Goal: Task Accomplishment & Management: Complete application form

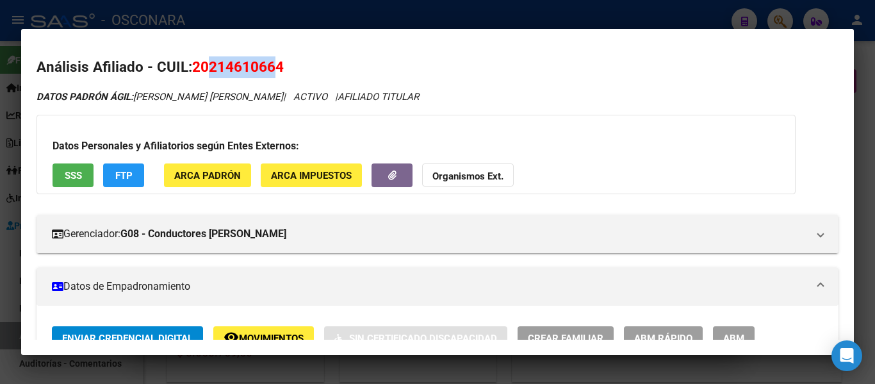
scroll to position [769, 0]
click at [465, 15] on div at bounding box center [437, 192] width 875 height 384
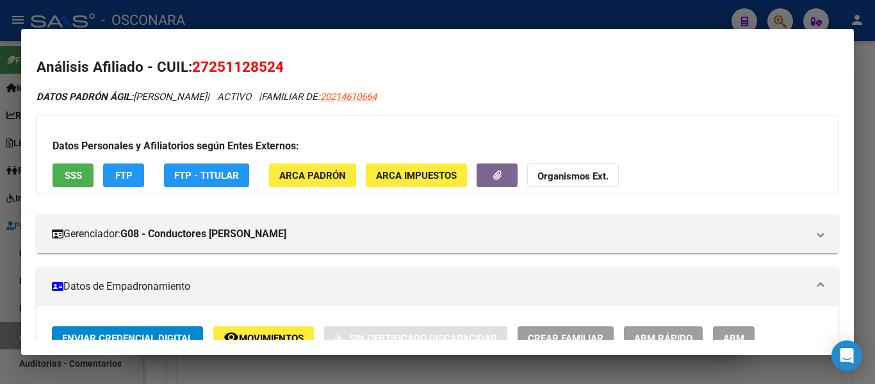
click at [465, 15] on div at bounding box center [437, 192] width 875 height 384
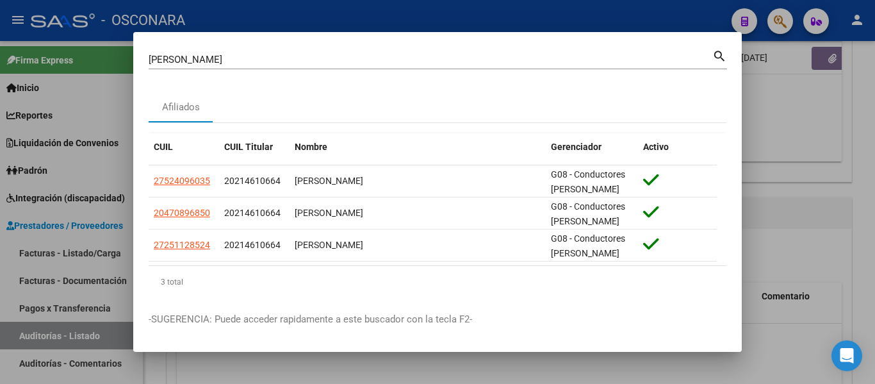
click at [465, 15] on div at bounding box center [437, 192] width 875 height 384
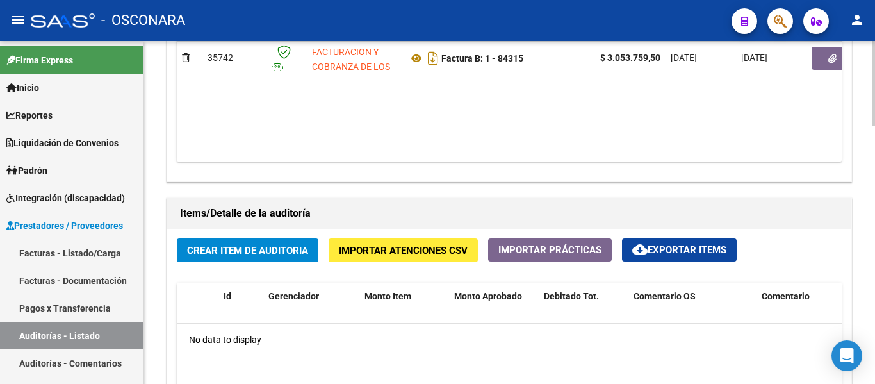
click at [219, 251] on span "Crear Item de Auditoria" at bounding box center [247, 251] width 121 height 12
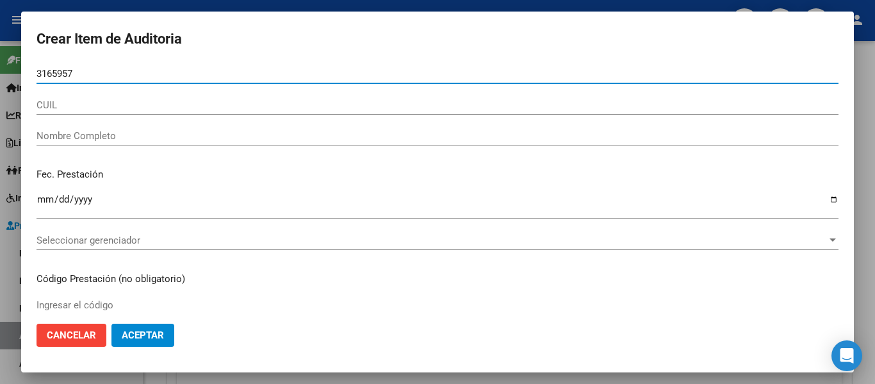
type input "31659572"
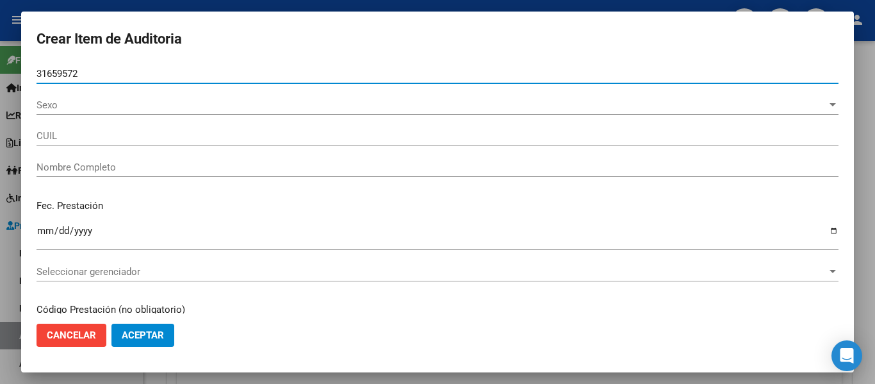
type input "20316595724"
type input "GONZALEZ SERGIO FABIAN"
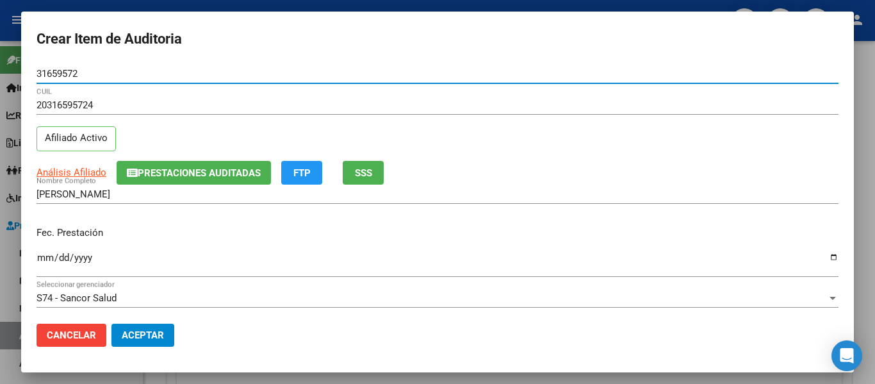
type input "31659572"
click at [205, 181] on button "Prestaciones Auditadas" at bounding box center [194, 173] width 154 height 24
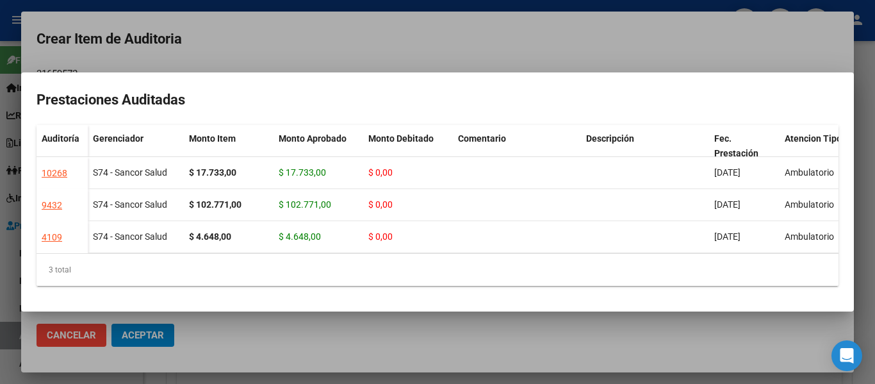
click at [619, 50] on div at bounding box center [437, 192] width 875 height 384
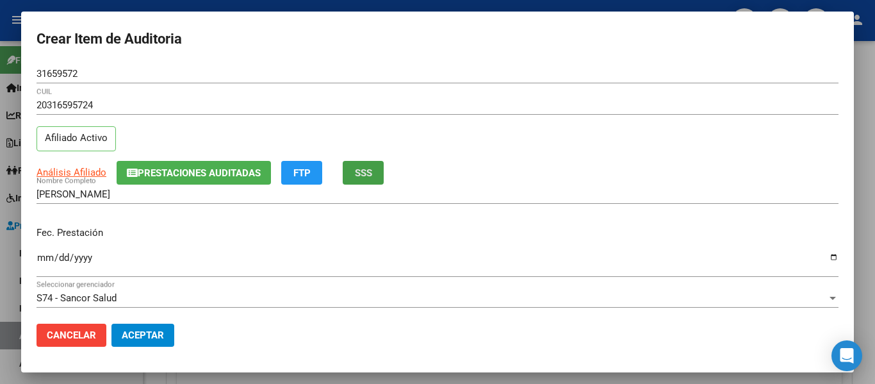
click at [370, 171] on span "SSS" at bounding box center [363, 173] width 17 height 12
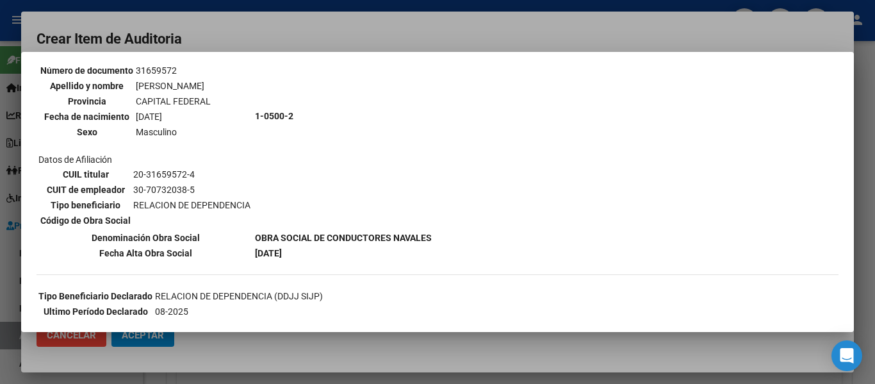
scroll to position [192, 0]
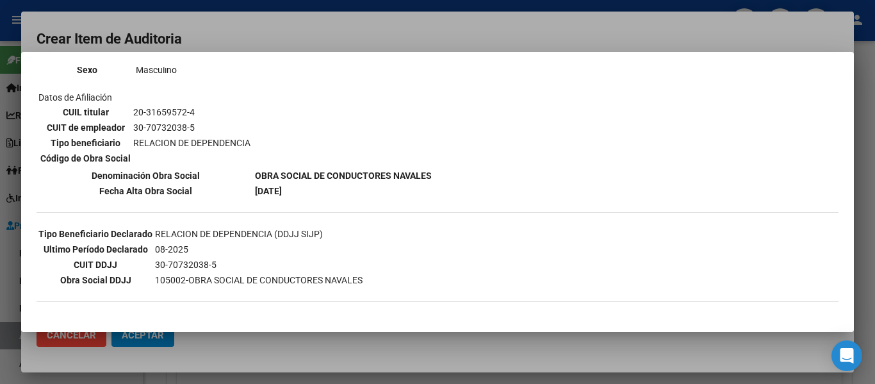
click at [381, 30] on div at bounding box center [437, 192] width 875 height 384
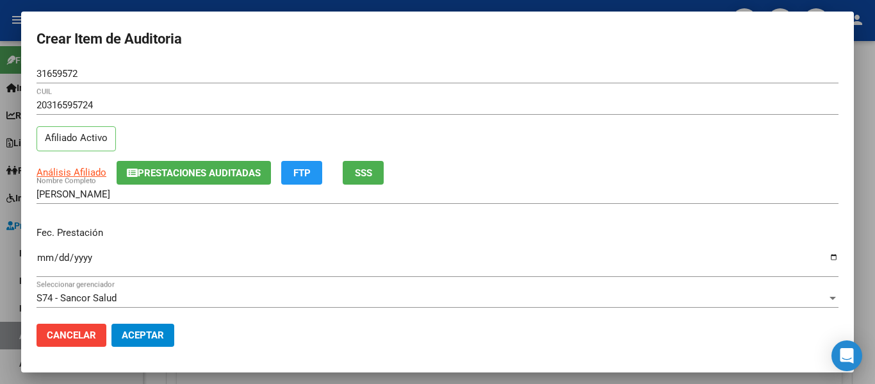
click at [42, 262] on input "Ingresar la fecha" at bounding box center [438, 262] width 802 height 21
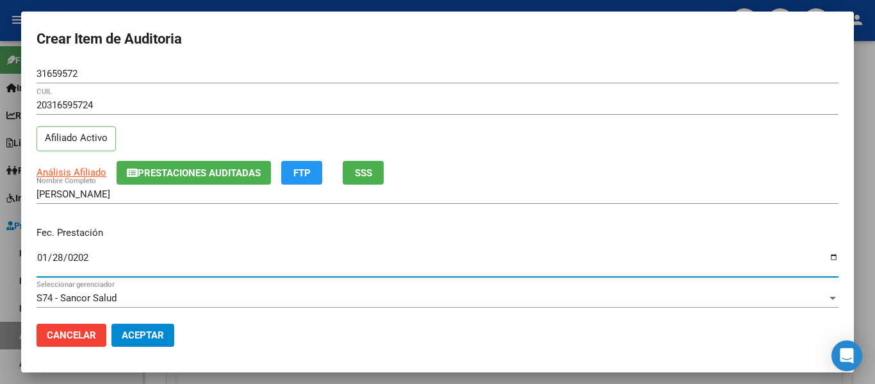
type input "2025-01-28"
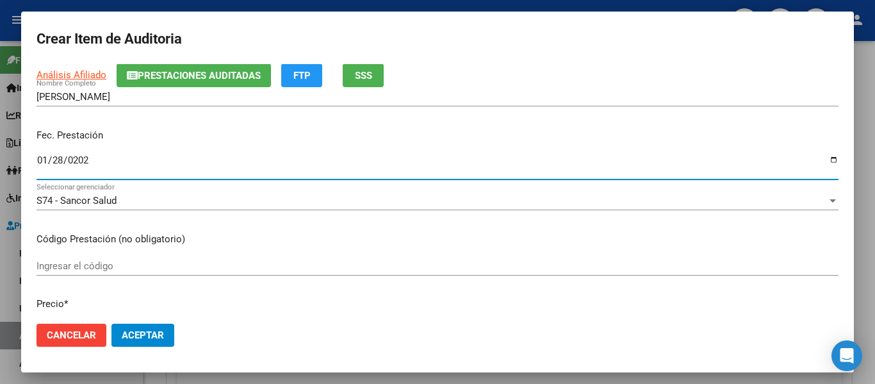
scroll to position [128, 0]
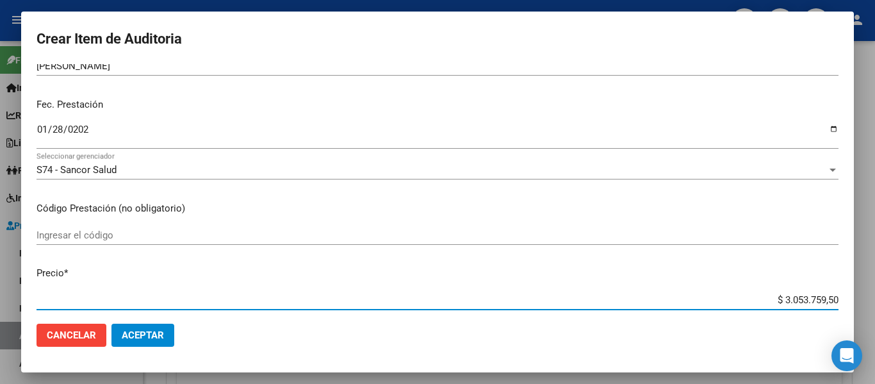
drag, startPoint x: 773, startPoint y: 299, endPoint x: 875, endPoint y: 284, distance: 102.4
click at [875, 284] on div "Crear Item de Auditoria 31659572 Nro Documento 20316595724 CUIL Afiliado Activo…" at bounding box center [437, 192] width 875 height 384
type input "$ 0,01"
type input "$ 0,14"
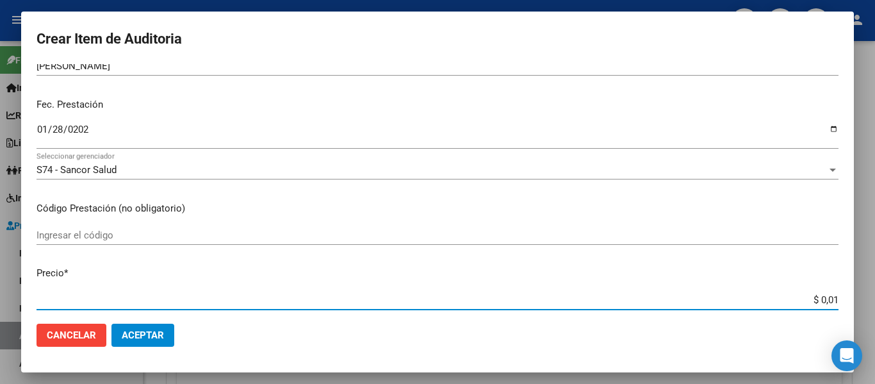
type input "$ 0,14"
type input "$ 1,45"
type input "$ 14,56"
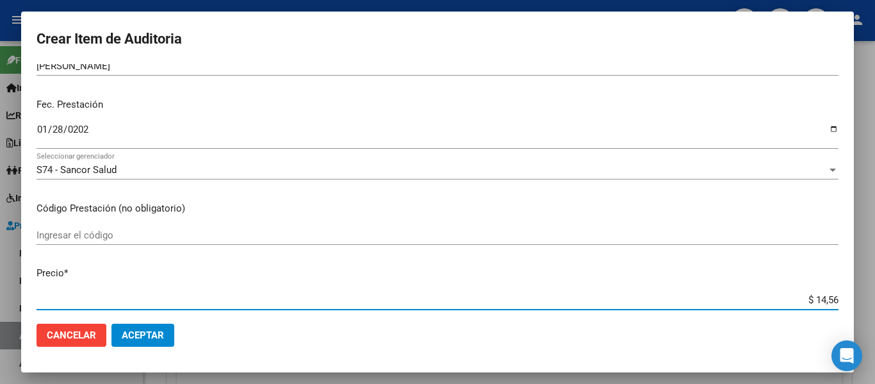
type input "$ 145,64"
type input "$ 1.456,40"
type input "$ 14.564,00"
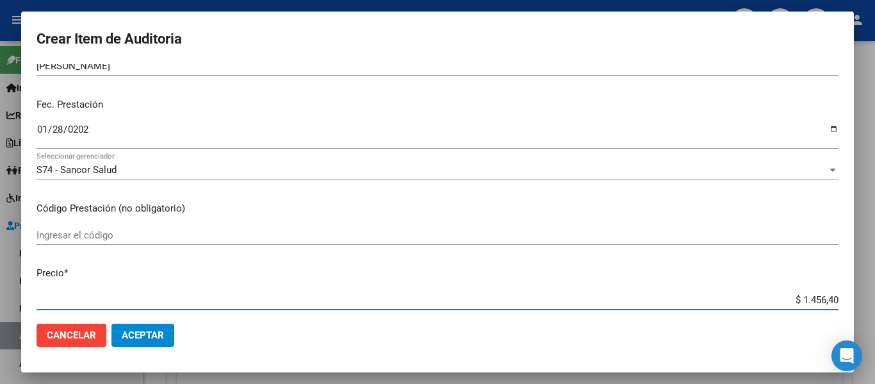
type input "$ 14.564,00"
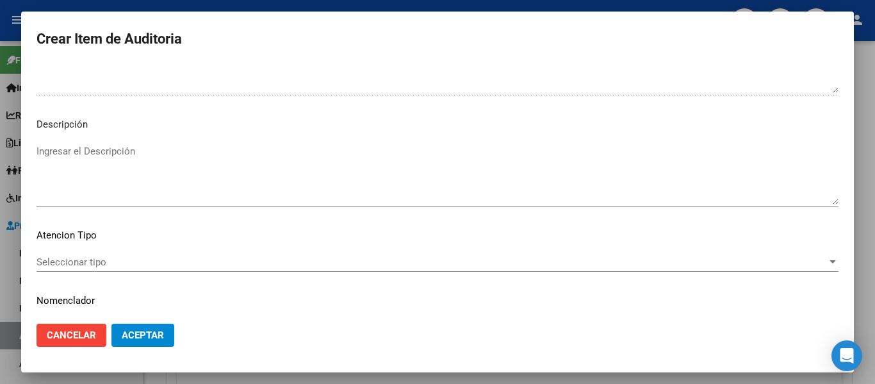
scroll to position [905, 0]
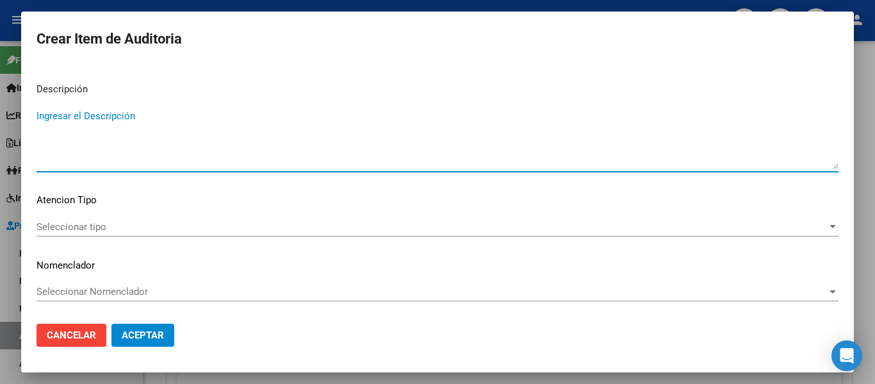
click at [61, 158] on textarea "Ingresar el Descripción" at bounding box center [438, 139] width 802 height 60
type textarea "AMBULATORIO"
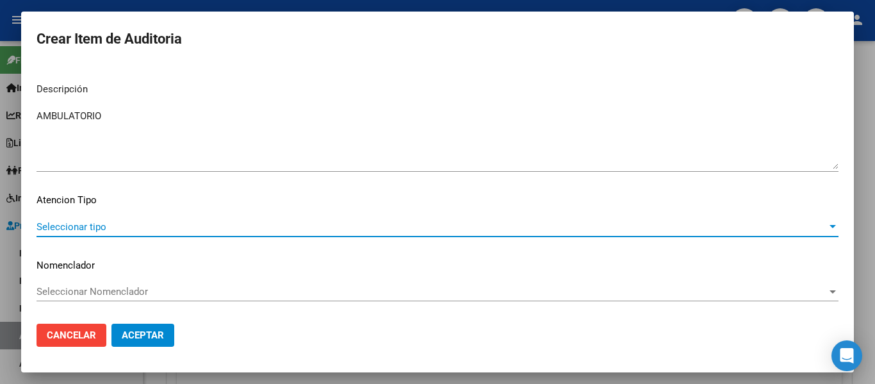
click at [63, 222] on span "Seleccionar tipo" at bounding box center [432, 227] width 791 height 12
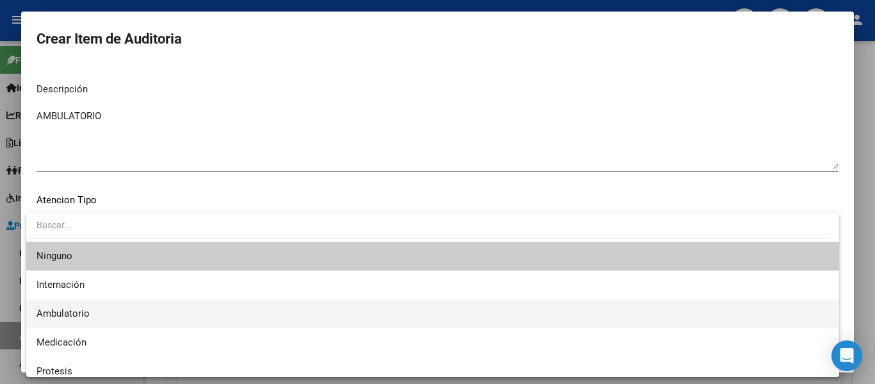
click at [72, 305] on span "Ambulatorio" at bounding box center [433, 313] width 793 height 29
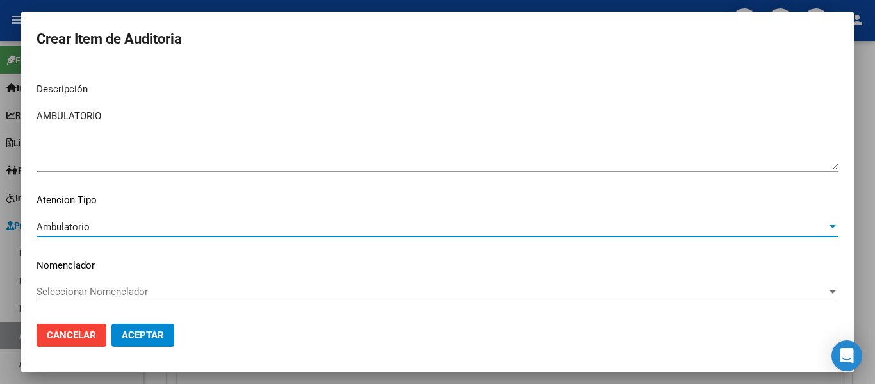
click at [129, 327] on button "Aceptar" at bounding box center [142, 335] width 63 height 23
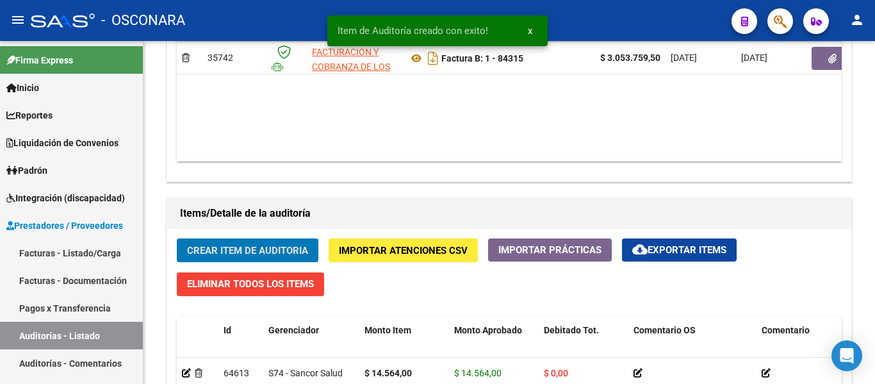
scroll to position [770, 0]
click at [217, 254] on span "Crear Item de Auditoria" at bounding box center [247, 251] width 121 height 12
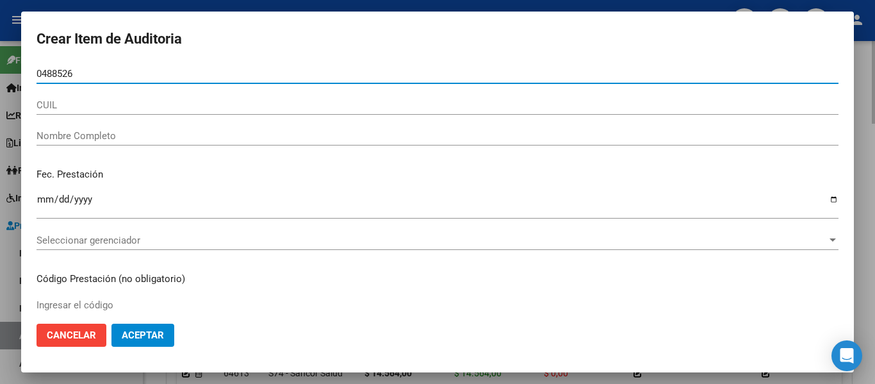
type input "04885260"
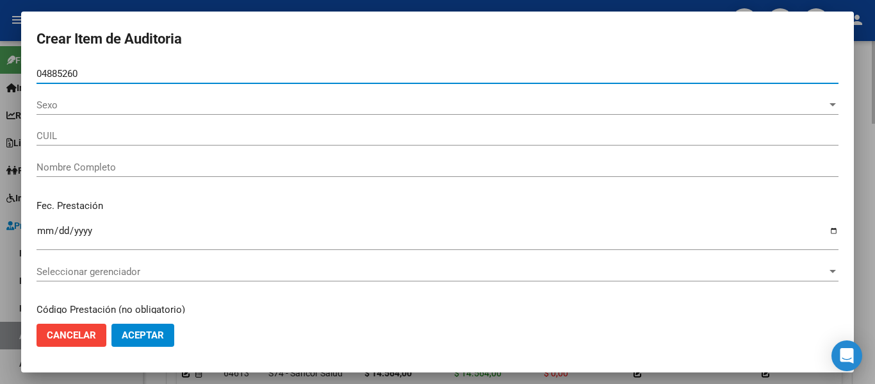
type input "20048852603"
type input "ROJAS JOSE CARLOS"
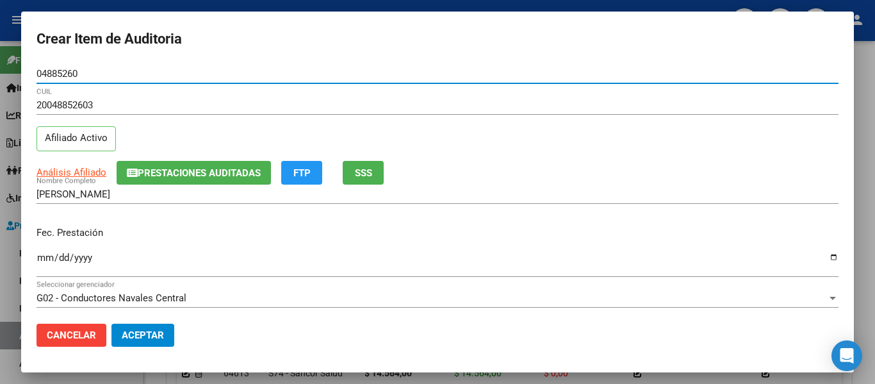
type input "04885260"
click at [361, 171] on span "SSS" at bounding box center [363, 173] width 17 height 12
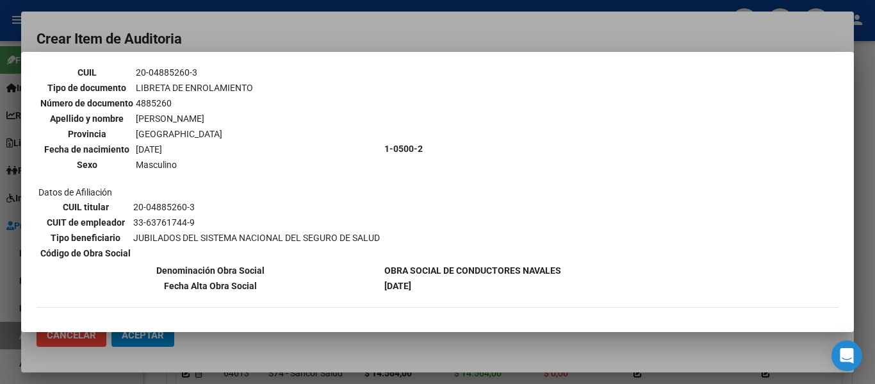
scroll to position [101, 0]
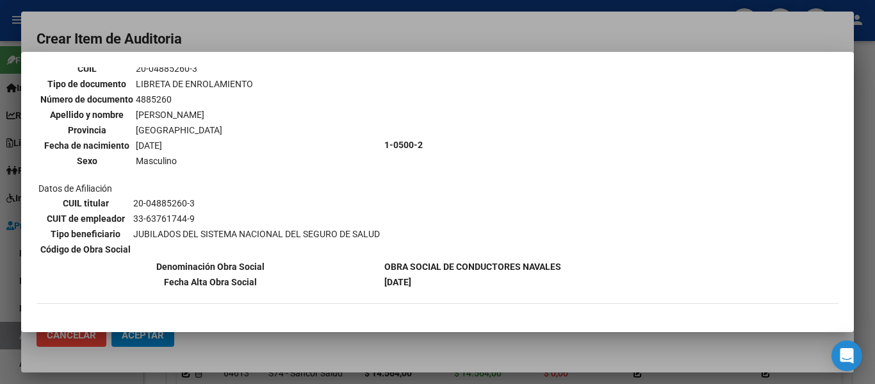
click at [342, 40] on div at bounding box center [437, 192] width 875 height 384
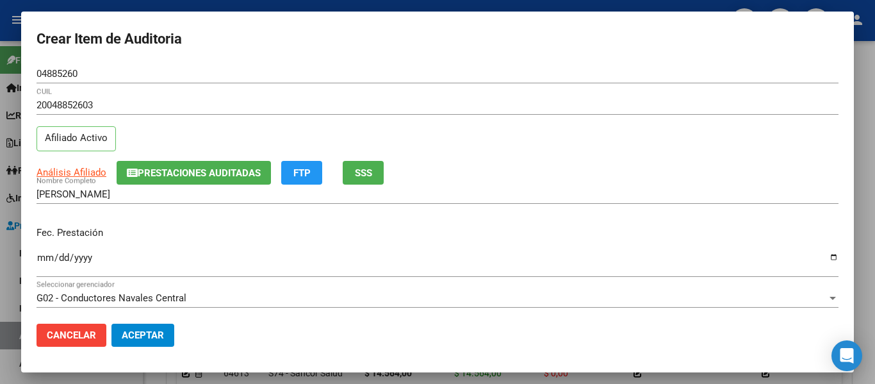
click at [42, 265] on input "Ingresar la fecha" at bounding box center [438, 262] width 802 height 21
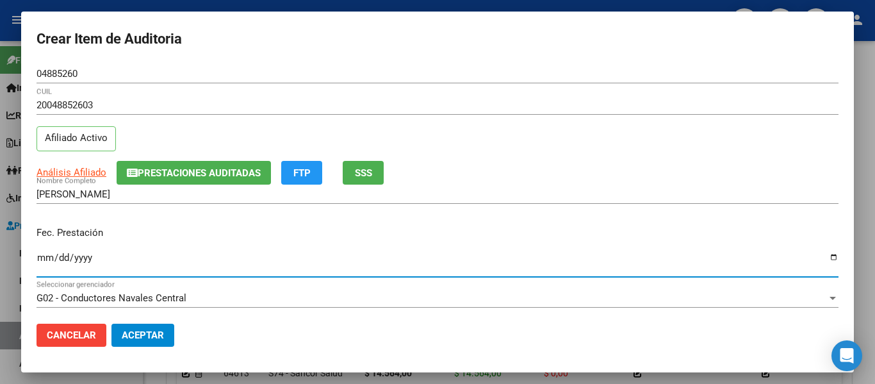
click at [181, 170] on button "Prestaciones Auditadas" at bounding box center [194, 173] width 154 height 24
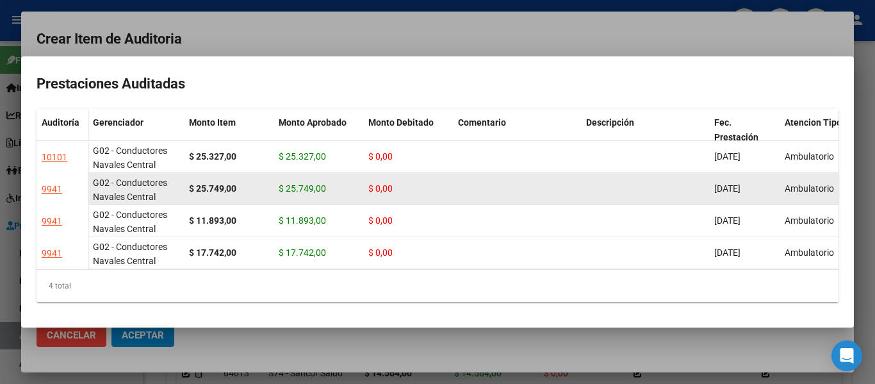
scroll to position [1, 0]
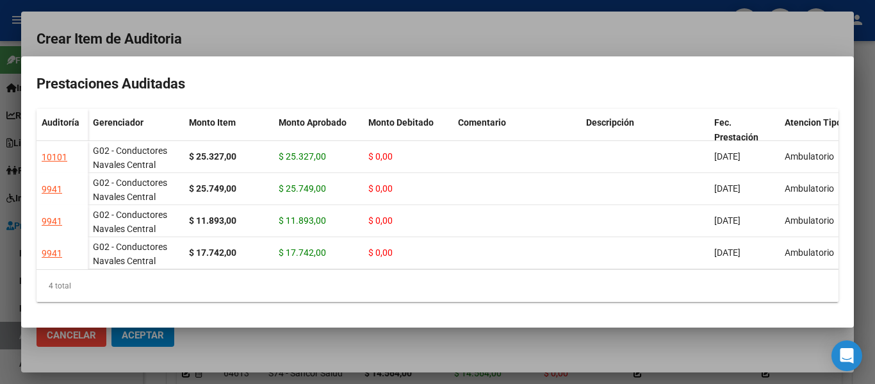
click at [586, 24] on div at bounding box center [437, 192] width 875 height 384
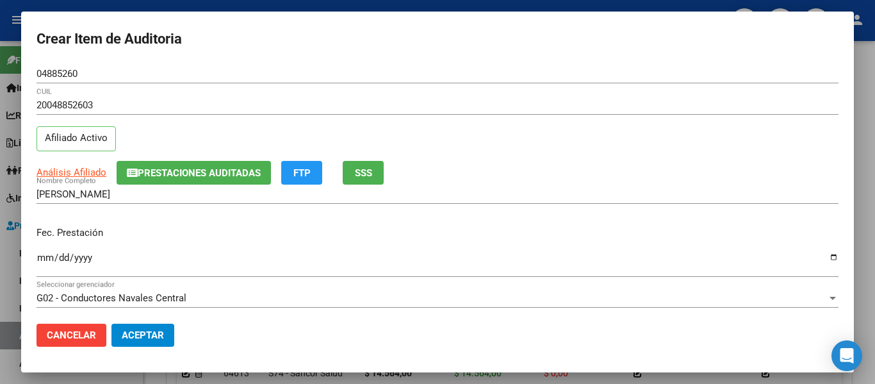
click at [40, 257] on input "Ingresar la fecha" at bounding box center [438, 262] width 802 height 21
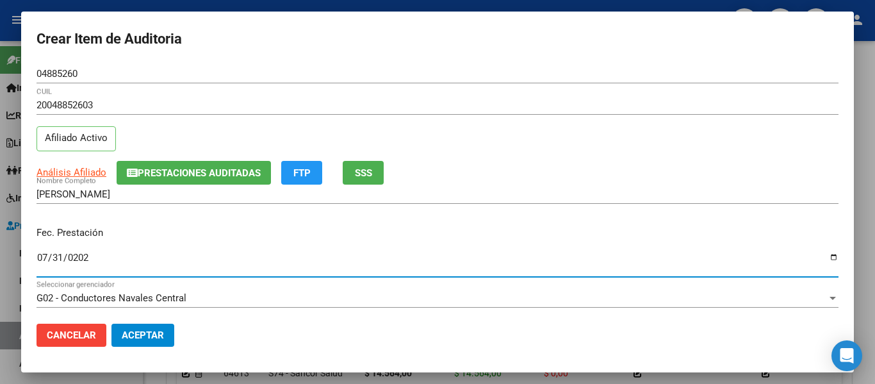
type input "2025-07-31"
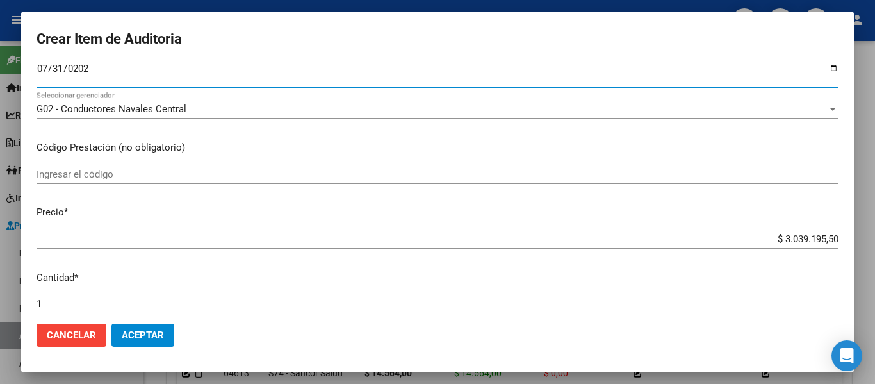
scroll to position [192, 0]
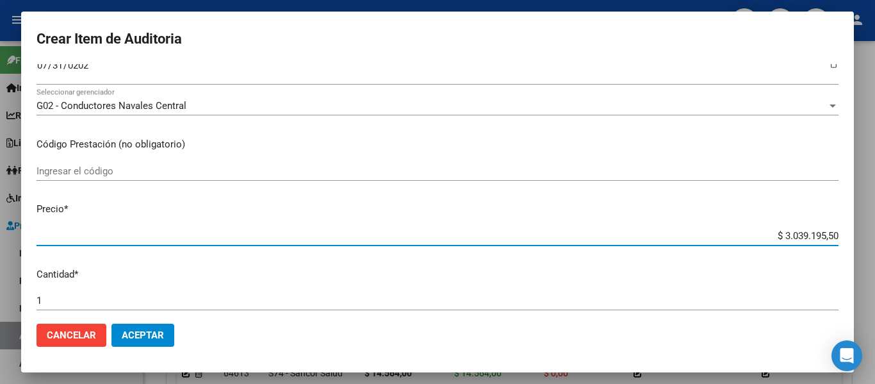
drag, startPoint x: 774, startPoint y: 238, endPoint x: 870, endPoint y: 238, distance: 96.1
click at [870, 238] on div "Crear Item de Auditoria 04885260 Nro Documento 20048852603 CUIL Afiliado Activo…" at bounding box center [437, 192] width 875 height 384
type input "$ 0,01"
type input "$ 0,17"
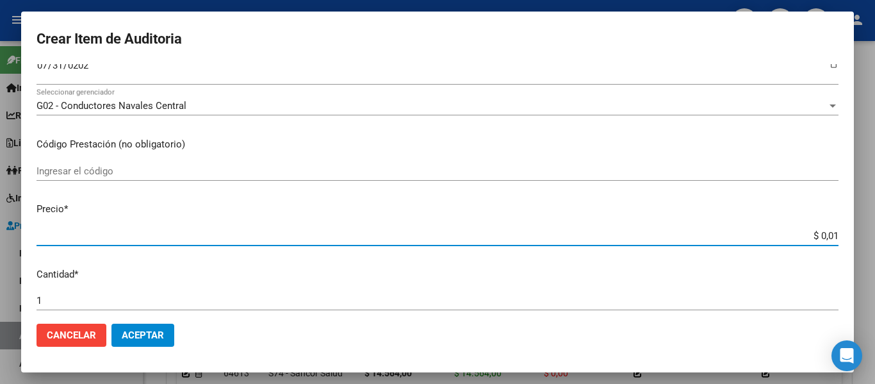
type input "$ 0,17"
type input "$ 1,77"
type input "$ 17,73"
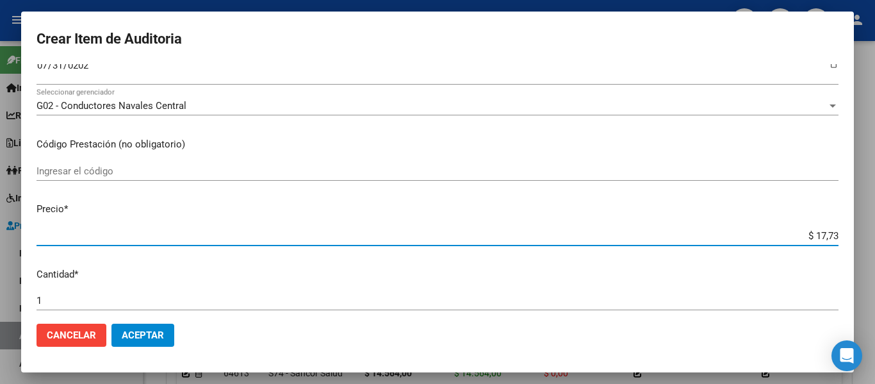
type input "$ 177,33"
type input "$ 1.773,30"
type input "$ 17.733,00"
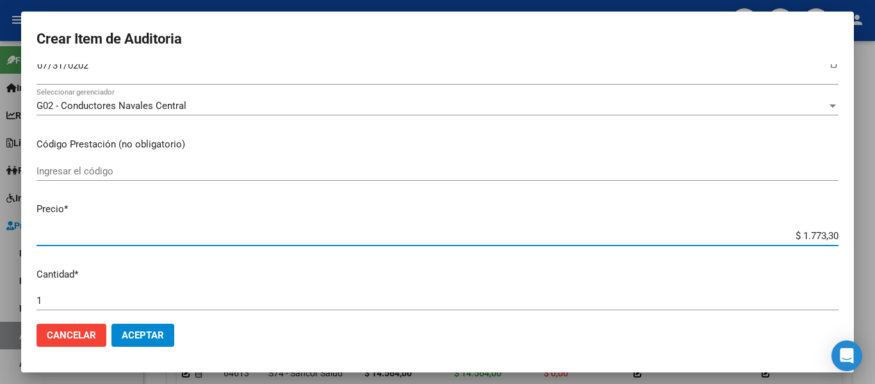
type input "$ 17.733,00"
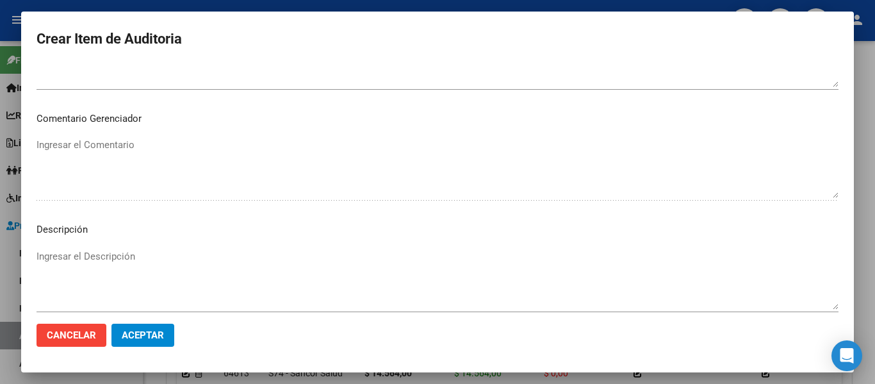
scroll to position [905, 0]
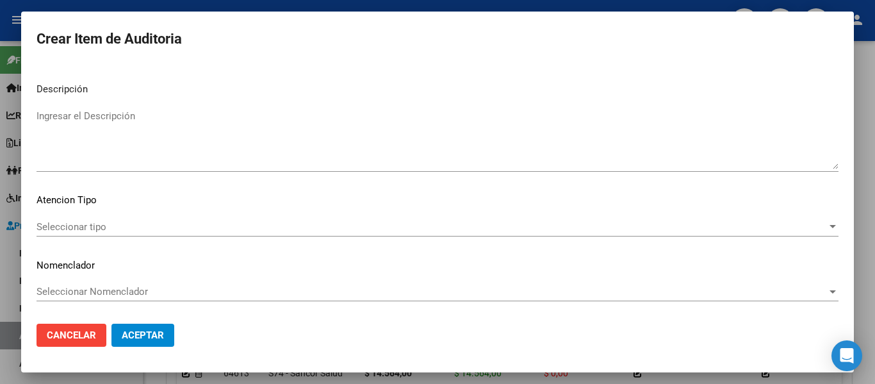
click at [127, 144] on textarea "Ingresar el Descripción" at bounding box center [438, 139] width 802 height 60
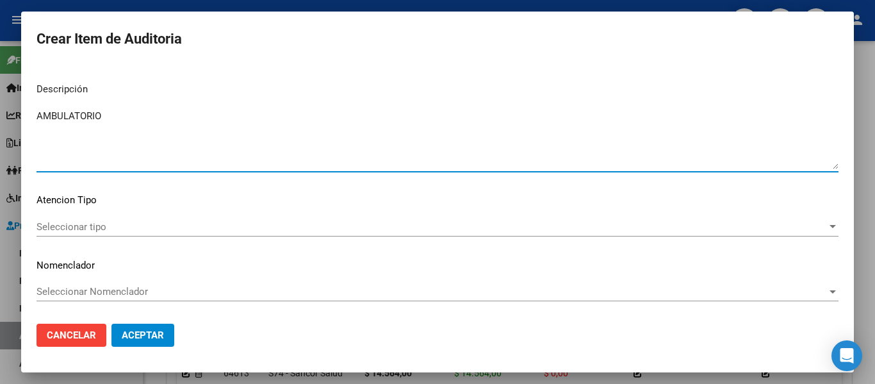
type textarea "AMBULATORIO"
click at [67, 228] on span "Seleccionar tipo" at bounding box center [432, 227] width 791 height 12
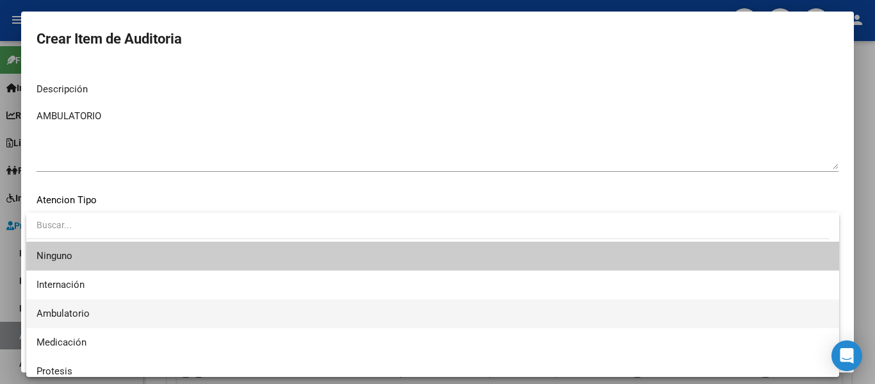
click at [69, 311] on span "Ambulatorio" at bounding box center [63, 314] width 53 height 12
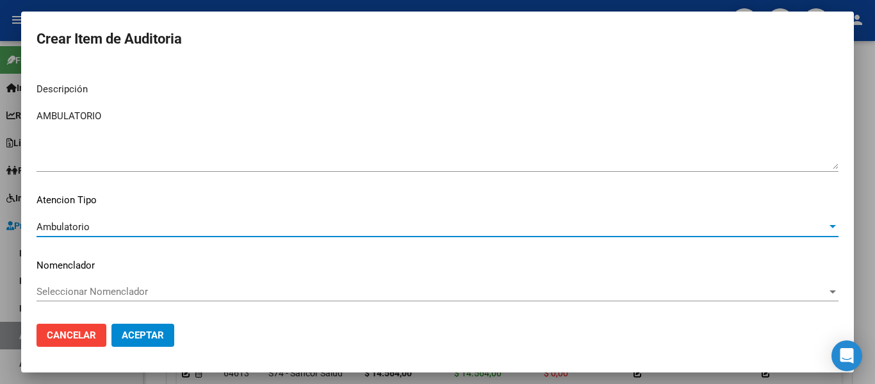
click at [151, 336] on span "Aceptar" at bounding box center [143, 335] width 42 height 12
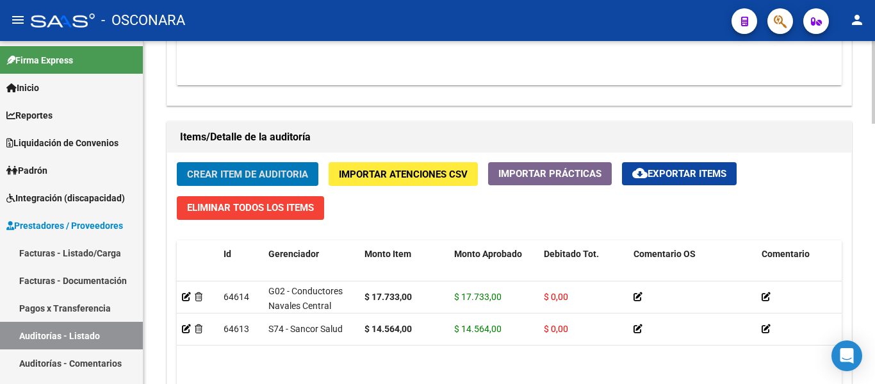
scroll to position [834, 0]
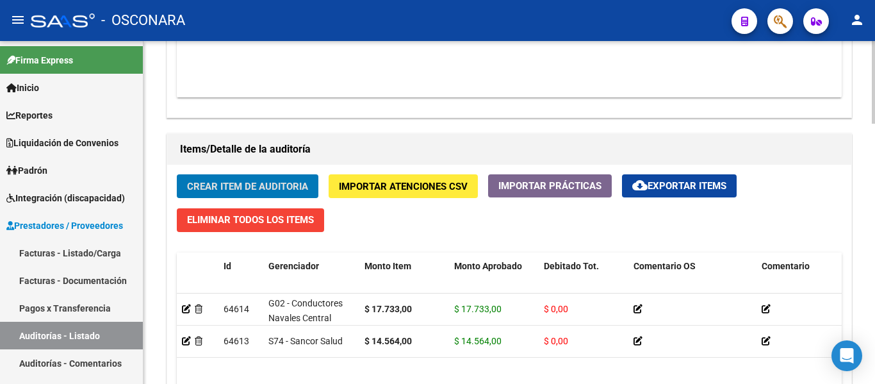
click at [262, 177] on button "Crear Item de Auditoria" at bounding box center [248, 186] width 142 height 24
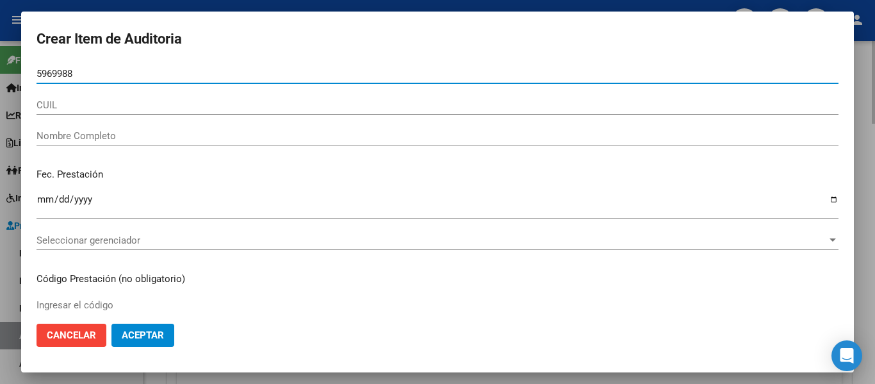
type input "59699885"
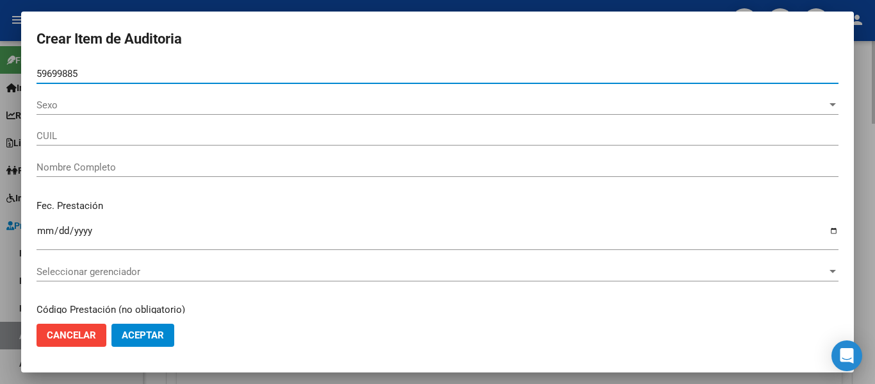
type input "20596998853"
type input "VALENTINI EMMANUEL SEBASTIAN"
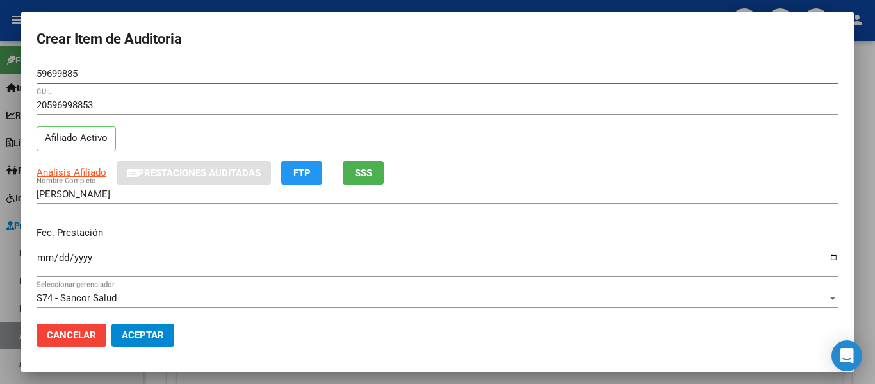
type input "59699885"
click at [356, 161] on button "SSS" at bounding box center [363, 173] width 41 height 24
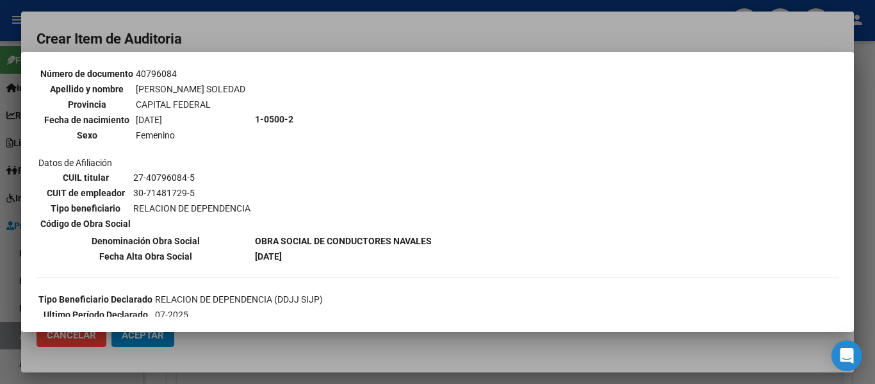
scroll to position [128, 0]
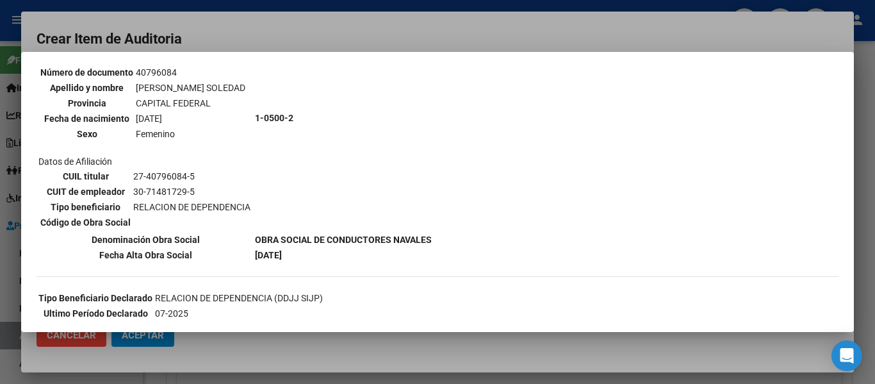
click at [347, 38] on div at bounding box center [437, 192] width 875 height 384
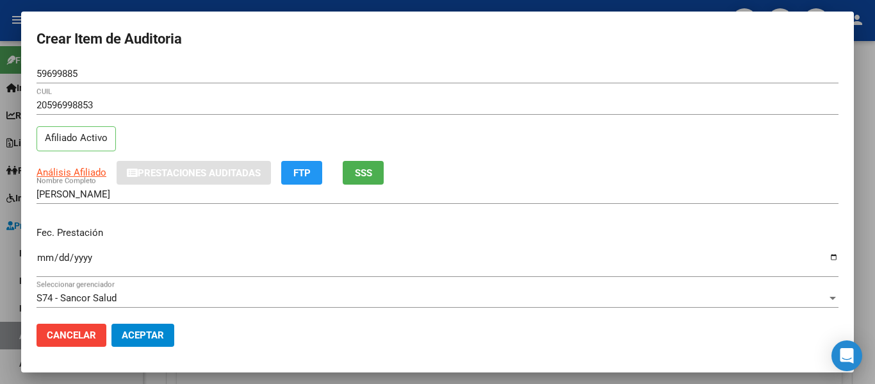
click at [40, 256] on input "Ingresar la fecha" at bounding box center [438, 262] width 802 height 21
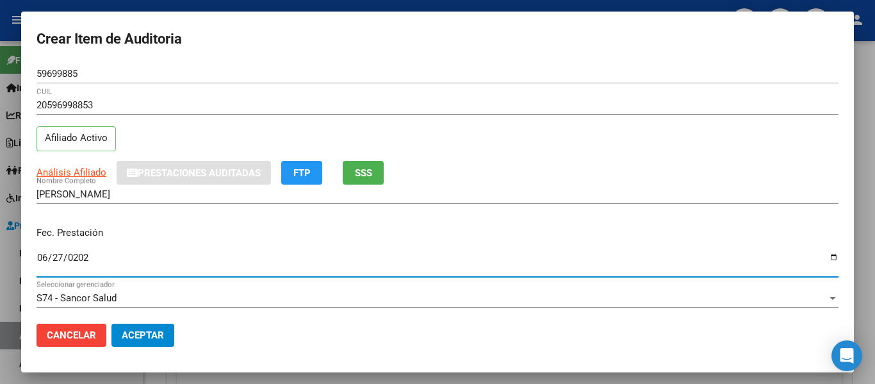
type input "2025-06-27"
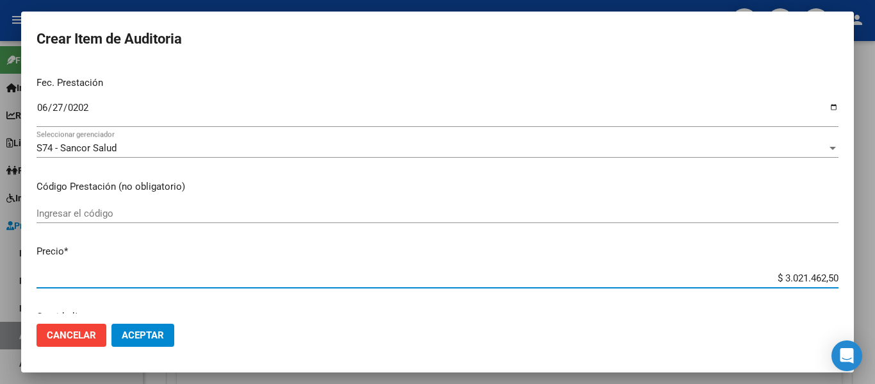
drag, startPoint x: 771, startPoint y: 298, endPoint x: 875, endPoint y: 306, distance: 104.1
click at [875, 306] on div "Crear Item de Auditoria 59699885 Nro Documento 20596998853 CUIL Afiliado Activo…" at bounding box center [437, 192] width 875 height 384
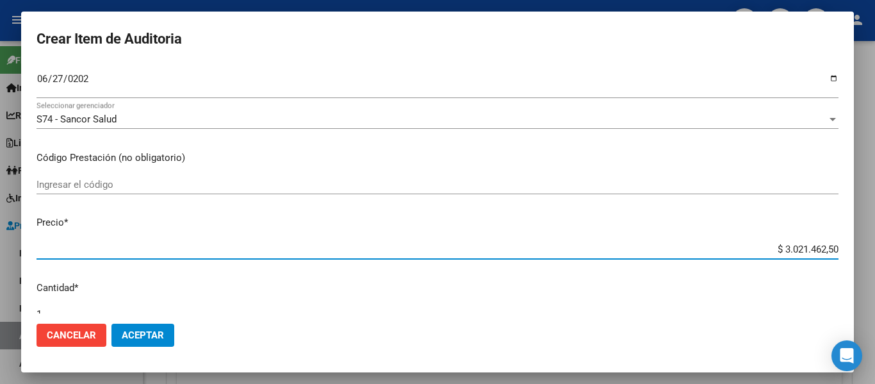
type input "$ 0,02"
type input "$ 0,29"
type input "$ 2,98"
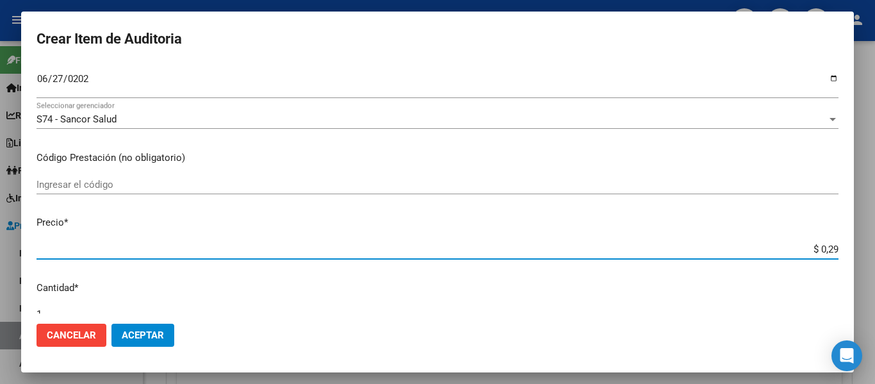
type input "$ 2,98"
type input "$ 29,89"
type input "$ 298,94"
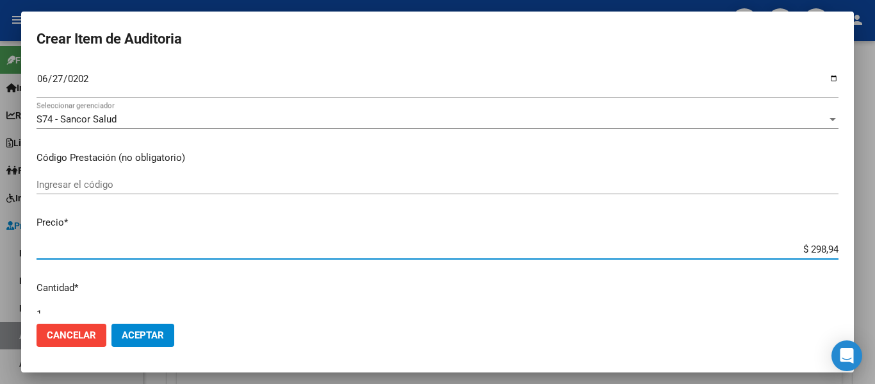
type input "$ 2.989,41"
type input "$ 29.894,12"
type input "$ 298.941,25"
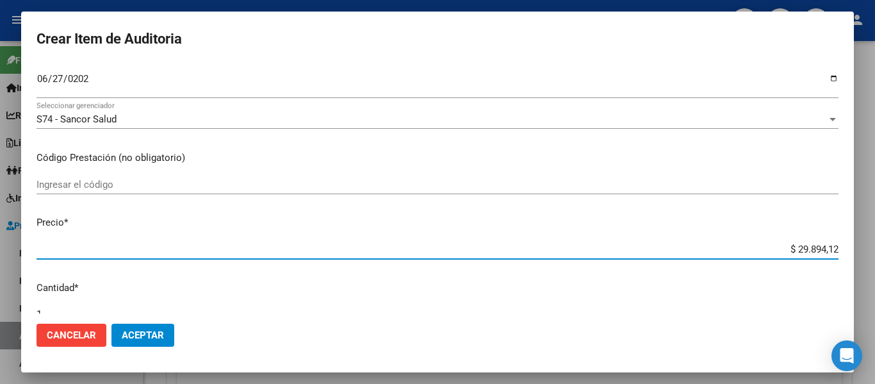
type input "$ 298.941,25"
type input "$ 2.989.412,50"
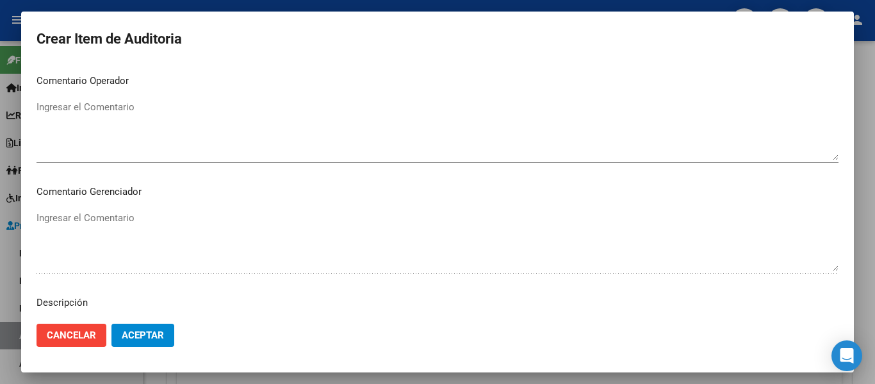
scroll to position [905, 0]
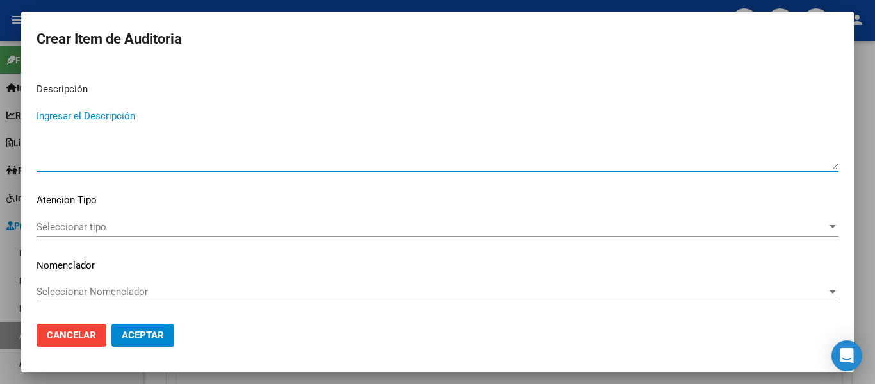
click at [80, 163] on textarea "Ingresar el Descripción" at bounding box center [438, 139] width 802 height 60
type textarea "AMBULATORIO"
click at [74, 234] on div "Seleccionar tipo Seleccionar tipo" at bounding box center [438, 226] width 802 height 19
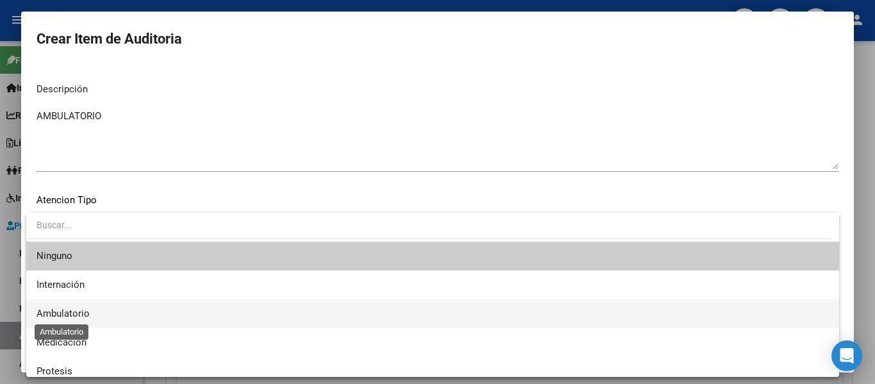
click at [79, 309] on span "Ambulatorio" at bounding box center [63, 314] width 53 height 12
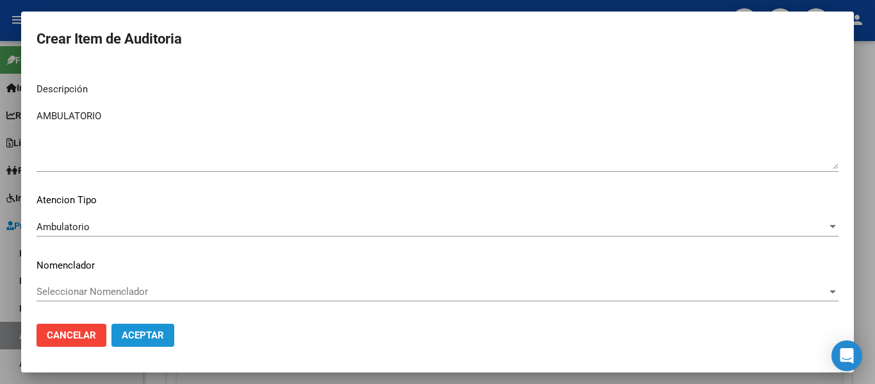
click at [142, 333] on span "Aceptar" at bounding box center [143, 335] width 42 height 12
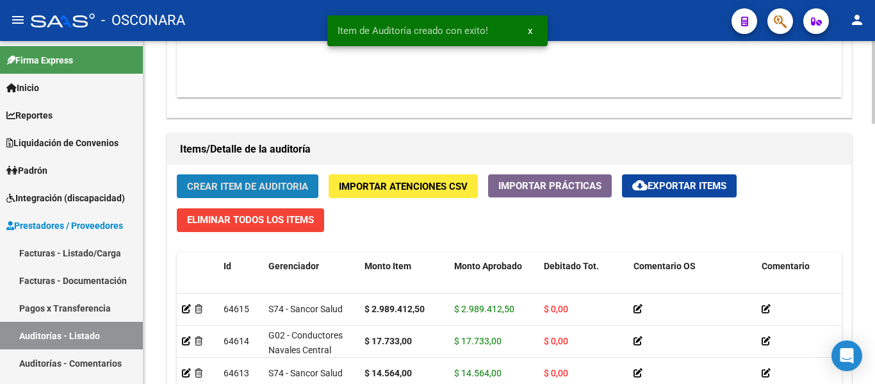
click at [211, 175] on button "Crear Item de Auditoria" at bounding box center [248, 186] width 142 height 24
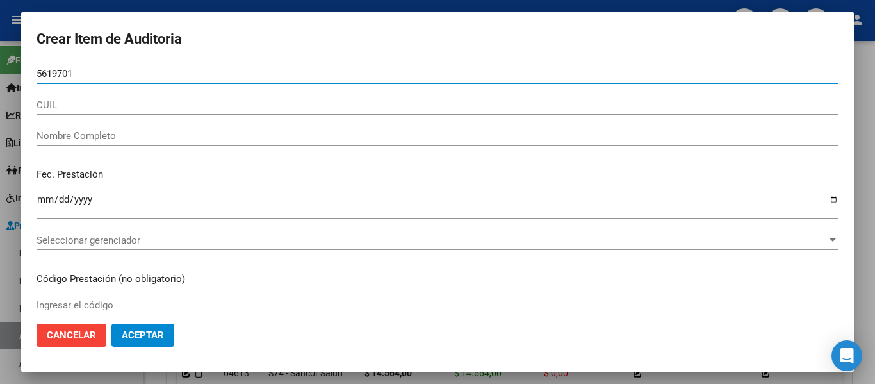
type input "56197010"
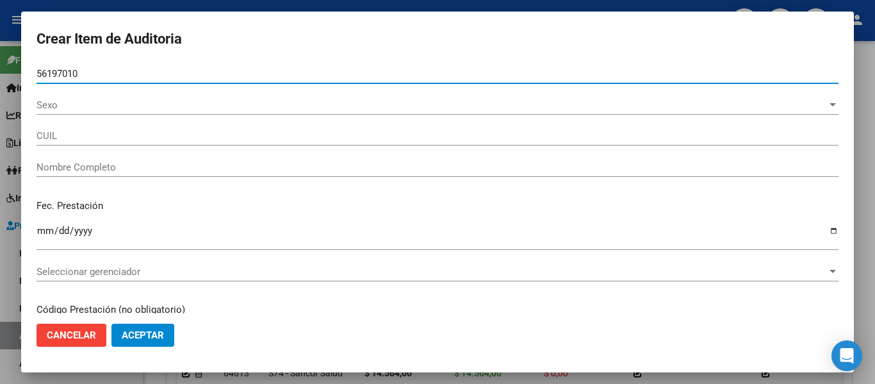
type input "27561970101"
type input "CARDOZO DANNA AILYN"
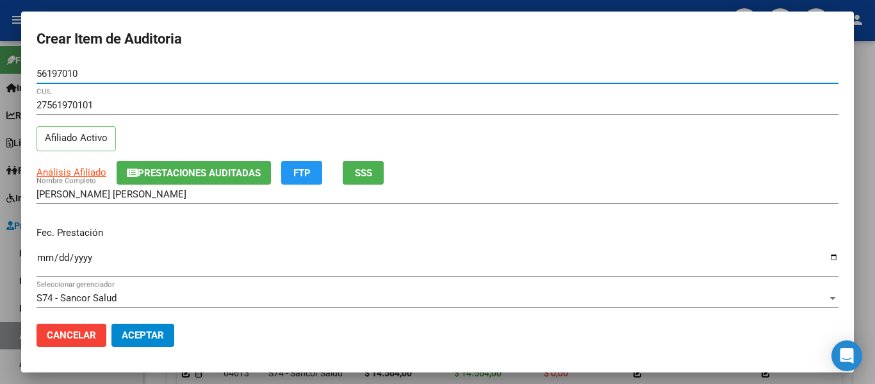
type input "56197010"
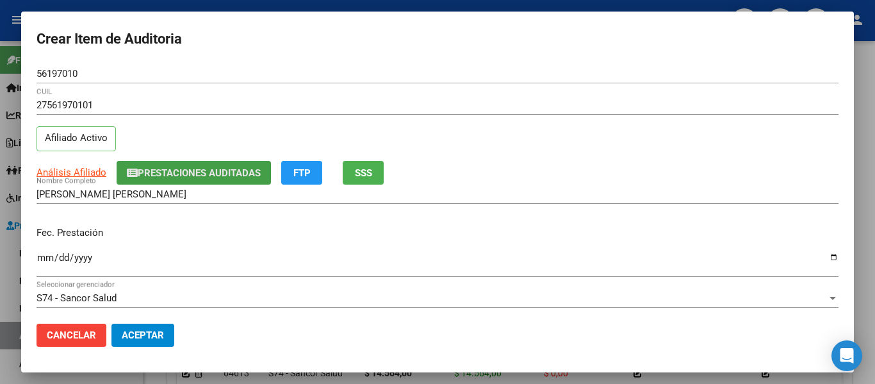
click at [229, 181] on button "Prestaciones Auditadas" at bounding box center [194, 173] width 154 height 24
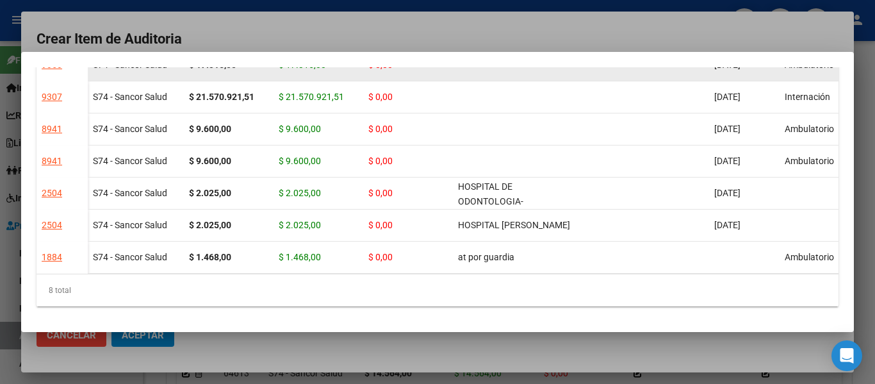
scroll to position [129, 0]
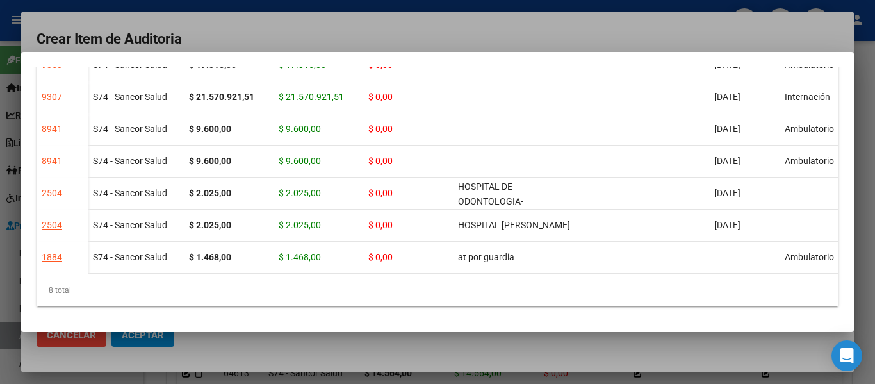
click at [479, 33] on div at bounding box center [437, 192] width 875 height 384
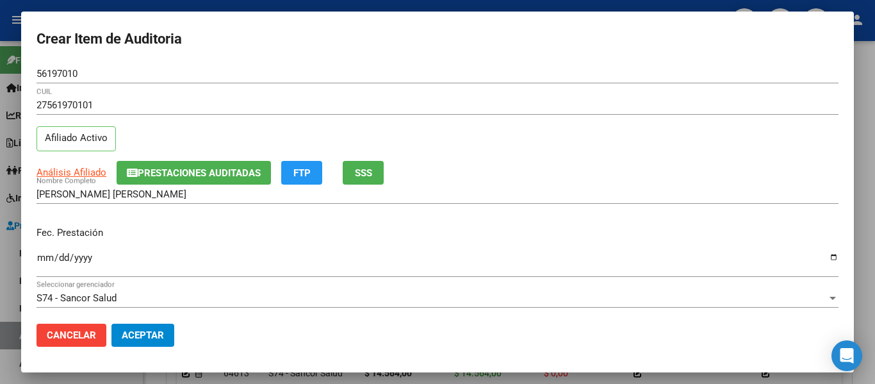
click at [47, 258] on input "Ingresar la fecha" at bounding box center [438, 262] width 802 height 21
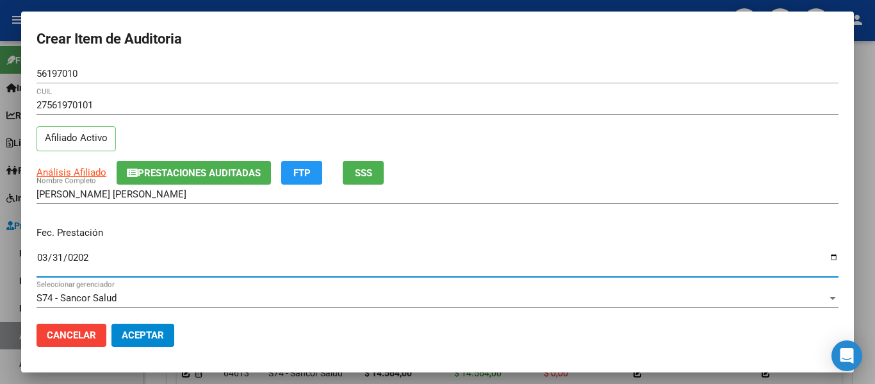
type input "2025-03-31"
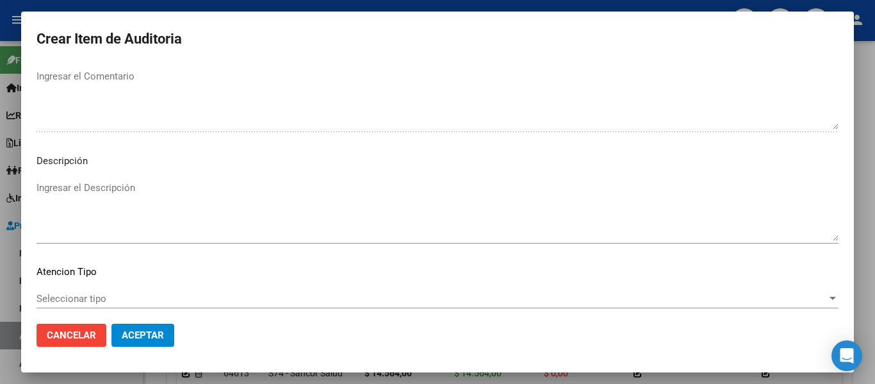
scroll to position [897, 0]
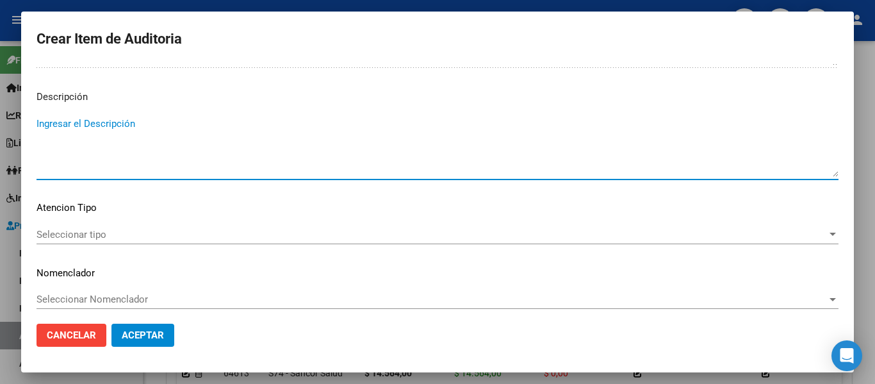
click at [147, 142] on textarea "Ingresar el Descripción" at bounding box center [438, 147] width 802 height 60
type textarea "AMBULATORIO"
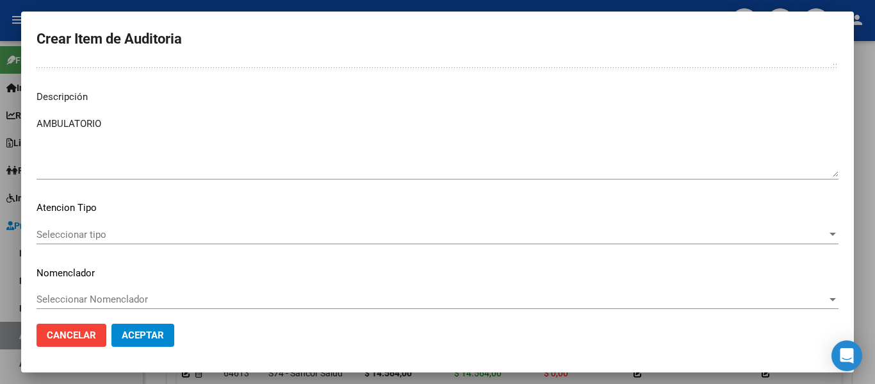
click at [59, 222] on mat-dialog-content "56197010 Nro Documento 27561970101 CUIL Afiliado Activo Análisis Afiliado Prest…" at bounding box center [437, 188] width 833 height 249
click at [76, 233] on span "Seleccionar tipo" at bounding box center [432, 235] width 791 height 12
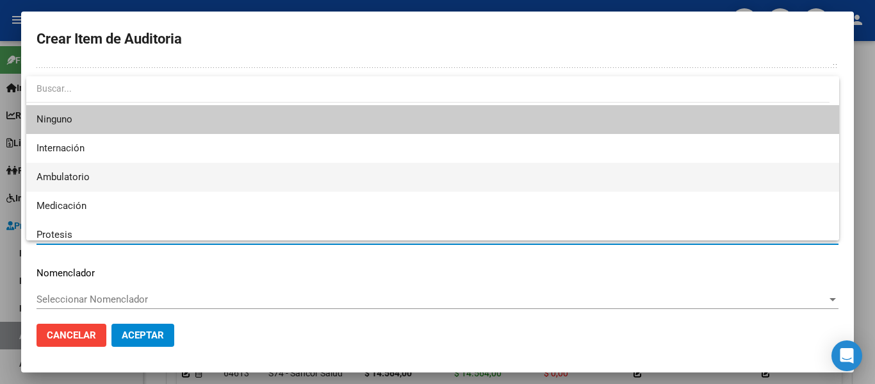
drag, startPoint x: 63, startPoint y: 169, endPoint x: 88, endPoint y: 207, distance: 45.9
click at [63, 168] on span "Ambulatorio" at bounding box center [433, 177] width 793 height 29
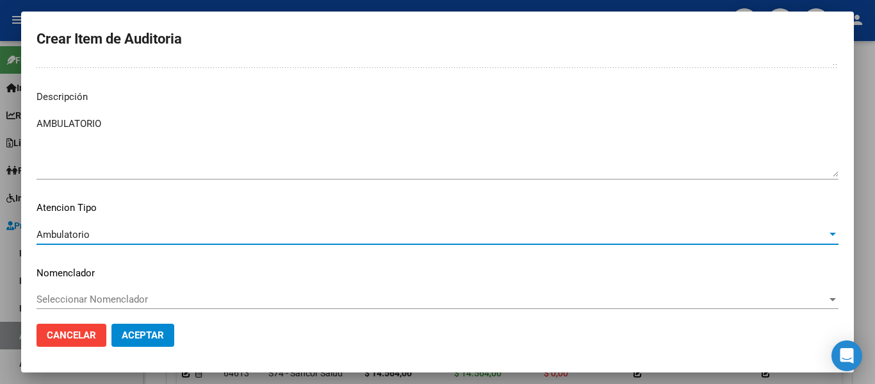
click at [135, 336] on span "Aceptar" at bounding box center [143, 335] width 42 height 12
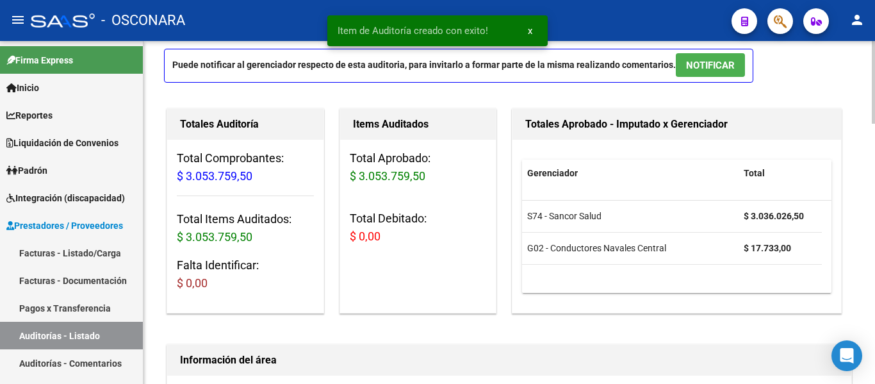
scroll to position [65, 0]
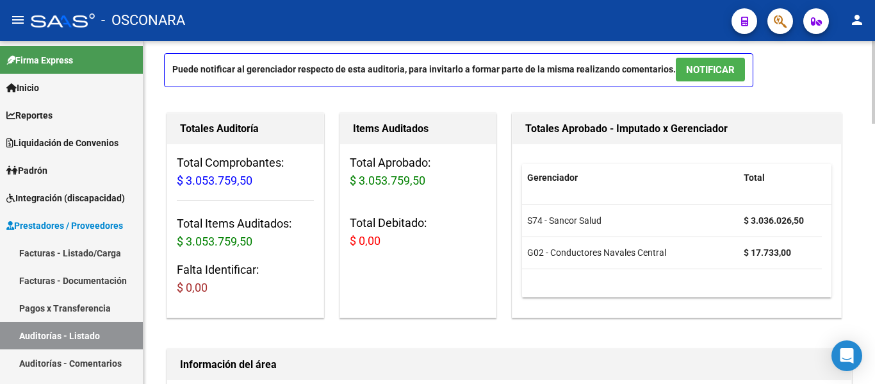
click at [709, 69] on span "NOTIFICAR" at bounding box center [710, 70] width 49 height 12
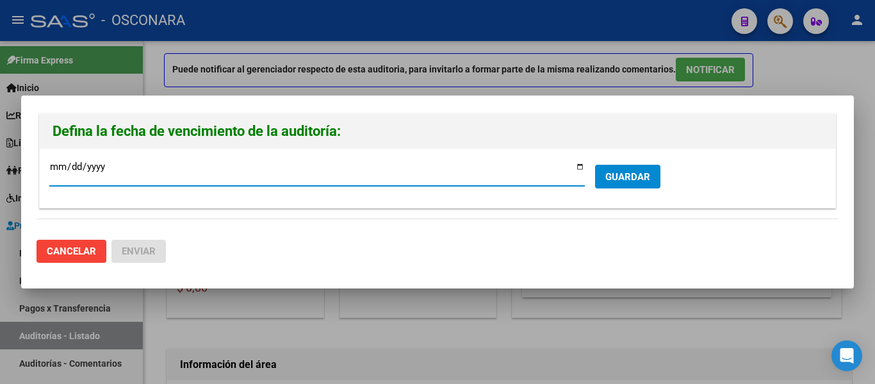
click at [582, 165] on input "2025-10-16" at bounding box center [317, 171] width 536 height 21
type input "2025-10-09"
click at [605, 170] on button "GUARDAR" at bounding box center [627, 177] width 65 height 24
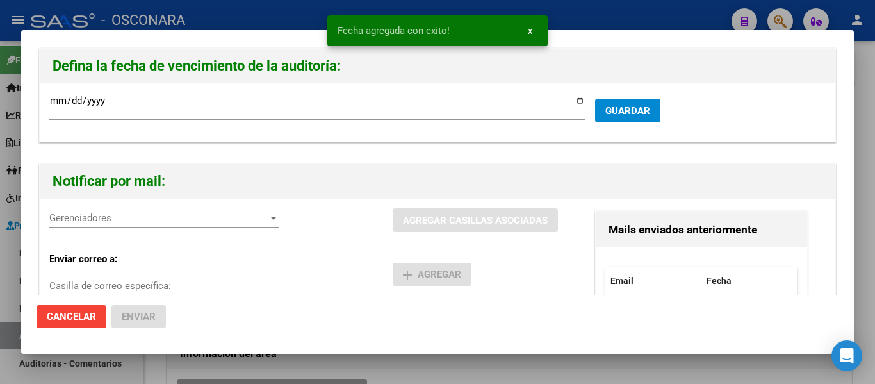
click at [169, 215] on span "Gerenciadores" at bounding box center [158, 218] width 218 height 12
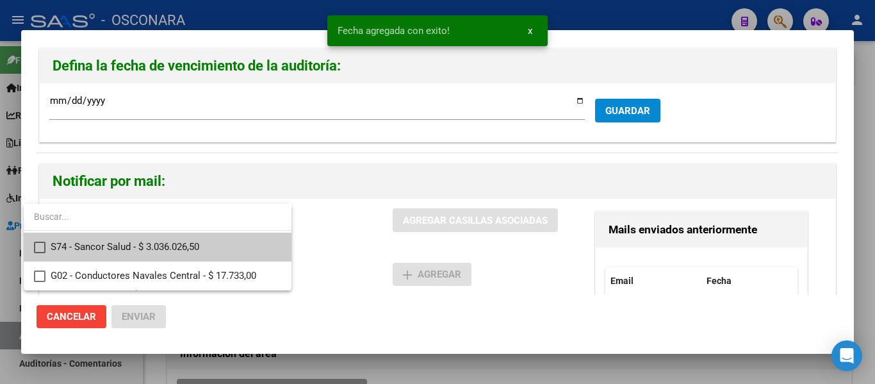
click at [118, 249] on span "S74 - Sancor Salud - $ 3.036.026,50" at bounding box center [166, 247] width 231 height 29
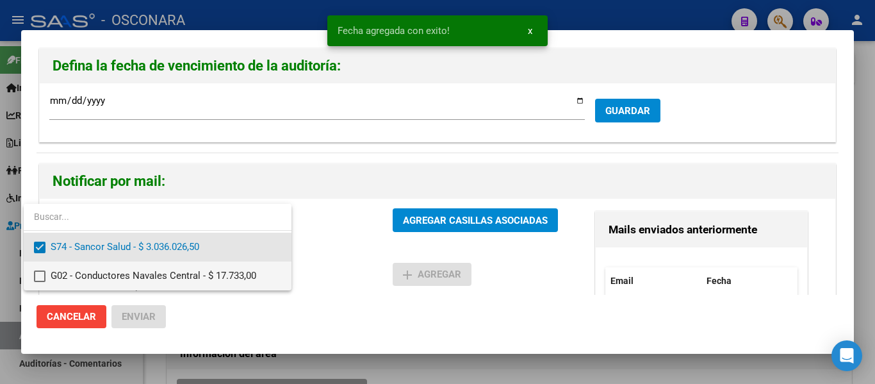
click at [125, 275] on span "G02 - Conductores Navales Central - $ 17.733,00" at bounding box center [166, 275] width 231 height 29
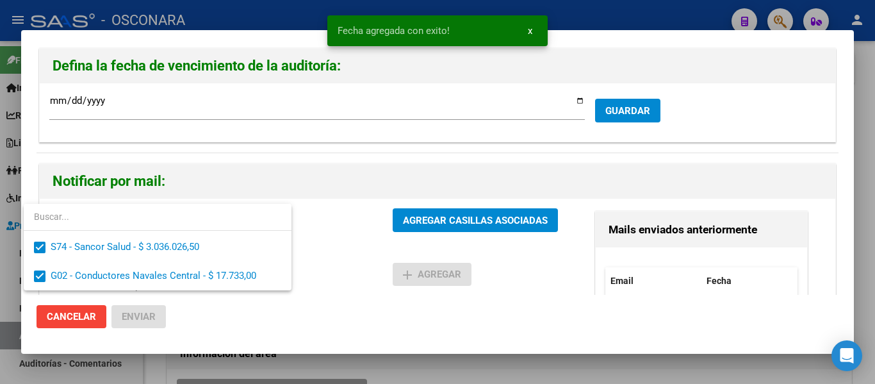
click at [447, 226] on div at bounding box center [437, 192] width 875 height 384
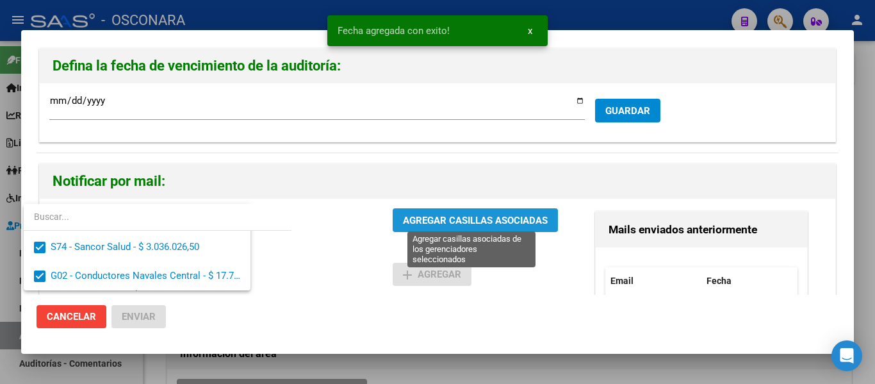
click at [447, 226] on span "AGREGAR CASILLAS ASOCIADAS" at bounding box center [475, 221] width 145 height 12
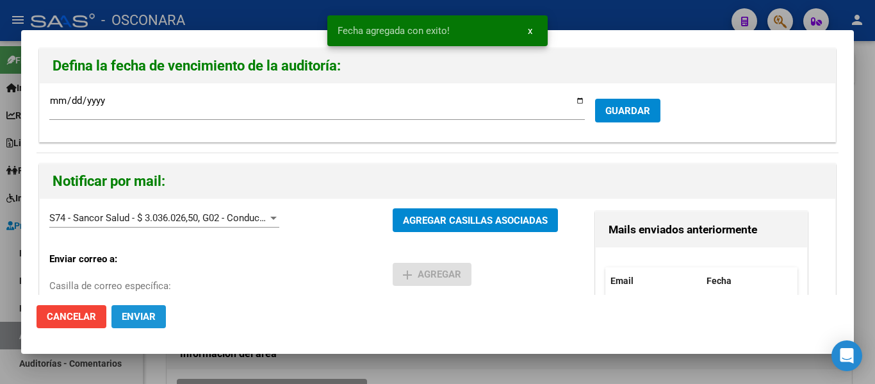
click at [151, 321] on span "Enviar" at bounding box center [139, 317] width 34 height 12
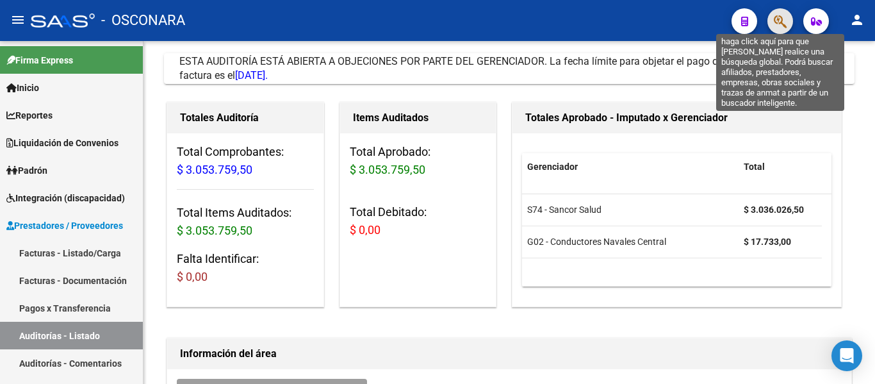
click at [775, 22] on icon "button" at bounding box center [780, 21] width 13 height 15
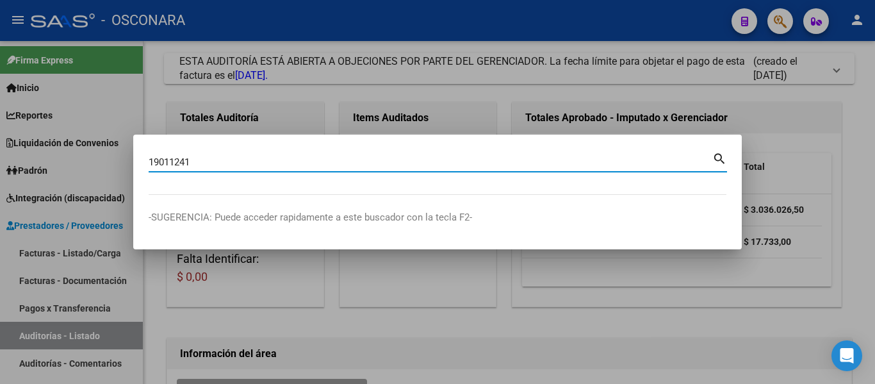
type input "19011241"
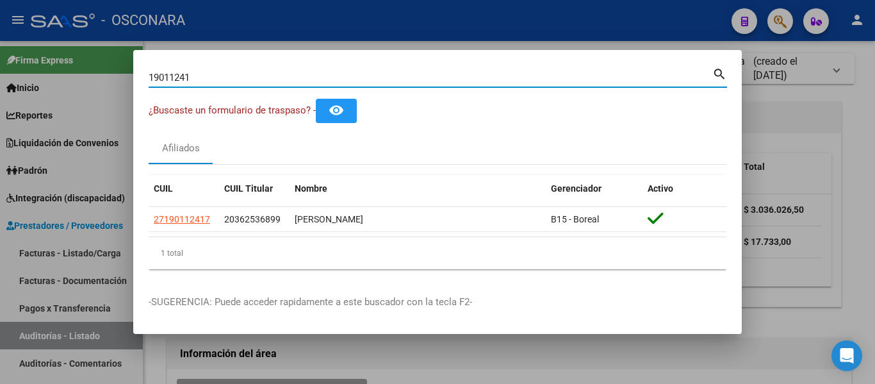
drag, startPoint x: 216, startPoint y: 74, endPoint x: 51, endPoint y: 63, distance: 165.7
click at [54, 63] on div "19011241 Buscar (apellido, dni, cuil, nro traspaso, cuit, obra social) search ¿…" at bounding box center [437, 192] width 875 height 384
drag, startPoint x: 152, startPoint y: 67, endPoint x: 405, endPoint y: 71, distance: 252.5
paste input "29.711.086"
click at [181, 80] on input "29.711.086" at bounding box center [431, 78] width 564 height 12
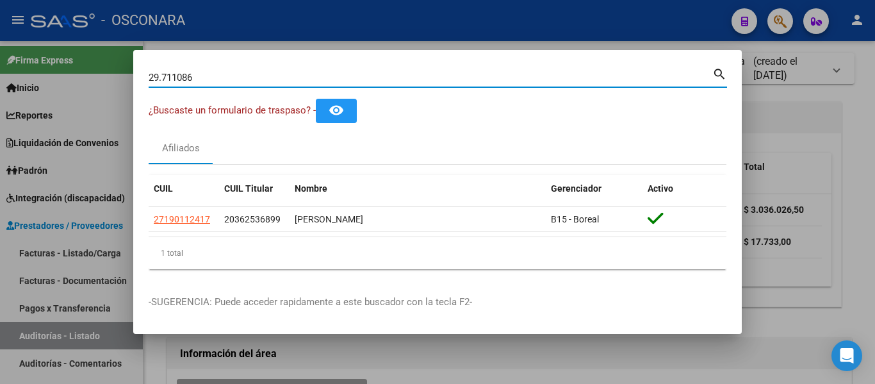
click at [163, 76] on input "29.711086" at bounding box center [431, 78] width 564 height 12
type input "29711086"
click at [79, 323] on div at bounding box center [437, 192] width 875 height 384
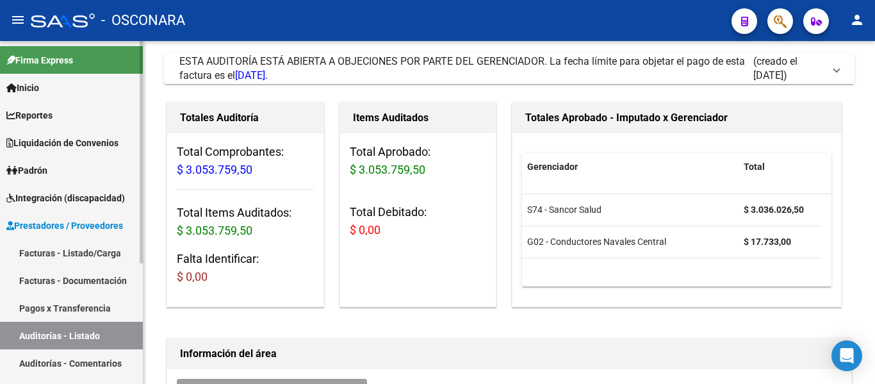
click at [83, 334] on link "Auditorías - Listado" at bounding box center [71, 336] width 143 height 28
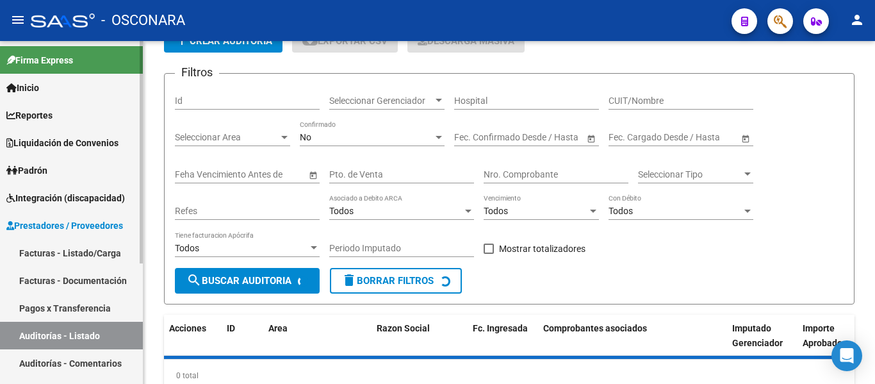
click at [83, 334] on link "Auditorías - Listado" at bounding box center [71, 336] width 143 height 28
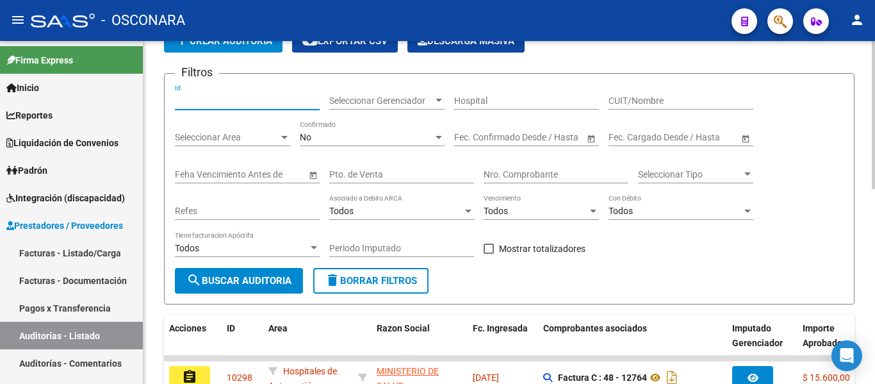
click at [197, 104] on input "Id" at bounding box center [247, 100] width 145 height 11
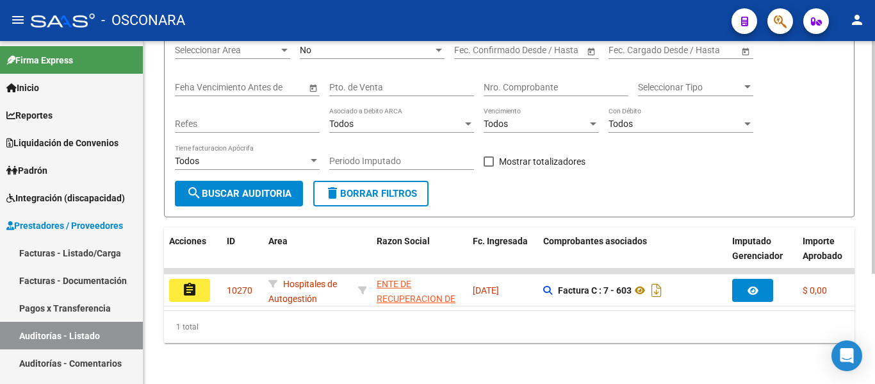
scroll to position [162, 0]
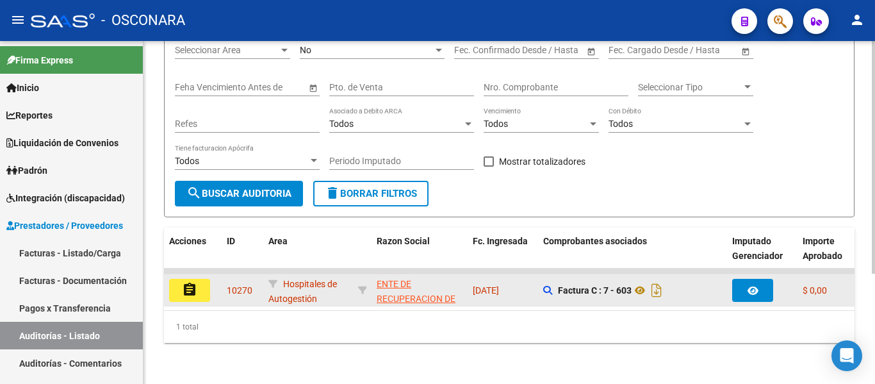
type input "10270"
click at [186, 282] on mat-icon "assignment" at bounding box center [189, 289] width 15 height 15
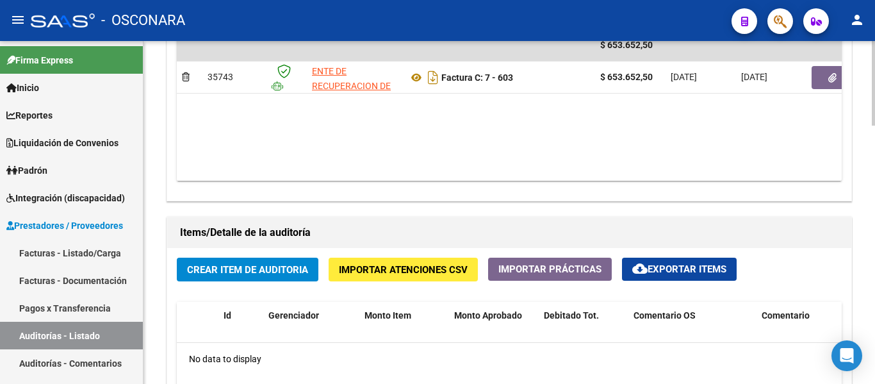
scroll to position [769, 0]
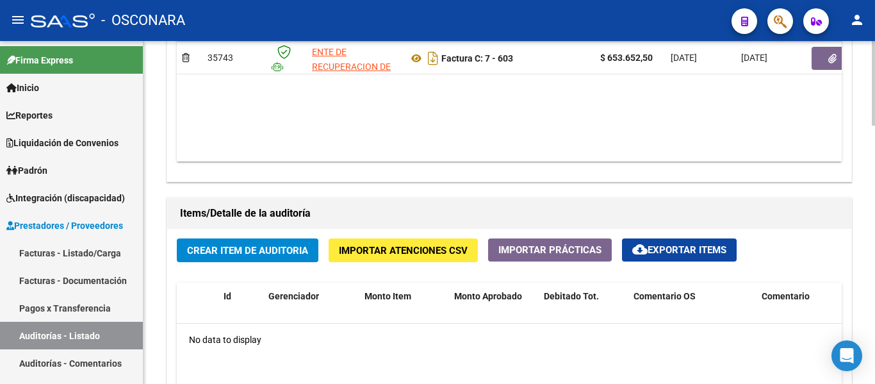
click at [263, 251] on span "Crear Item de Auditoria" at bounding box center [247, 251] width 121 height 12
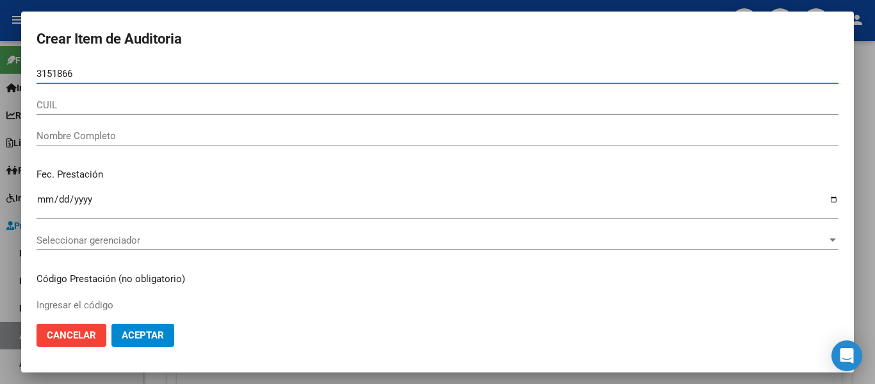
type input "31518665"
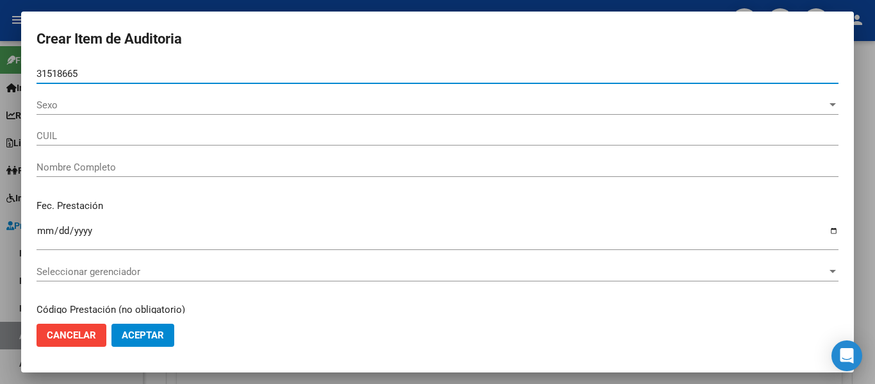
type input "20315186650"
type input "MORENO MARCELO JAVIER"
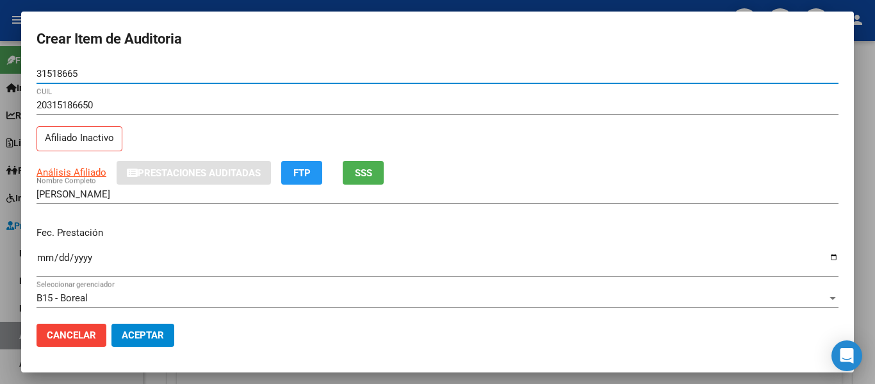
type input "31518665"
click at [381, 172] on button "SSS" at bounding box center [363, 173] width 41 height 24
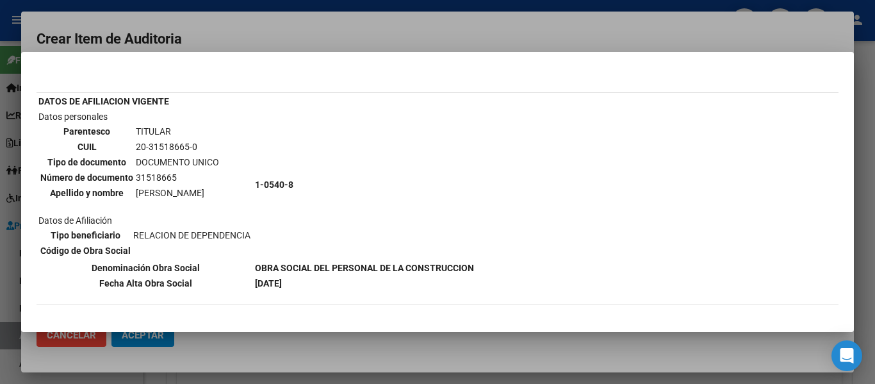
scroll to position [64, 0]
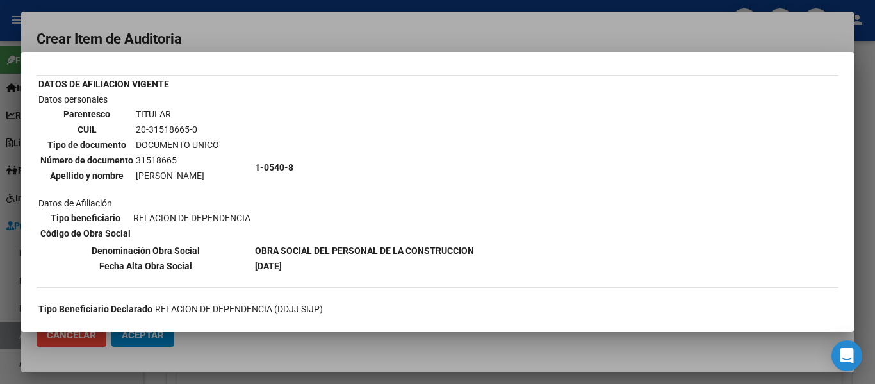
click at [867, 176] on div at bounding box center [437, 192] width 875 height 384
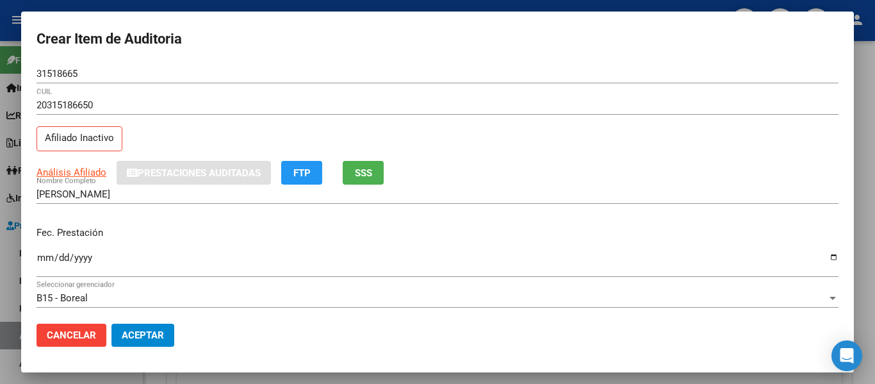
click at [48, 259] on input "Ingresar la fecha" at bounding box center [438, 262] width 802 height 21
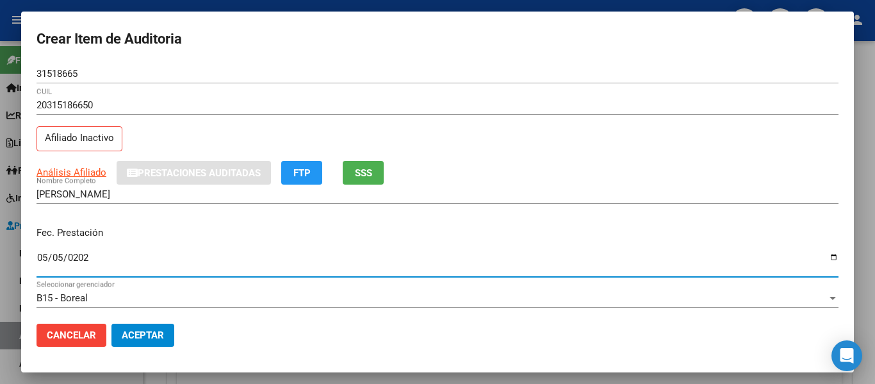
type input "2025-05-05"
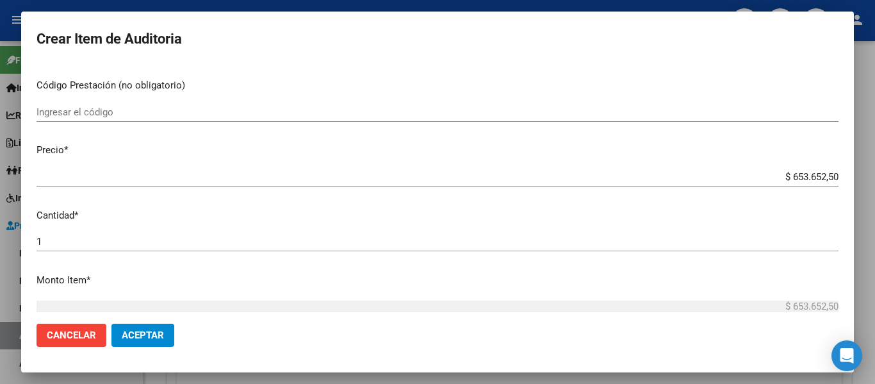
scroll to position [256, 0]
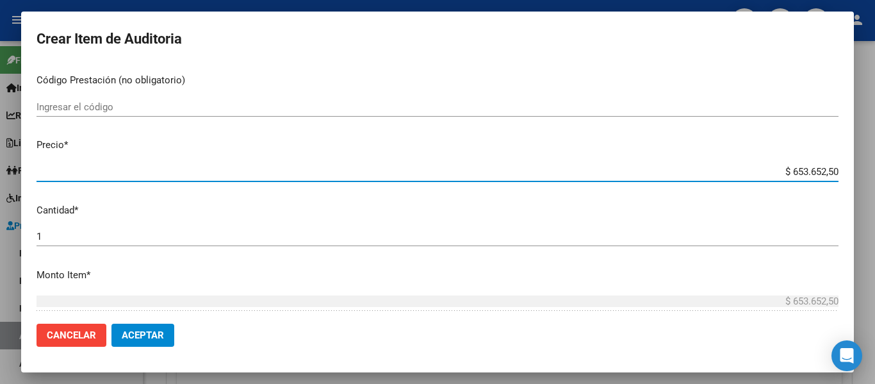
drag, startPoint x: 782, startPoint y: 170, endPoint x: 855, endPoint y: 181, distance: 74.5
click at [855, 181] on div "Crear Item de Auditoria 31518665 Nro Documento 20315186650 CUIL Afiliado Inacti…" at bounding box center [437, 192] width 875 height 384
type input "$ 0,08"
type input "$ 0,81"
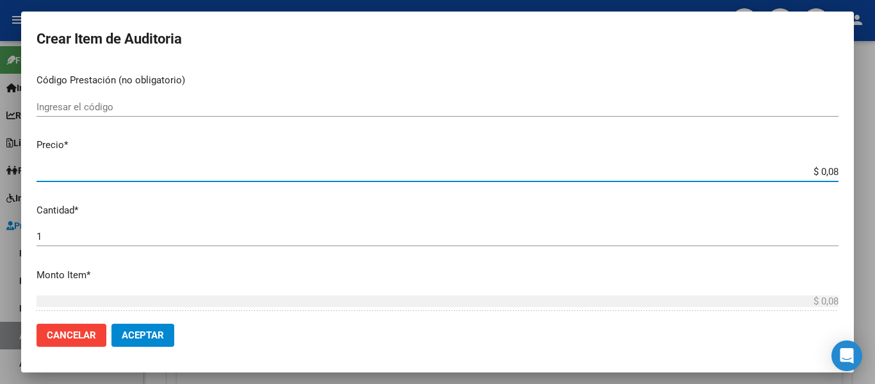
type input "$ 0,81"
type input "$ 8,14"
type input "$ 81,45"
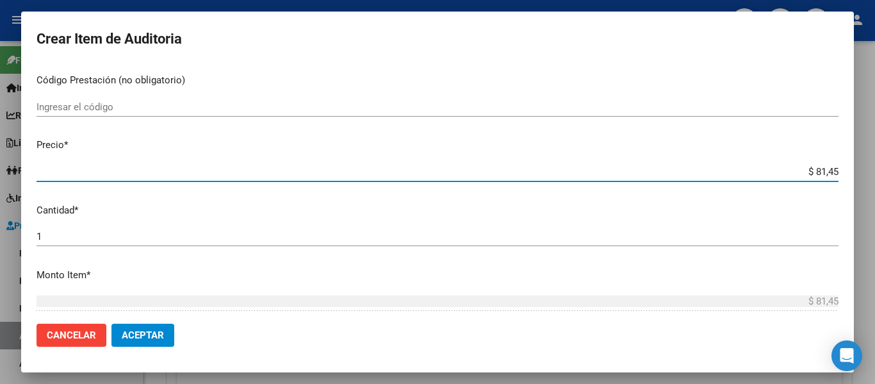
type input "$ 814,52"
type input "$ 8.145,25"
type input "$ 81.452,50"
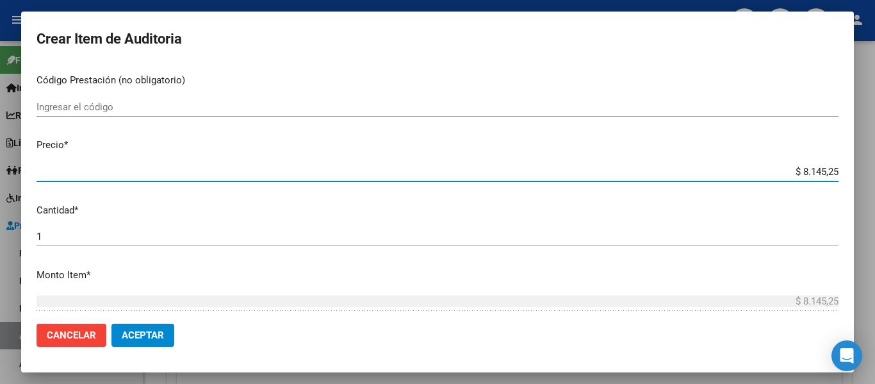
type input "$ 81.452,50"
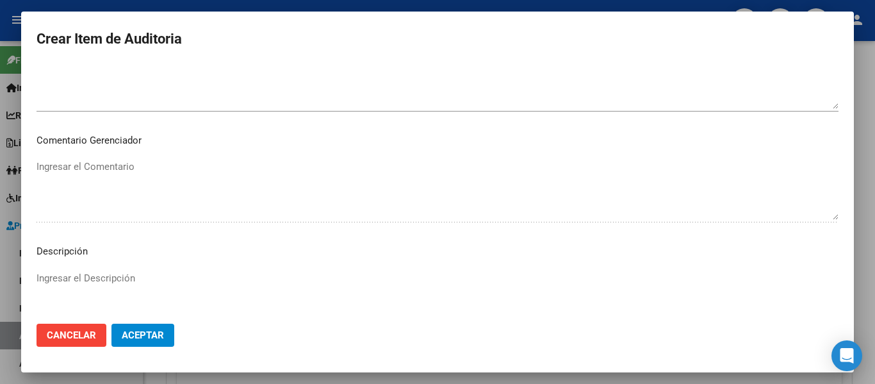
scroll to position [905, 0]
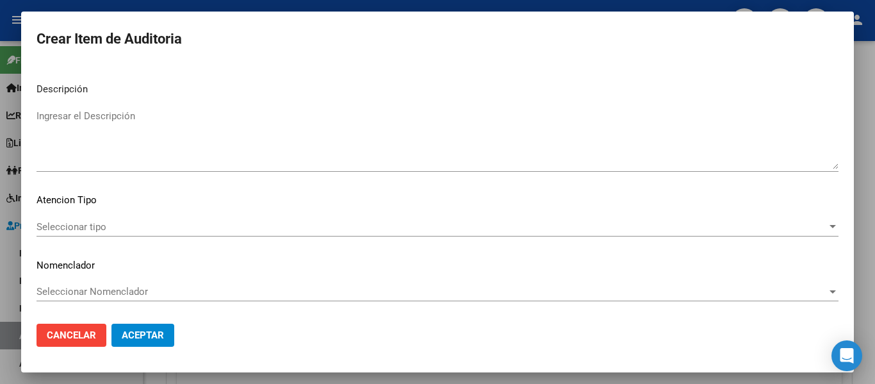
click at [149, 172] on div "Ingresar el Descripción" at bounding box center [438, 145] width 802 height 78
click at [160, 152] on textarea "Ingresar el Descripción" at bounding box center [438, 139] width 802 height 60
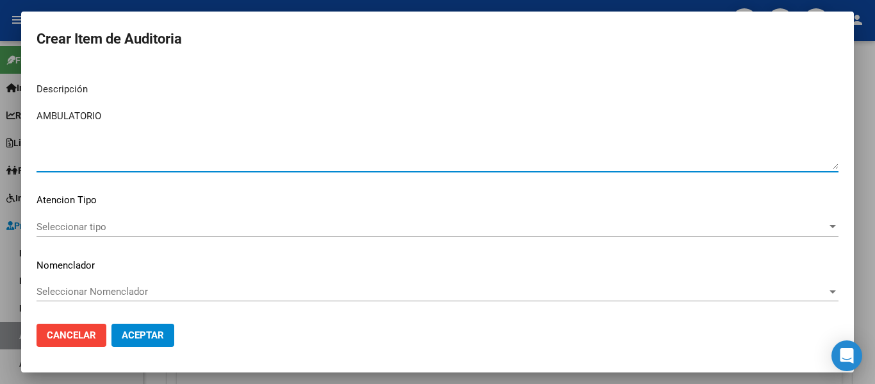
type textarea "AMBULATORIO"
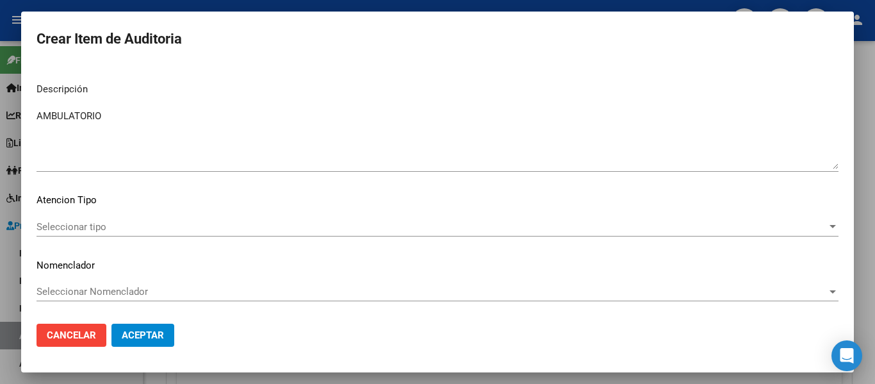
click at [57, 234] on div "Seleccionar tipo Seleccionar tipo" at bounding box center [438, 226] width 802 height 19
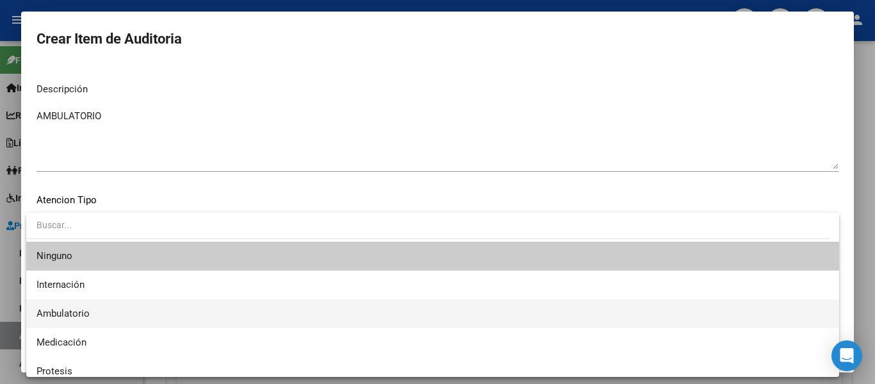
click at [54, 308] on span "Ambulatorio" at bounding box center [63, 314] width 53 height 12
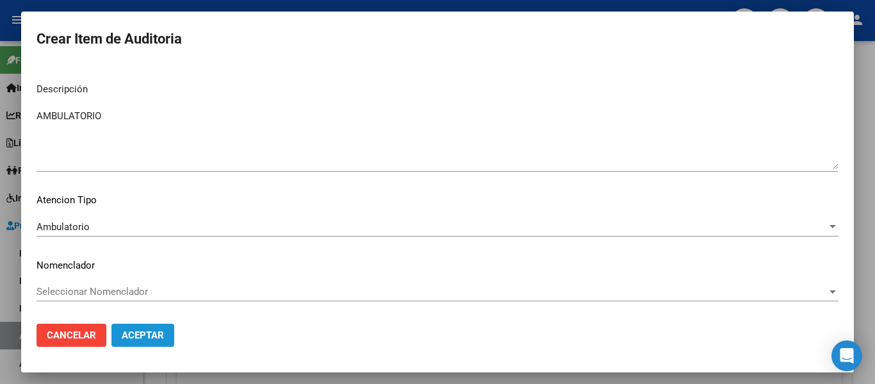
click at [136, 335] on span "Aceptar" at bounding box center [143, 335] width 42 height 12
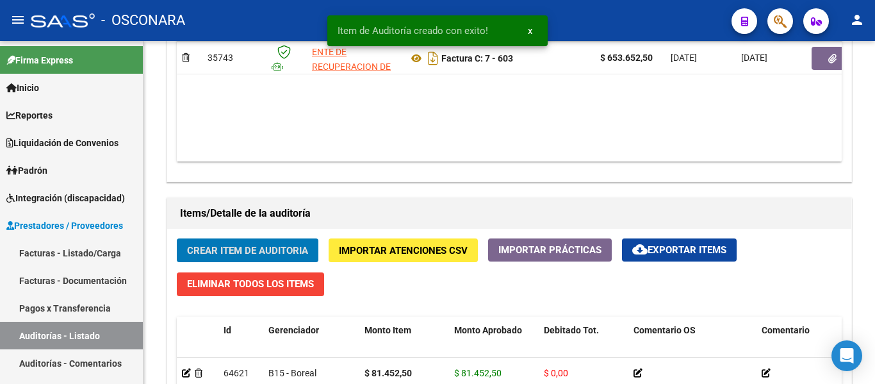
scroll to position [770, 0]
click at [225, 220] on h1 "Items/Detalle de la auditoría" at bounding box center [509, 213] width 659 height 21
click at [232, 252] on span "Crear Item de Auditoria" at bounding box center [247, 251] width 121 height 12
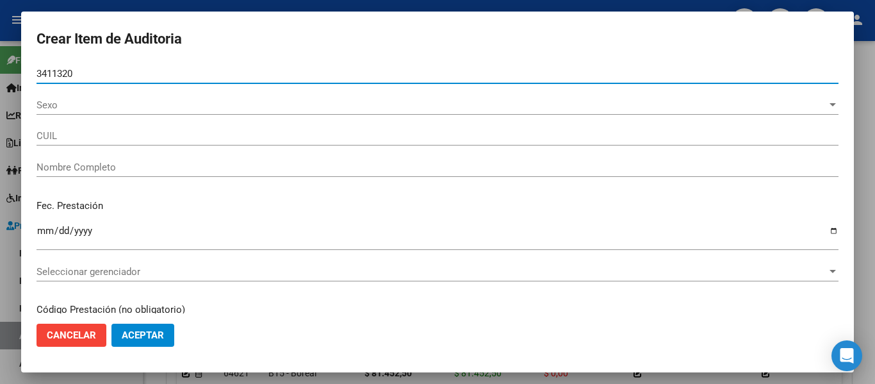
type input "34113206"
type input "27341132067"
type input "PEREYRA MARIA BELEN"
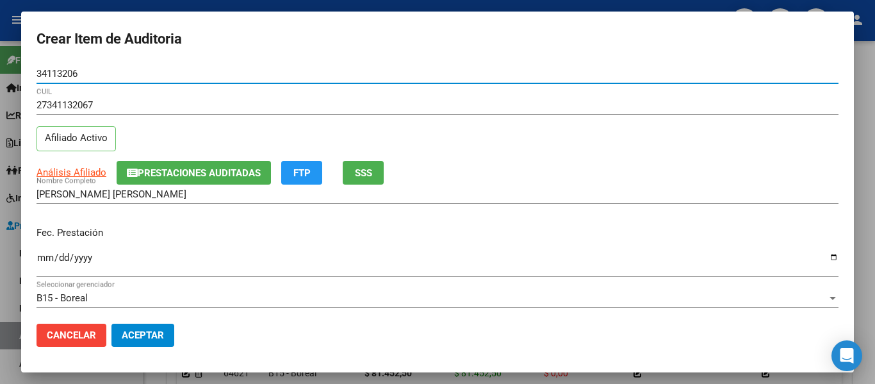
type input "34113206"
click at [372, 175] on span "SSS" at bounding box center [363, 173] width 17 height 12
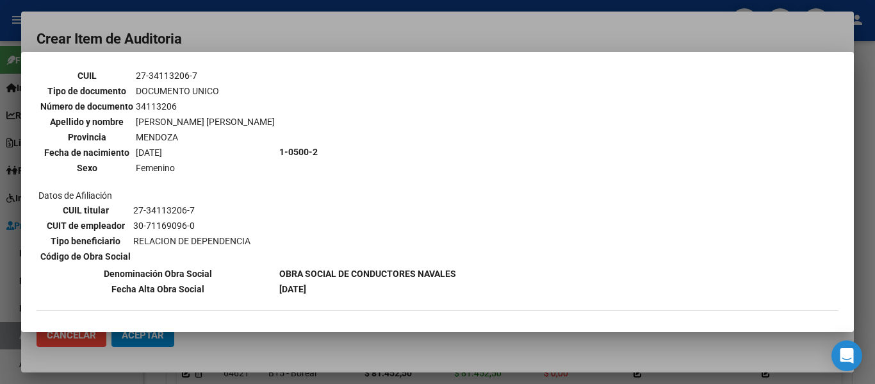
scroll to position [128, 0]
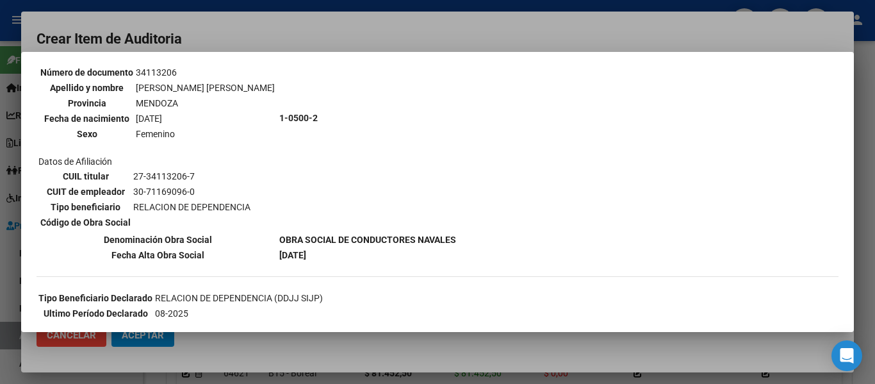
click at [364, 28] on div at bounding box center [437, 192] width 875 height 384
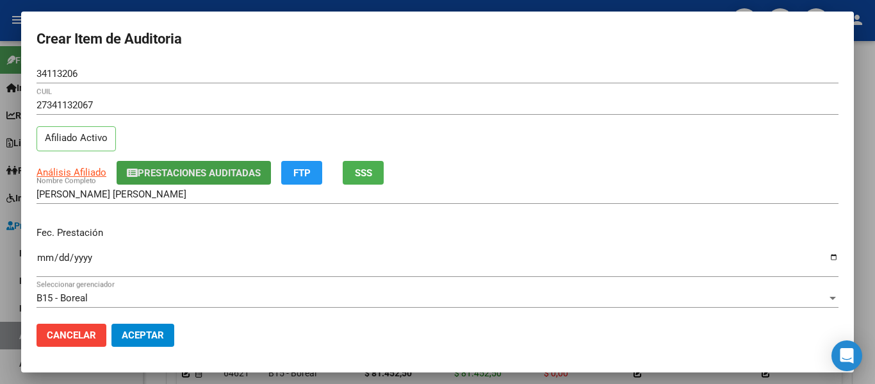
click at [217, 177] on span "Prestaciones Auditadas" at bounding box center [199, 173] width 123 height 12
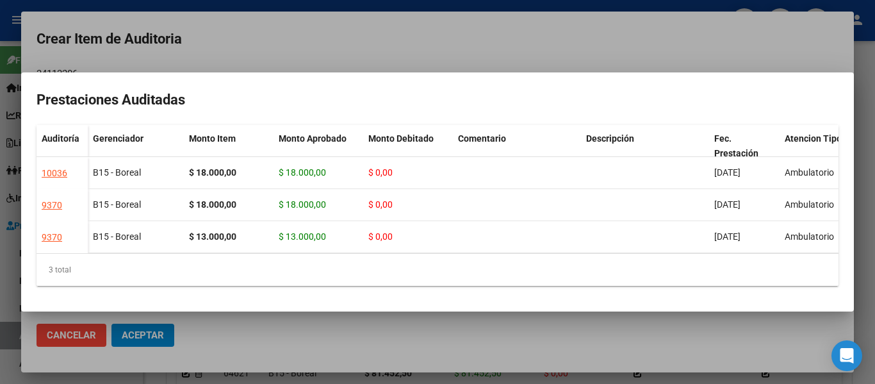
click at [339, 40] on div at bounding box center [437, 192] width 875 height 384
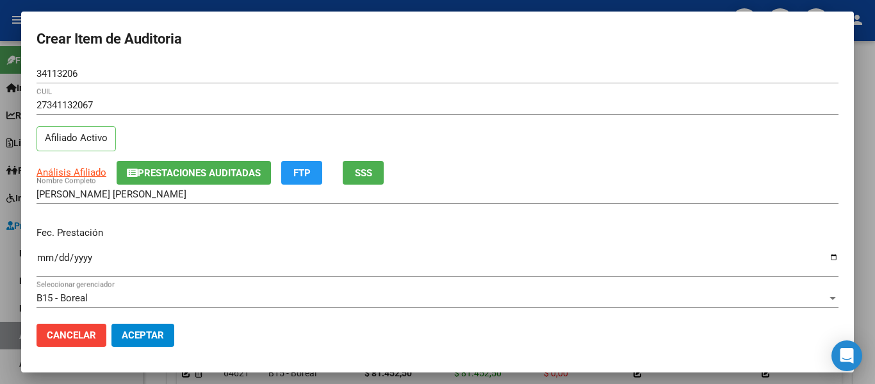
click at [48, 258] on input "Ingresar la fecha" at bounding box center [438, 262] width 802 height 21
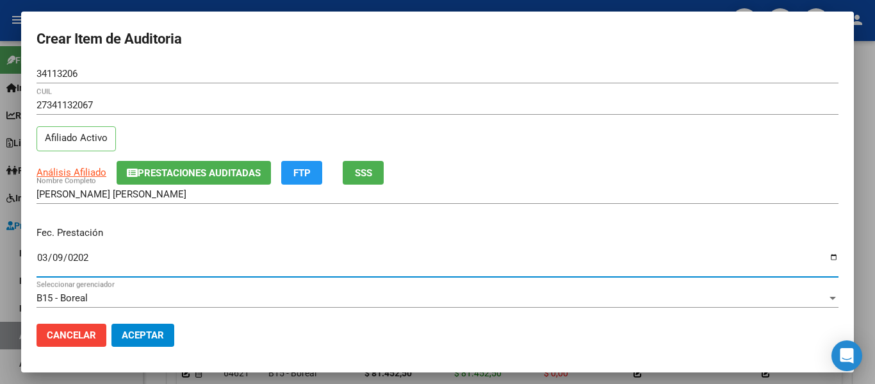
type input "2025-03-09"
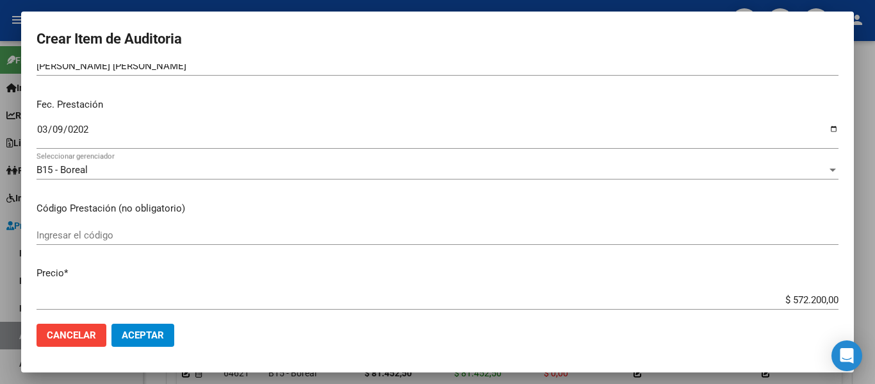
scroll to position [192, 0]
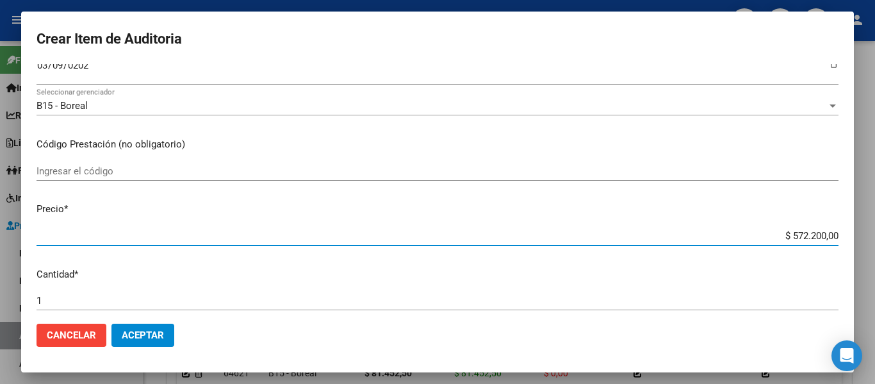
drag, startPoint x: 782, startPoint y: 238, endPoint x: 875, endPoint y: 243, distance: 92.4
click at [875, 243] on div "Crear Item de Auditoria 34113206 Nro Documento 27341132067 CUIL Afiliado Activo…" at bounding box center [437, 192] width 875 height 384
type input "$ 0,01"
type input "$ 0,13"
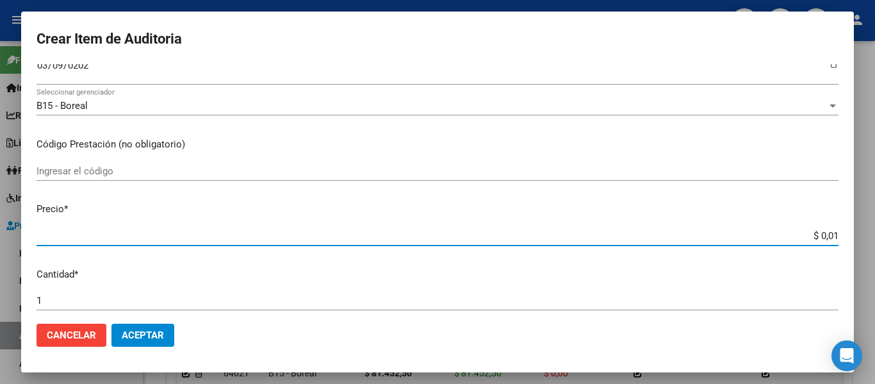
type input "$ 0,13"
type input "$ 1,30"
type input "$ 13,00"
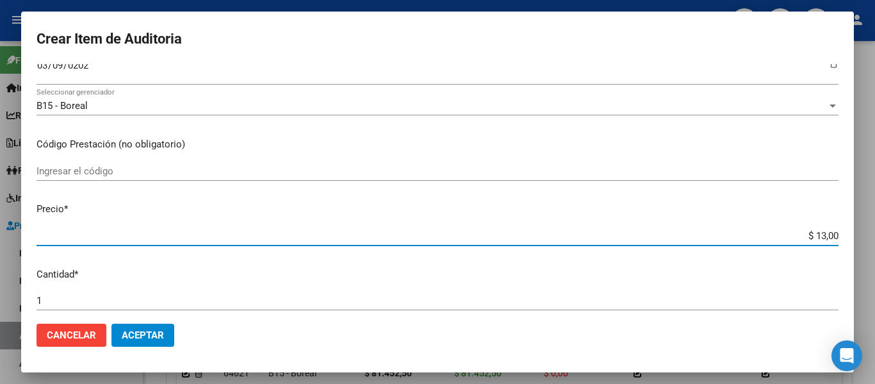
type input "$ 130,00"
type input "$ 1.300,00"
type input "$ 13.000,00"
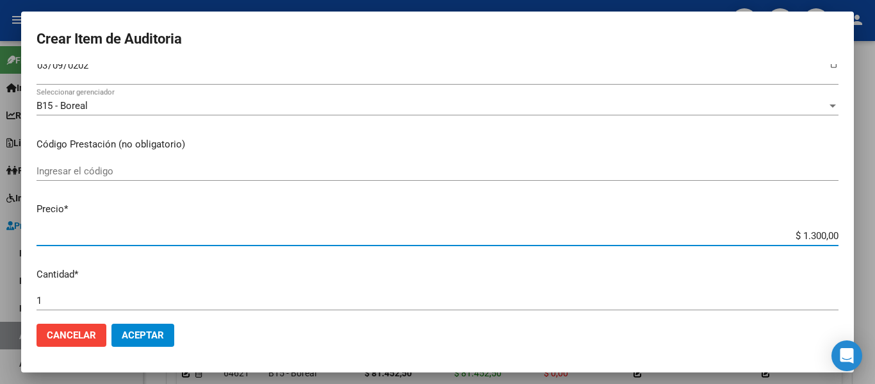
type input "$ 13.000,00"
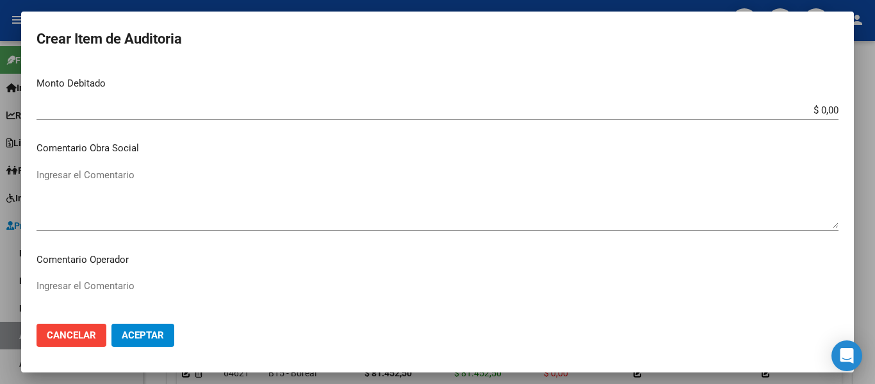
scroll to position [905, 0]
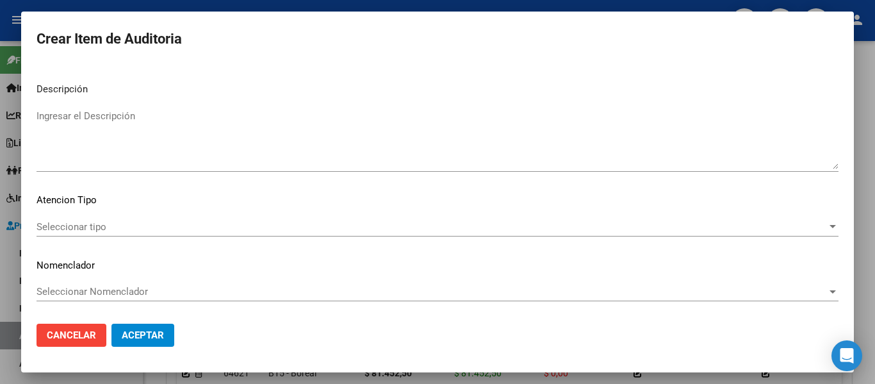
click at [116, 150] on textarea "Ingresar el Descripción" at bounding box center [438, 139] width 802 height 60
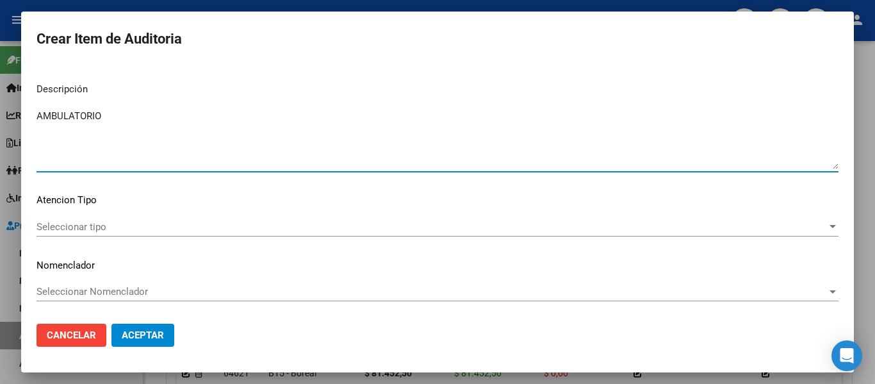
type textarea "AMBULATORIO"
click at [60, 219] on div "Seleccionar tipo Seleccionar tipo" at bounding box center [438, 226] width 802 height 19
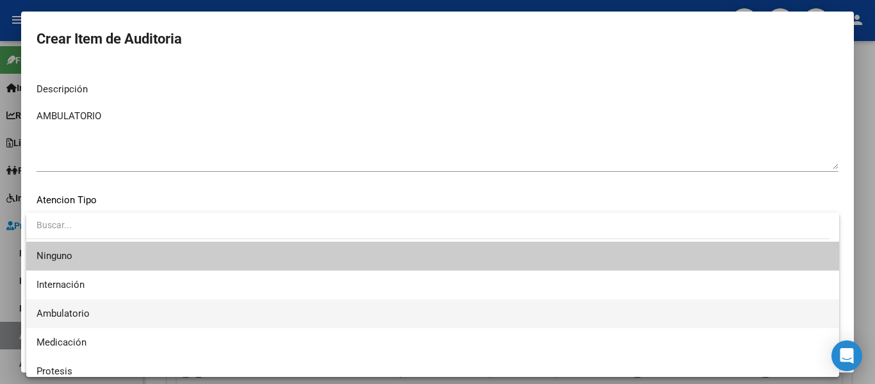
click at [70, 306] on span "Ambulatorio" at bounding box center [433, 313] width 793 height 29
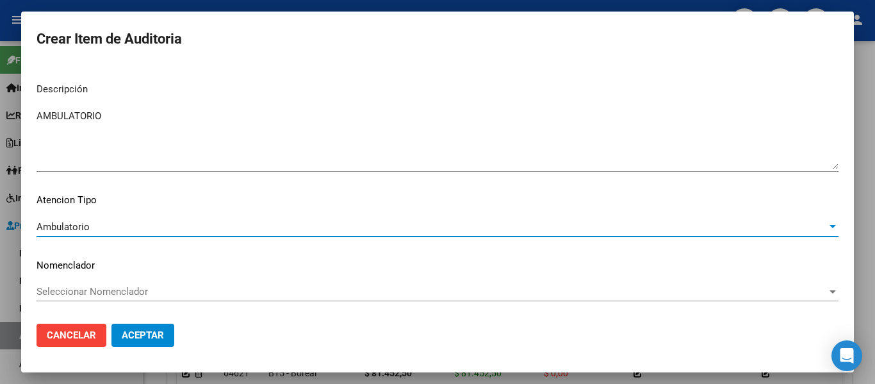
click at [144, 330] on span "Aceptar" at bounding box center [143, 335] width 42 height 12
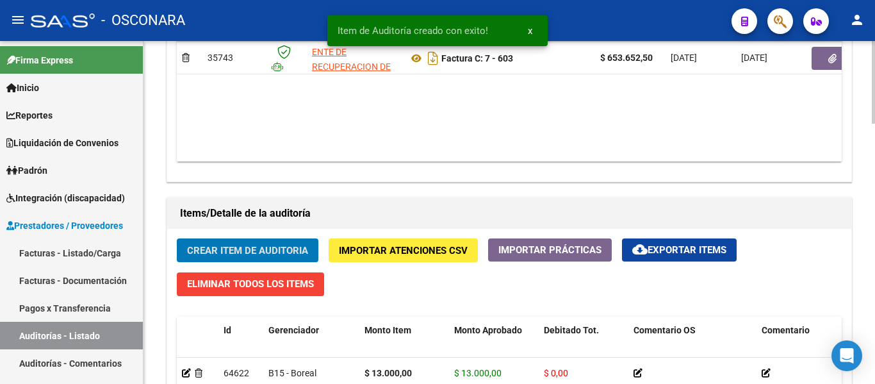
click at [218, 245] on span "Crear Item de Auditoria" at bounding box center [247, 251] width 121 height 12
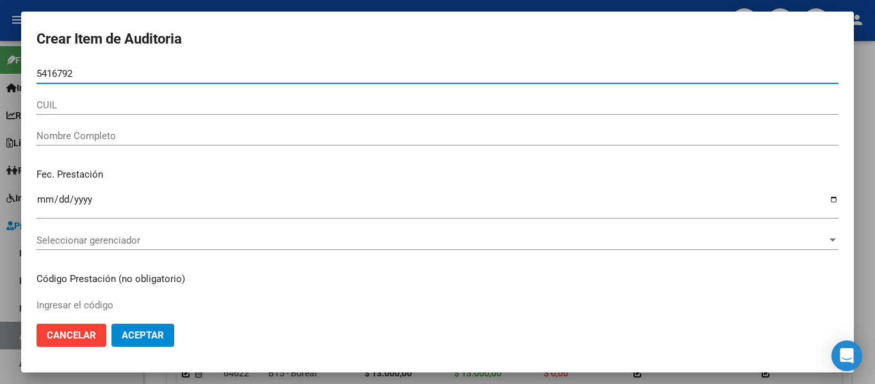
type input "54167920"
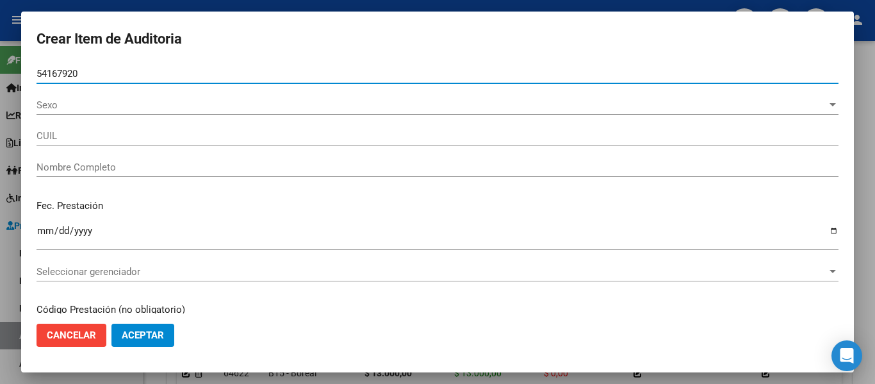
type input "27541679206"
type input "VIDELA GARIN DANIA CAMILA -"
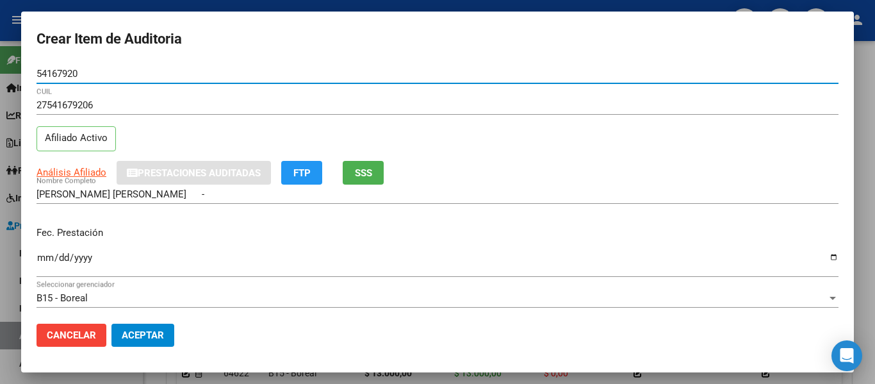
type input "54167920"
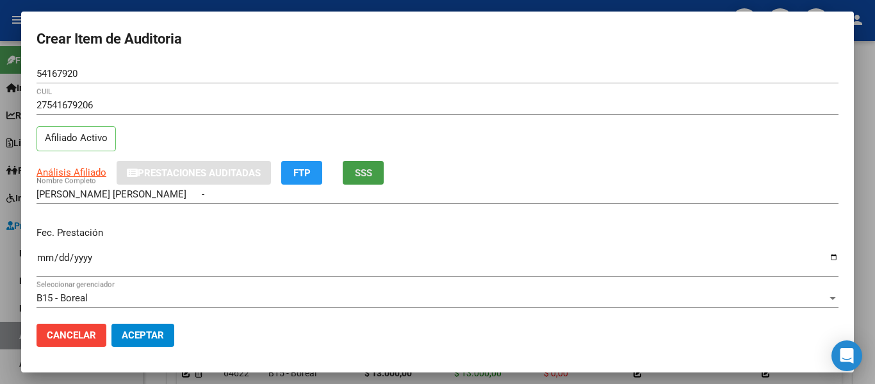
click at [366, 164] on button "SSS" at bounding box center [363, 173] width 41 height 24
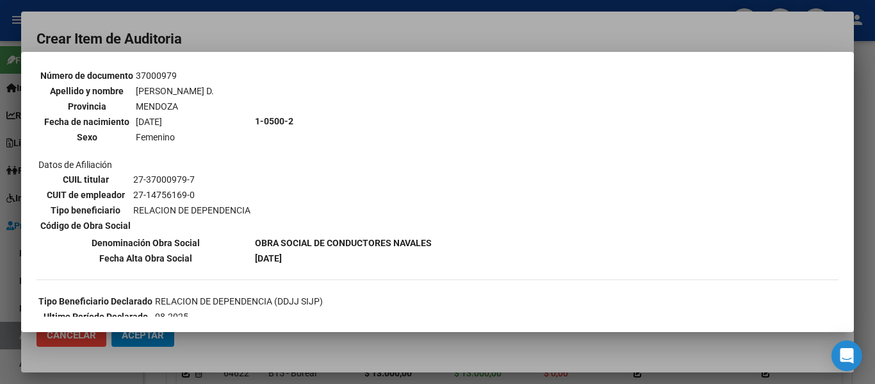
scroll to position [128, 0]
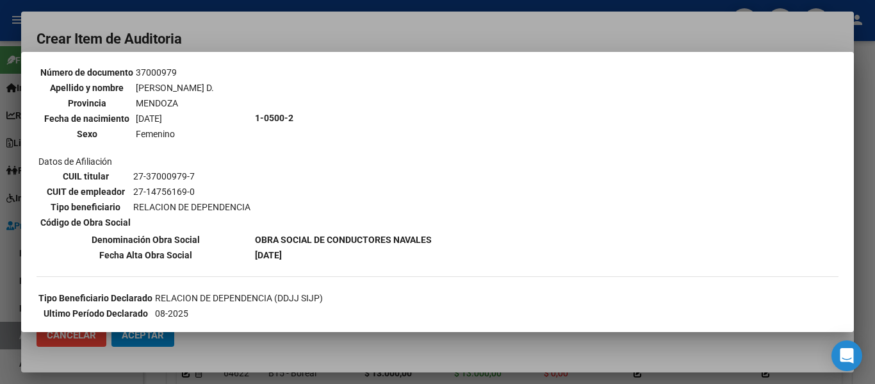
click at [325, 39] on div at bounding box center [437, 192] width 875 height 384
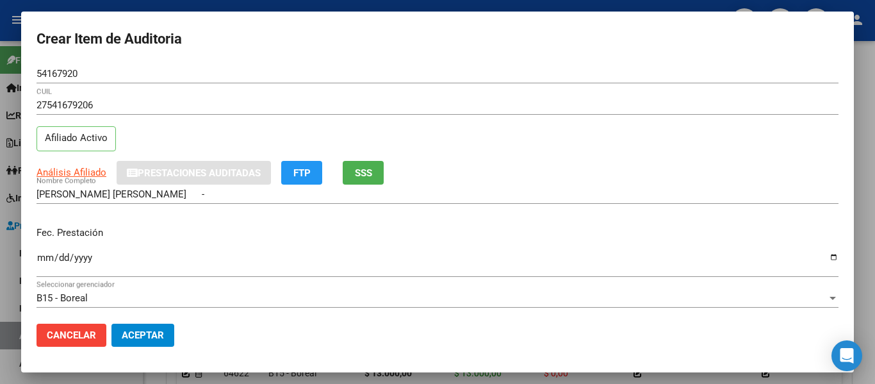
click at [38, 255] on input "Ingresar la fecha" at bounding box center [438, 262] width 802 height 21
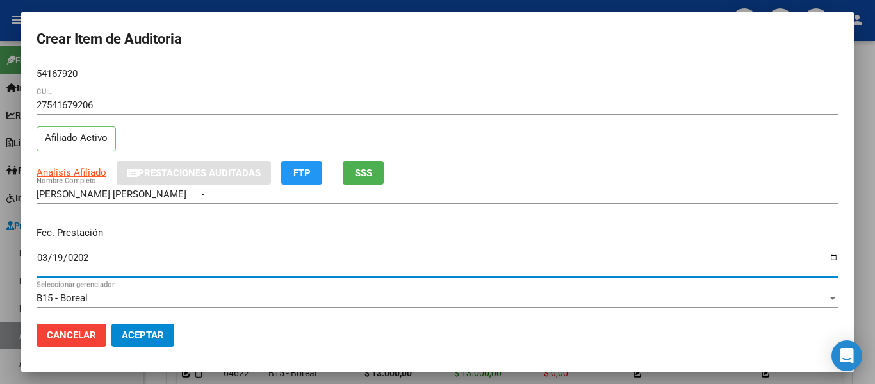
type input "2025-03-19"
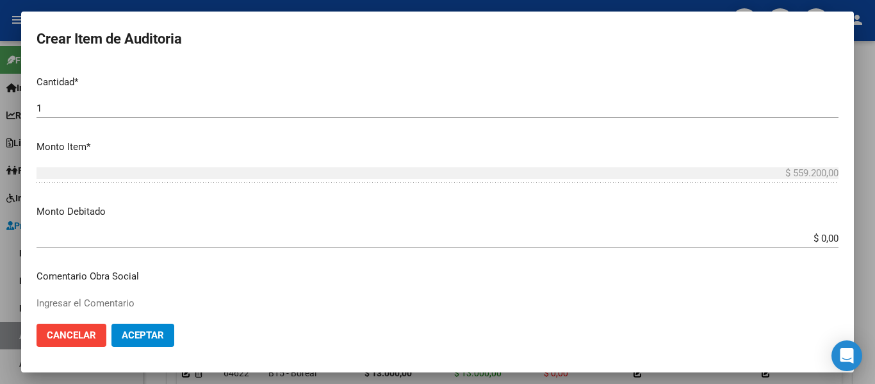
drag, startPoint x: 782, startPoint y: 298, endPoint x: 875, endPoint y: 326, distance: 97.1
click at [875, 326] on div "Crear Item de Auditoria 54167920 Nro Documento 27541679206 CUIL Afiliado Activo…" at bounding box center [437, 192] width 875 height 384
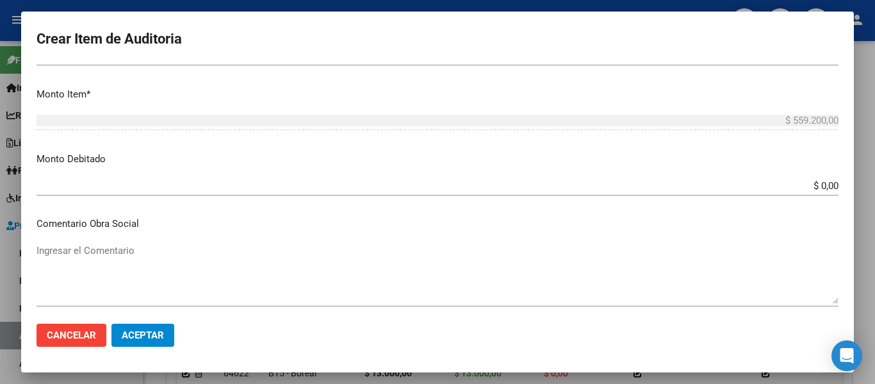
type input "$ 0,01"
type input "$ 0,18"
type input "$ 1,80"
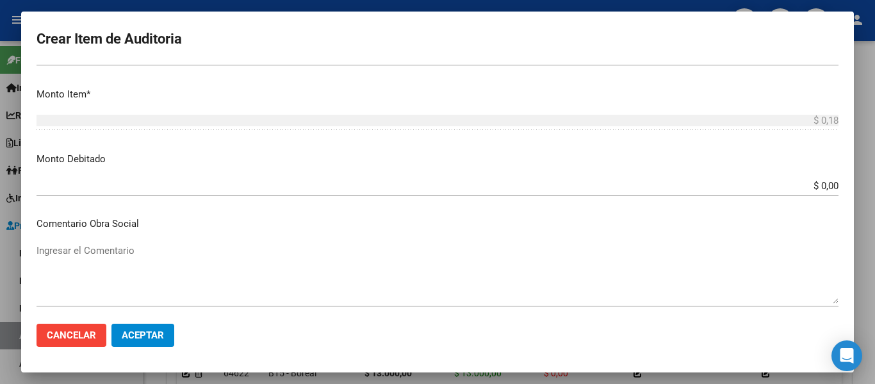
type input "$ 1,80"
type input "$ 18,00"
type input "$ 180,00"
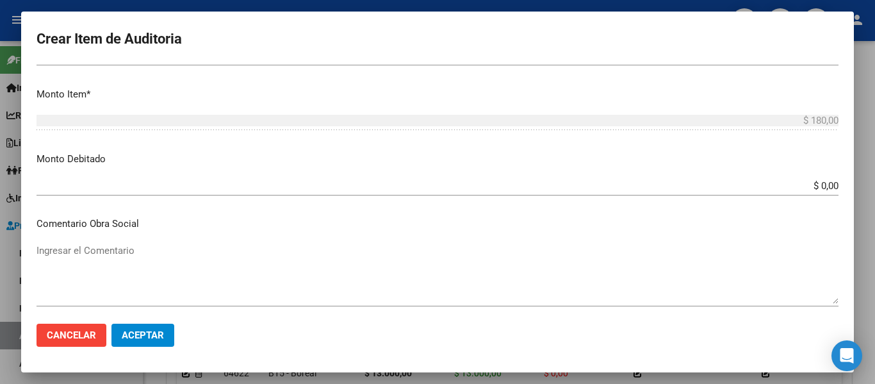
type input "$ 1.800,00"
type input "$ 18.000,00"
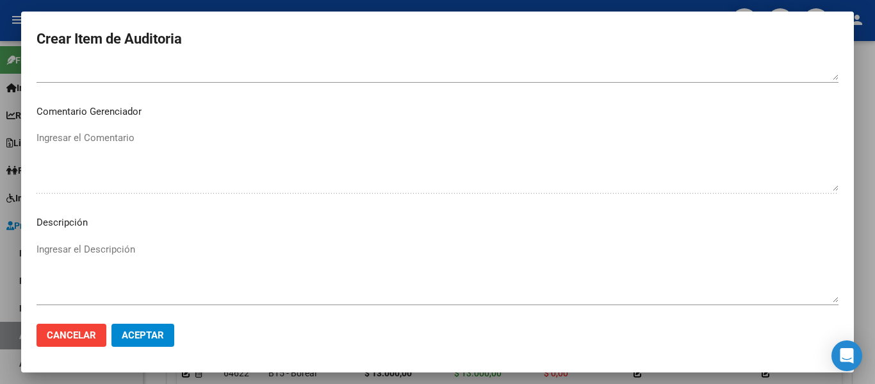
scroll to position [885, 0]
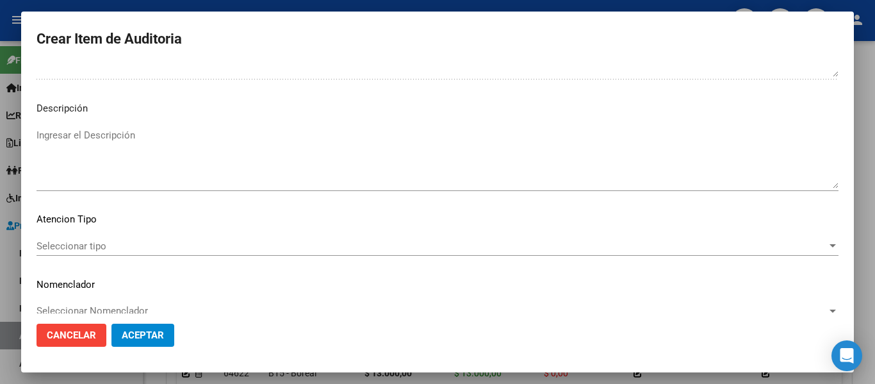
click at [201, 154] on textarea "Ingresar el Descripción" at bounding box center [438, 158] width 802 height 60
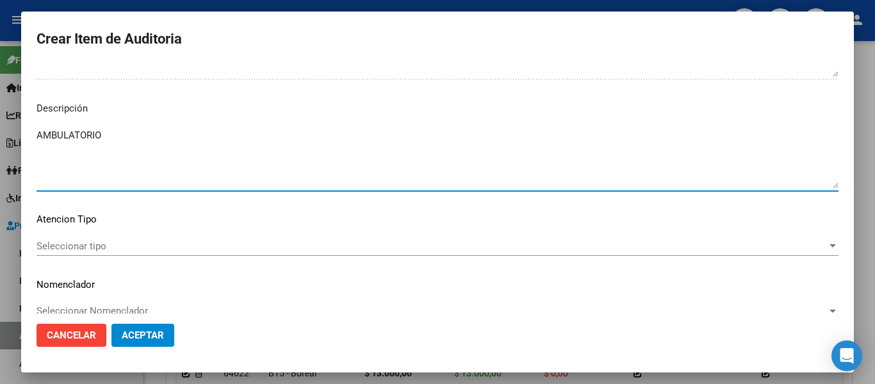
type textarea "AMBULATORIO"
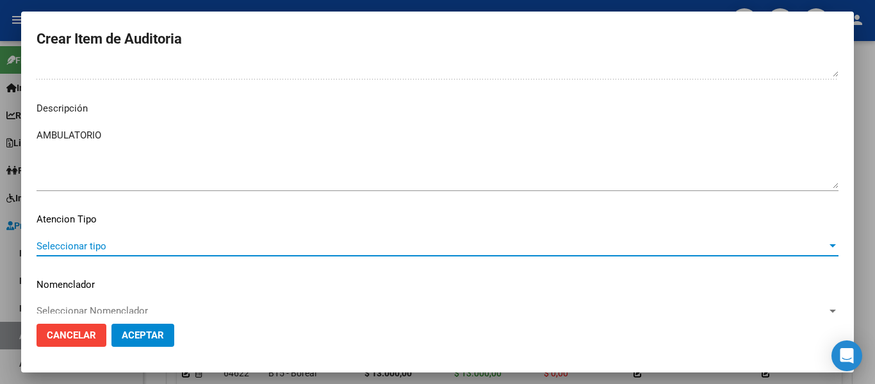
click at [90, 248] on span "Seleccionar tipo" at bounding box center [432, 246] width 791 height 12
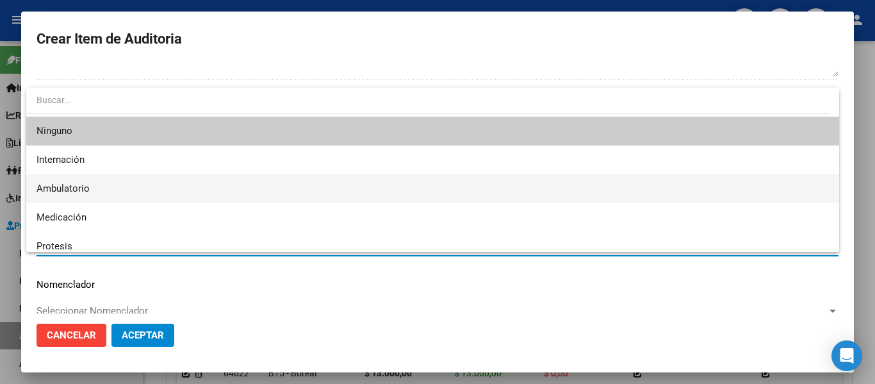
click at [65, 188] on span "Ambulatorio" at bounding box center [63, 189] width 53 height 12
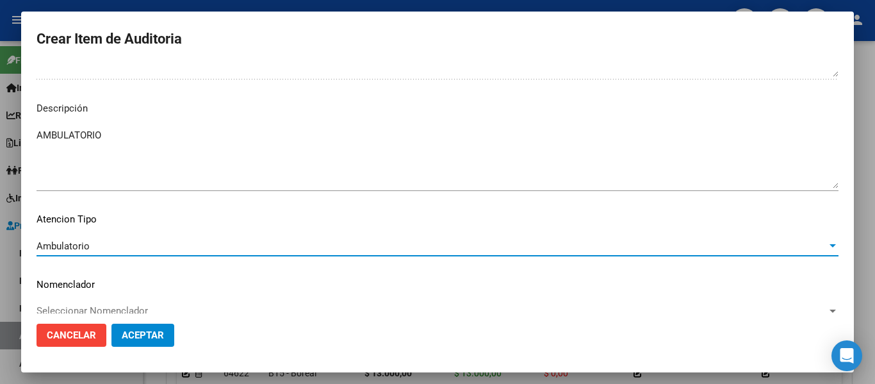
click at [145, 340] on span "Aceptar" at bounding box center [143, 335] width 42 height 12
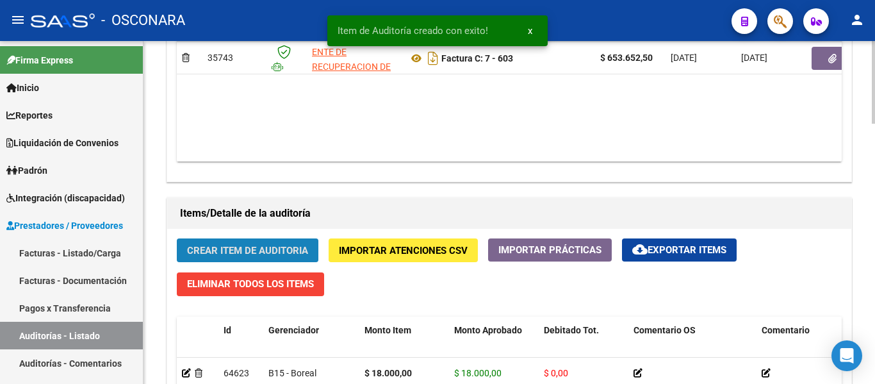
click at [216, 243] on button "Crear Item de Auditoria" at bounding box center [248, 250] width 142 height 24
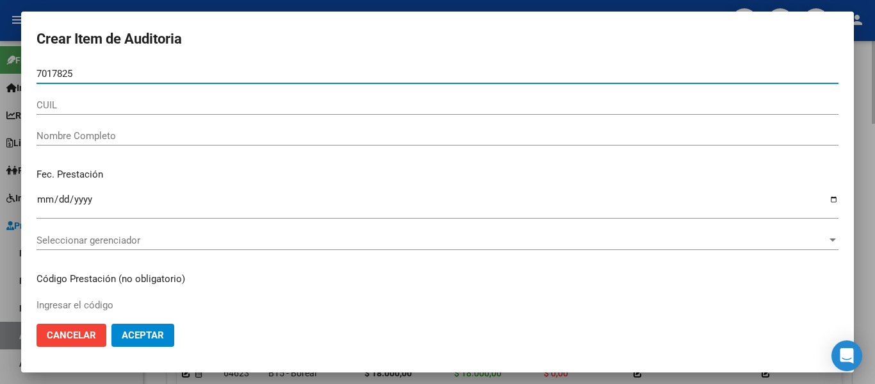
type input "70178257"
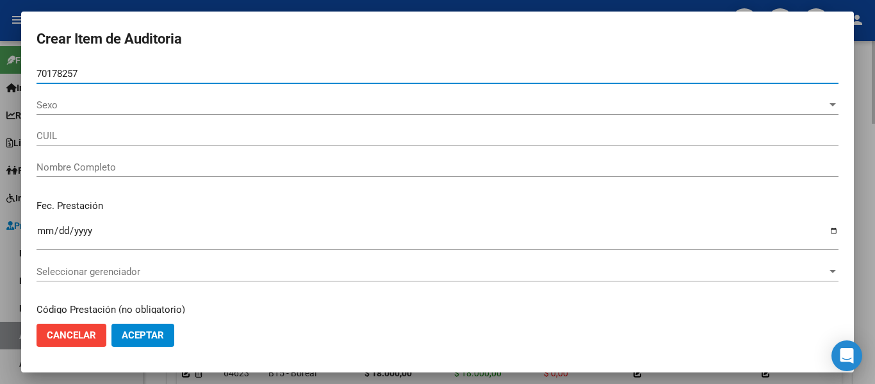
type input "20701782578"
type input "CORVALAN VARGAS SOFIA VICTORIA"
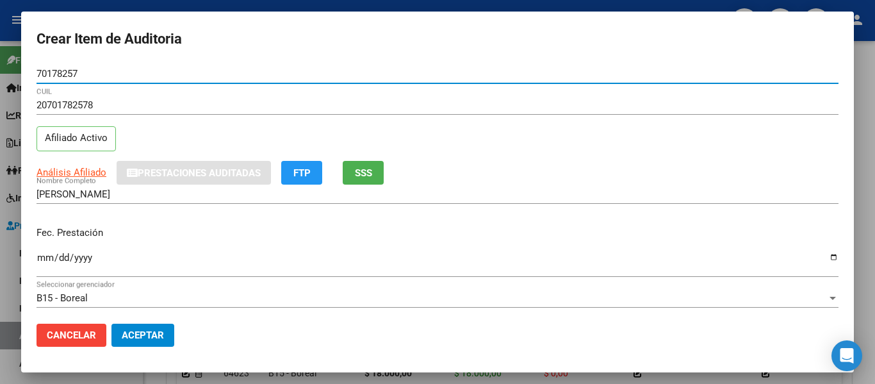
type input "70178257"
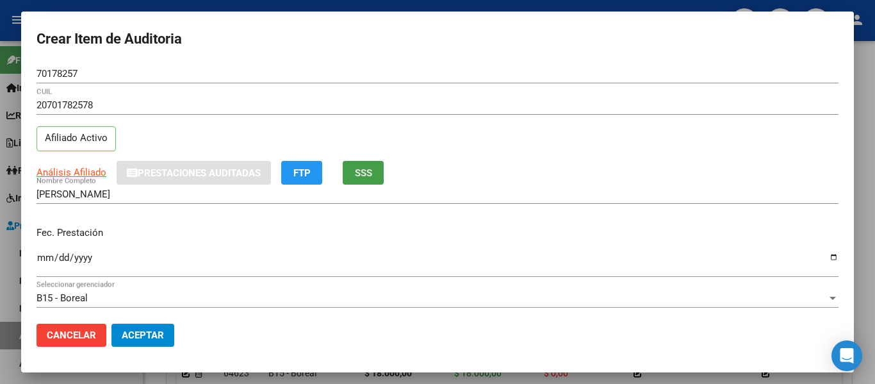
click at [383, 161] on button "SSS" at bounding box center [363, 173] width 41 height 24
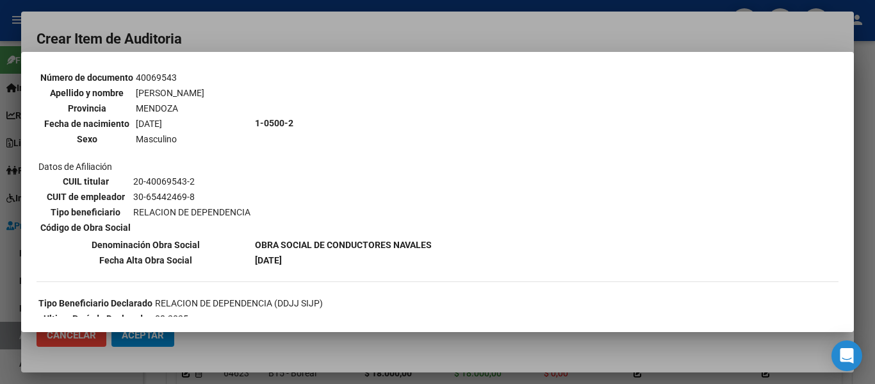
scroll to position [128, 0]
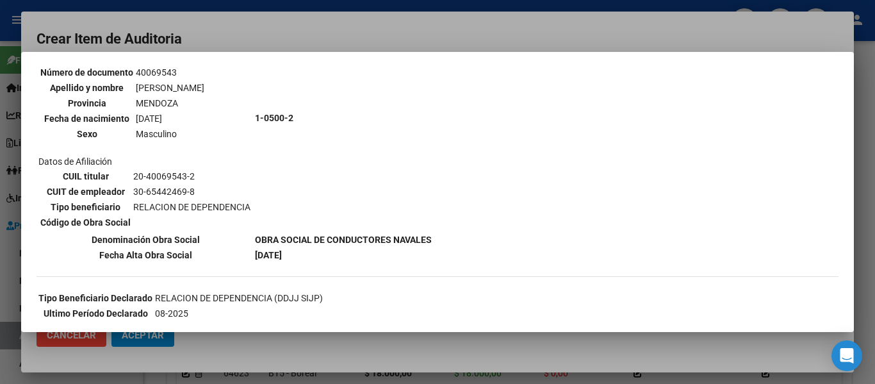
click at [400, 38] on div at bounding box center [437, 192] width 875 height 384
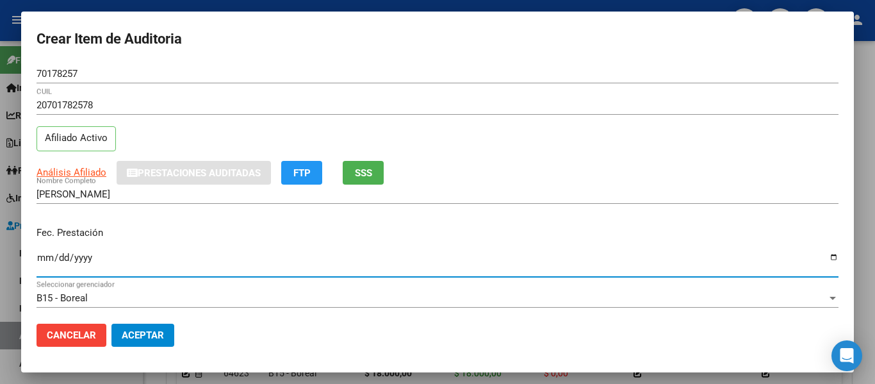
click at [46, 258] on input "Ingresar la fecha" at bounding box center [438, 262] width 802 height 21
type input "2025-03-19"
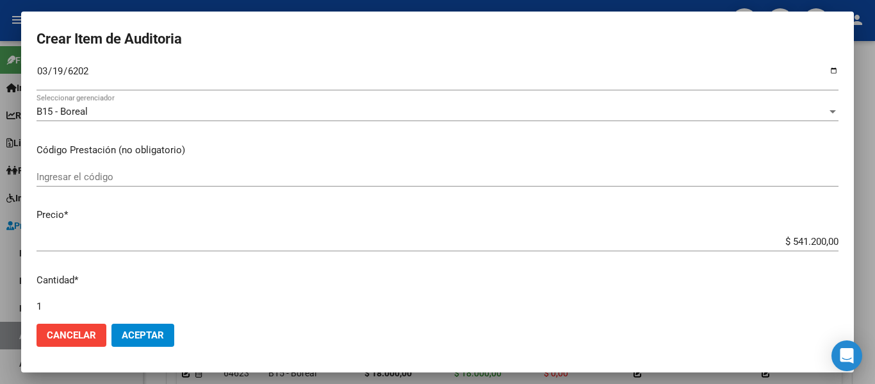
scroll to position [192, 0]
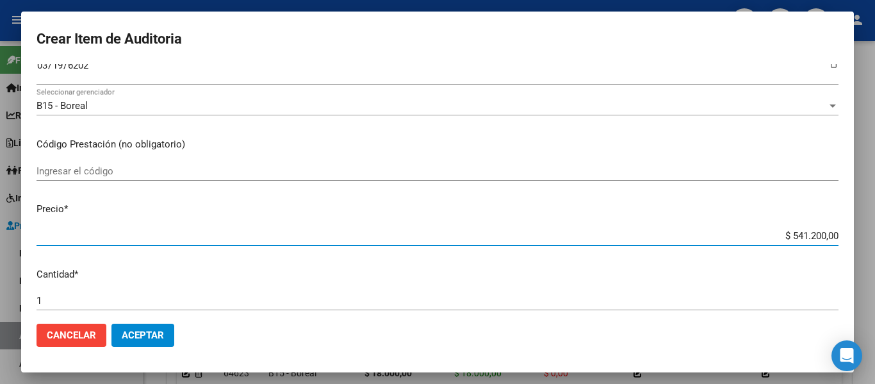
drag, startPoint x: 782, startPoint y: 235, endPoint x: 875, endPoint y: 259, distance: 96.2
click at [875, 259] on div "Crear Item de Auditoria 70178257 Nro Documento 20701782578 CUIL Afiliado Activo…" at bounding box center [437, 192] width 875 height 384
type input "$ 0,01"
type input "$ 0,18"
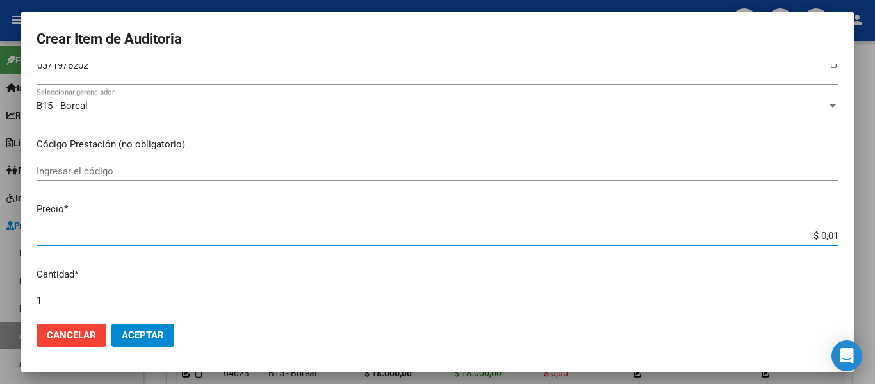
type input "$ 0,18"
type input "$ 1,80"
type input "$ 18,00"
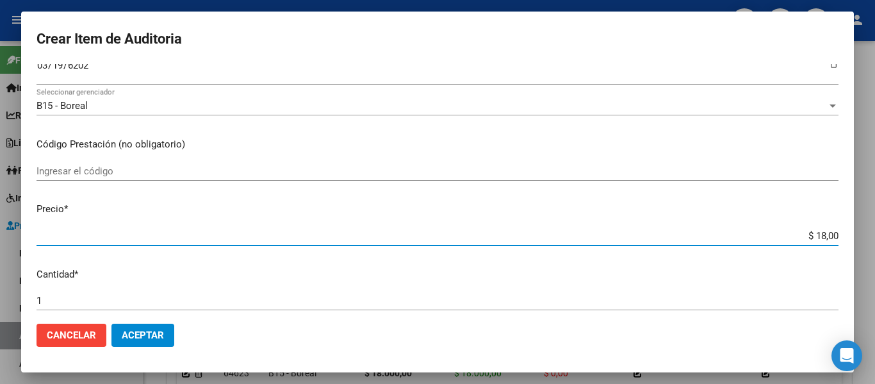
type input "$ 180,00"
type input "$ 1.800,00"
type input "$ 18.000,00"
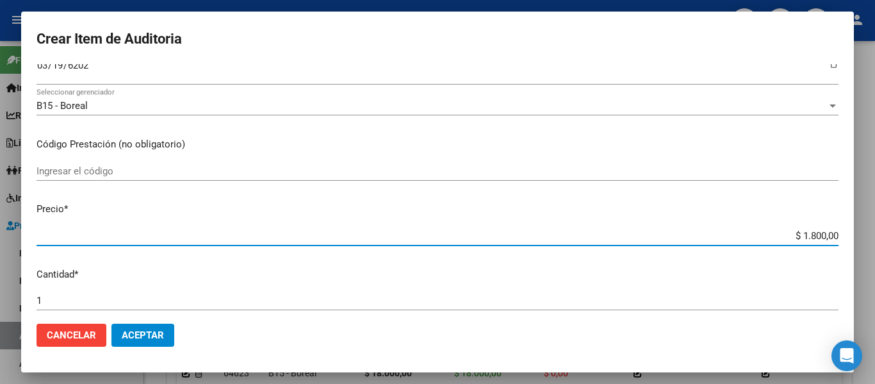
type input "$ 18.000,00"
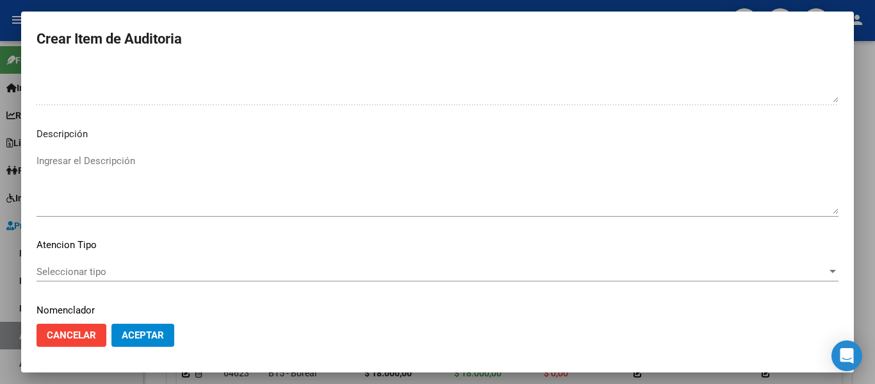
scroll to position [897, 0]
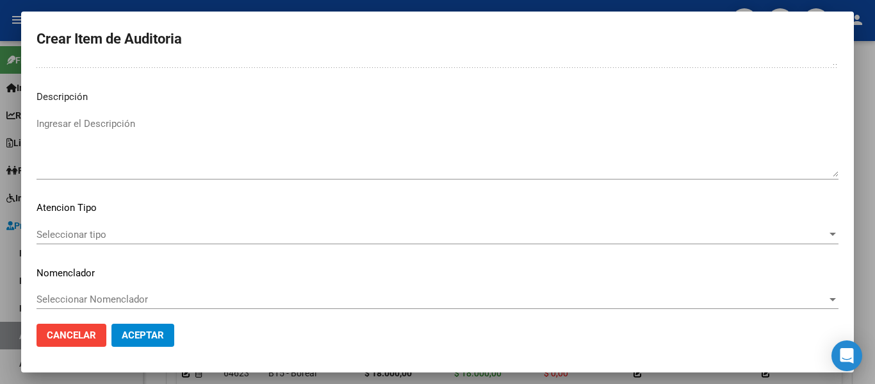
click at [186, 145] on textarea "Ingresar el Descripción" at bounding box center [438, 147] width 802 height 60
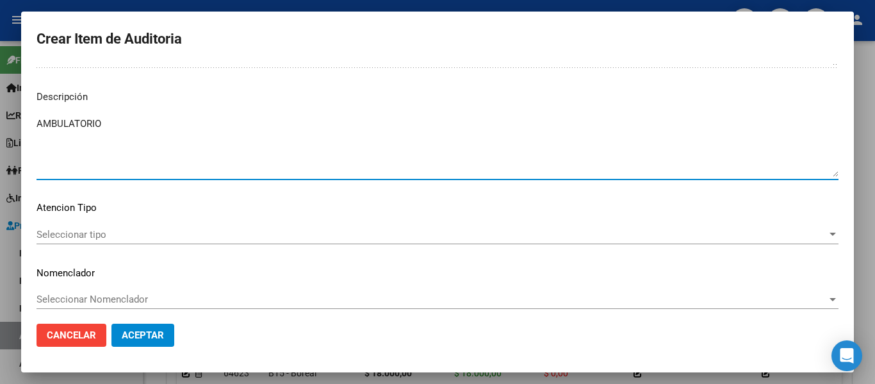
type textarea "AMBULATORIO"
click at [79, 232] on span "Seleccionar tipo" at bounding box center [432, 235] width 791 height 12
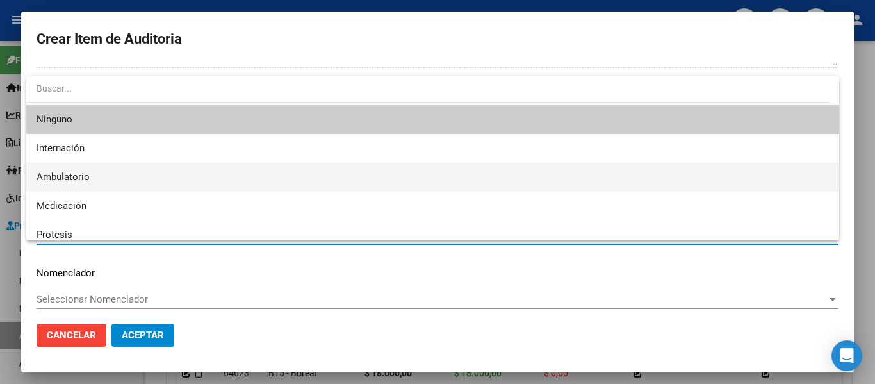
click at [85, 182] on span "Ambulatorio" at bounding box center [63, 177] width 53 height 12
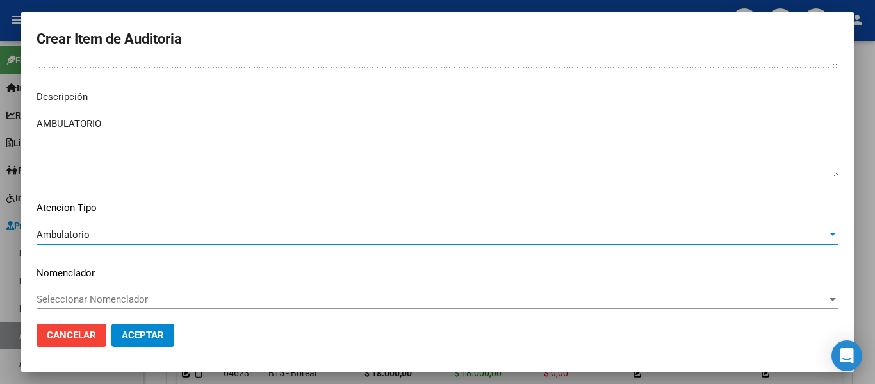
click at [118, 340] on button "Aceptar" at bounding box center [142, 335] width 63 height 23
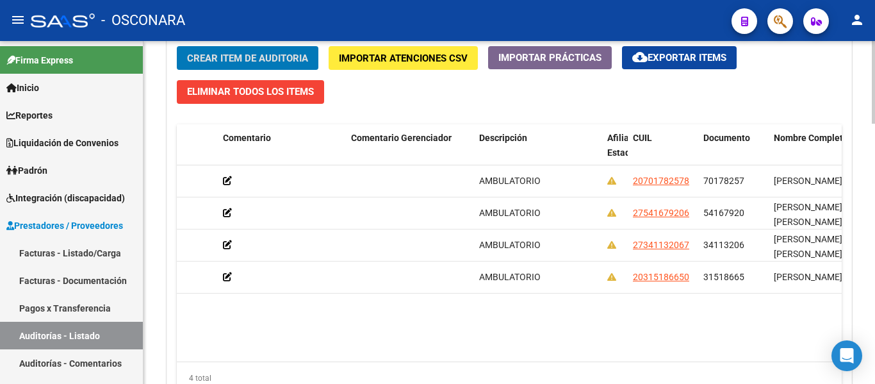
scroll to position [0, 0]
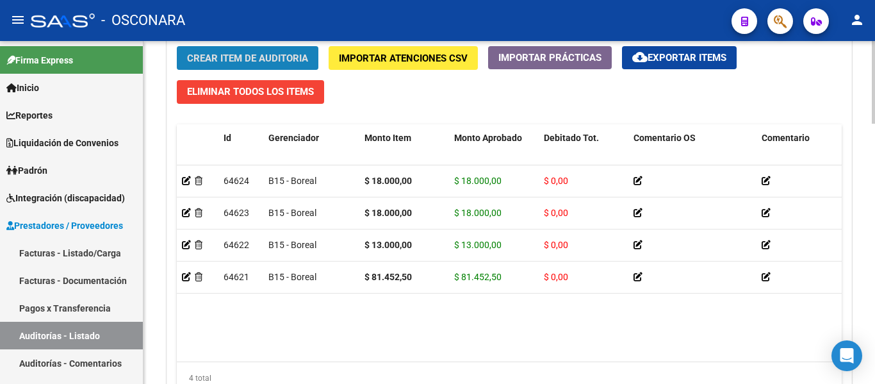
click at [227, 58] on span "Crear Item de Auditoria" at bounding box center [247, 59] width 121 height 12
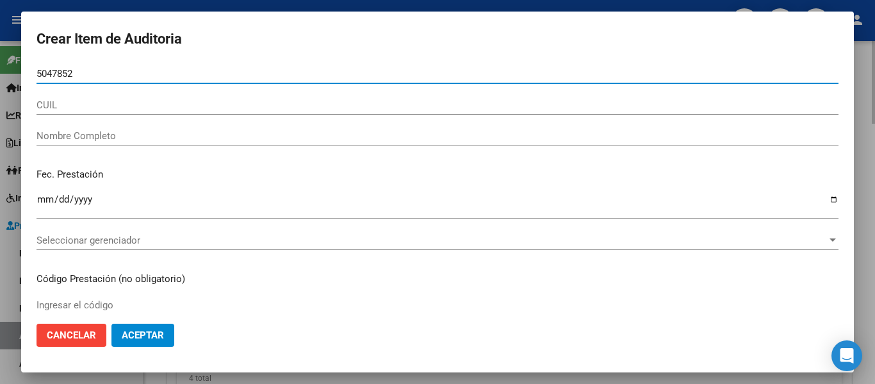
type input "50478523"
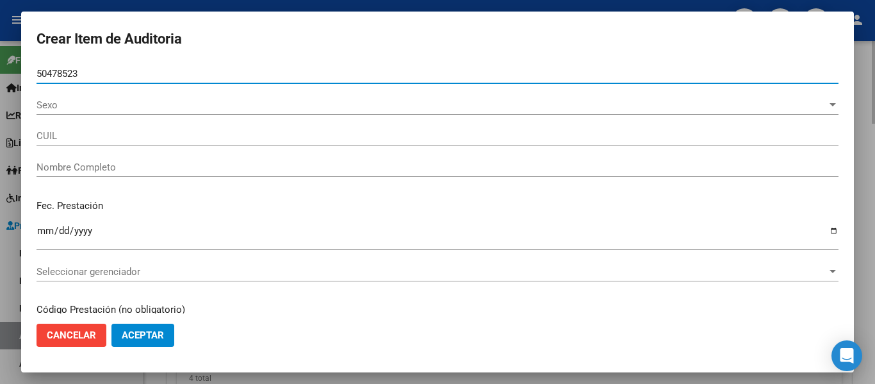
type input "27504785233"
type input "IBA?EZ ARRIETA VALENTINA MOREN -"
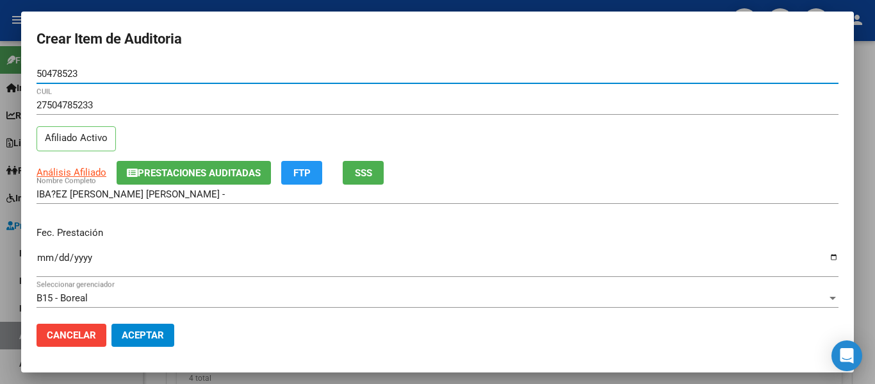
type input "50478523"
click at [374, 165] on button "SSS" at bounding box center [363, 173] width 41 height 24
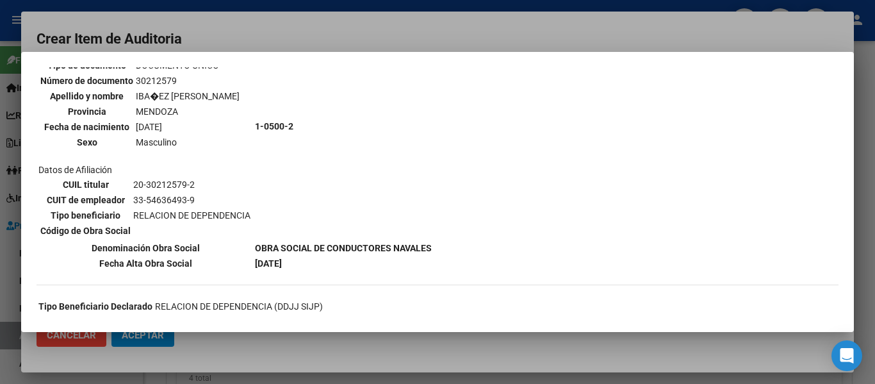
scroll to position [128, 0]
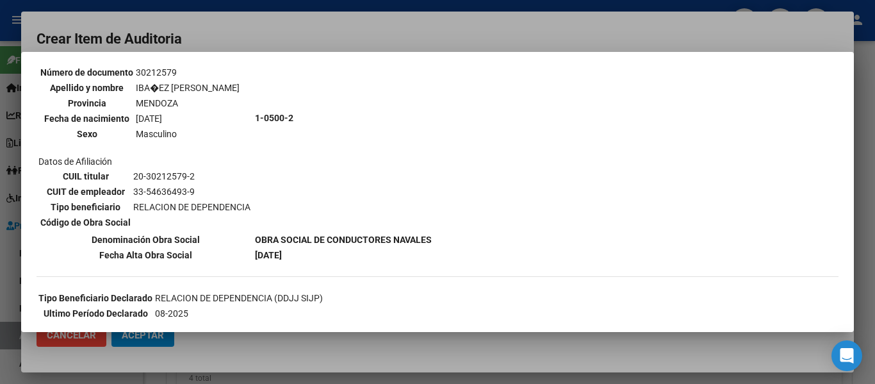
click at [408, 22] on div at bounding box center [437, 192] width 875 height 384
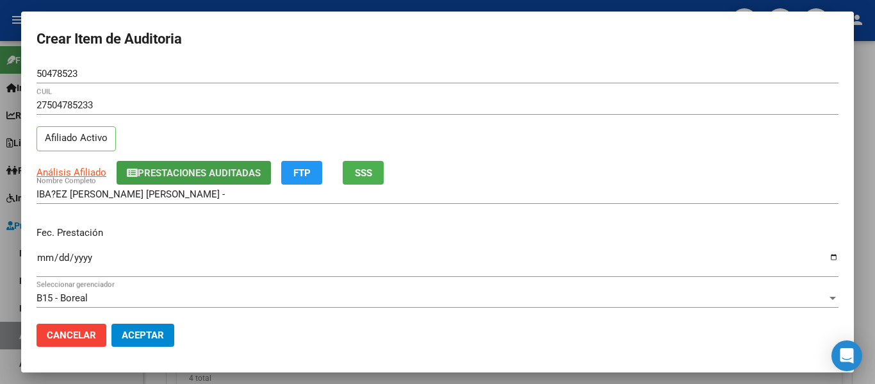
click at [153, 167] on span "Prestaciones Auditadas" at bounding box center [199, 173] width 123 height 12
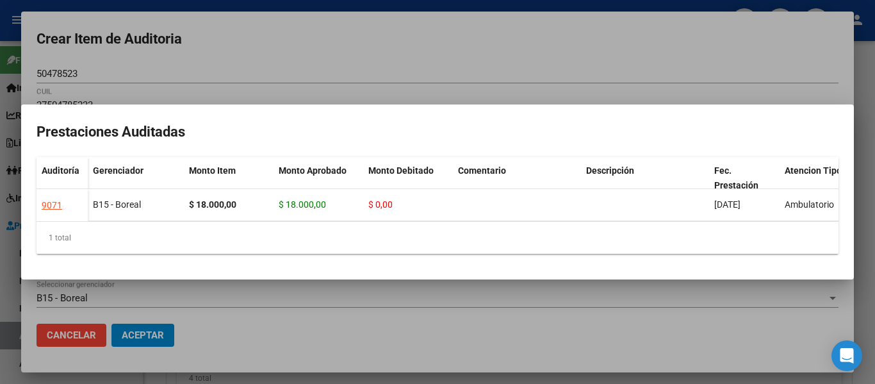
click at [386, 84] on div at bounding box center [437, 192] width 875 height 384
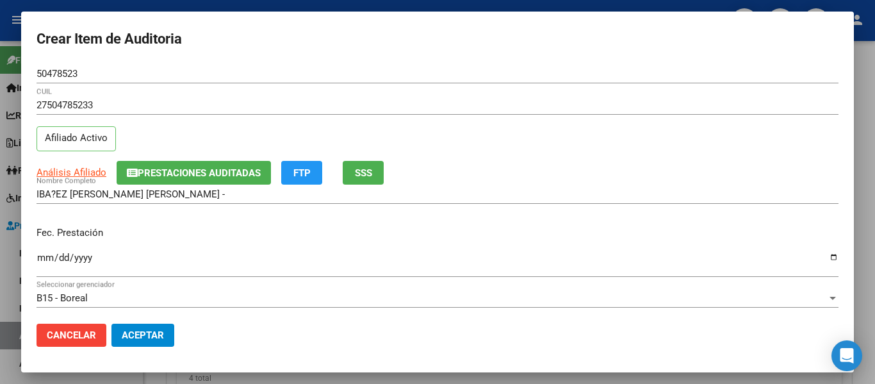
click at [38, 254] on input "Ingresar la fecha" at bounding box center [438, 262] width 802 height 21
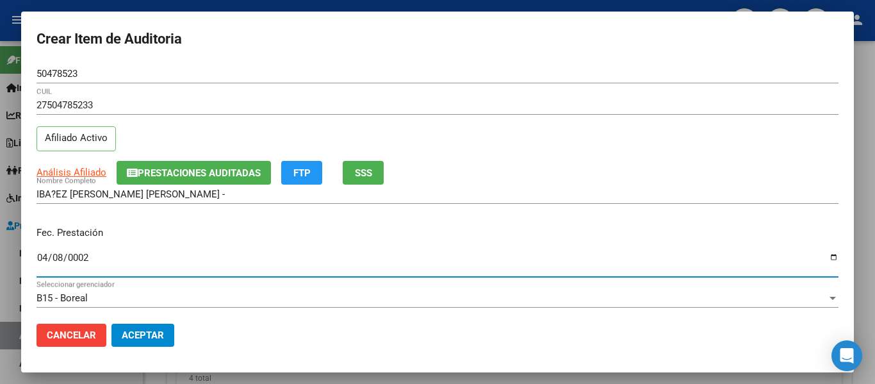
type input "0029-04-08"
type input "2025-04-08"
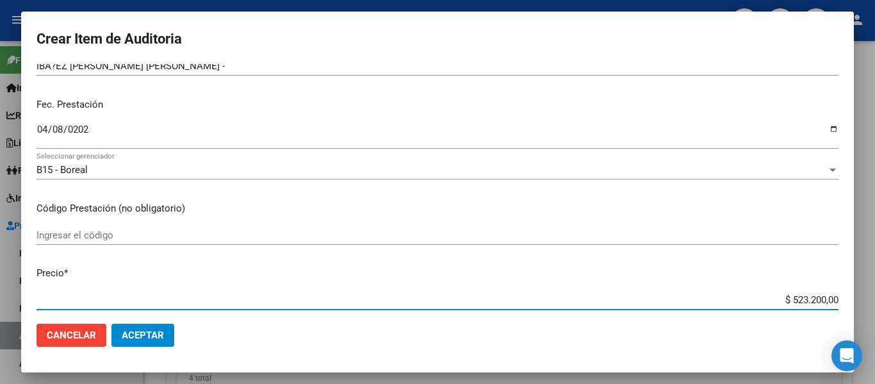
scroll to position [132, 0]
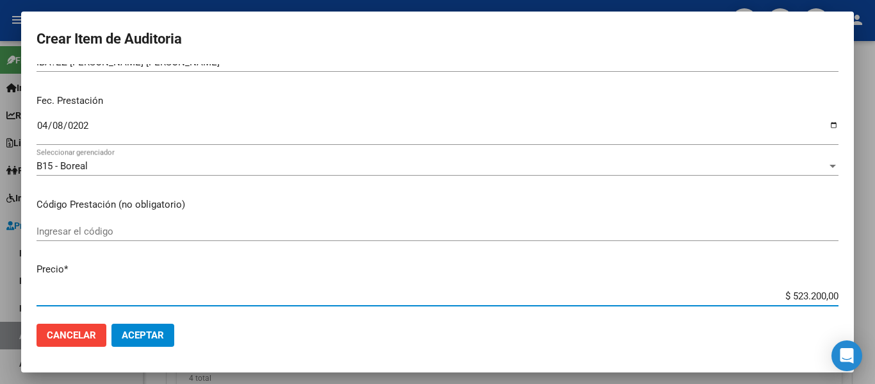
drag, startPoint x: 780, startPoint y: 298, endPoint x: 844, endPoint y: 301, distance: 64.8
click at [844, 301] on mat-dialog-content "50478523 Nro Documento 27504785233 CUIL Afiliado Activo Análisis Afiliado Prest…" at bounding box center [437, 188] width 833 height 249
type input "$ 0,01"
type input "$ 0,18"
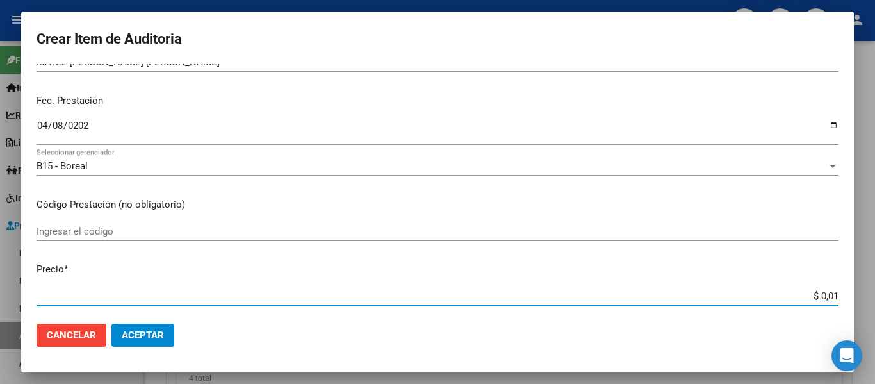
type input "$ 0,18"
type input "$ 1,80"
type input "$ 18,00"
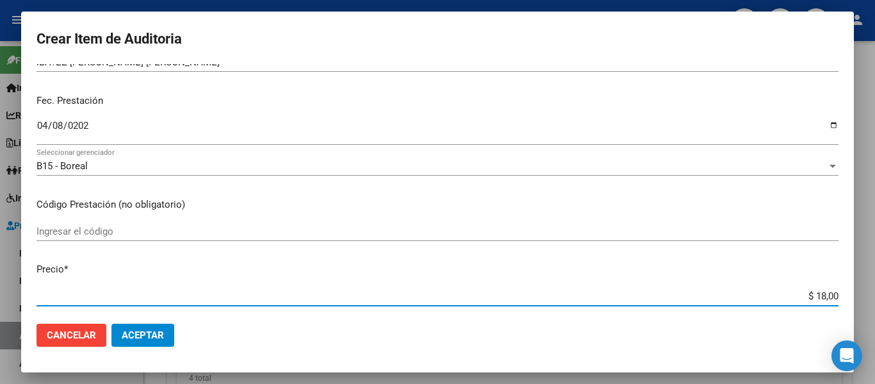
type input "$ 180,00"
type input "$ 1.800,00"
type input "$ 18.000,00"
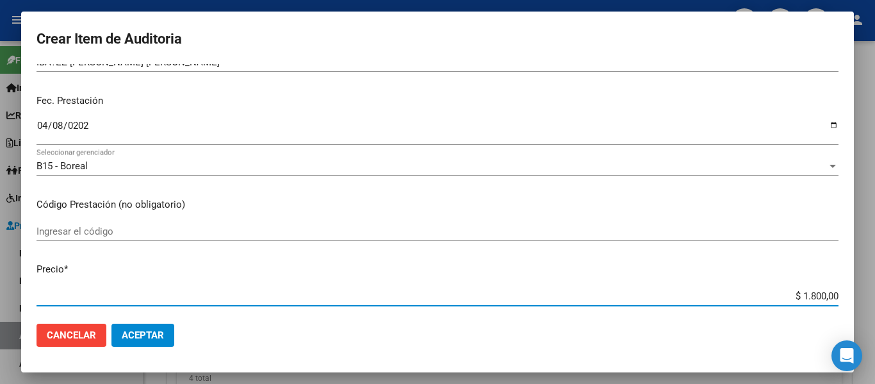
type input "$ 18.000,00"
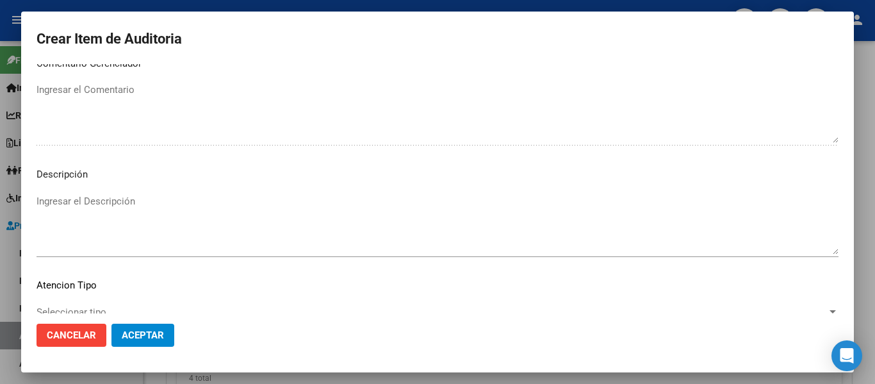
scroll to position [901, 0]
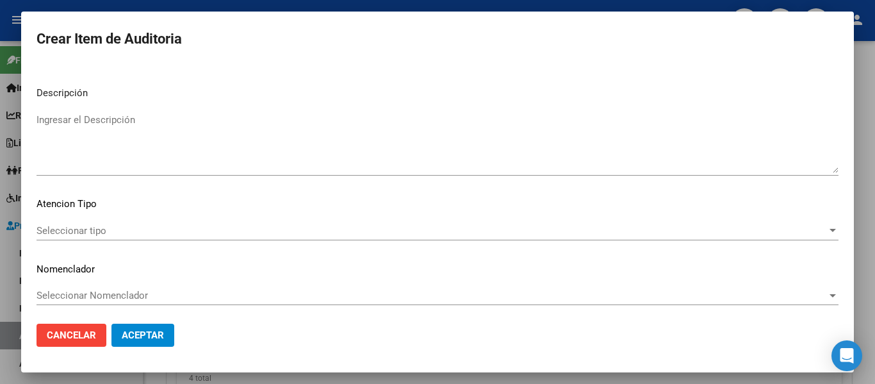
click at [231, 160] on textarea "Ingresar el Descripción" at bounding box center [438, 143] width 802 height 60
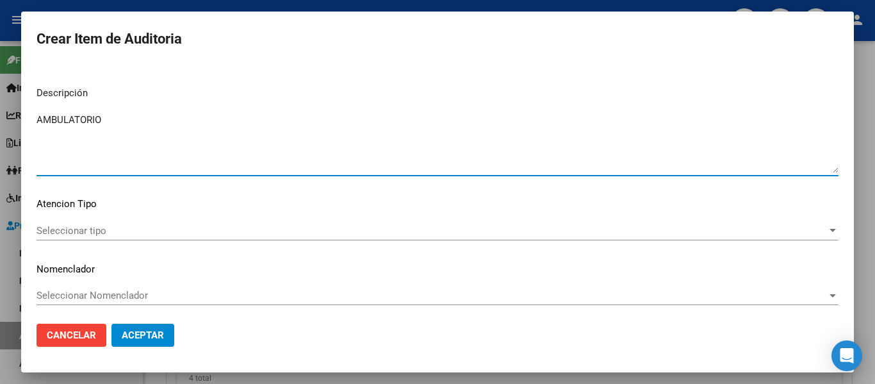
type textarea "AMBULATORIO"
click at [65, 226] on span "Seleccionar tipo" at bounding box center [432, 231] width 791 height 12
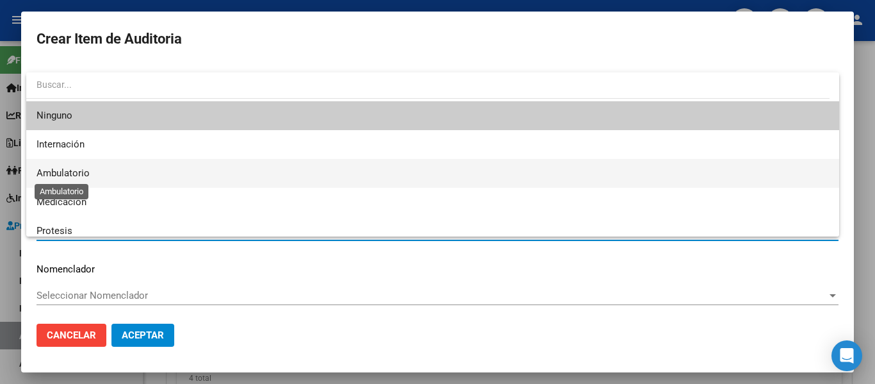
click at [83, 170] on span "Ambulatorio" at bounding box center [63, 173] width 53 height 12
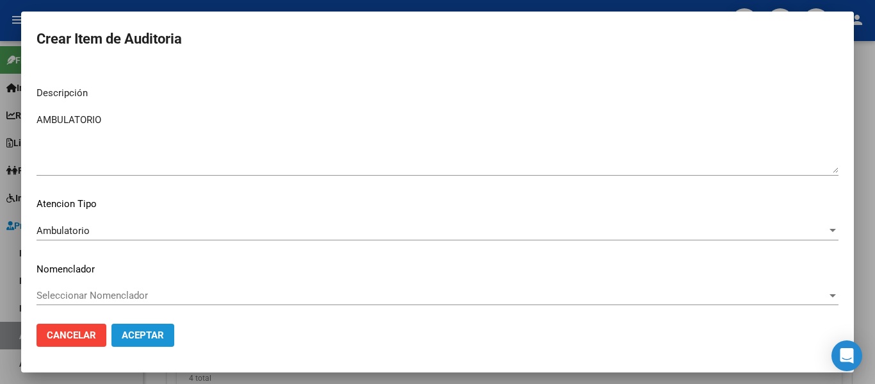
click at [144, 338] on span "Aceptar" at bounding box center [143, 335] width 42 height 12
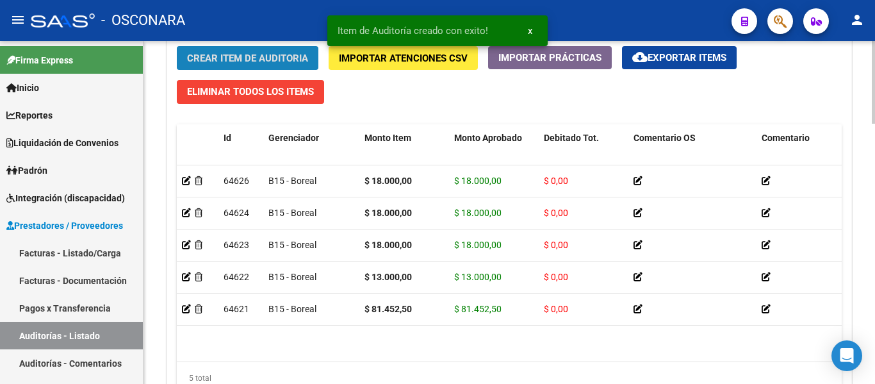
click at [241, 56] on span "Crear Item de Auditoria" at bounding box center [247, 59] width 121 height 12
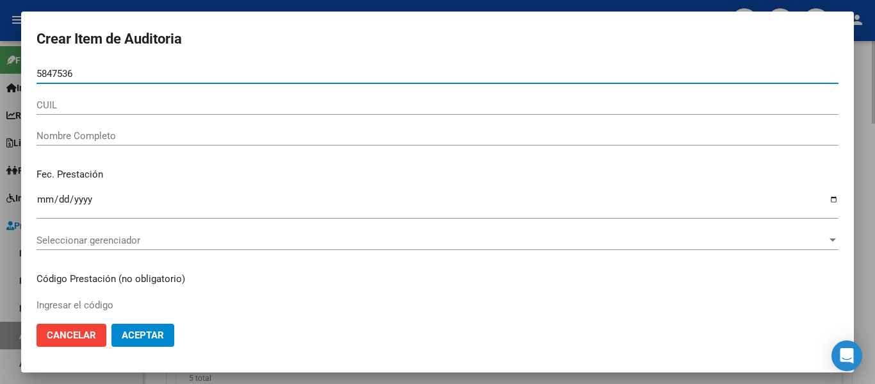
type input "58475363"
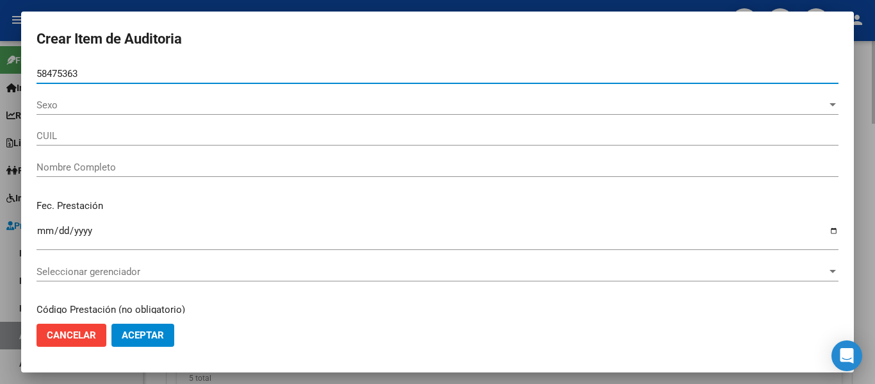
type input "27584753639"
type input "PACO CAMILA ANTONELLA"
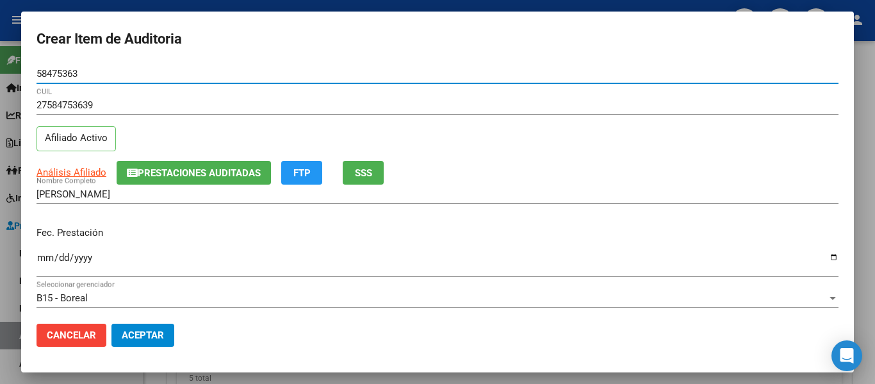
type input "58475363"
click at [220, 168] on span "Prestaciones Auditadas" at bounding box center [199, 173] width 123 height 12
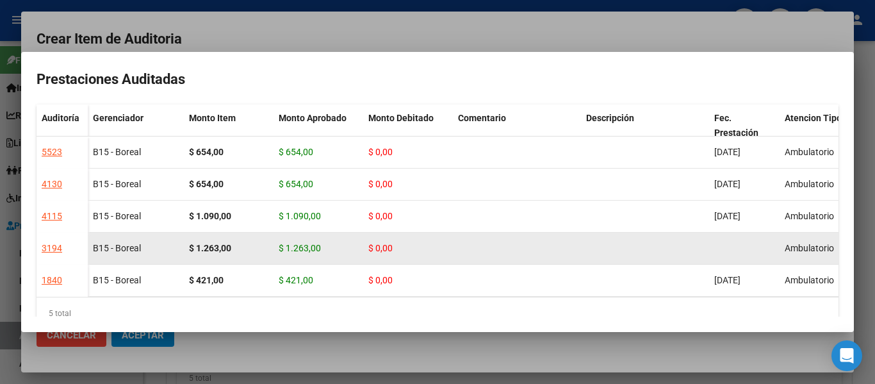
scroll to position [33, 0]
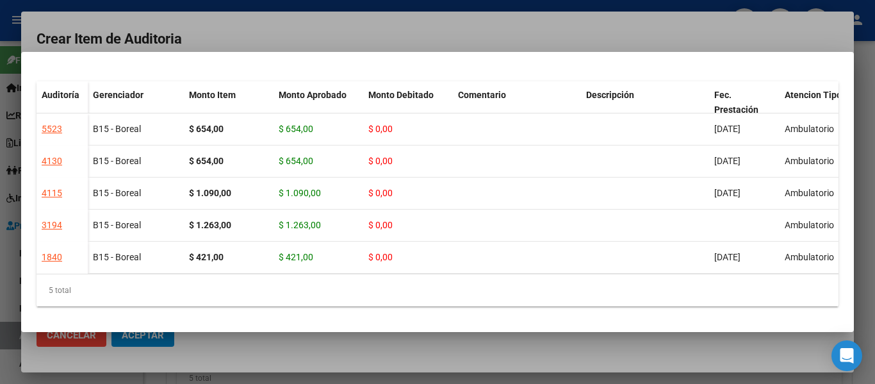
click at [592, 37] on div at bounding box center [437, 192] width 875 height 384
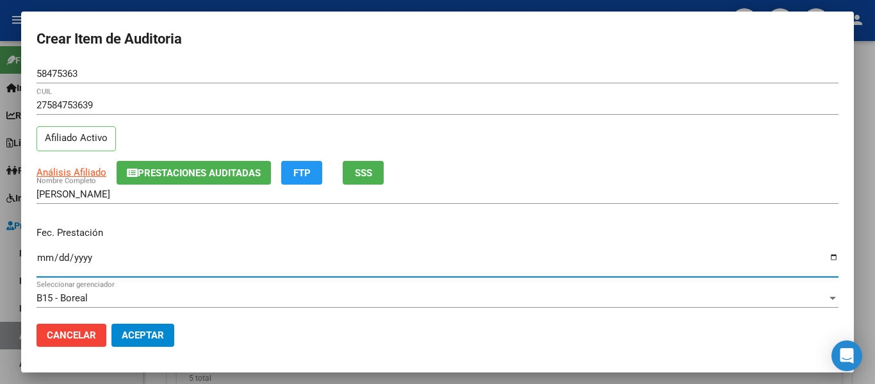
click at [45, 259] on input "Ingresar la fecha" at bounding box center [438, 262] width 802 height 21
type input "2025-04-24"
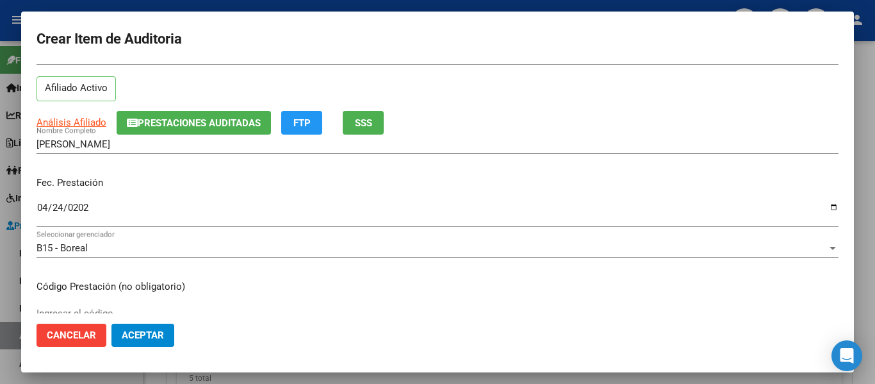
scroll to position [128, 0]
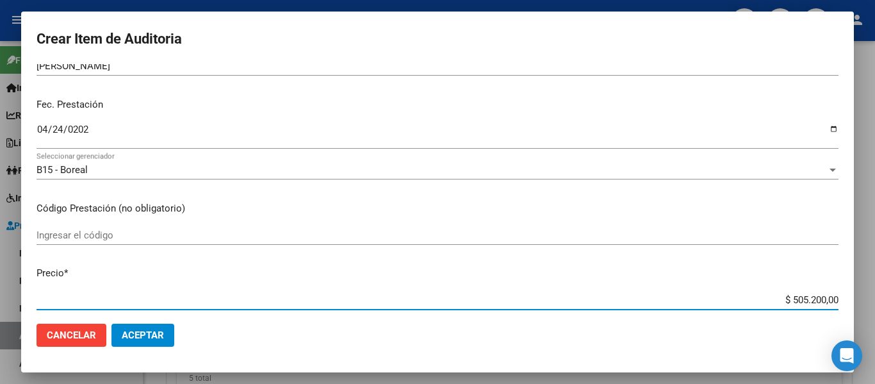
drag, startPoint x: 780, startPoint y: 295, endPoint x: 834, endPoint y: 290, distance: 54.1
click at [834, 290] on mat-dialog-content "58475363 Nro Documento 27584753639 CUIL Afiliado Activo Análisis Afiliado Prest…" at bounding box center [437, 188] width 833 height 249
type input "$ 0,01"
type input "$ 0,18"
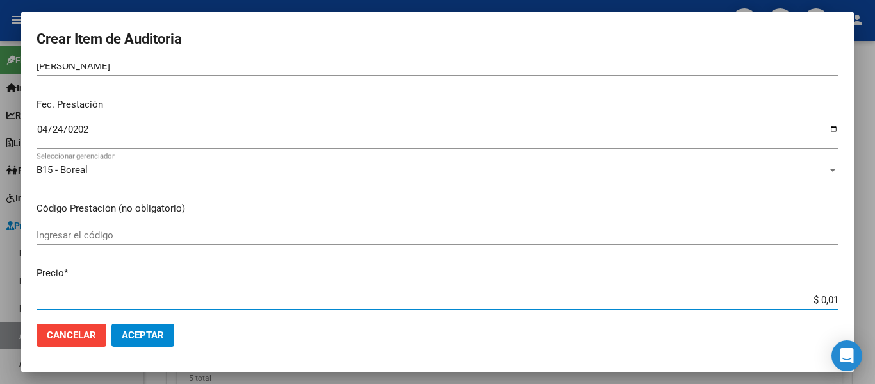
type input "$ 0,18"
type input "$ 1,80"
type input "$ 18,00"
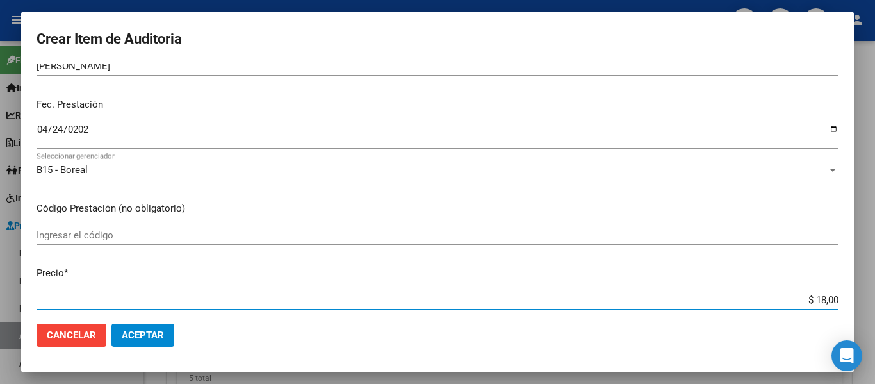
type input "$ 180,00"
type input "$ 1.800,00"
type input "$ 18.000,00"
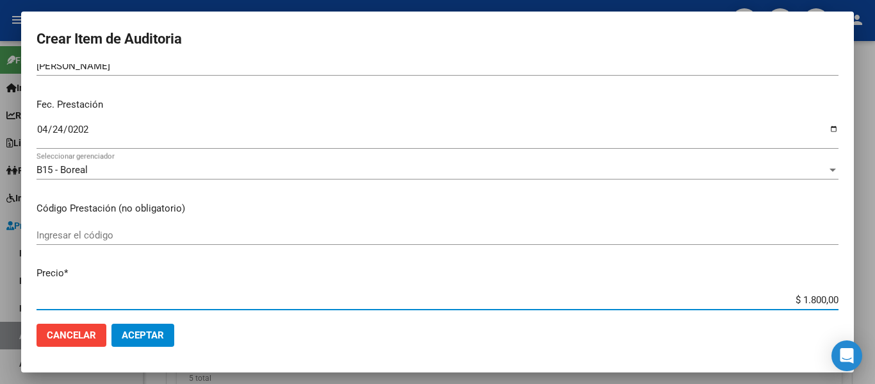
type input "$ 18.000,00"
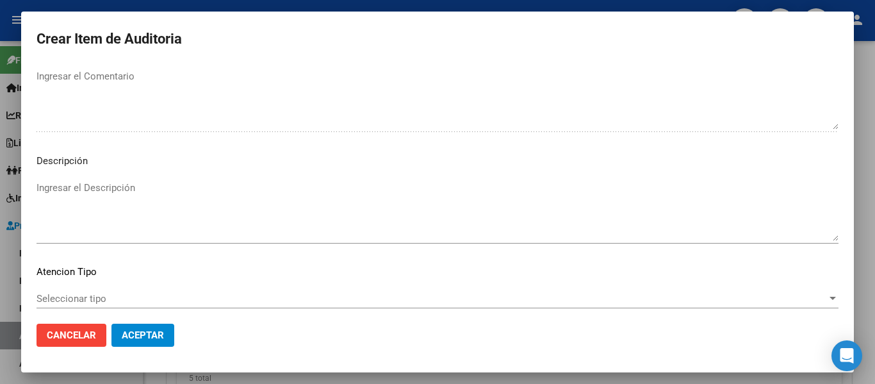
scroll to position [905, 0]
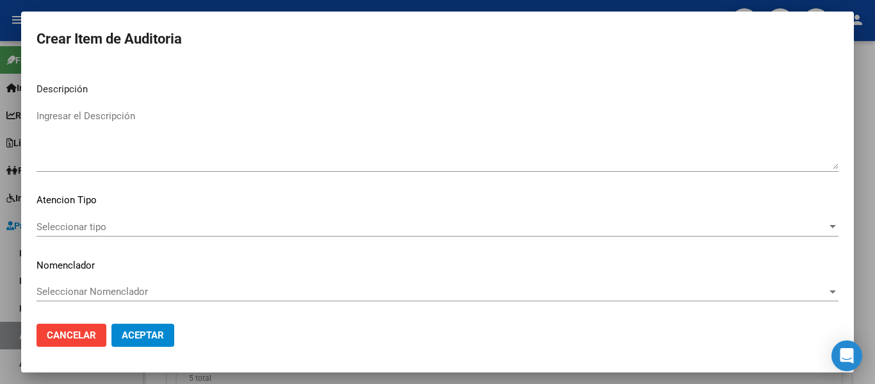
click at [215, 142] on textarea "Ingresar el Descripción" at bounding box center [438, 139] width 802 height 60
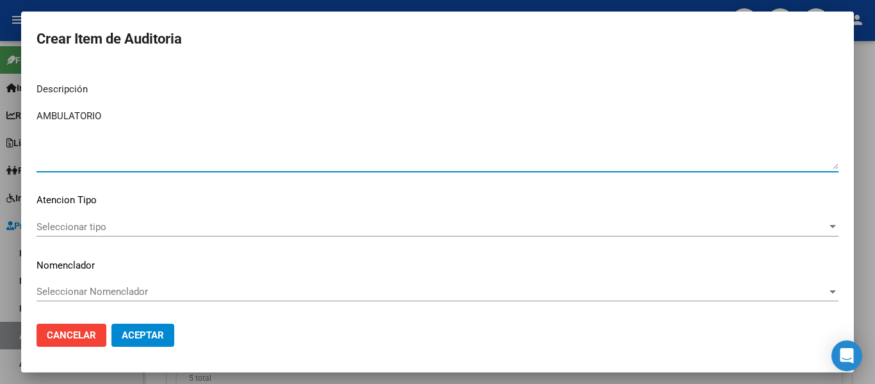
type textarea "AMBULATORIO"
click at [44, 236] on div "Seleccionar tipo Seleccionar tipo" at bounding box center [438, 226] width 802 height 19
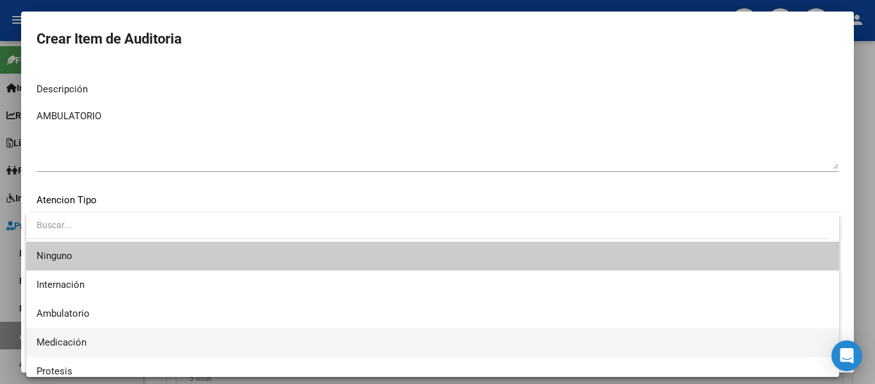
click at [47, 329] on span "Medicación" at bounding box center [433, 342] width 793 height 29
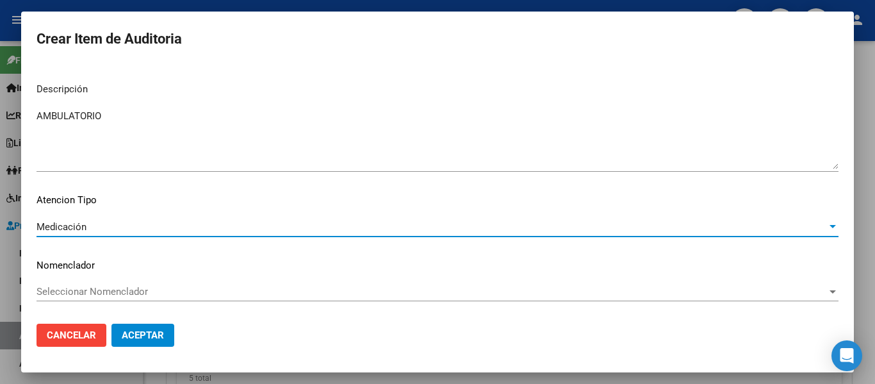
click at [72, 224] on span "Medicación" at bounding box center [62, 227] width 50 height 12
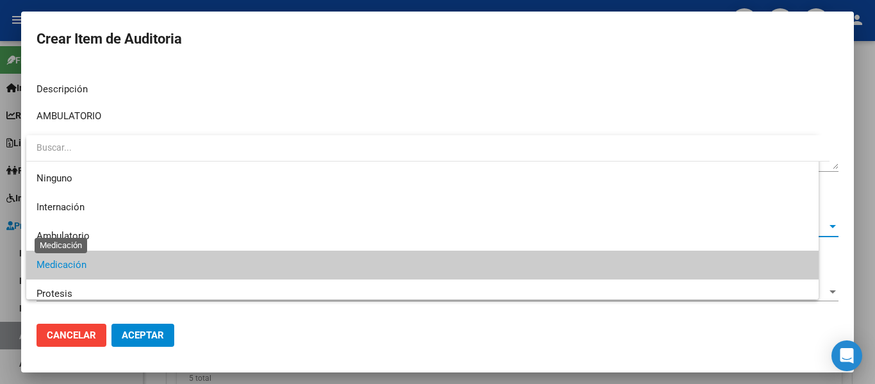
scroll to position [38, 0]
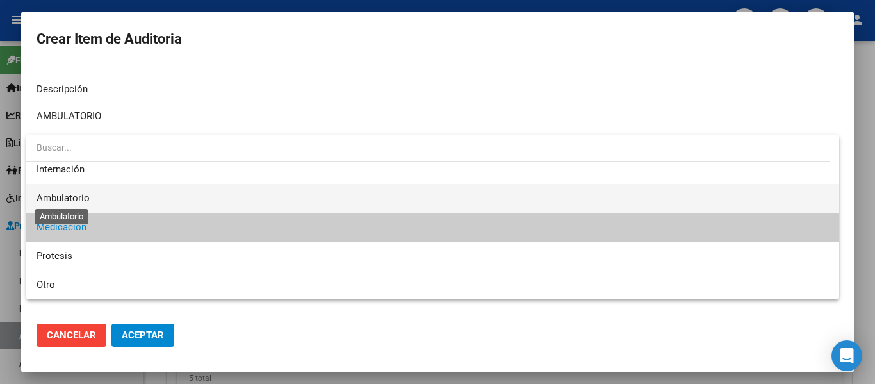
click at [76, 197] on span "Ambulatorio" at bounding box center [63, 198] width 53 height 12
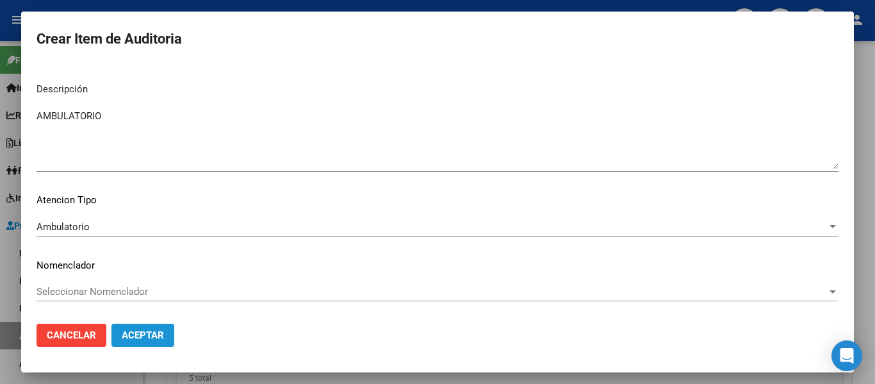
click at [143, 325] on button "Aceptar" at bounding box center [142, 335] width 63 height 23
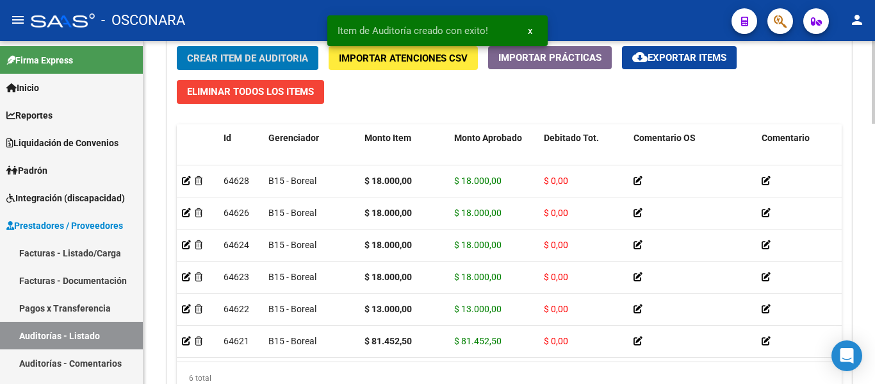
click at [215, 59] on span "Crear Item de Auditoria" at bounding box center [247, 59] width 121 height 12
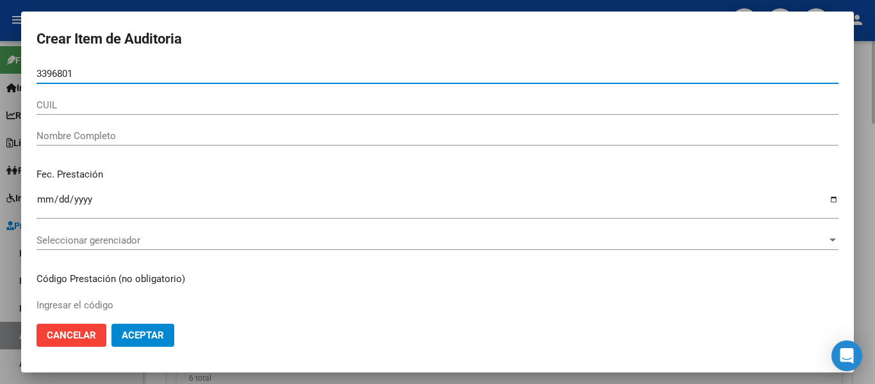
type input "33968013"
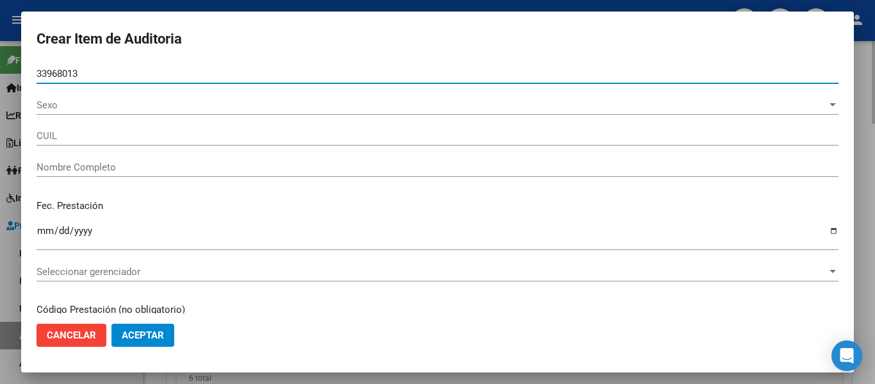
type input "27339680138"
type input "DIAZ ROMINA BELEN"
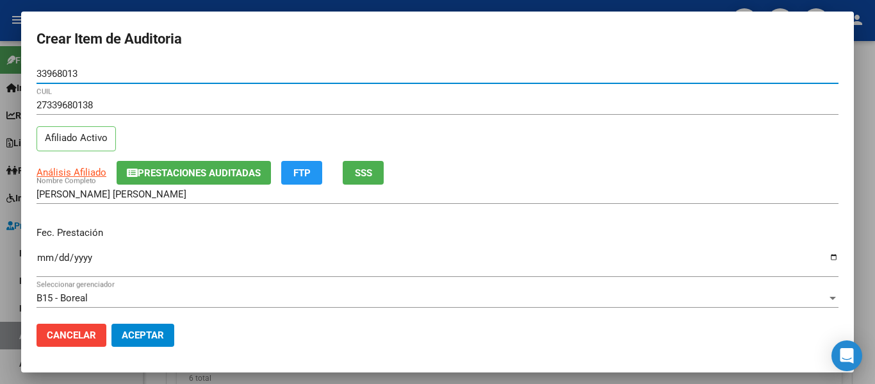
click at [245, 161] on button "Prestaciones Auditadas" at bounding box center [194, 173] width 154 height 24
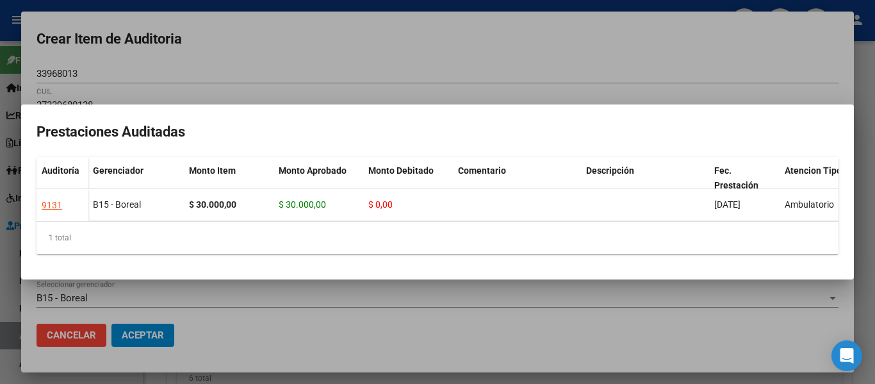
click at [613, 61] on div at bounding box center [437, 192] width 875 height 384
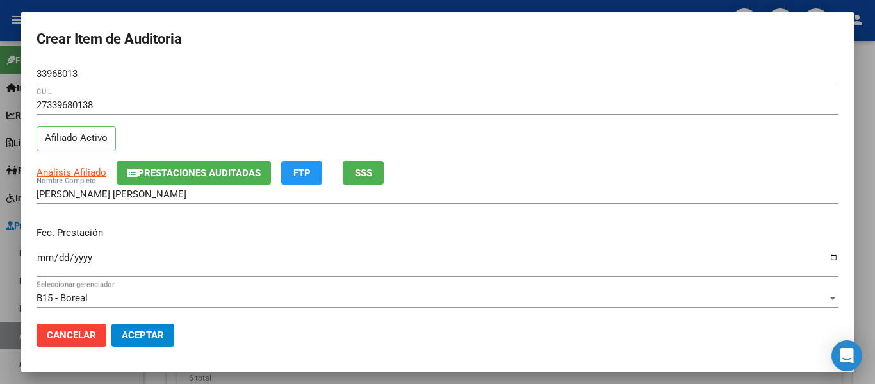
click at [386, 170] on div "Análisis Afiliado Prestaciones Auditadas FTP SSS" at bounding box center [438, 173] width 802 height 24
click at [383, 173] on div "Análisis Afiliado Prestaciones Auditadas FTP SSS" at bounding box center [438, 173] width 802 height 24
click at [377, 176] on button "SSS" at bounding box center [363, 173] width 41 height 24
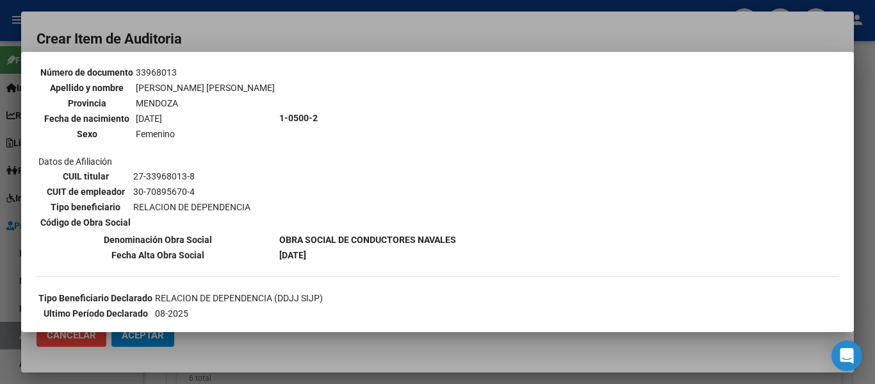
scroll to position [64, 0]
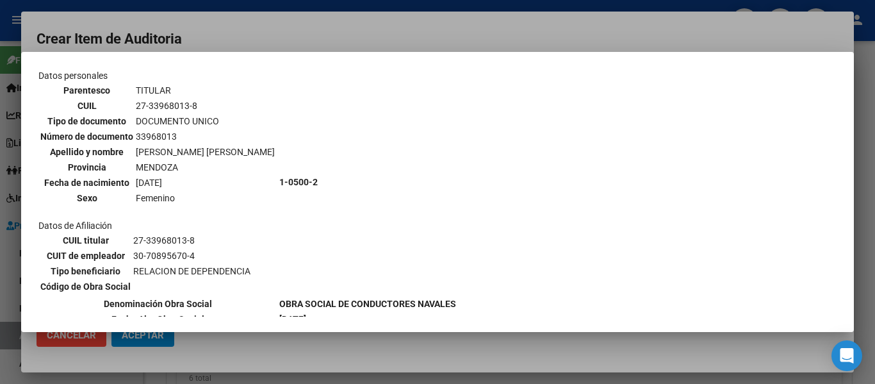
click at [334, 26] on div at bounding box center [437, 192] width 875 height 384
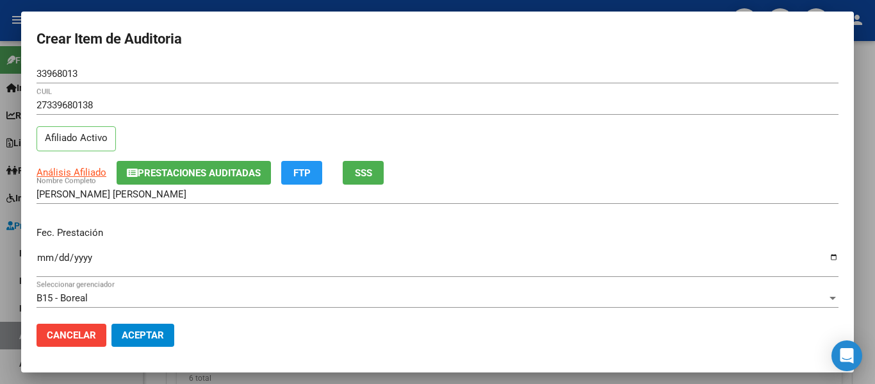
click at [43, 254] on input "Ingresar la fecha" at bounding box center [438, 262] width 802 height 21
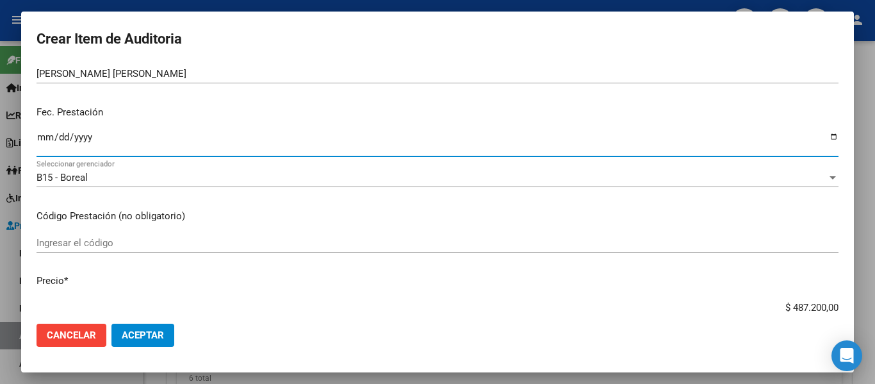
scroll to position [128, 0]
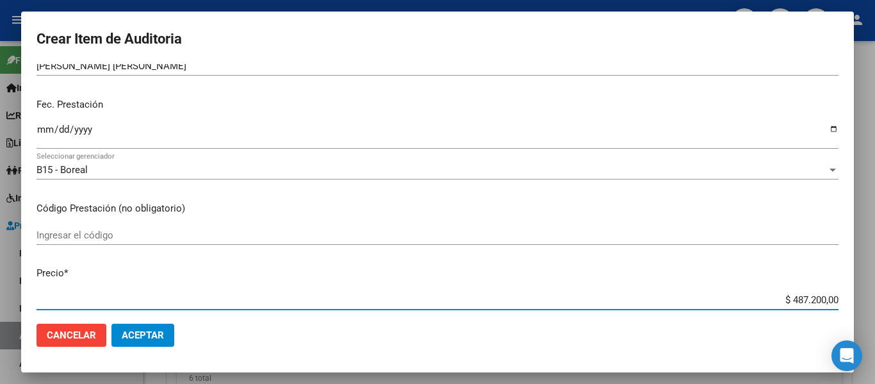
drag, startPoint x: 781, startPoint y: 297, endPoint x: 827, endPoint y: 295, distance: 45.6
click at [827, 295] on input "$ 487.200,00" at bounding box center [438, 300] width 802 height 12
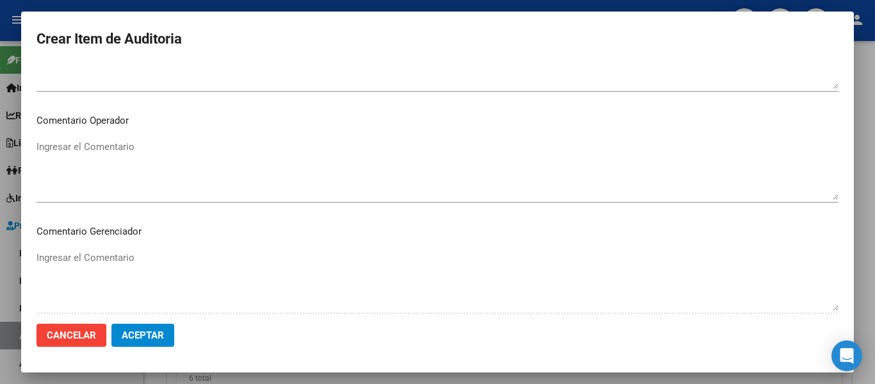
scroll to position [833, 0]
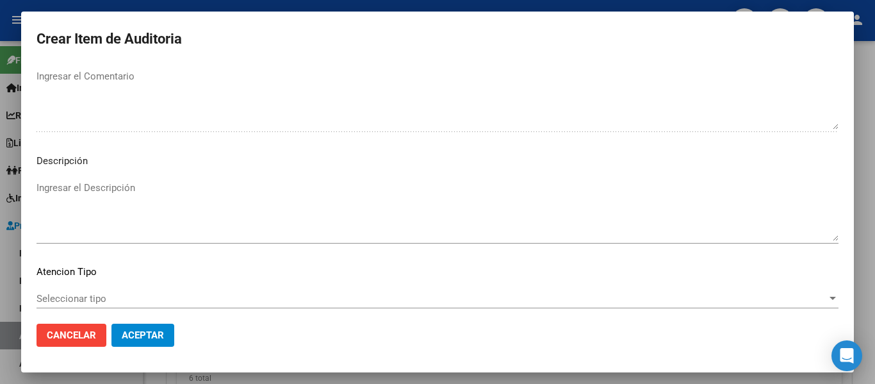
click at [101, 169] on mat-dialog-content "33968013 Nro Documento 27339680138 CUIL Afiliado Activo Análisis Afiliado Prest…" at bounding box center [437, 188] width 833 height 249
click at [104, 206] on textarea "Ingresar el Descripción" at bounding box center [438, 211] width 802 height 60
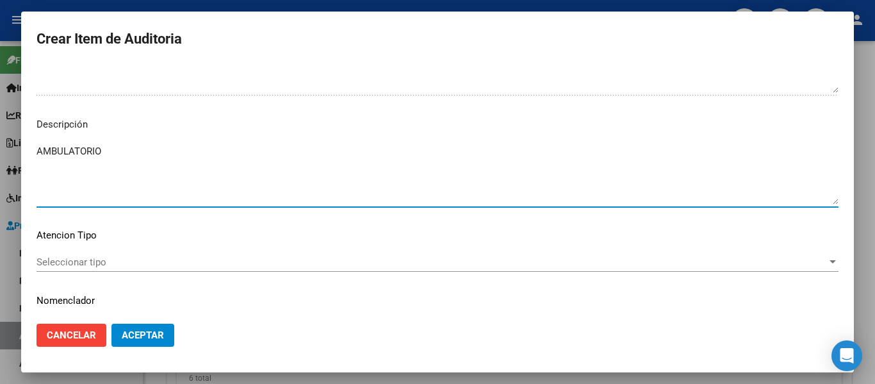
scroll to position [905, 0]
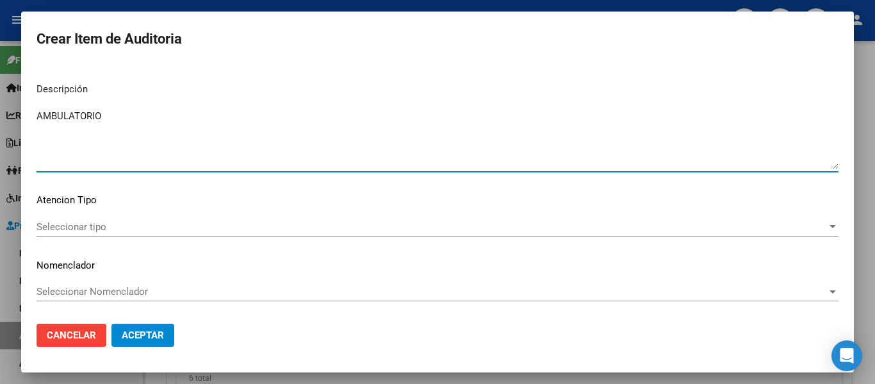
click at [67, 234] on div "Seleccionar tipo Seleccionar tipo" at bounding box center [438, 226] width 802 height 19
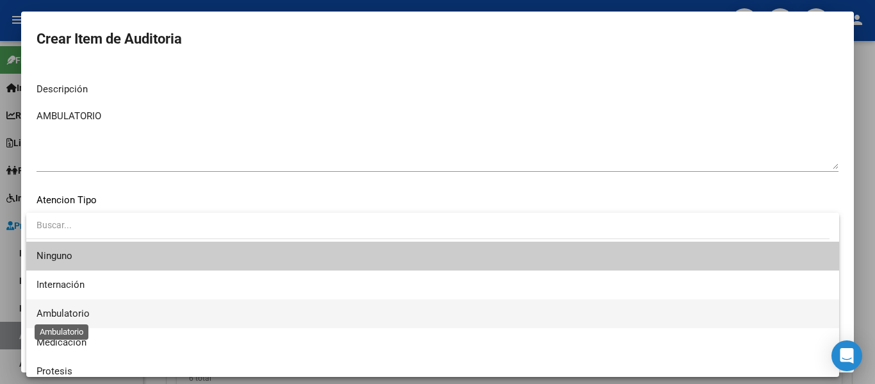
click at [47, 315] on span "Ambulatorio" at bounding box center [63, 314] width 53 height 12
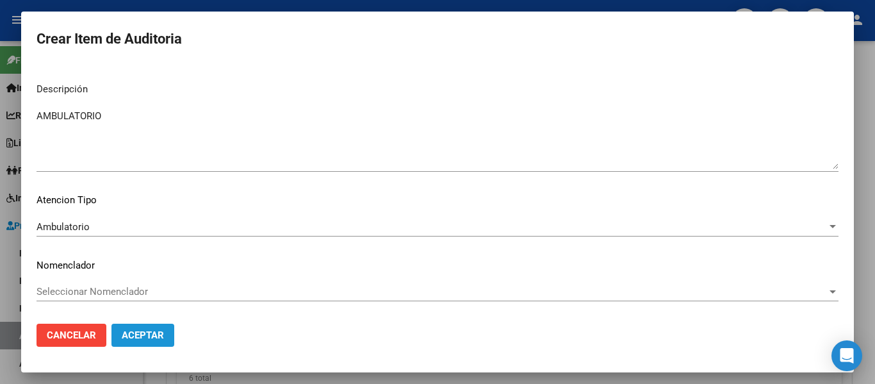
click at [135, 345] on button "Aceptar" at bounding box center [142, 335] width 63 height 23
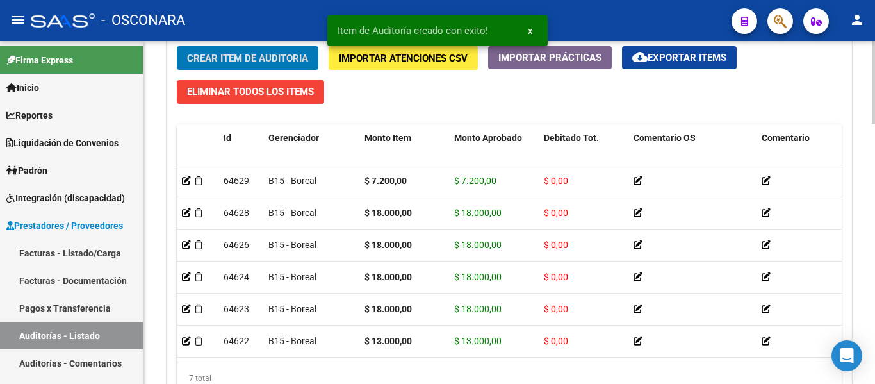
click at [265, 54] on span "Crear Item de Auditoria" at bounding box center [247, 59] width 121 height 12
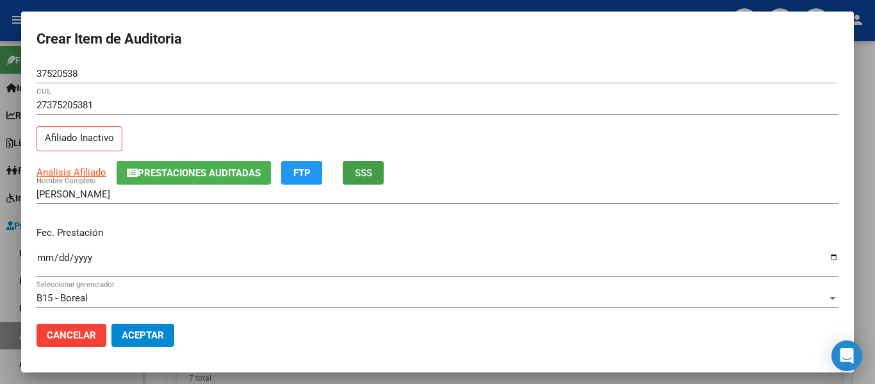
click at [365, 169] on span "SSS" at bounding box center [363, 173] width 17 height 12
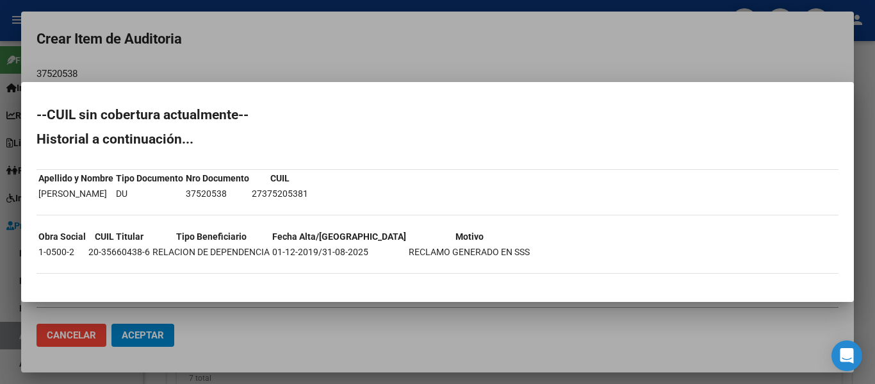
click at [368, 51] on div at bounding box center [437, 192] width 875 height 384
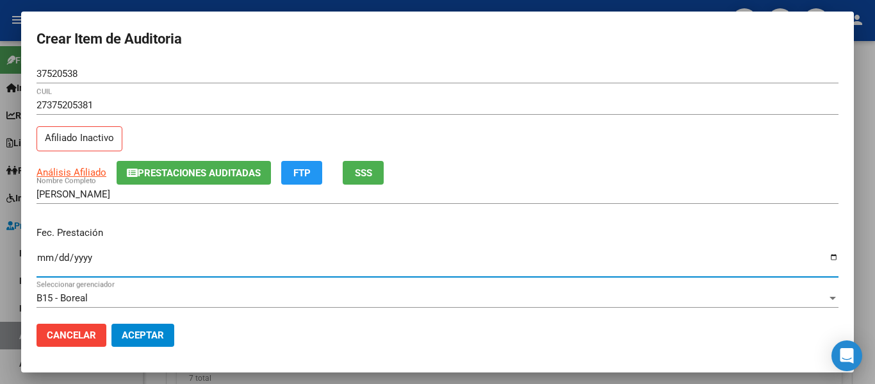
click at [50, 257] on input "Ingresar la fecha" at bounding box center [438, 262] width 802 height 21
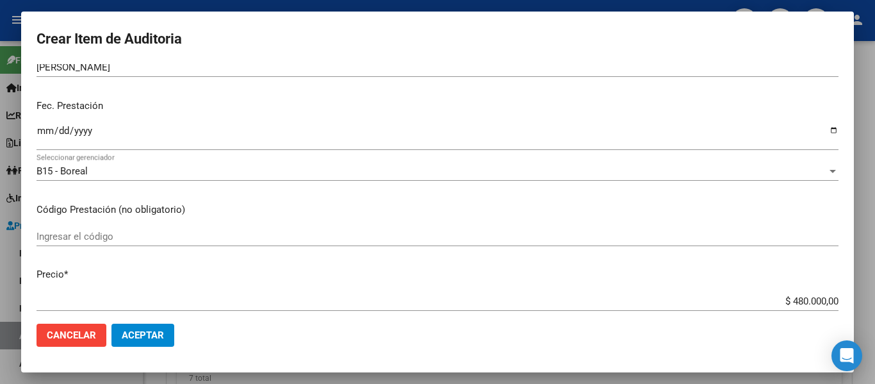
scroll to position [128, 0]
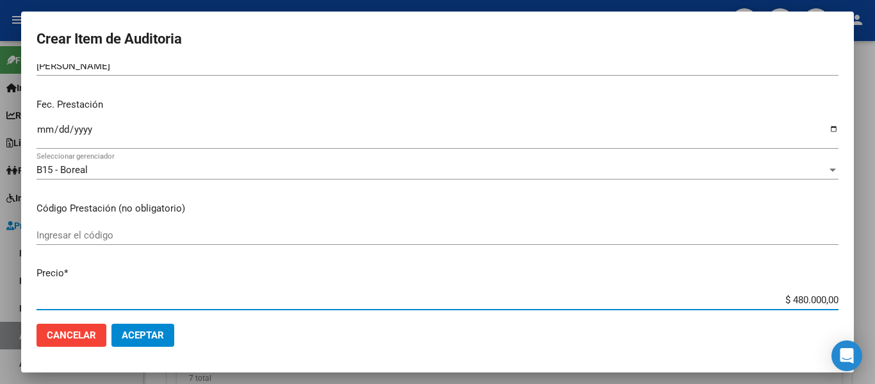
drag, startPoint x: 781, startPoint y: 297, endPoint x: 846, endPoint y: 298, distance: 65.4
click at [846, 298] on mat-dialog-content "37520538 Nro Documento 27375205381 CUIL Afiliado Inactivo Análisis Afiliado Pre…" at bounding box center [437, 188] width 833 height 249
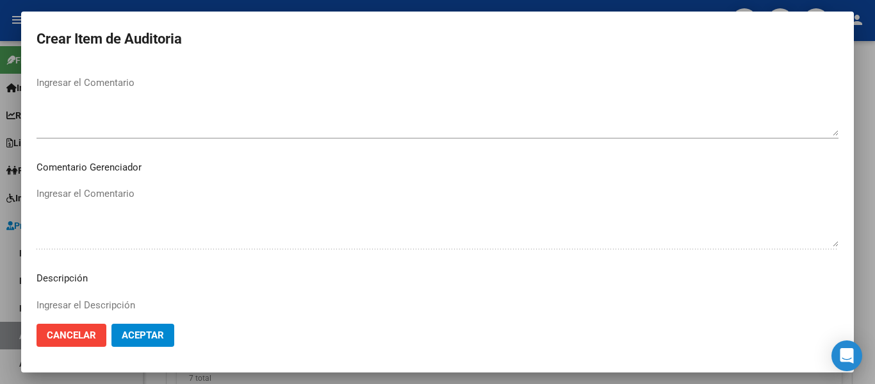
scroll to position [833, 0]
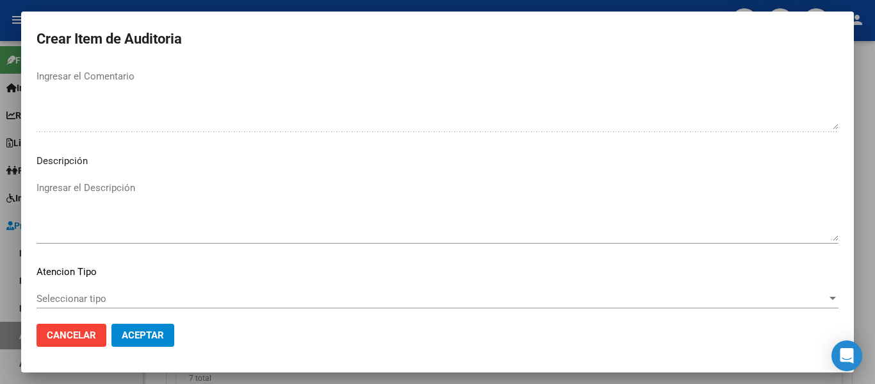
click at [108, 195] on textarea "Ingresar el Descripción" at bounding box center [438, 211] width 802 height 60
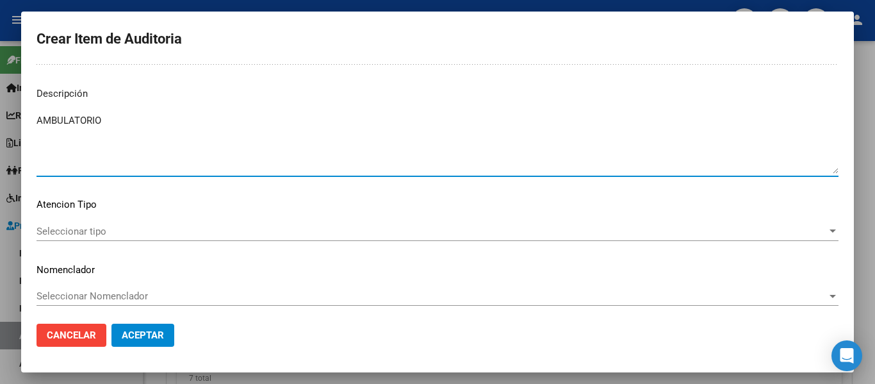
scroll to position [905, 0]
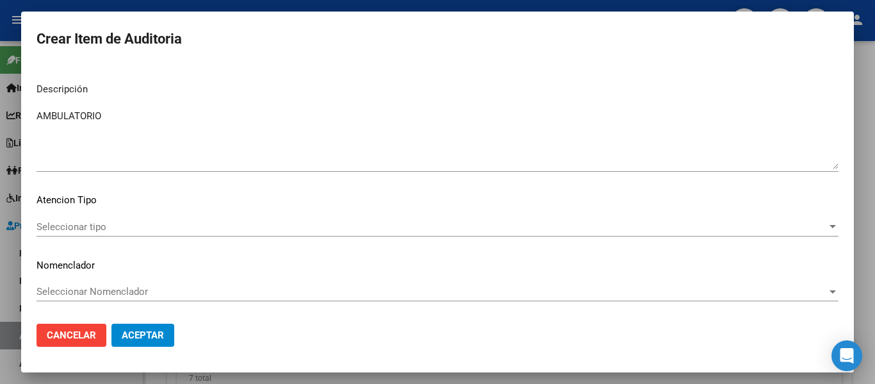
click at [71, 235] on div "Seleccionar tipo Seleccionar tipo" at bounding box center [438, 226] width 802 height 19
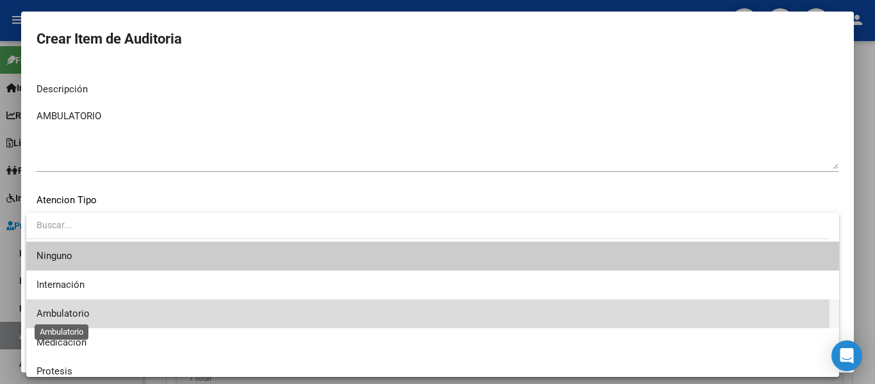
click at [67, 315] on span "Ambulatorio" at bounding box center [63, 314] width 53 height 12
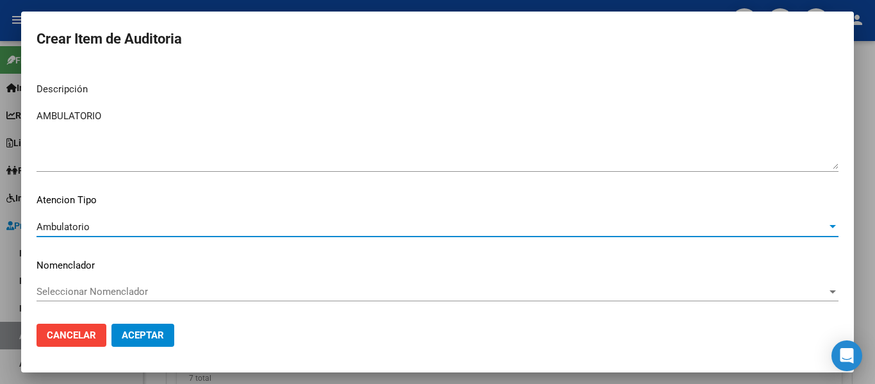
click at [139, 333] on span "Aceptar" at bounding box center [143, 335] width 42 height 12
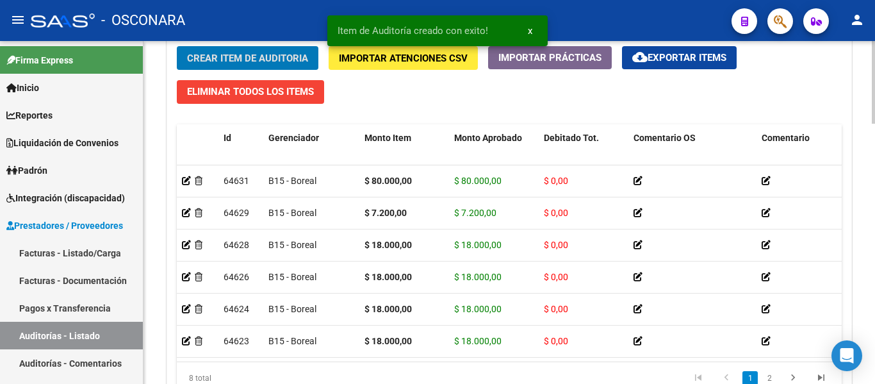
click at [204, 59] on span "Crear Item de Auditoria" at bounding box center [247, 59] width 121 height 12
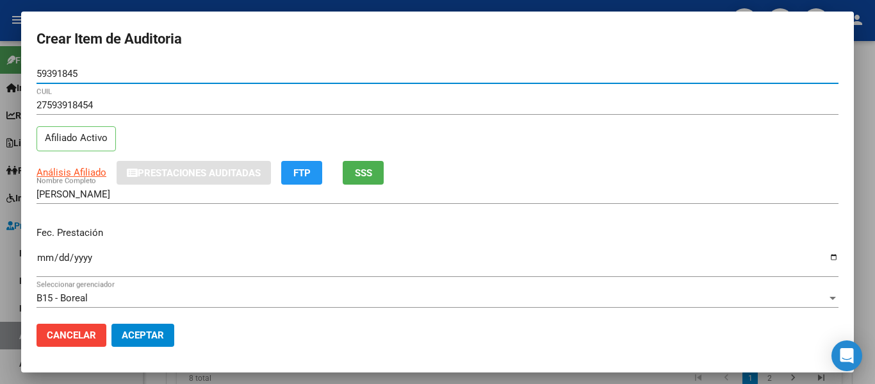
click at [372, 170] on span "SSS" at bounding box center [363, 173] width 17 height 12
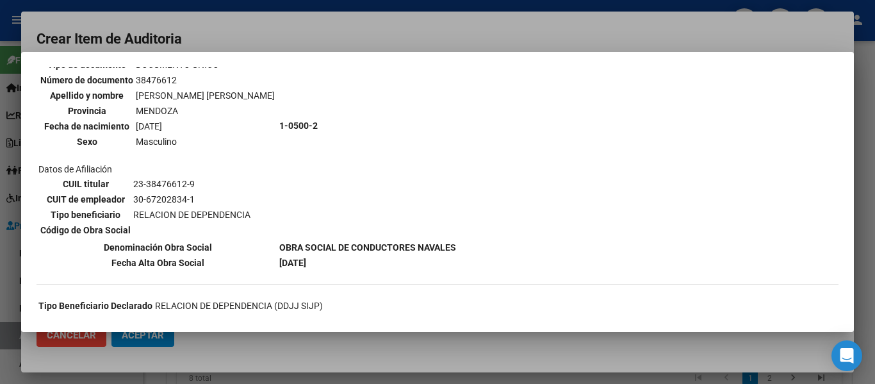
scroll to position [128, 0]
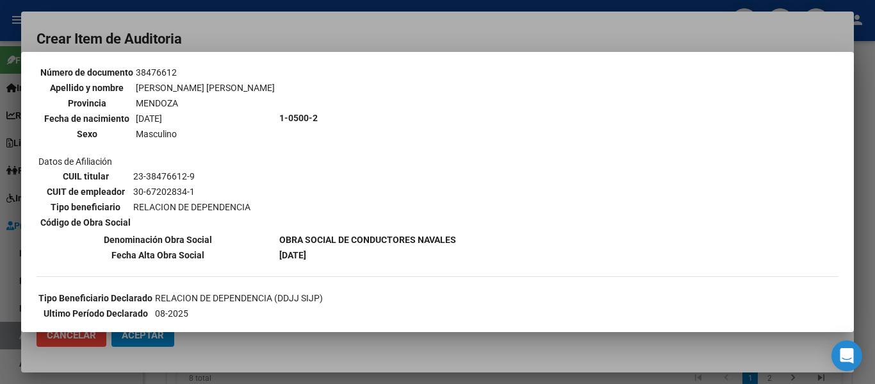
click at [267, 32] on div at bounding box center [437, 192] width 875 height 384
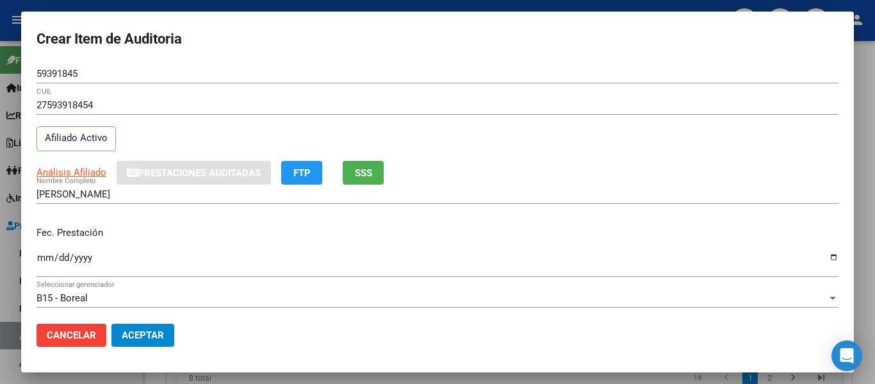
click at [39, 257] on input "Ingresar la fecha" at bounding box center [438, 262] width 802 height 21
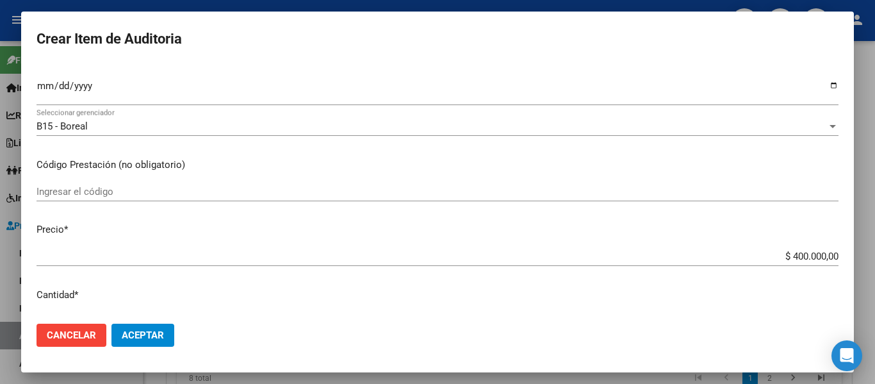
scroll to position [192, 0]
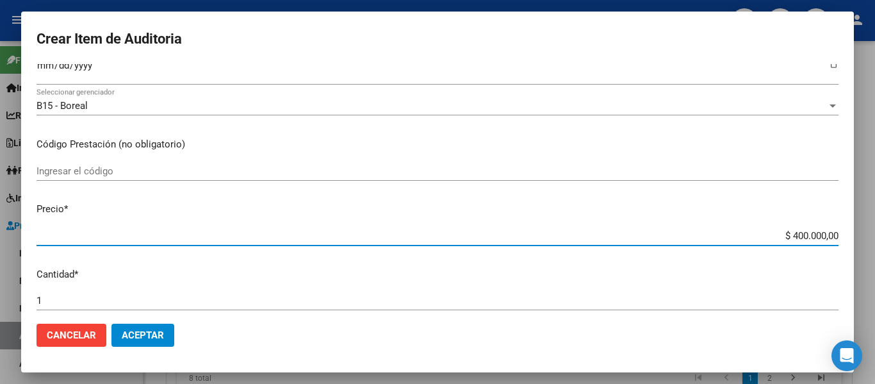
drag, startPoint x: 778, startPoint y: 233, endPoint x: 875, endPoint y: 242, distance: 96.5
click at [875, 242] on div "Crear Item de Auditoria 59391845 Nro Documento 27593918454 CUIL Afiliado Activo…" at bounding box center [437, 192] width 875 height 384
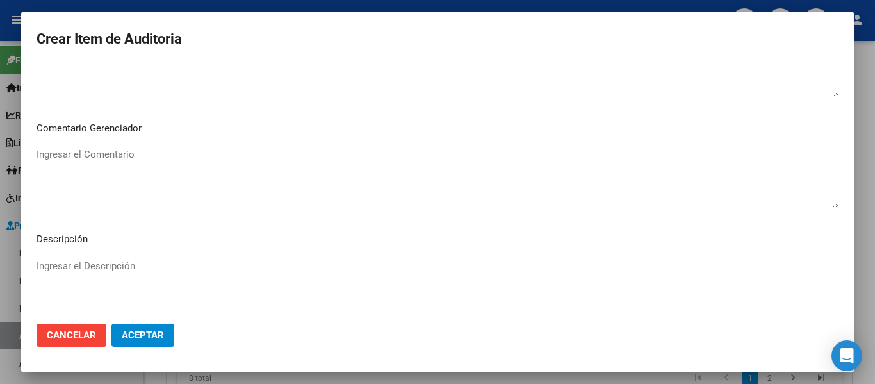
scroll to position [897, 0]
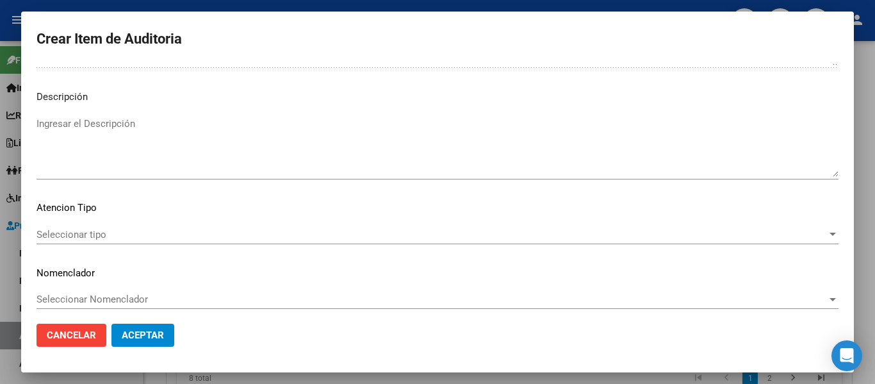
click at [136, 159] on textarea "Ingresar el Descripción" at bounding box center [438, 147] width 802 height 60
click at [69, 227] on div "Seleccionar tipo Seleccionar tipo" at bounding box center [438, 234] width 802 height 19
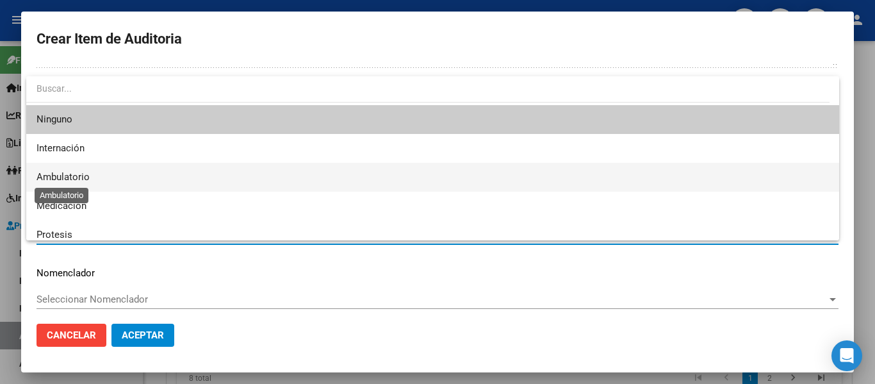
drag, startPoint x: 62, startPoint y: 175, endPoint x: 69, endPoint y: 198, distance: 24.1
click at [62, 174] on span "Ambulatorio" at bounding box center [63, 177] width 53 height 12
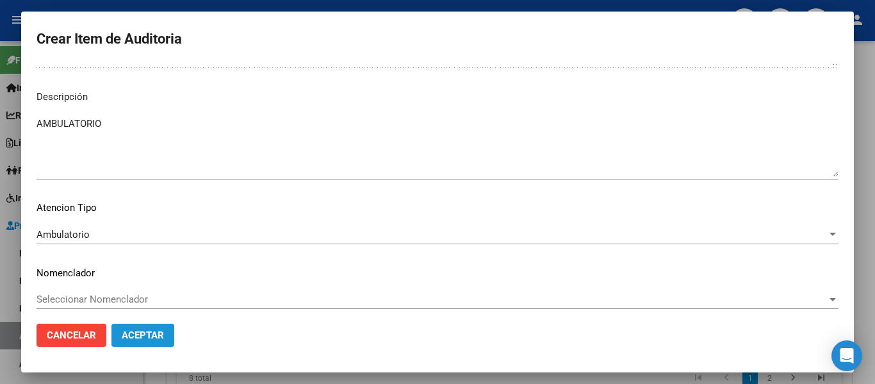
click at [138, 340] on span "Aceptar" at bounding box center [143, 335] width 42 height 12
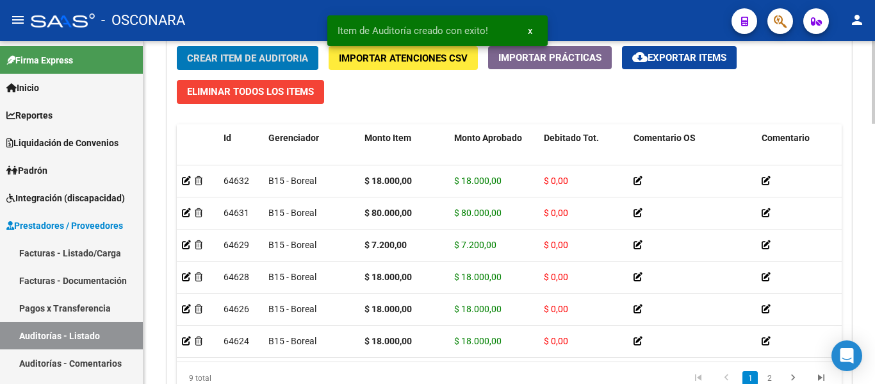
click at [222, 57] on span "Crear Item de Auditoria" at bounding box center [247, 59] width 121 height 12
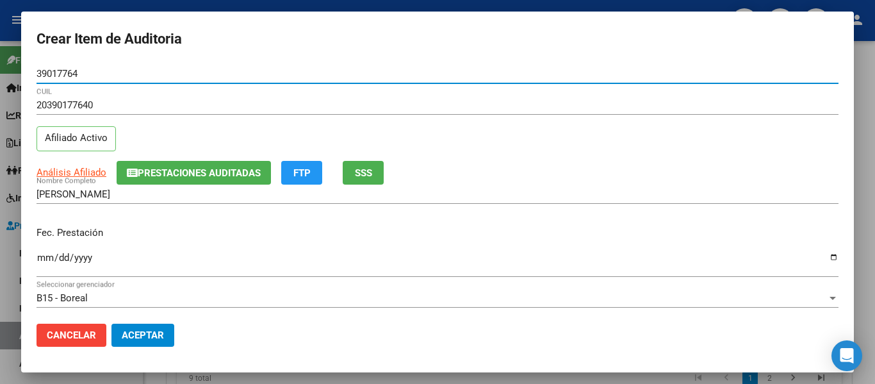
click at [212, 170] on span "Prestaciones Auditadas" at bounding box center [199, 173] width 123 height 12
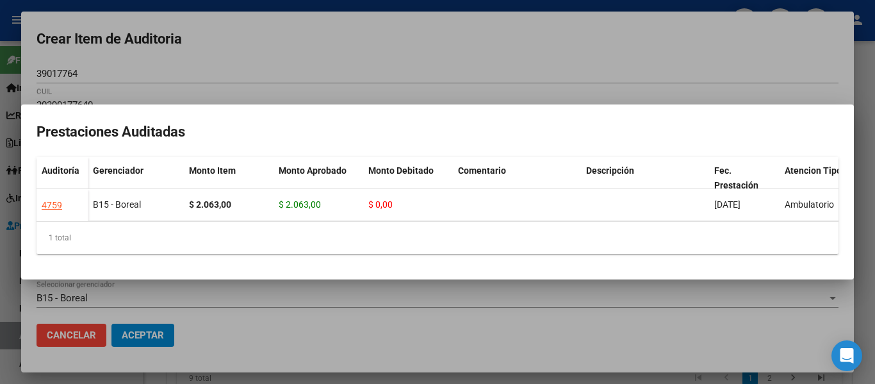
click at [379, 61] on div at bounding box center [437, 192] width 875 height 384
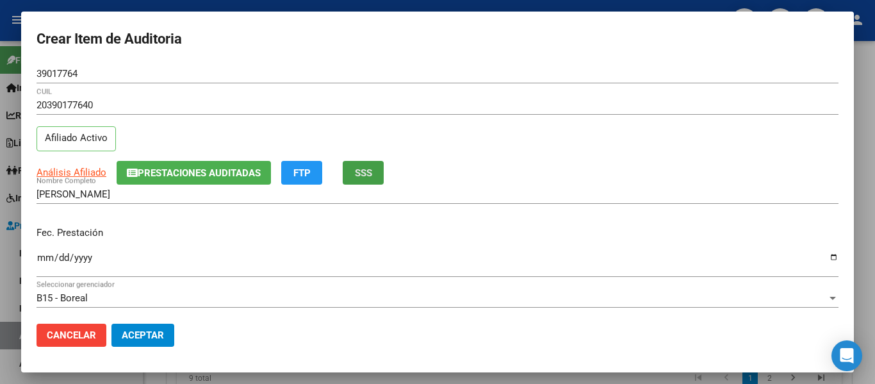
click at [375, 176] on button "SSS" at bounding box center [363, 173] width 41 height 24
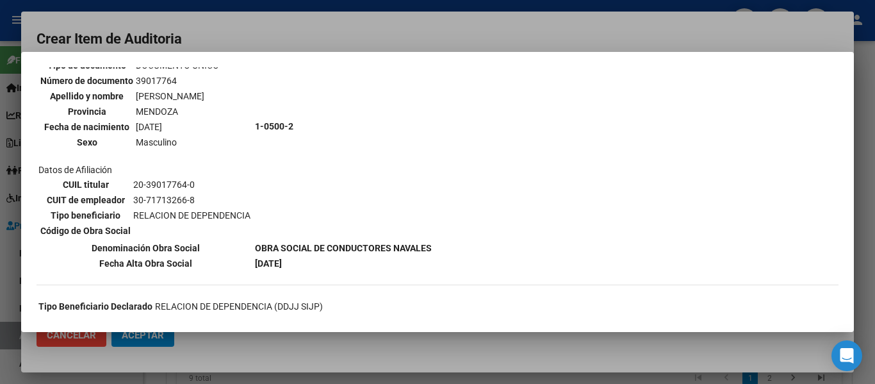
scroll to position [128, 0]
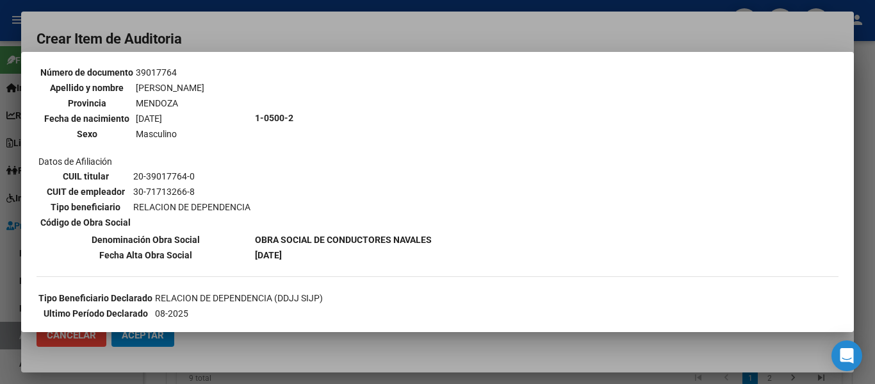
click at [318, 28] on div at bounding box center [437, 192] width 875 height 384
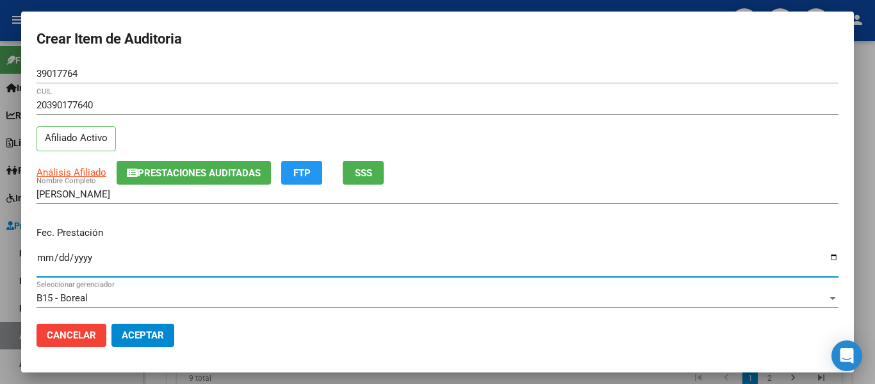
click at [40, 259] on input "Ingresar la fecha" at bounding box center [438, 262] width 802 height 21
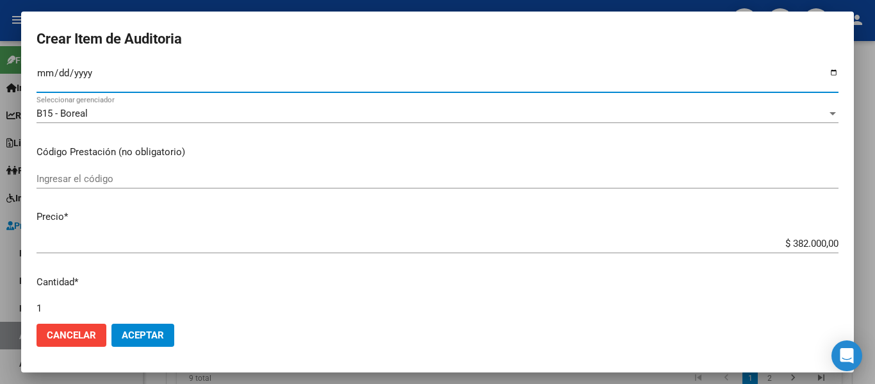
scroll to position [192, 0]
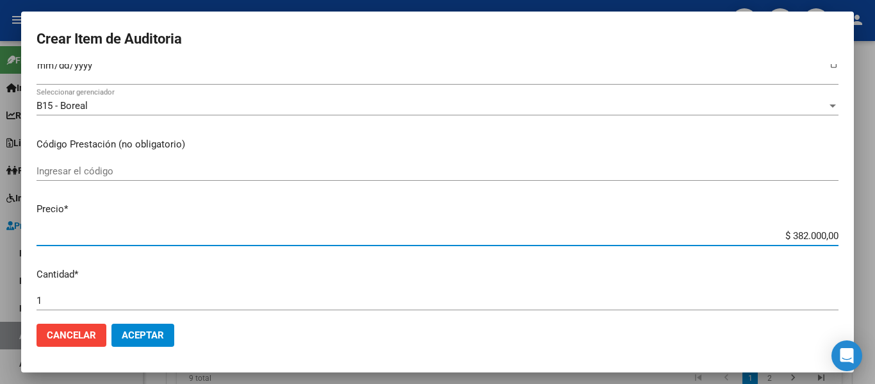
drag, startPoint x: 782, startPoint y: 235, endPoint x: 875, endPoint y: 237, distance: 92.9
click at [875, 237] on div "Crear Item de Auditoria 39017764 Nro Documento 20390177640 CUIL Afiliado Activo…" at bounding box center [437, 192] width 875 height 384
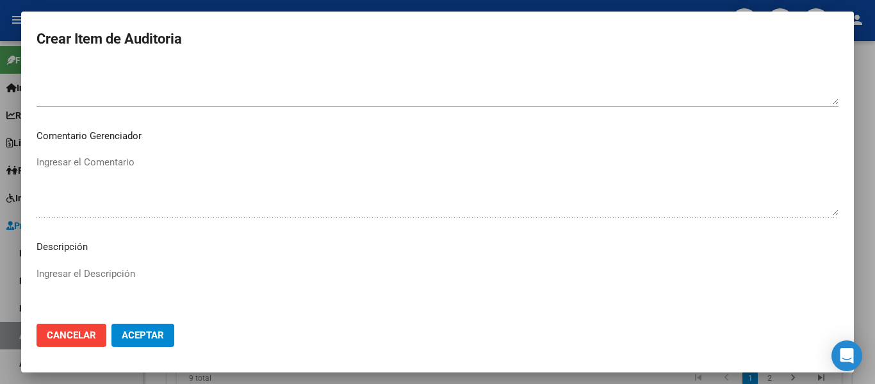
scroll to position [905, 0]
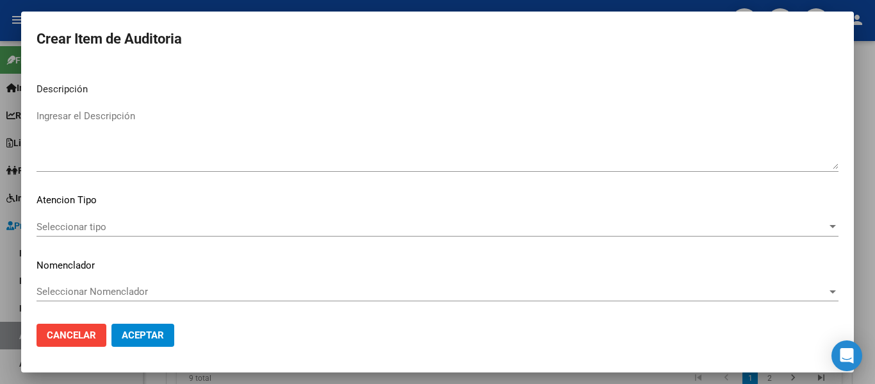
click at [160, 157] on textarea "Ingresar el Descripción" at bounding box center [438, 139] width 802 height 60
click at [56, 220] on div "Seleccionar tipo Seleccionar tipo" at bounding box center [438, 226] width 802 height 19
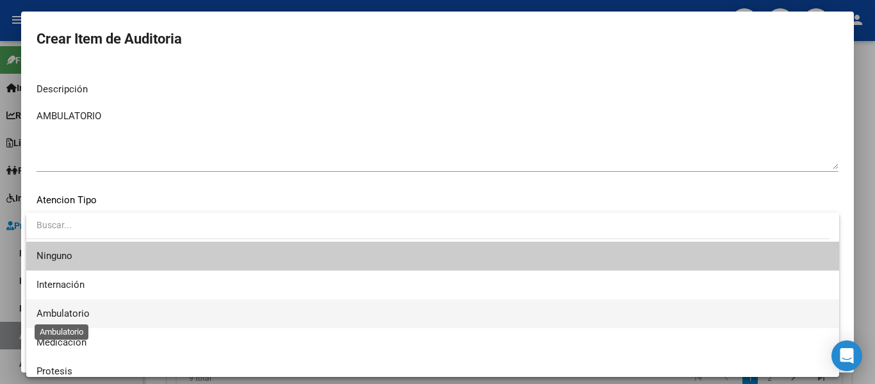
click at [57, 318] on span "Ambulatorio" at bounding box center [63, 314] width 53 height 12
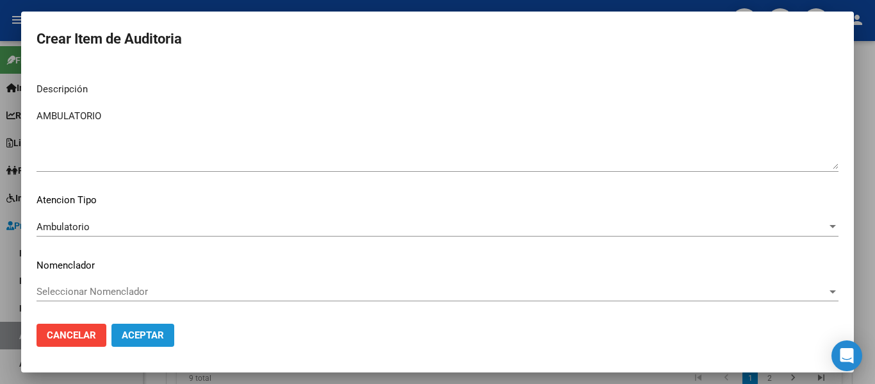
click at [163, 340] on span "Aceptar" at bounding box center [143, 335] width 42 height 12
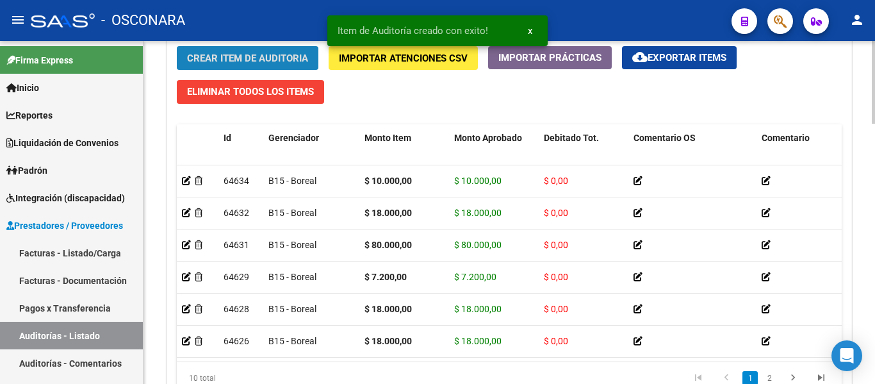
click at [229, 50] on button "Crear Item de Auditoria" at bounding box center [248, 58] width 142 height 24
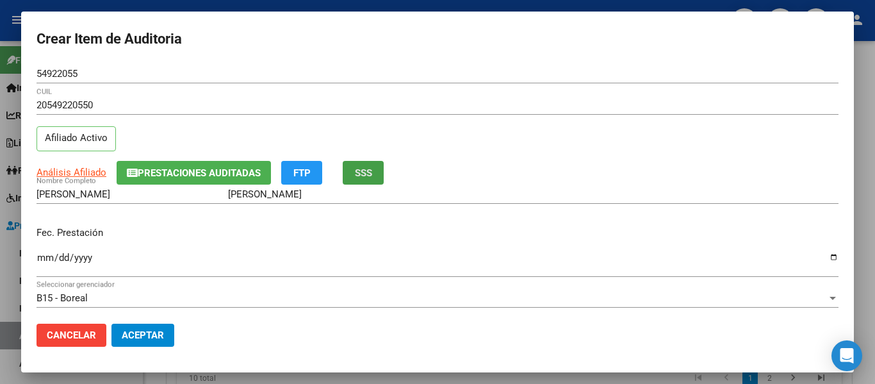
click at [360, 167] on span "SSS" at bounding box center [363, 173] width 17 height 12
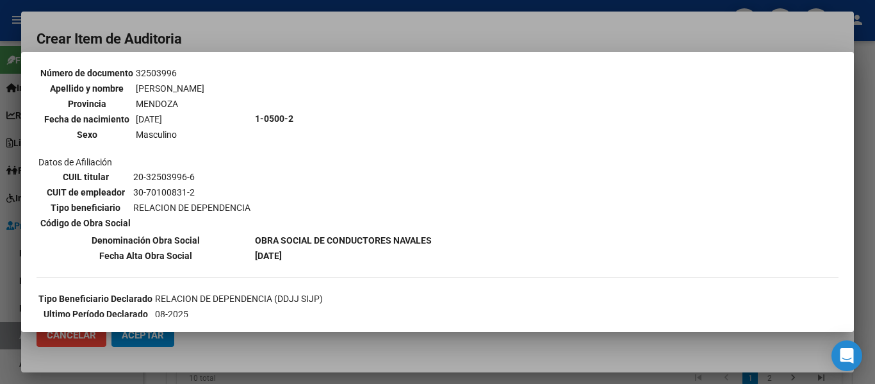
scroll to position [128, 0]
click at [325, 35] on div at bounding box center [437, 192] width 875 height 384
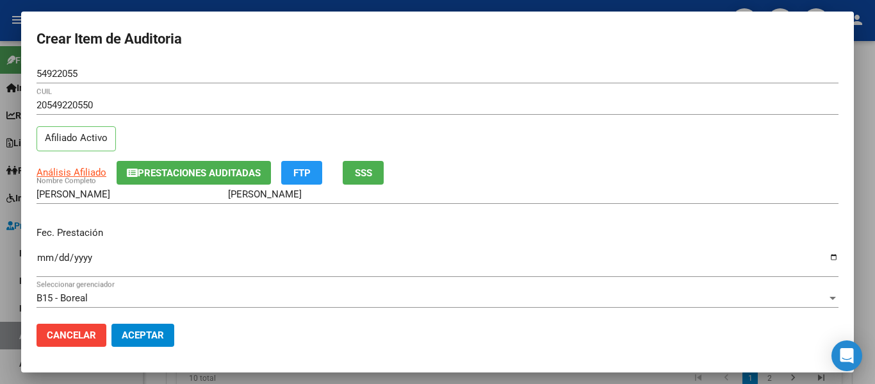
click at [43, 259] on input "Ingresar la fecha" at bounding box center [438, 262] width 802 height 21
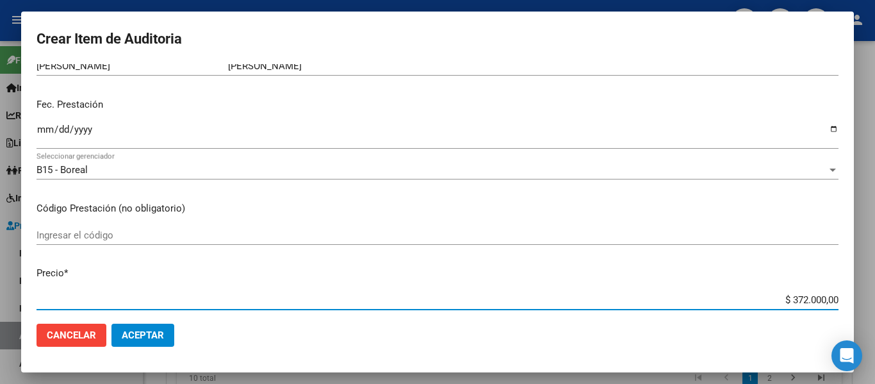
drag, startPoint x: 784, startPoint y: 300, endPoint x: 875, endPoint y: 299, distance: 91.0
click at [875, 299] on div "Crear Item de Auditoria 54922055 Nro Documento 20549220550 CUIL Afiliado Activo…" at bounding box center [437, 192] width 875 height 384
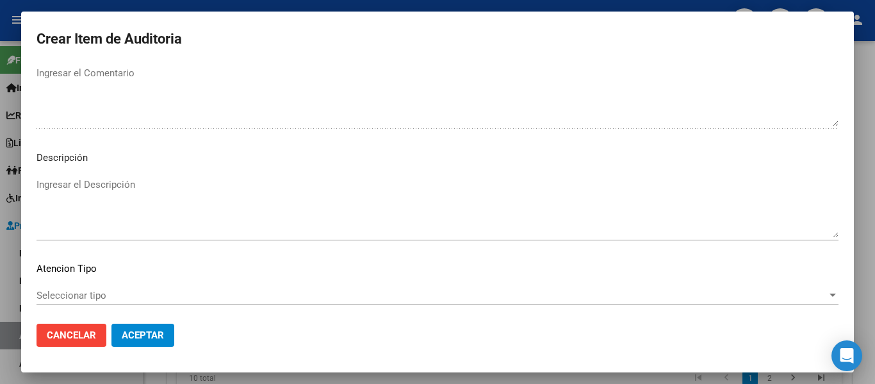
scroll to position [905, 0]
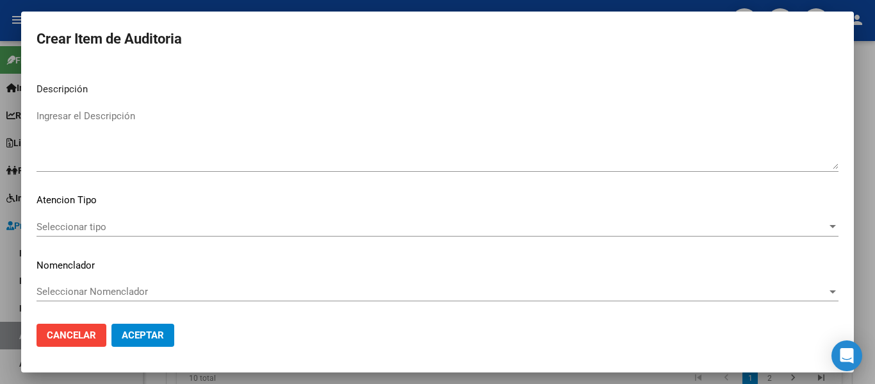
click at [94, 158] on textarea "Ingresar el Descripción" at bounding box center [438, 139] width 802 height 60
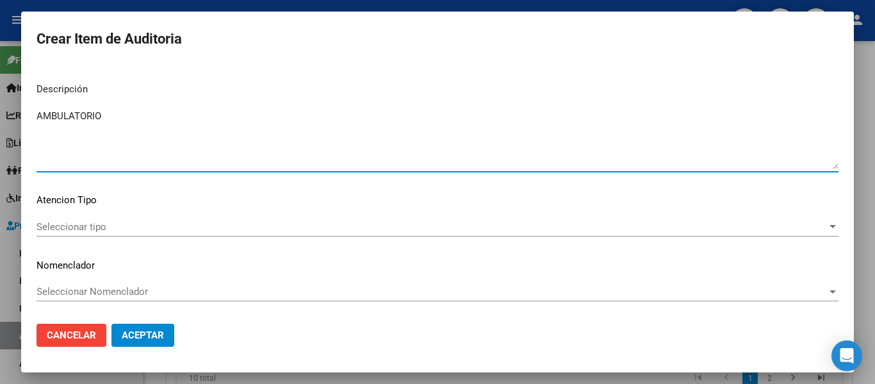
click at [74, 230] on span "Seleccionar tipo" at bounding box center [432, 227] width 791 height 12
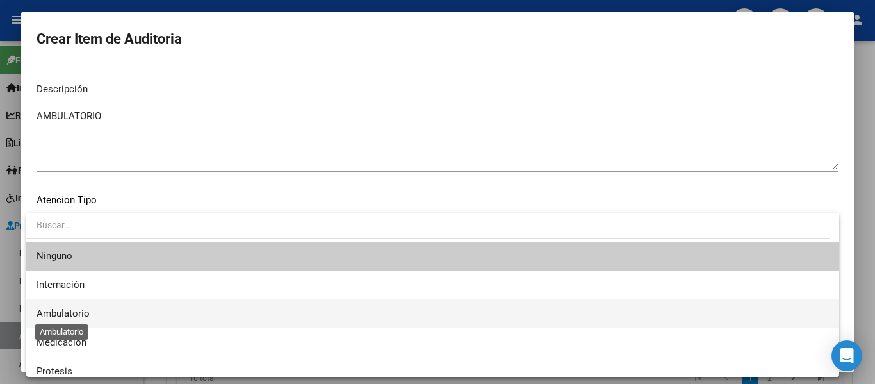
click at [61, 317] on span "Ambulatorio" at bounding box center [63, 314] width 53 height 12
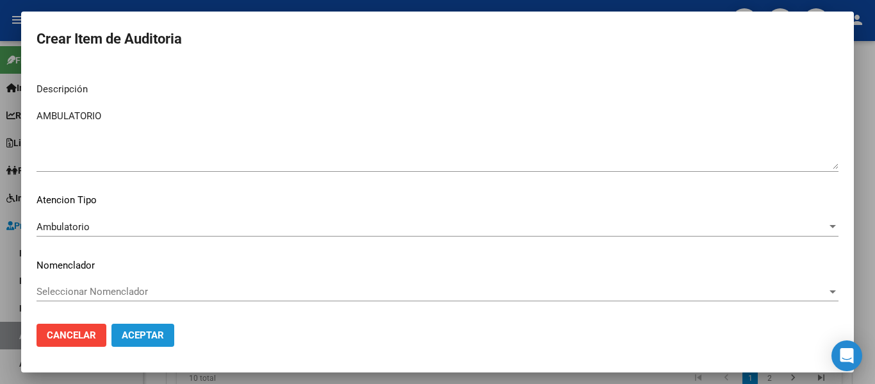
click at [171, 345] on button "Aceptar" at bounding box center [142, 335] width 63 height 23
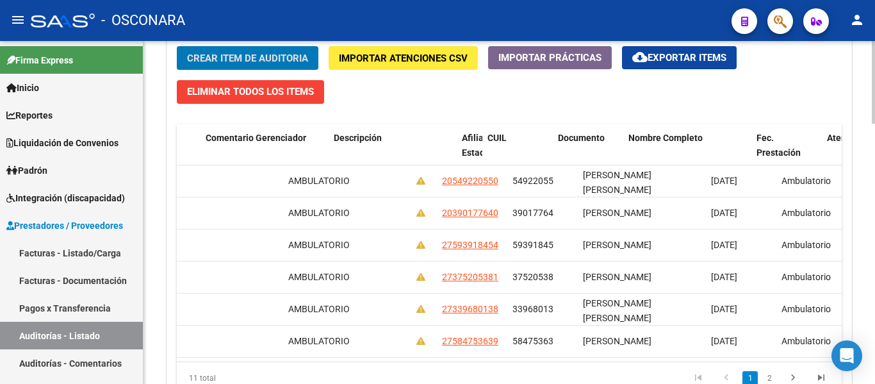
scroll to position [0, 0]
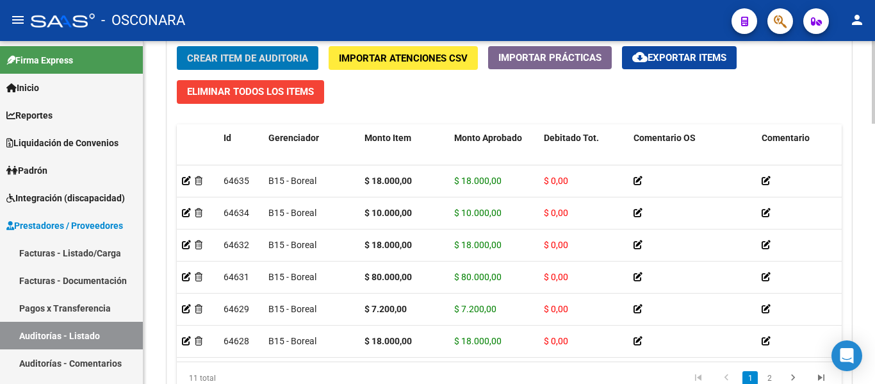
click at [255, 56] on span "Crear Item de Auditoria" at bounding box center [247, 59] width 121 height 12
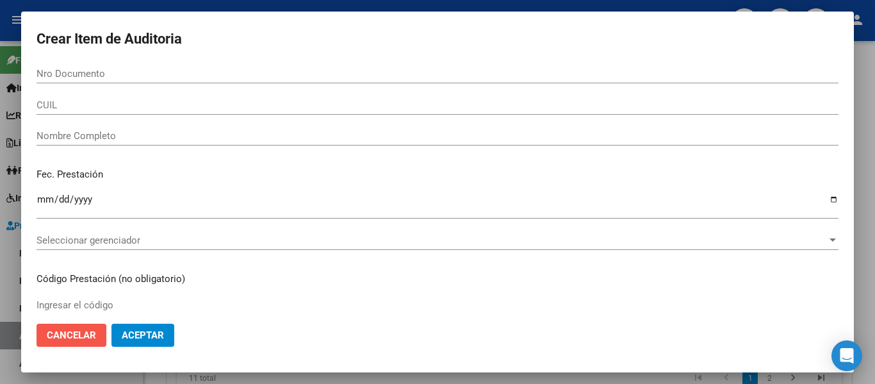
click at [67, 331] on span "Cancelar" at bounding box center [71, 335] width 49 height 12
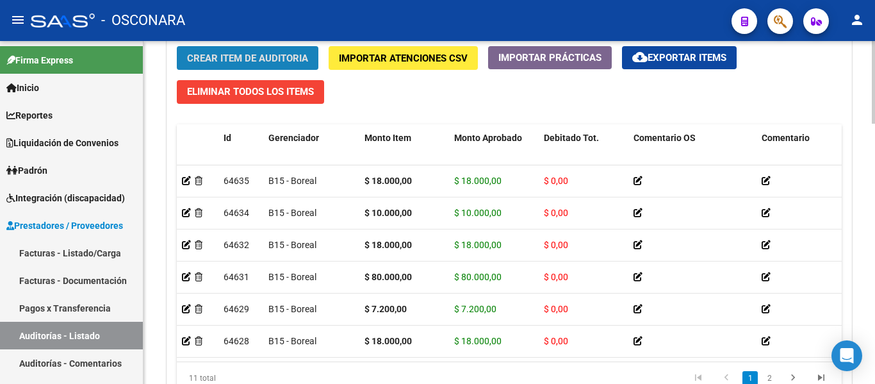
click at [213, 49] on button "Crear Item de Auditoria" at bounding box center [248, 58] width 142 height 24
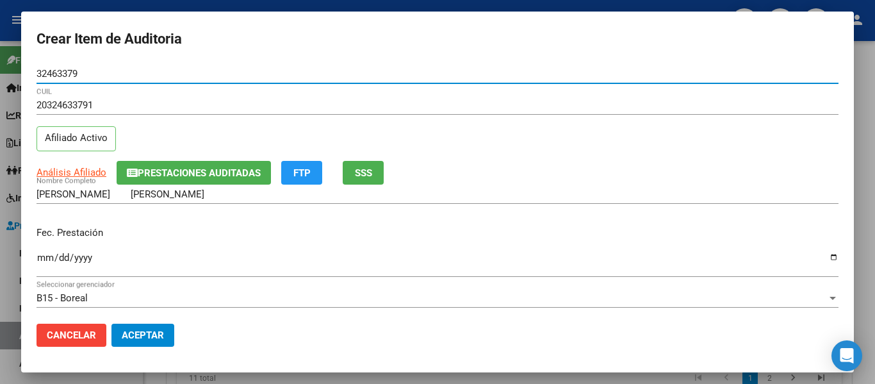
click at [211, 179] on button "Prestaciones Auditadas" at bounding box center [194, 173] width 154 height 24
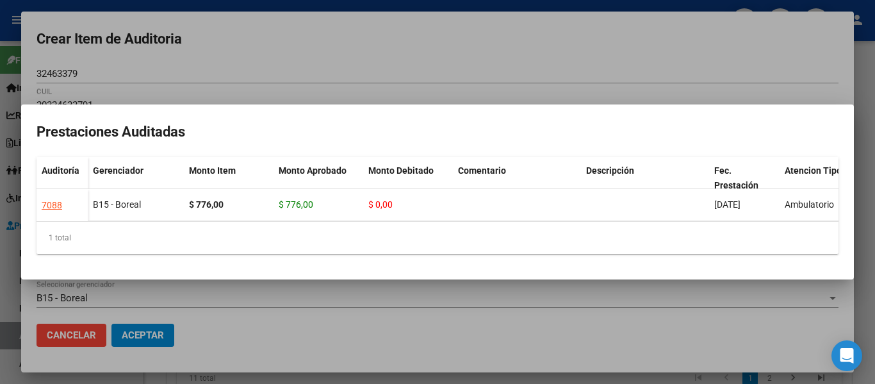
click at [483, 64] on div at bounding box center [437, 192] width 875 height 384
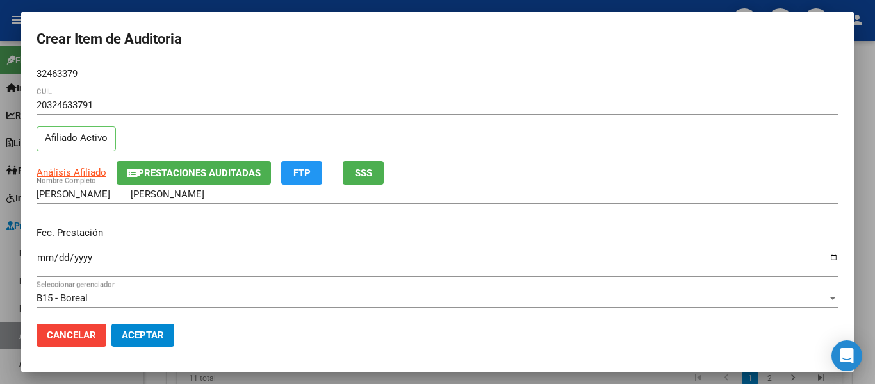
click at [371, 172] on span "SSS" at bounding box center [363, 173] width 17 height 12
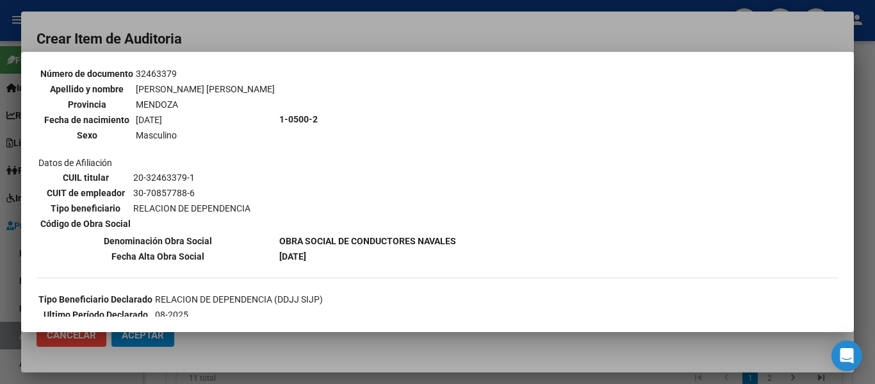
scroll to position [128, 0]
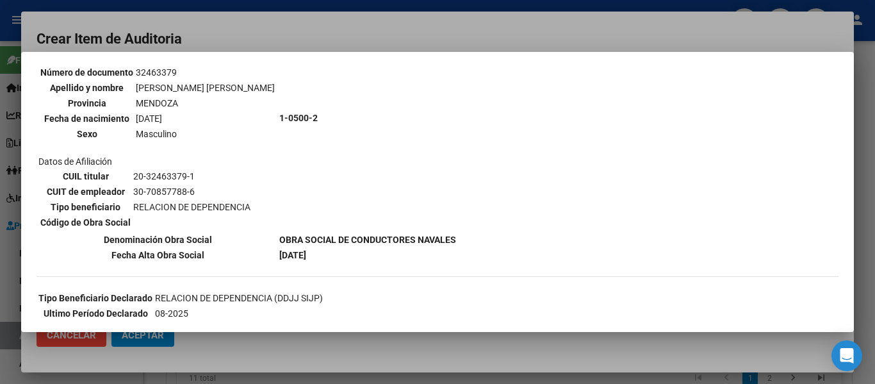
click at [274, 31] on div at bounding box center [437, 192] width 875 height 384
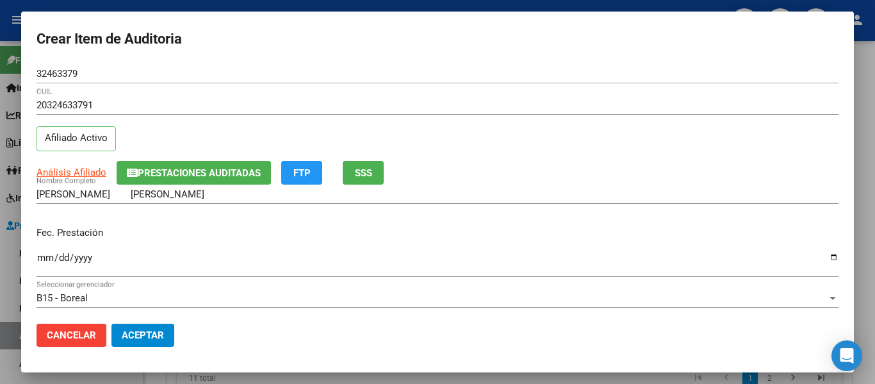
click at [39, 258] on input "Ingresar la fecha" at bounding box center [438, 262] width 802 height 21
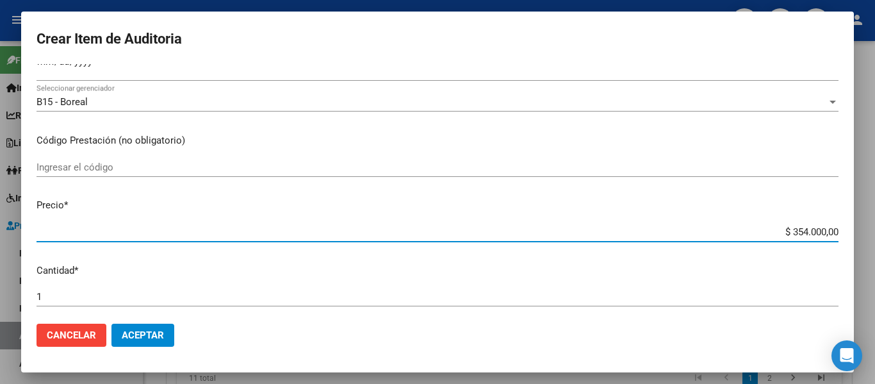
scroll to position [267, 0]
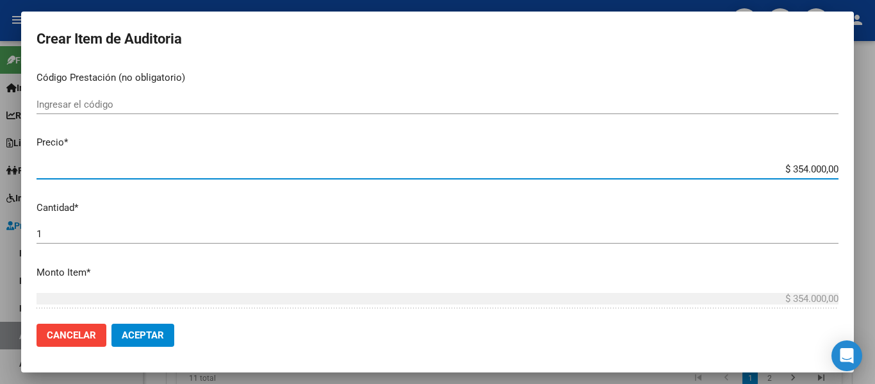
drag, startPoint x: 780, startPoint y: 297, endPoint x: 869, endPoint y: 307, distance: 90.3
click at [869, 307] on div "Crear Item de Auditoria 32463379 Nro Documento 20324633791 CUIL Afiliado Activo…" at bounding box center [437, 192] width 875 height 384
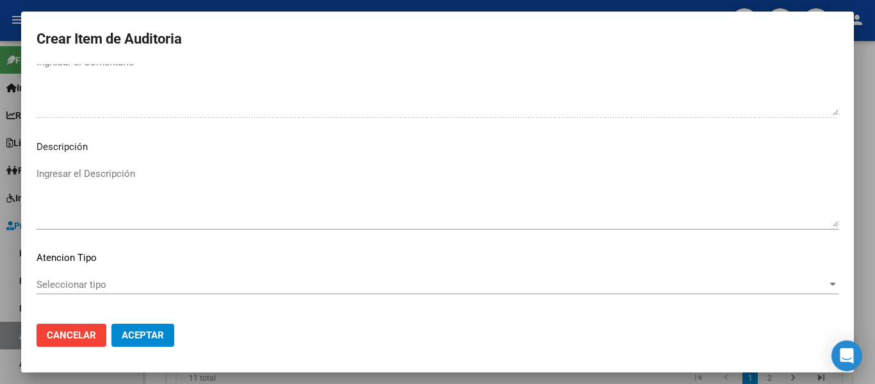
scroll to position [905, 0]
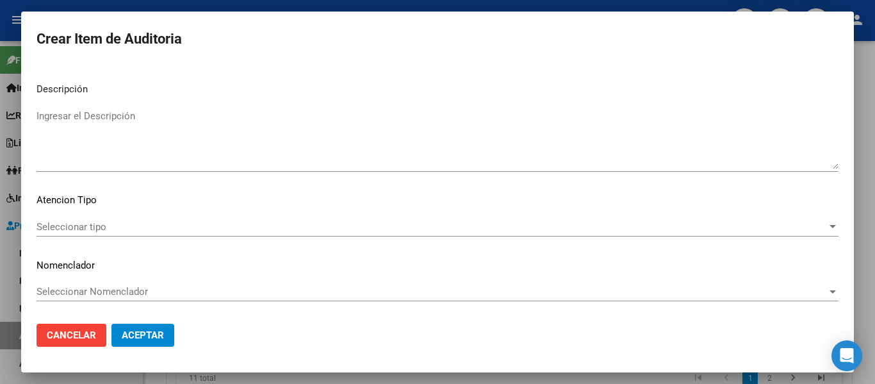
click at [117, 142] on textarea "Ingresar el Descripción" at bounding box center [438, 139] width 802 height 60
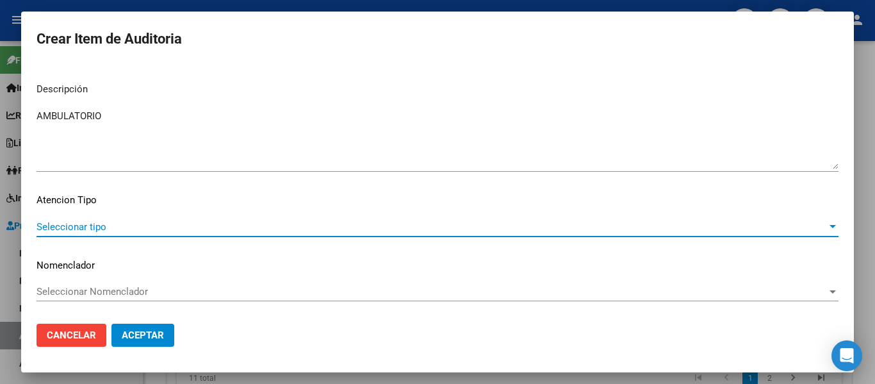
click at [63, 227] on span "Seleccionar tipo" at bounding box center [432, 227] width 791 height 12
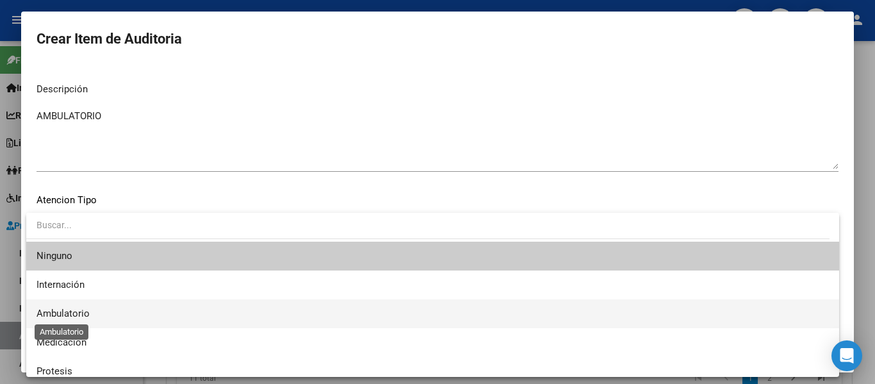
click at [72, 316] on span "Ambulatorio" at bounding box center [63, 314] width 53 height 12
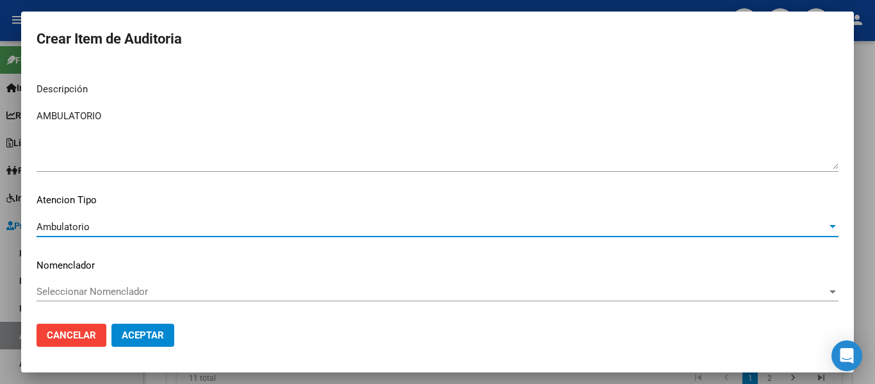
click at [144, 330] on span "Aceptar" at bounding box center [143, 335] width 42 height 12
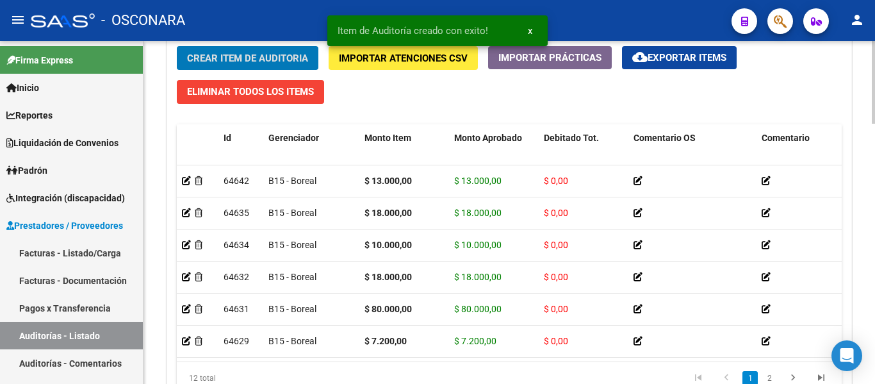
click at [227, 53] on span "Crear Item de Auditoria" at bounding box center [247, 59] width 121 height 12
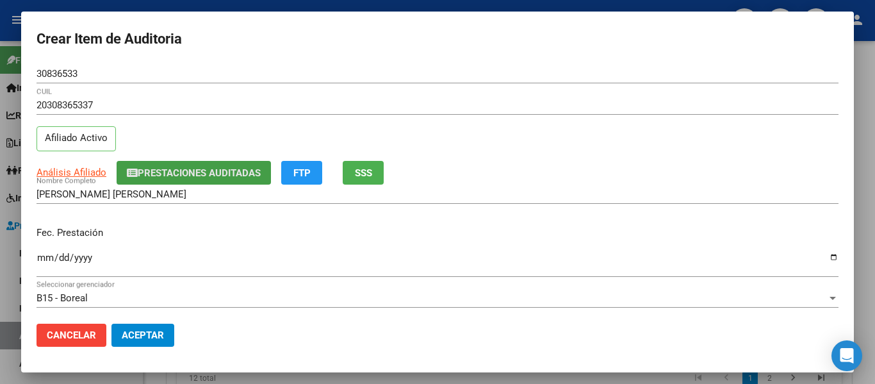
click at [231, 170] on span "Prestaciones Auditadas" at bounding box center [199, 173] width 123 height 12
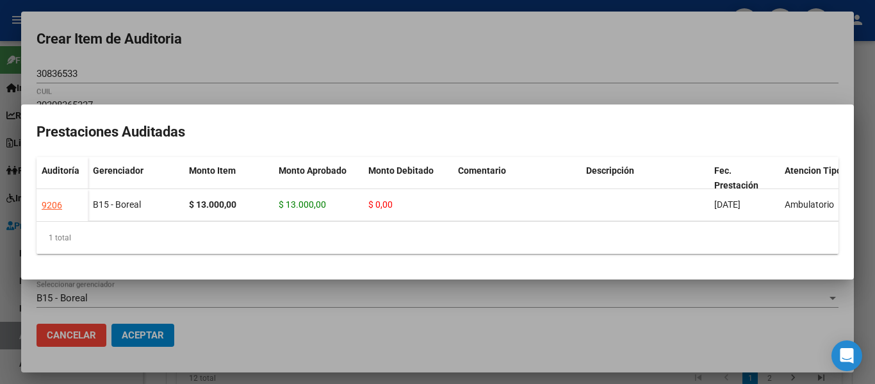
click at [341, 49] on div at bounding box center [437, 192] width 875 height 384
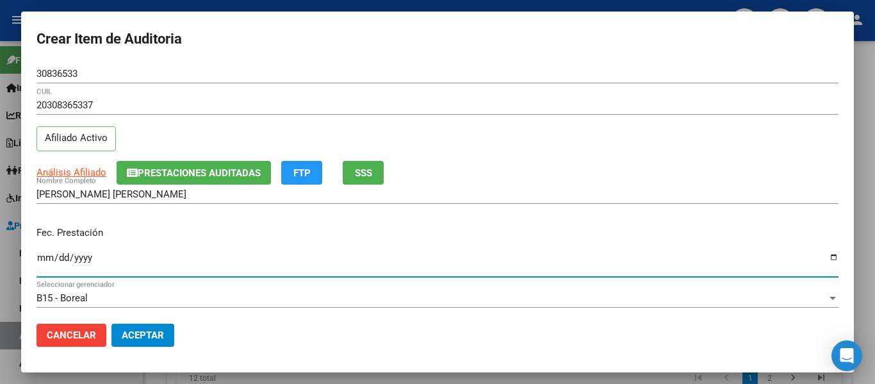
click at [42, 257] on input "Ingresar la fecha" at bounding box center [438, 262] width 802 height 21
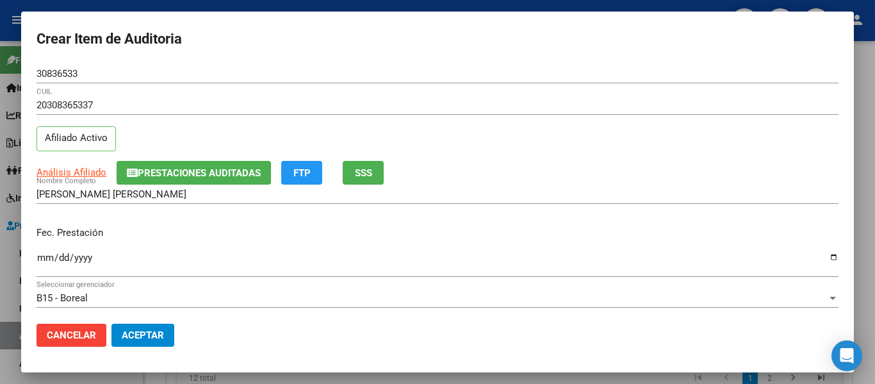
scroll to position [128, 0]
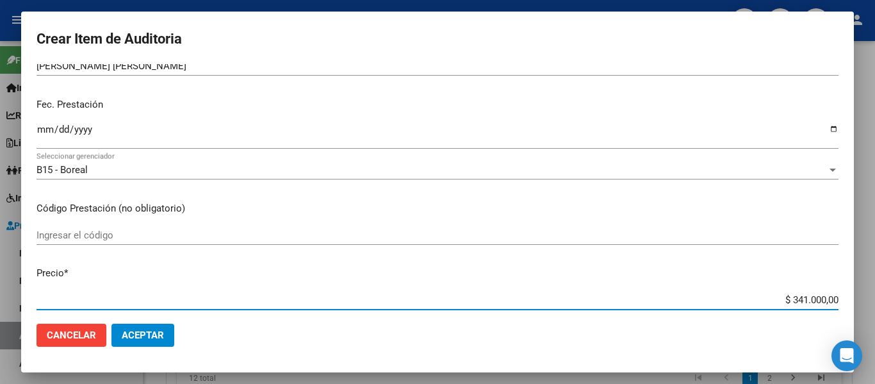
drag, startPoint x: 784, startPoint y: 301, endPoint x: 835, endPoint y: 297, distance: 50.8
click at [835, 297] on app-form-text-field "Precio * $ 341.000,00 Ingresar el precio" at bounding box center [443, 286] width 812 height 40
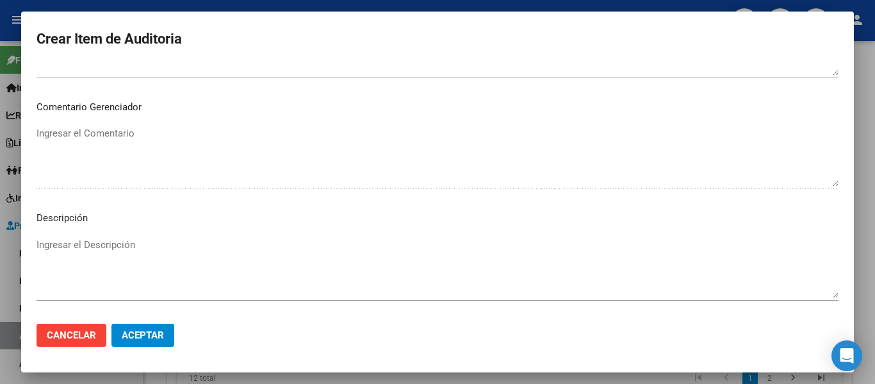
scroll to position [897, 0]
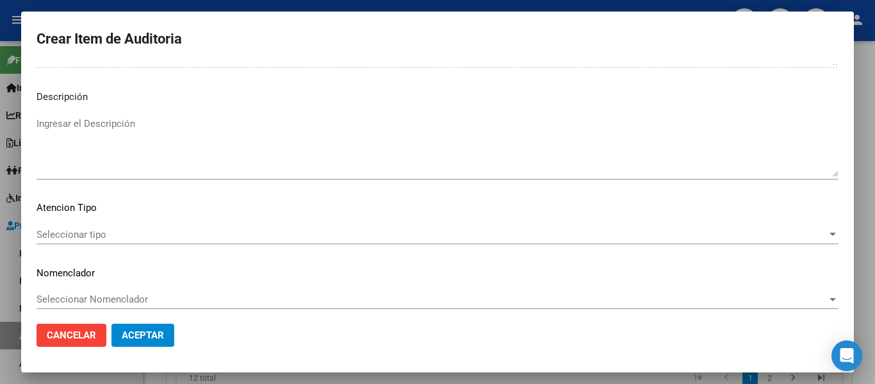
click at [144, 153] on textarea "Ingresar el Descripción" at bounding box center [438, 147] width 802 height 60
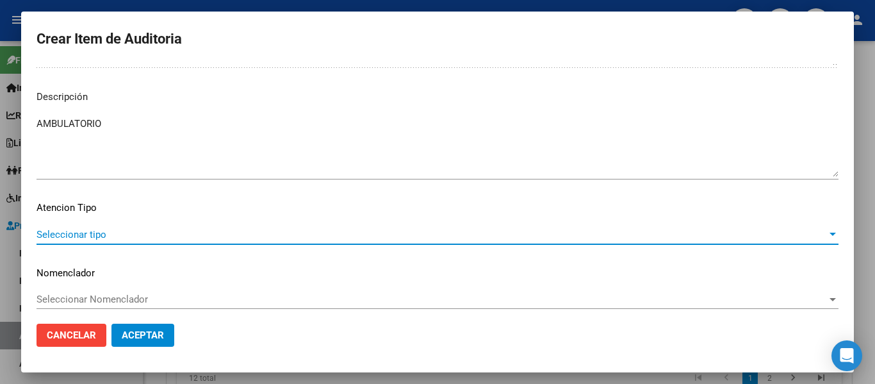
click at [52, 229] on span "Seleccionar tipo" at bounding box center [432, 235] width 791 height 12
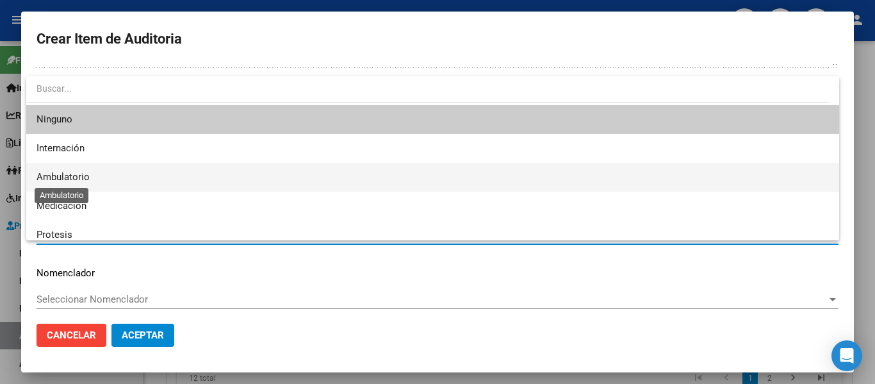
click at [74, 171] on span "Ambulatorio" at bounding box center [63, 177] width 53 height 12
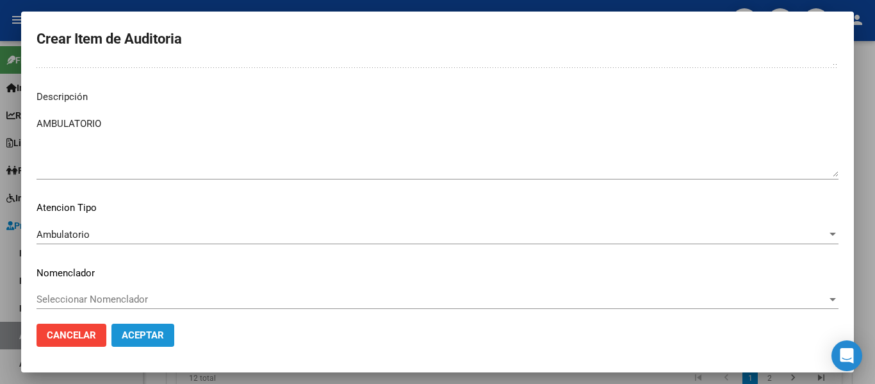
click at [149, 331] on span "Aceptar" at bounding box center [143, 335] width 42 height 12
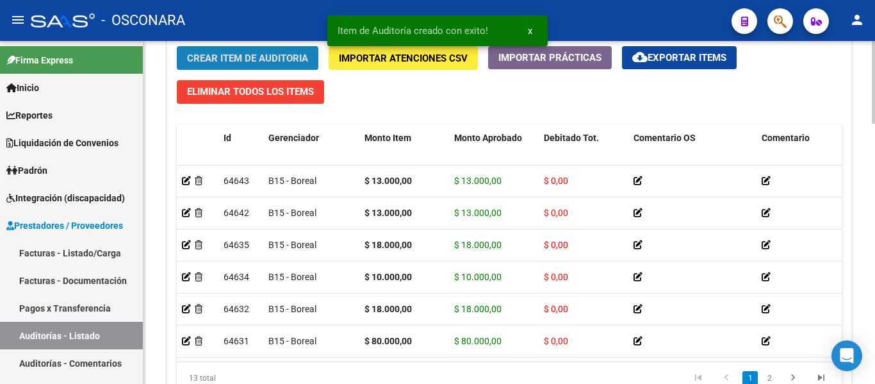
click at [247, 54] on span "Crear Item de Auditoria" at bounding box center [247, 59] width 121 height 12
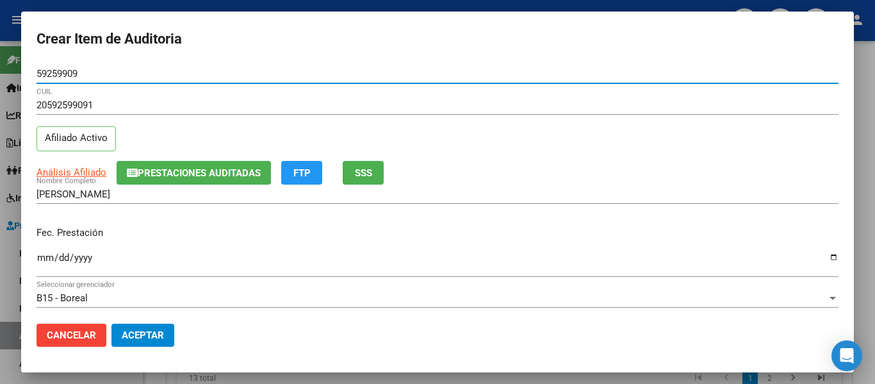
click at [206, 167] on span "Prestaciones Auditadas" at bounding box center [194, 173] width 134 height 12
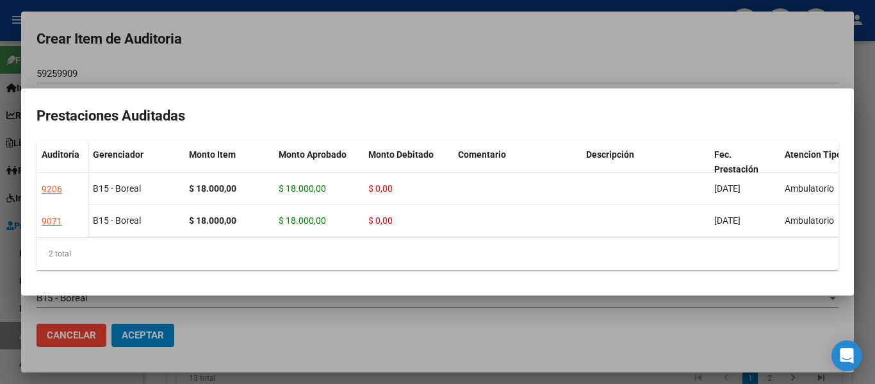
click at [461, 37] on div at bounding box center [437, 192] width 875 height 384
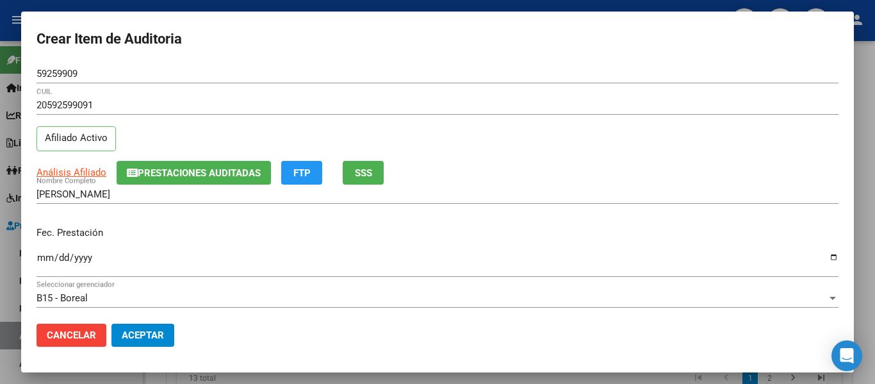
click at [44, 260] on input "Ingresar la fecha" at bounding box center [438, 262] width 802 height 21
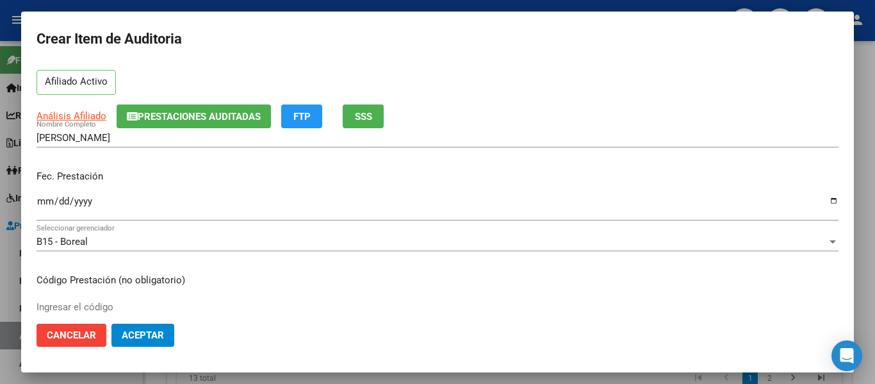
scroll to position [128, 0]
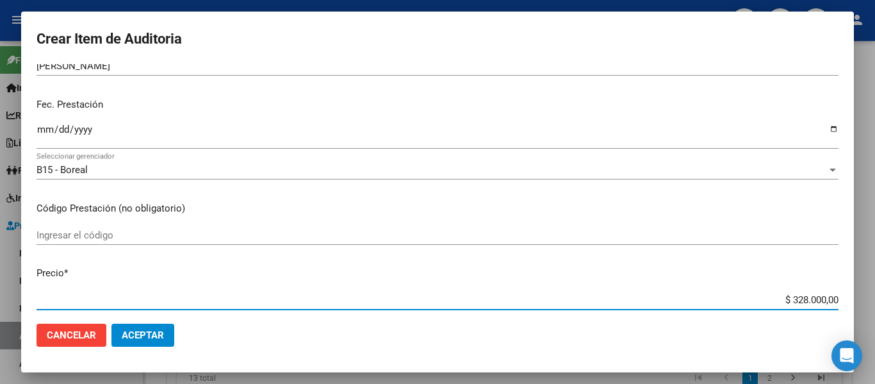
drag, startPoint x: 782, startPoint y: 301, endPoint x: 839, endPoint y: 297, distance: 56.5
click at [839, 297] on app-form-text-field "Precio * $ 328.000,00 Ingresar el precio" at bounding box center [443, 286] width 812 height 40
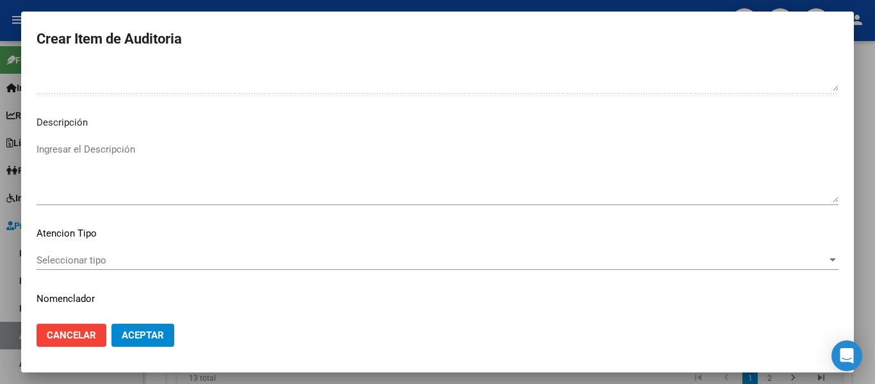
scroll to position [905, 0]
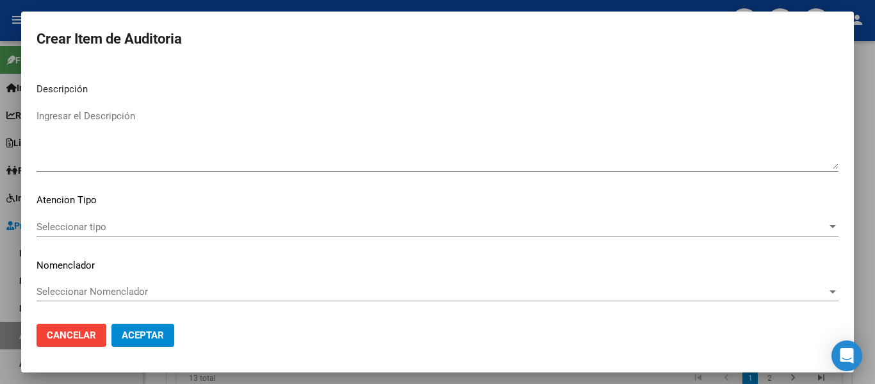
click at [113, 145] on textarea "Ingresar el Descripción" at bounding box center [438, 139] width 802 height 60
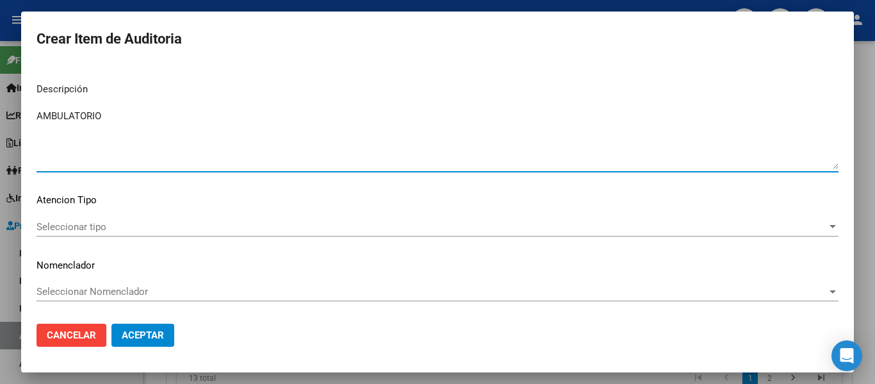
click at [65, 226] on span "Seleccionar tipo" at bounding box center [432, 227] width 791 height 12
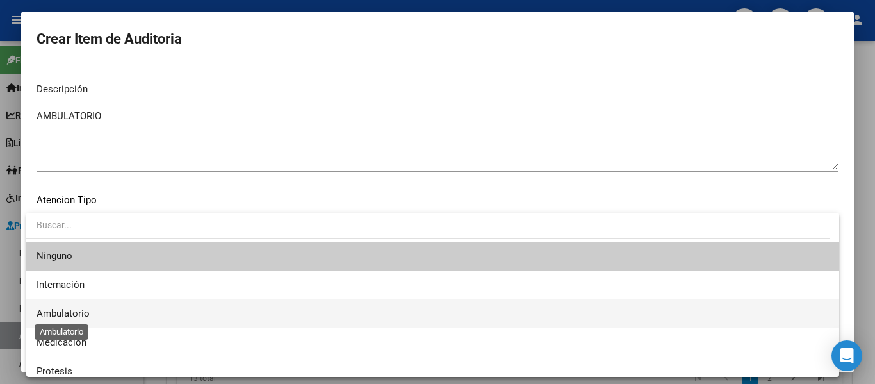
click at [62, 309] on span "Ambulatorio" at bounding box center [63, 314] width 53 height 12
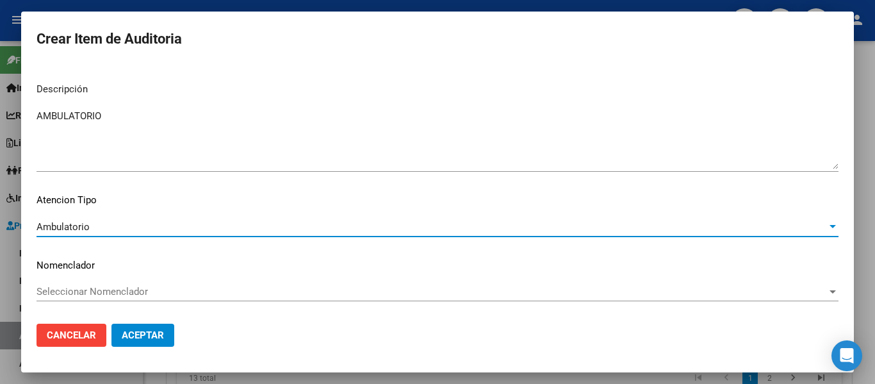
click at [151, 332] on span "Aceptar" at bounding box center [143, 335] width 42 height 12
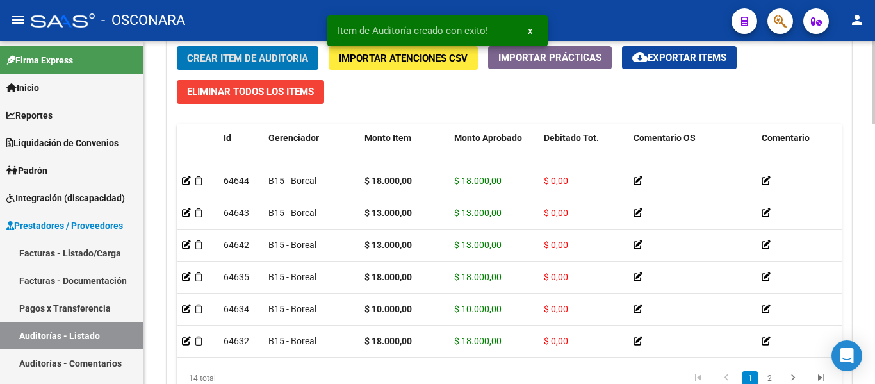
click at [220, 53] on span "Crear Item de Auditoria" at bounding box center [247, 59] width 121 height 12
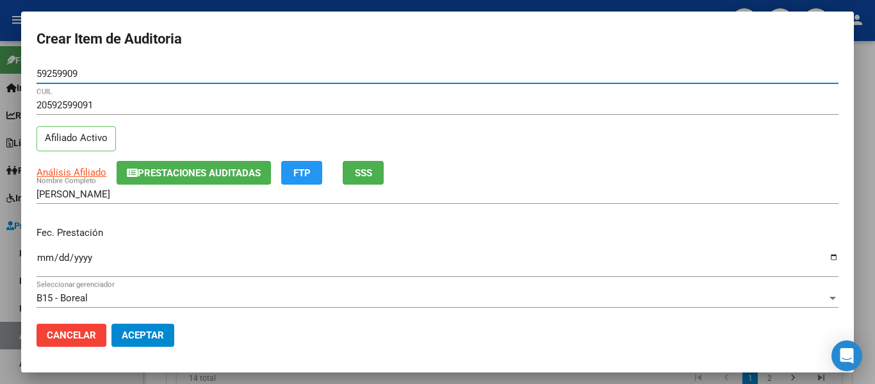
click at [44, 262] on input "Ingresar la fecha" at bounding box center [438, 262] width 802 height 21
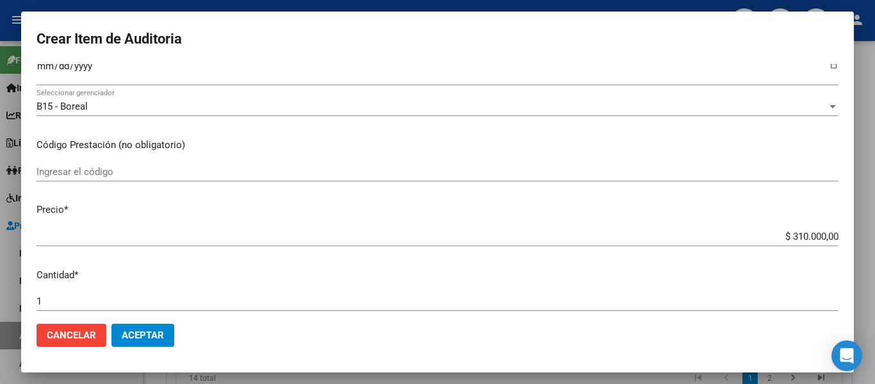
scroll to position [192, 0]
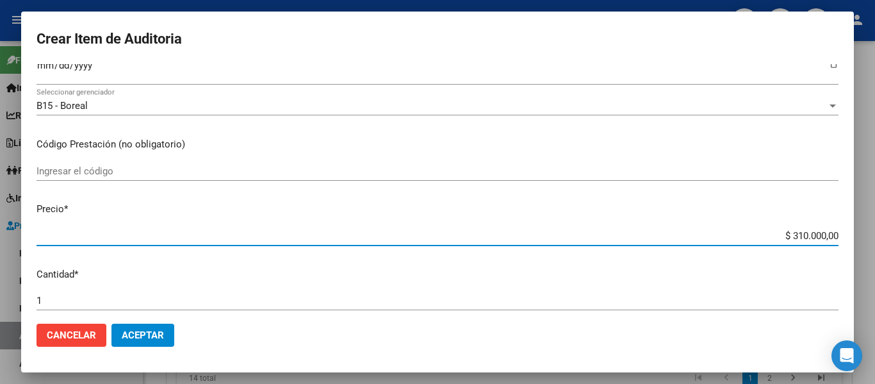
drag, startPoint x: 781, startPoint y: 233, endPoint x: 875, endPoint y: 226, distance: 93.8
click at [875, 226] on div "Crear Item de Auditoria 59259909 Nro Documento 20592599091 CUIL Afiliado Activo…" at bounding box center [437, 192] width 875 height 384
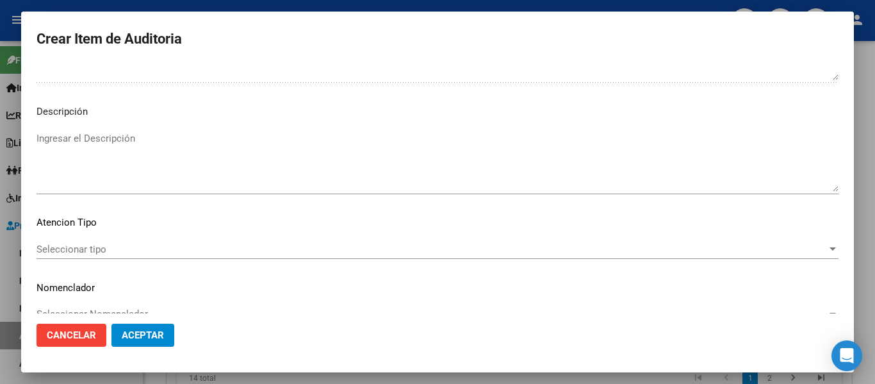
scroll to position [897, 0]
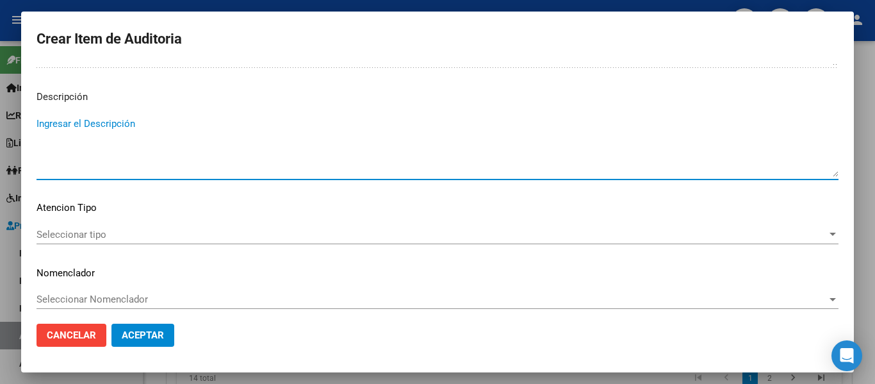
click at [89, 161] on textarea "Ingresar el Descripción" at bounding box center [438, 147] width 802 height 60
click at [62, 234] on span "Seleccionar tipo" at bounding box center [432, 235] width 791 height 12
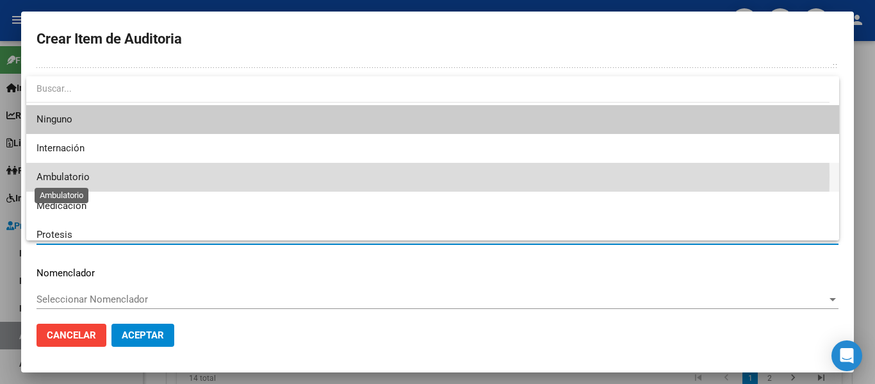
click at [61, 176] on span "Ambulatorio" at bounding box center [63, 177] width 53 height 12
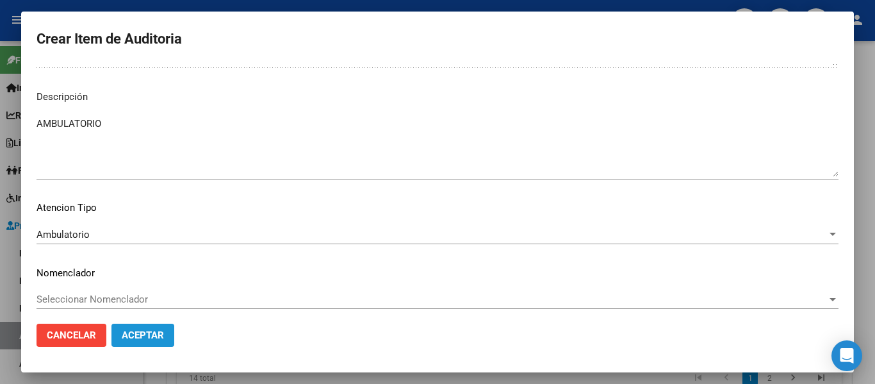
click at [160, 324] on button "Aceptar" at bounding box center [142, 335] width 63 height 23
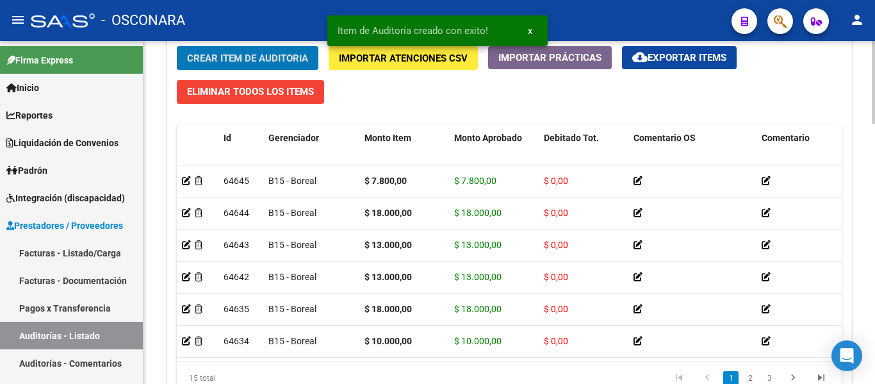
click at [234, 54] on span "Crear Item de Auditoria" at bounding box center [247, 59] width 121 height 12
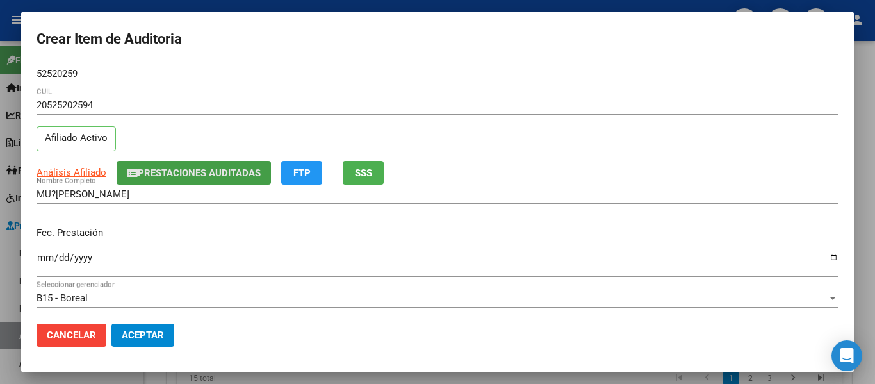
click at [241, 176] on span "Prestaciones Auditadas" at bounding box center [199, 173] width 123 height 12
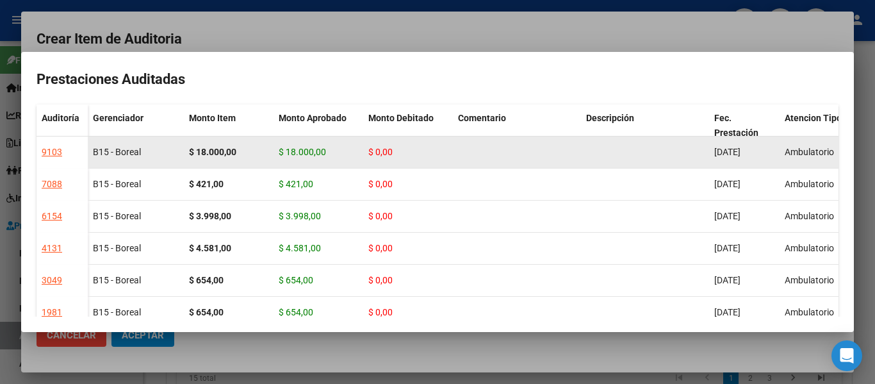
scroll to position [64, 0]
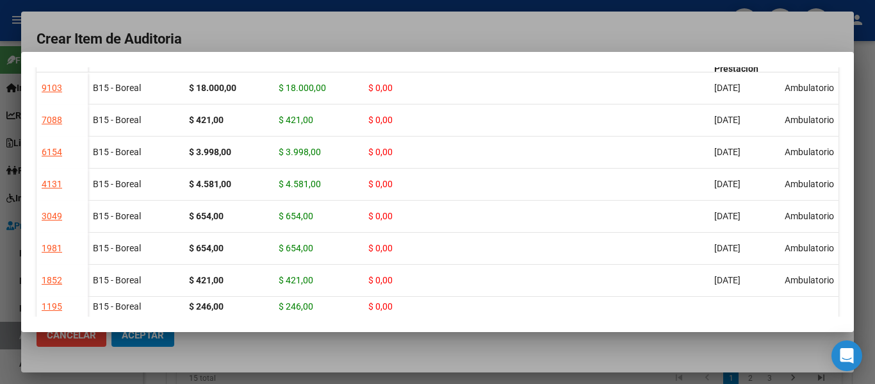
click at [586, 37] on div at bounding box center [437, 192] width 875 height 384
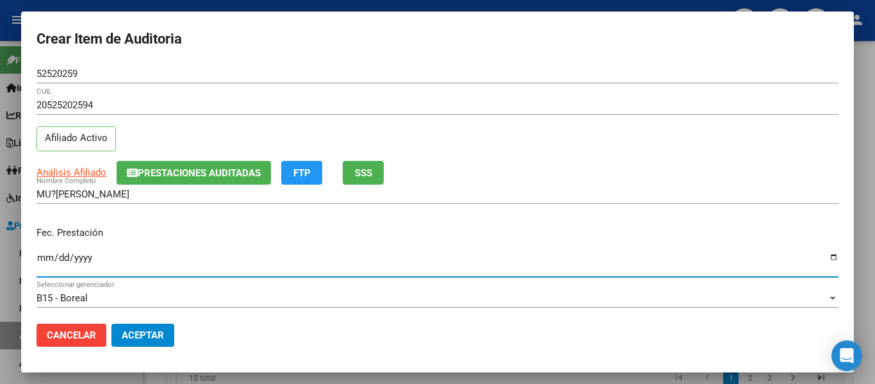
click at [42, 259] on input "Ingresar la fecha" at bounding box center [438, 262] width 802 height 21
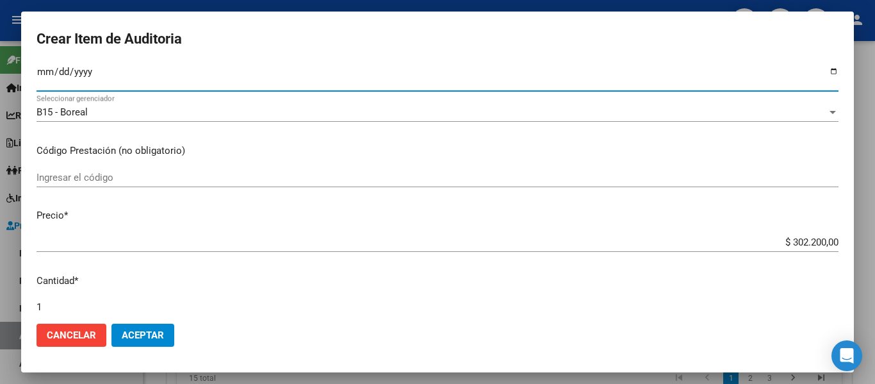
scroll to position [192, 0]
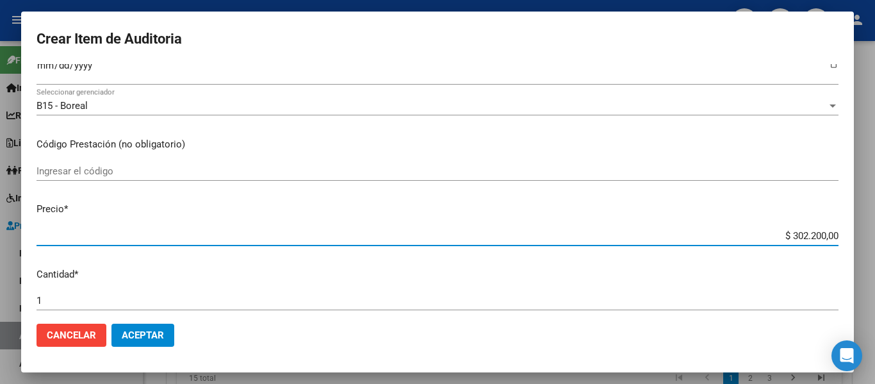
drag, startPoint x: 784, startPoint y: 238, endPoint x: 442, endPoint y: 219, distance: 342.0
click at [835, 230] on app-form-text-field "Precio * $ 302.200,00 Ingresar el precio" at bounding box center [443, 222] width 812 height 40
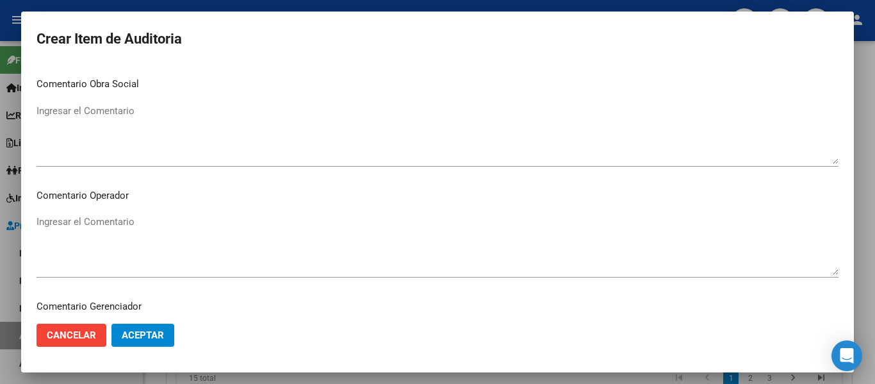
scroll to position [905, 0]
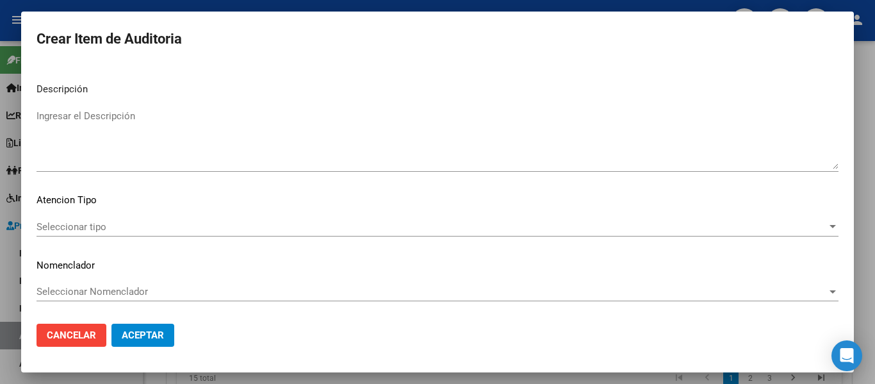
click at [92, 142] on textarea "Ingresar el Descripción" at bounding box center [438, 139] width 802 height 60
click at [62, 218] on div "Seleccionar tipo Seleccionar tipo" at bounding box center [438, 226] width 802 height 19
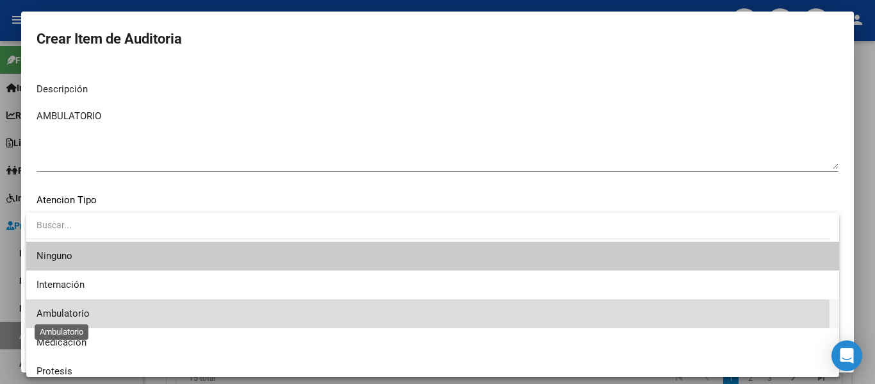
click at [62, 309] on span "Ambulatorio" at bounding box center [63, 314] width 53 height 12
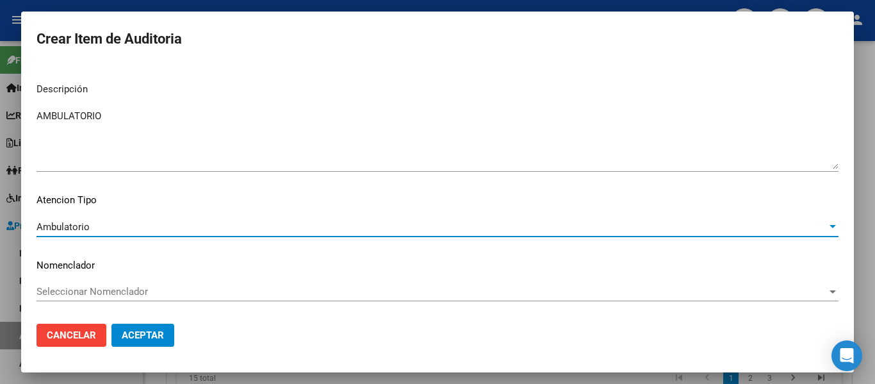
click at [149, 336] on span "Aceptar" at bounding box center [143, 335] width 42 height 12
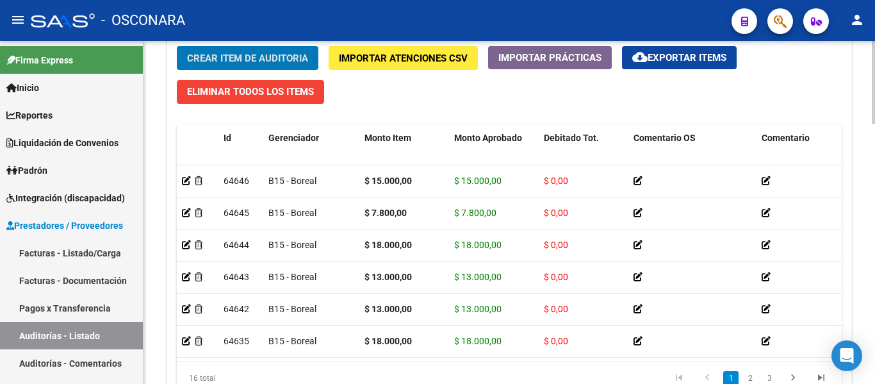
click at [198, 49] on button "Crear Item de Auditoria" at bounding box center [248, 58] width 142 height 24
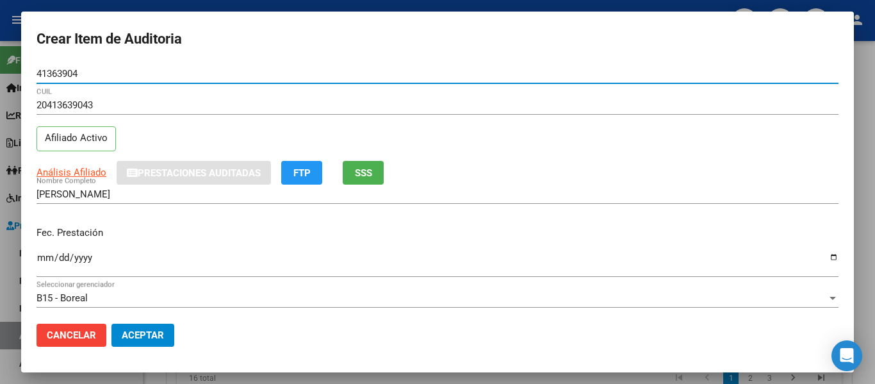
click at [365, 174] on span "SSS" at bounding box center [363, 173] width 17 height 12
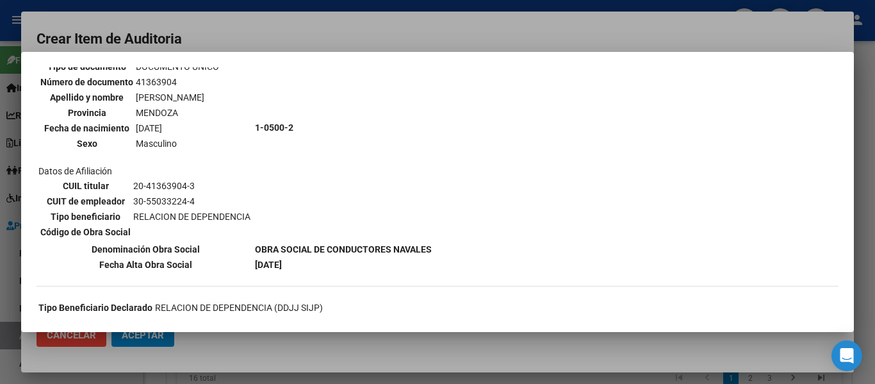
scroll to position [128, 0]
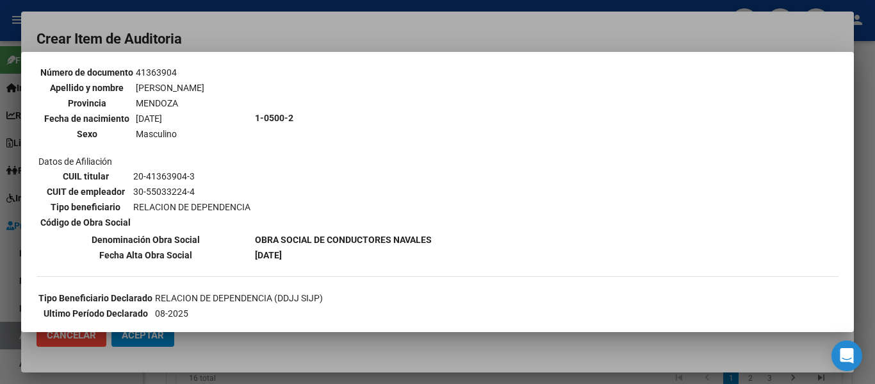
click at [315, 30] on div at bounding box center [437, 192] width 875 height 384
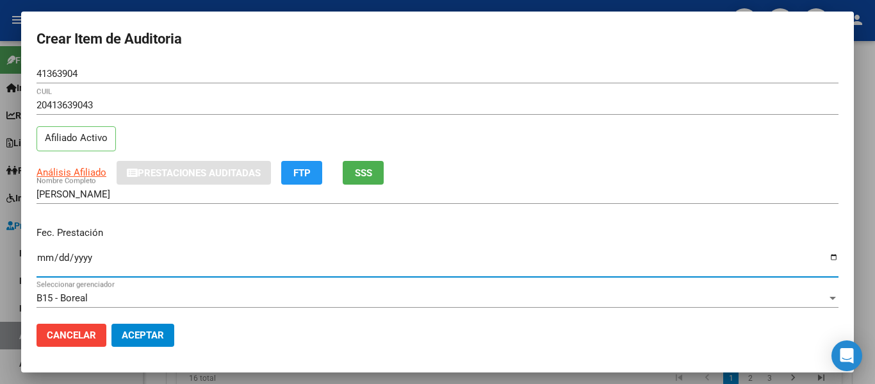
click at [38, 256] on input "Ingresar la fecha" at bounding box center [438, 262] width 802 height 21
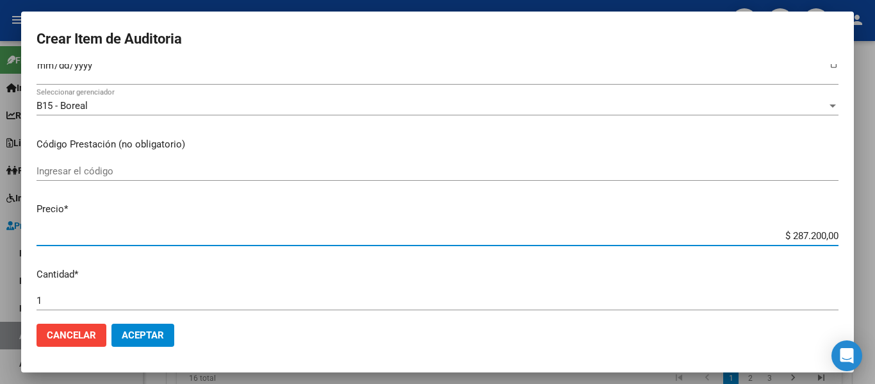
drag, startPoint x: 778, startPoint y: 235, endPoint x: 856, endPoint y: 240, distance: 77.7
click at [856, 240] on div "Crear Item de Auditoria 41363904 Nro Documento 20413639043 CUIL Afiliado Activo…" at bounding box center [437, 192] width 875 height 384
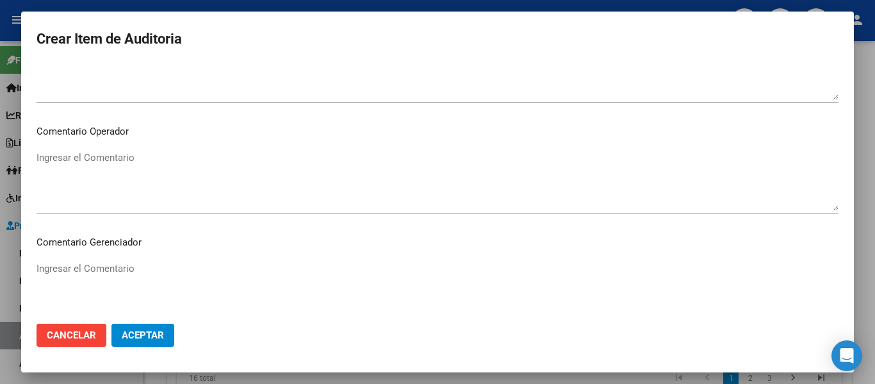
scroll to position [897, 0]
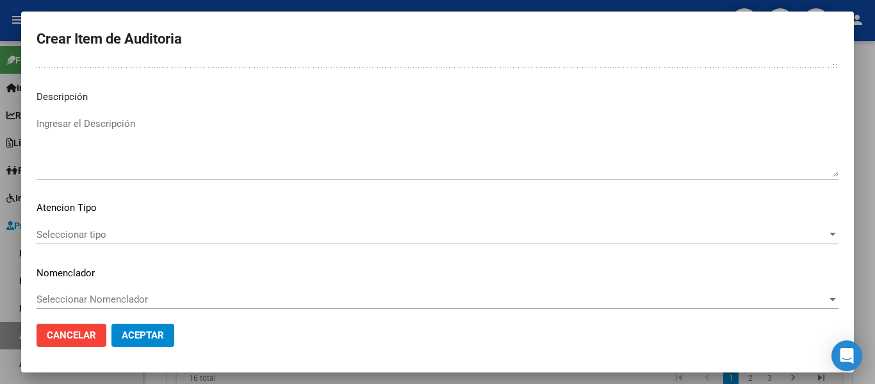
click at [83, 178] on div "Ingresar el Descripción" at bounding box center [438, 146] width 802 height 65
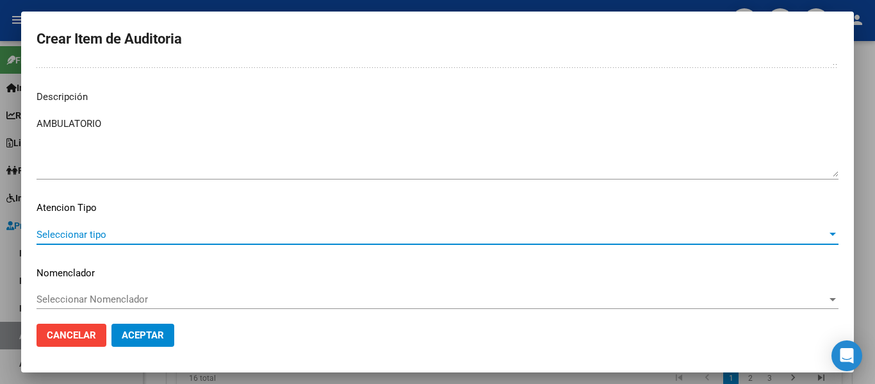
click at [78, 231] on span "Seleccionar tipo" at bounding box center [432, 235] width 791 height 12
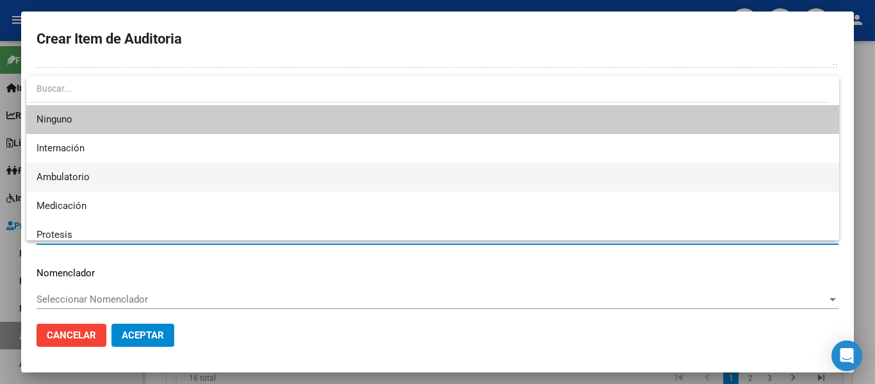
click at [93, 168] on span "Ambulatorio" at bounding box center [433, 177] width 793 height 29
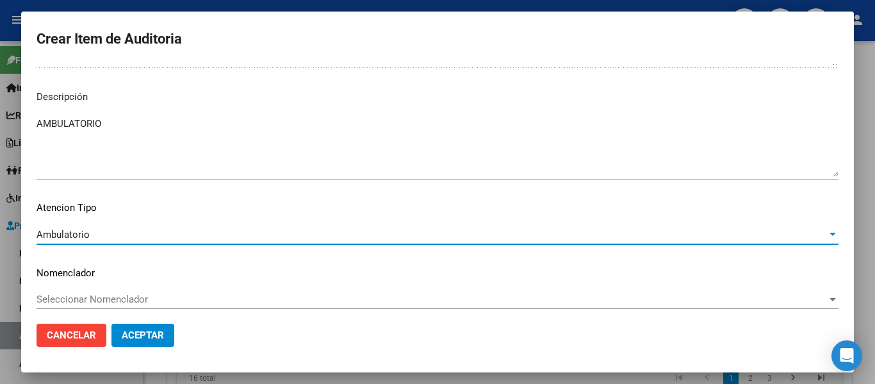
click at [139, 329] on button "Aceptar" at bounding box center [142, 335] width 63 height 23
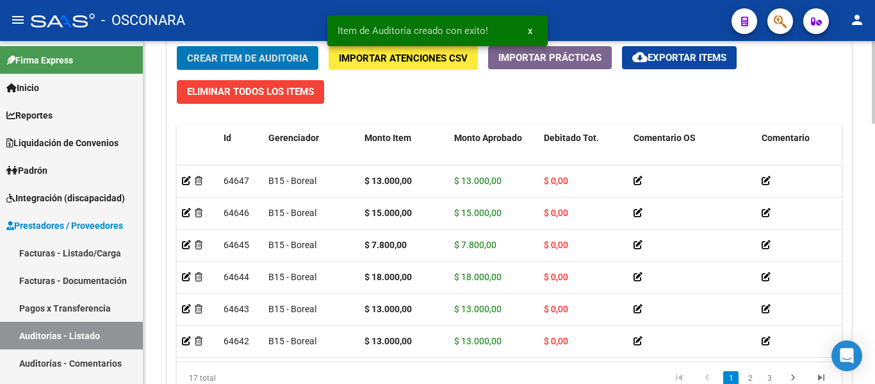
click at [229, 46] on button "Crear Item de Auditoria" at bounding box center [248, 58] width 142 height 24
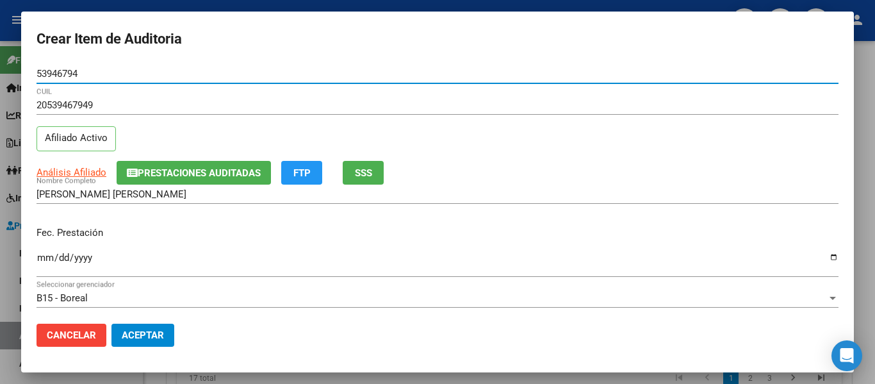
click at [204, 165] on button "Prestaciones Auditadas" at bounding box center [194, 173] width 154 height 24
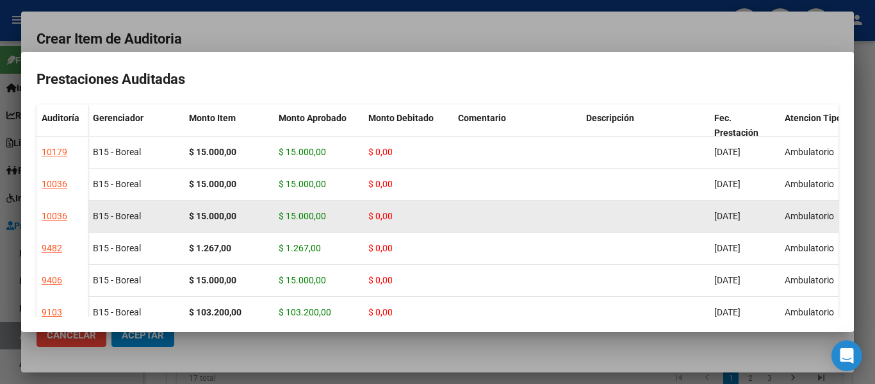
scroll to position [64, 0]
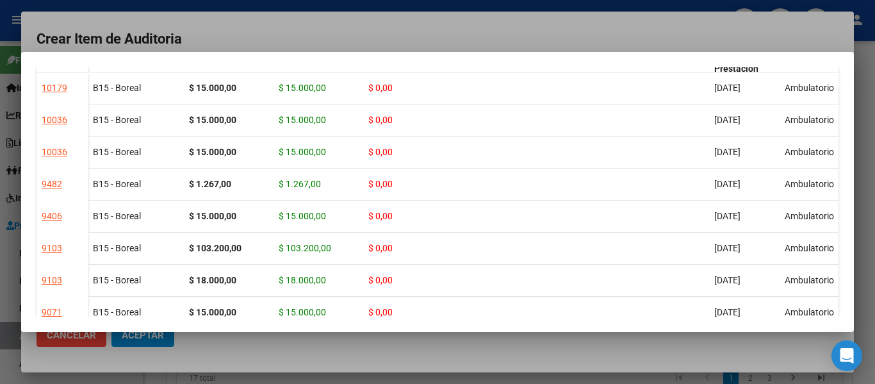
click at [384, 37] on div at bounding box center [437, 192] width 875 height 384
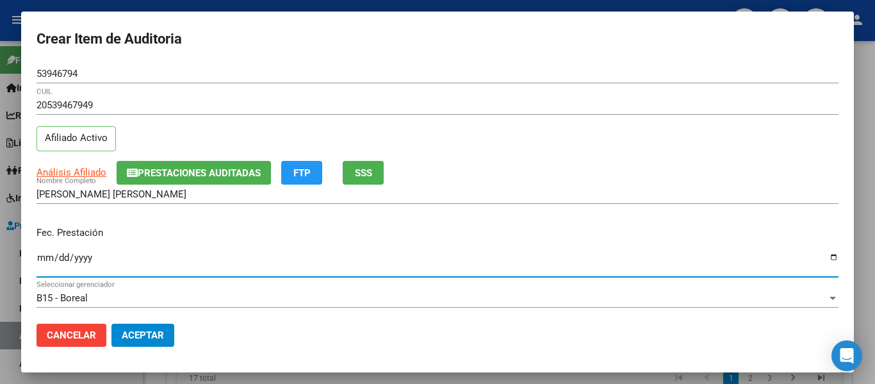
click at [41, 258] on input "Ingresar la fecha" at bounding box center [438, 262] width 802 height 21
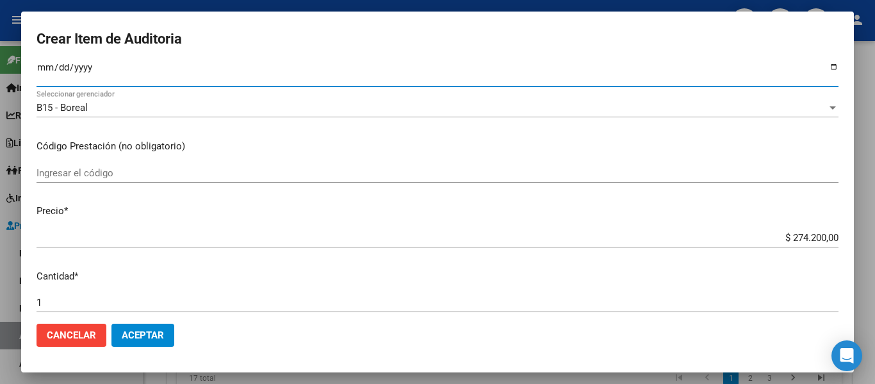
scroll to position [192, 0]
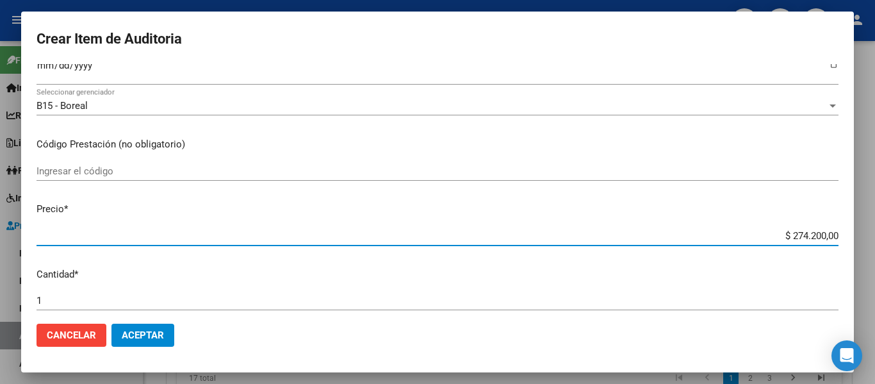
drag, startPoint x: 780, startPoint y: 237, endPoint x: 868, endPoint y: 242, distance: 88.5
click at [868, 242] on div "Crear Item de Auditoria 53946794 Nro Documento 20539467949 CUIL Afiliado Activo…" at bounding box center [437, 192] width 875 height 384
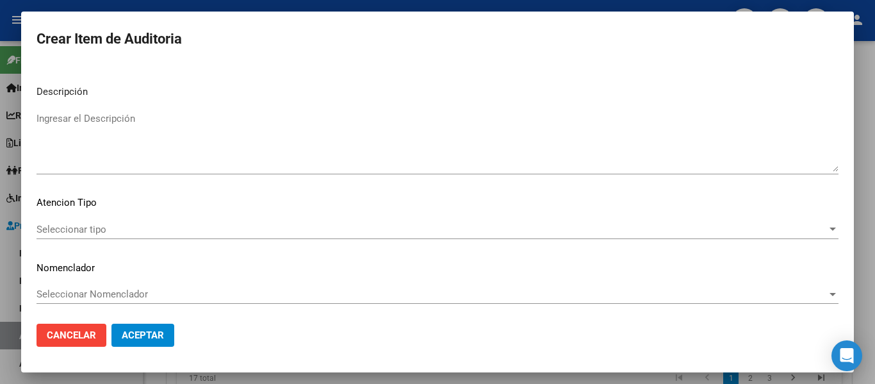
scroll to position [905, 0]
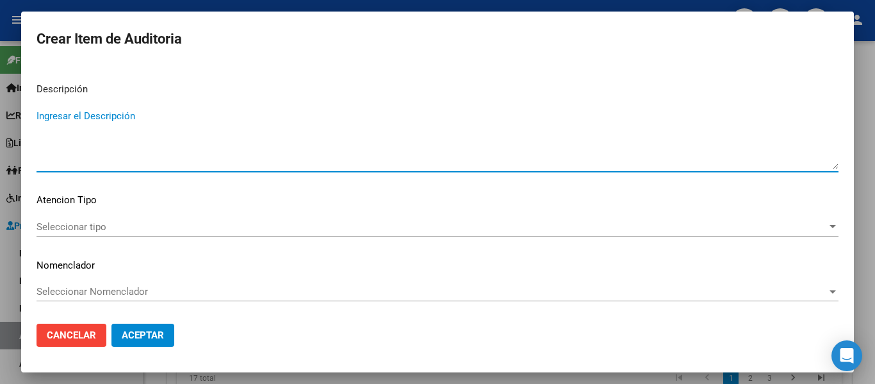
click at [103, 129] on textarea "Ingresar el Descripción" at bounding box center [438, 139] width 802 height 60
click at [72, 224] on span "Seleccionar tipo" at bounding box center [432, 227] width 791 height 12
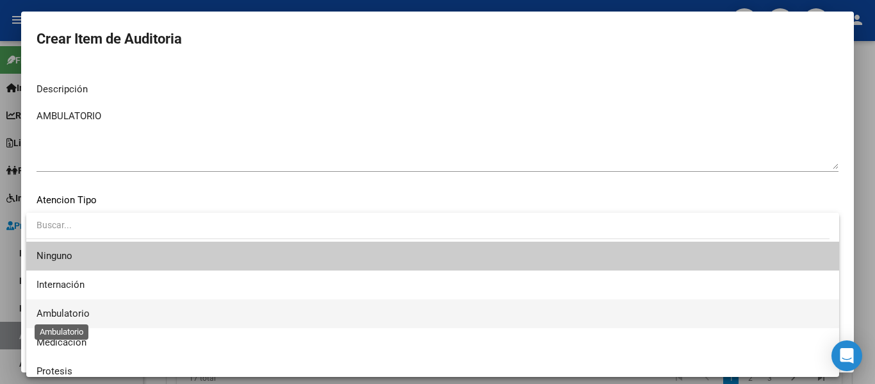
click at [59, 315] on span "Ambulatorio" at bounding box center [63, 314] width 53 height 12
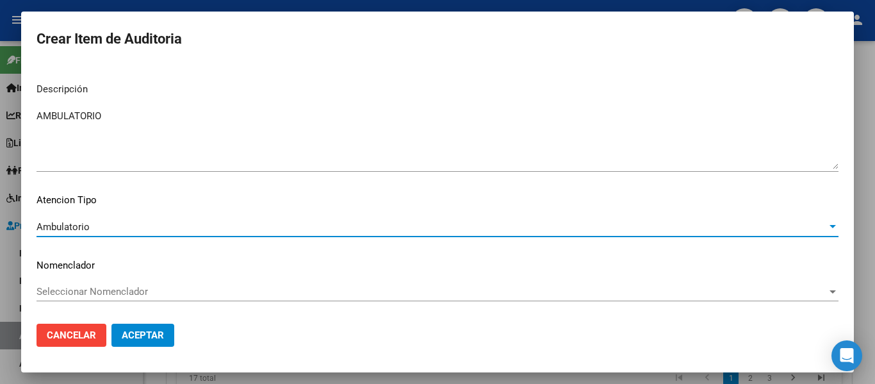
click at [138, 329] on span "Aceptar" at bounding box center [143, 335] width 42 height 12
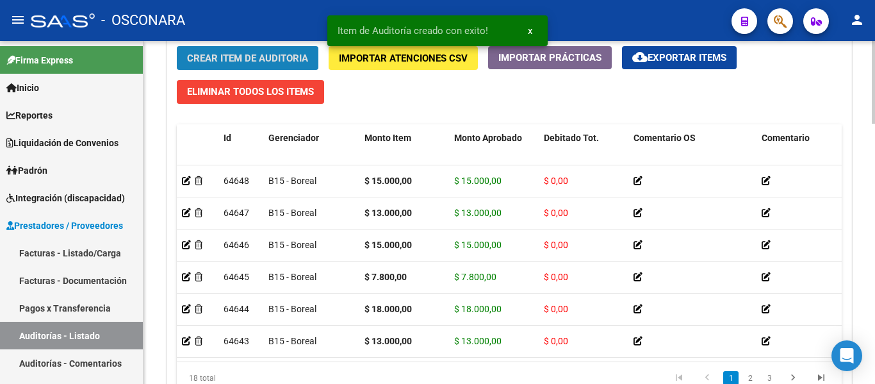
click at [247, 68] on button "Crear Item de Auditoria" at bounding box center [248, 58] width 142 height 24
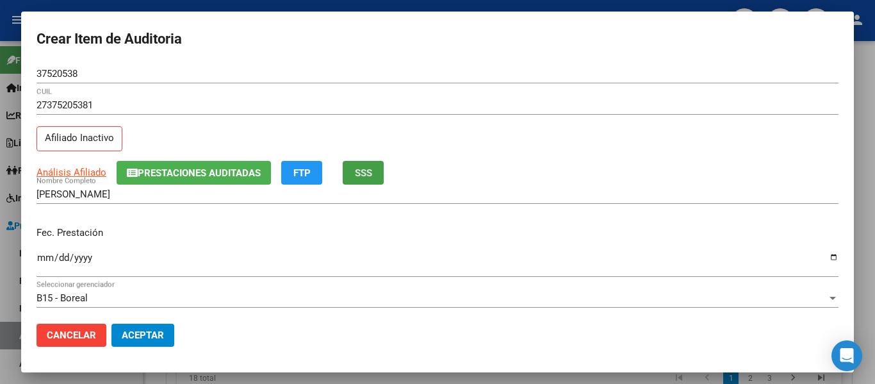
click at [359, 168] on span "SSS" at bounding box center [363, 173] width 17 height 12
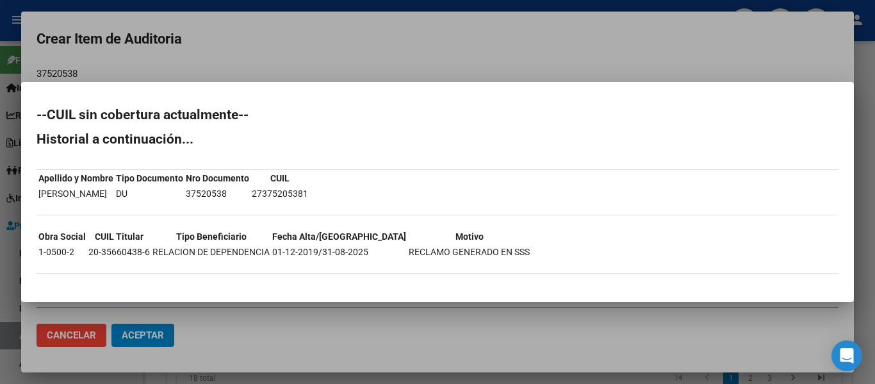
click at [437, 62] on div at bounding box center [437, 192] width 875 height 384
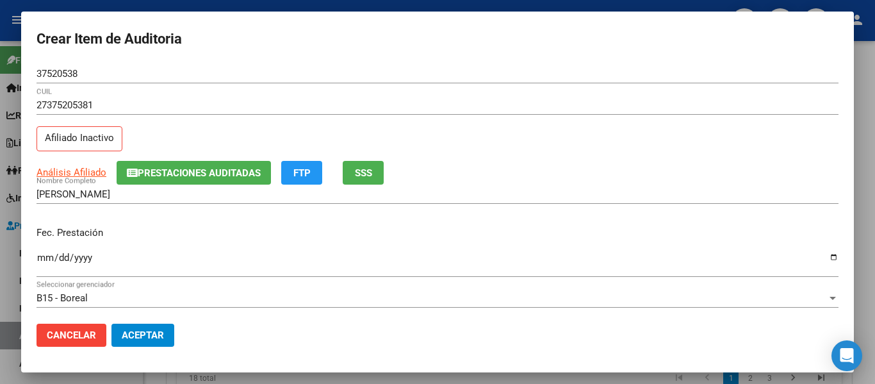
click at [43, 260] on input "Ingresar la fecha" at bounding box center [438, 262] width 802 height 21
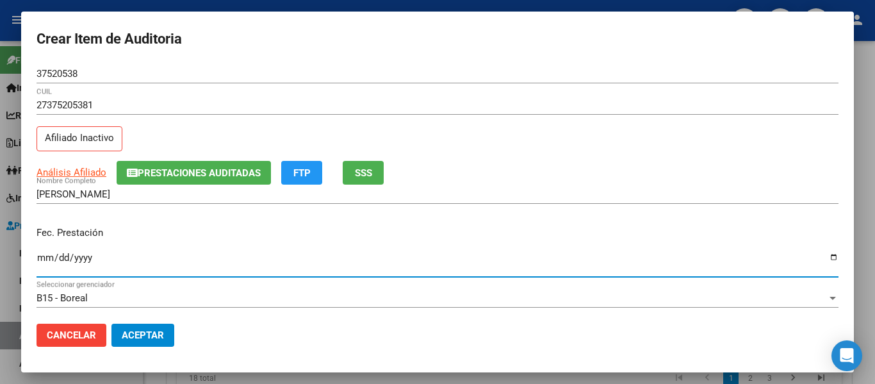
click at [231, 167] on span "Prestaciones Auditadas" at bounding box center [199, 173] width 123 height 12
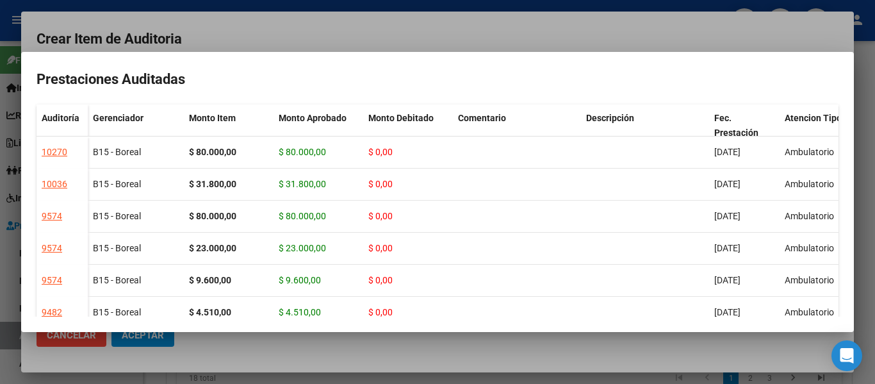
click at [402, 39] on div at bounding box center [437, 192] width 875 height 384
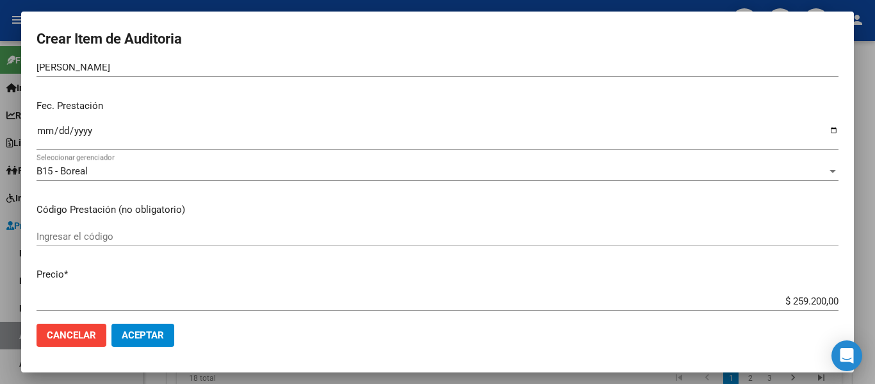
scroll to position [128, 0]
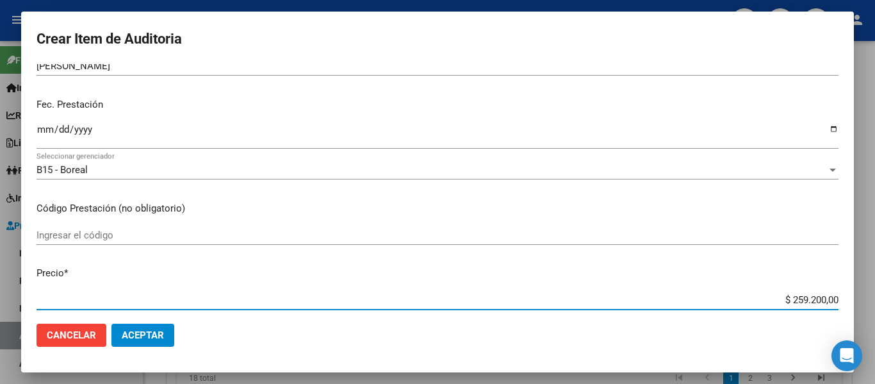
drag, startPoint x: 784, startPoint y: 299, endPoint x: 875, endPoint y: 299, distance: 90.3
click at [875, 299] on div "Crear Item de Auditoria 37520538 Nro Documento 27375205381 CUIL Afiliado Inacti…" at bounding box center [437, 192] width 875 height 384
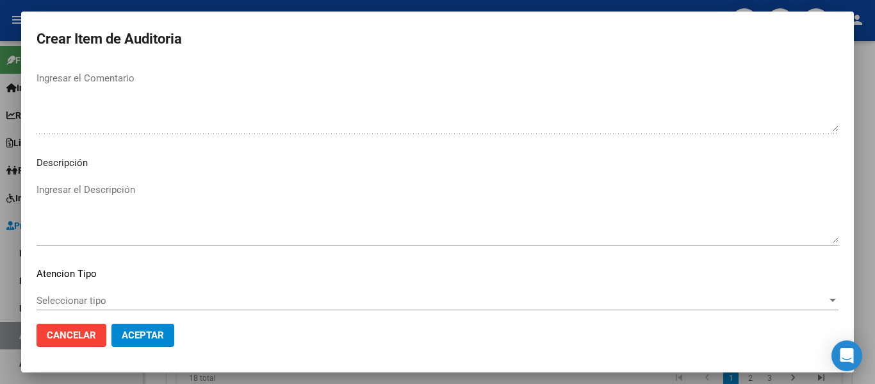
scroll to position [905, 0]
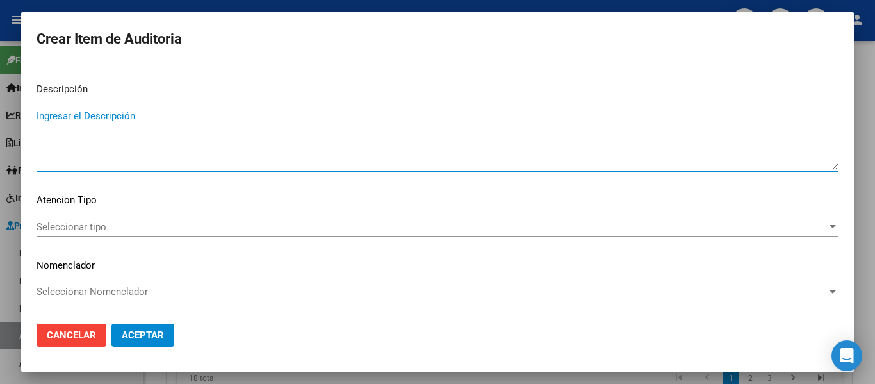
click at [149, 159] on textarea "Ingresar el Descripción" at bounding box center [438, 139] width 802 height 60
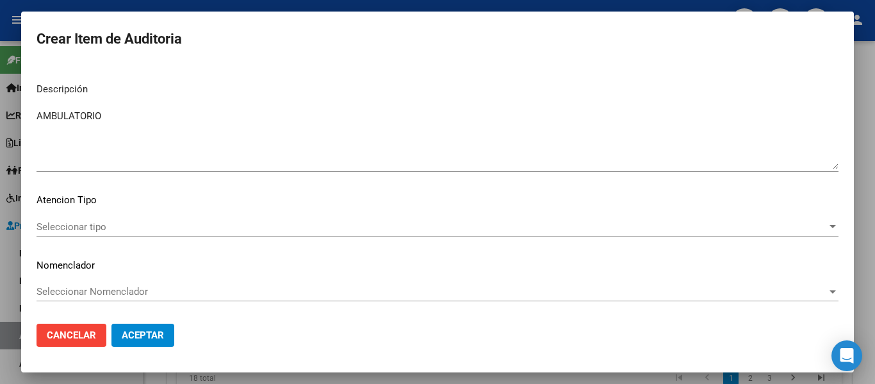
click at [71, 213] on mat-dialog-content "37520538 Nro Documento 27375205381 CUIL Afiliado Inactivo Análisis Afiliado Pre…" at bounding box center [437, 188] width 833 height 249
click at [71, 225] on span "Seleccionar tipo" at bounding box center [432, 227] width 791 height 12
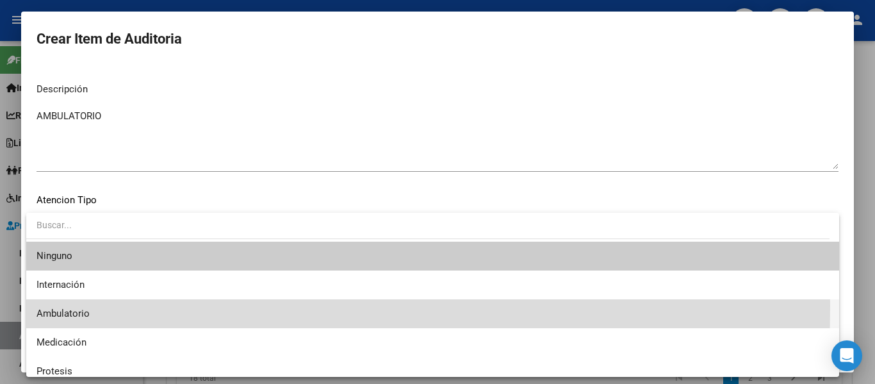
drag, startPoint x: 65, startPoint y: 306, endPoint x: 83, endPoint y: 318, distance: 21.7
click at [65, 306] on span "Ambulatorio" at bounding box center [433, 313] width 793 height 29
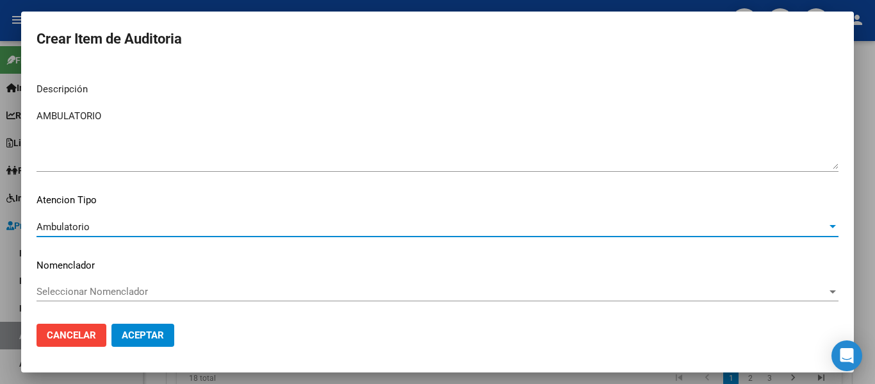
click at [116, 338] on button "Aceptar" at bounding box center [142, 335] width 63 height 23
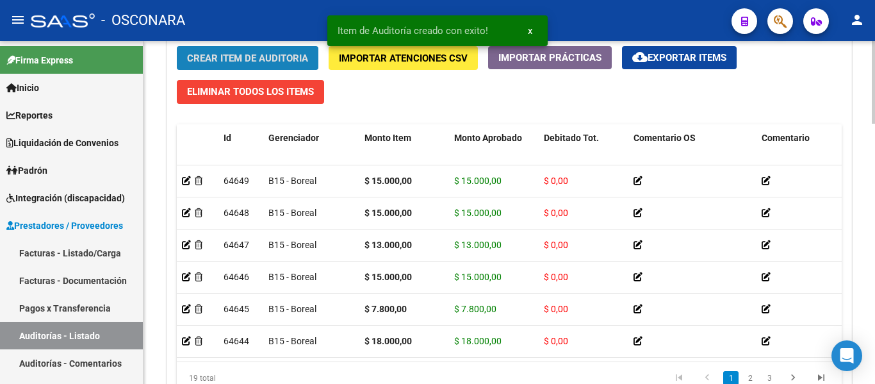
click at [208, 57] on span "Crear Item de Auditoria" at bounding box center [247, 59] width 121 height 12
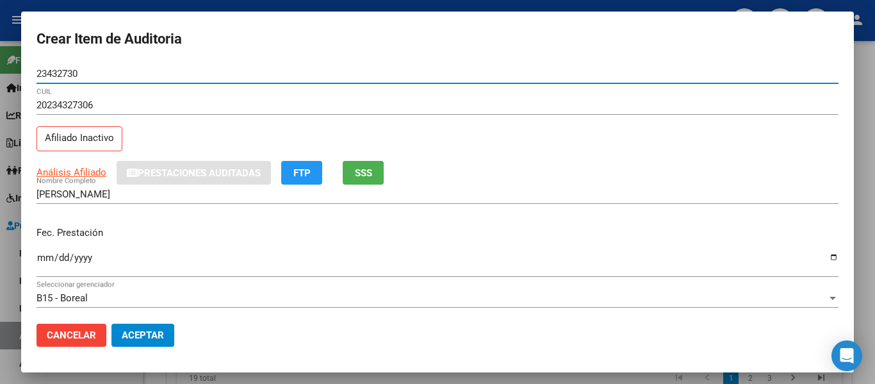
click at [360, 172] on span "SSS" at bounding box center [363, 173] width 17 height 12
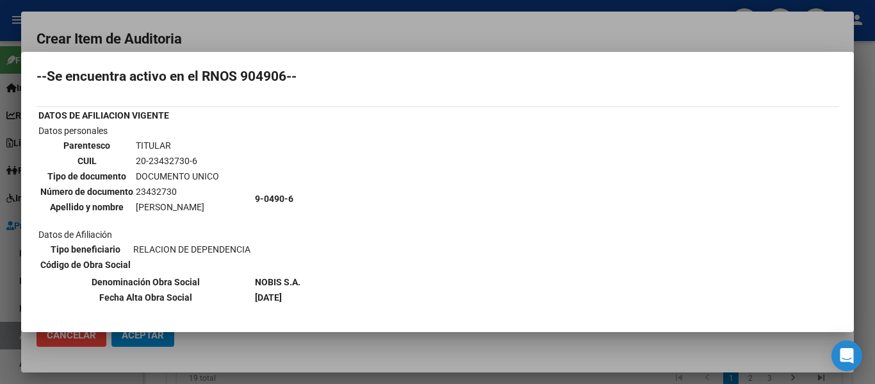
scroll to position [64, 0]
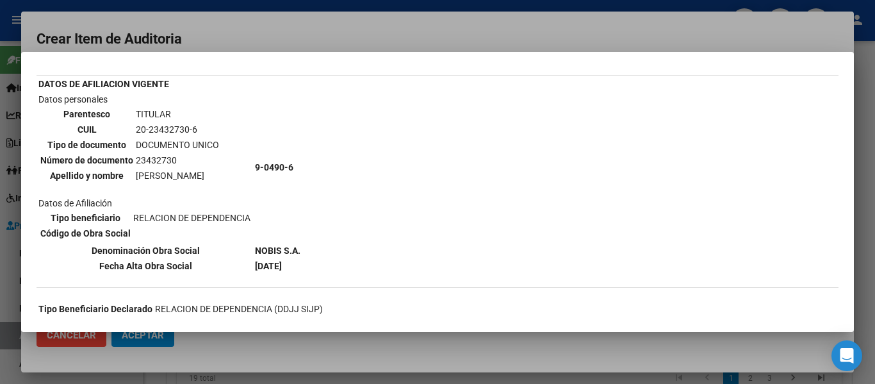
click at [293, 24] on div at bounding box center [437, 192] width 875 height 384
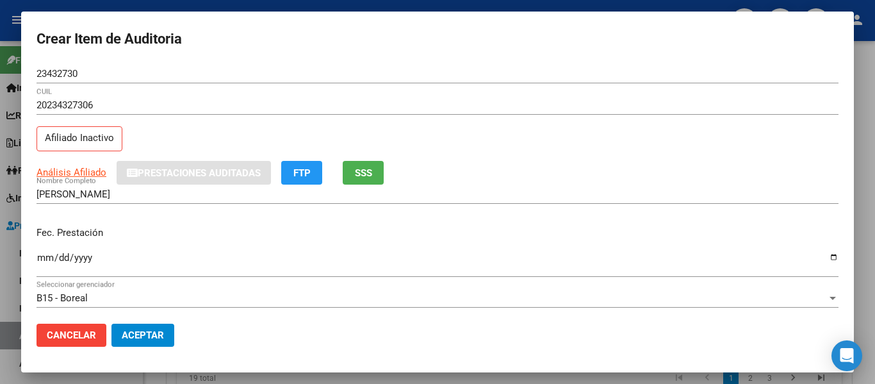
click at [372, 176] on span "SSS" at bounding box center [363, 173] width 17 height 12
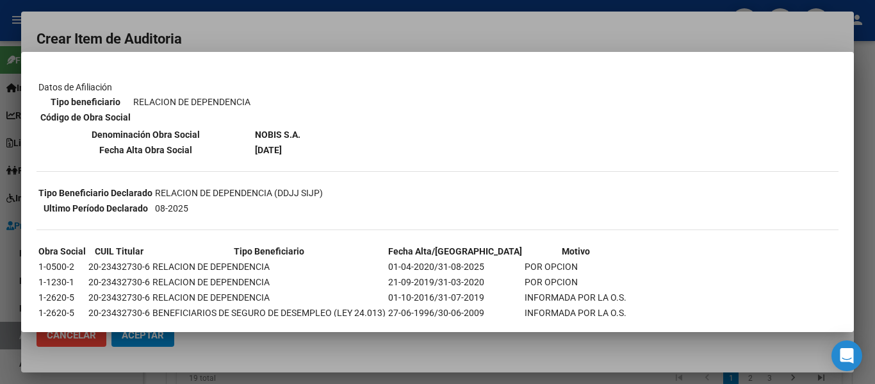
scroll to position [211, 0]
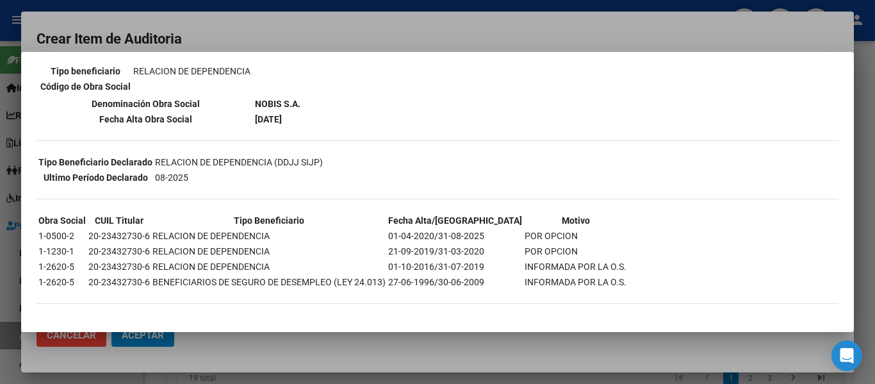
click at [336, 42] on div at bounding box center [437, 192] width 875 height 384
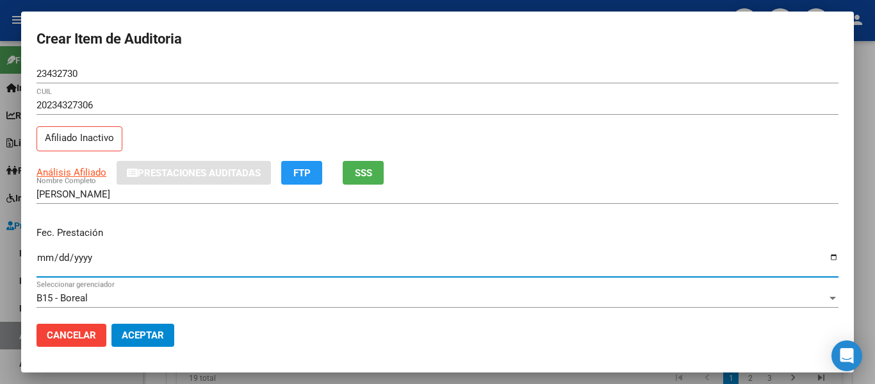
click at [42, 259] on input "Ingresar la fecha" at bounding box center [438, 262] width 802 height 21
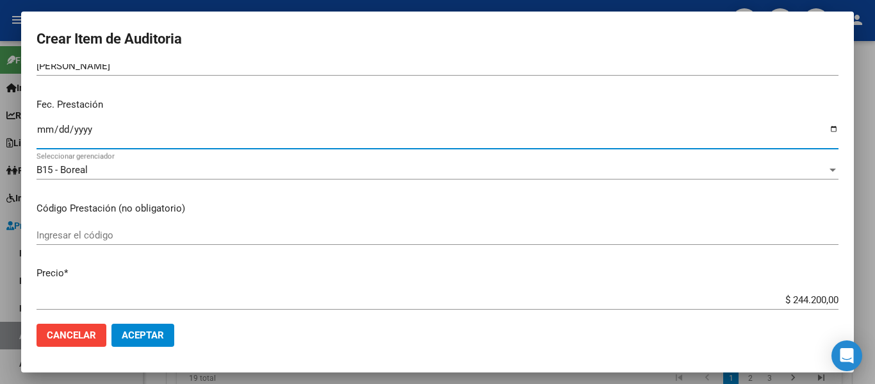
scroll to position [192, 0]
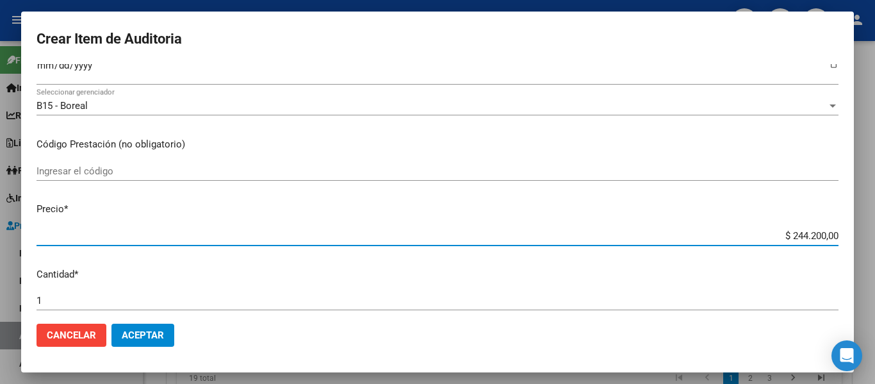
drag, startPoint x: 781, startPoint y: 235, endPoint x: 862, endPoint y: 235, distance: 80.7
click at [862, 235] on div "Crear Item de Auditoria 23432730 Nro Documento 20234327306 CUIL Afiliado Inacti…" at bounding box center [437, 192] width 875 height 384
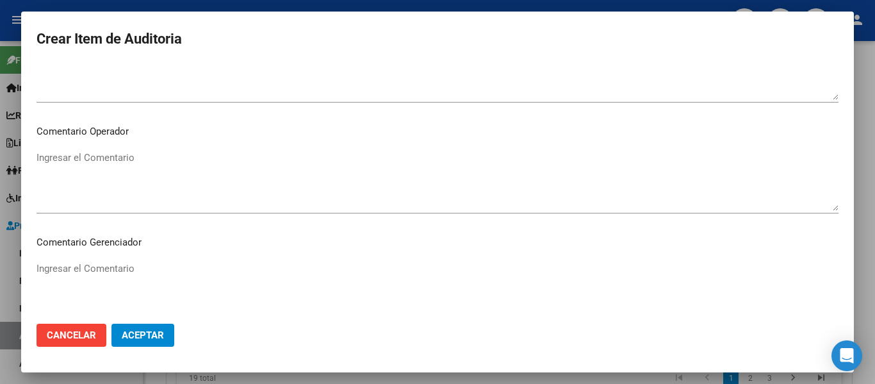
scroll to position [905, 0]
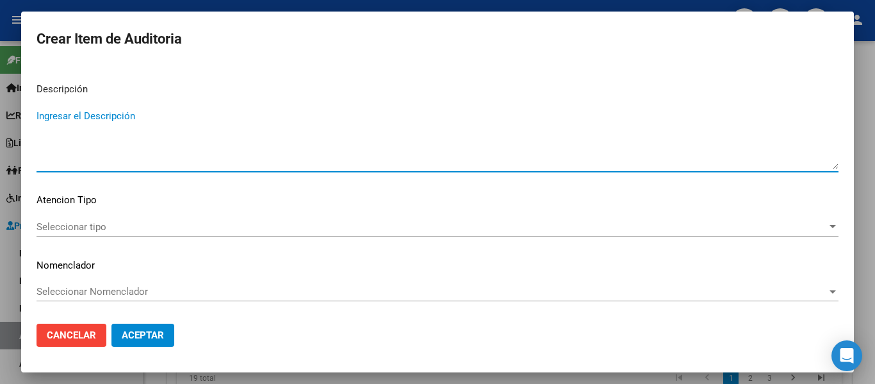
click at [105, 143] on textarea "Ingresar el Descripción" at bounding box center [438, 139] width 802 height 60
click at [78, 233] on div "Seleccionar tipo Seleccionar tipo" at bounding box center [438, 226] width 802 height 19
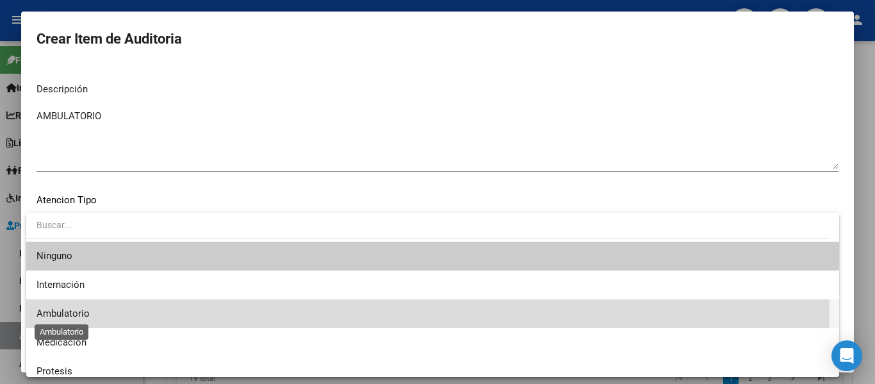
click at [86, 313] on span "Ambulatorio" at bounding box center [63, 314] width 53 height 12
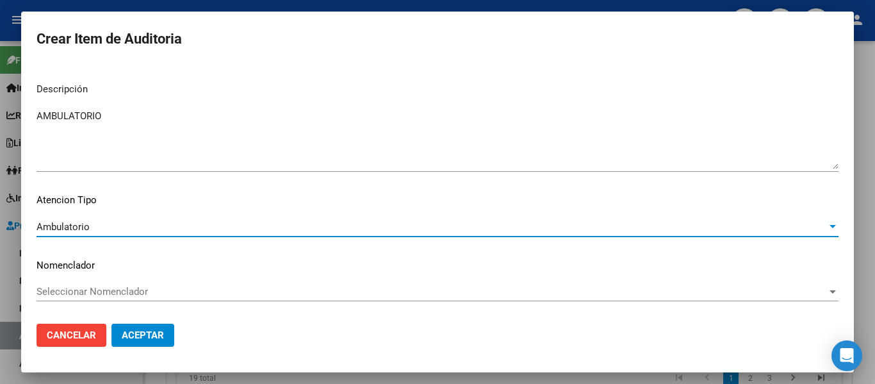
click at [149, 330] on span "Aceptar" at bounding box center [143, 335] width 42 height 12
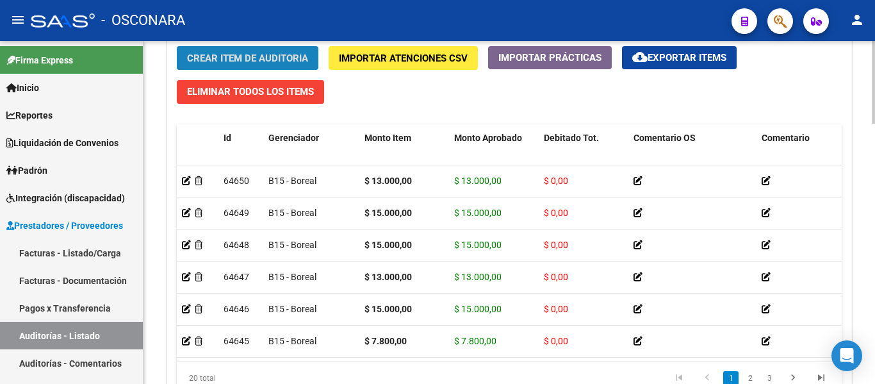
click at [284, 51] on button "Crear Item de Auditoria" at bounding box center [248, 58] width 142 height 24
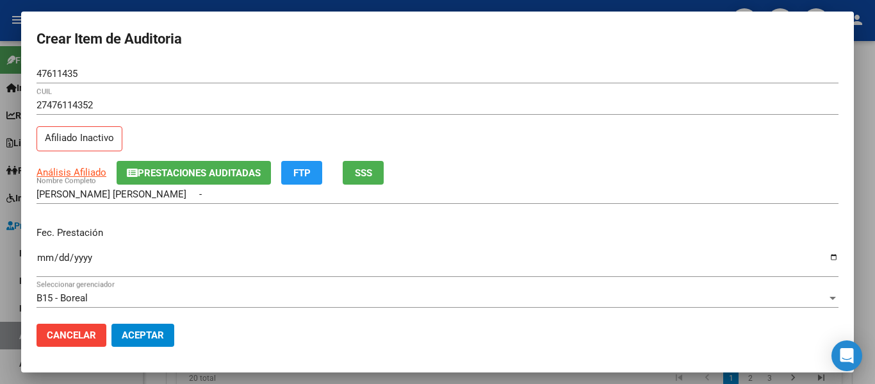
click at [386, 174] on div "Análisis Afiliado Prestaciones Auditadas FTP SSS" at bounding box center [438, 173] width 802 height 24
click at [355, 172] on button "SSS" at bounding box center [363, 173] width 41 height 24
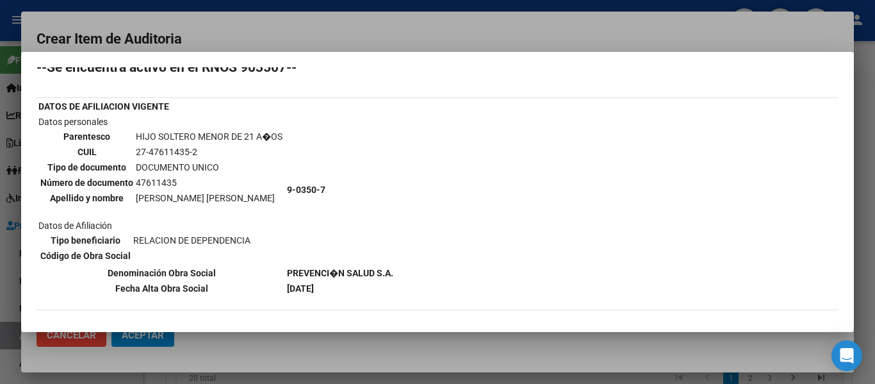
scroll to position [64, 0]
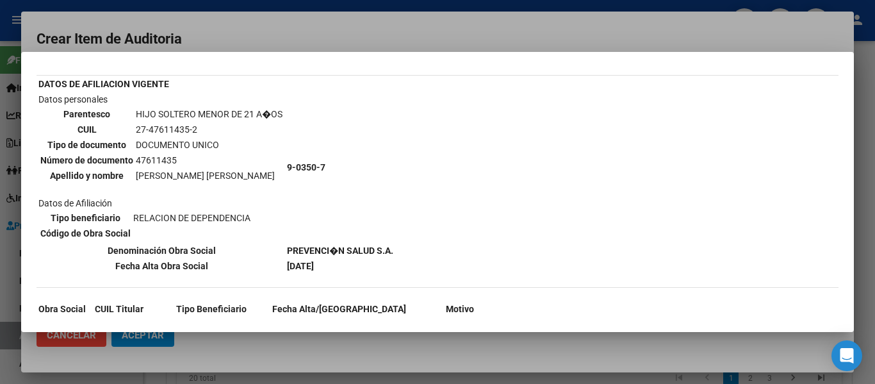
click at [356, 28] on div at bounding box center [437, 192] width 875 height 384
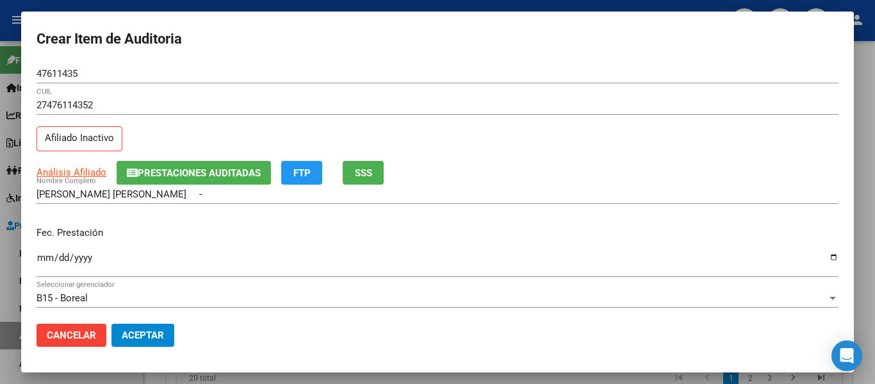
click at [41, 252] on input "Ingresar la fecha" at bounding box center [438, 262] width 802 height 21
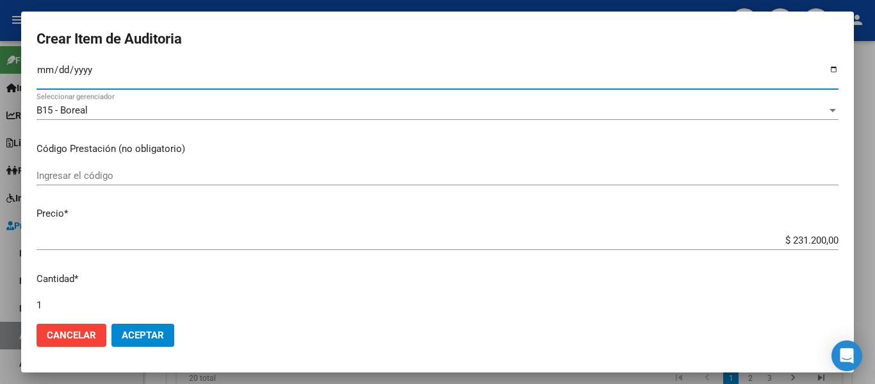
scroll to position [192, 0]
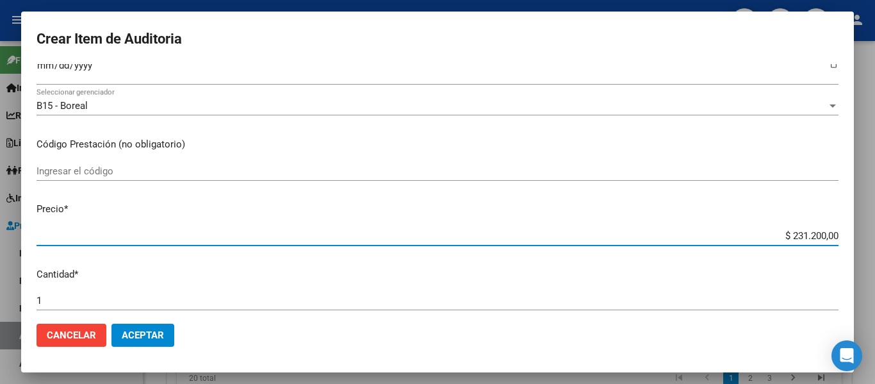
drag, startPoint x: 783, startPoint y: 238, endPoint x: 875, endPoint y: 224, distance: 92.7
click at [875, 224] on div "Crear Item de Auditoria 47611435 Nro Documento 27476114352 CUIL Afiliado Inacti…" at bounding box center [437, 192] width 875 height 384
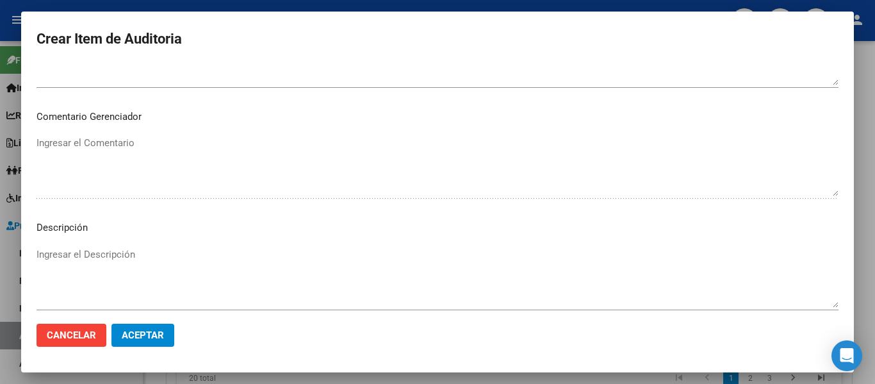
scroll to position [905, 0]
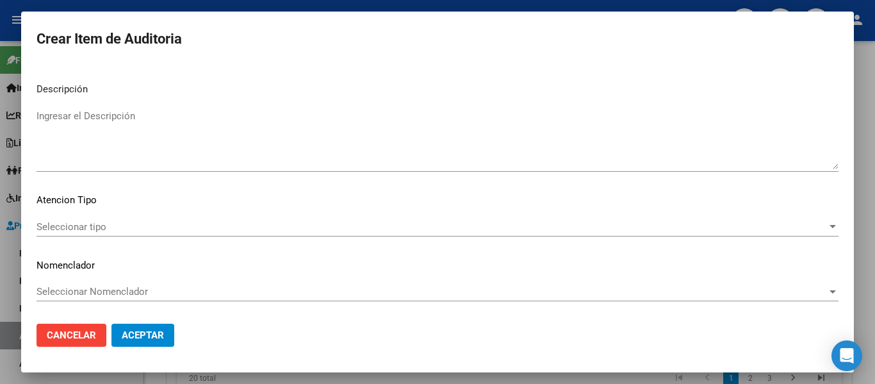
click at [196, 178] on div "Ingresar el Descripción" at bounding box center [438, 145] width 802 height 78
click at [204, 110] on textarea "Ingresar el Descripción" at bounding box center [438, 139] width 802 height 60
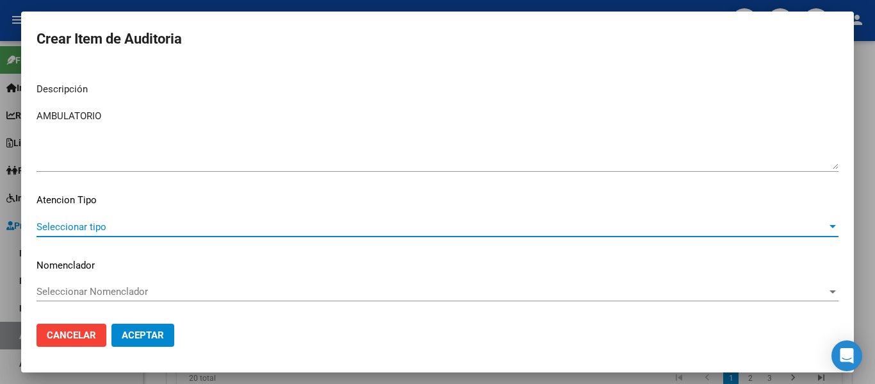
click at [124, 229] on span "Seleccionar tipo" at bounding box center [432, 227] width 791 height 12
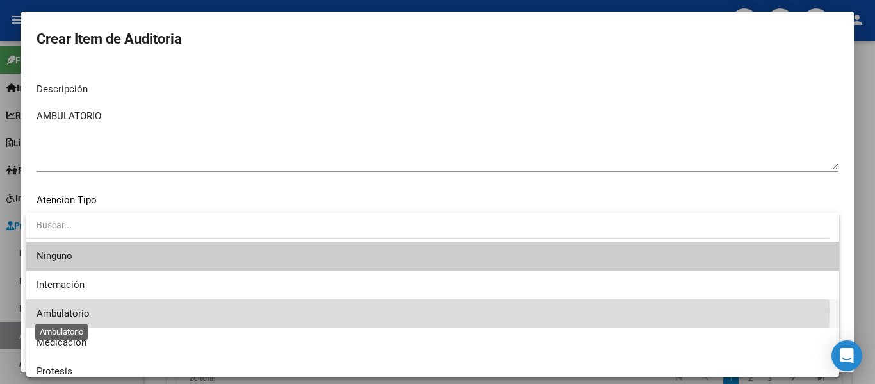
click at [84, 308] on span "Ambulatorio" at bounding box center [63, 314] width 53 height 12
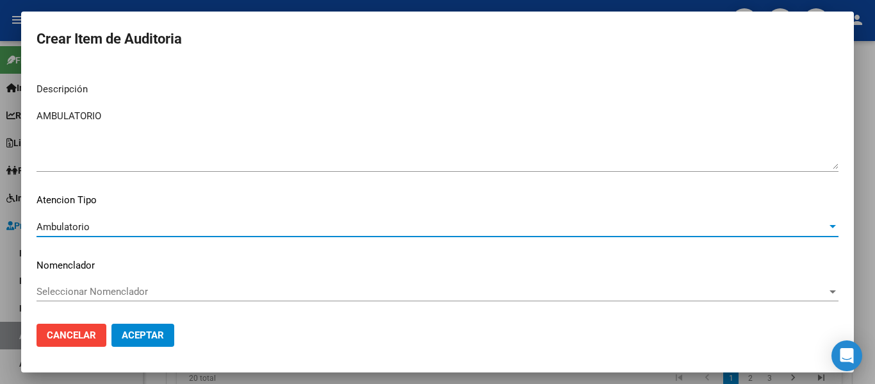
click at [130, 334] on span "Aceptar" at bounding box center [143, 335] width 42 height 12
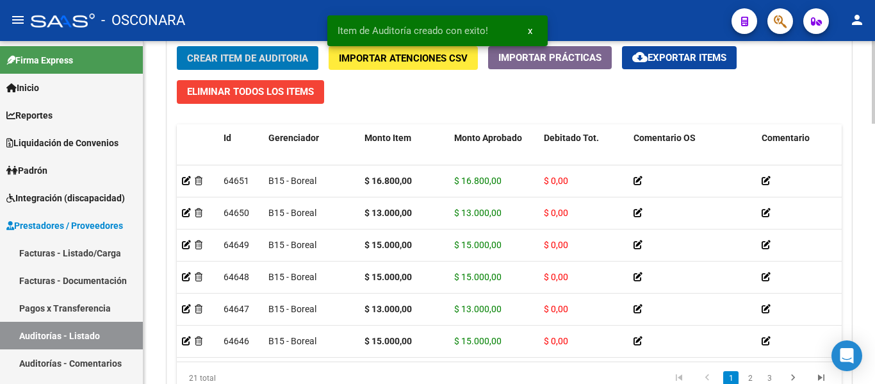
click at [206, 53] on span "Crear Item de Auditoria" at bounding box center [247, 59] width 121 height 12
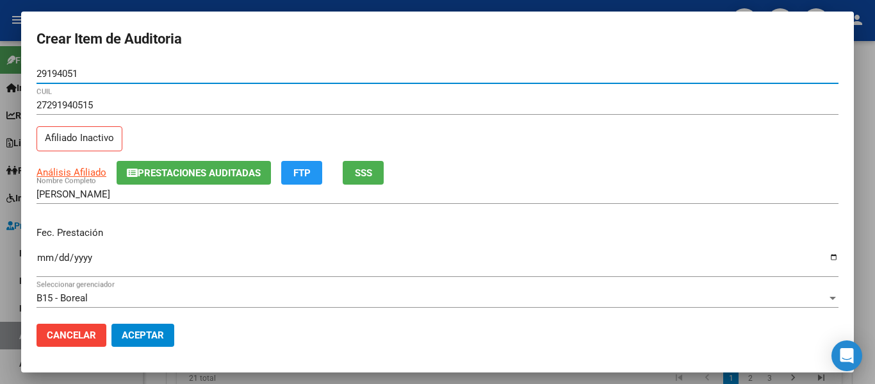
click at [357, 173] on span "SSS" at bounding box center [363, 173] width 17 height 12
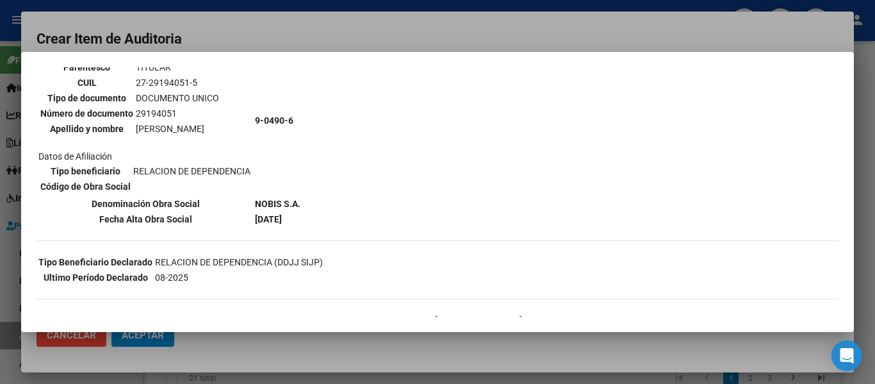
scroll to position [128, 0]
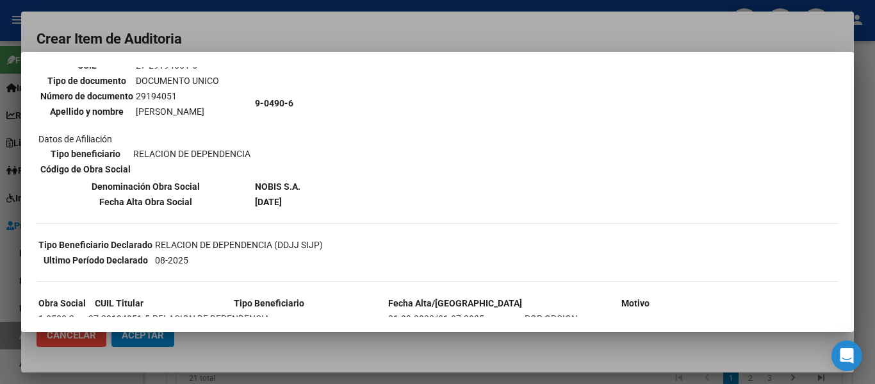
click at [357, 35] on div at bounding box center [437, 192] width 875 height 384
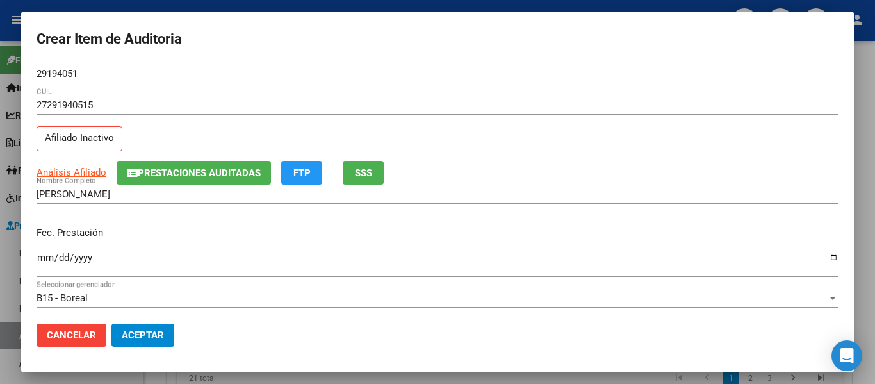
click at [45, 253] on input "Ingresar la fecha" at bounding box center [438, 262] width 802 height 21
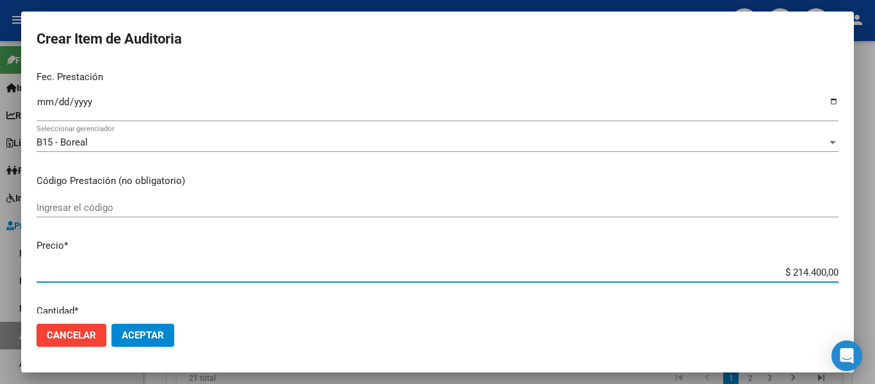
scroll to position [190, 0]
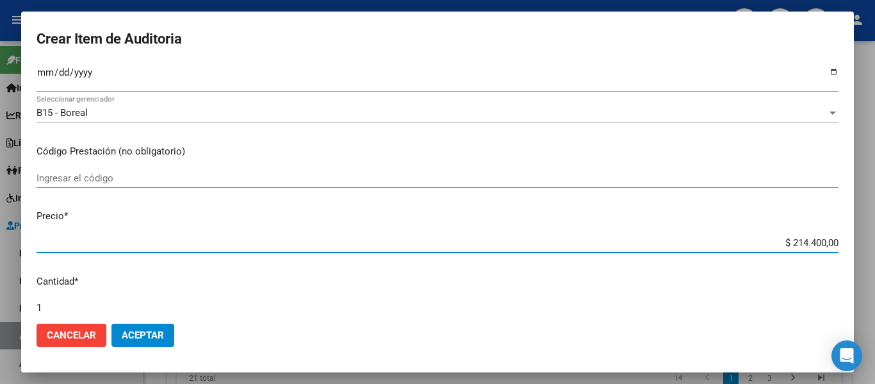
drag, startPoint x: 784, startPoint y: 297, endPoint x: 822, endPoint y: 304, distance: 39.0
click at [822, 304] on mat-dialog-content "29194051 Nro Documento 27291940515 CUIL Afiliado Inactivo Análisis Afiliado Pre…" at bounding box center [437, 188] width 833 height 249
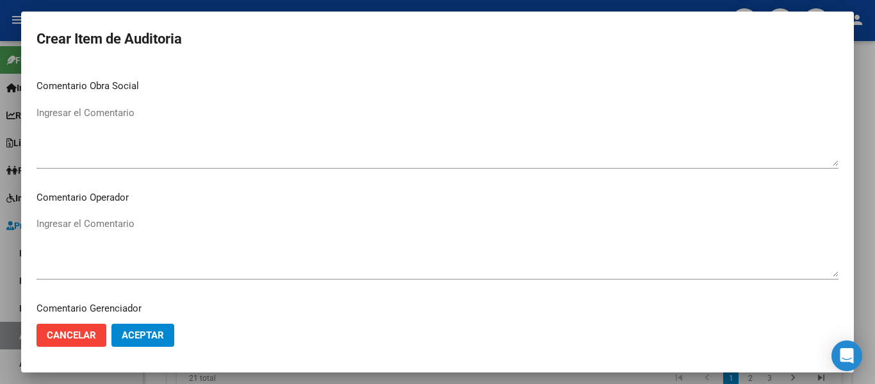
scroll to position [905, 0]
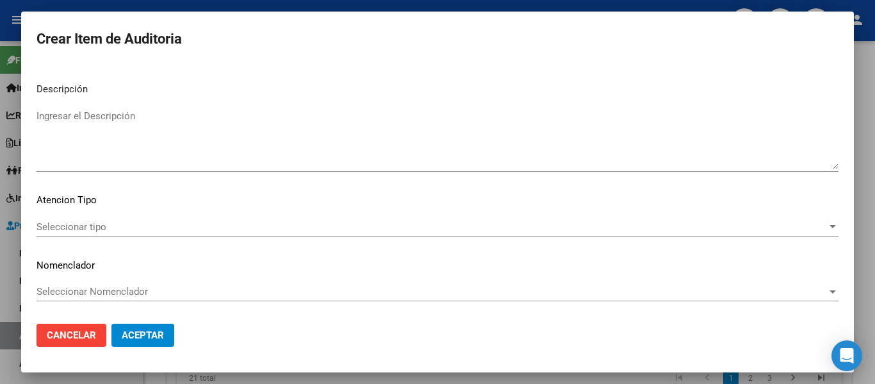
click at [183, 146] on textarea "Ingresar el Descripción" at bounding box center [438, 139] width 802 height 60
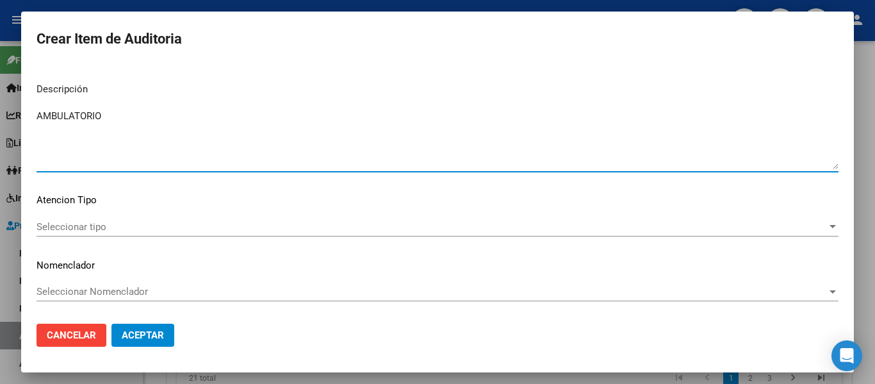
click at [109, 227] on span "Seleccionar tipo" at bounding box center [432, 227] width 791 height 12
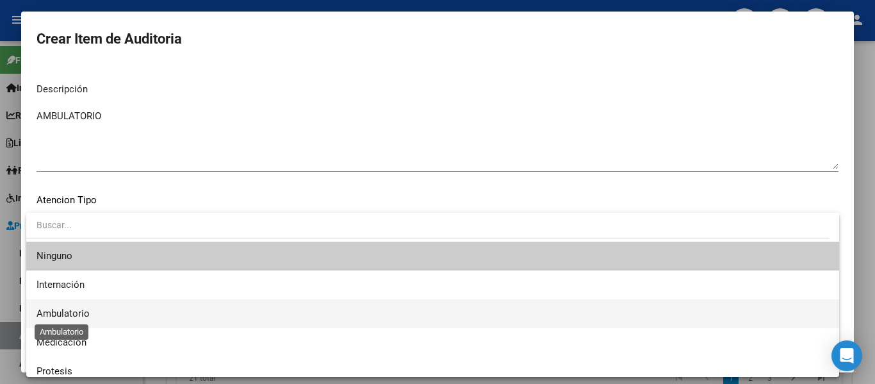
click at [62, 313] on span "Ambulatorio" at bounding box center [63, 314] width 53 height 12
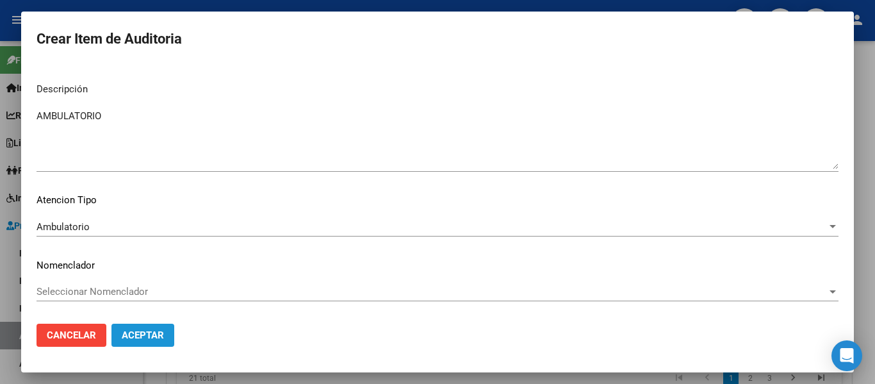
click at [133, 338] on span "Aceptar" at bounding box center [143, 335] width 42 height 12
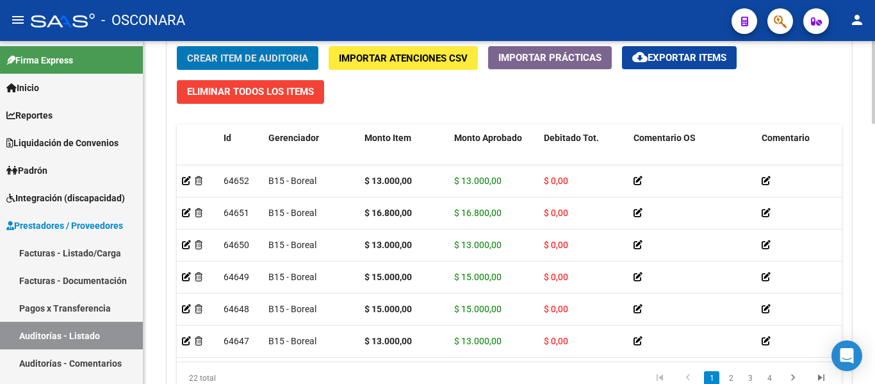
click at [227, 59] on span "Crear Item de Auditoria" at bounding box center [247, 59] width 121 height 12
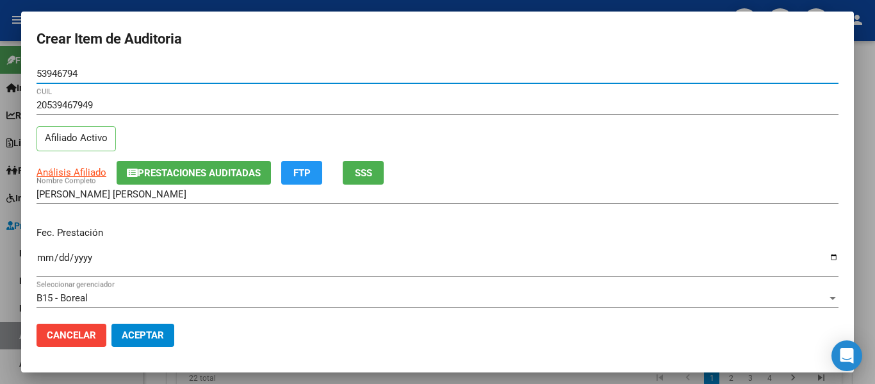
click at [42, 259] on input "Ingresar la fecha" at bounding box center [438, 262] width 802 height 21
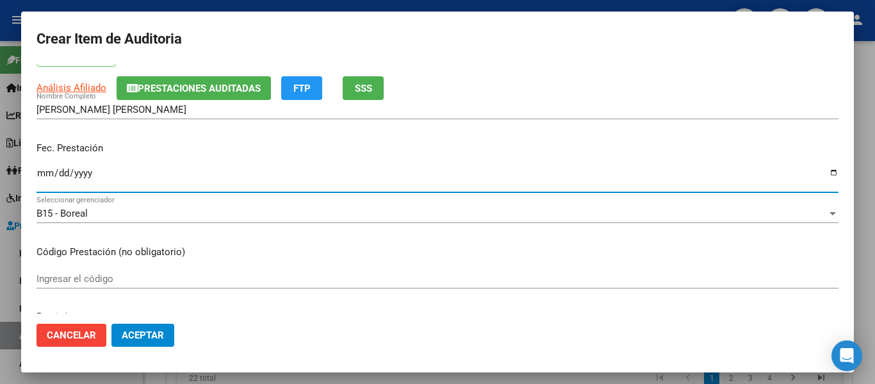
scroll to position [192, 0]
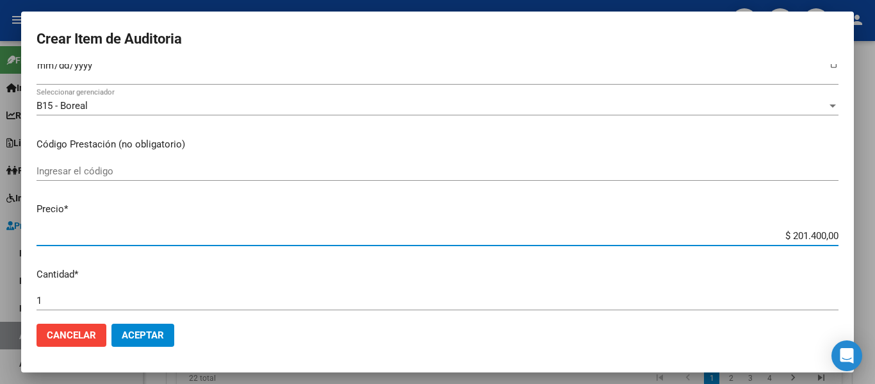
drag, startPoint x: 782, startPoint y: 233, endPoint x: 875, endPoint y: 252, distance: 94.9
click at [875, 252] on div "Crear Item de Auditoria 53946794 Nro Documento 20539467949 CUIL Afiliado Activo…" at bounding box center [437, 192] width 875 height 384
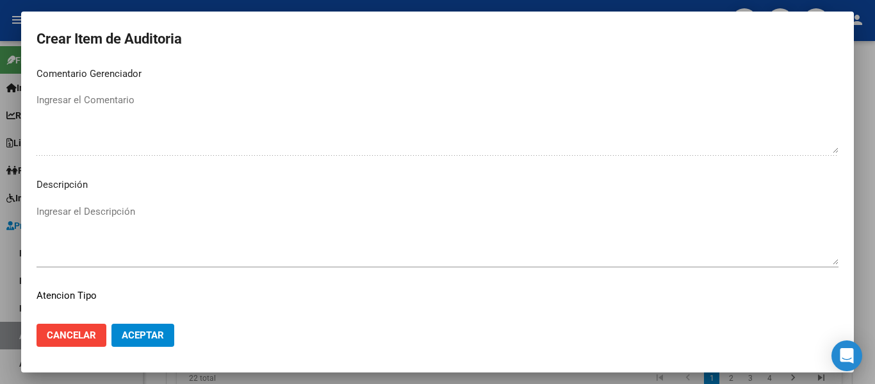
scroll to position [897, 0]
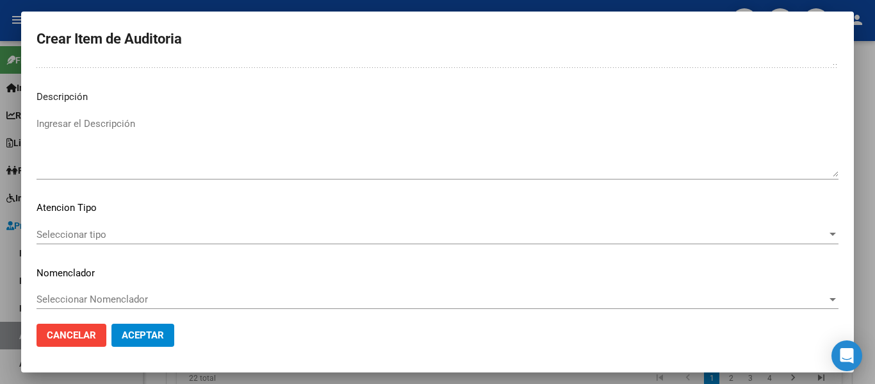
click at [129, 173] on textarea "Ingresar el Descripción" at bounding box center [438, 147] width 802 height 60
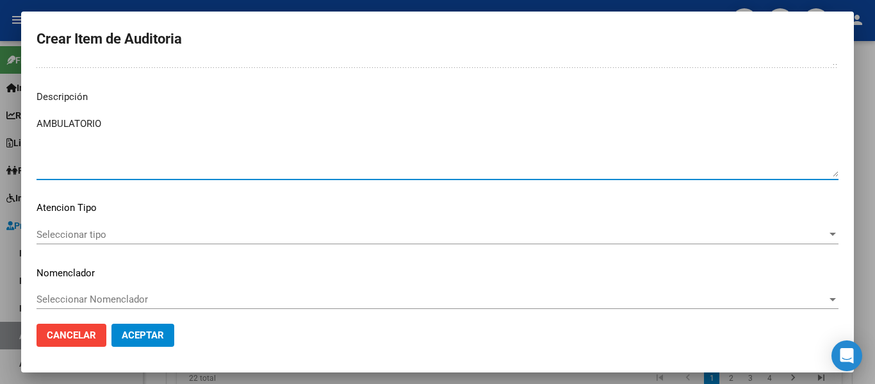
click at [62, 242] on div "Seleccionar tipo Seleccionar tipo" at bounding box center [438, 234] width 802 height 19
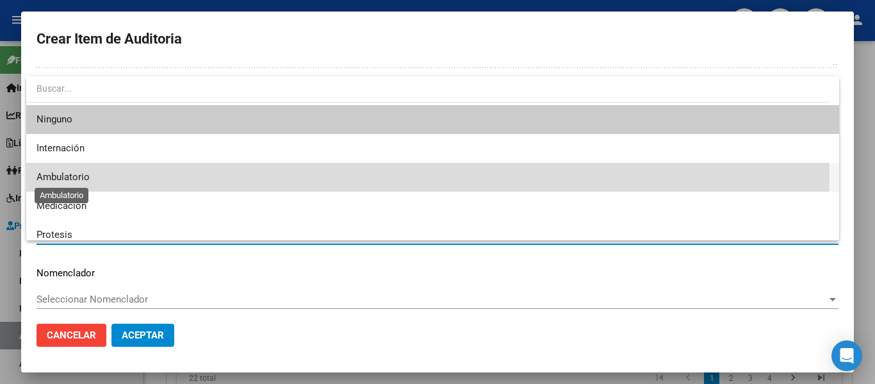
click at [62, 174] on span "Ambulatorio" at bounding box center [63, 177] width 53 height 12
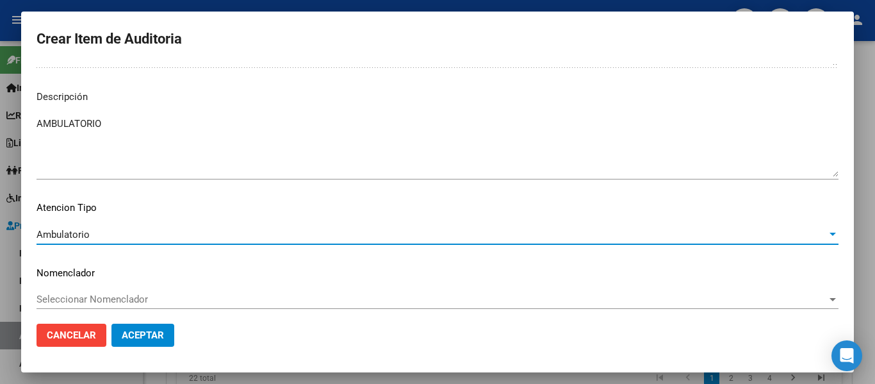
click at [144, 334] on span "Aceptar" at bounding box center [143, 335] width 42 height 12
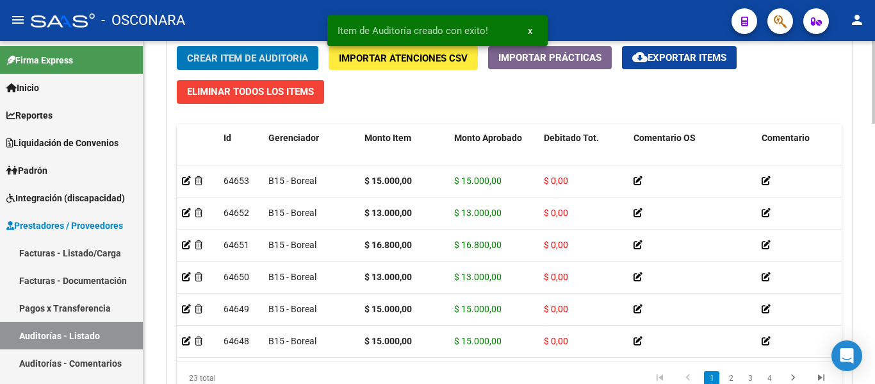
click at [232, 47] on button "Crear Item de Auditoria" at bounding box center [248, 58] width 142 height 24
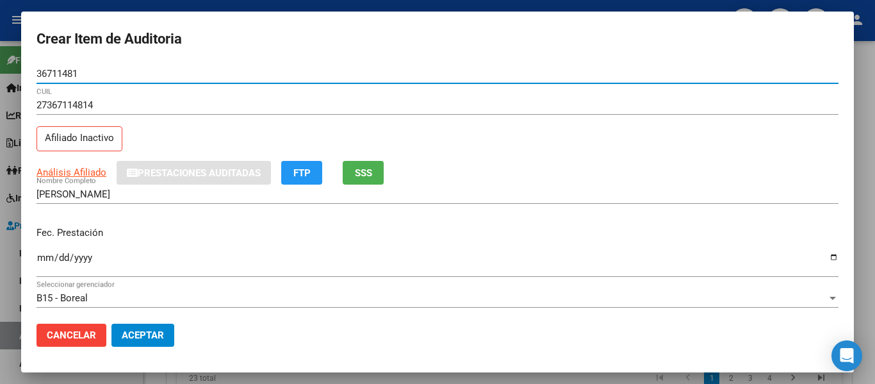
click at [370, 174] on span "SSS" at bounding box center [363, 173] width 17 height 12
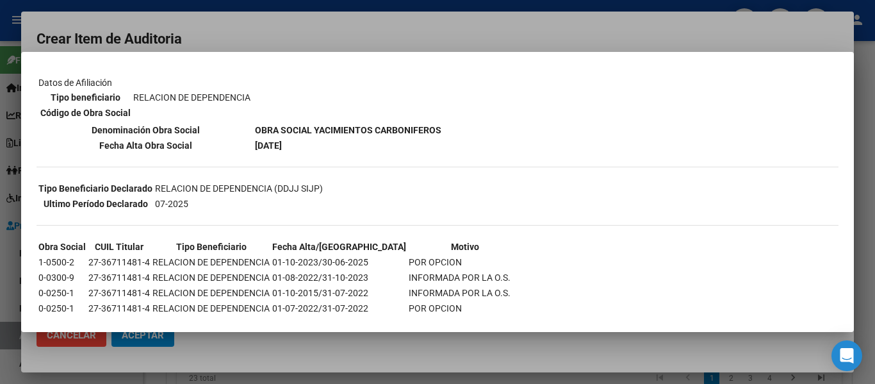
scroll to position [192, 0]
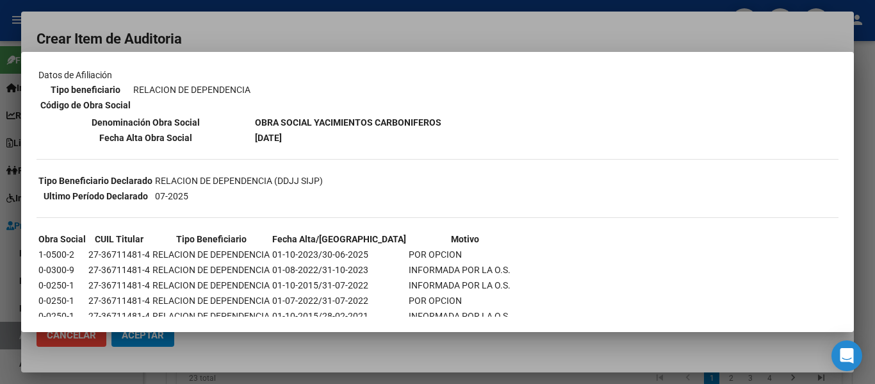
click at [283, 48] on div at bounding box center [437, 192] width 875 height 384
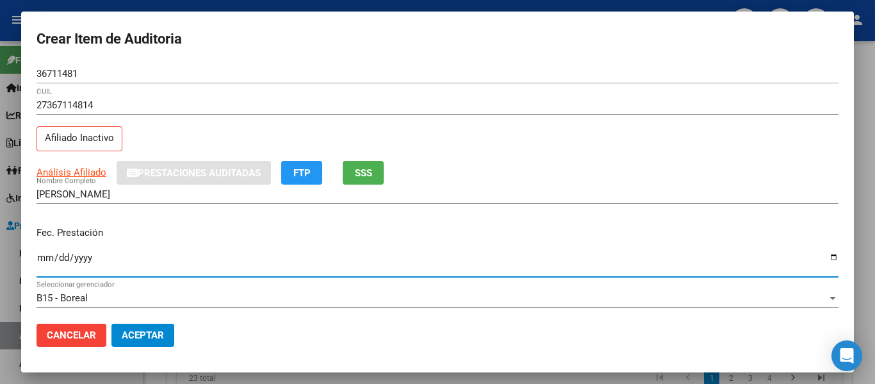
click at [42, 262] on input "Ingresar la fecha" at bounding box center [438, 262] width 802 height 21
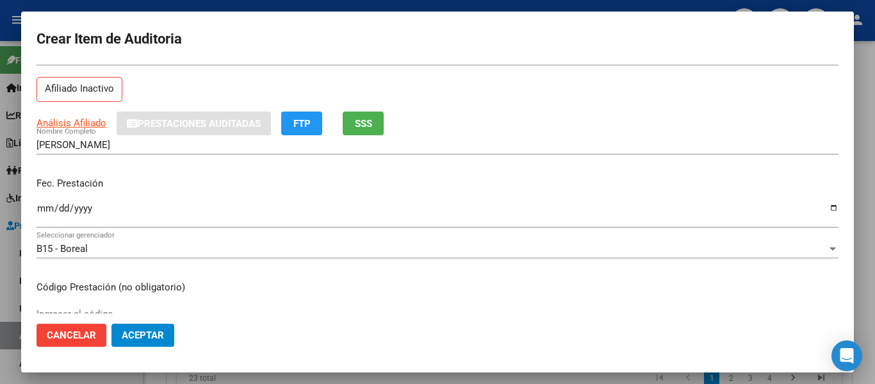
scroll to position [128, 0]
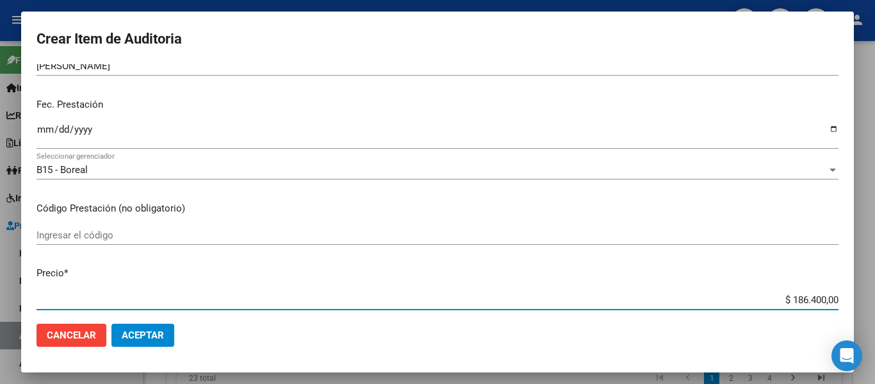
drag, startPoint x: 784, startPoint y: 301, endPoint x: 869, endPoint y: 285, distance: 86.1
click at [869, 285] on div "Crear Item de Auditoria 36711481 Nro Documento 27367114814 CUIL Afiliado Inacti…" at bounding box center [437, 192] width 875 height 384
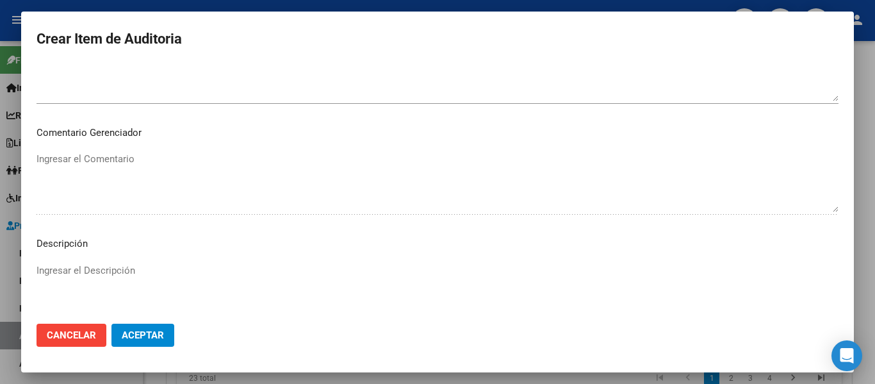
scroll to position [833, 0]
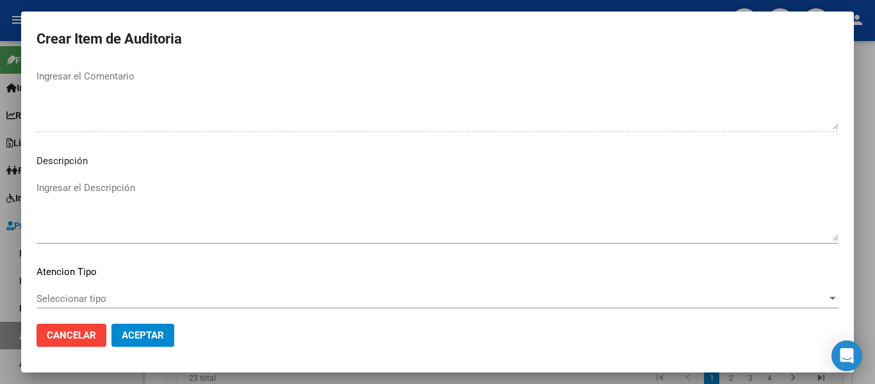
click at [110, 203] on textarea "Ingresar el Descripción" at bounding box center [438, 211] width 802 height 60
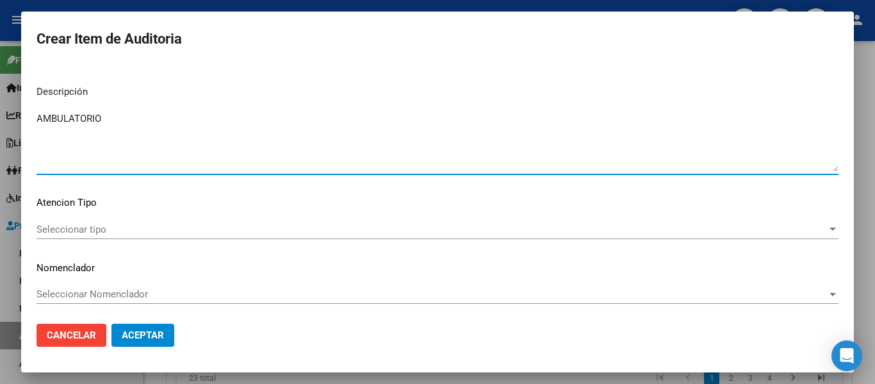
scroll to position [905, 0]
click at [99, 217] on div "Seleccionar tipo Seleccionar tipo" at bounding box center [438, 226] width 802 height 19
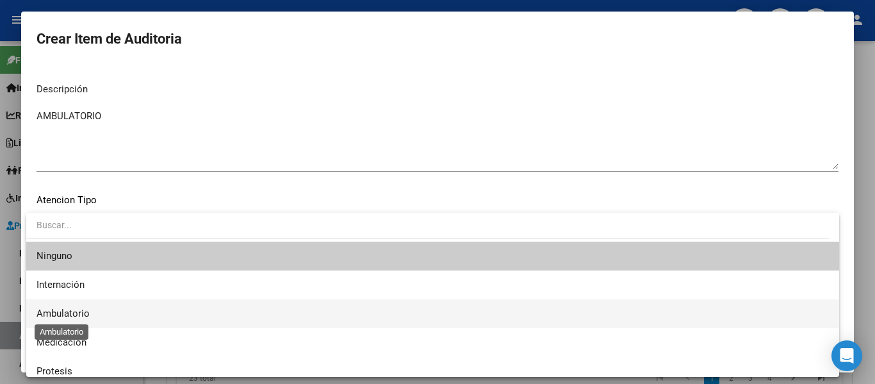
click at [60, 311] on span "Ambulatorio" at bounding box center [63, 314] width 53 height 12
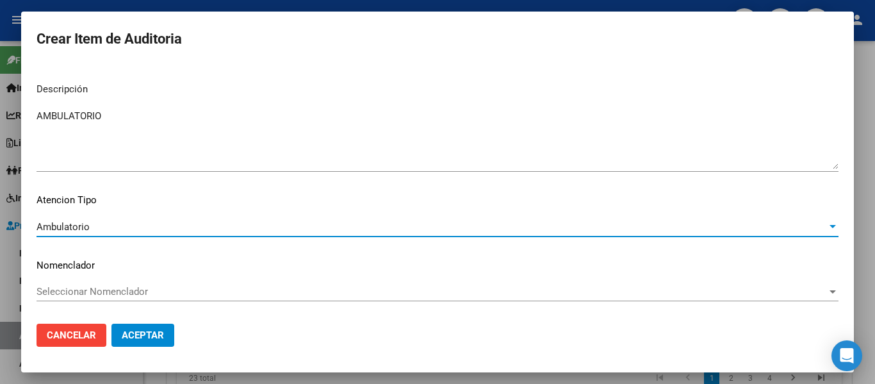
click at [142, 333] on span "Aceptar" at bounding box center [143, 335] width 42 height 12
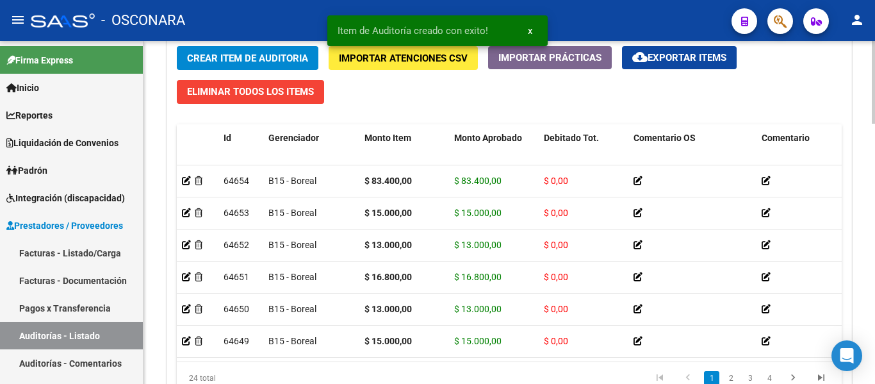
click at [248, 44] on div "Crear Item de Auditoria Importar Atenciones CSV Importar Prácticas cloud_downlo…" at bounding box center [509, 225] width 684 height 376
click at [247, 51] on button "Crear Item de Auditoria" at bounding box center [248, 58] width 142 height 24
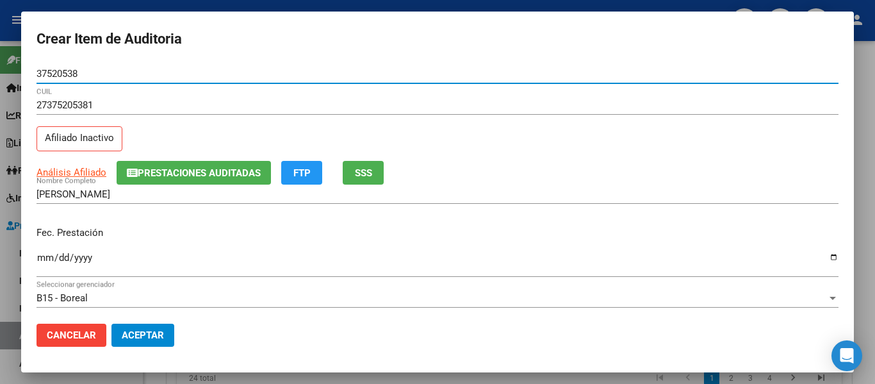
click at [367, 174] on span "SSS" at bounding box center [363, 173] width 17 height 12
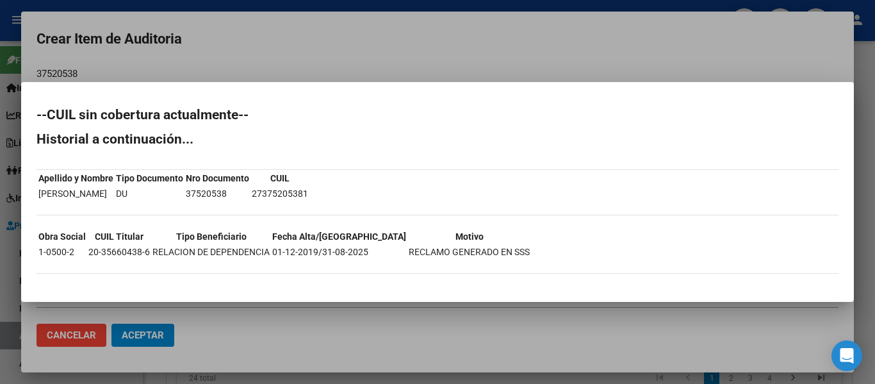
click at [369, 45] on div at bounding box center [437, 192] width 875 height 384
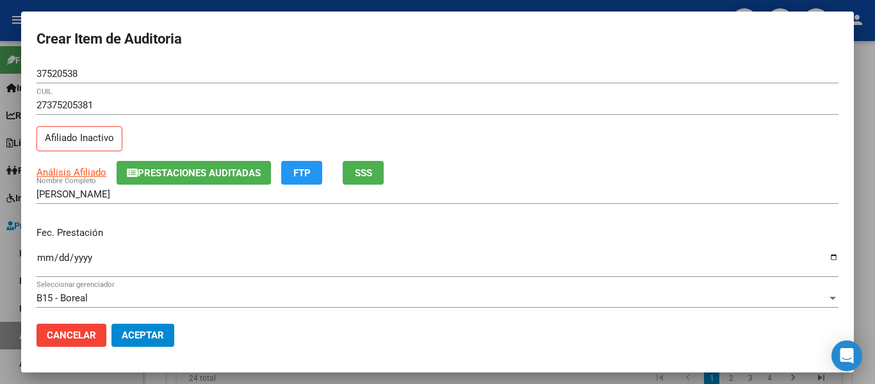
click at [53, 259] on input "Ingresar la fecha" at bounding box center [438, 262] width 802 height 21
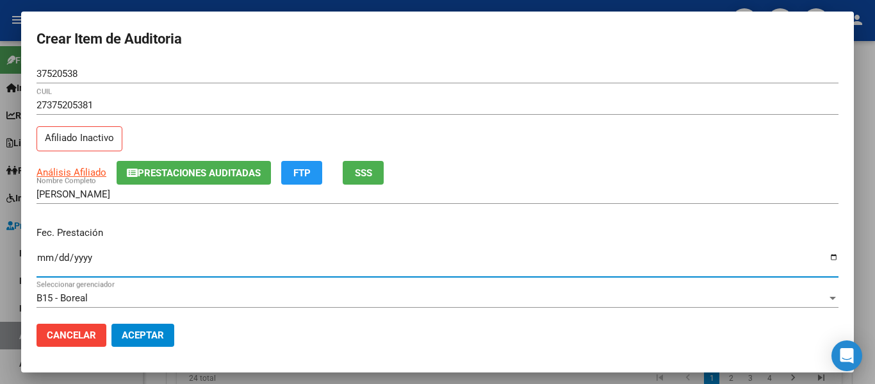
click at [43, 260] on input "Ingresar la fecha" at bounding box center [438, 262] width 802 height 21
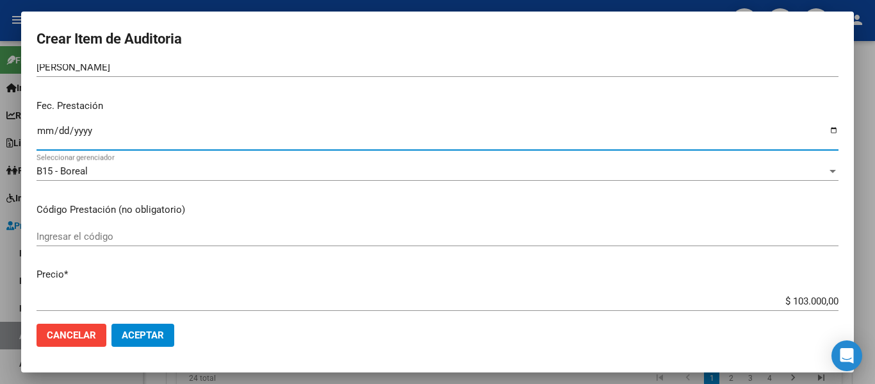
scroll to position [128, 0]
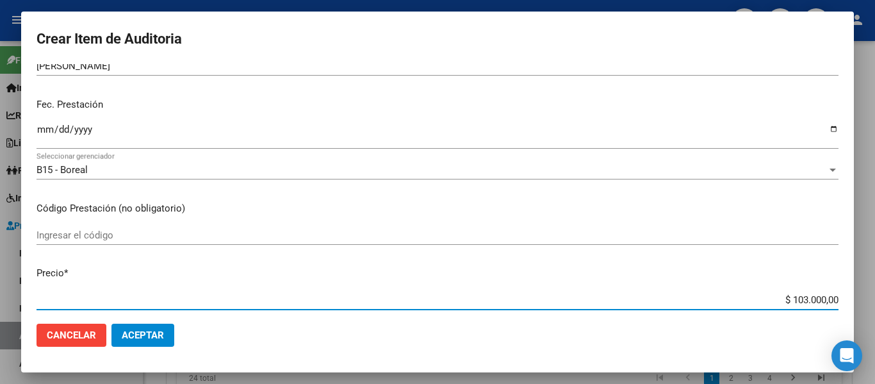
drag, startPoint x: 780, startPoint y: 297, endPoint x: 862, endPoint y: 297, distance: 81.4
click at [862, 297] on div "Crear Item de Auditoria 37520538 Nro Documento 27375205381 CUIL Afiliado Inacti…" at bounding box center [437, 192] width 875 height 384
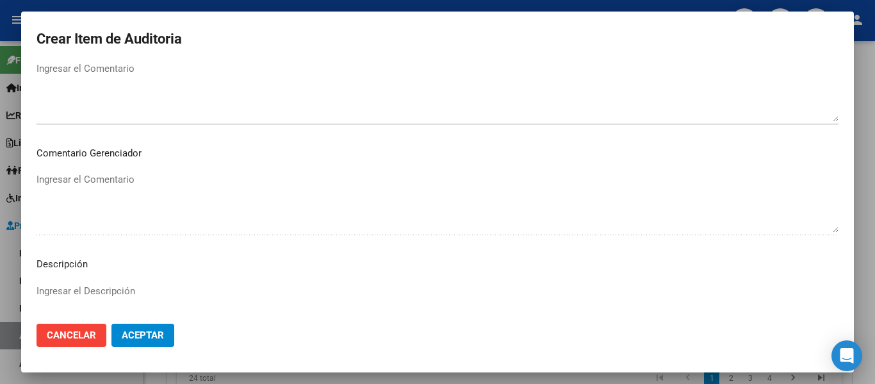
scroll to position [833, 0]
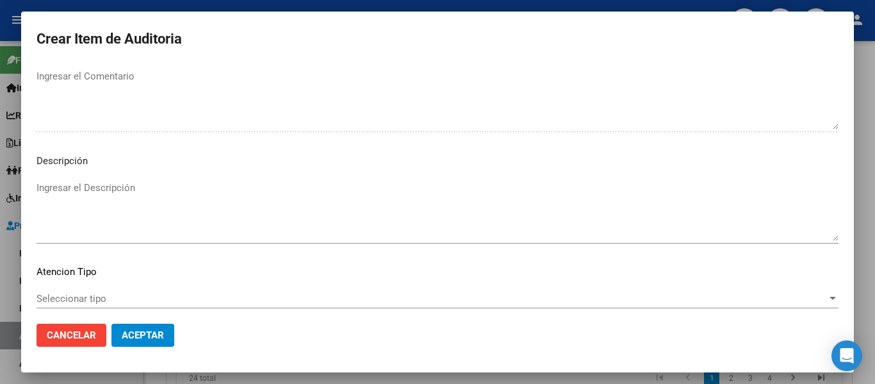
click at [106, 201] on textarea "Ingresar el Descripción" at bounding box center [438, 211] width 802 height 60
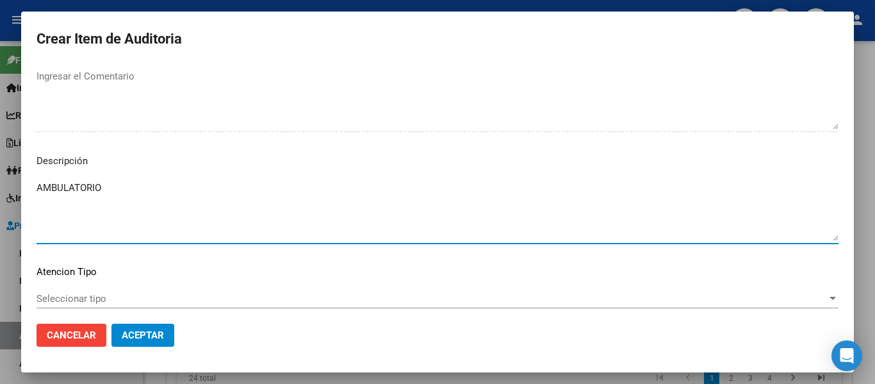
scroll to position [905, 0]
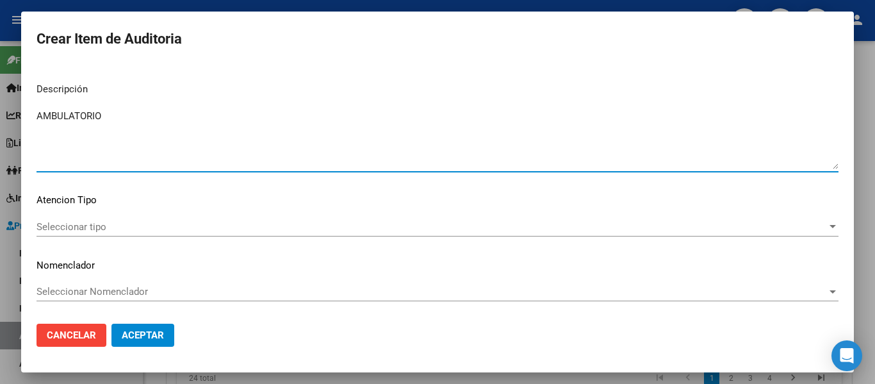
click at [77, 221] on span "Seleccionar tipo" at bounding box center [432, 227] width 791 height 12
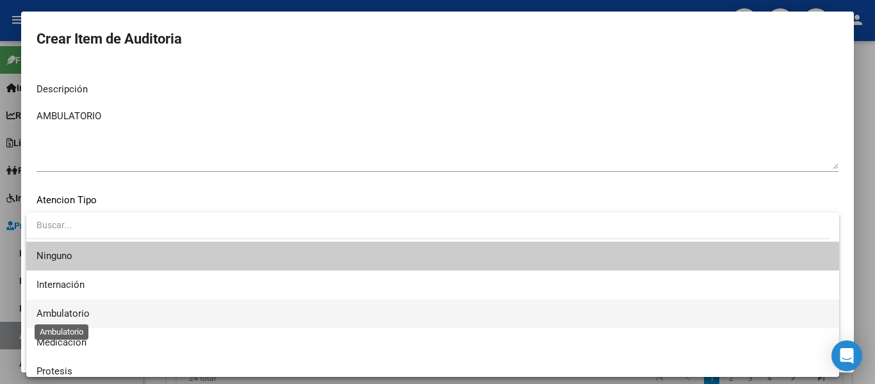
click at [76, 311] on span "Ambulatorio" at bounding box center [63, 314] width 53 height 12
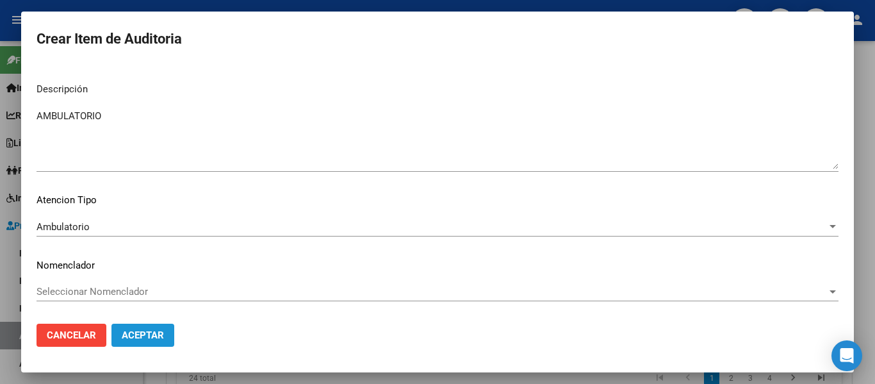
click at [149, 338] on span "Aceptar" at bounding box center [143, 335] width 42 height 12
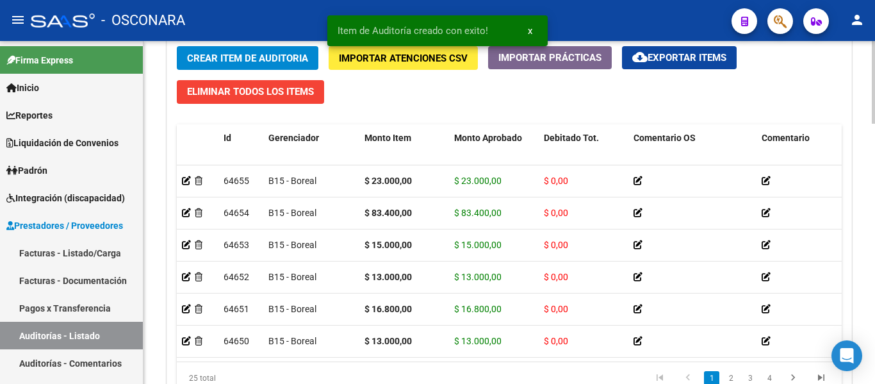
click at [222, 45] on div "Crear Item de Auditoria Importar Atenciones CSV Importar Prácticas cloud_downlo…" at bounding box center [509, 225] width 684 height 376
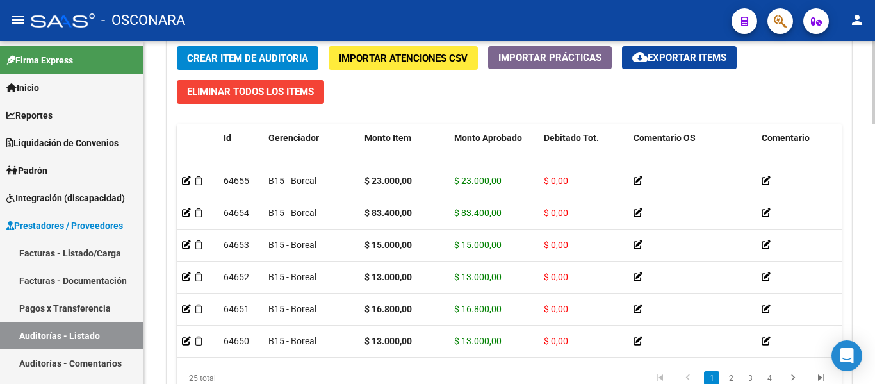
click at [240, 60] on span "Crear Item de Auditoria" at bounding box center [247, 59] width 121 height 12
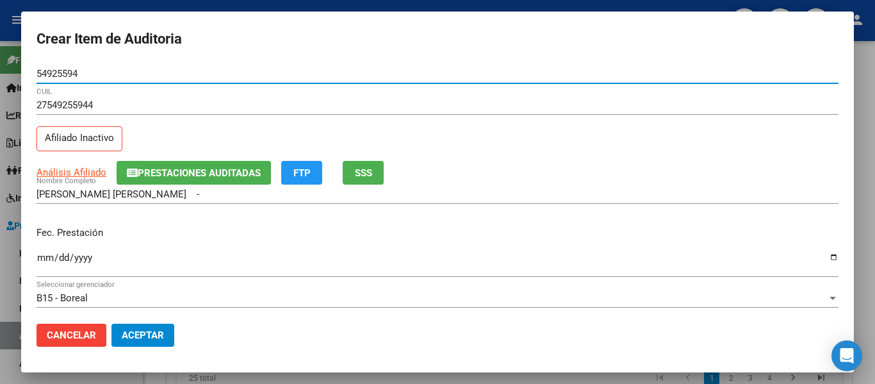
click at [368, 165] on button "SSS" at bounding box center [363, 173] width 41 height 24
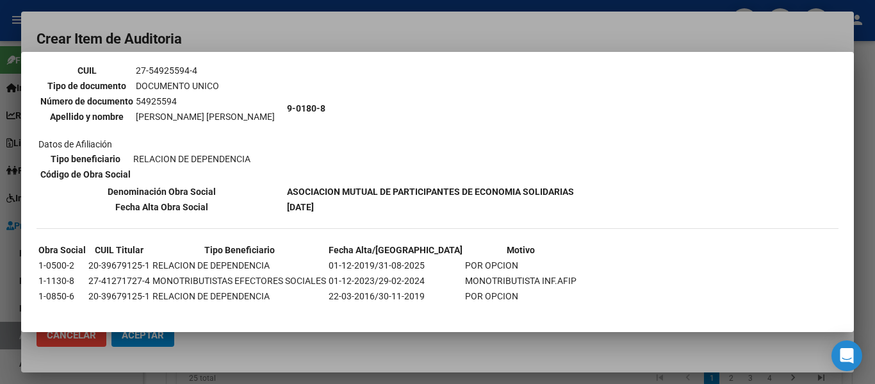
scroll to position [128, 0]
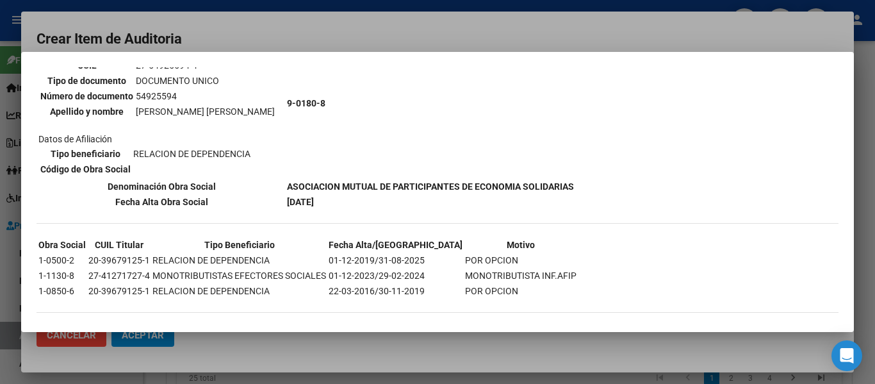
click at [388, 34] on div at bounding box center [437, 192] width 875 height 384
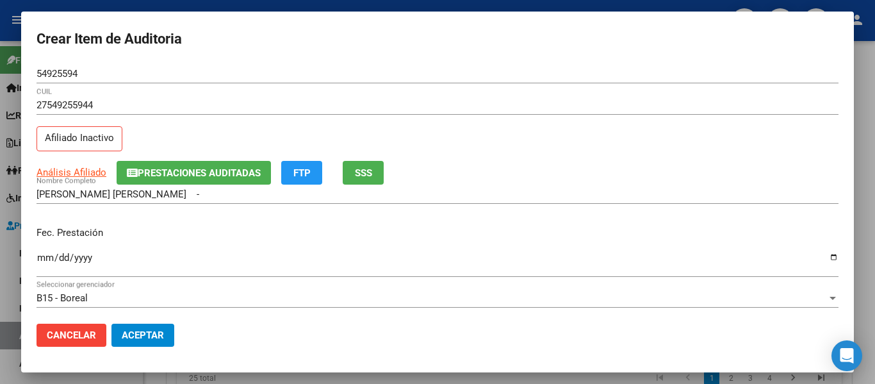
click at [45, 258] on input "Ingresar la fecha" at bounding box center [438, 262] width 802 height 21
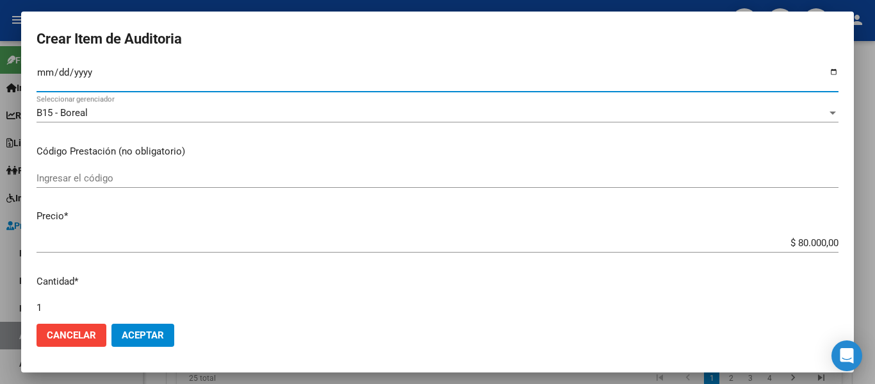
scroll to position [192, 0]
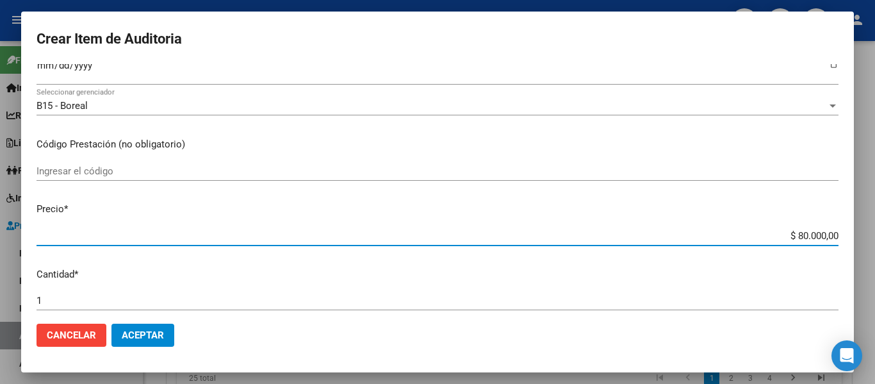
drag, startPoint x: 784, startPoint y: 233, endPoint x: 875, endPoint y: 233, distance: 90.3
click at [875, 233] on div "Crear Item de Auditoria 54925594 Nro Documento 27549255944 CUIL Afiliado Inacti…" at bounding box center [437, 192] width 875 height 384
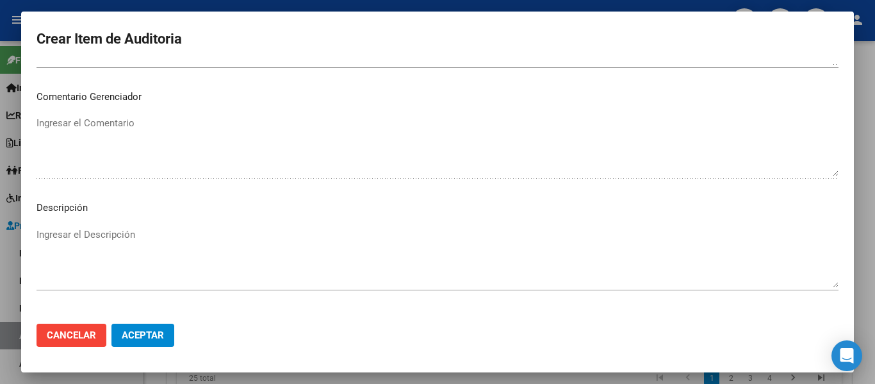
scroll to position [905, 0]
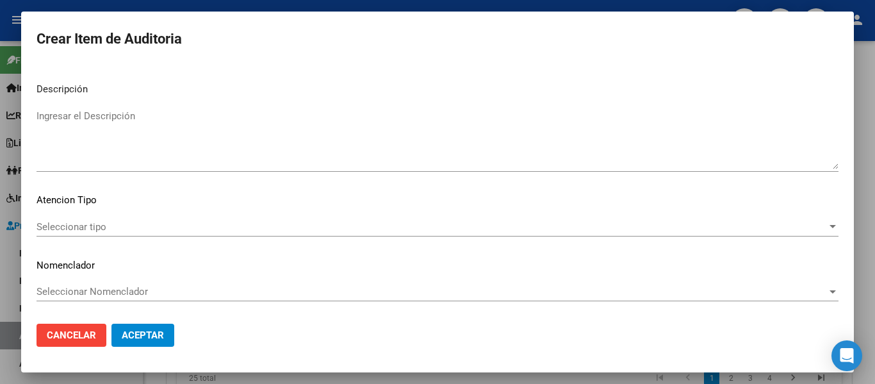
click at [166, 148] on textarea "Ingresar el Descripción" at bounding box center [438, 139] width 802 height 60
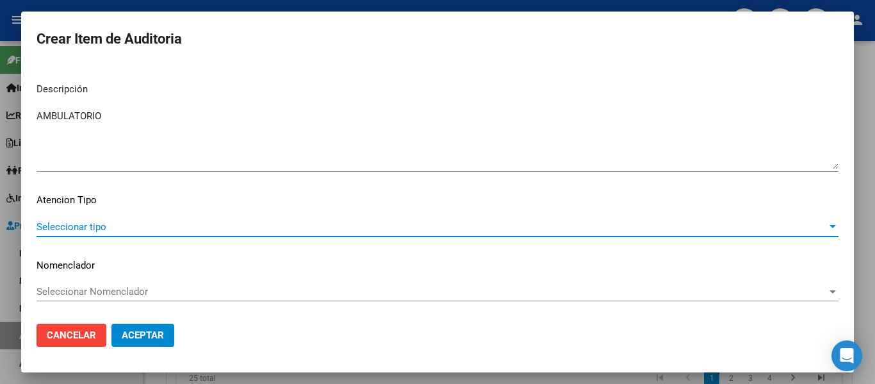
click at [76, 229] on span "Seleccionar tipo" at bounding box center [432, 227] width 791 height 12
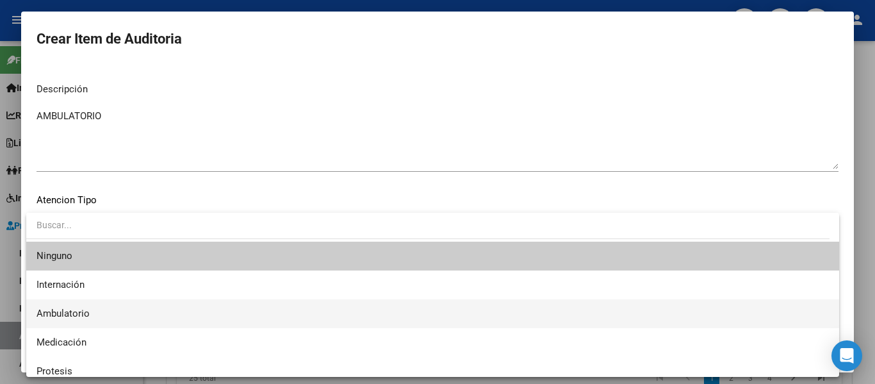
drag, startPoint x: 78, startPoint y: 304, endPoint x: 96, endPoint y: 312, distance: 19.5
click at [78, 305] on span "Ambulatorio" at bounding box center [433, 313] width 793 height 29
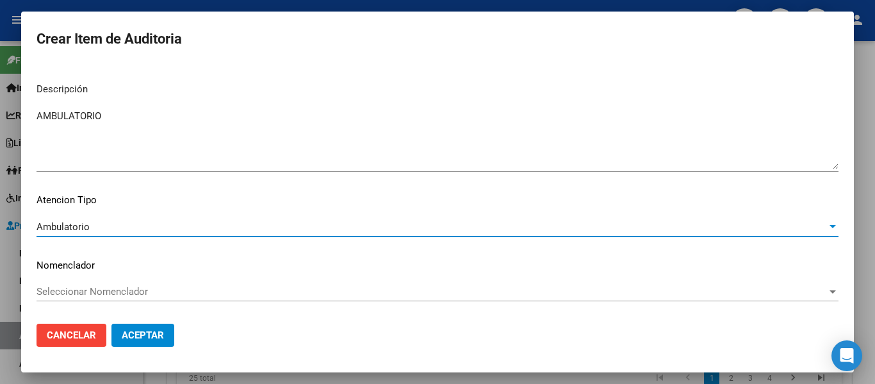
click at [156, 331] on span "Aceptar" at bounding box center [143, 335] width 42 height 12
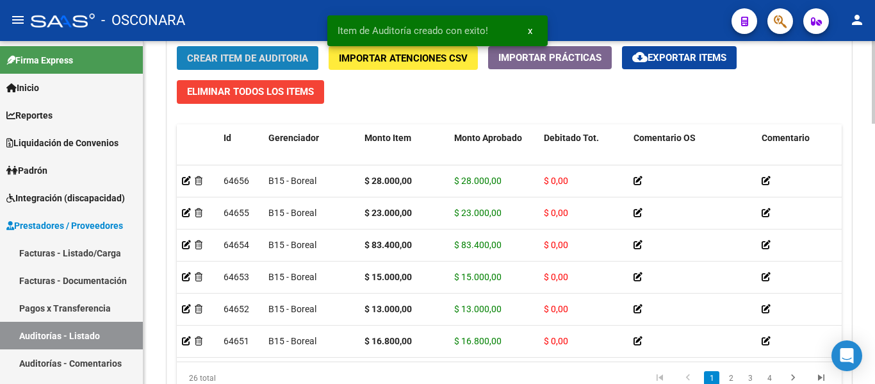
click at [210, 57] on span "Crear Item de Auditoria" at bounding box center [247, 59] width 121 height 12
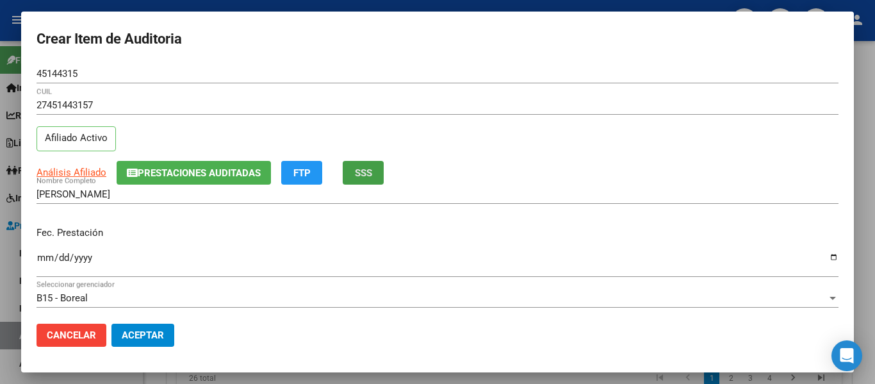
click at [366, 167] on span "SSS" at bounding box center [363, 173] width 17 height 12
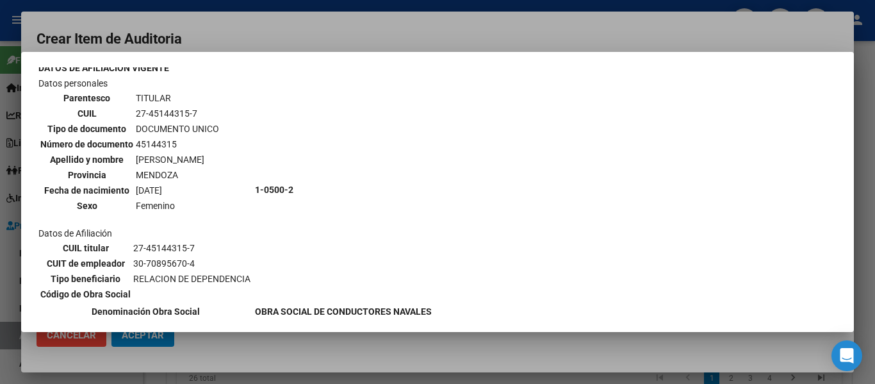
scroll to position [128, 0]
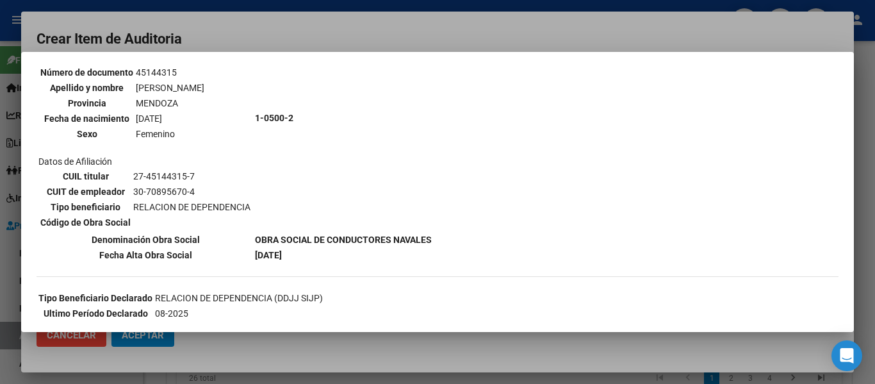
click at [291, 35] on div at bounding box center [437, 192] width 875 height 384
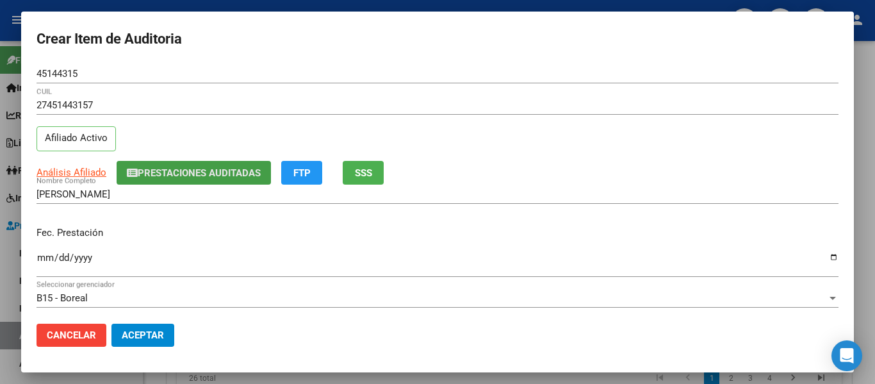
click at [154, 163] on button "Prestaciones Auditadas" at bounding box center [194, 173] width 154 height 24
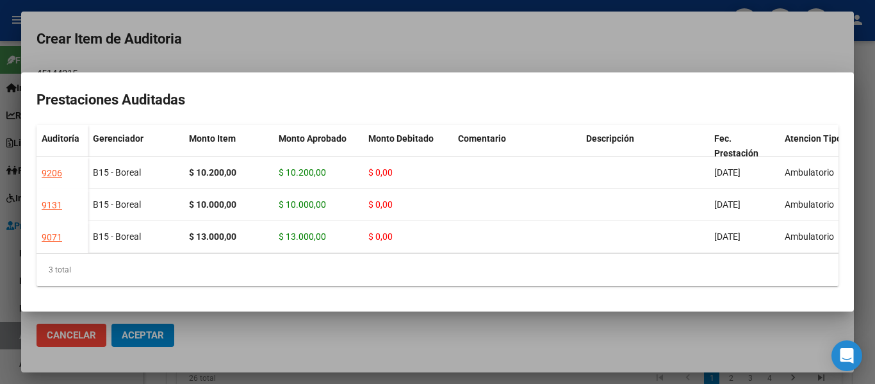
click at [264, 37] on div at bounding box center [437, 192] width 875 height 384
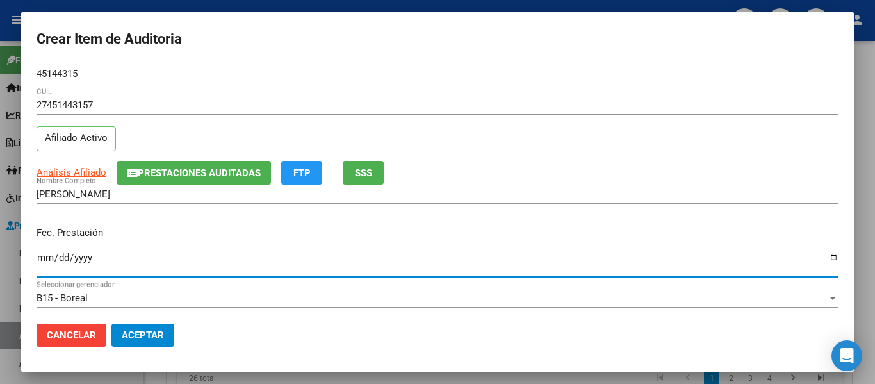
click at [47, 259] on input "Ingresar la fecha" at bounding box center [438, 262] width 802 height 21
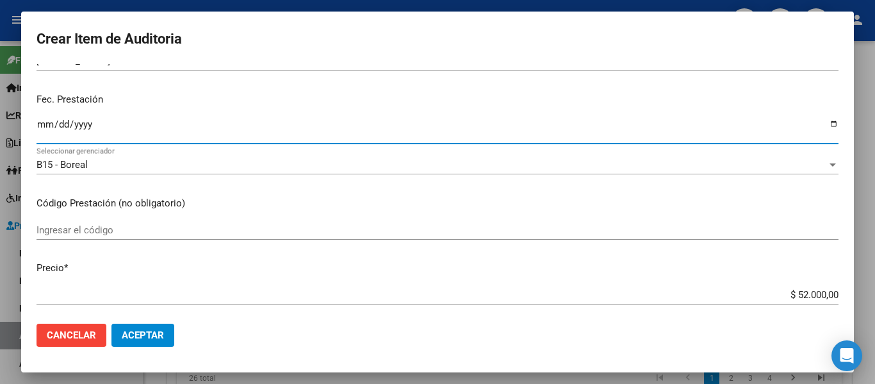
scroll to position [192, 0]
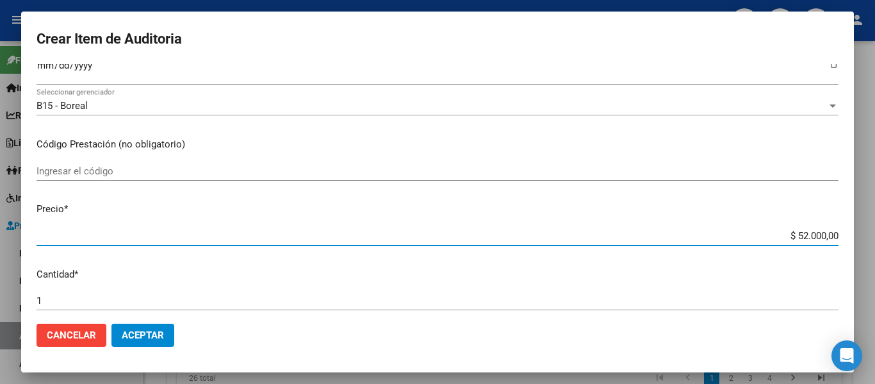
drag, startPoint x: 787, startPoint y: 233, endPoint x: 843, endPoint y: 240, distance: 56.2
click at [843, 240] on mat-dialog-content "45144315 Nro Documento 27451443157 CUIL Afiliado Activo Análisis Afiliado Prest…" at bounding box center [437, 188] width 833 height 249
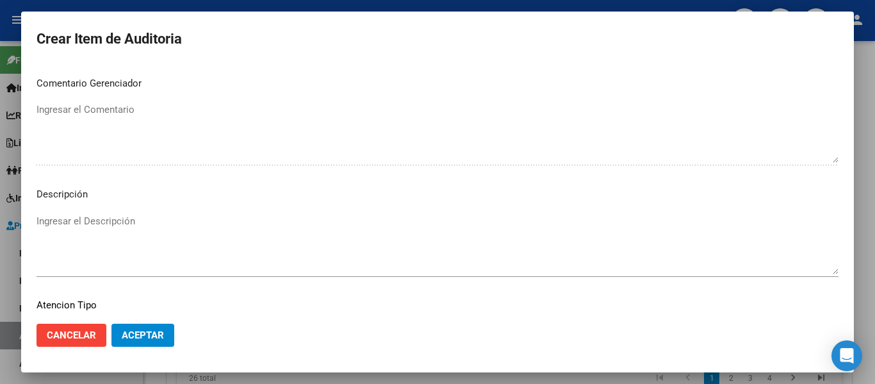
scroll to position [905, 0]
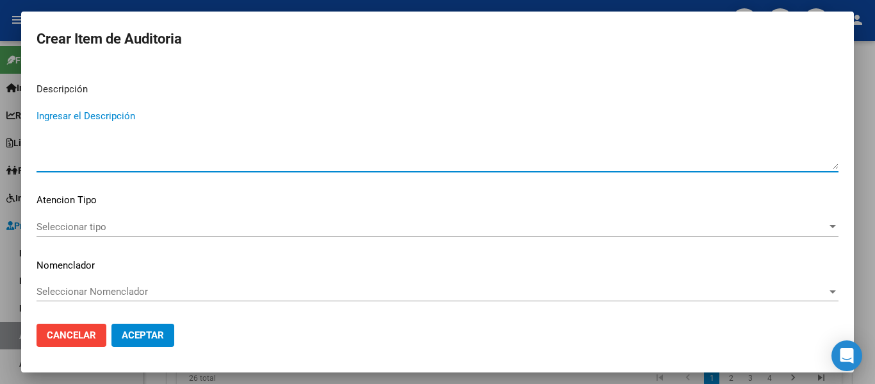
click at [165, 136] on textarea "Ingresar el Descripción" at bounding box center [438, 139] width 802 height 60
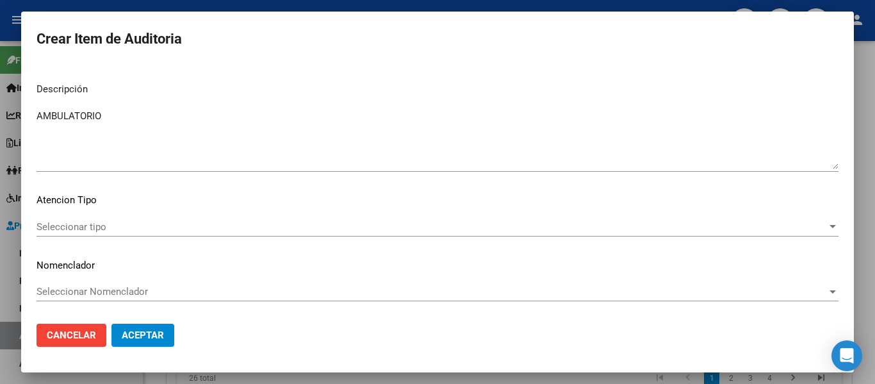
click at [63, 236] on div "Seleccionar tipo Seleccionar tipo" at bounding box center [438, 232] width 802 height 31
click at [70, 228] on span "Seleccionar tipo" at bounding box center [432, 227] width 791 height 12
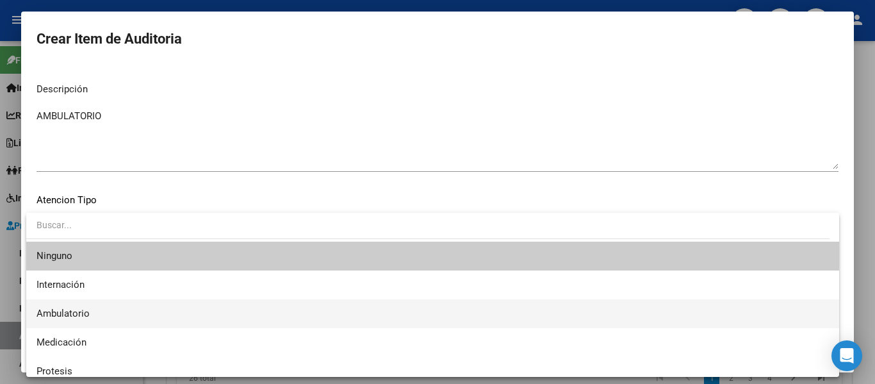
click at [70, 306] on span "Ambulatorio" at bounding box center [433, 313] width 793 height 29
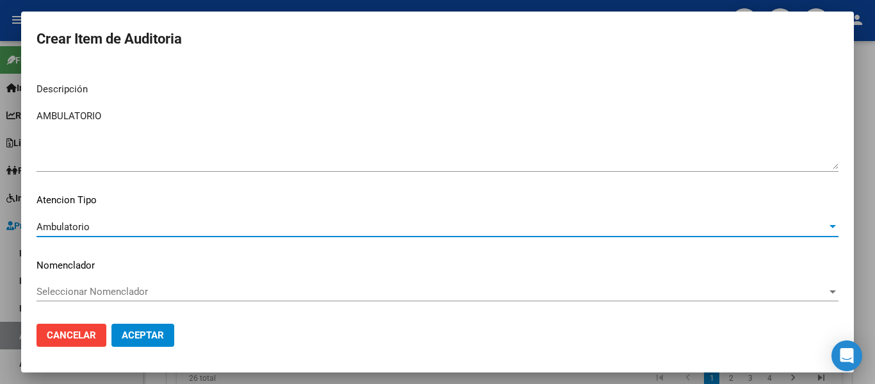
click at [144, 334] on span "Aceptar" at bounding box center [143, 335] width 42 height 12
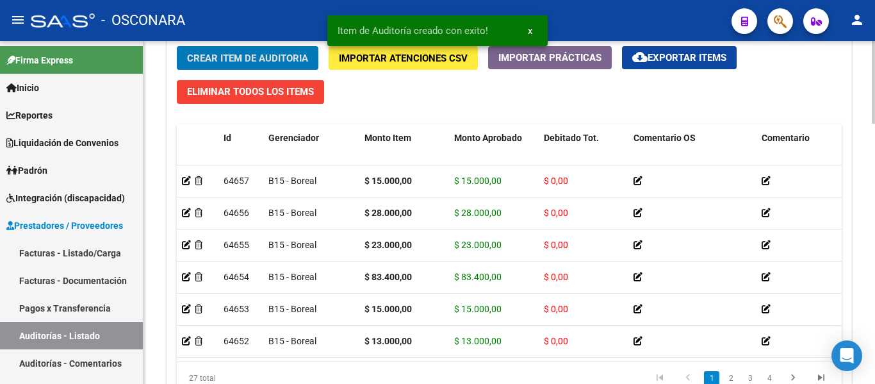
click at [208, 62] on span "Crear Item de Auditoria" at bounding box center [247, 59] width 121 height 12
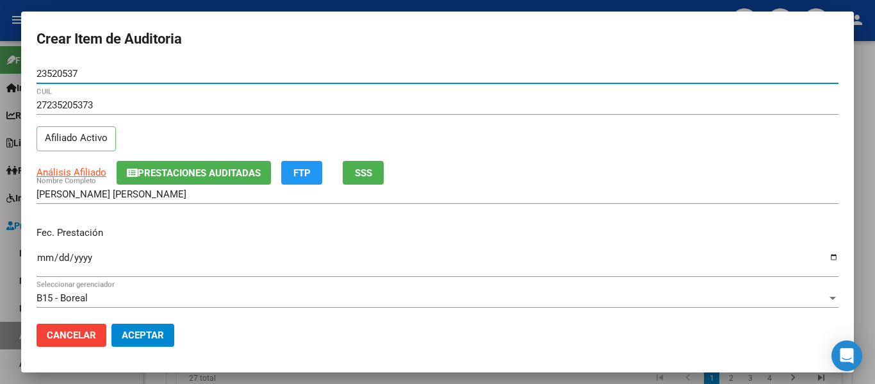
click at [215, 169] on span "Prestaciones Auditadas" at bounding box center [199, 173] width 123 height 12
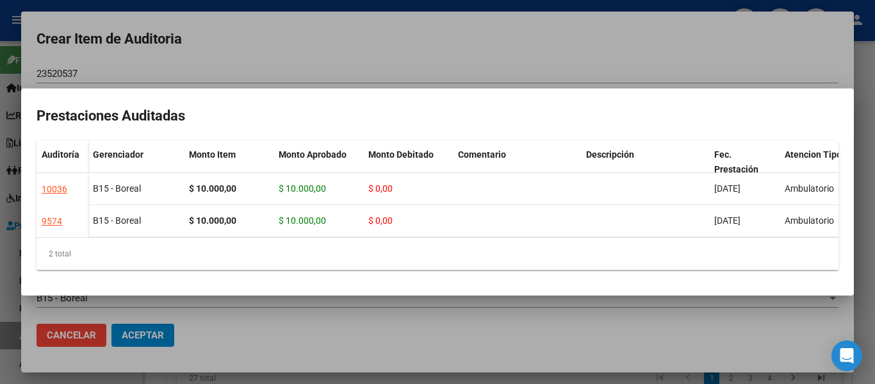
click at [377, 31] on div at bounding box center [437, 192] width 875 height 384
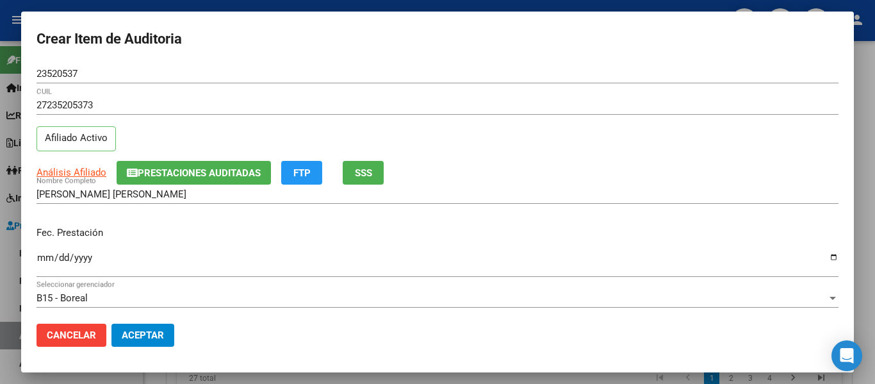
click at [46, 259] on input "Ingresar la fecha" at bounding box center [438, 262] width 802 height 21
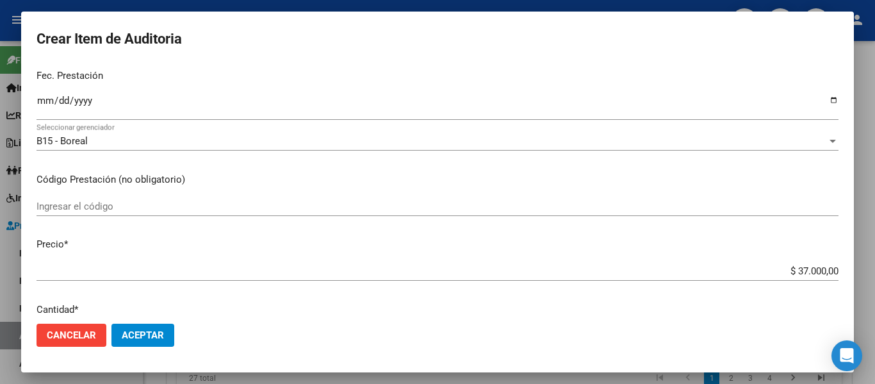
scroll to position [192, 0]
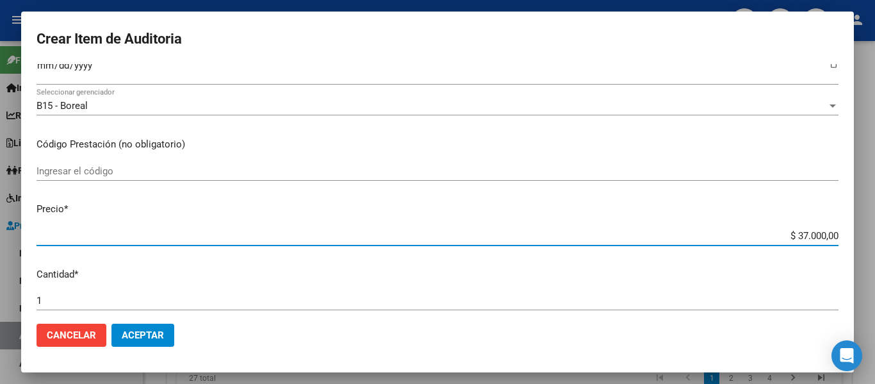
drag, startPoint x: 786, startPoint y: 233, endPoint x: 875, endPoint y: 224, distance: 89.6
click at [875, 224] on div "Crear Item de Auditoria 23520537 Nro Documento 27235205373 CUIL Afiliado Activo…" at bounding box center [437, 192] width 875 height 384
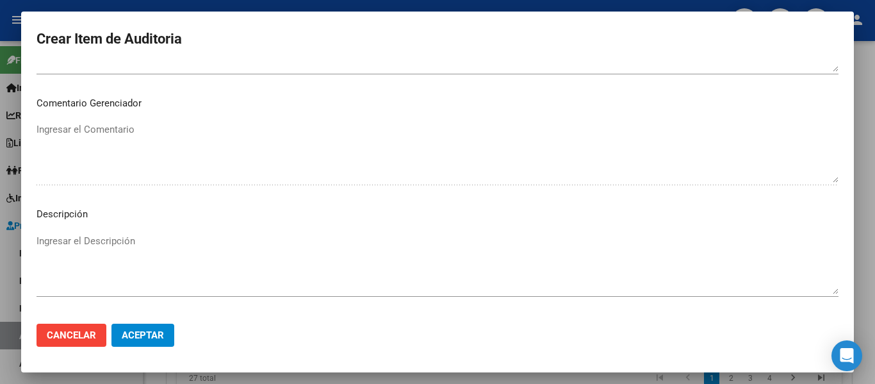
scroll to position [905, 0]
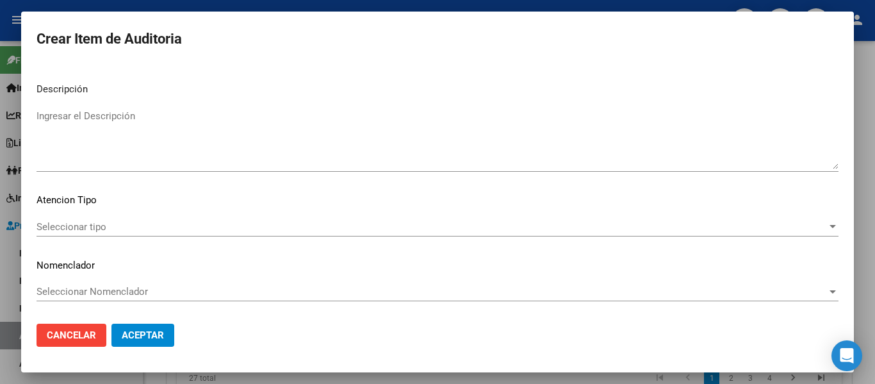
click at [163, 166] on textarea "Ingresar el Descripción" at bounding box center [438, 139] width 802 height 60
click at [47, 217] on div "Seleccionar tipo Seleccionar tipo" at bounding box center [438, 226] width 802 height 19
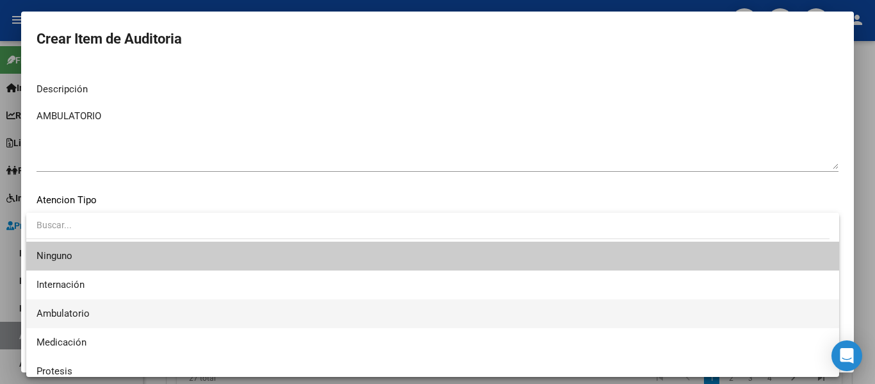
click at [71, 309] on span "Ambulatorio" at bounding box center [63, 314] width 53 height 12
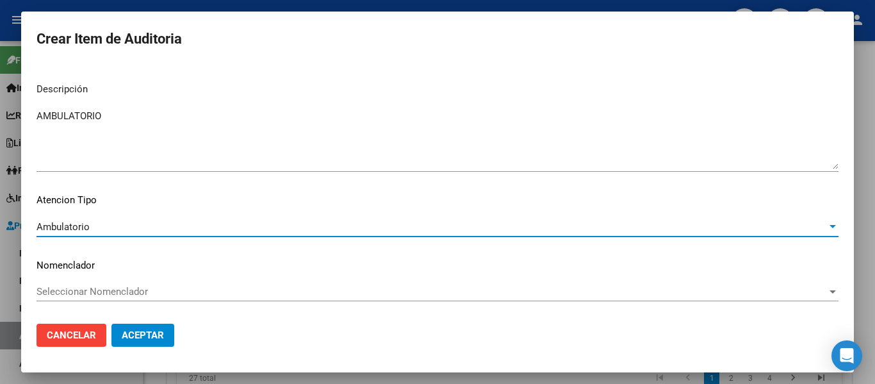
click at [157, 328] on button "Aceptar" at bounding box center [142, 335] width 63 height 23
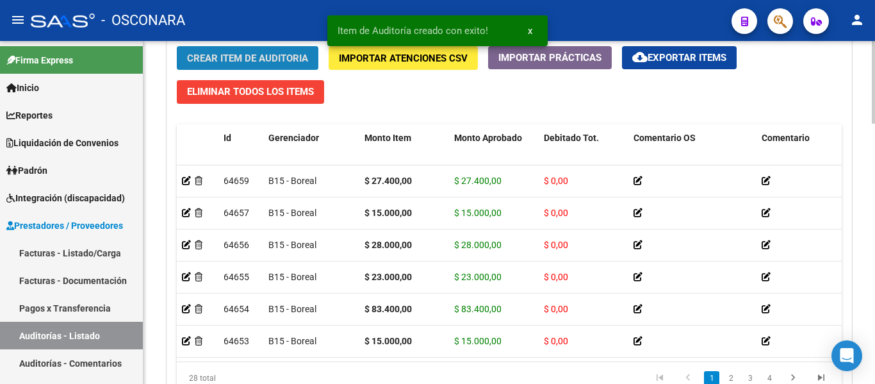
click at [218, 48] on button "Crear Item de Auditoria" at bounding box center [248, 58] width 142 height 24
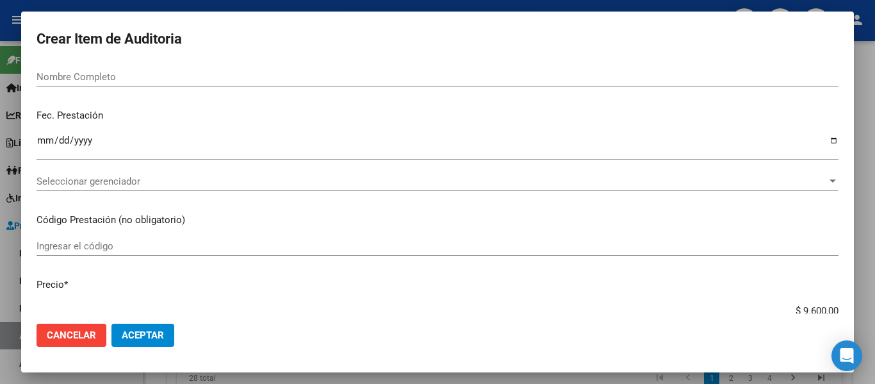
scroll to position [0, 0]
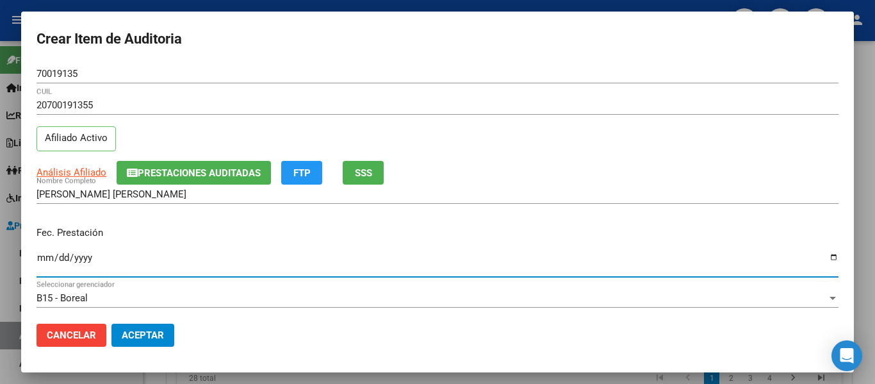
click at [41, 255] on input "Ingresar la fecha" at bounding box center [438, 262] width 802 height 21
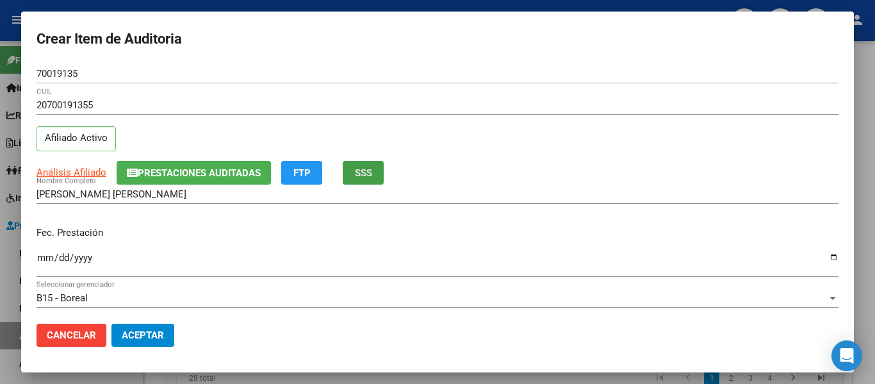
click at [374, 176] on button "SSS" at bounding box center [363, 173] width 41 height 24
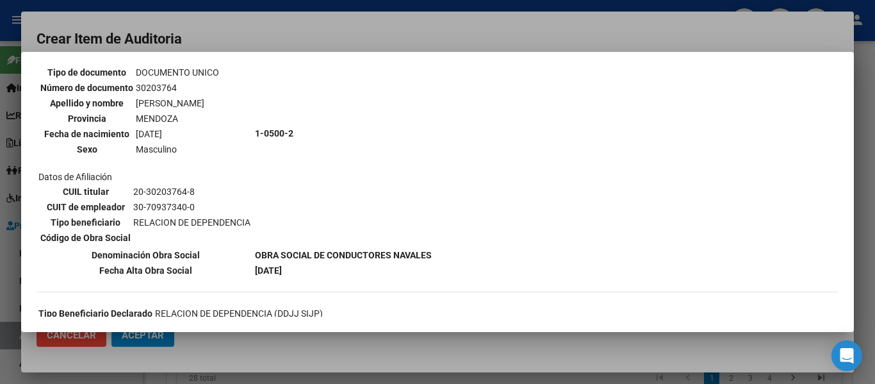
scroll to position [128, 0]
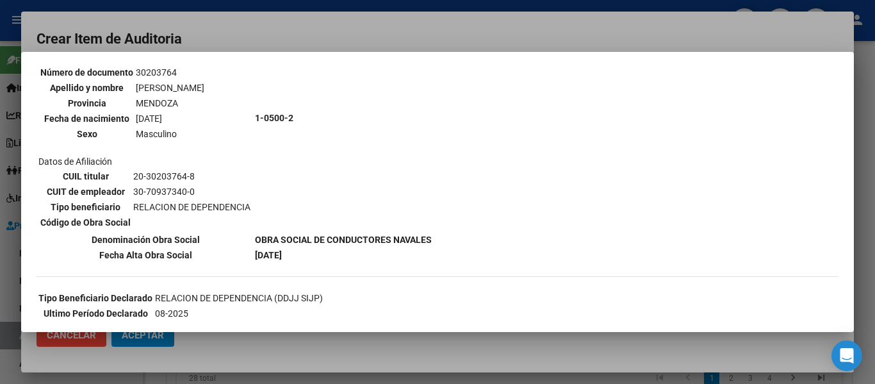
click at [327, 36] on div at bounding box center [437, 192] width 875 height 384
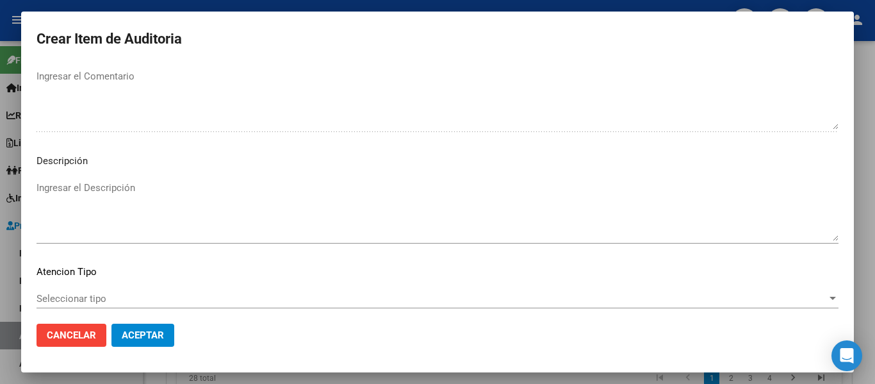
scroll to position [905, 0]
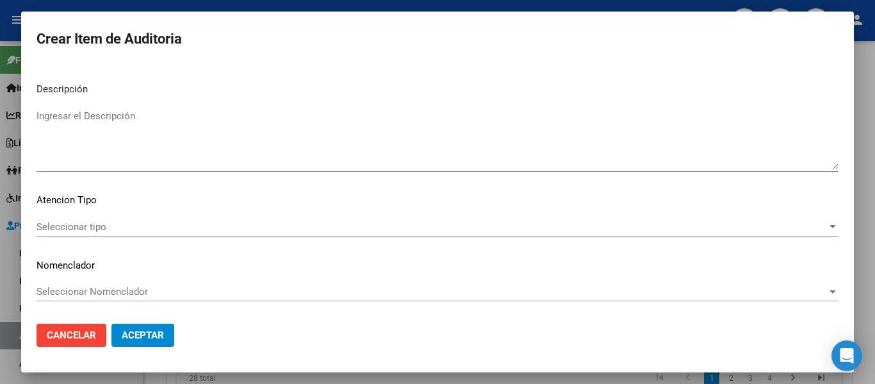
click at [122, 147] on textarea "Ingresar el Descripción" at bounding box center [438, 139] width 802 height 60
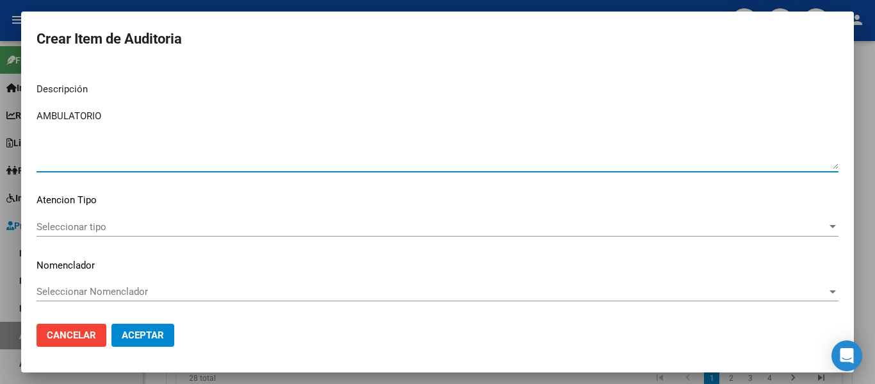
click at [60, 221] on span "Seleccionar tipo" at bounding box center [432, 227] width 791 height 12
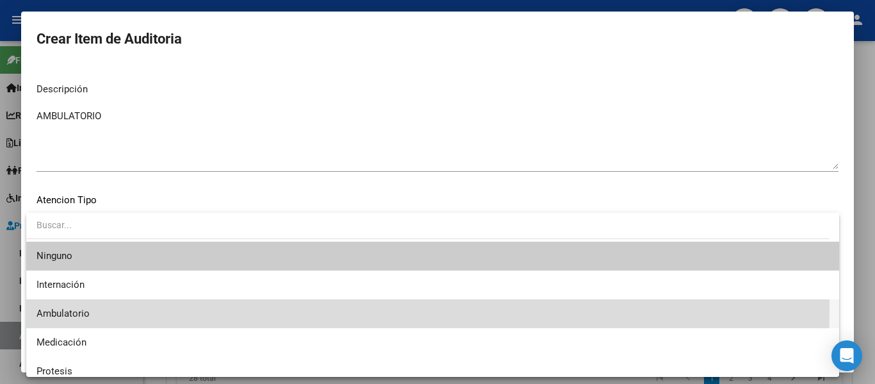
click at [57, 306] on span "Ambulatorio" at bounding box center [433, 313] width 793 height 29
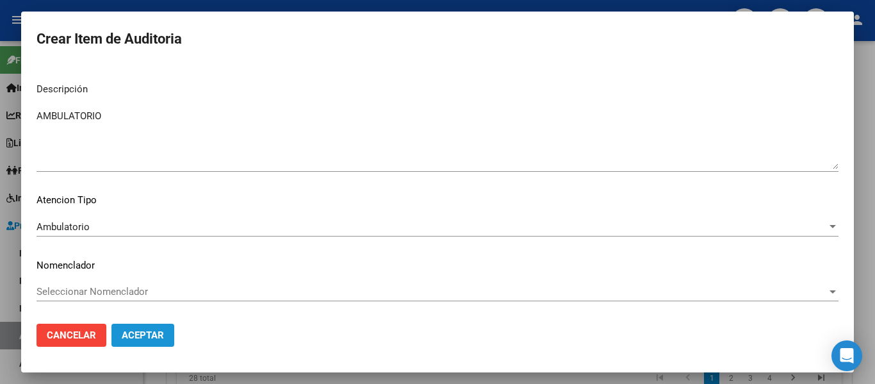
click at [130, 341] on span "Aceptar" at bounding box center [143, 335] width 42 height 12
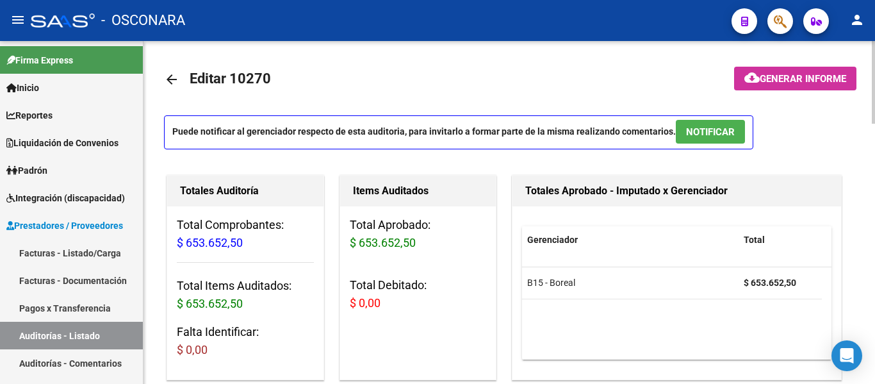
scroll to position [0, 0]
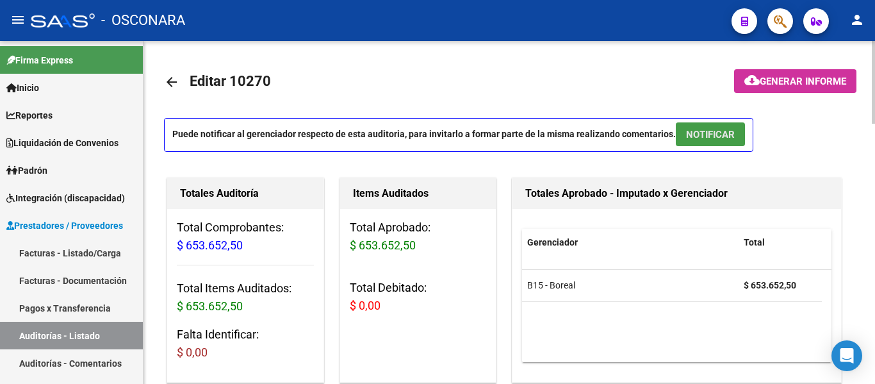
click at [740, 133] on button "NOTIFICAR" at bounding box center [710, 134] width 69 height 24
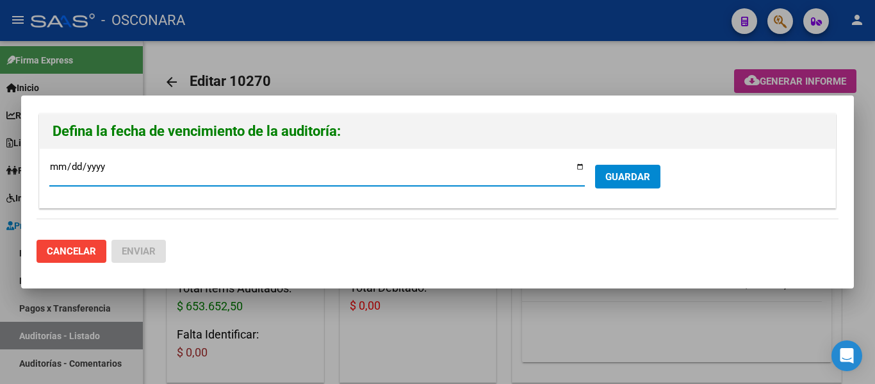
click at [582, 169] on input "2025-10-16" at bounding box center [317, 171] width 536 height 21
click at [642, 165] on button "GUARDAR" at bounding box center [627, 177] width 65 height 24
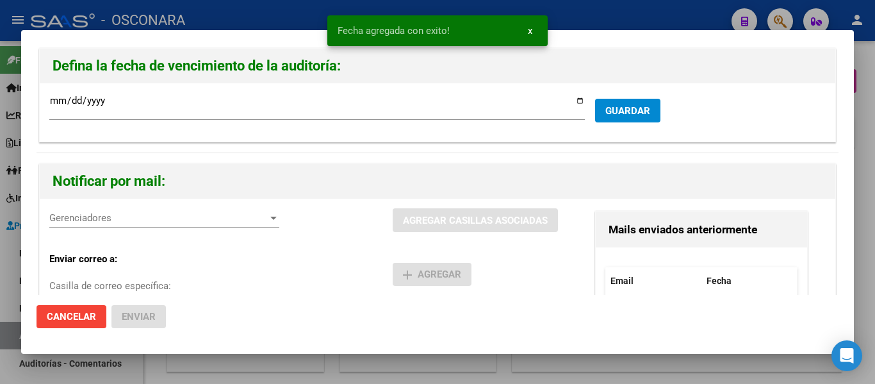
click at [147, 213] on span "Gerenciadores" at bounding box center [158, 218] width 218 height 12
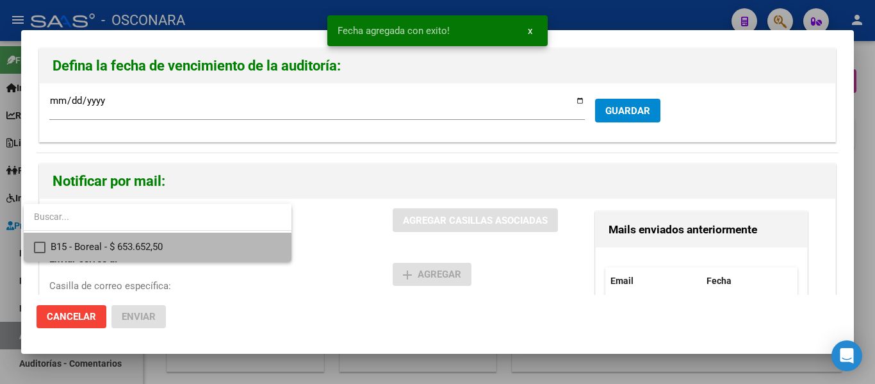
click at [130, 248] on span "B15 - Boreal - $ 653.652,50" at bounding box center [166, 247] width 231 height 29
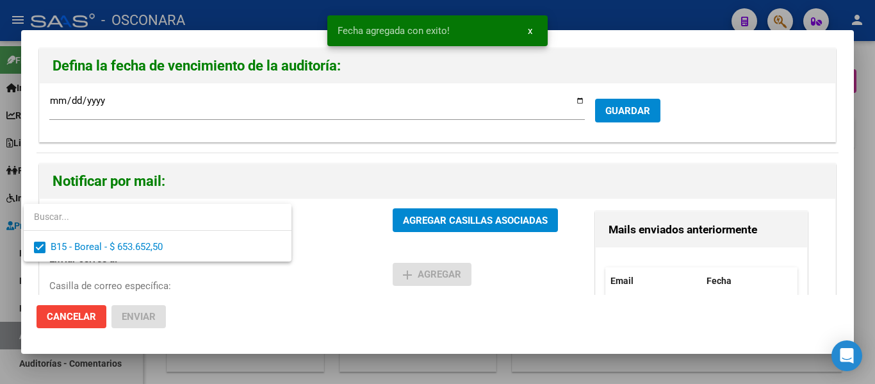
click at [416, 215] on div at bounding box center [437, 192] width 875 height 384
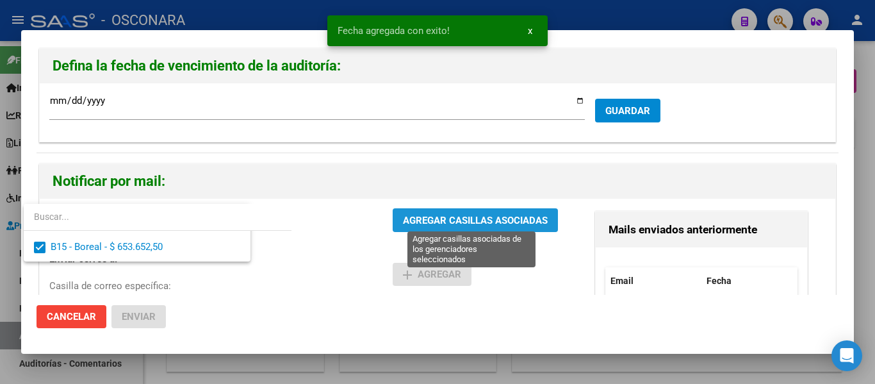
click at [416, 215] on span "AGREGAR CASILLAS ASOCIADAS" at bounding box center [475, 221] width 145 height 12
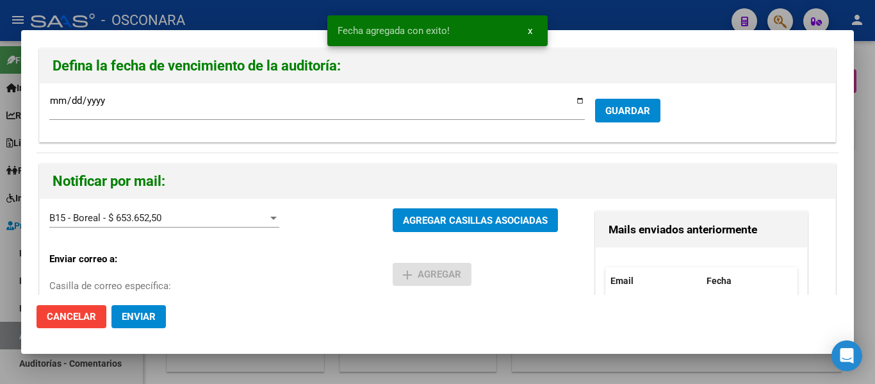
click at [145, 311] on span "Enviar" at bounding box center [139, 317] width 34 height 12
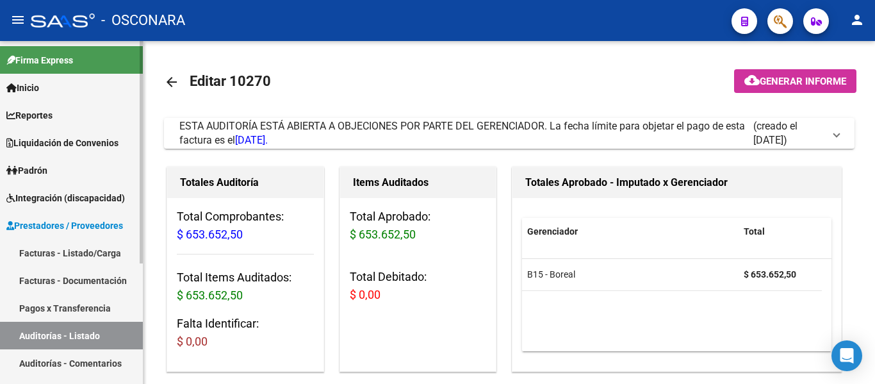
click at [43, 352] on link "Auditorías - Comentarios" at bounding box center [71, 363] width 143 height 28
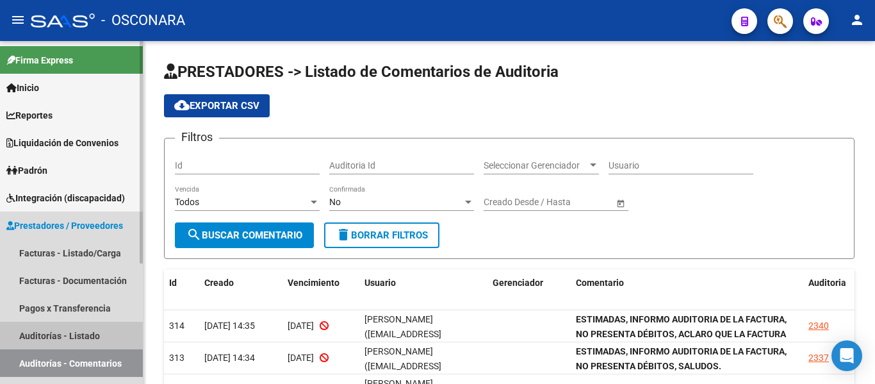
click at [53, 331] on link "Auditorías - Listado" at bounding box center [71, 336] width 143 height 28
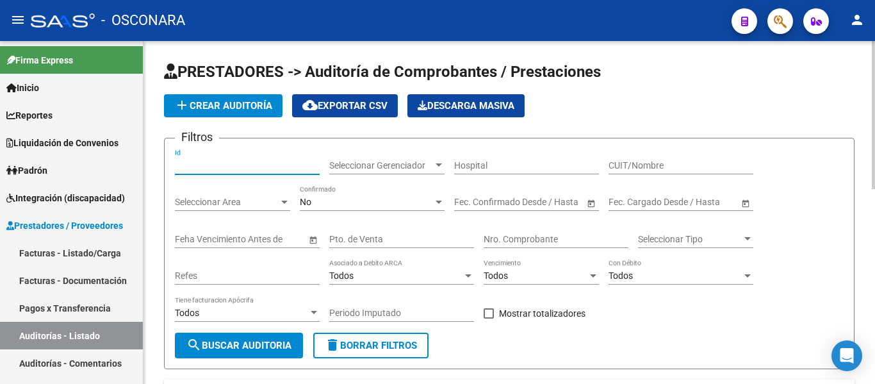
click at [199, 164] on input "Id" at bounding box center [247, 165] width 145 height 11
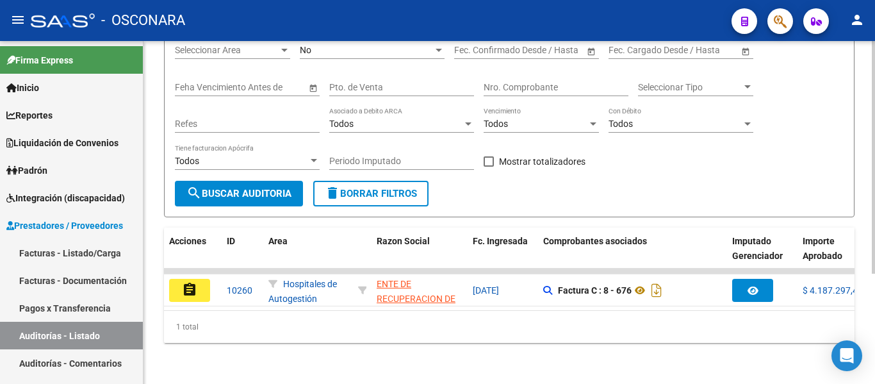
scroll to position [162, 0]
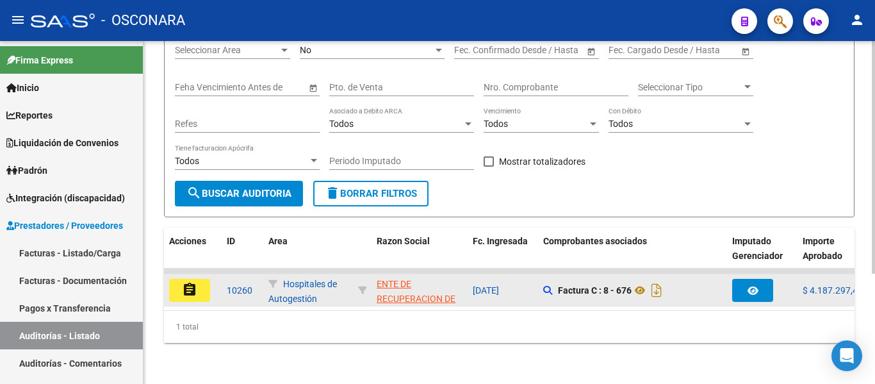
click at [188, 282] on mat-icon "assignment" at bounding box center [189, 289] width 15 height 15
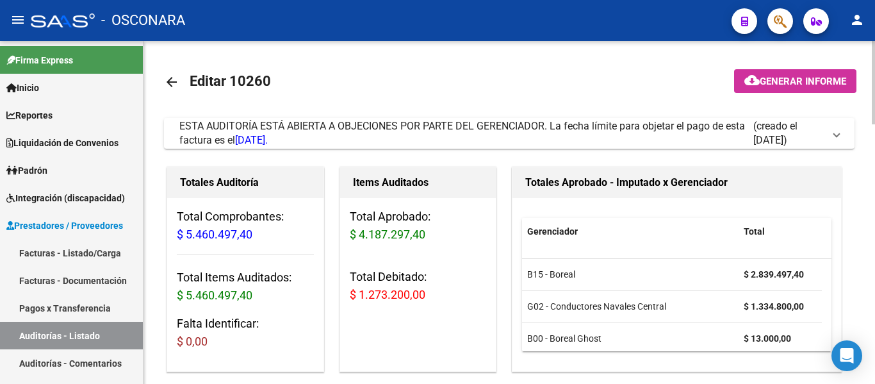
click at [812, 69] on mat-toolbar-row at bounding box center [790, 82] width 147 height 41
click at [806, 73] on button "cloud_download Generar informe" at bounding box center [795, 81] width 122 height 24
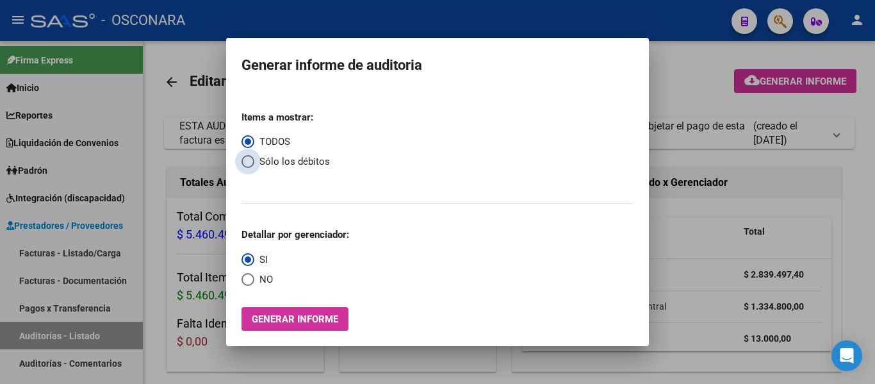
click at [243, 162] on span "Select an option" at bounding box center [248, 161] width 13 height 13
click at [243, 162] on input "Sólo los débitos" at bounding box center [248, 161] width 13 height 13
click at [289, 313] on span "Generar informe" at bounding box center [295, 319] width 86 height 12
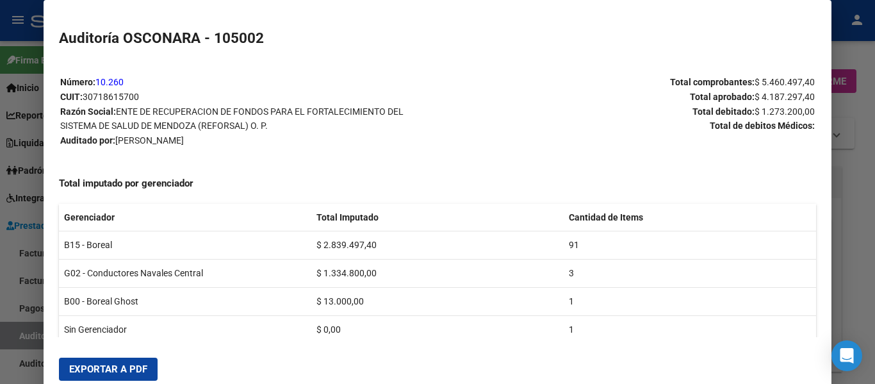
click at [127, 370] on span "Exportar a PDF" at bounding box center [108, 369] width 78 height 12
click at [21, 344] on div at bounding box center [437, 192] width 875 height 384
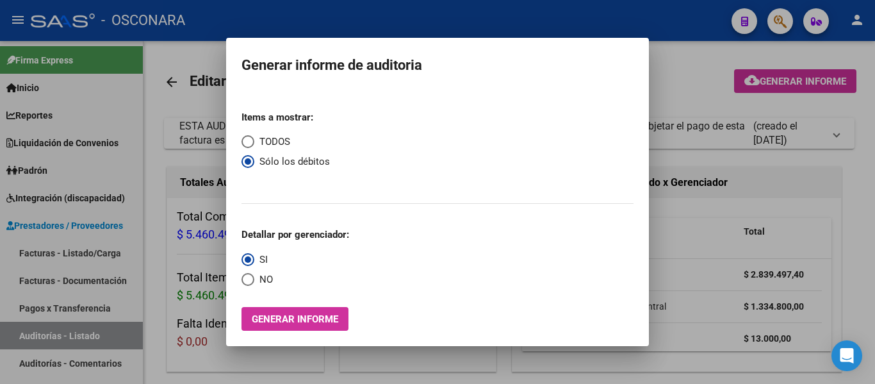
click at [21, 343] on div at bounding box center [437, 192] width 875 height 384
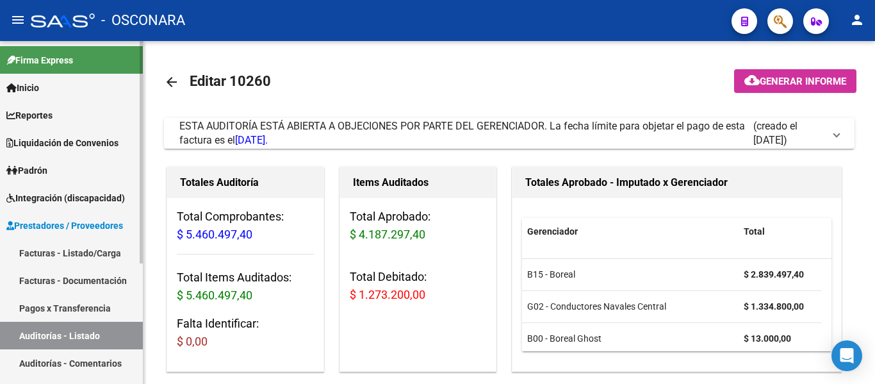
drag, startPoint x: 21, startPoint y: 343, endPoint x: 131, endPoint y: 215, distance: 168.6
click at [21, 343] on link "Auditorías - Listado" at bounding box center [71, 336] width 143 height 28
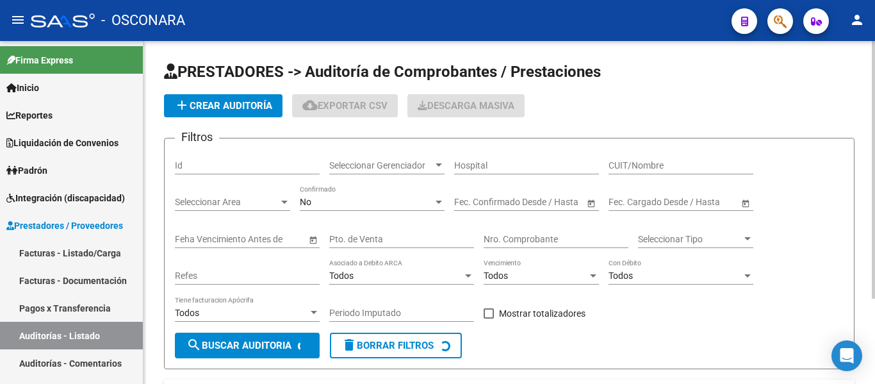
click at [185, 169] on input "Id" at bounding box center [247, 165] width 145 height 11
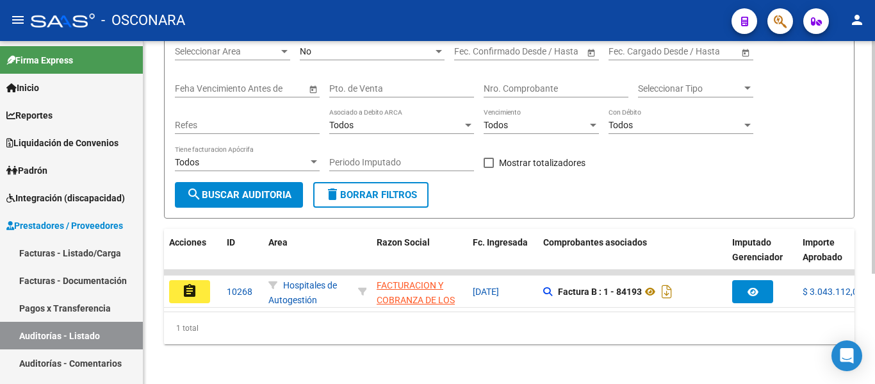
scroll to position [162, 0]
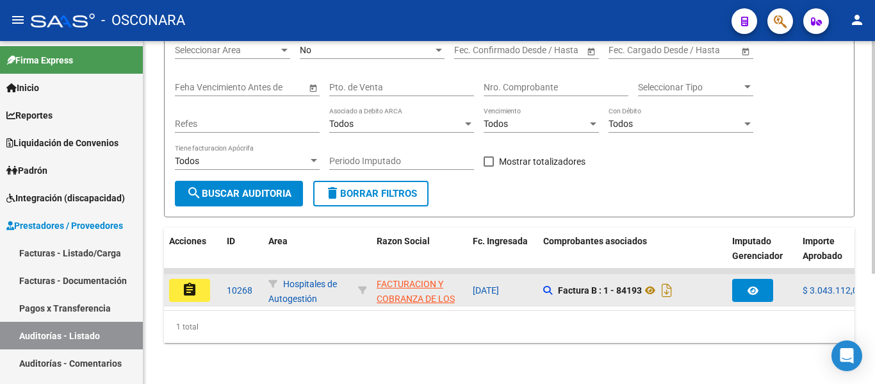
click at [190, 282] on mat-icon "assignment" at bounding box center [189, 289] width 15 height 15
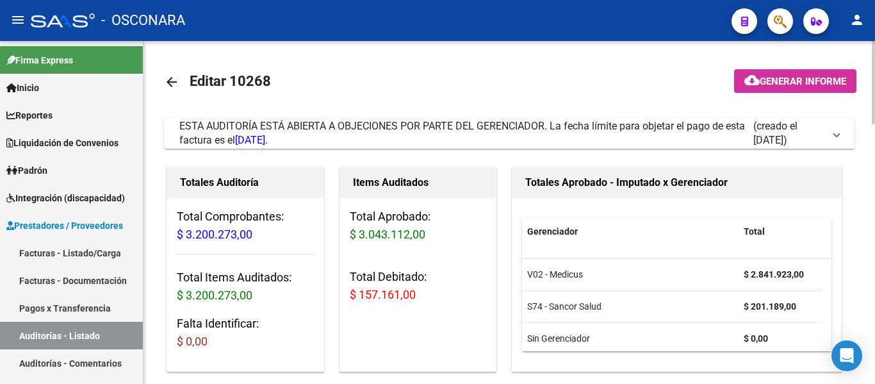
click at [814, 76] on span "Generar informe" at bounding box center [803, 82] width 86 height 12
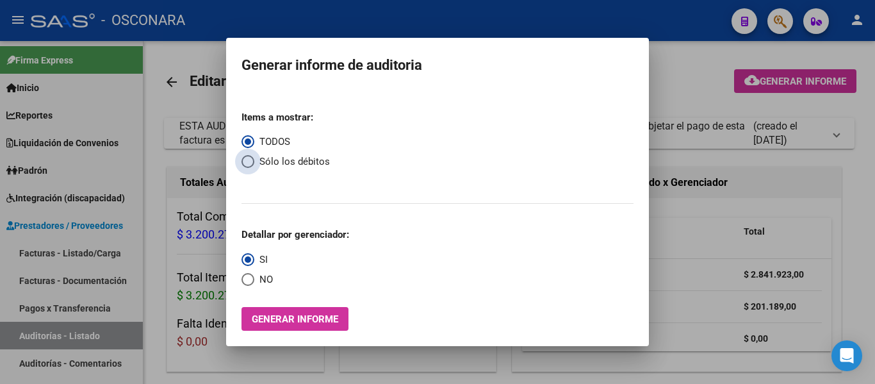
click at [246, 165] on span "Select an option" at bounding box center [248, 161] width 13 height 13
click at [246, 165] on input "Sólo los débitos" at bounding box center [248, 161] width 13 height 13
click at [292, 316] on span "Generar informe" at bounding box center [295, 319] width 86 height 12
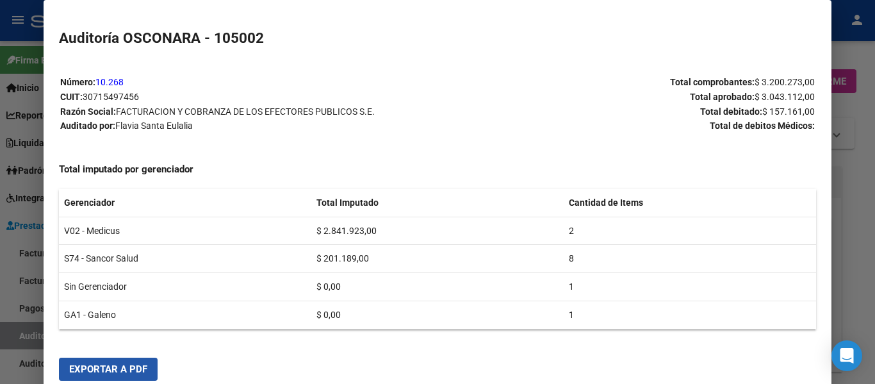
click at [139, 369] on span "Exportar a PDF" at bounding box center [108, 369] width 78 height 12
click at [25, 329] on div at bounding box center [437, 192] width 875 height 384
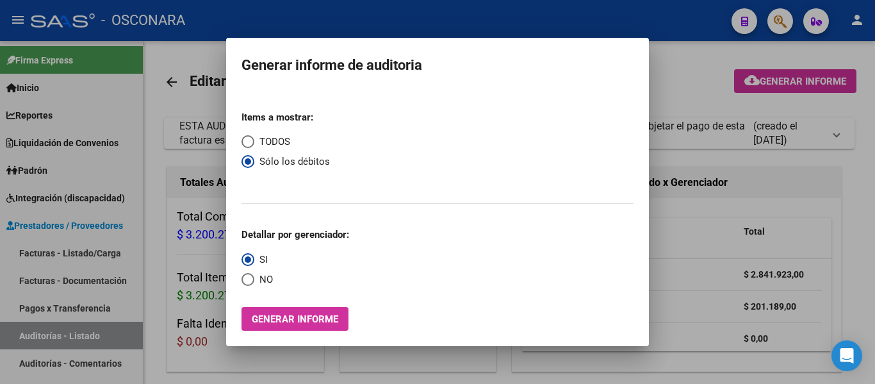
click at [25, 329] on div at bounding box center [437, 192] width 875 height 384
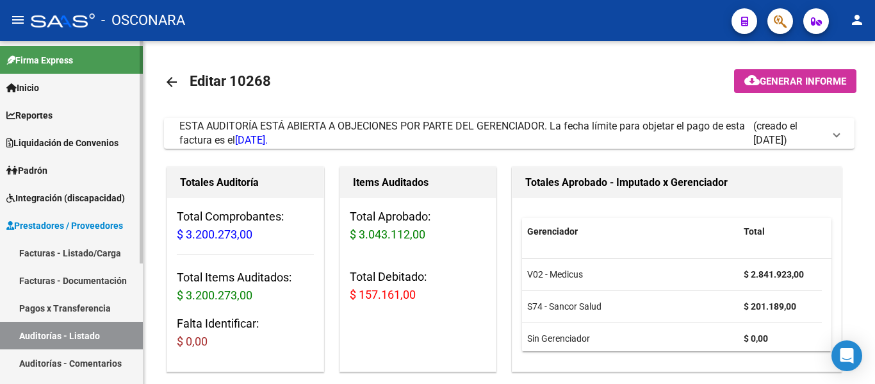
drag, startPoint x: 37, startPoint y: 335, endPoint x: 73, endPoint y: 266, distance: 78.2
click at [37, 335] on link "Auditorías - Listado" at bounding box center [71, 336] width 143 height 28
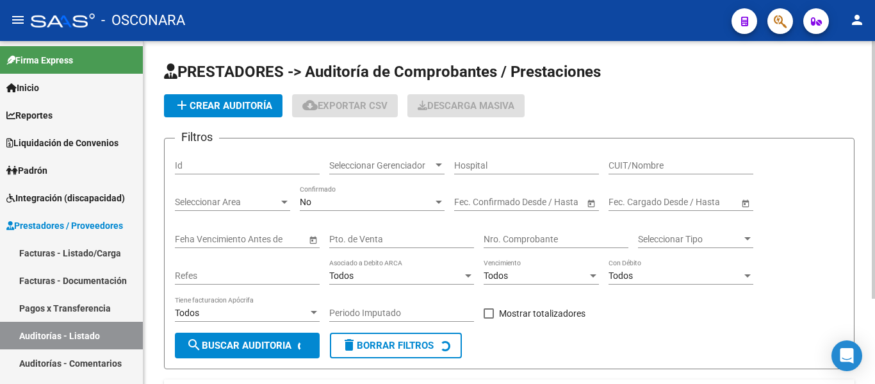
click at [201, 160] on input "Id" at bounding box center [247, 165] width 145 height 11
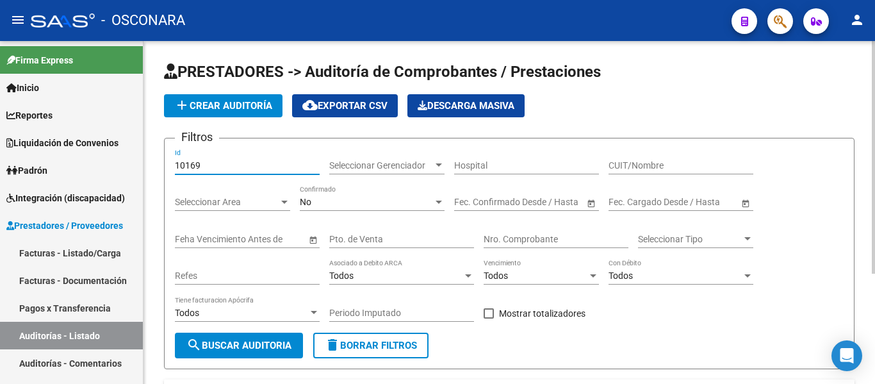
click at [189, 167] on input "10169" at bounding box center [247, 165] width 145 height 11
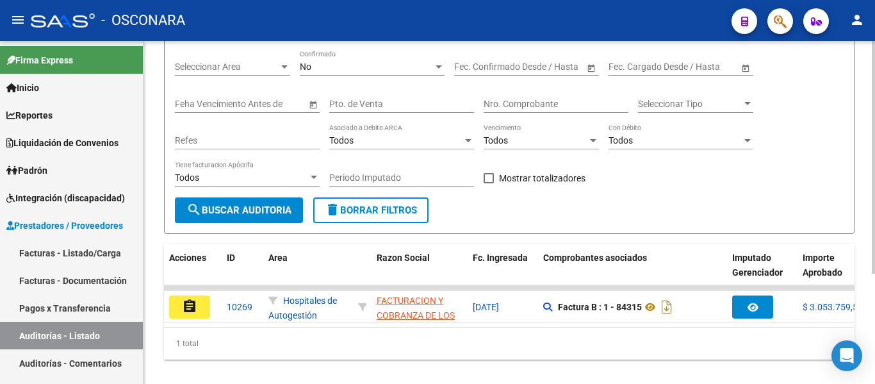
scroll to position [162, 0]
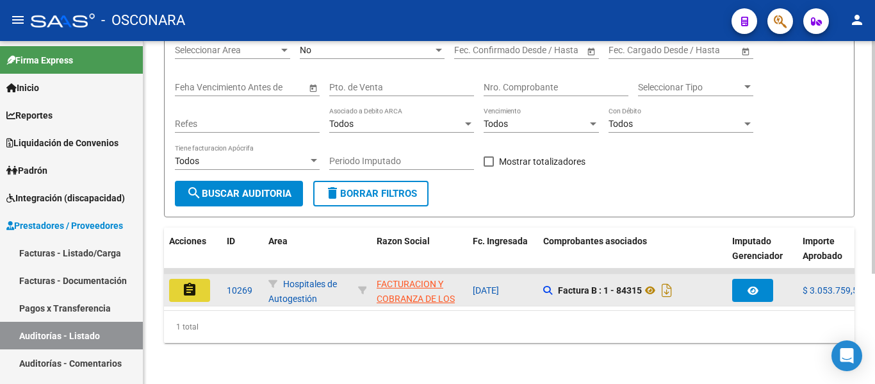
click at [188, 286] on mat-icon "assignment" at bounding box center [189, 289] width 15 height 15
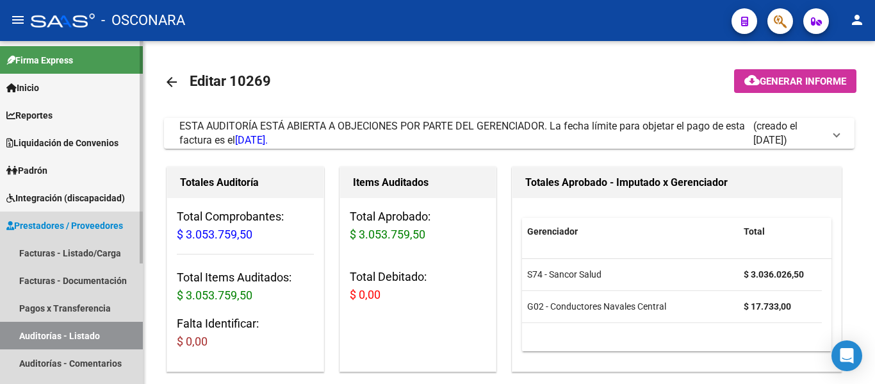
drag, startPoint x: 58, startPoint y: 322, endPoint x: 106, endPoint y: 262, distance: 77.5
click at [58, 322] on link "Auditorías - Listado" at bounding box center [71, 336] width 143 height 28
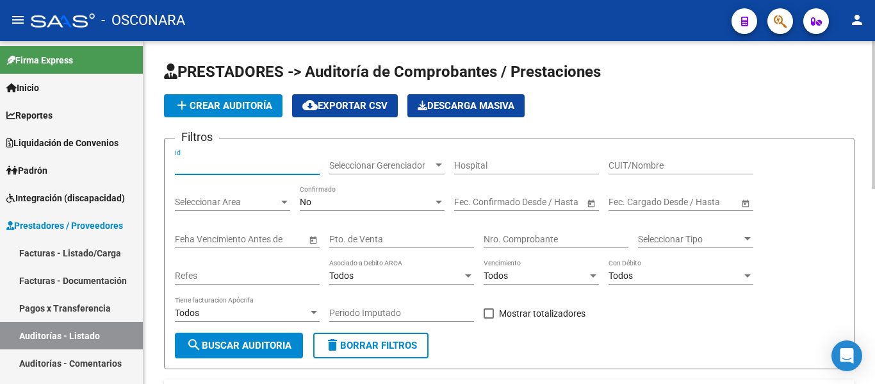
click at [215, 163] on input "Id" at bounding box center [247, 165] width 145 height 11
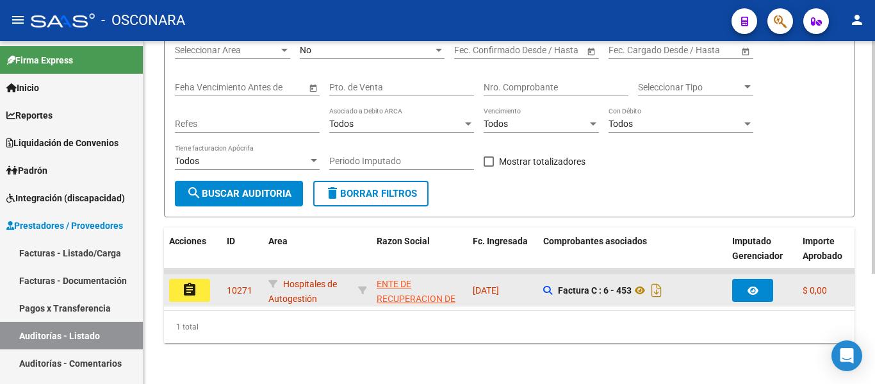
click at [194, 282] on mat-icon "assignment" at bounding box center [189, 289] width 15 height 15
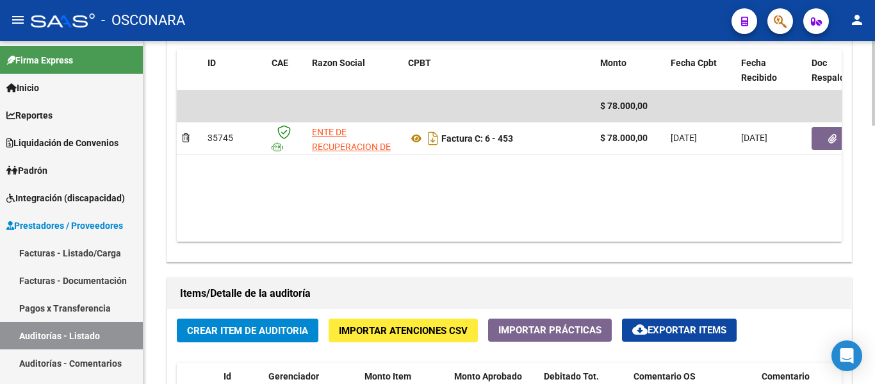
scroll to position [705, 0]
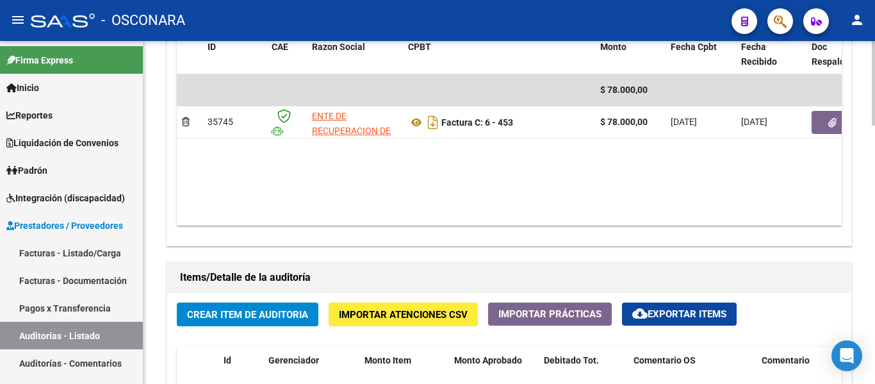
click at [239, 319] on span "Crear Item de Auditoria" at bounding box center [247, 315] width 121 height 12
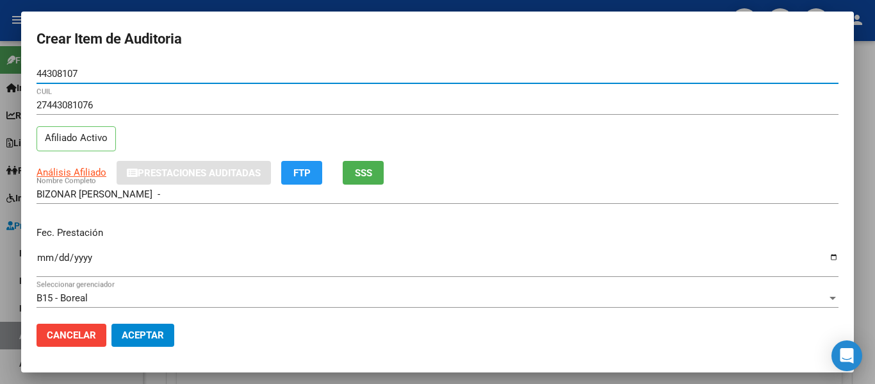
click at [376, 168] on button "SSS" at bounding box center [363, 173] width 41 height 24
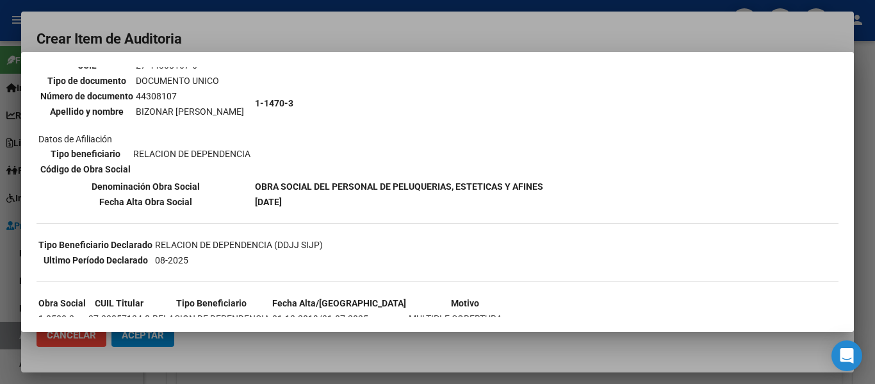
scroll to position [192, 0]
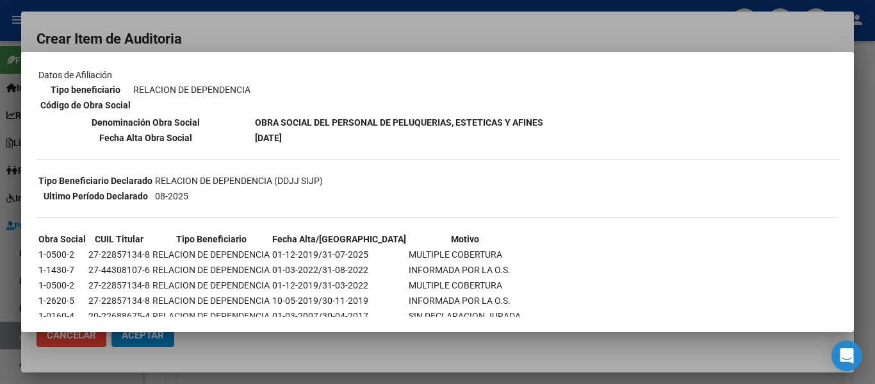
click at [381, 34] on div at bounding box center [437, 192] width 875 height 384
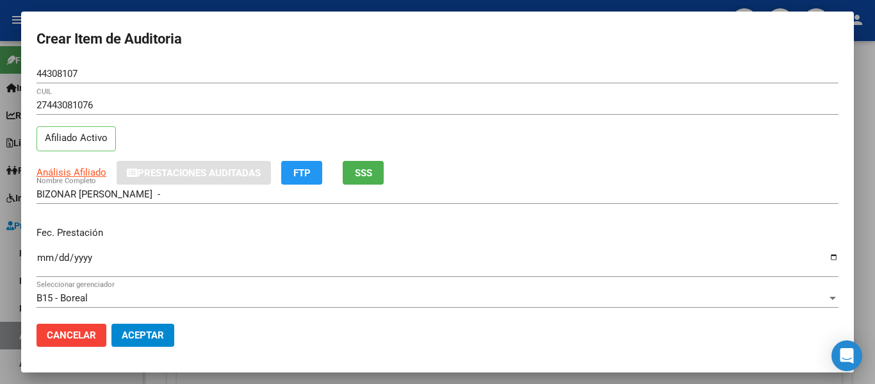
click at [42, 256] on input "Ingresar la fecha" at bounding box center [438, 262] width 802 height 21
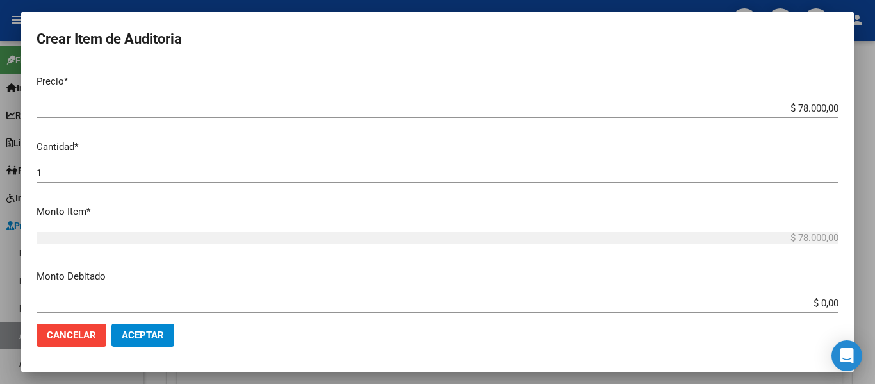
scroll to position [320, 0]
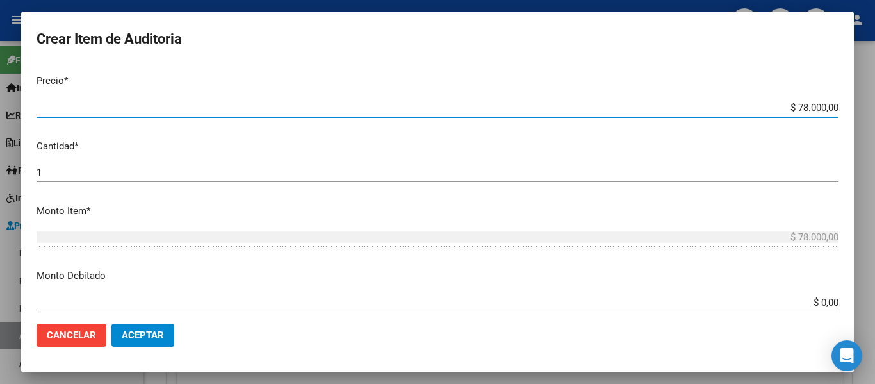
drag, startPoint x: 788, startPoint y: 108, endPoint x: 828, endPoint y: 98, distance: 41.6
click at [828, 98] on div "$ 78.000,00 Ingresar el precio" at bounding box center [438, 107] width 802 height 19
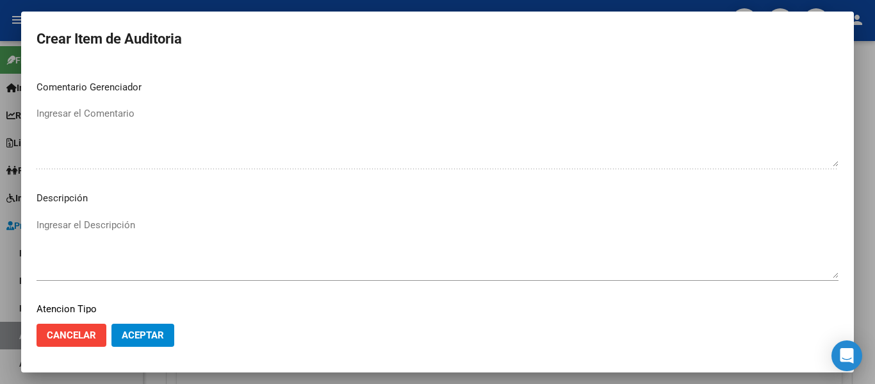
scroll to position [905, 0]
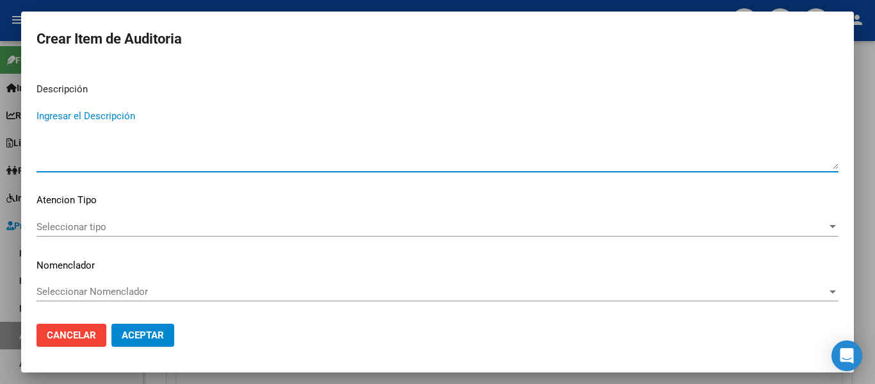
click at [132, 145] on textarea "Ingresar el Descripción" at bounding box center [438, 139] width 802 height 60
click at [49, 227] on span "Seleccionar tipo" at bounding box center [432, 227] width 791 height 12
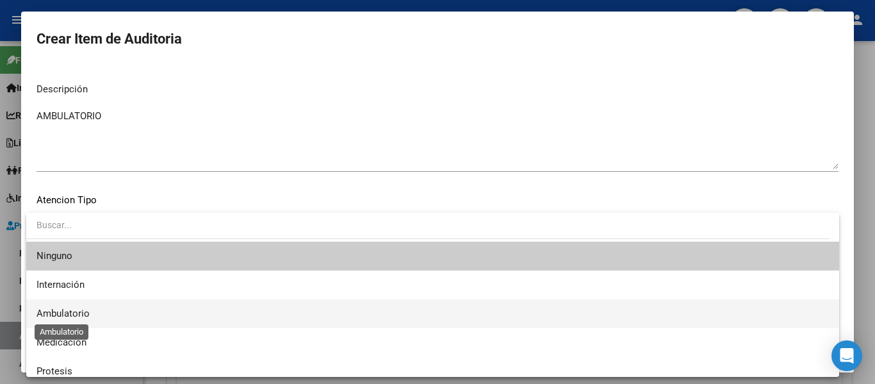
click at [60, 314] on span "Ambulatorio" at bounding box center [63, 314] width 53 height 12
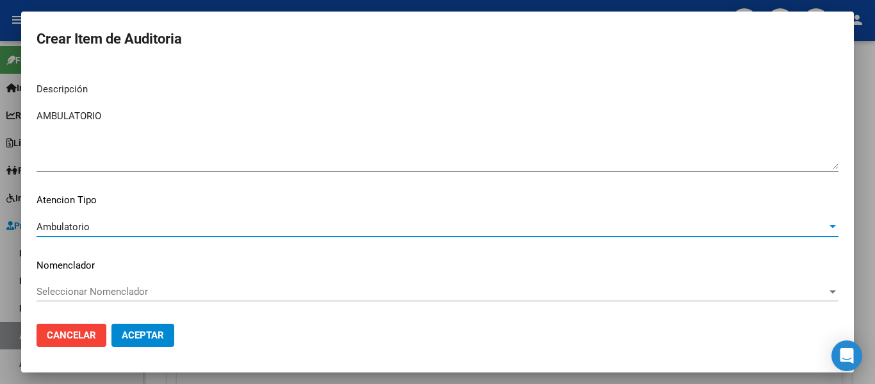
click at [158, 333] on span "Aceptar" at bounding box center [143, 335] width 42 height 12
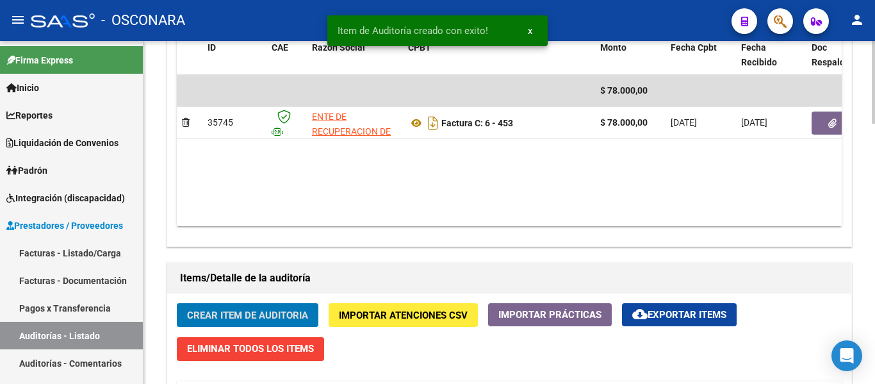
scroll to position [705, 0]
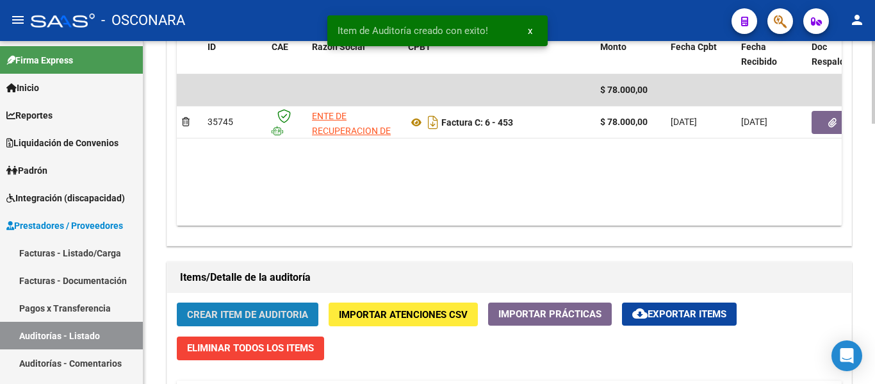
click at [237, 315] on span "Crear Item de Auditoria" at bounding box center [247, 315] width 121 height 12
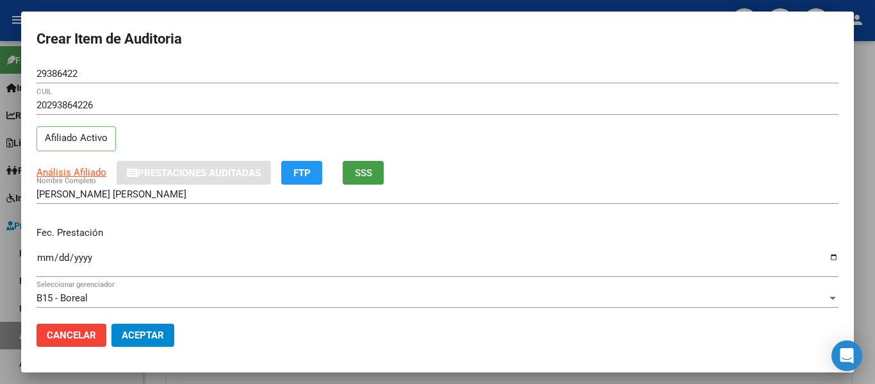
click at [365, 174] on span "SSS" at bounding box center [363, 173] width 17 height 12
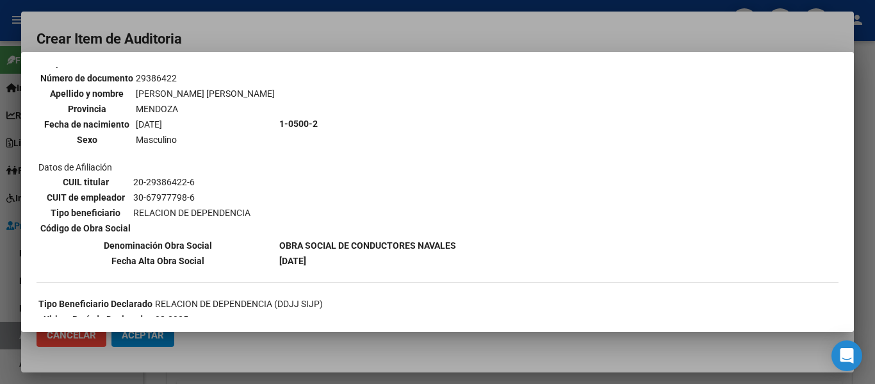
scroll to position [128, 0]
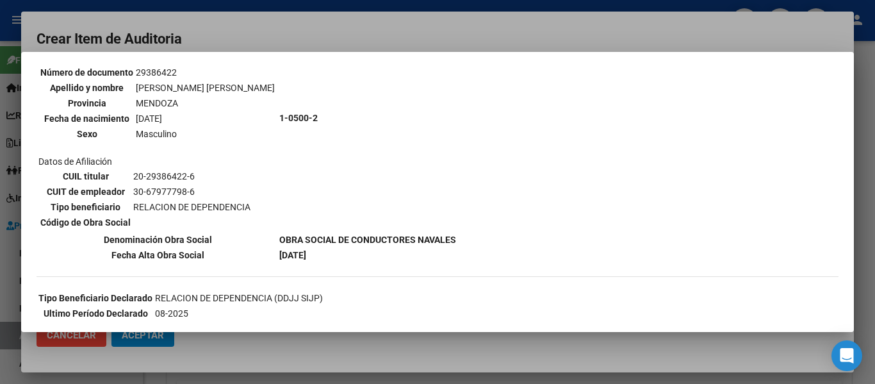
drag, startPoint x: 315, startPoint y: 22, endPoint x: 221, endPoint y: 124, distance: 138.7
click at [315, 22] on div at bounding box center [437, 192] width 875 height 384
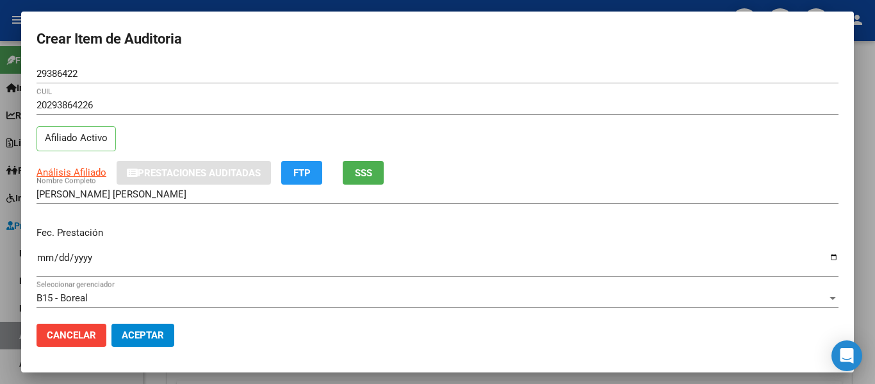
click at [42, 259] on input "Ingresar la fecha" at bounding box center [438, 262] width 802 height 21
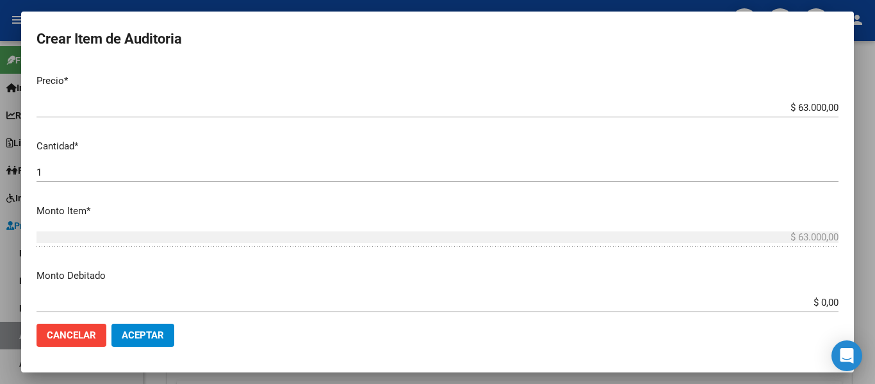
scroll to position [769, 0]
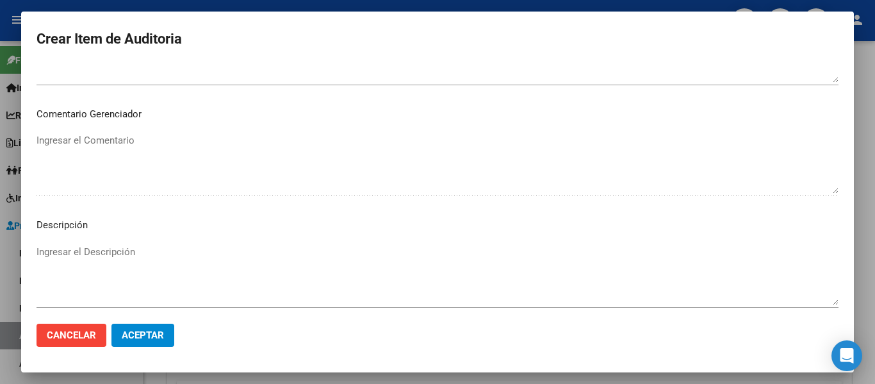
click at [88, 258] on textarea "Ingresar el Descripción" at bounding box center [438, 275] width 802 height 60
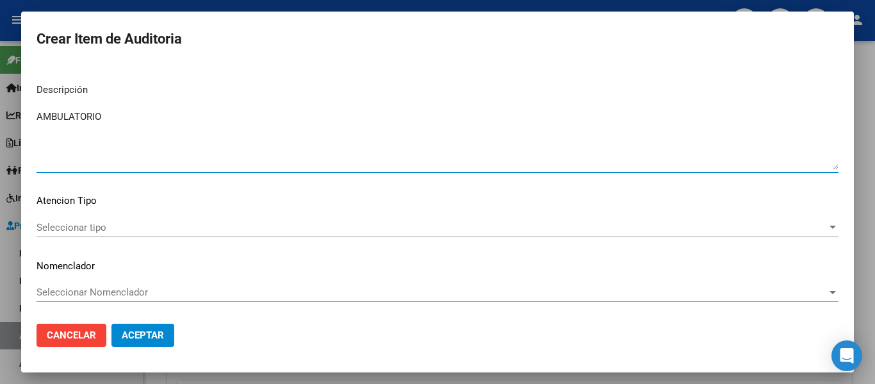
scroll to position [905, 0]
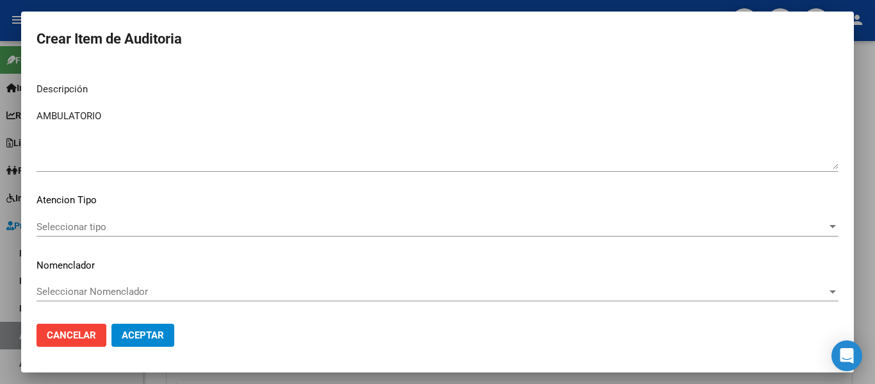
click at [62, 233] on div "Seleccionar tipo Seleccionar tipo" at bounding box center [438, 226] width 802 height 19
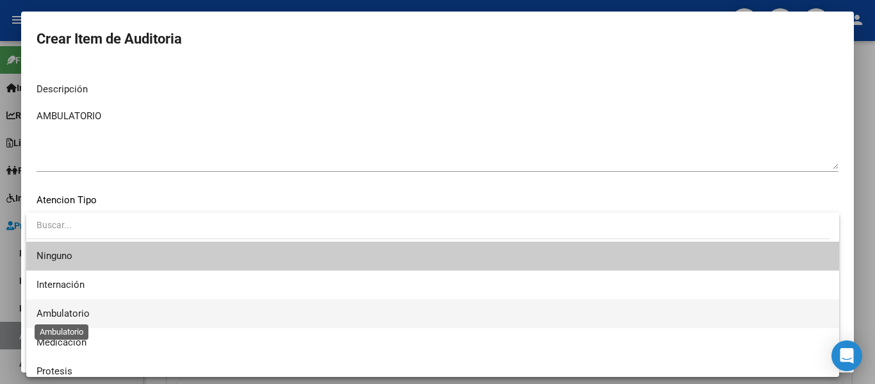
drag, startPoint x: 53, startPoint y: 311, endPoint x: 72, endPoint y: 320, distance: 22.1
click at [53, 311] on span "Ambulatorio" at bounding box center [63, 314] width 53 height 12
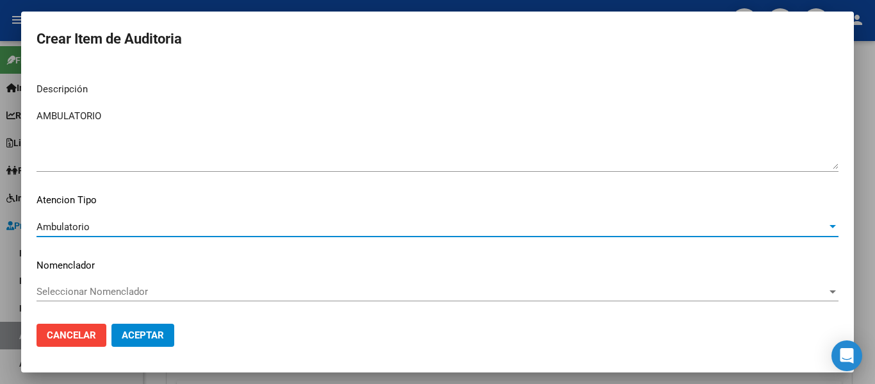
click at [163, 352] on mat-dialog-actions "Cancelar Aceptar" at bounding box center [438, 335] width 802 height 44
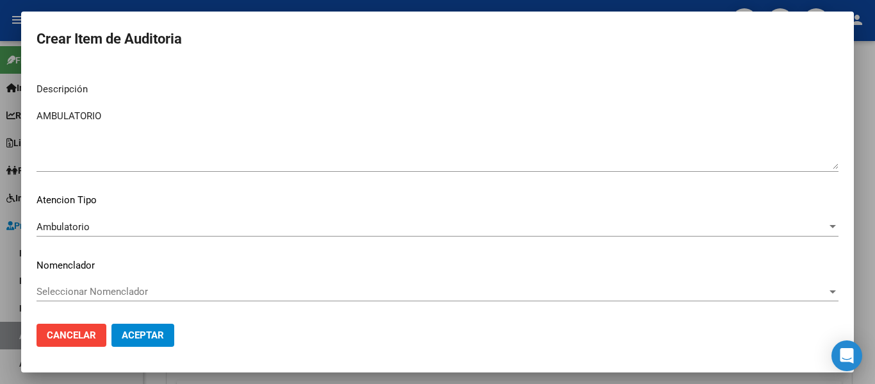
click at [161, 333] on span "Aceptar" at bounding box center [143, 335] width 42 height 12
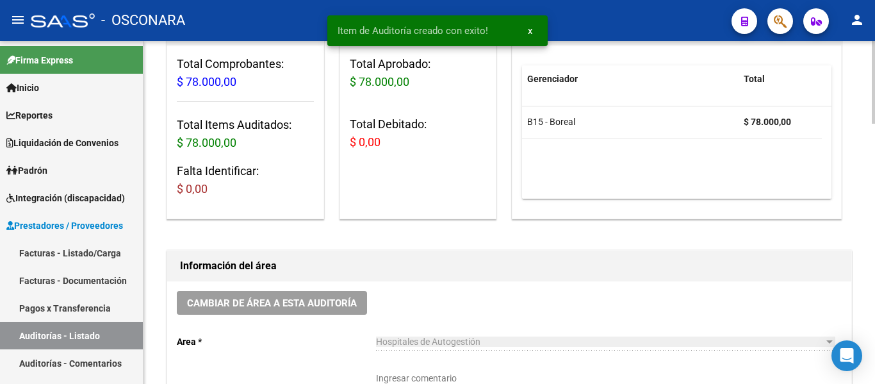
scroll to position [1, 0]
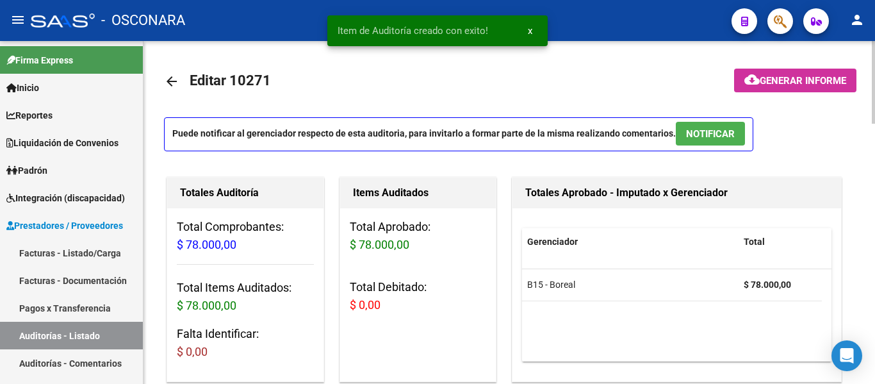
click at [713, 128] on span "NOTIFICAR" at bounding box center [710, 134] width 49 height 12
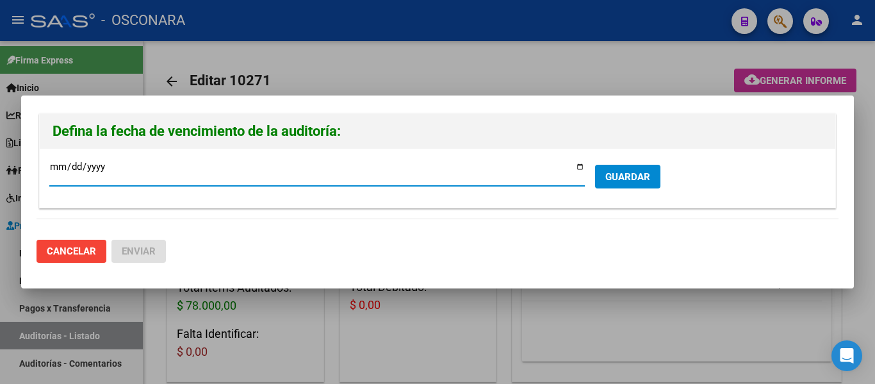
click at [582, 165] on input "2025-10-16" at bounding box center [317, 171] width 536 height 21
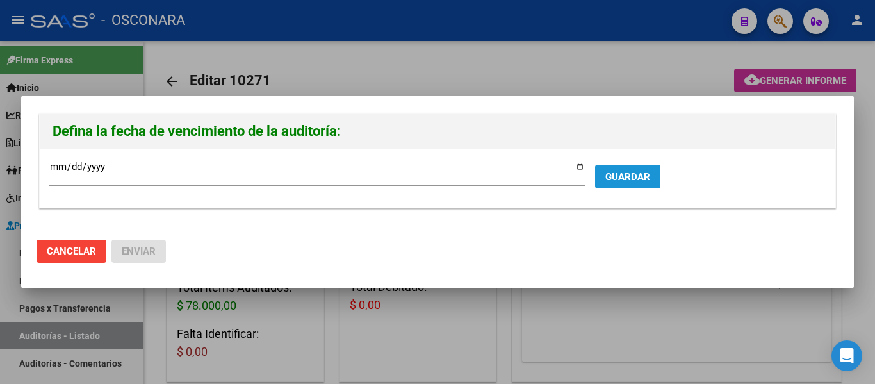
click at [636, 177] on span "GUARDAR" at bounding box center [627, 177] width 45 height 12
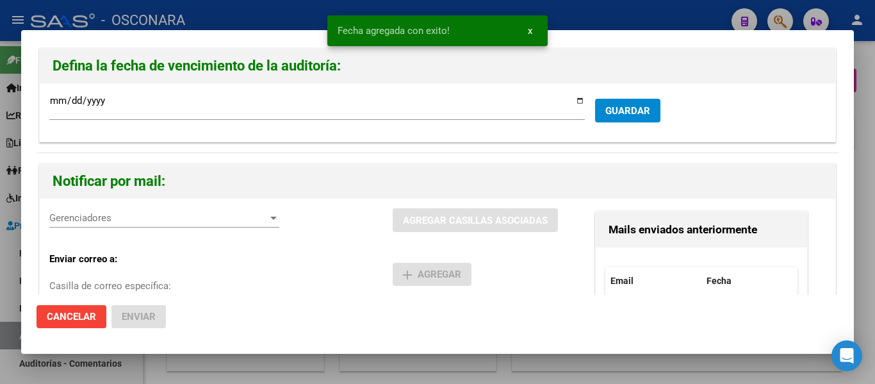
click at [145, 218] on span "Gerenciadores" at bounding box center [158, 218] width 218 height 12
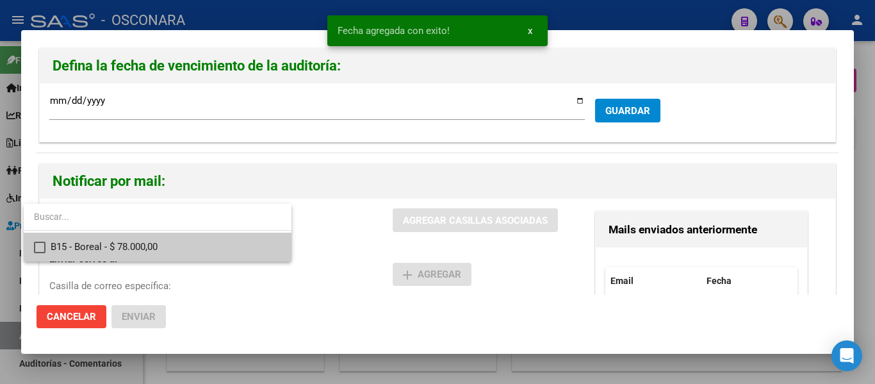
click at [128, 247] on span "B15 - Boreal - $ 78.000,00" at bounding box center [166, 247] width 231 height 29
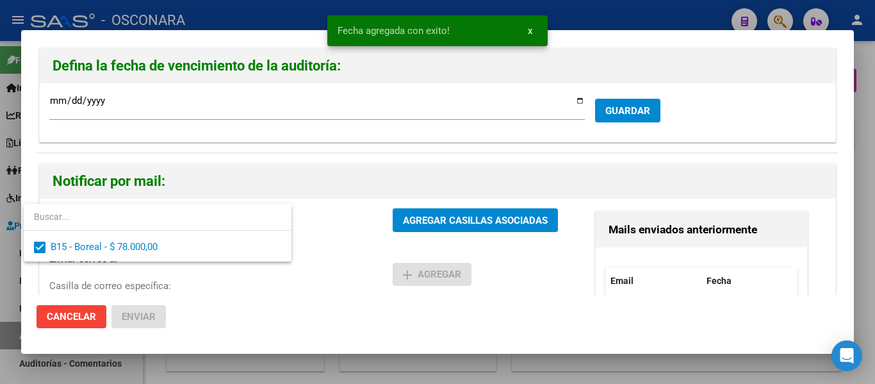
click at [424, 219] on div at bounding box center [437, 192] width 875 height 384
click at [424, 219] on span "AGREGAR CASILLAS ASOCIADAS" at bounding box center [475, 221] width 145 height 12
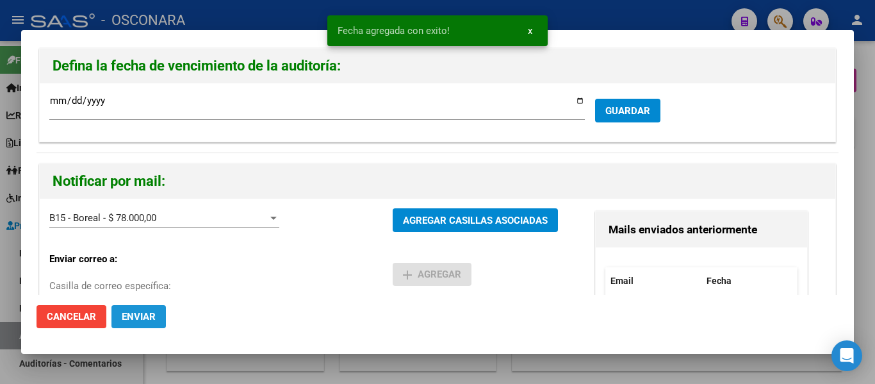
click at [151, 317] on span "Enviar" at bounding box center [139, 317] width 34 height 12
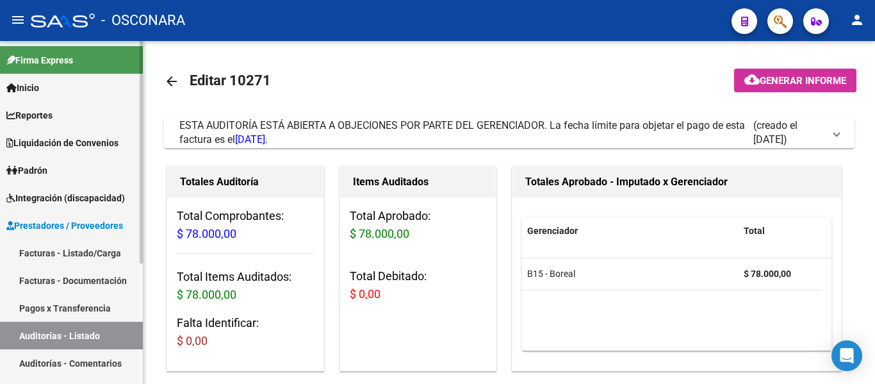
click at [84, 256] on link "Facturas - Listado/Carga" at bounding box center [71, 253] width 143 height 28
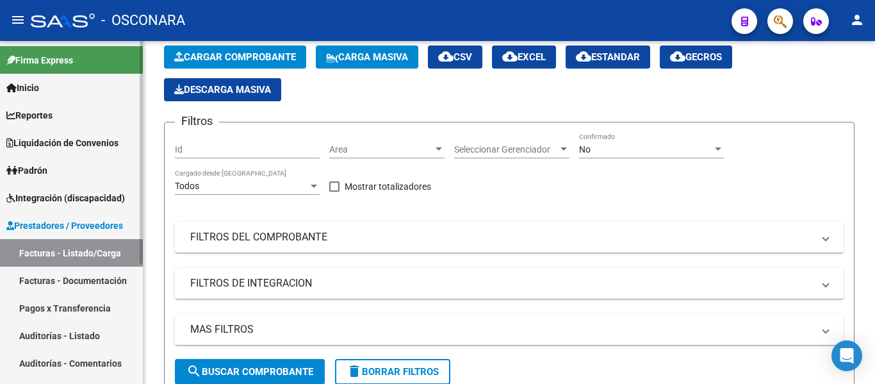
scroll to position [65, 0]
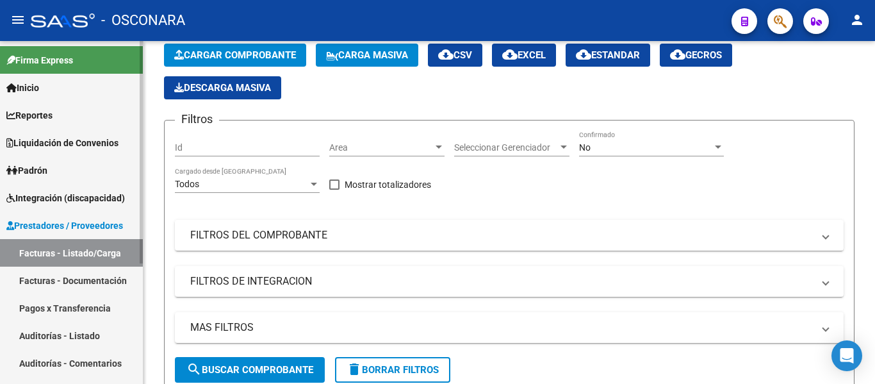
click at [412, 232] on mat-panel-title "FILTROS DEL COMPROBANTE" at bounding box center [501, 235] width 623 height 14
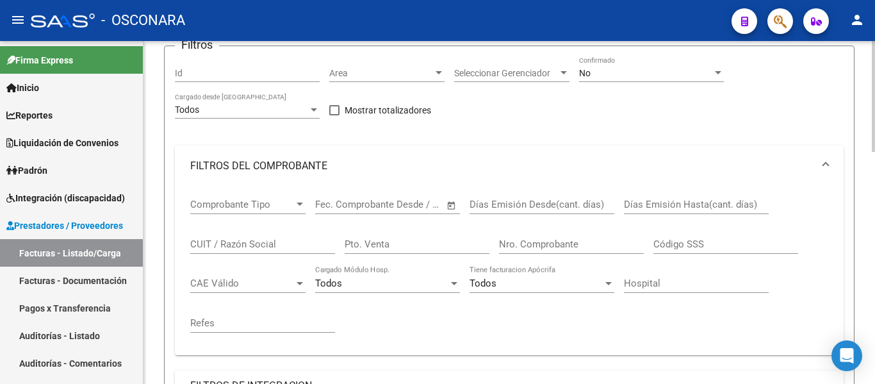
scroll to position [193, 0]
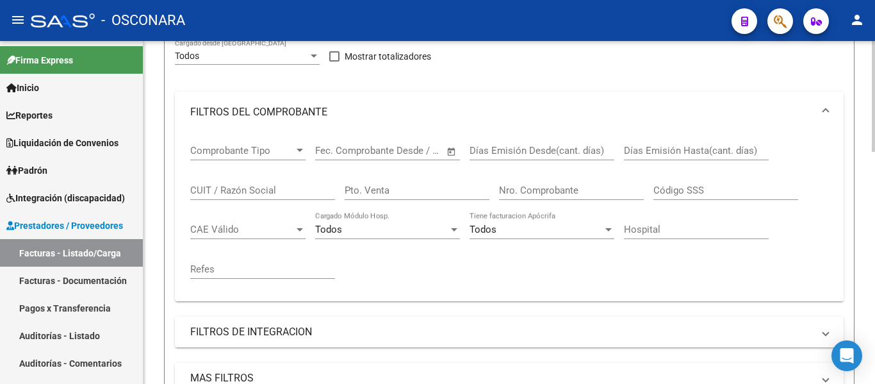
click at [261, 183] on div "CUIT / Razón Social" at bounding box center [262, 186] width 145 height 28
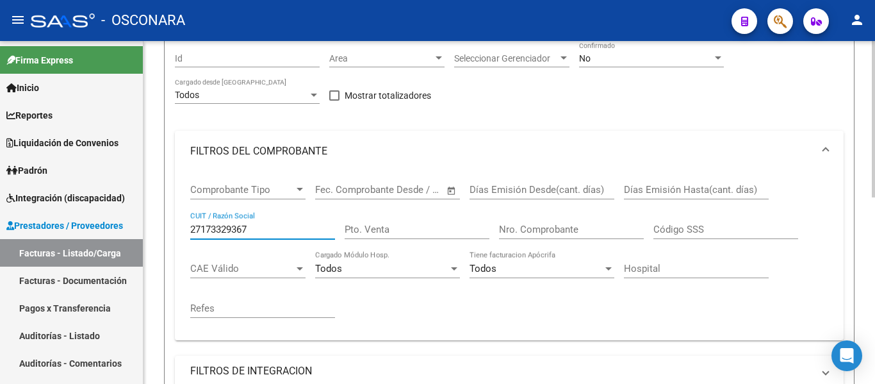
scroll to position [90, 0]
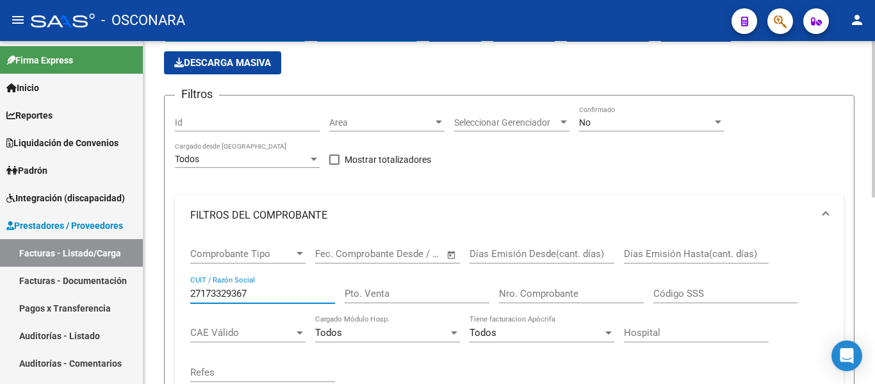
click at [610, 120] on div "No" at bounding box center [645, 122] width 133 height 11
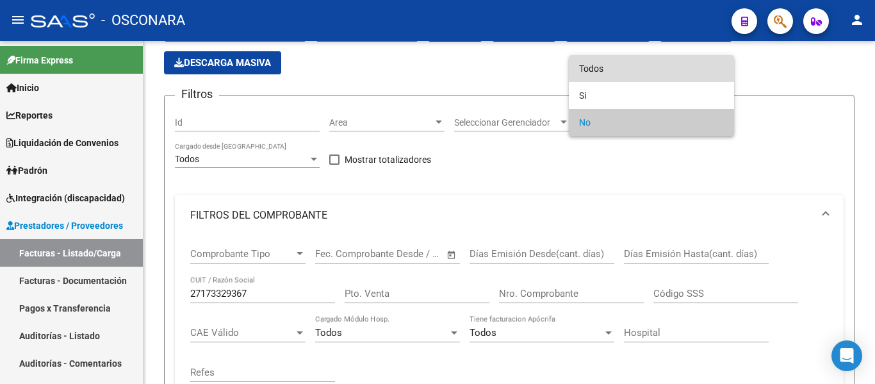
click at [614, 65] on span "Todos" at bounding box center [651, 68] width 145 height 27
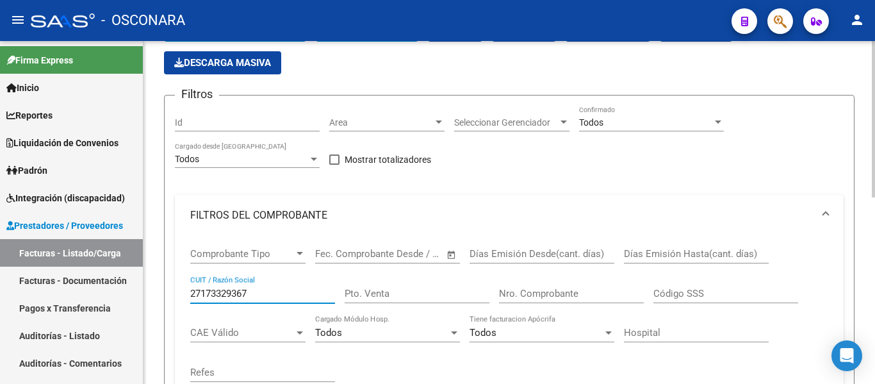
click at [280, 288] on input "27173329367" at bounding box center [262, 294] width 145 height 12
click at [234, 292] on input "27173329367" at bounding box center [262, 294] width 145 height 12
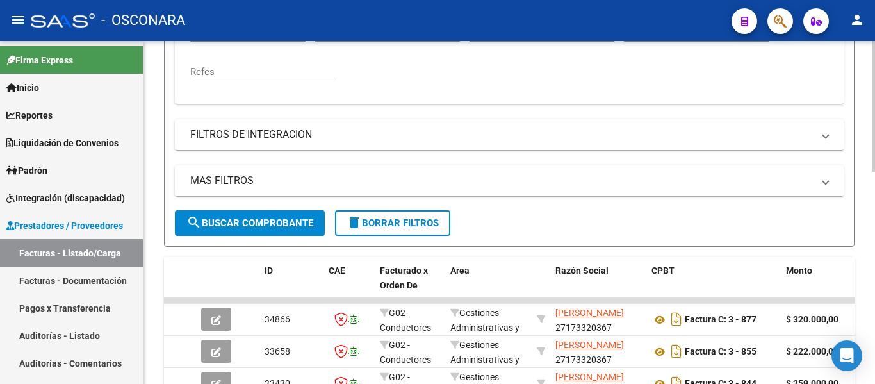
scroll to position [410, 0]
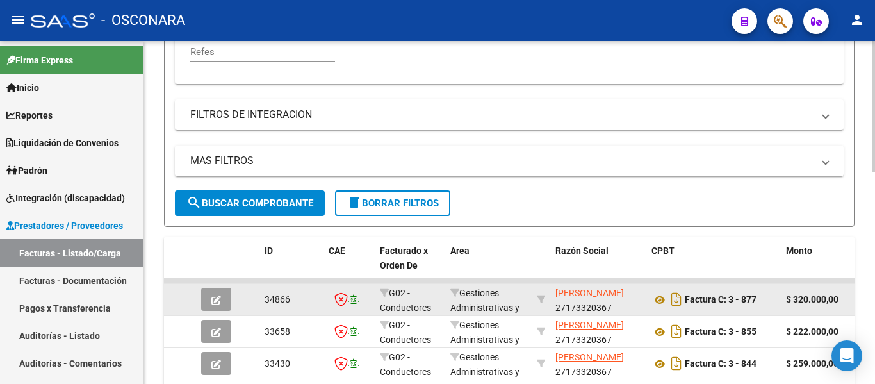
click at [216, 294] on span "button" at bounding box center [216, 299] width 10 height 12
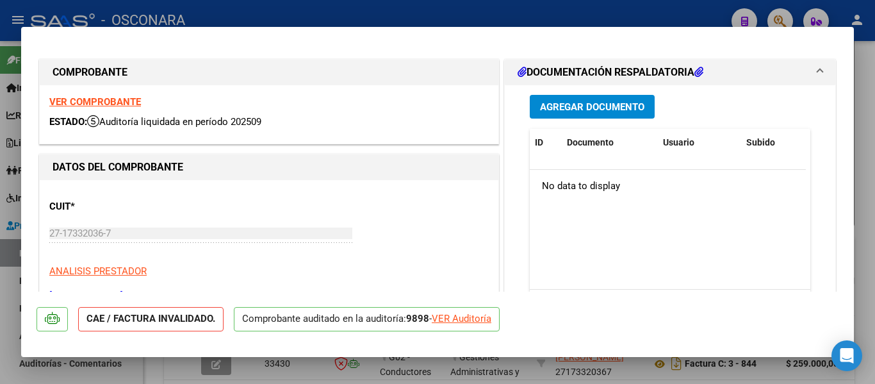
click at [464, 318] on div "VER Auditoría" at bounding box center [462, 318] width 60 height 15
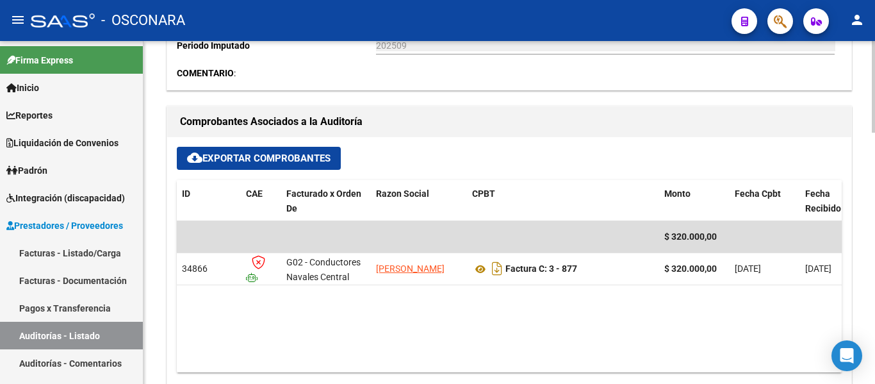
scroll to position [641, 0]
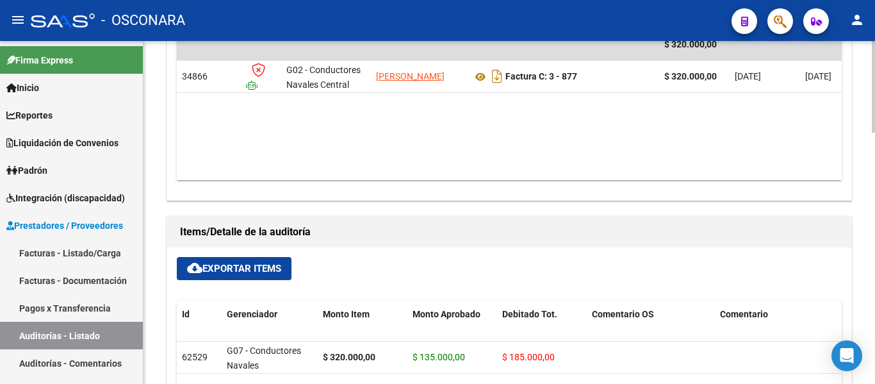
drag, startPoint x: 518, startPoint y: 169, endPoint x: 699, endPoint y: 165, distance: 180.7
click at [699, 165] on datatable-body "$ 320.000,00 34866 G02 - Conductores Navales Central ZAVALA CAROLINA Factura C:…" at bounding box center [509, 104] width 665 height 151
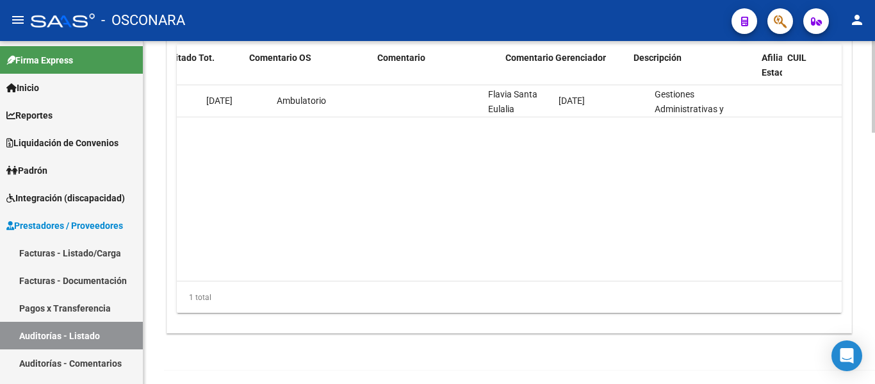
scroll to position [0, 0]
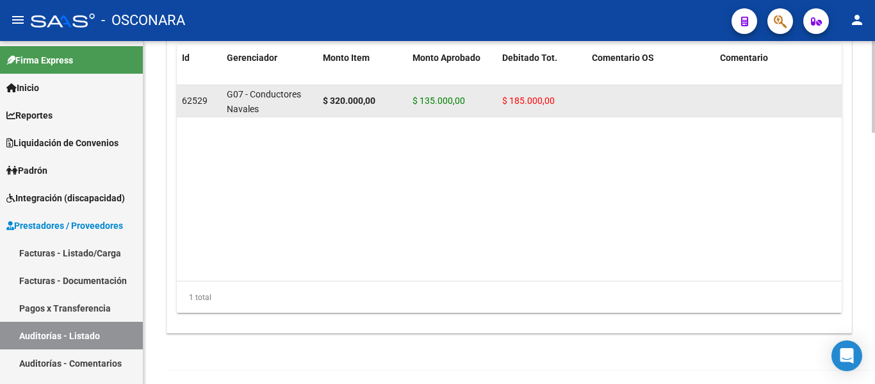
click at [204, 95] on span "62529" at bounding box center [195, 100] width 26 height 10
click at [277, 102] on div "G07 - Conductores Navales [GEOGRAPHIC_DATA][PERSON_NAME]" at bounding box center [270, 100] width 86 height 27
click at [630, 108] on datatable-body-cell at bounding box center [651, 100] width 128 height 31
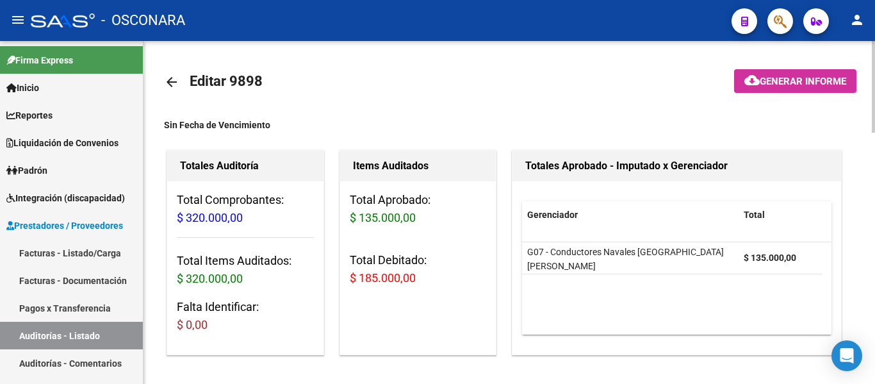
click at [793, 82] on span "Generar informe" at bounding box center [803, 82] width 86 height 12
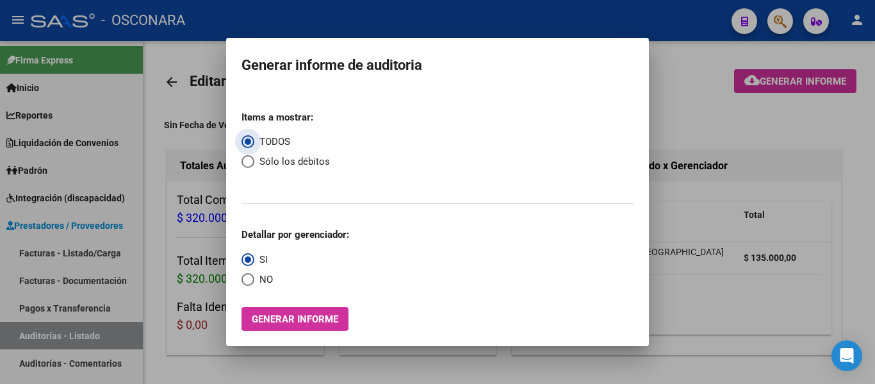
click at [308, 312] on button "Generar informe" at bounding box center [295, 319] width 107 height 24
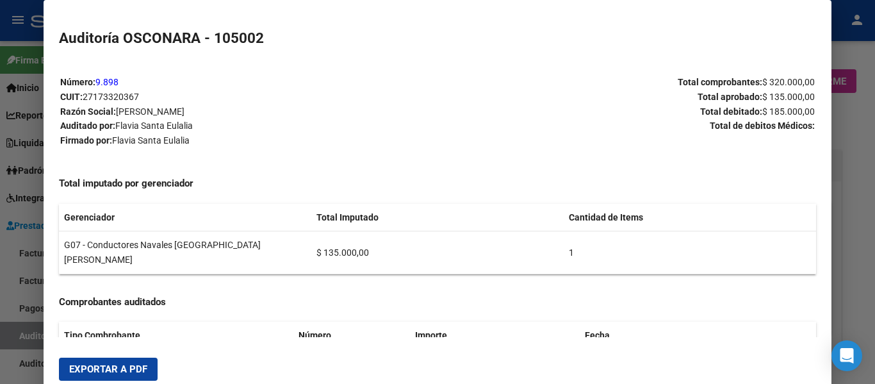
click at [83, 365] on span "Exportar a PDF" at bounding box center [108, 369] width 78 height 12
click at [0, 324] on div at bounding box center [437, 192] width 875 height 384
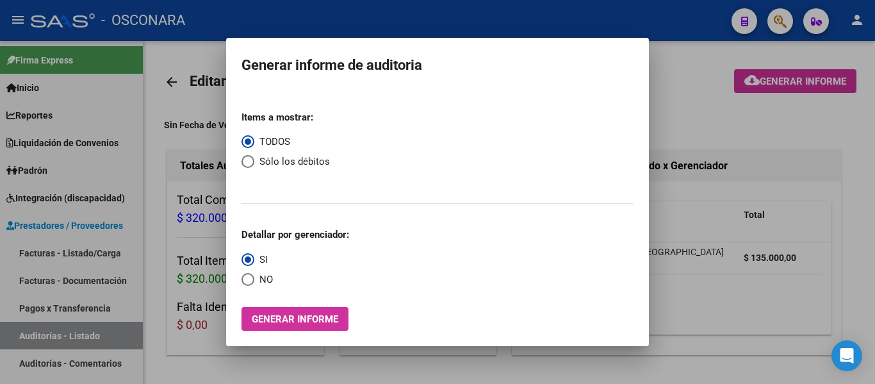
click at [40, 254] on div at bounding box center [437, 192] width 875 height 384
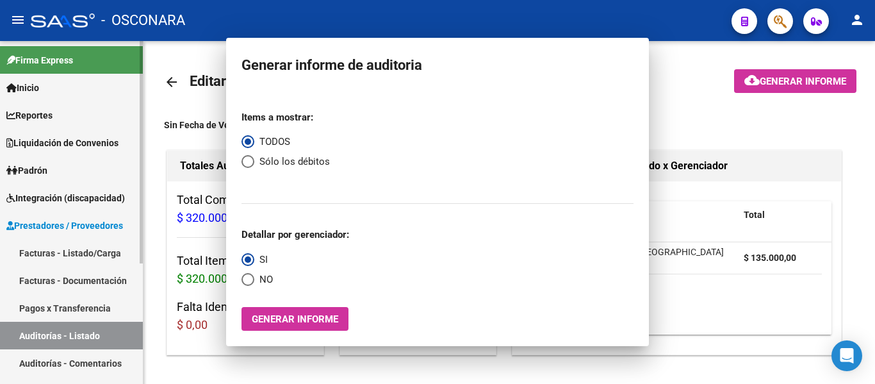
drag, startPoint x: 40, startPoint y: 254, endPoint x: 61, endPoint y: 247, distance: 21.7
click at [40, 254] on link "Facturas - Listado/Carga" at bounding box center [71, 253] width 143 height 28
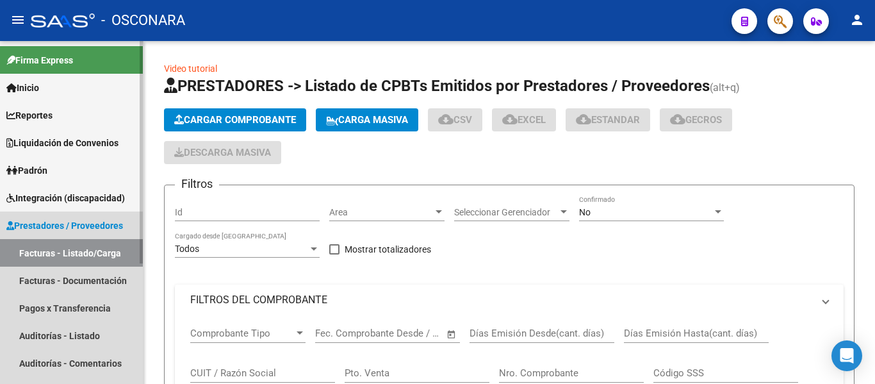
click at [61, 247] on link "Facturas - Listado/Carga" at bounding box center [71, 253] width 143 height 28
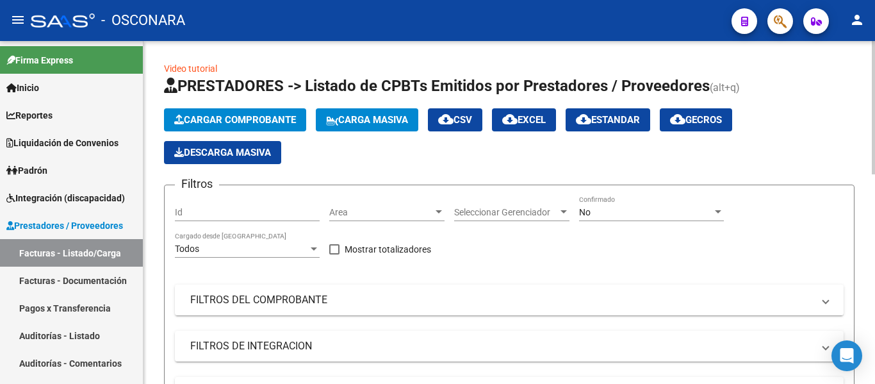
click at [205, 124] on span "Cargar Comprobante" at bounding box center [235, 120] width 122 height 12
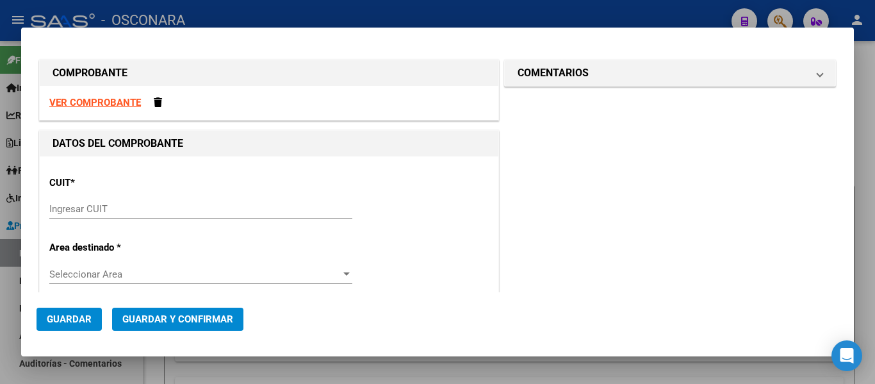
click at [120, 106] on strong "VER COMPROBANTE" at bounding box center [95, 103] width 92 height 12
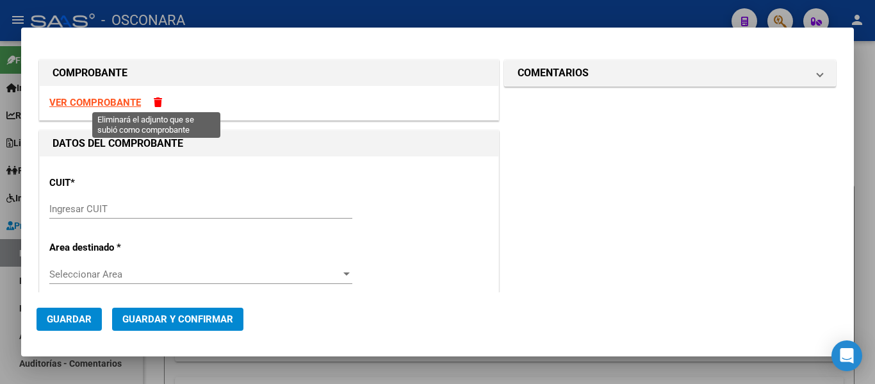
click at [157, 102] on span at bounding box center [158, 102] width 8 height 10
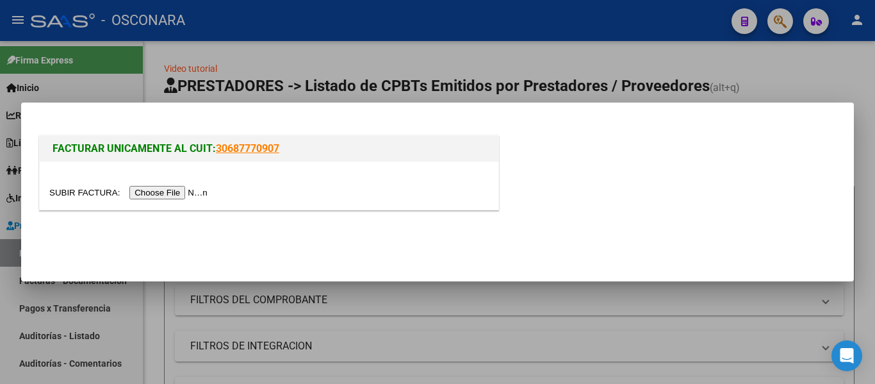
click at [154, 194] on input "file" at bounding box center [130, 192] width 162 height 13
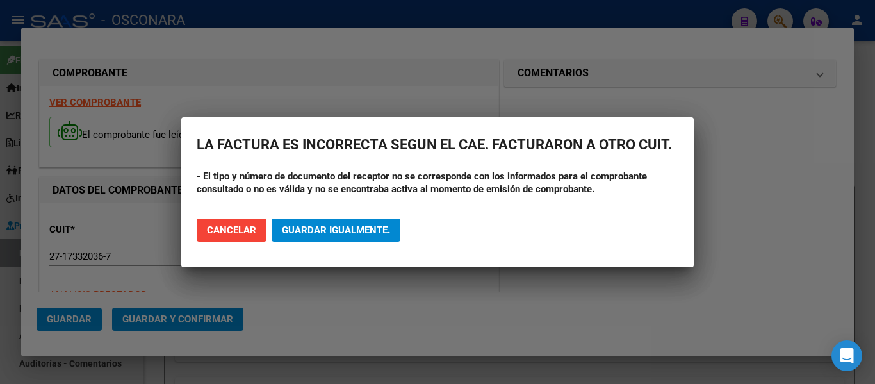
click at [351, 229] on span "Guardar igualmente." at bounding box center [336, 230] width 108 height 12
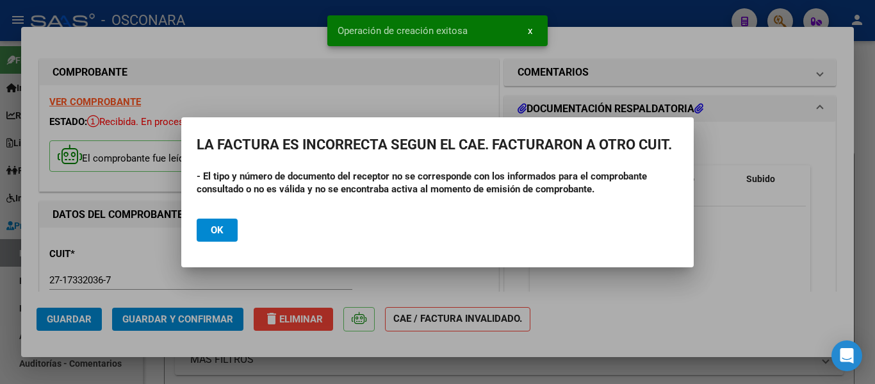
click at [209, 223] on button "Ok" at bounding box center [217, 229] width 41 height 23
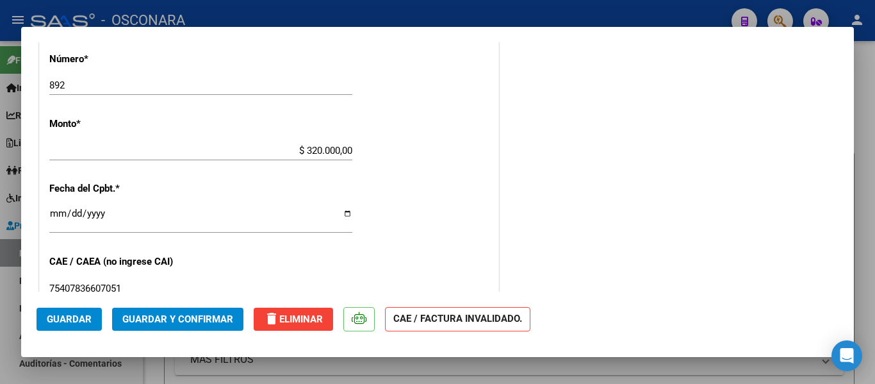
scroll to position [705, 0]
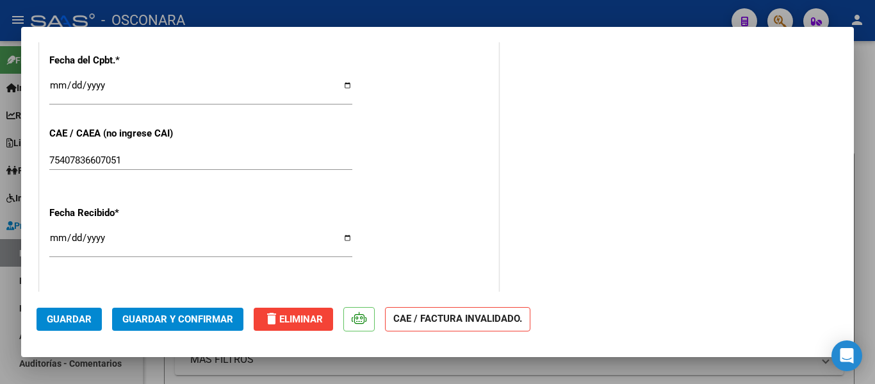
click at [188, 315] on span "Guardar y Confirmar" at bounding box center [177, 319] width 111 height 12
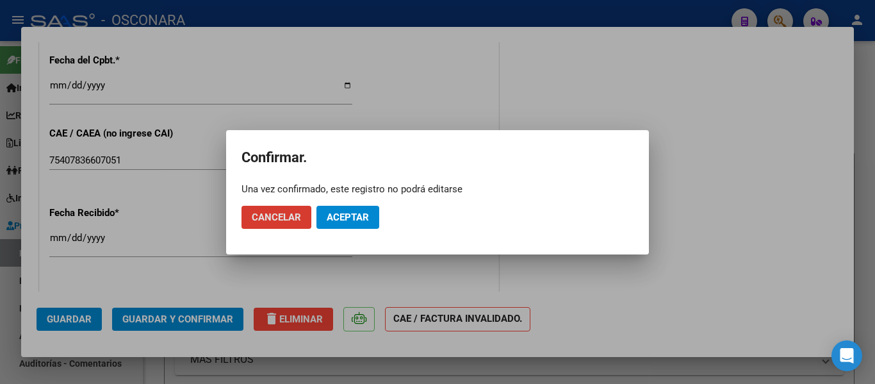
click at [365, 217] on span "Aceptar" at bounding box center [348, 217] width 42 height 12
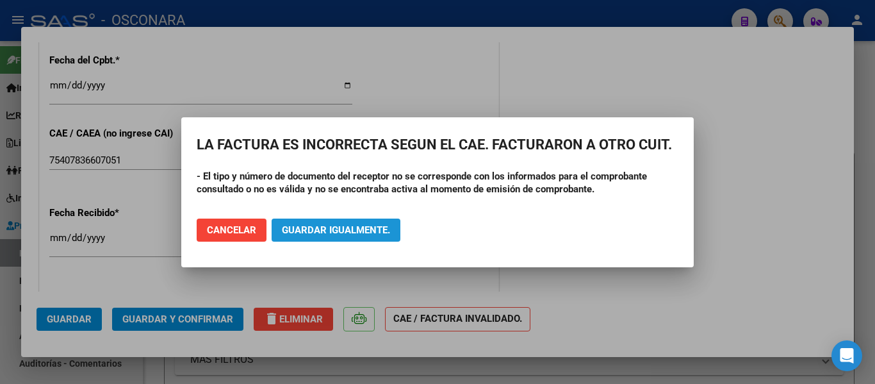
click at [315, 227] on span "Guardar igualmente." at bounding box center [336, 230] width 108 height 12
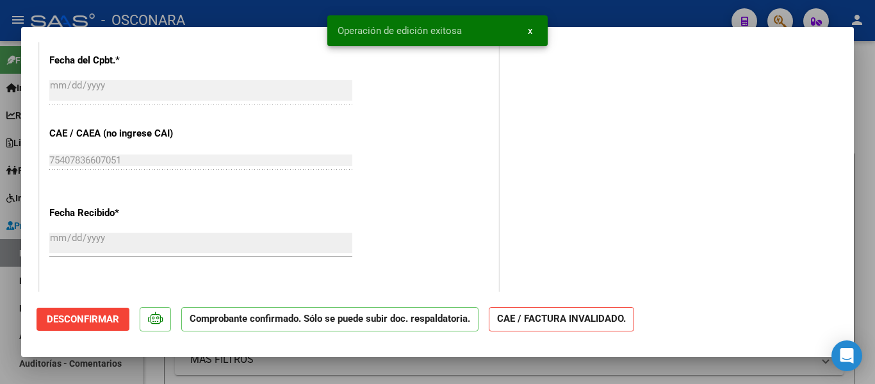
click at [0, 299] on div at bounding box center [437, 192] width 875 height 384
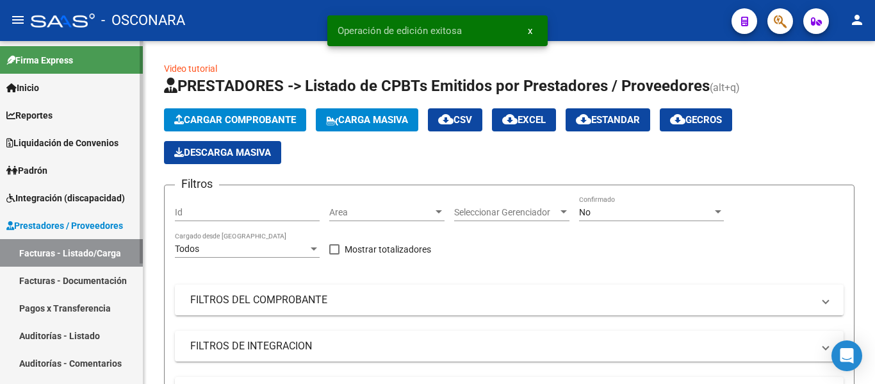
click at [56, 329] on link "Auditorías - Listado" at bounding box center [71, 336] width 143 height 28
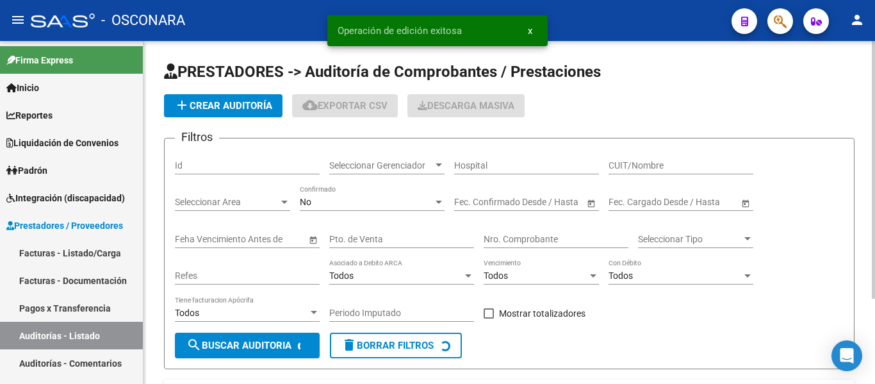
click at [234, 102] on span "add Crear Auditoría" at bounding box center [223, 106] width 98 height 12
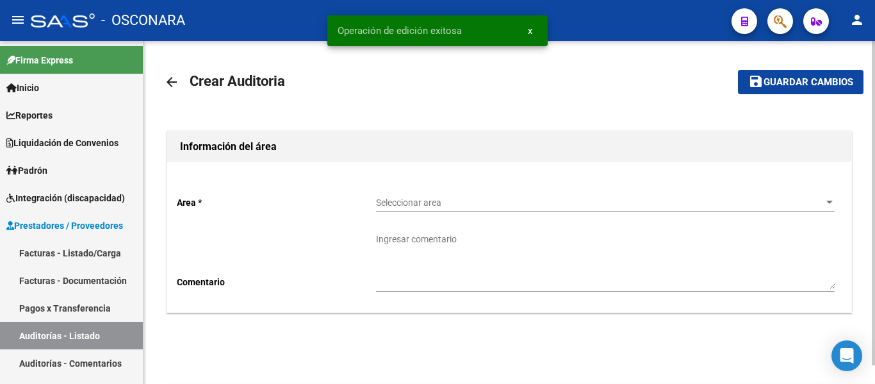
click at [441, 192] on div "Seleccionar area Seleccionar area" at bounding box center [605, 199] width 459 height 26
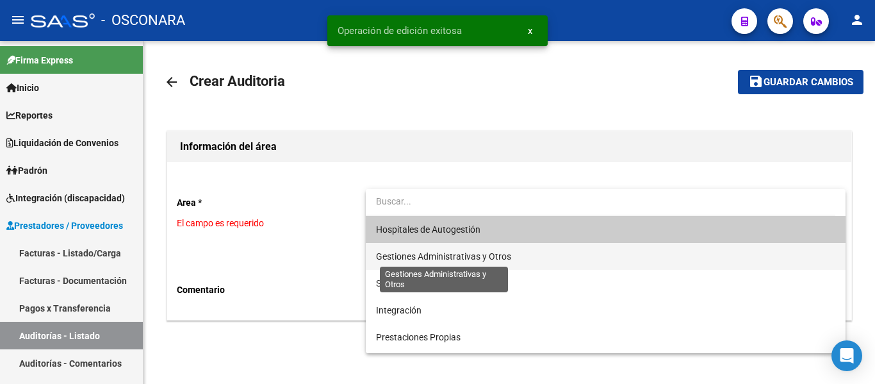
click at [422, 258] on span "Gestiones Administrativas y Otros" at bounding box center [443, 256] width 135 height 10
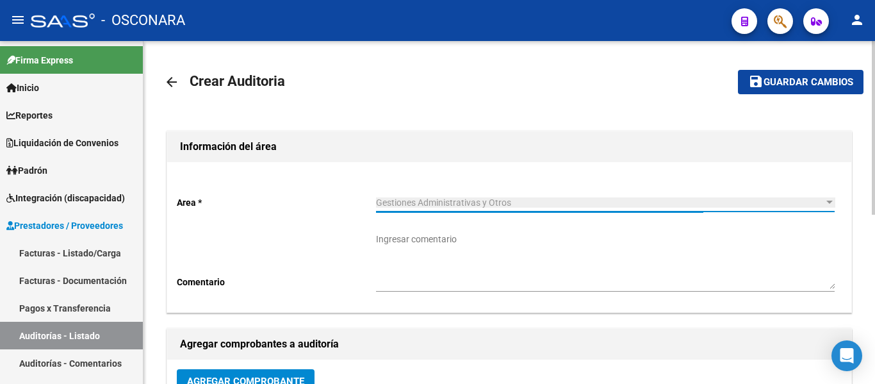
click at [213, 375] on span "Agregar Comprobante" at bounding box center [245, 381] width 117 height 12
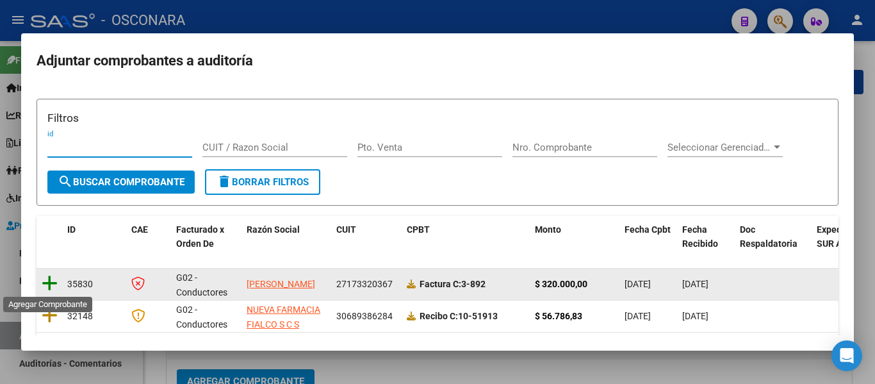
click at [48, 277] on icon at bounding box center [50, 283] width 16 height 18
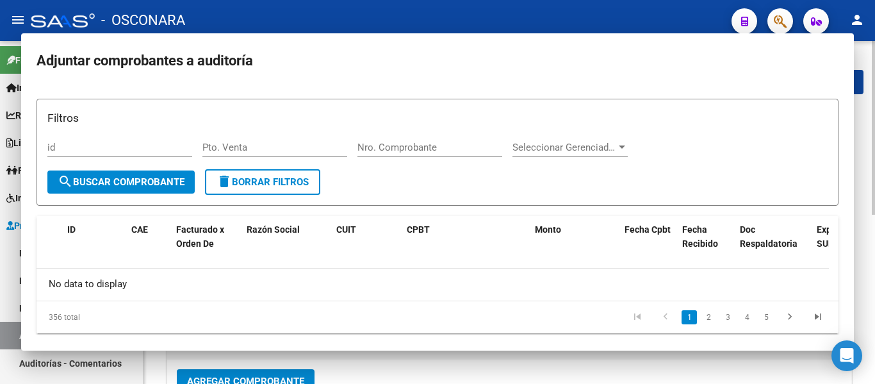
scroll to position [9, 0]
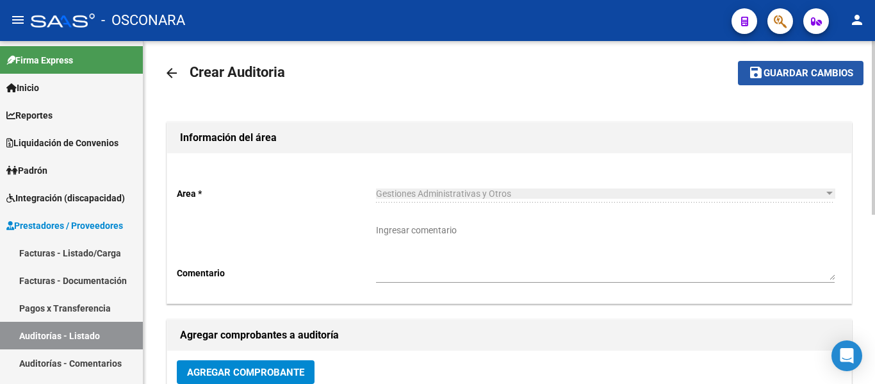
click at [821, 72] on span "Guardar cambios" at bounding box center [809, 74] width 90 height 12
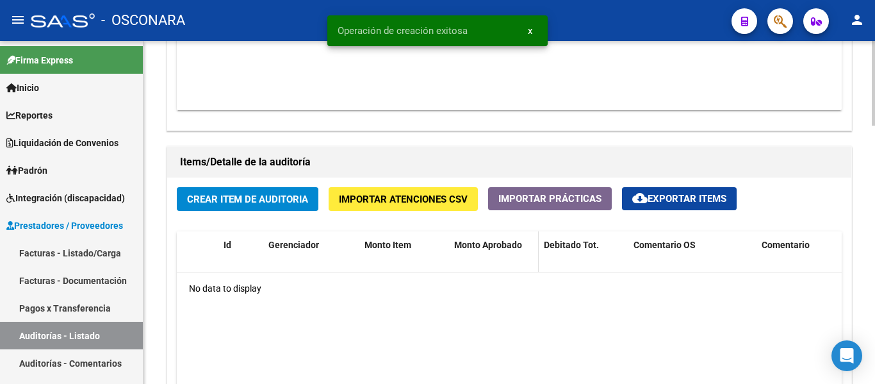
scroll to position [833, 0]
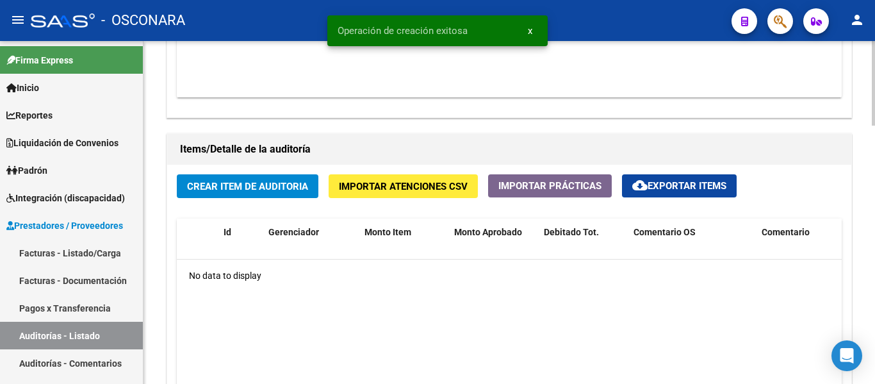
click at [270, 172] on div "Crear Item de Auditoria Importar Atenciones CSV Importar Prácticas cloud_downlo…" at bounding box center [509, 336] width 684 height 342
click at [267, 187] on span "Crear Item de Auditoria" at bounding box center [247, 187] width 121 height 12
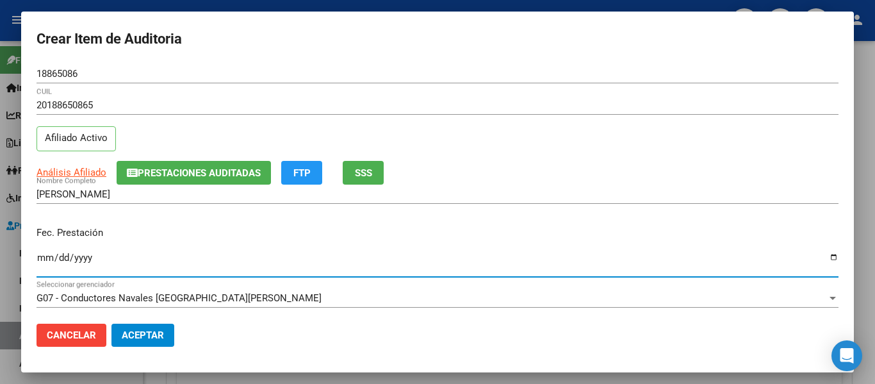
click at [40, 256] on input "Ingresar la fecha" at bounding box center [438, 262] width 802 height 21
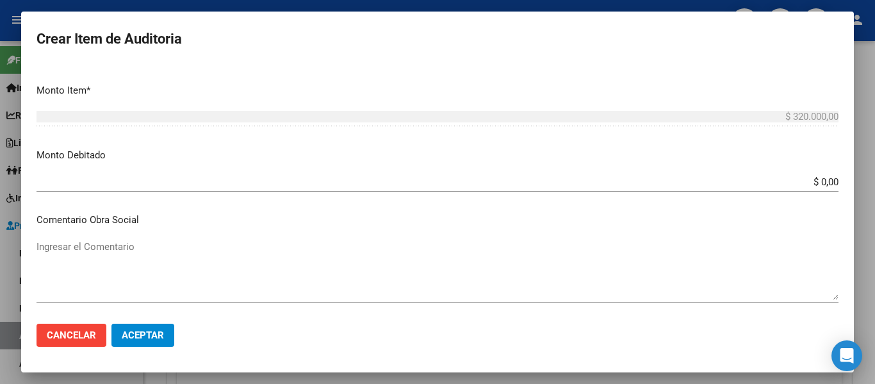
scroll to position [449, 0]
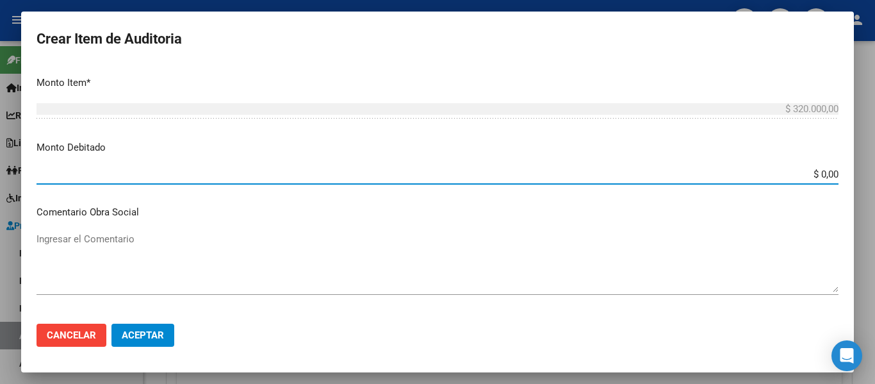
drag, startPoint x: 805, startPoint y: 176, endPoint x: 864, endPoint y: 179, distance: 59.0
click at [864, 179] on div "Crear Item de Auditoria 18865086 Nro Documento 20188650865 CUIL Afiliado Activo…" at bounding box center [437, 192] width 875 height 384
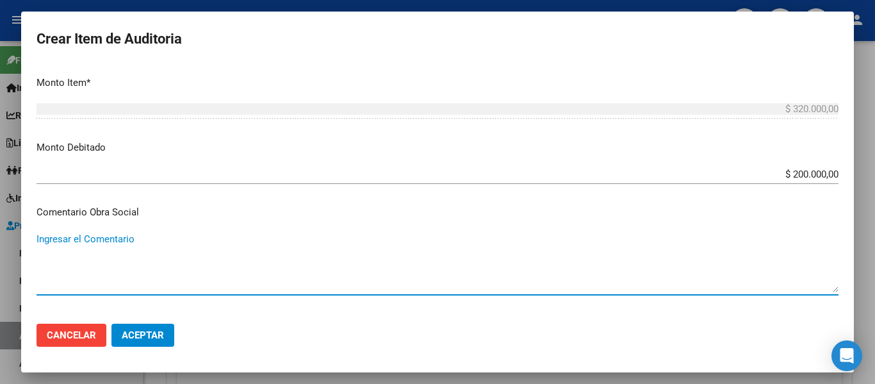
click at [101, 252] on textarea "Ingresar el Comentario" at bounding box center [438, 262] width 802 height 60
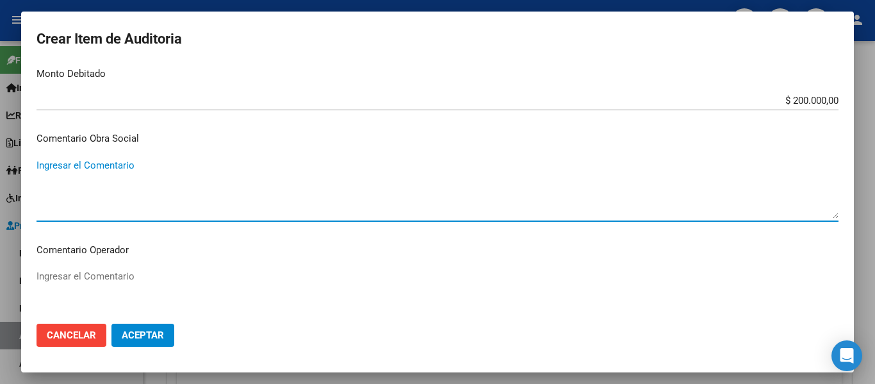
scroll to position [769, 0]
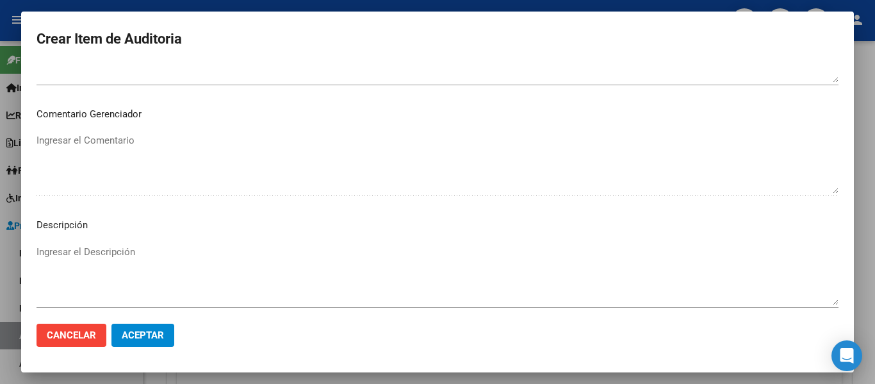
click at [103, 225] on p "Descripción" at bounding box center [438, 225] width 802 height 15
click at [103, 252] on textarea "Ingresar el Descripción" at bounding box center [438, 275] width 802 height 60
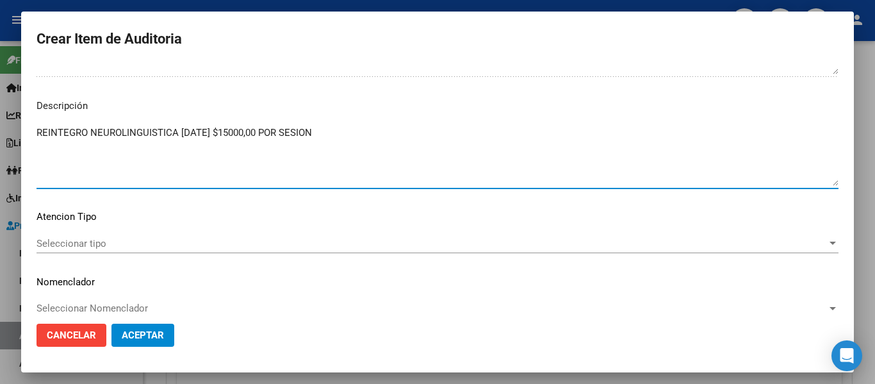
scroll to position [905, 0]
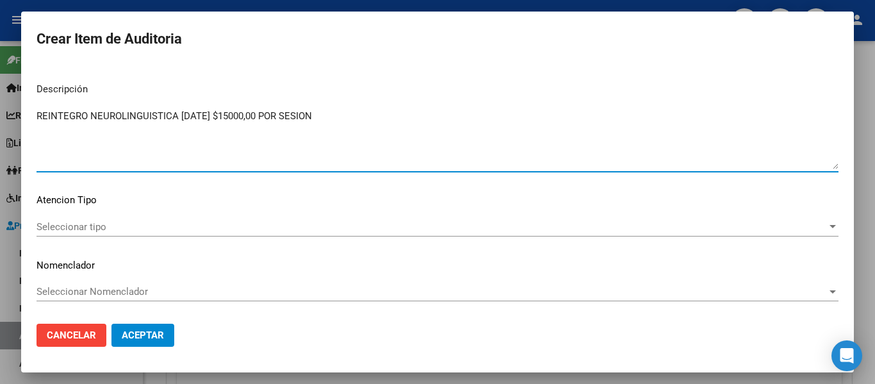
click at [95, 233] on div "Seleccionar tipo Seleccionar tipo" at bounding box center [438, 226] width 802 height 19
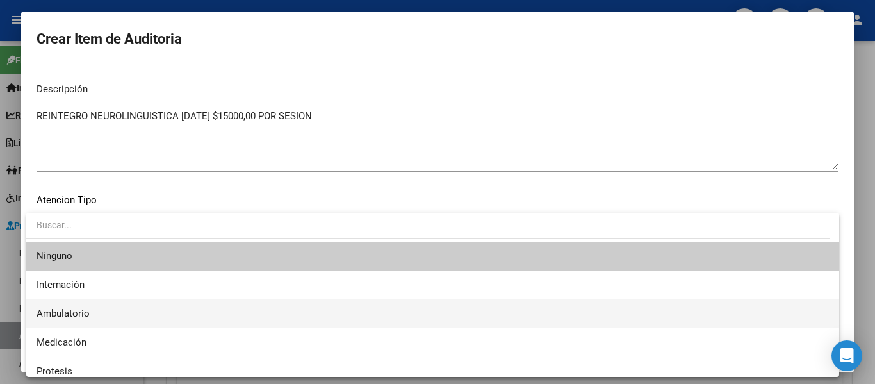
click at [76, 314] on span "Ambulatorio" at bounding box center [63, 314] width 53 height 12
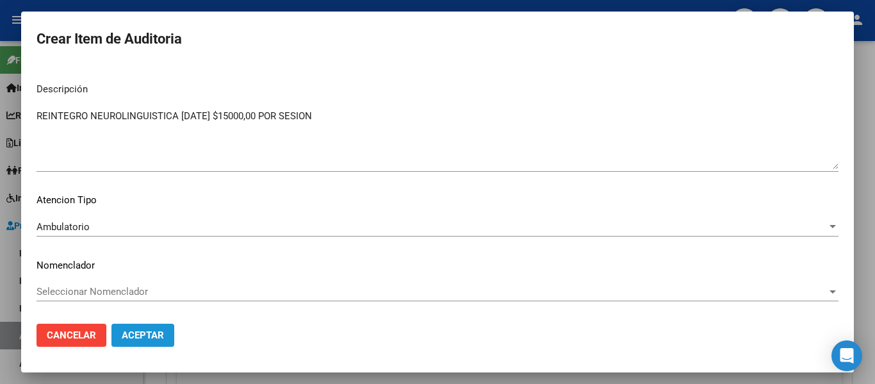
click at [152, 337] on span "Aceptar" at bounding box center [143, 335] width 42 height 12
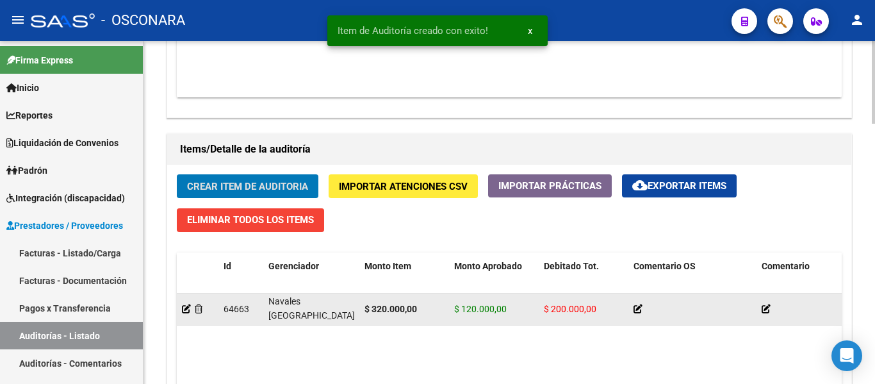
scroll to position [1, 0]
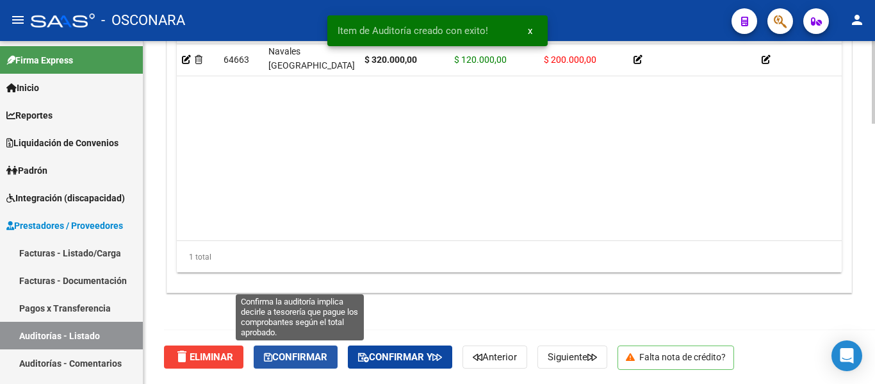
click at [290, 355] on span "Confirmar" at bounding box center [295, 357] width 63 height 12
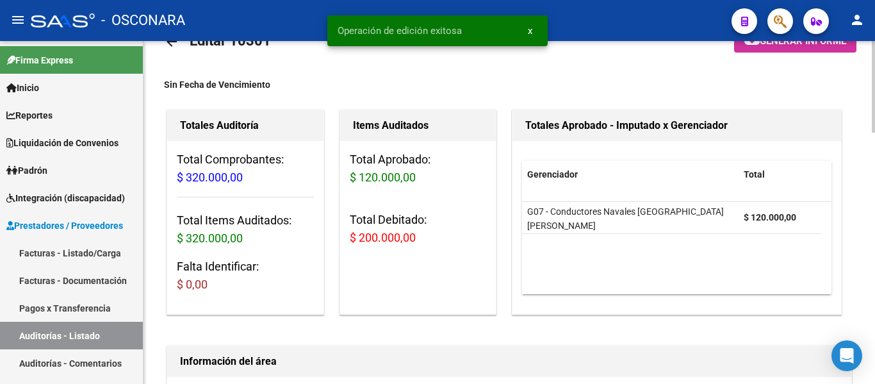
scroll to position [0, 0]
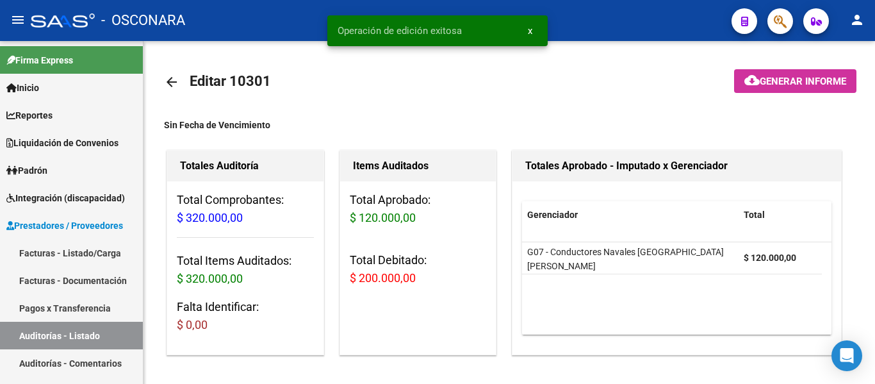
click at [763, 86] on span "Generar informe" at bounding box center [803, 82] width 86 height 12
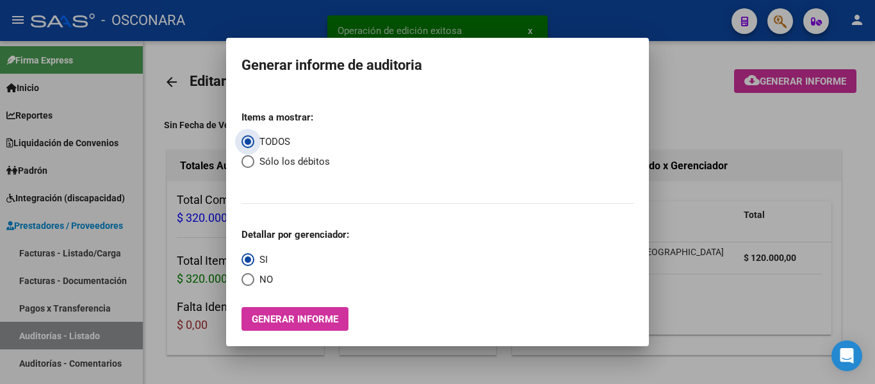
click at [313, 318] on span "Generar informe" at bounding box center [295, 319] width 86 height 12
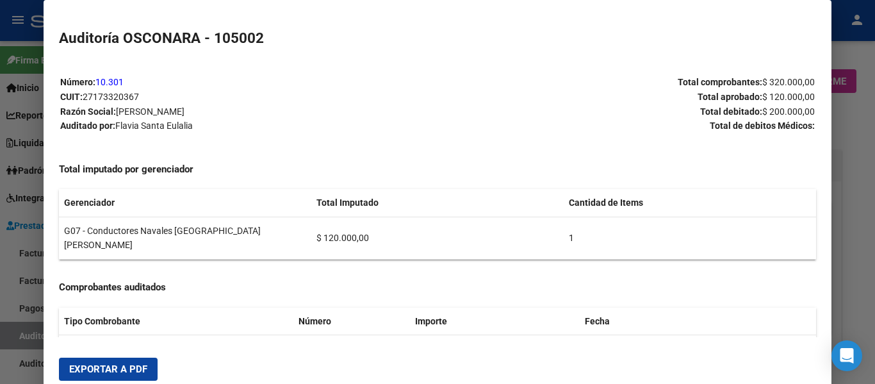
click at [94, 364] on span "Exportar a PDF" at bounding box center [108, 369] width 78 height 12
click at [95, 371] on span "Exportar a PDF" at bounding box center [108, 369] width 78 height 12
click at [5, 287] on div at bounding box center [437, 192] width 875 height 384
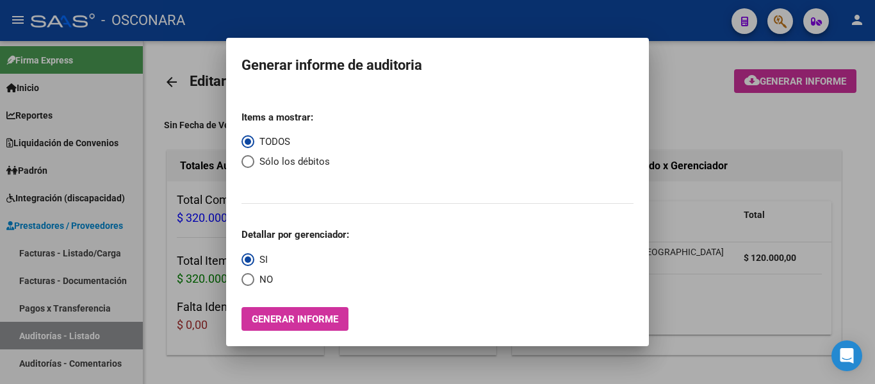
click at [169, 69] on div at bounding box center [437, 192] width 875 height 384
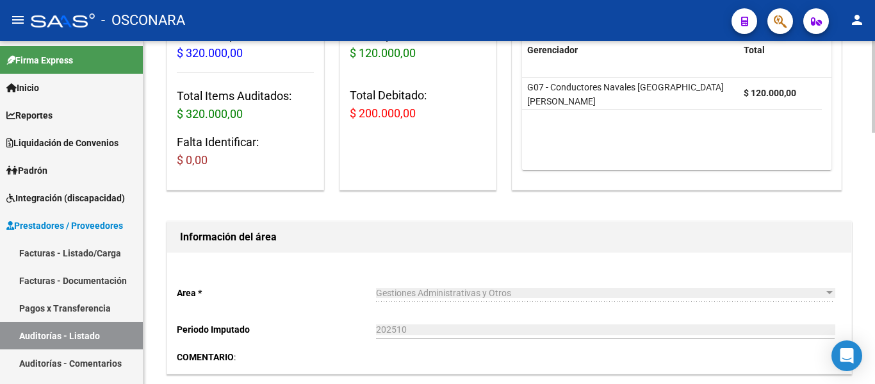
scroll to position [192, 0]
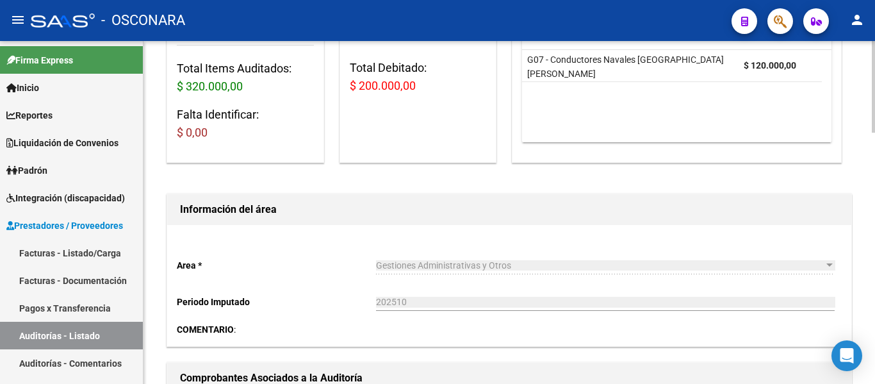
click at [64, 331] on link "Auditorías - Listado" at bounding box center [71, 336] width 143 height 28
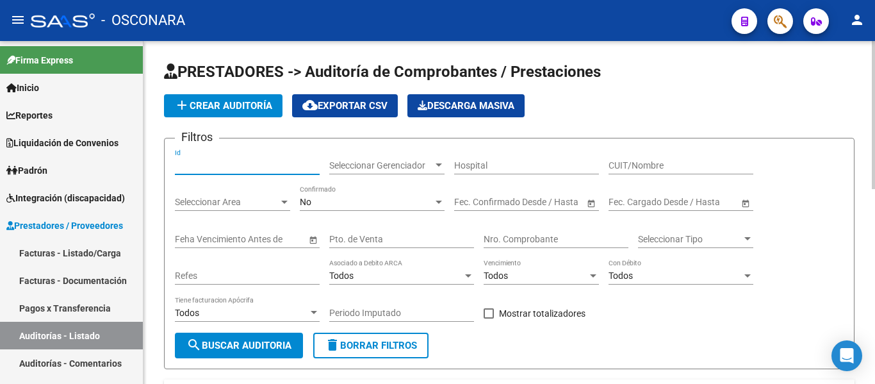
click at [202, 169] on input "Id" at bounding box center [247, 165] width 145 height 11
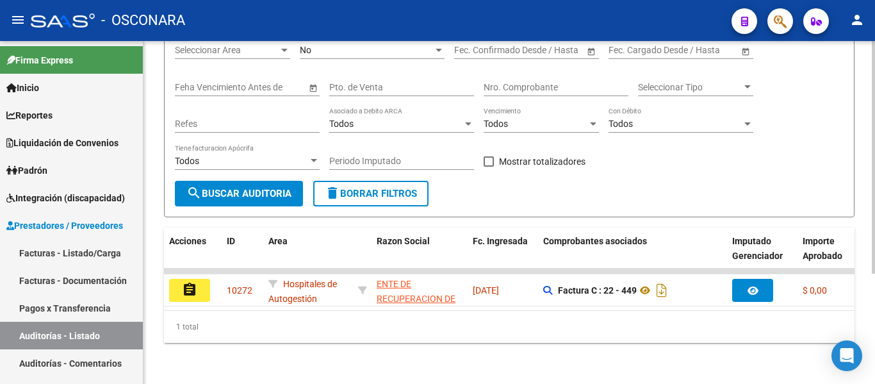
scroll to position [162, 0]
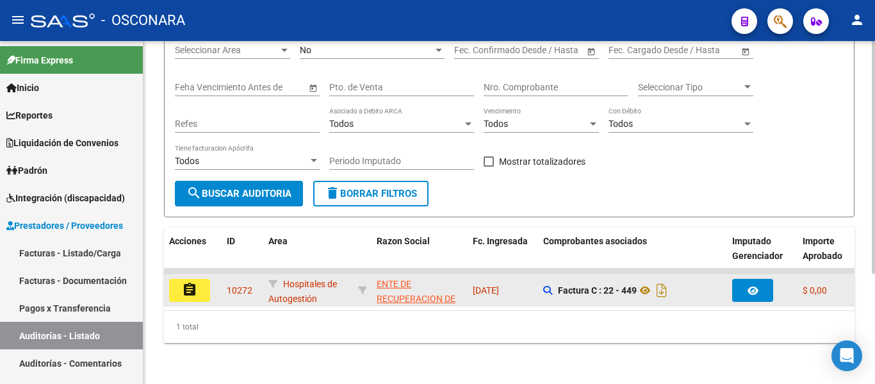
click at [197, 282] on mat-icon "assignment" at bounding box center [189, 289] width 15 height 15
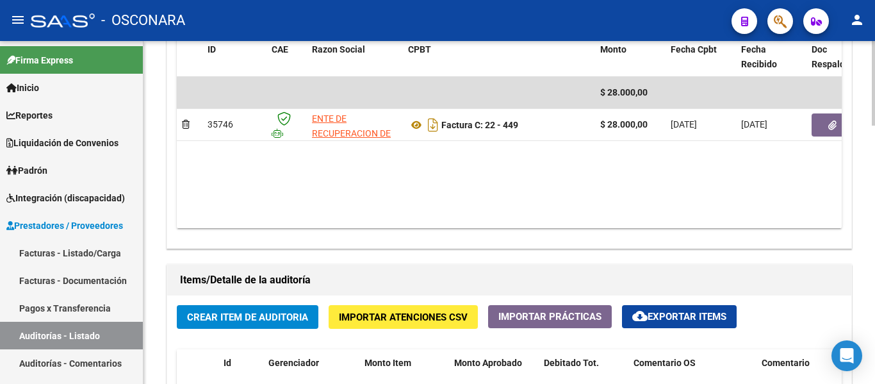
scroll to position [705, 0]
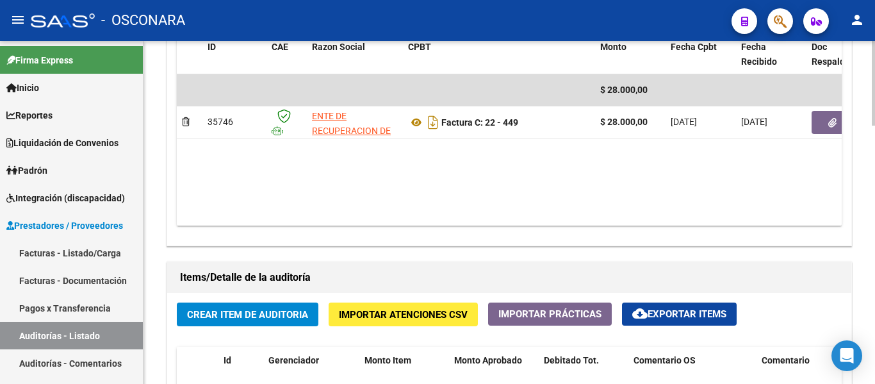
click at [247, 308] on button "Crear Item de Auditoria" at bounding box center [248, 314] width 142 height 24
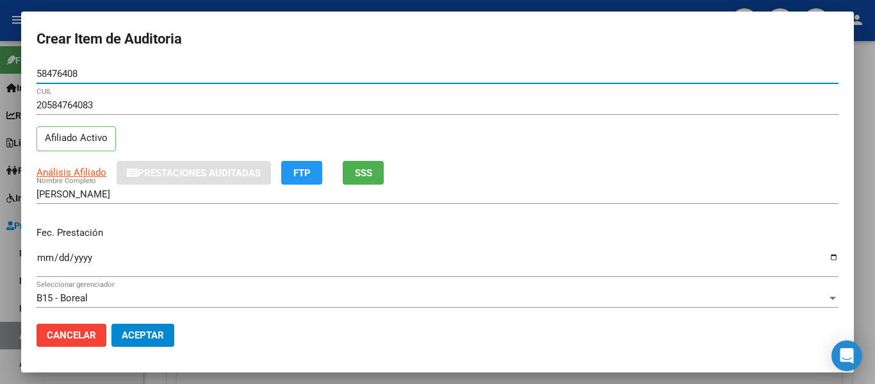
click at [374, 170] on button "SSS" at bounding box center [363, 173] width 41 height 24
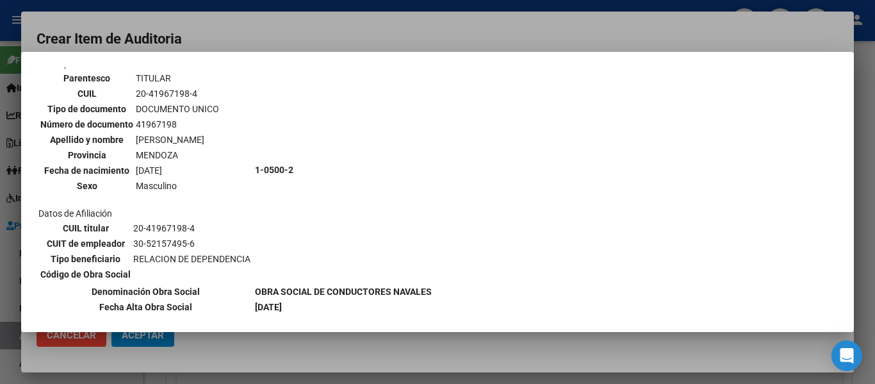
scroll to position [128, 0]
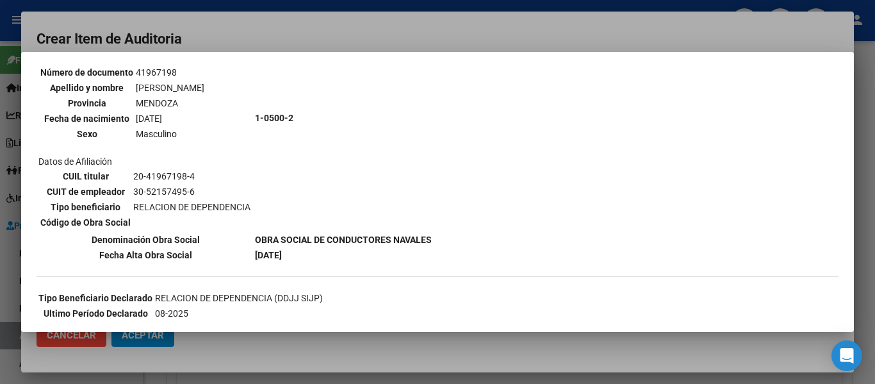
click at [328, 33] on div at bounding box center [437, 192] width 875 height 384
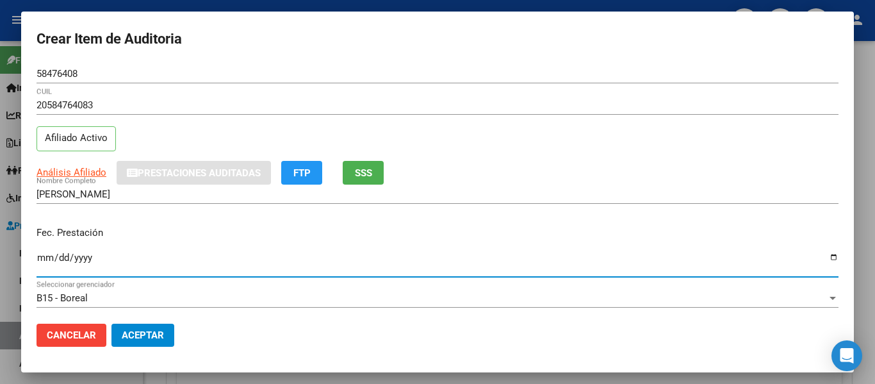
click at [47, 255] on input "Ingresar la fecha" at bounding box center [438, 262] width 802 height 21
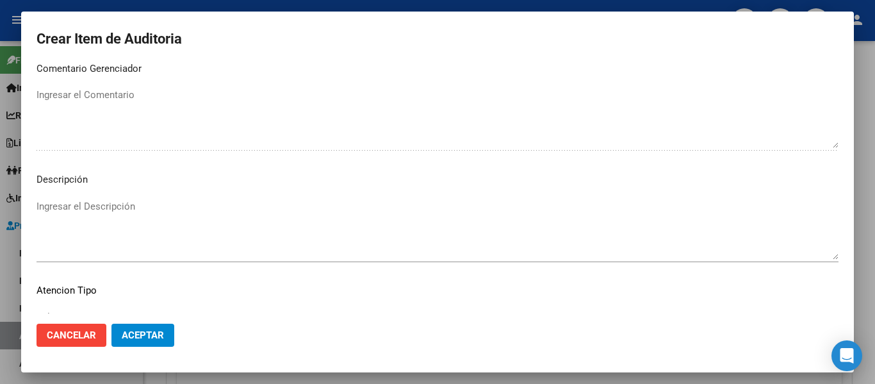
scroll to position [905, 0]
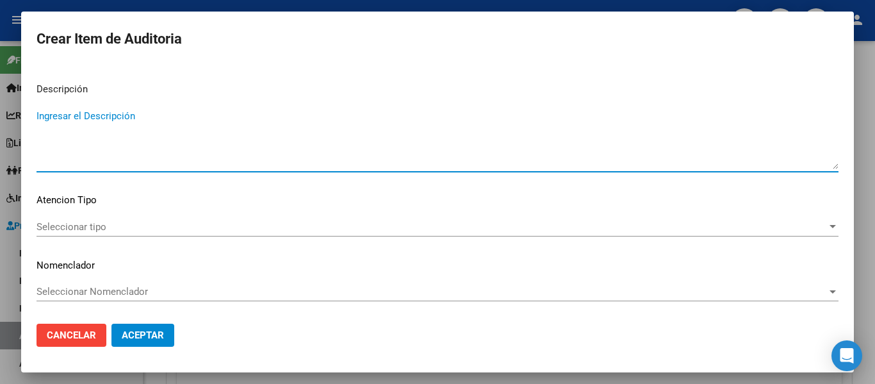
click at [176, 137] on textarea "Ingresar el Descripción" at bounding box center [438, 139] width 802 height 60
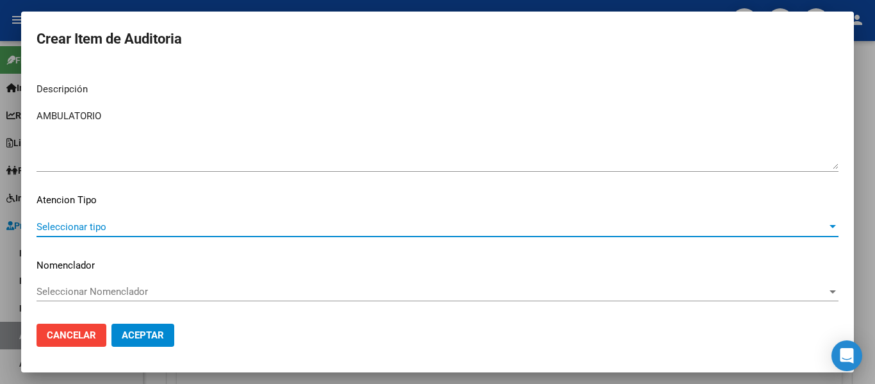
click at [63, 229] on span "Seleccionar tipo" at bounding box center [432, 227] width 791 height 12
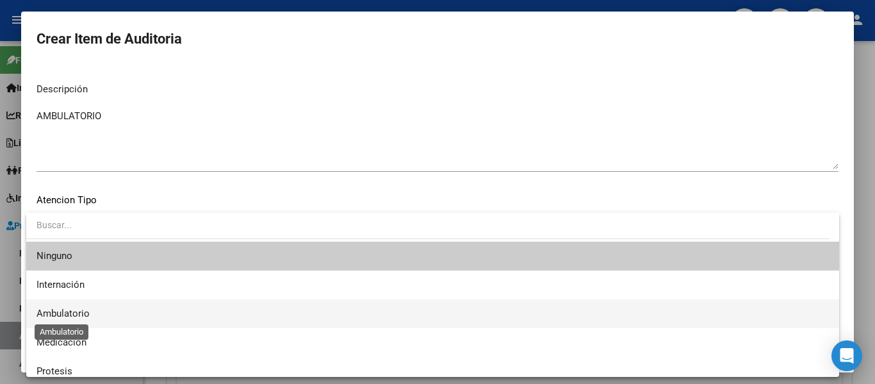
click at [67, 313] on span "Ambulatorio" at bounding box center [63, 314] width 53 height 12
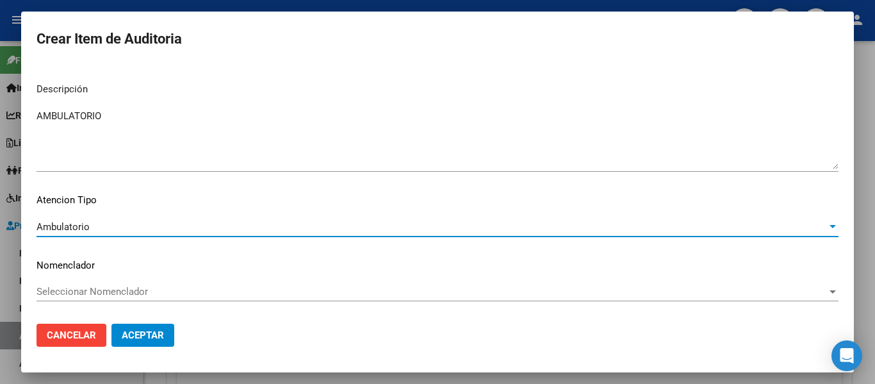
click at [138, 336] on span "Aceptar" at bounding box center [143, 335] width 42 height 12
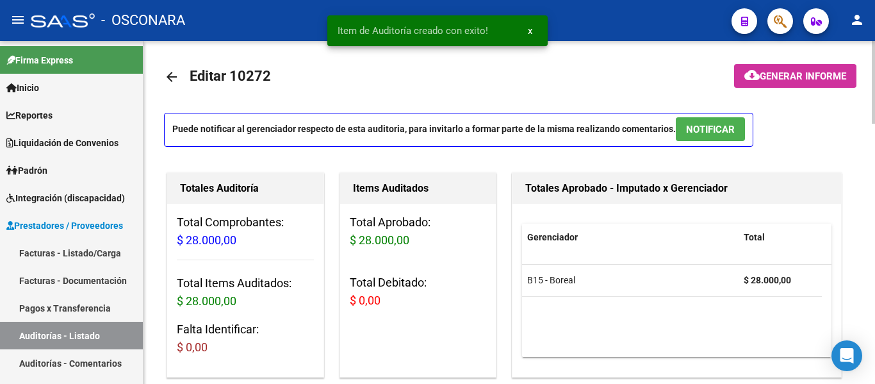
scroll to position [1, 0]
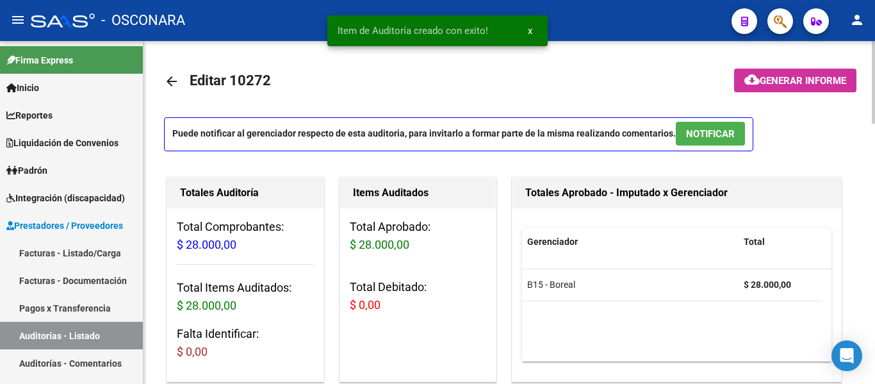
click at [705, 138] on span "NOTIFICAR" at bounding box center [710, 134] width 49 height 12
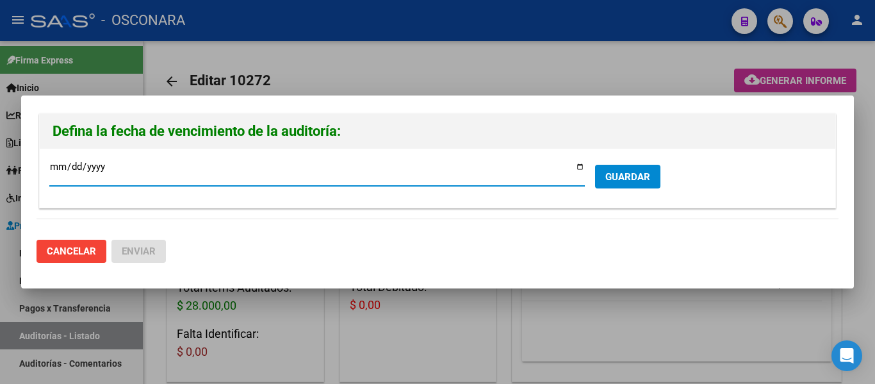
click at [578, 170] on input "2025-10-16" at bounding box center [317, 171] width 536 height 21
click at [617, 174] on span "GUARDAR" at bounding box center [627, 177] width 45 height 12
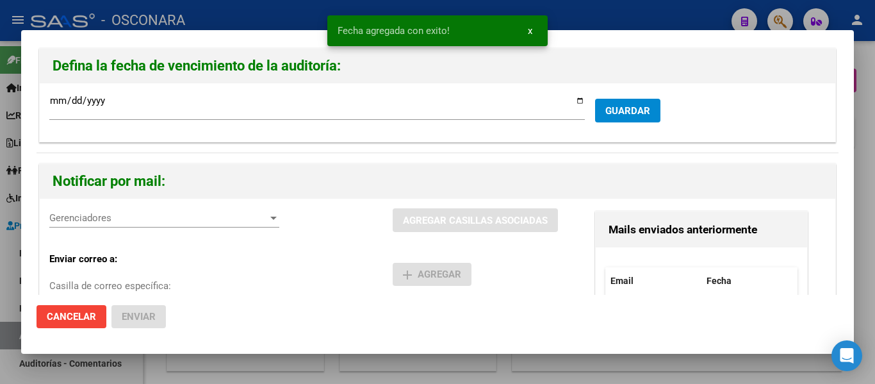
click at [103, 218] on span "Gerenciadores" at bounding box center [158, 218] width 218 height 12
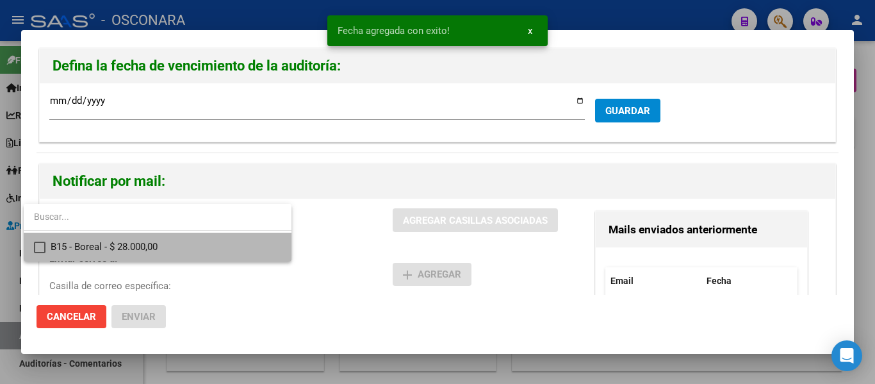
click at [101, 245] on span "B15 - Boreal - $ 28.000,00" at bounding box center [166, 247] width 231 height 29
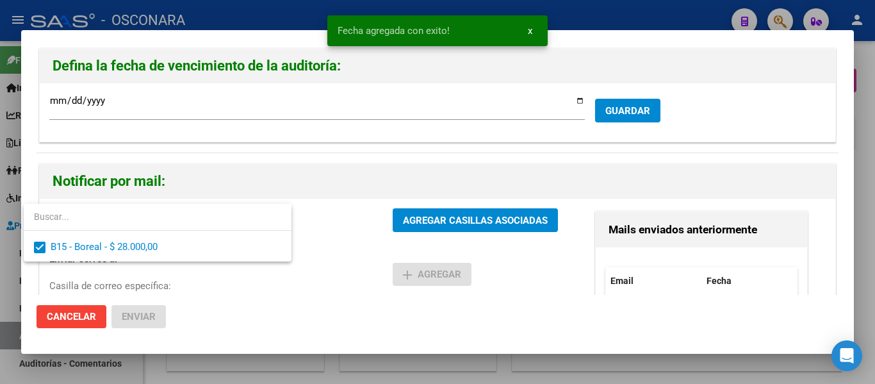
click at [430, 222] on div at bounding box center [437, 192] width 875 height 384
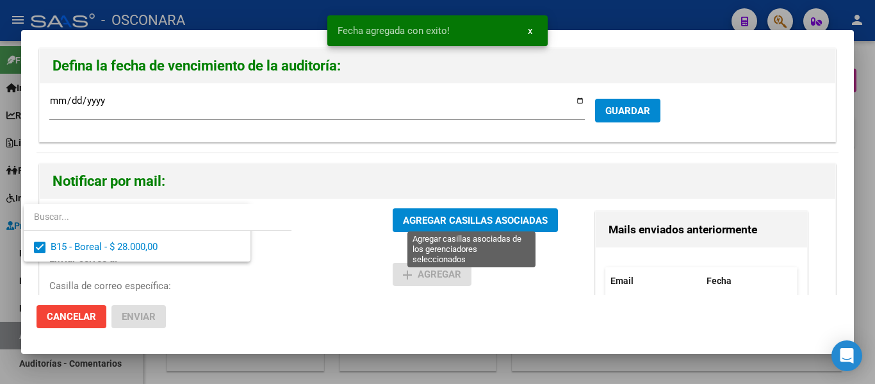
click at [430, 222] on span "AGREGAR CASILLAS ASOCIADAS" at bounding box center [475, 221] width 145 height 12
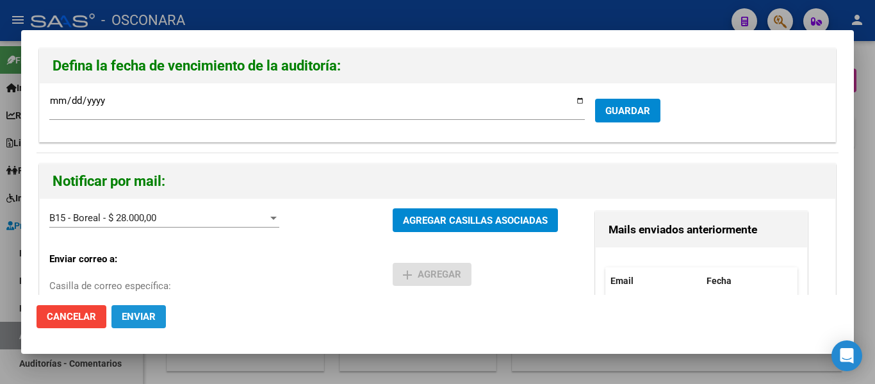
click at [131, 319] on span "Enviar" at bounding box center [139, 317] width 34 height 12
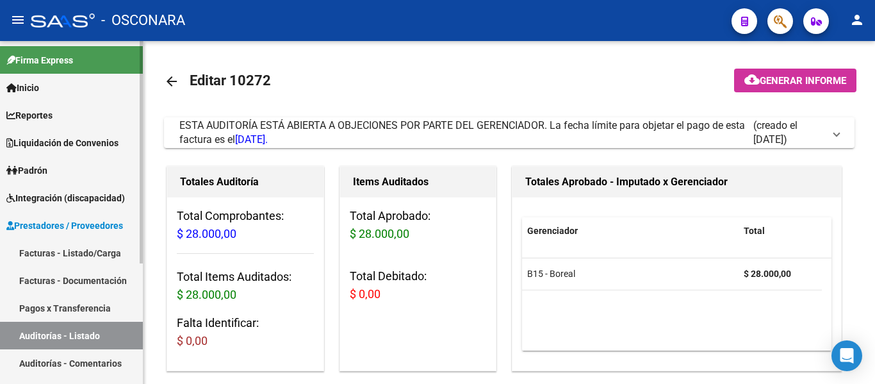
click at [76, 246] on link "Facturas - Listado/Carga" at bounding box center [71, 253] width 143 height 28
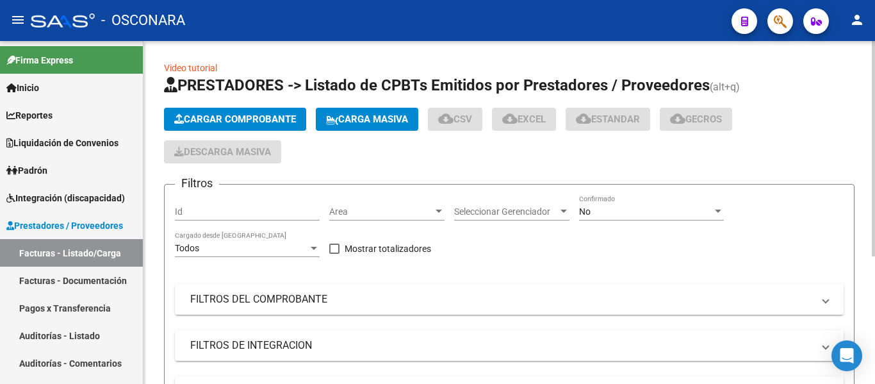
click at [232, 120] on span "Cargar Comprobante" at bounding box center [235, 119] width 122 height 12
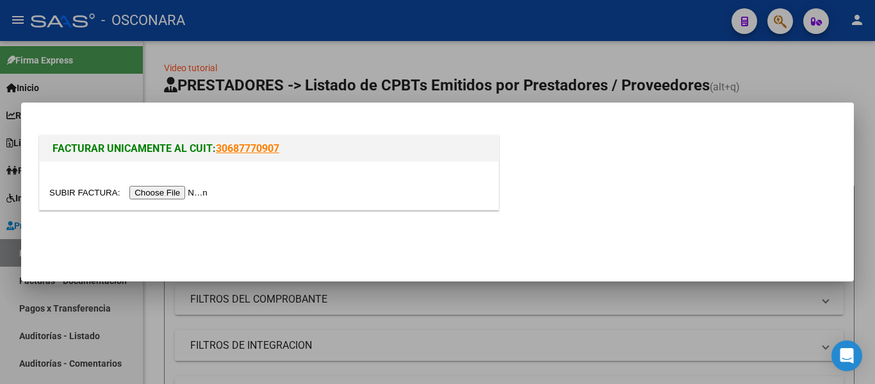
click at [181, 190] on input "file" at bounding box center [130, 192] width 162 height 13
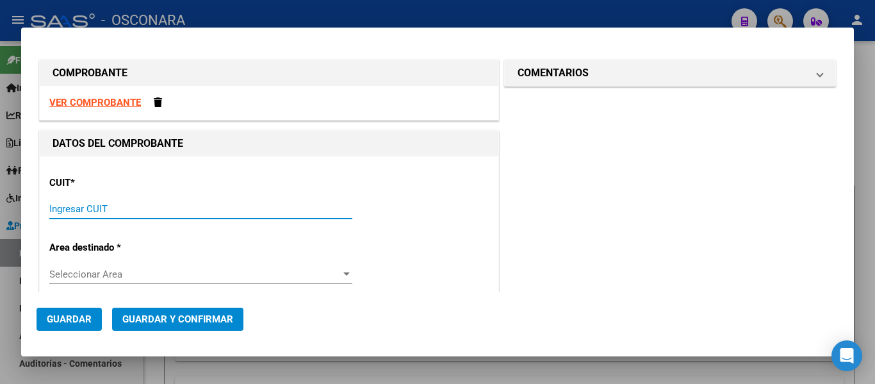
click at [122, 203] on input "Ingresar CUIT" at bounding box center [200, 209] width 303 height 12
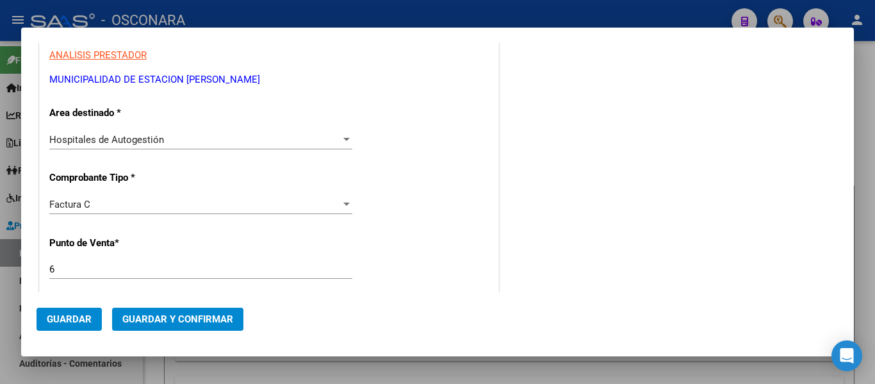
scroll to position [256, 0]
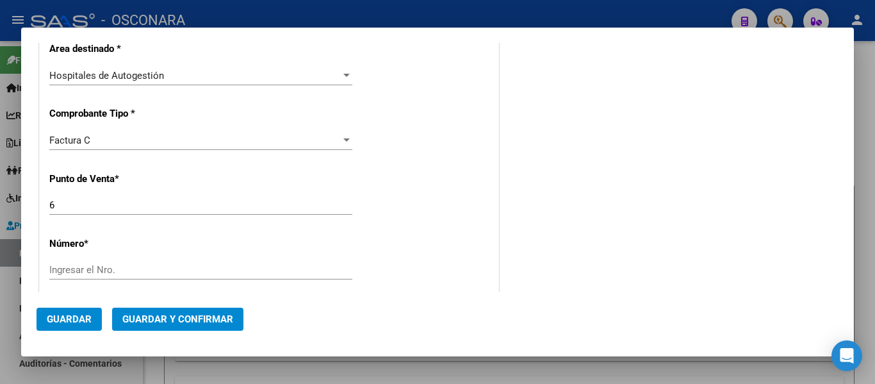
click at [81, 261] on div "Ingresar el Nro." at bounding box center [200, 269] width 303 height 19
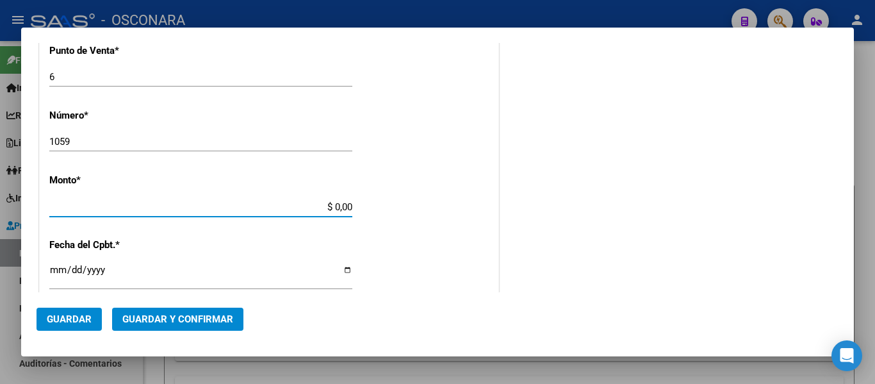
drag, startPoint x: 327, startPoint y: 205, endPoint x: 374, endPoint y: 203, distance: 46.2
click at [374, 203] on div "CUIT * 30-65579163-5 Ingresar CUIT ANALISIS PRESTADOR MUNICIPALIDAD DE ESTACION…" at bounding box center [269, 226] width 459 height 909
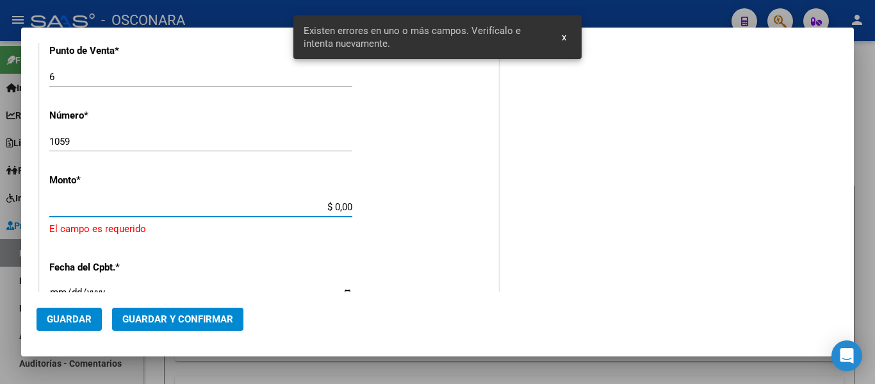
scroll to position [418, 0]
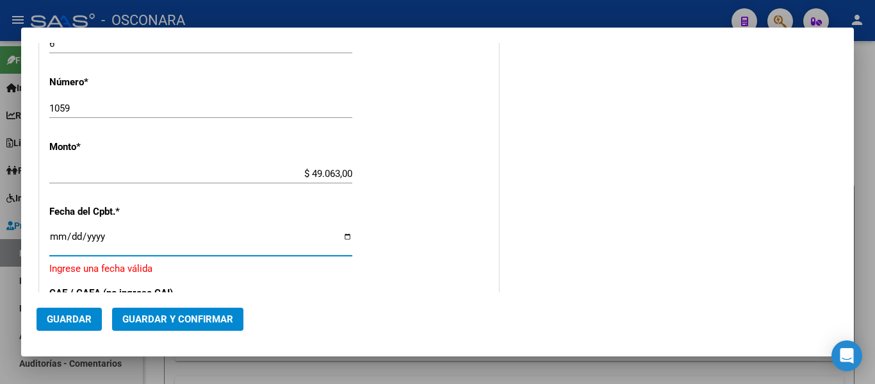
click at [53, 235] on input "Ingresar la fecha" at bounding box center [200, 241] width 303 height 21
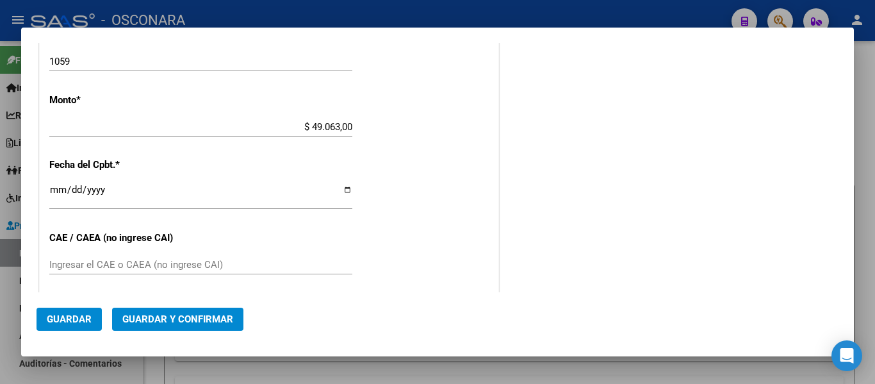
scroll to position [482, 0]
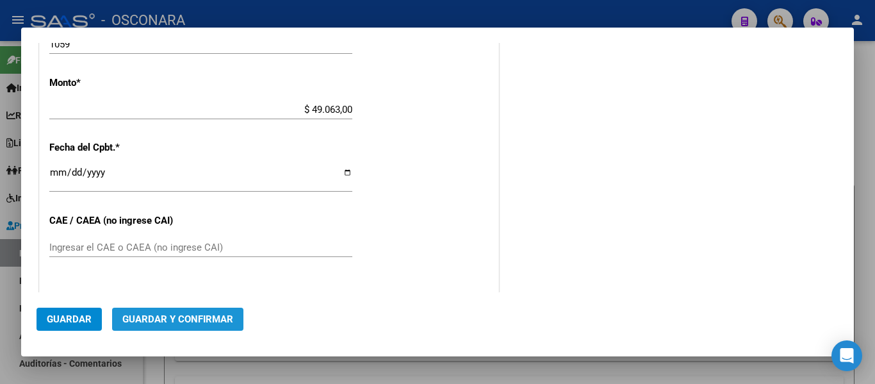
click at [181, 319] on span "Guardar y Confirmar" at bounding box center [177, 319] width 111 height 12
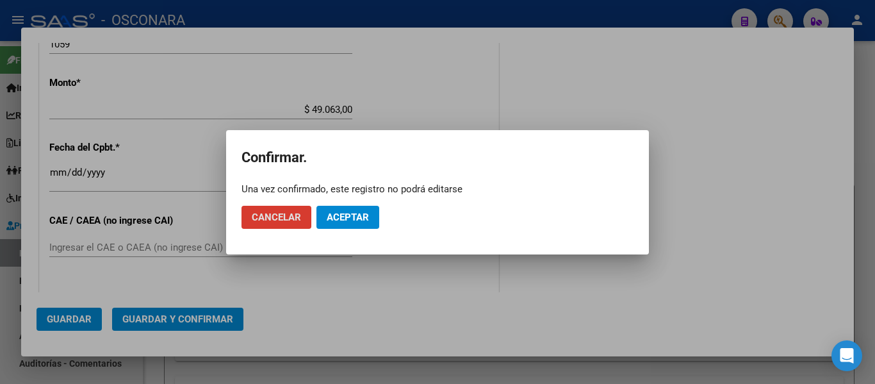
click at [365, 206] on button "Aceptar" at bounding box center [348, 217] width 63 height 23
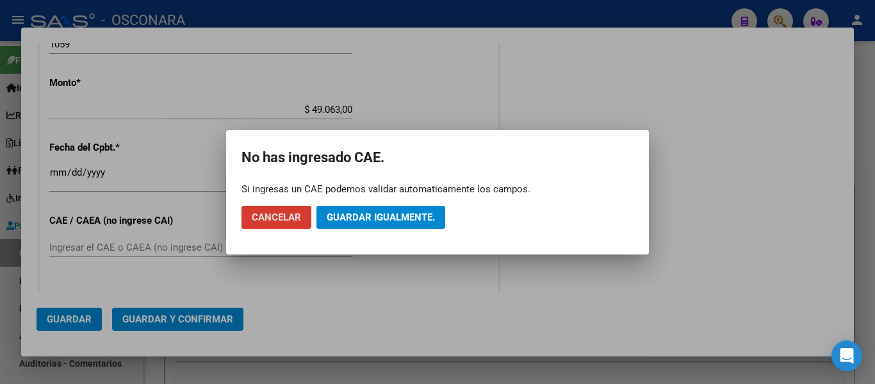
click at [356, 213] on span "Guardar igualmente." at bounding box center [381, 217] width 108 height 12
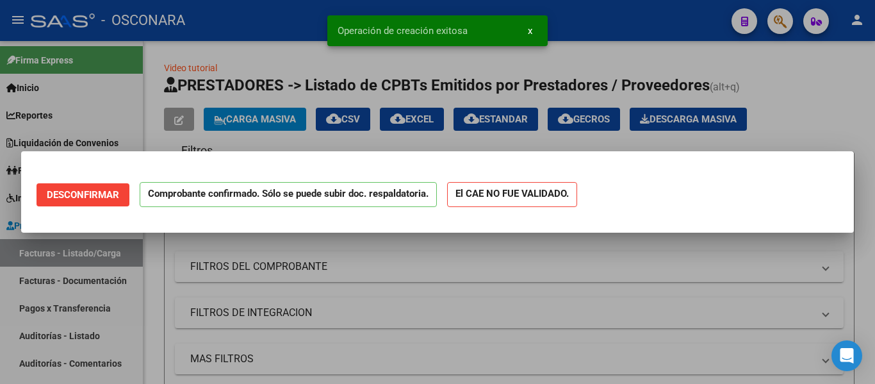
scroll to position [0, 0]
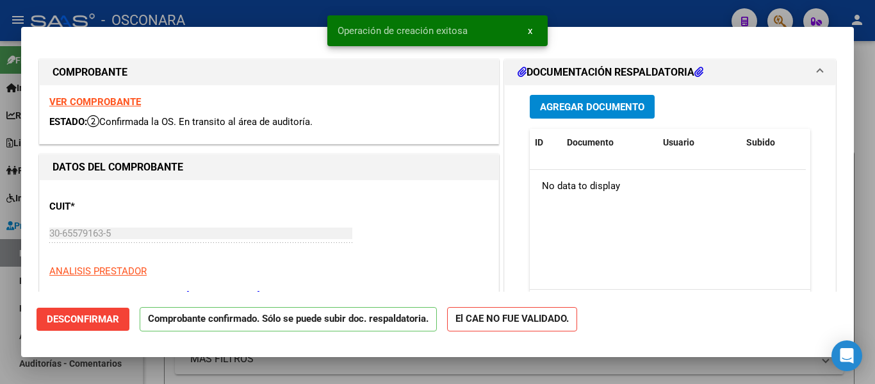
click at [0, 297] on div at bounding box center [437, 192] width 875 height 384
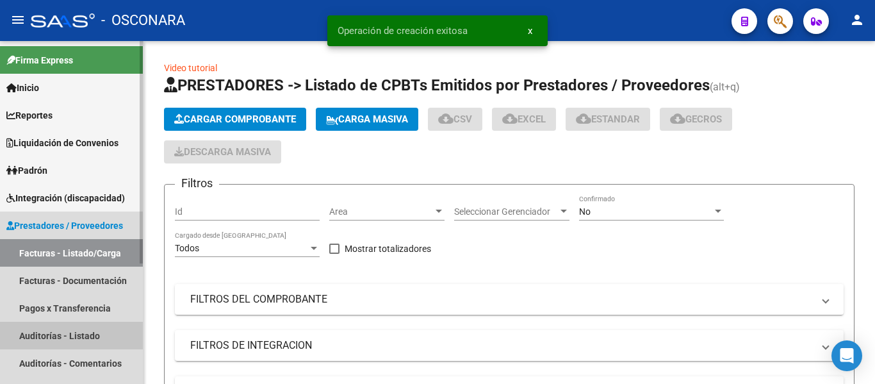
click at [47, 335] on link "Auditorías - Listado" at bounding box center [71, 336] width 143 height 28
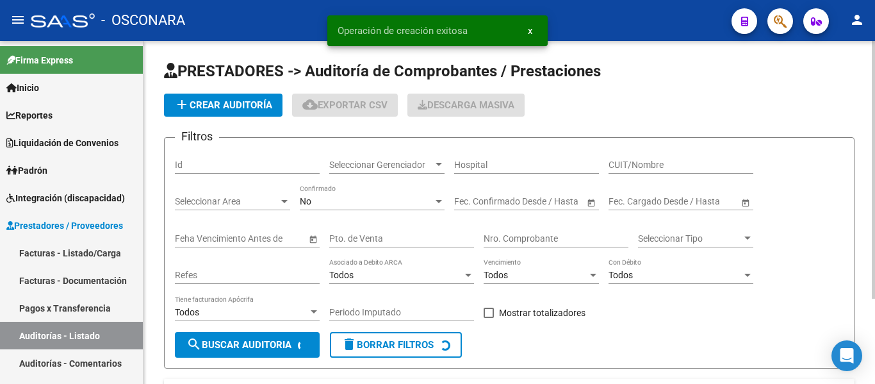
click at [208, 109] on span "add Crear Auditoría" at bounding box center [223, 105] width 98 height 12
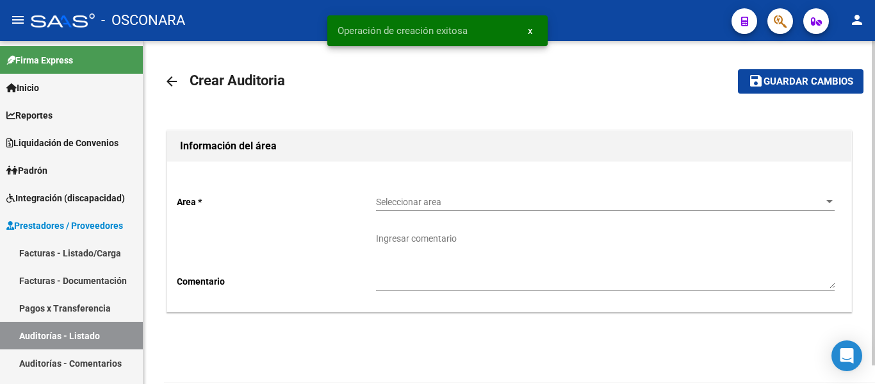
click at [474, 192] on div "Seleccionar area Seleccionar area" at bounding box center [605, 198] width 459 height 26
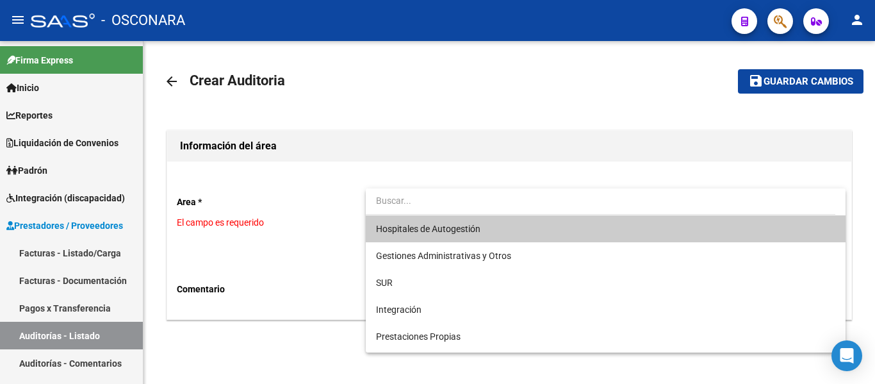
click at [450, 235] on span "Hospitales de Autogestión" at bounding box center [605, 228] width 459 height 27
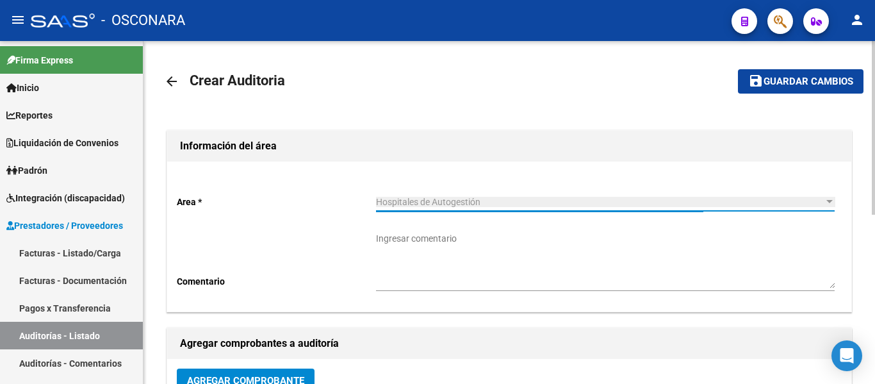
click at [248, 374] on button "Agregar Comprobante" at bounding box center [246, 380] width 138 height 24
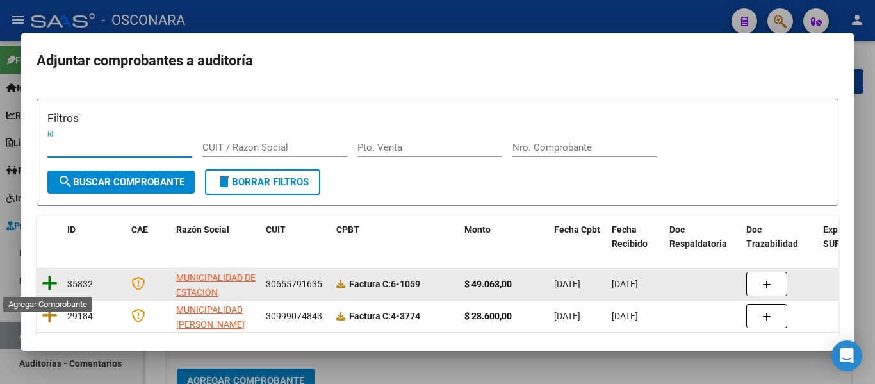
click at [48, 283] on icon at bounding box center [50, 283] width 16 height 18
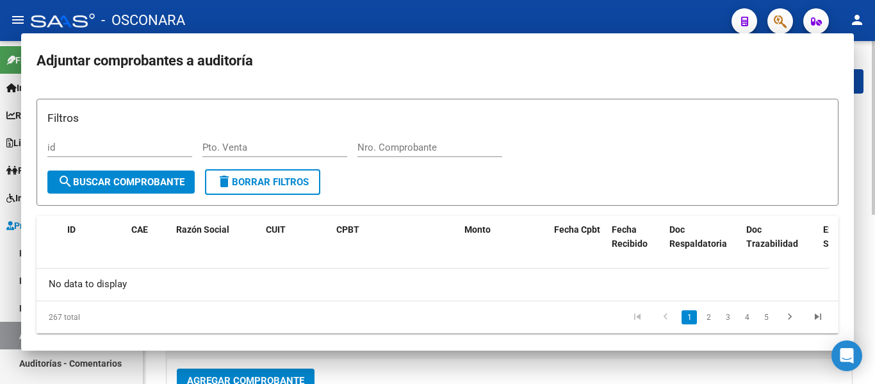
scroll to position [9, 0]
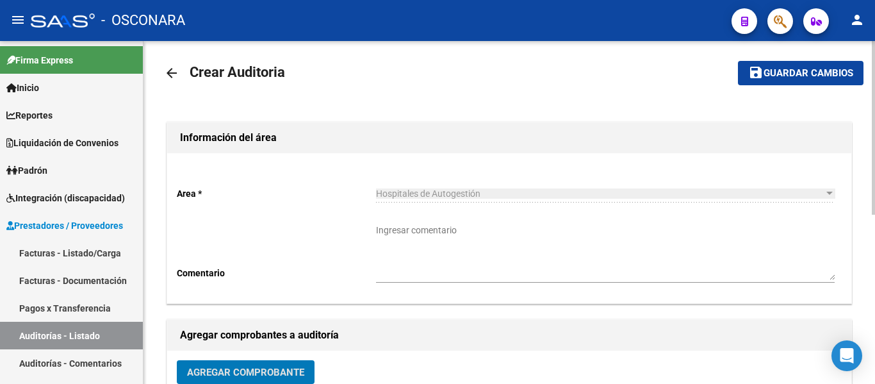
click at [764, 78] on span "Guardar cambios" at bounding box center [809, 74] width 90 height 12
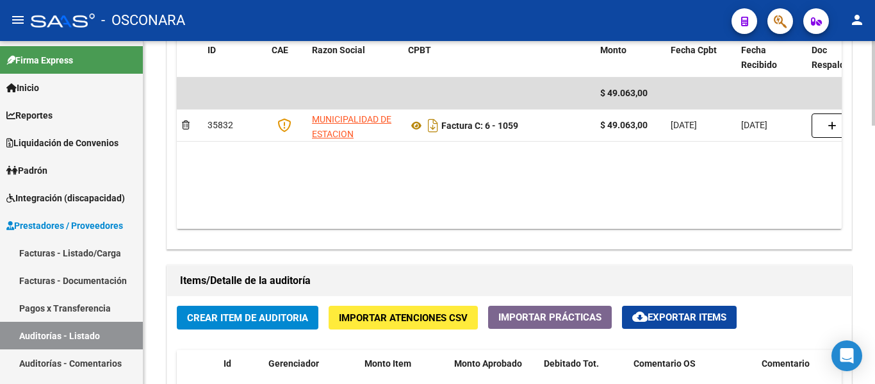
scroll to position [705, 0]
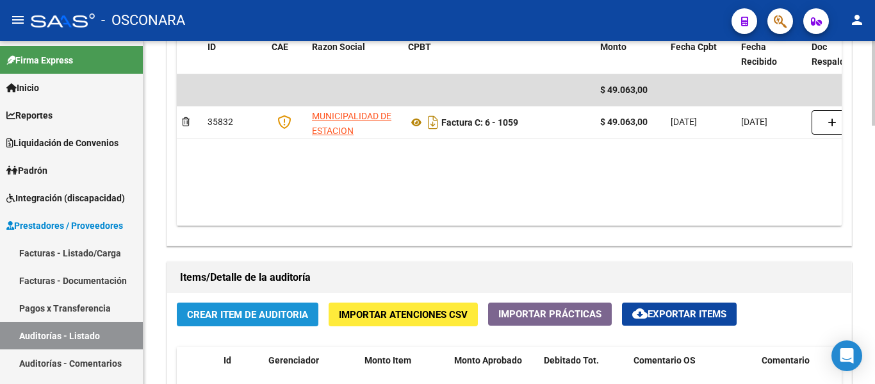
click at [263, 318] on span "Crear Item de Auditoria" at bounding box center [247, 315] width 121 height 12
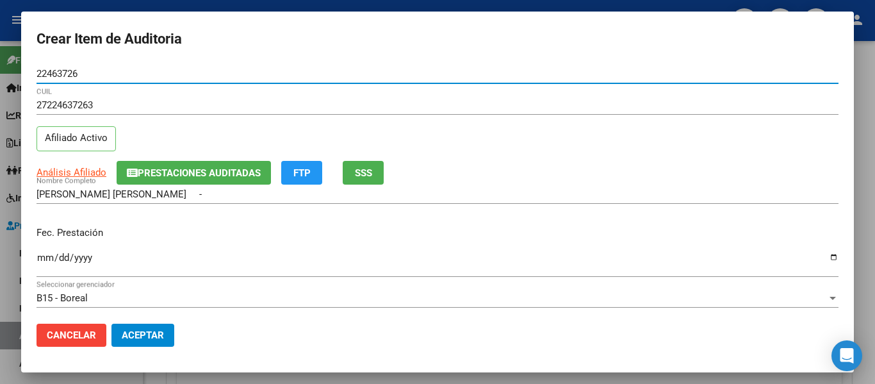
click at [372, 179] on button "SSS" at bounding box center [363, 173] width 41 height 24
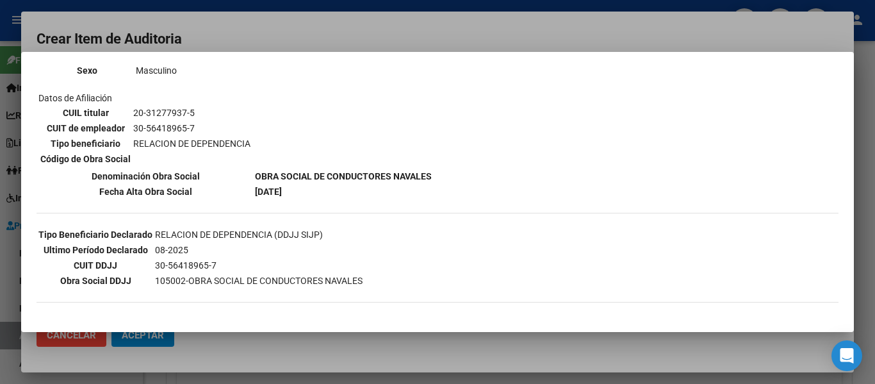
scroll to position [192, 0]
click at [343, 40] on div at bounding box center [437, 192] width 875 height 384
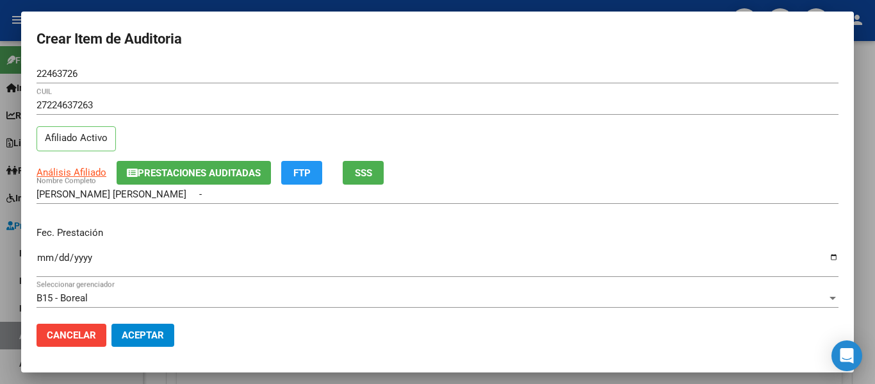
click at [218, 178] on span "Prestaciones Auditadas" at bounding box center [199, 173] width 123 height 12
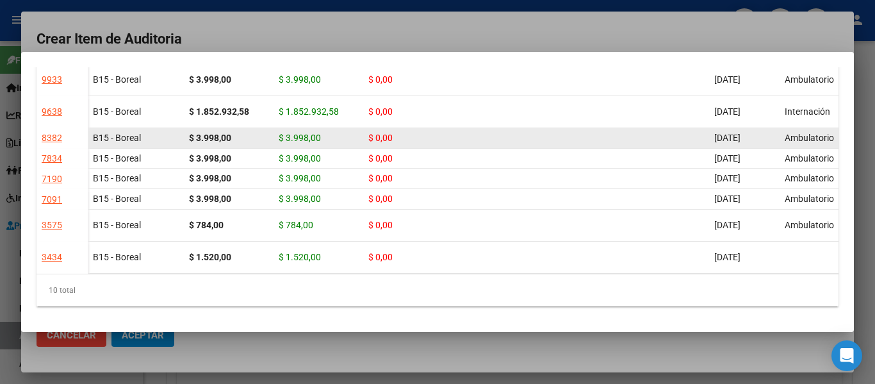
scroll to position [193, 0]
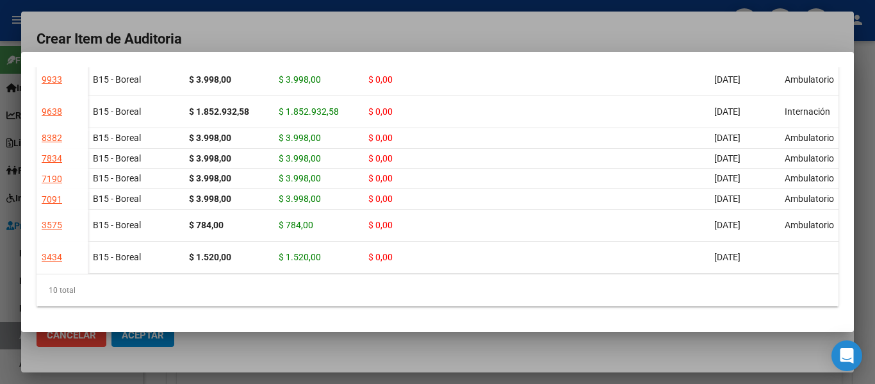
click at [588, 44] on div at bounding box center [437, 192] width 875 height 384
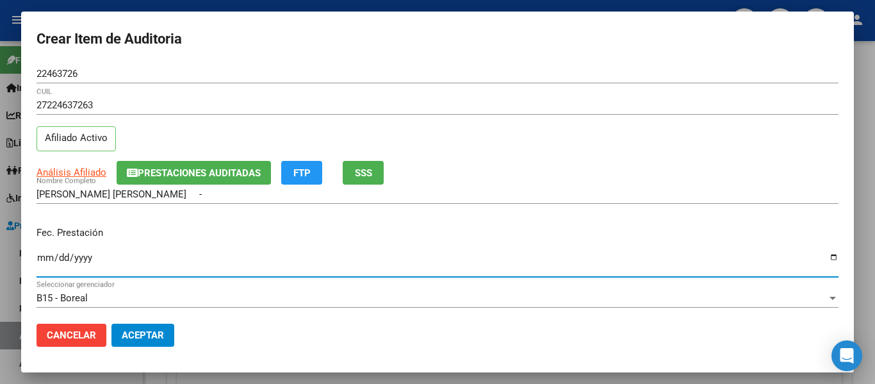
click at [44, 259] on input "Ingresar la fecha" at bounding box center [438, 262] width 802 height 21
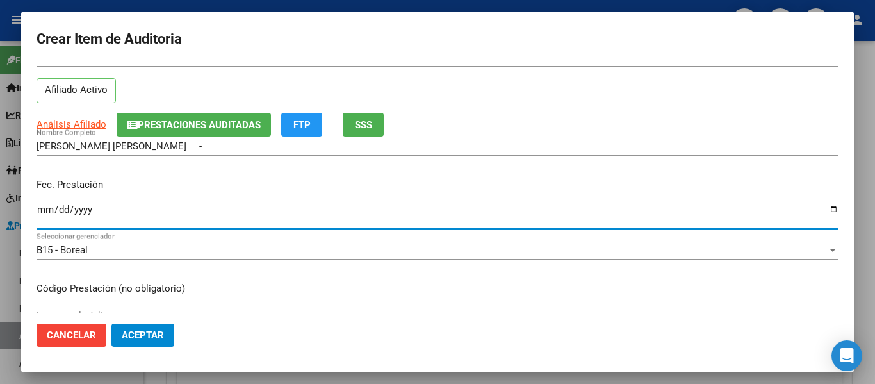
scroll to position [192, 0]
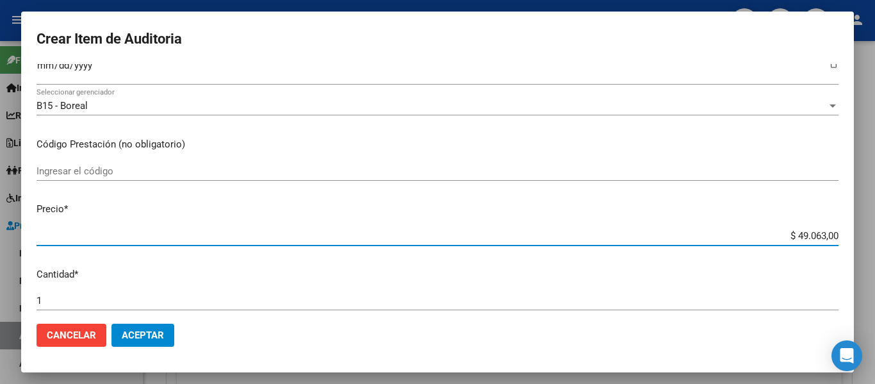
drag, startPoint x: 787, startPoint y: 231, endPoint x: 875, endPoint y: 231, distance: 87.1
click at [875, 231] on div "Crear Item de Auditoria 22463726 Nro Documento 27224637263 CUIL Afiliado Activo…" at bounding box center [437, 192] width 875 height 384
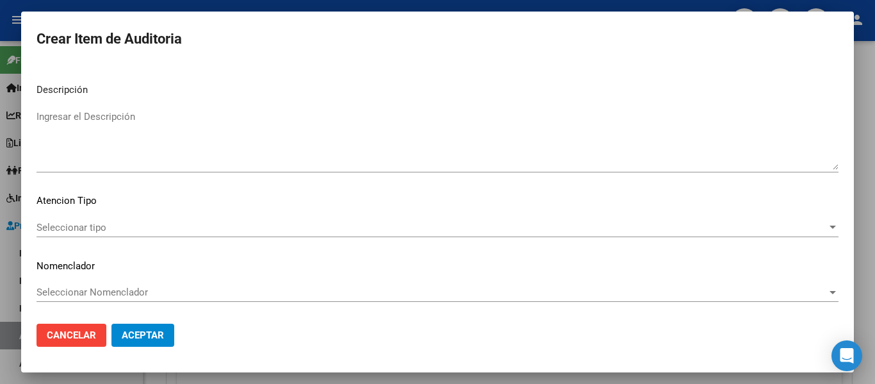
scroll to position [905, 0]
click at [117, 140] on textarea "Ingresar el Descripción" at bounding box center [438, 139] width 802 height 60
click at [45, 238] on div "Seleccionar tipo Seleccionar tipo" at bounding box center [438, 232] width 802 height 31
click at [56, 232] on span "Seleccionar tipo" at bounding box center [432, 227] width 791 height 12
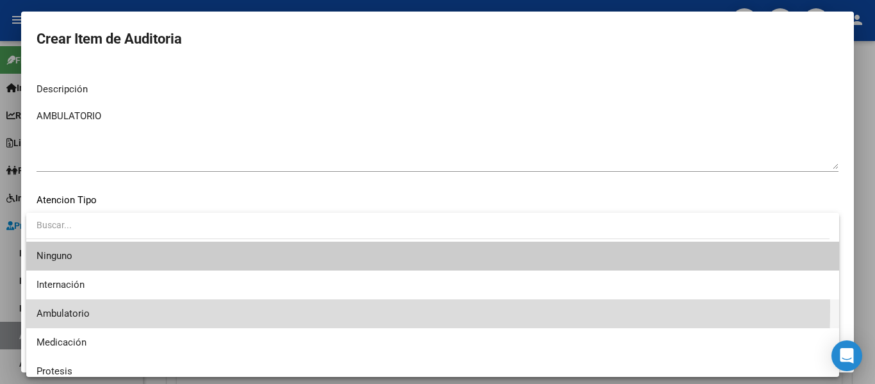
click at [43, 306] on span "Ambulatorio" at bounding box center [433, 313] width 793 height 29
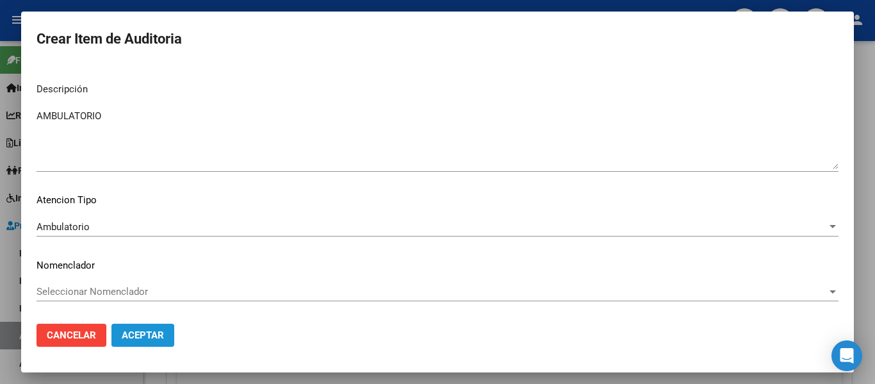
click at [136, 339] on span "Aceptar" at bounding box center [143, 335] width 42 height 12
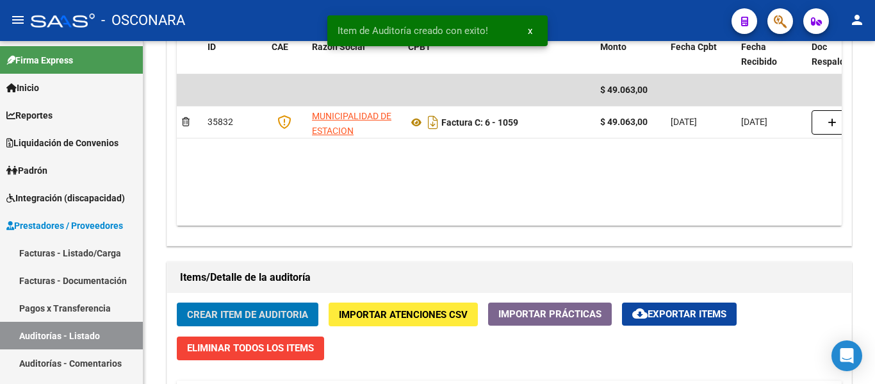
scroll to position [705, 0]
click at [247, 322] on button "Crear Item de Auditoria" at bounding box center [248, 314] width 142 height 24
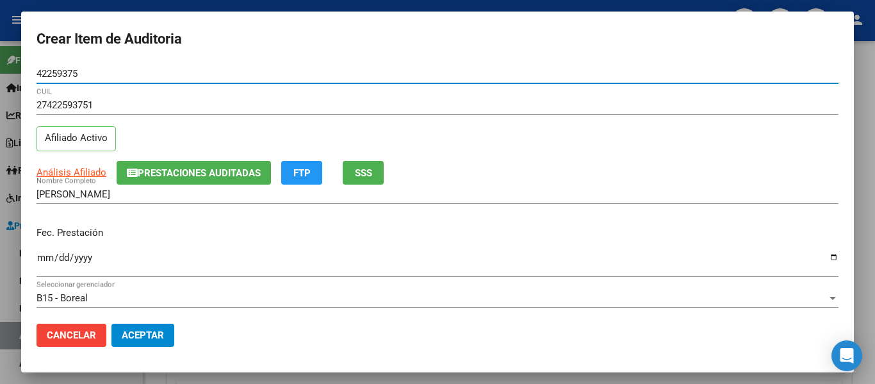
click at [201, 174] on span "Prestaciones Auditadas" at bounding box center [199, 173] width 123 height 12
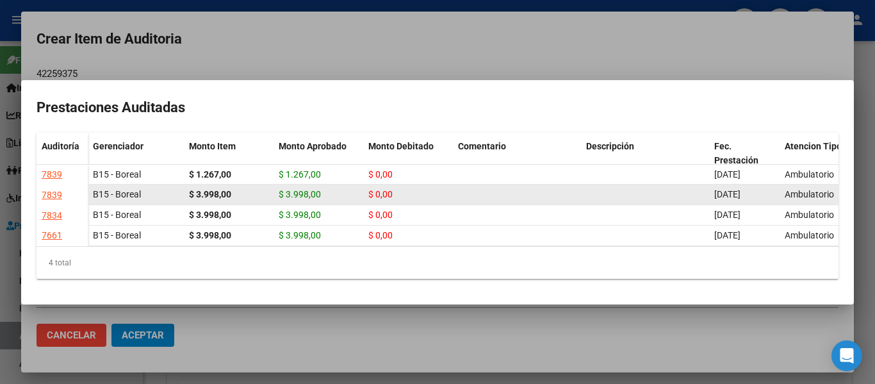
scroll to position [1, 0]
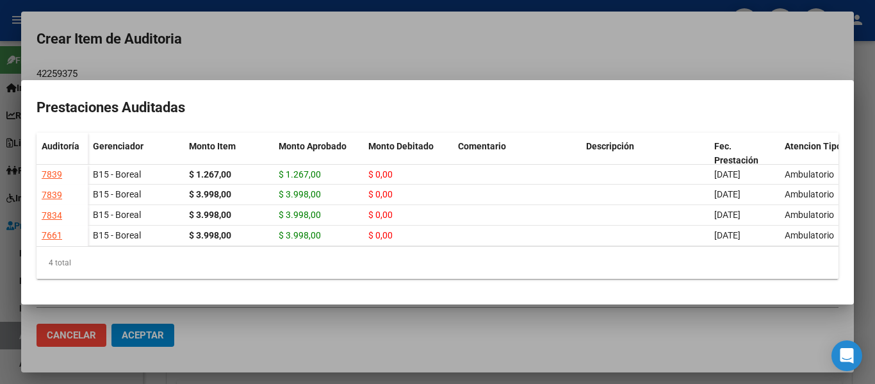
click at [315, 33] on div at bounding box center [437, 192] width 875 height 384
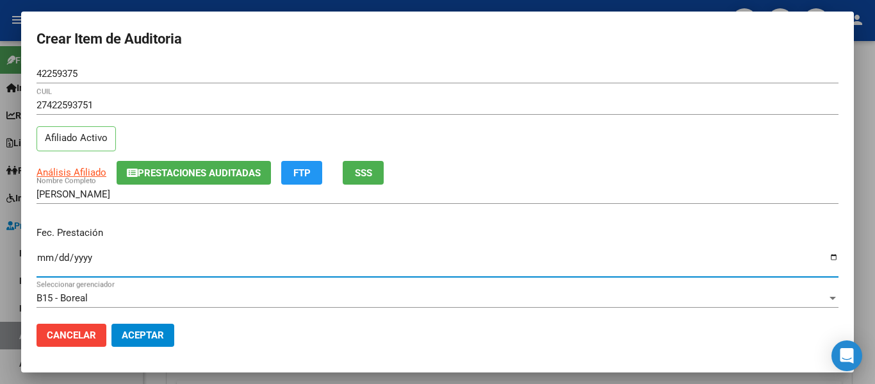
click at [43, 257] on input "Ingresar la fecha" at bounding box center [438, 262] width 802 height 21
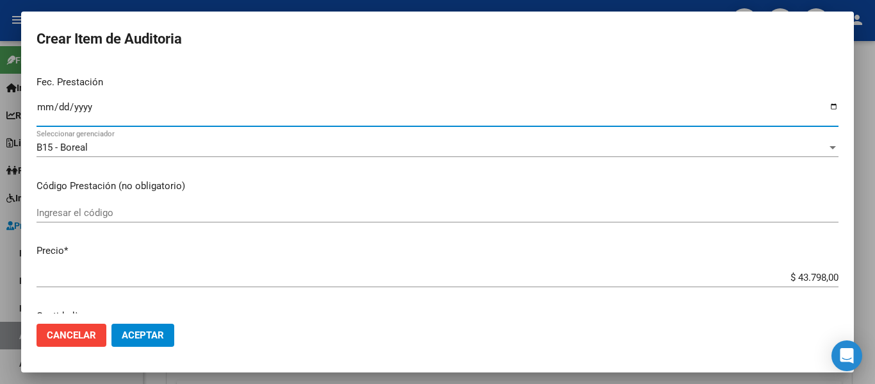
scroll to position [192, 0]
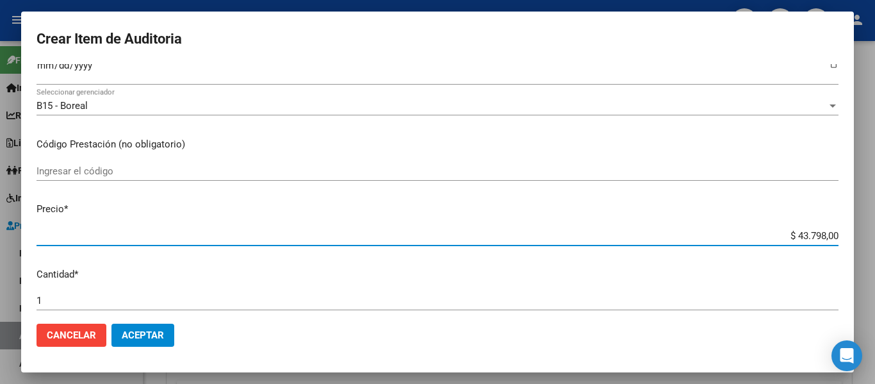
drag, startPoint x: 786, startPoint y: 236, endPoint x: 875, endPoint y: 241, distance: 89.2
click at [875, 241] on div "Crear Item de Auditoria 42259375 Nro Documento 27422593751 CUIL Afiliado Activo…" at bounding box center [437, 192] width 875 height 384
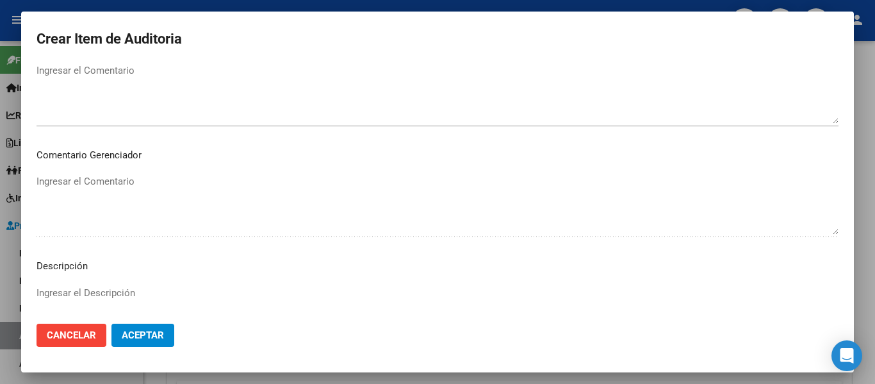
scroll to position [905, 0]
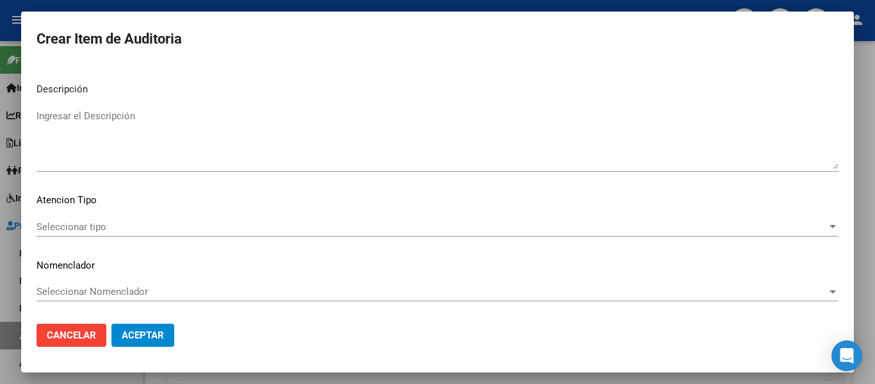
click at [134, 151] on textarea "Ingresar el Descripción" at bounding box center [438, 139] width 802 height 60
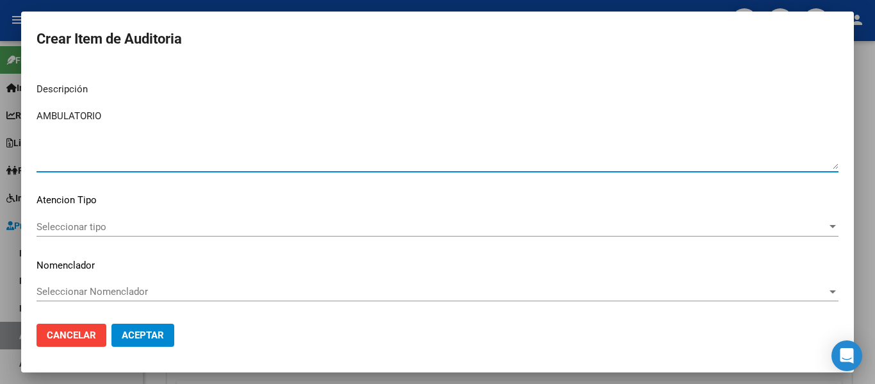
click at [69, 223] on span "Seleccionar tipo" at bounding box center [432, 227] width 791 height 12
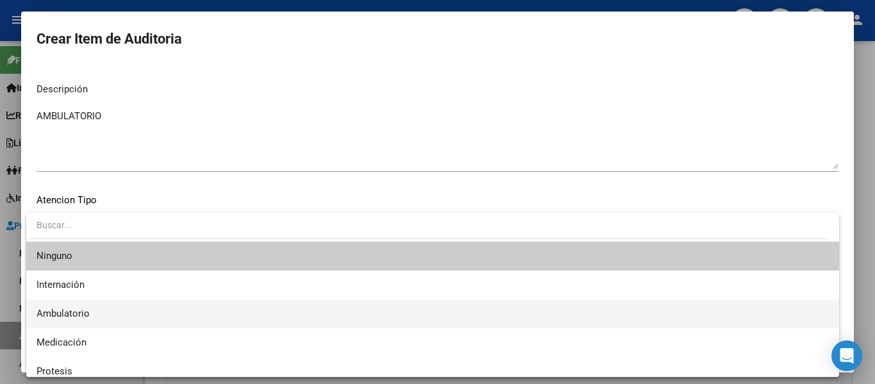
click at [58, 306] on span "Ambulatorio" at bounding box center [433, 313] width 793 height 29
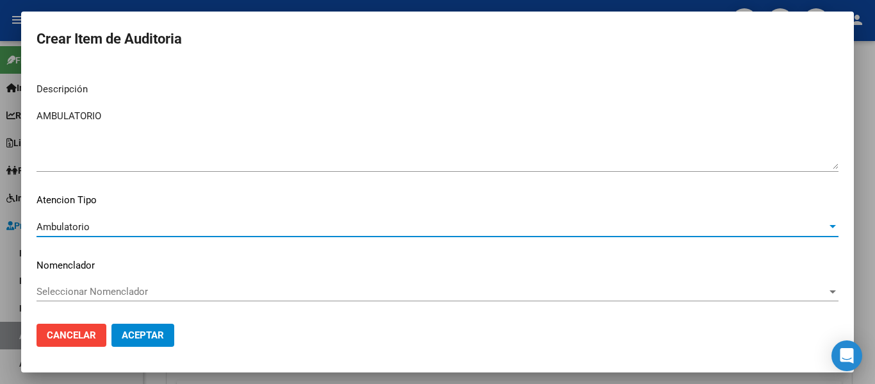
click at [145, 343] on button "Aceptar" at bounding box center [142, 335] width 63 height 23
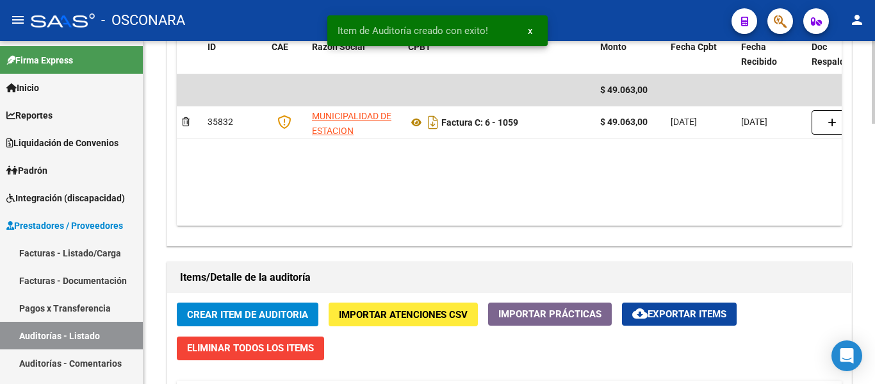
drag, startPoint x: 211, startPoint y: 298, endPoint x: 213, endPoint y: 304, distance: 6.7
click at [213, 308] on button "Crear Item de Auditoria" at bounding box center [248, 314] width 142 height 24
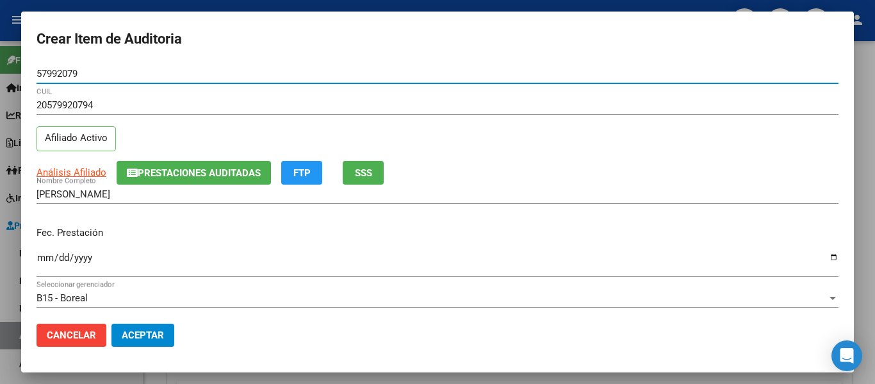
click at [161, 167] on span "Prestaciones Auditadas" at bounding box center [194, 173] width 134 height 12
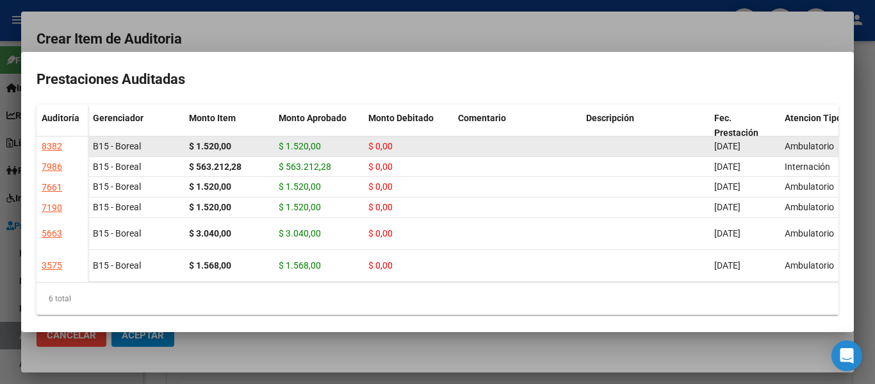
scroll to position [64, 0]
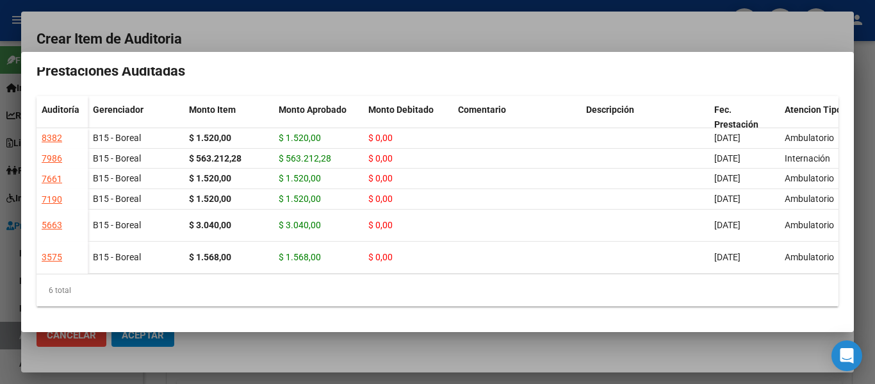
click at [477, 21] on div at bounding box center [437, 192] width 875 height 384
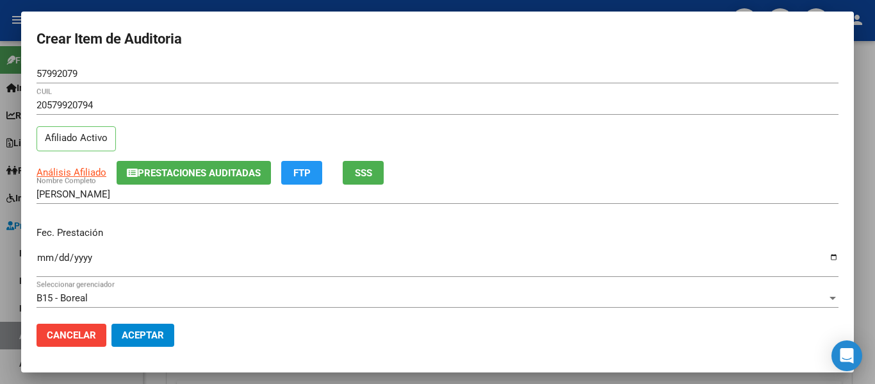
click at [41, 257] on input "Ingresar la fecha" at bounding box center [438, 262] width 802 height 21
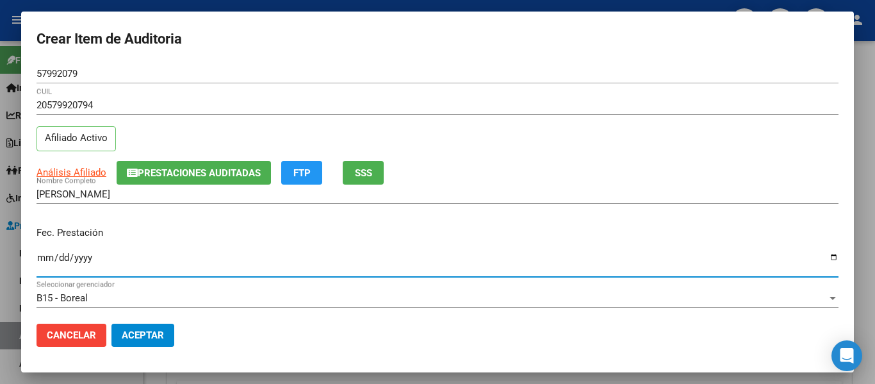
click at [379, 170] on button "SSS" at bounding box center [363, 173] width 41 height 24
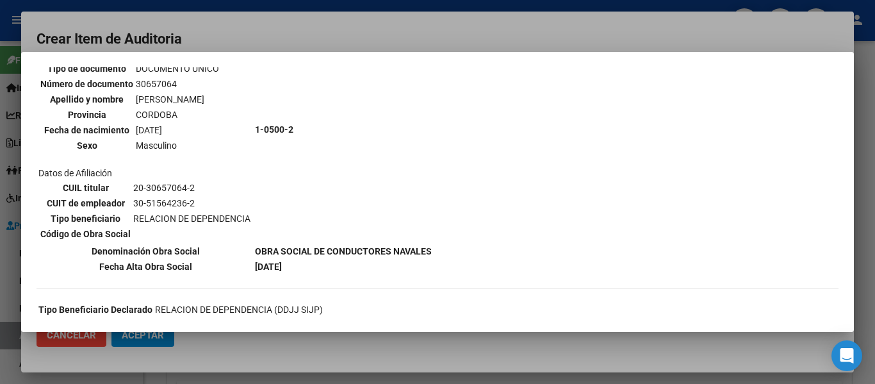
scroll to position [128, 0]
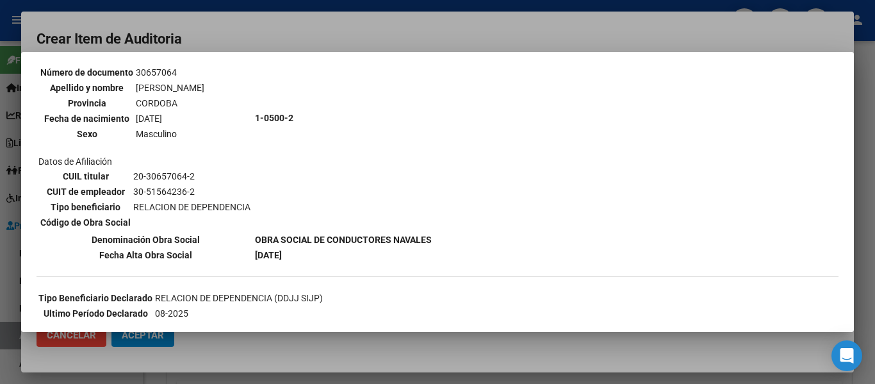
drag, startPoint x: 336, startPoint y: 35, endPoint x: 331, endPoint y: 42, distance: 9.1
click at [336, 34] on div at bounding box center [437, 192] width 875 height 384
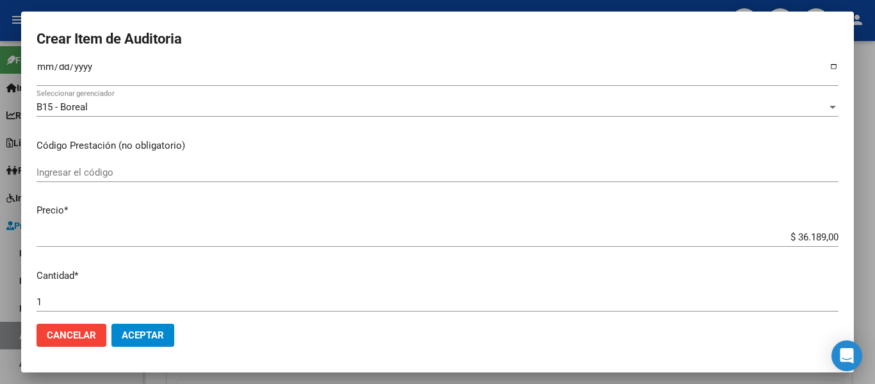
scroll to position [192, 0]
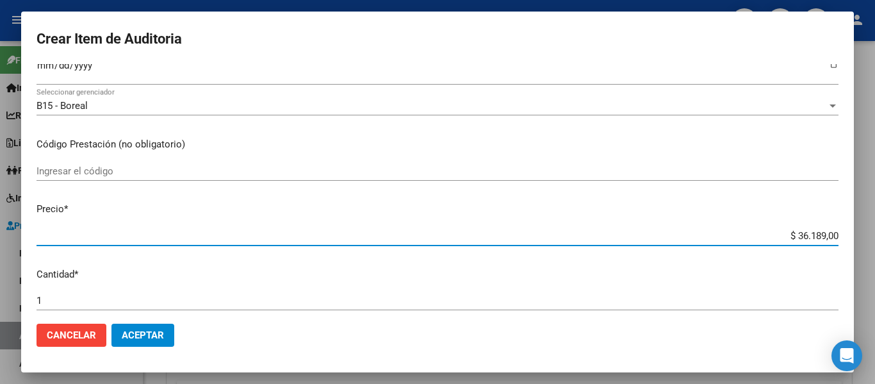
drag, startPoint x: 784, startPoint y: 237, endPoint x: 704, endPoint y: 235, distance: 79.5
click at [875, 240] on div "Crear Item de Auditoria 57992079 Nro Documento 20579920794 CUIL Afiliado Activo…" at bounding box center [437, 192] width 875 height 384
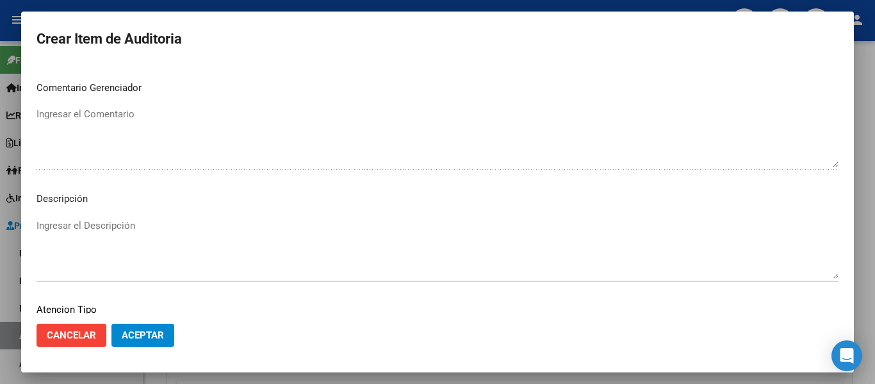
scroll to position [897, 0]
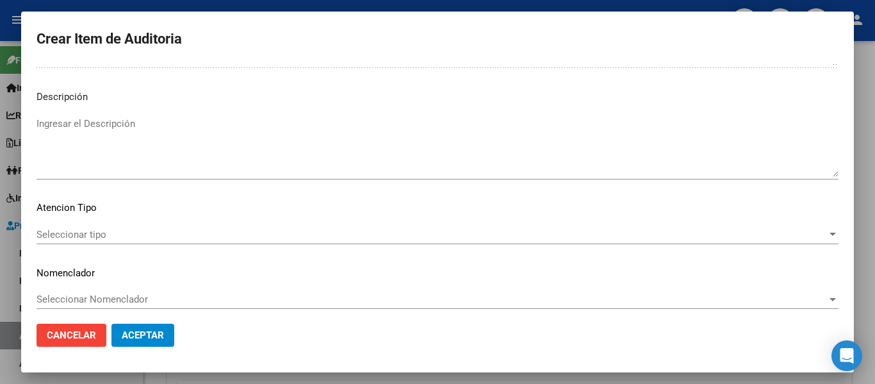
click at [117, 161] on textarea "Ingresar el Descripción" at bounding box center [438, 147] width 802 height 60
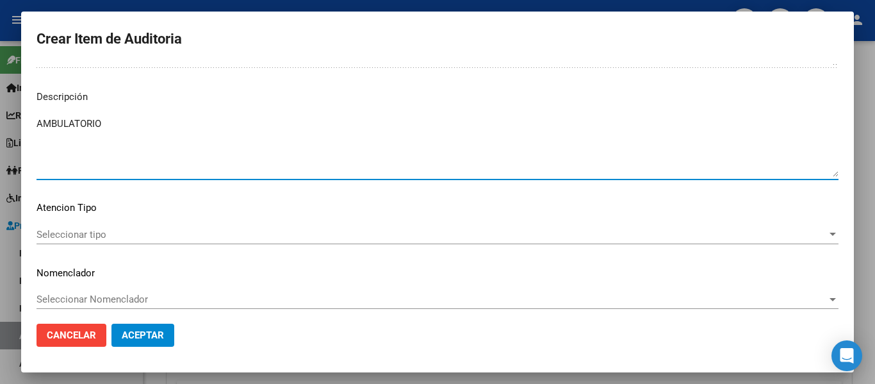
click at [50, 242] on div "Seleccionar tipo Seleccionar tipo" at bounding box center [438, 234] width 802 height 19
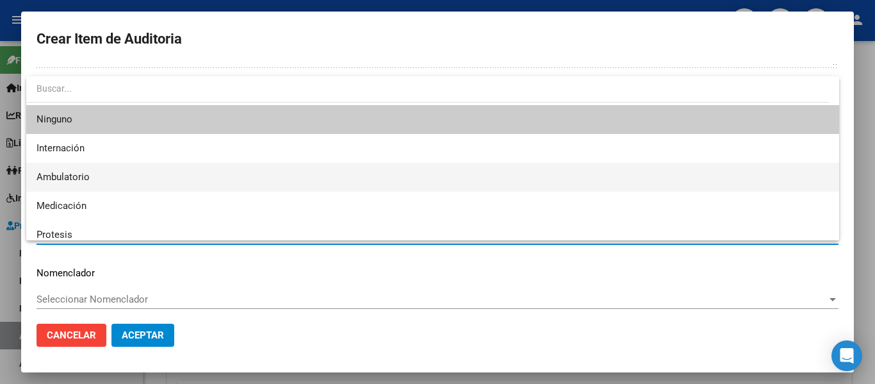
click at [55, 165] on span "Ambulatorio" at bounding box center [433, 177] width 793 height 29
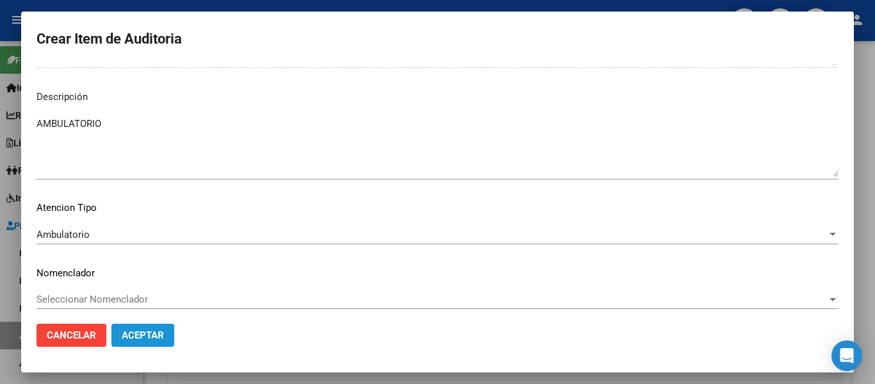
click at [144, 335] on span "Aceptar" at bounding box center [143, 335] width 42 height 12
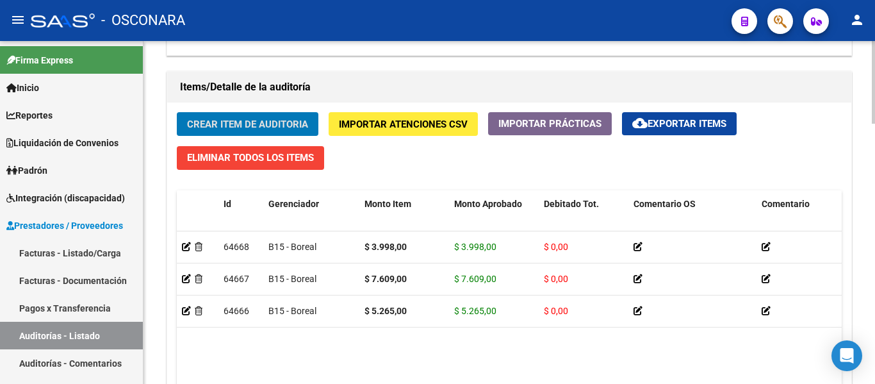
scroll to position [898, 0]
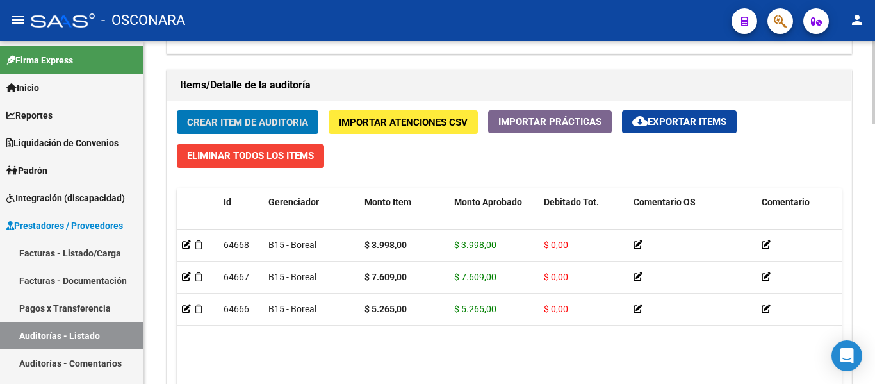
click at [263, 115] on button "Crear Item de Auditoria" at bounding box center [248, 122] width 142 height 24
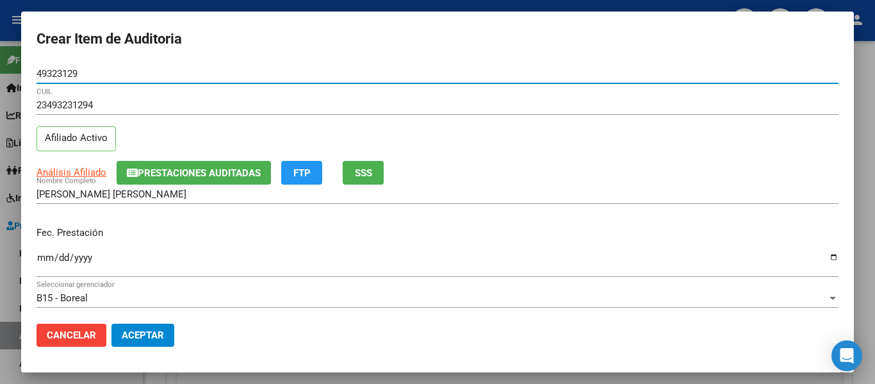
click at [237, 163] on button "Prestaciones Auditadas" at bounding box center [194, 173] width 154 height 24
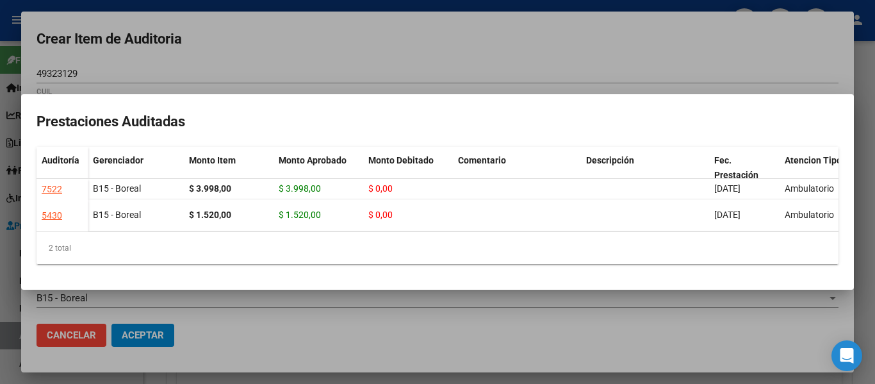
click at [507, 6] on div at bounding box center [437, 192] width 875 height 384
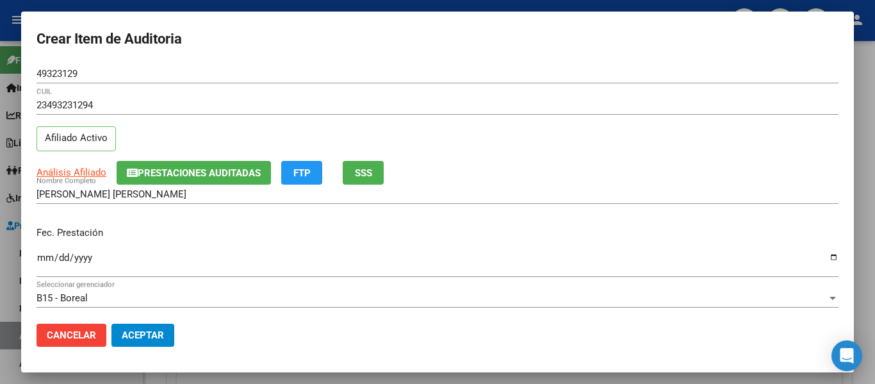
click at [51, 260] on input "Ingresar la fecha" at bounding box center [438, 262] width 802 height 21
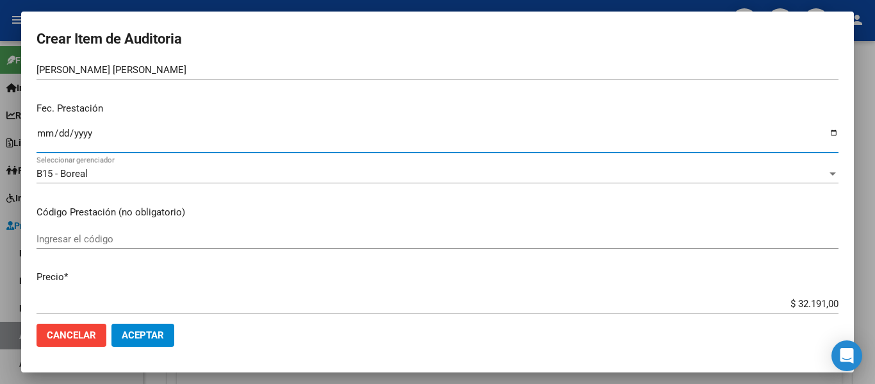
scroll to position [128, 0]
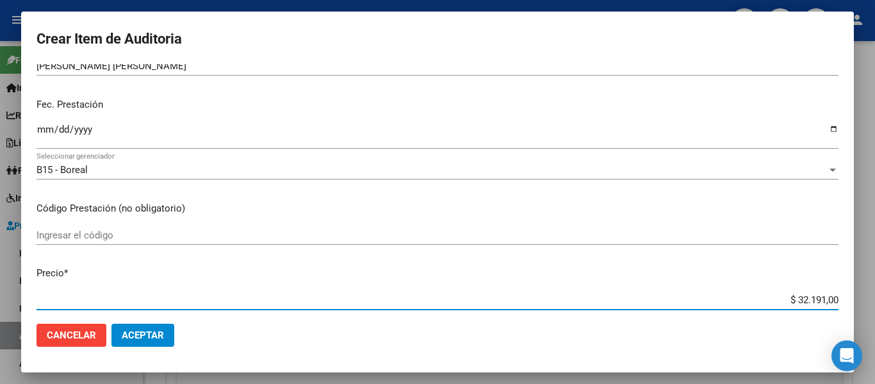
drag, startPoint x: 783, startPoint y: 296, endPoint x: 875, endPoint y: 297, distance: 91.6
click at [875, 297] on div "Crear Item de Auditoria 49323129 Nro Documento 23493231294 CUIL Afiliado Activo…" at bounding box center [437, 192] width 875 height 384
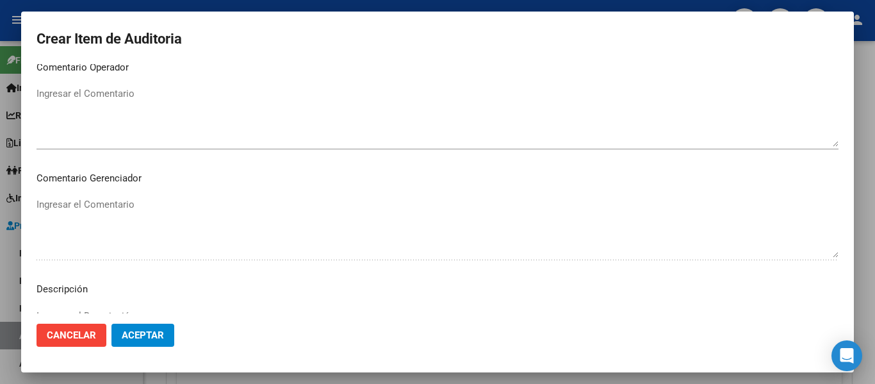
scroll to position [905, 0]
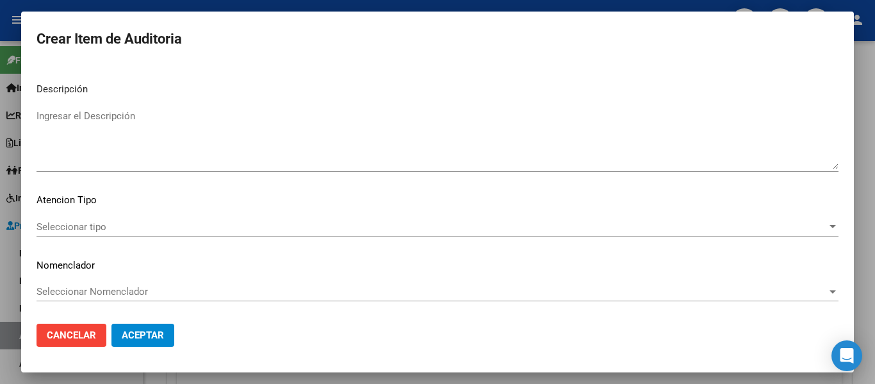
click at [176, 153] on textarea "Ingresar el Descripción" at bounding box center [438, 139] width 802 height 60
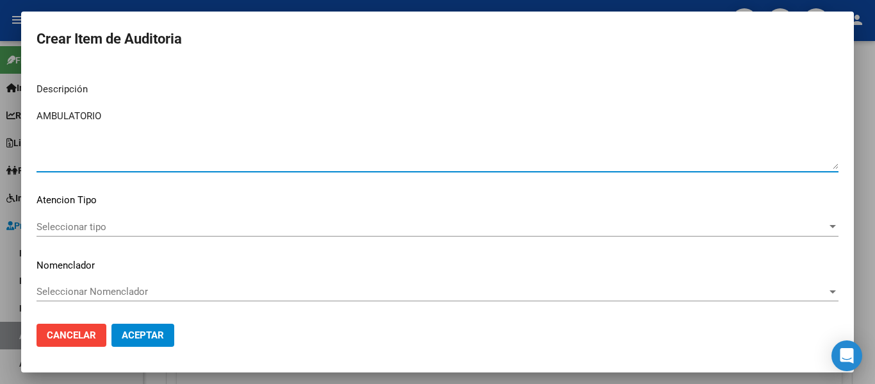
click at [45, 227] on span "Seleccionar tipo" at bounding box center [432, 227] width 791 height 12
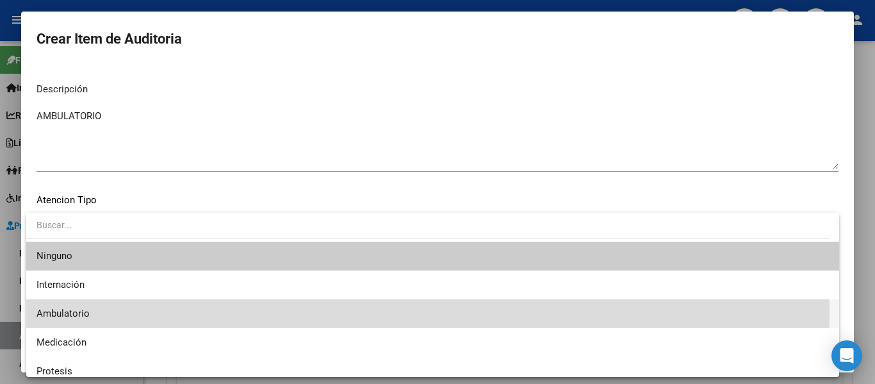
click at [90, 311] on span "Ambulatorio" at bounding box center [433, 313] width 793 height 29
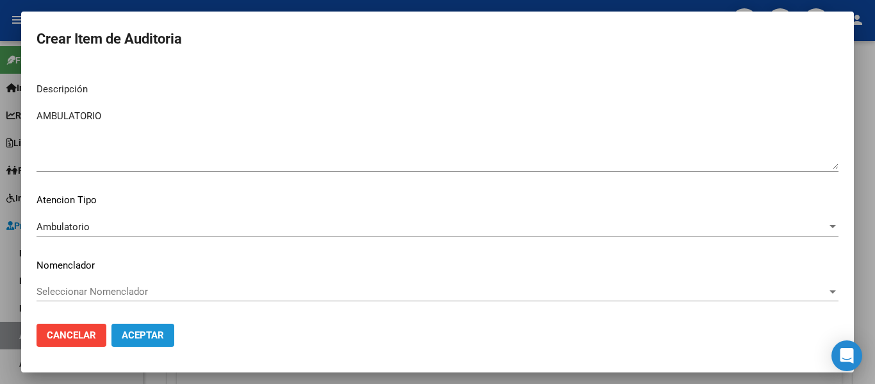
click at [144, 333] on span "Aceptar" at bounding box center [143, 335] width 42 height 12
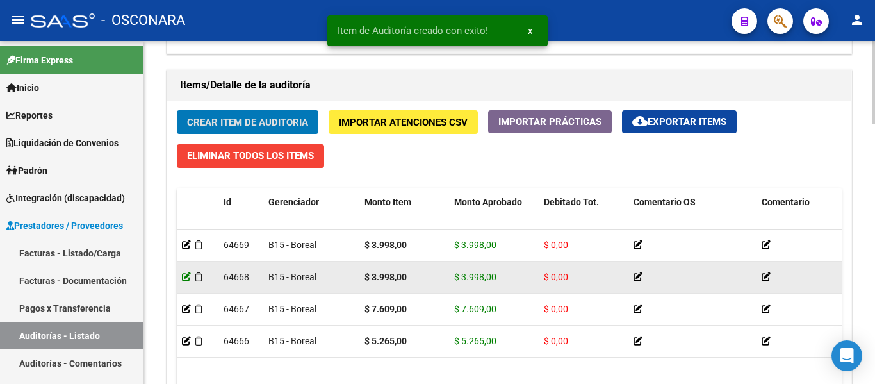
click at [188, 276] on icon at bounding box center [186, 276] width 9 height 9
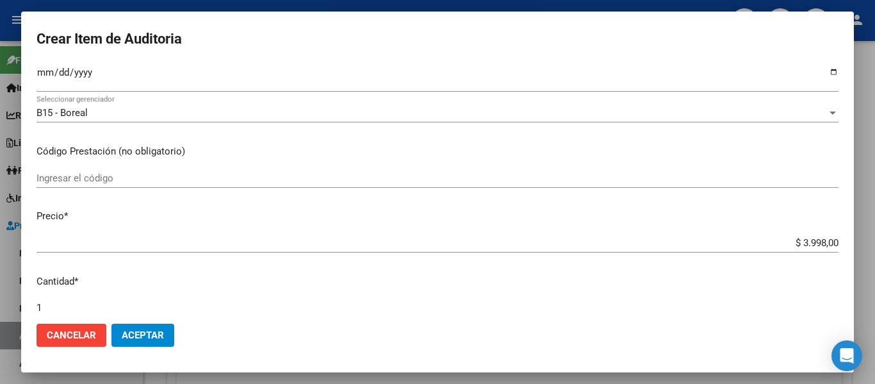
scroll to position [192, 0]
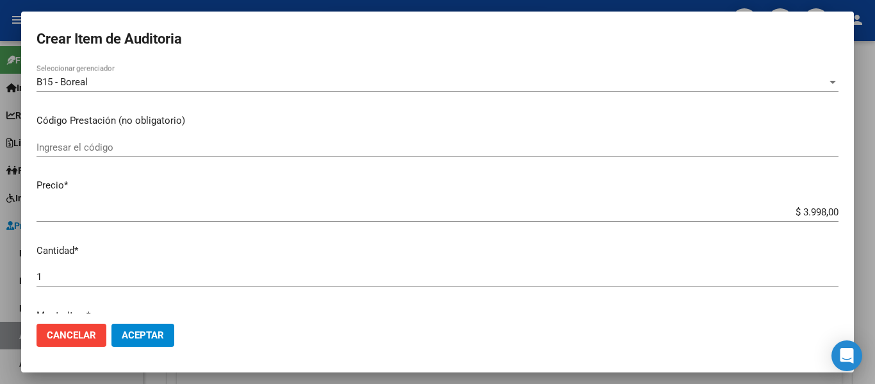
click at [62, 276] on input "1" at bounding box center [438, 277] width 802 height 12
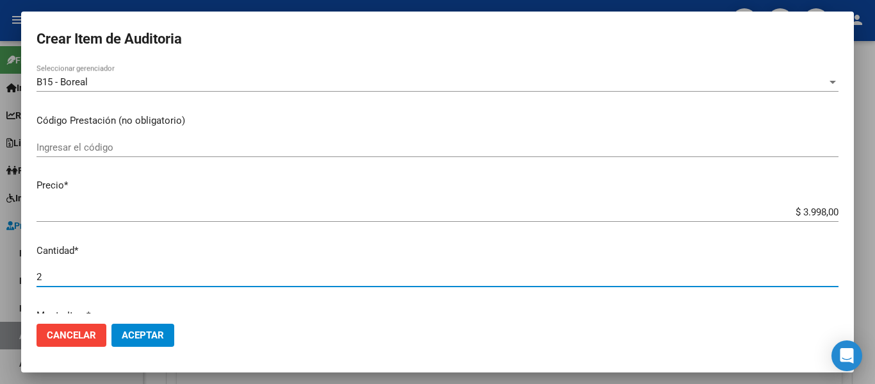
click at [149, 336] on span "Aceptar" at bounding box center [143, 335] width 42 height 12
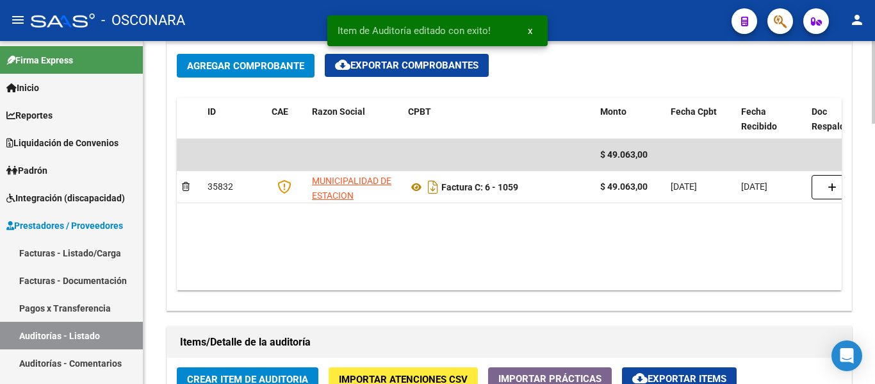
scroll to position [769, 0]
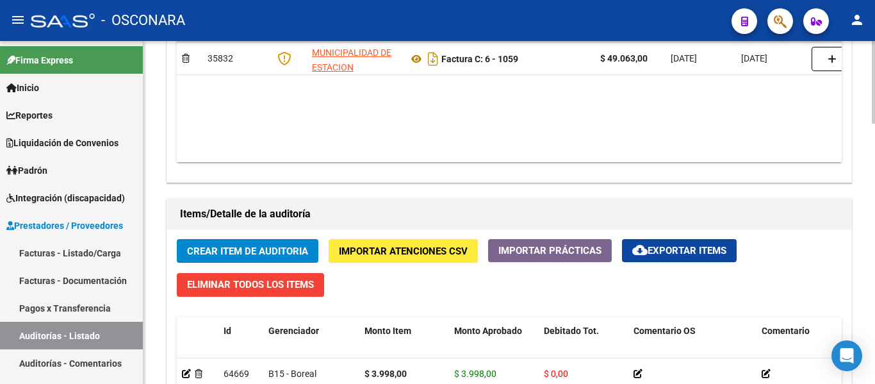
click at [228, 251] on span "Crear Item de Auditoria" at bounding box center [247, 251] width 121 height 12
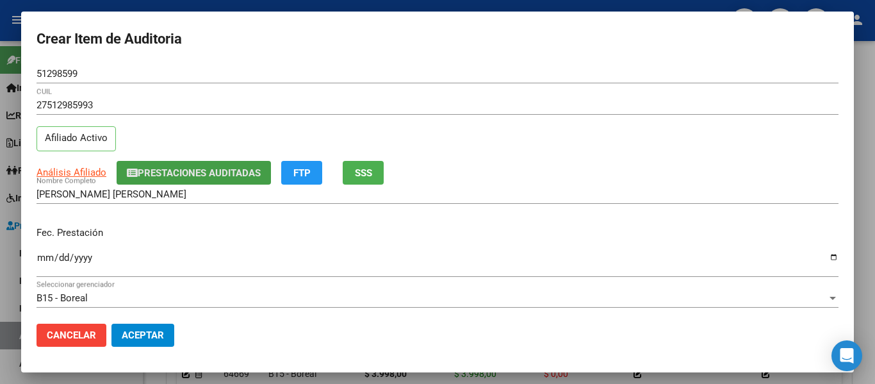
click at [179, 168] on span "Prestaciones Auditadas" at bounding box center [199, 173] width 123 height 12
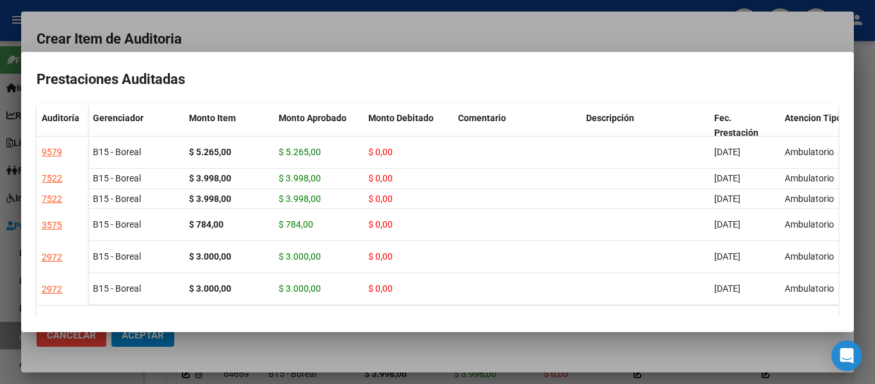
click at [486, 29] on div at bounding box center [437, 192] width 875 height 384
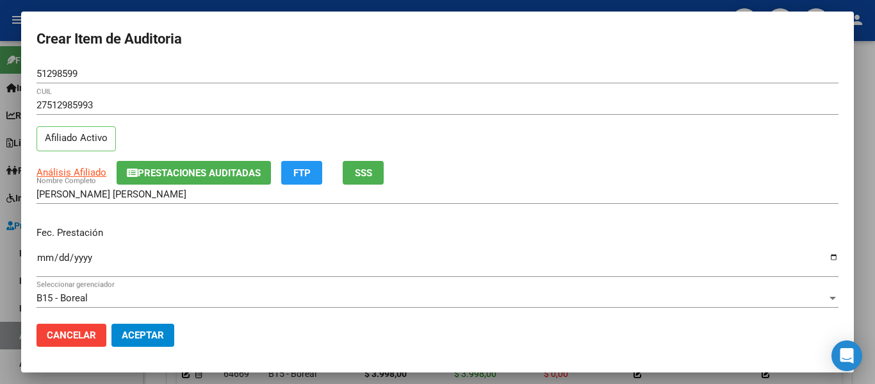
click at [42, 256] on input "Ingresar la fecha" at bounding box center [438, 262] width 802 height 21
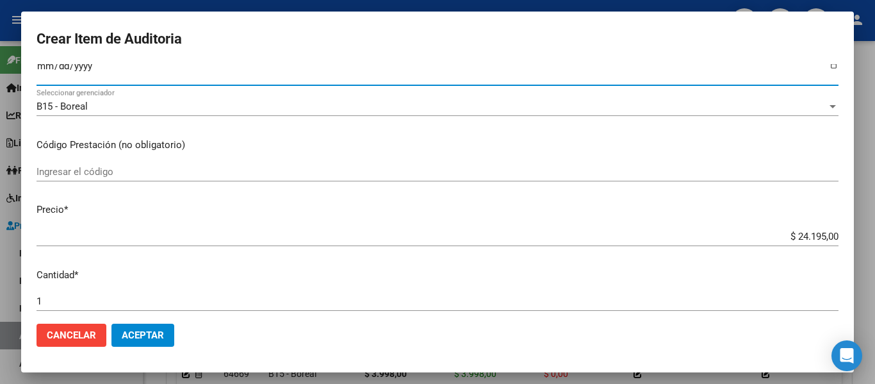
scroll to position [192, 0]
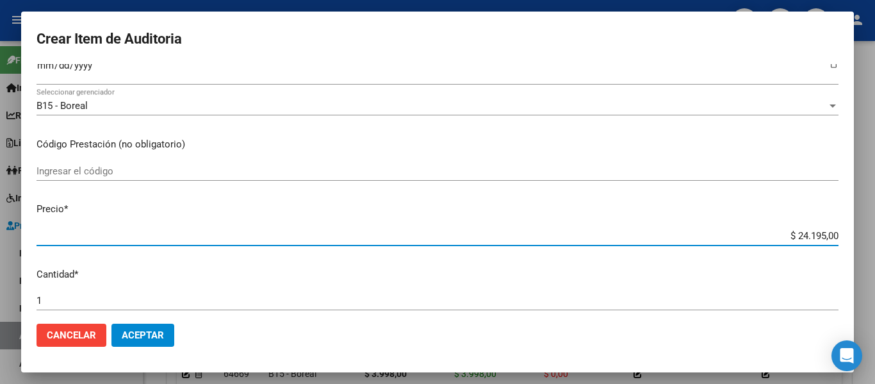
drag, startPoint x: 785, startPoint y: 237, endPoint x: 875, endPoint y: 229, distance: 90.0
click at [875, 229] on div "Crear Item de Auditoria 51298599 Nro Documento 27512985993 CUIL Afiliado Activo…" at bounding box center [437, 192] width 875 height 384
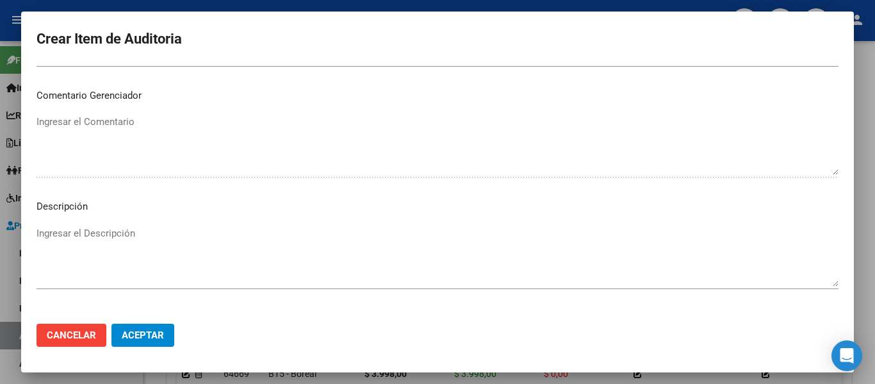
scroll to position [905, 0]
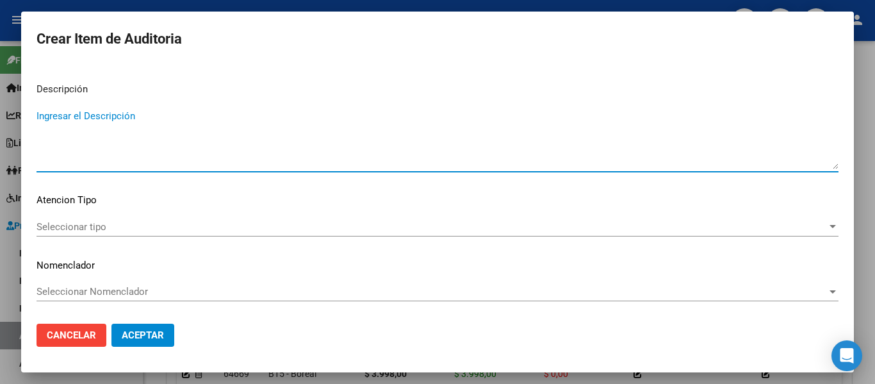
click at [149, 140] on textarea "Ingresar el Descripción" at bounding box center [438, 139] width 802 height 60
click at [74, 215] on mat-dialog-content "51298599 Nro Documento 27512985993 CUIL Afiliado Activo Análisis Afiliado Prest…" at bounding box center [437, 188] width 833 height 249
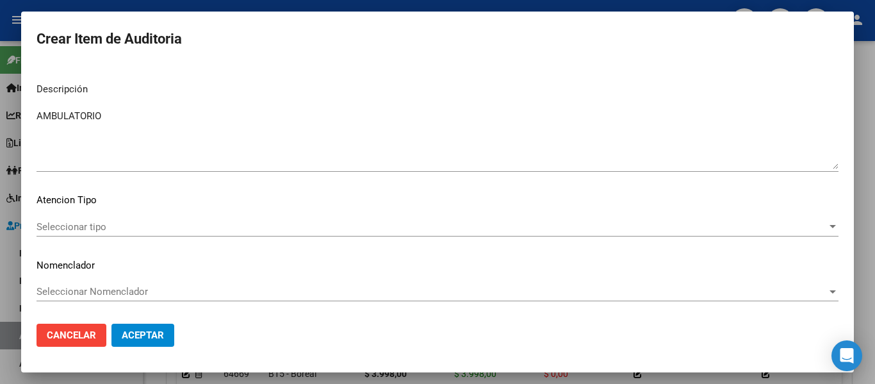
click at [70, 235] on div "Seleccionar tipo Seleccionar tipo" at bounding box center [438, 226] width 802 height 19
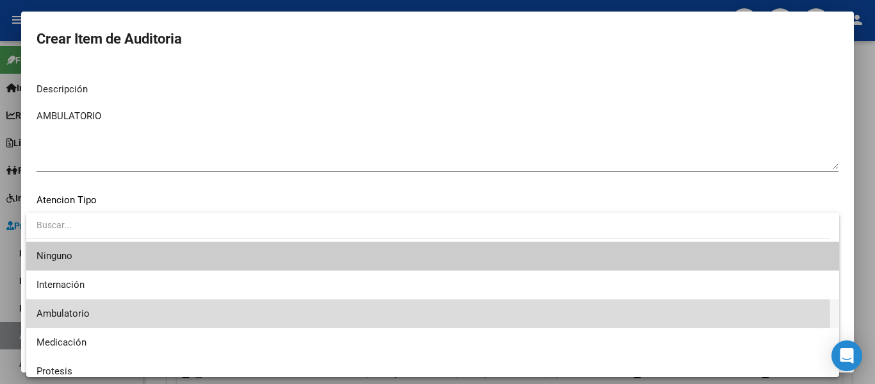
click at [57, 325] on span "Ambulatorio" at bounding box center [433, 313] width 793 height 29
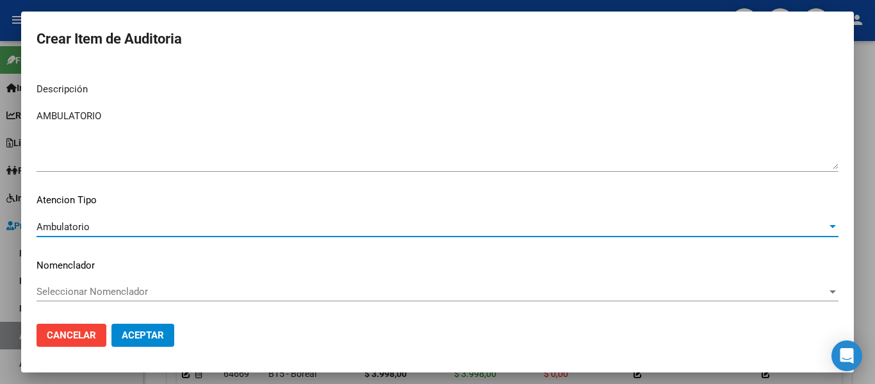
click at [153, 350] on mat-dialog-actions "Cancelar Aceptar" at bounding box center [438, 335] width 802 height 44
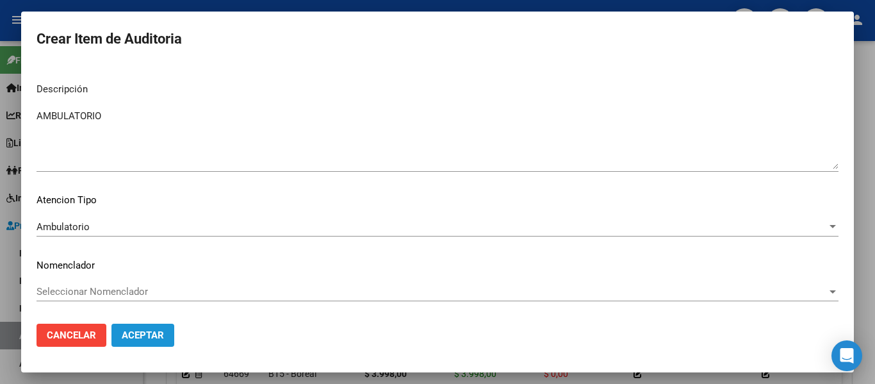
click at [156, 334] on span "Aceptar" at bounding box center [143, 335] width 42 height 12
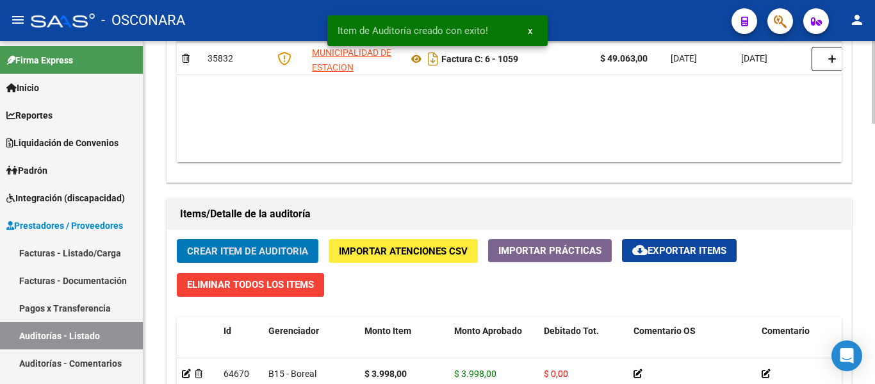
click at [240, 245] on span "Crear Item de Auditoria" at bounding box center [247, 251] width 121 height 12
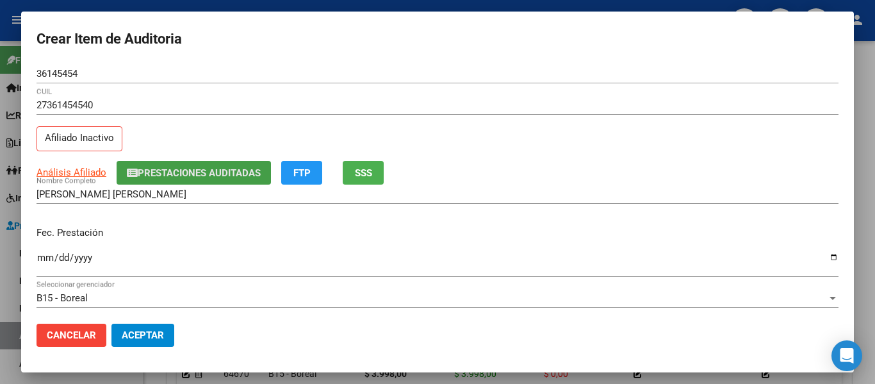
click at [158, 163] on button "Prestaciones Auditadas" at bounding box center [194, 173] width 154 height 24
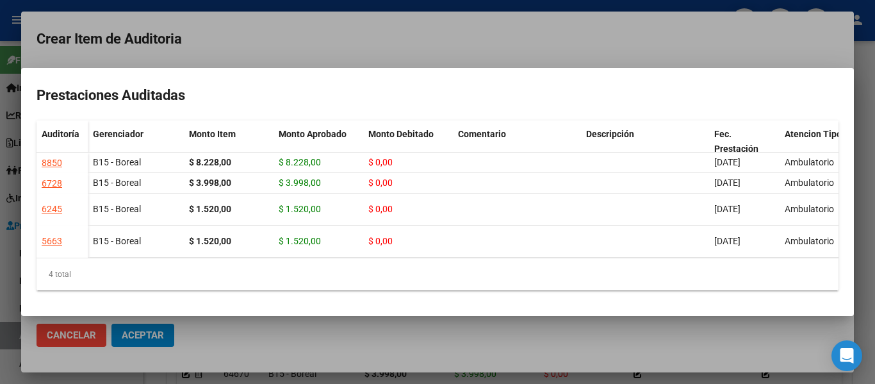
click at [474, 21] on div at bounding box center [437, 192] width 875 height 384
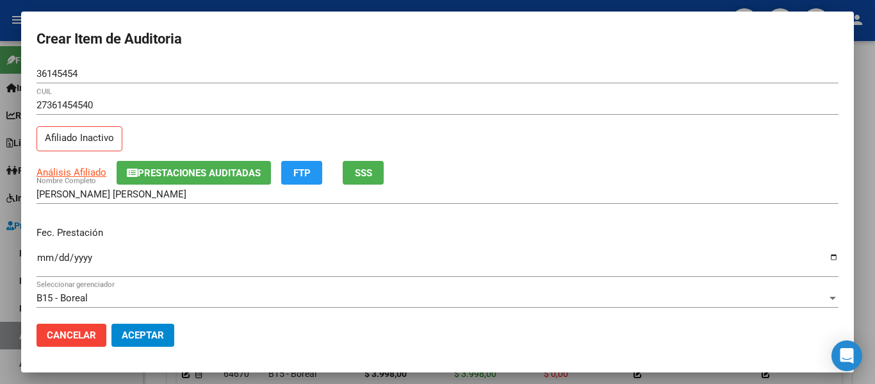
click at [370, 183] on button "SSS" at bounding box center [363, 173] width 41 height 24
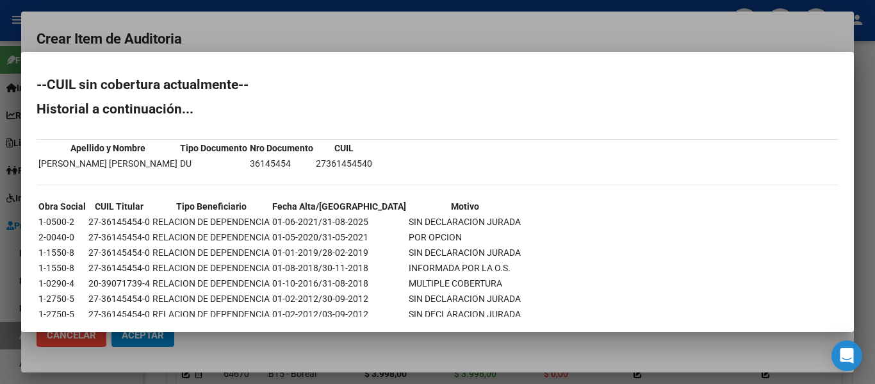
click at [463, 28] on div at bounding box center [437, 192] width 875 height 384
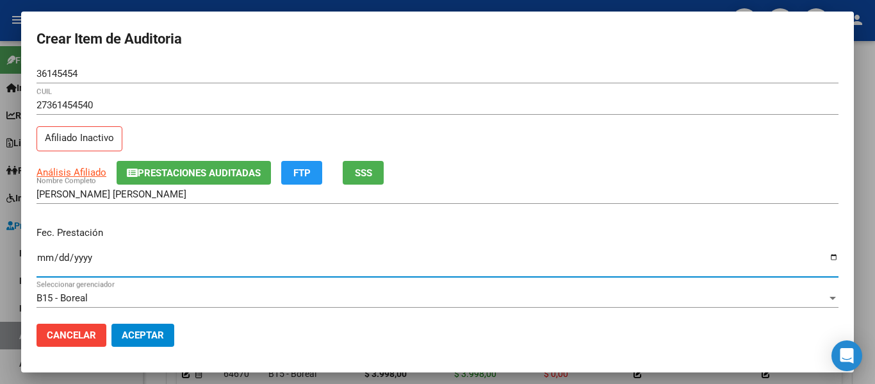
click at [38, 255] on input "Ingresar la fecha" at bounding box center [438, 262] width 802 height 21
click at [58, 254] on input "0005-01-27" at bounding box center [438, 262] width 802 height 21
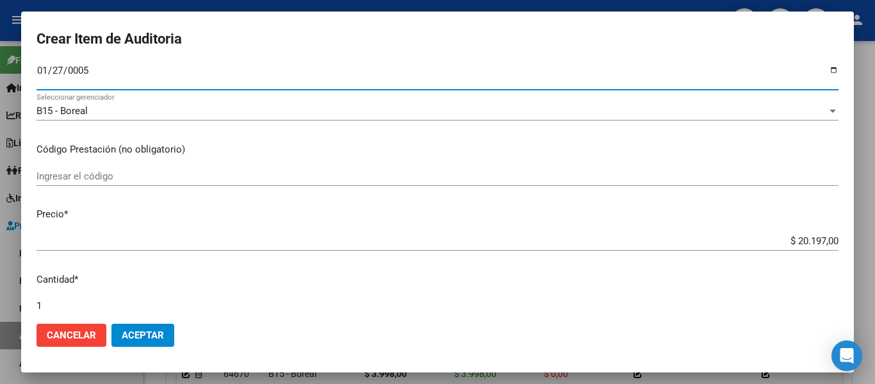
scroll to position [192, 0]
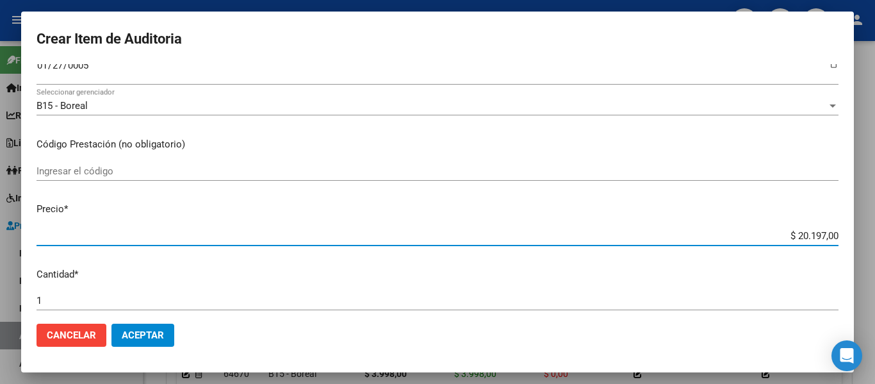
drag, startPoint x: 783, startPoint y: 234, endPoint x: 875, endPoint y: 228, distance: 91.8
click at [875, 229] on div "Crear Item de Auditoria 36145454 Nro Documento 27361454540 CUIL Afiliado Inacti…" at bounding box center [437, 192] width 875 height 384
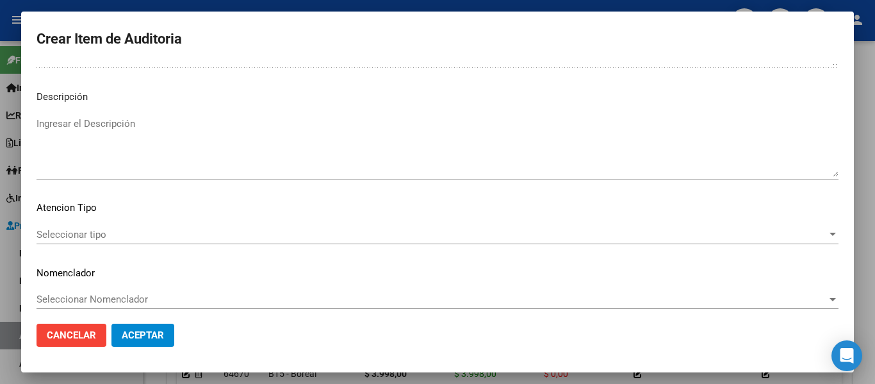
scroll to position [905, 0]
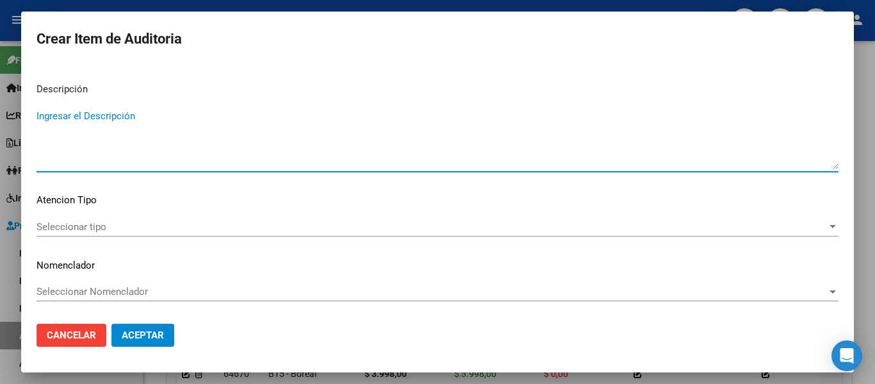
click at [158, 137] on textarea "Ingresar el Descripción" at bounding box center [438, 139] width 802 height 60
click at [51, 226] on span "Seleccionar tipo" at bounding box center [432, 227] width 791 height 12
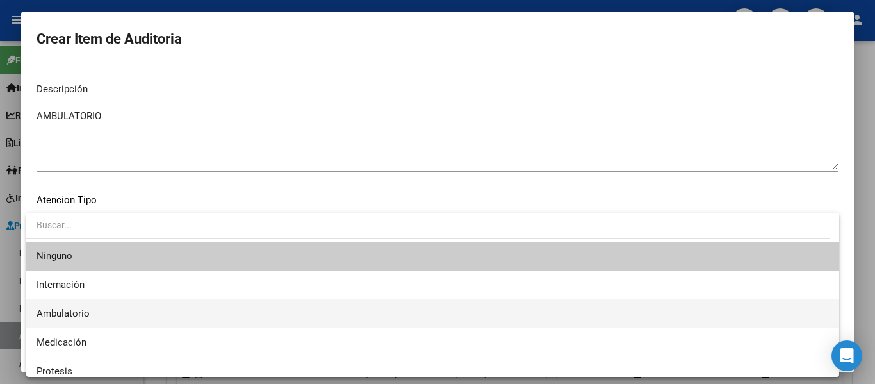
click at [61, 311] on span "Ambulatorio" at bounding box center [63, 314] width 53 height 12
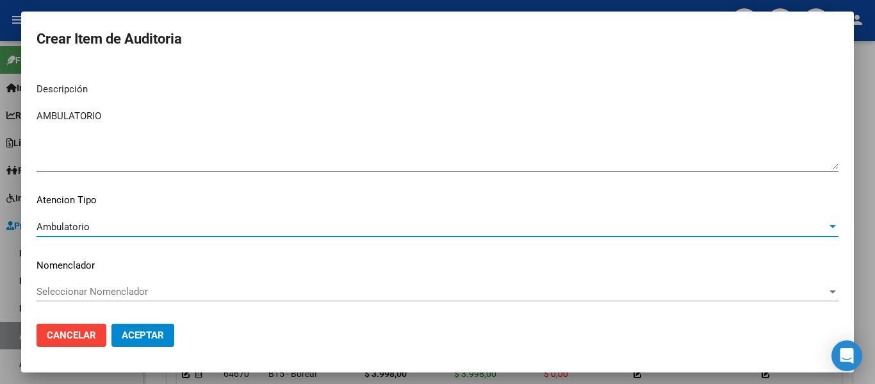
click at [115, 335] on button "Aceptar" at bounding box center [142, 335] width 63 height 23
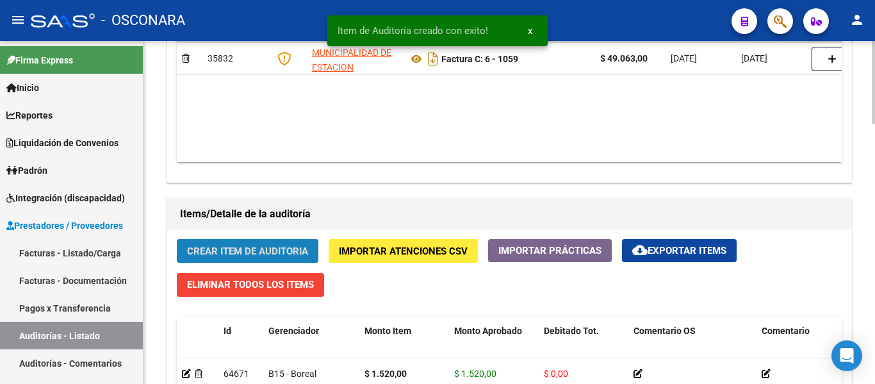
click at [220, 255] on span "Crear Item de Auditoria" at bounding box center [247, 251] width 121 height 12
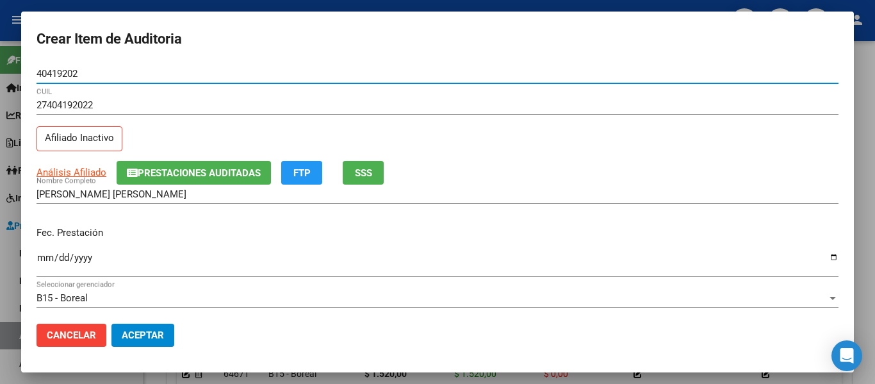
click at [374, 181] on button "SSS" at bounding box center [363, 173] width 41 height 24
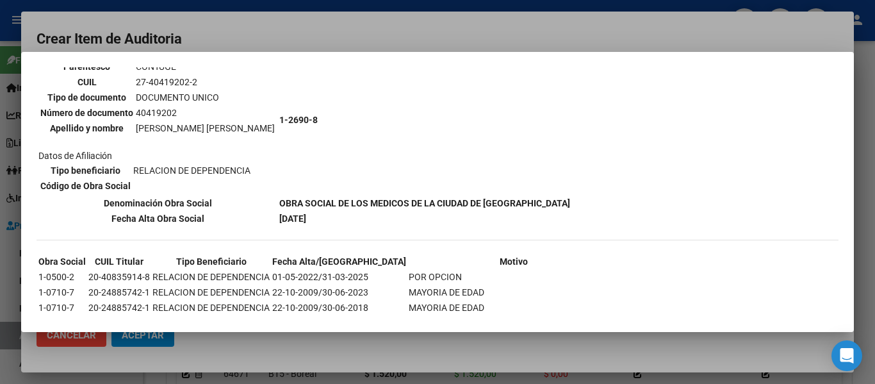
scroll to position [128, 0]
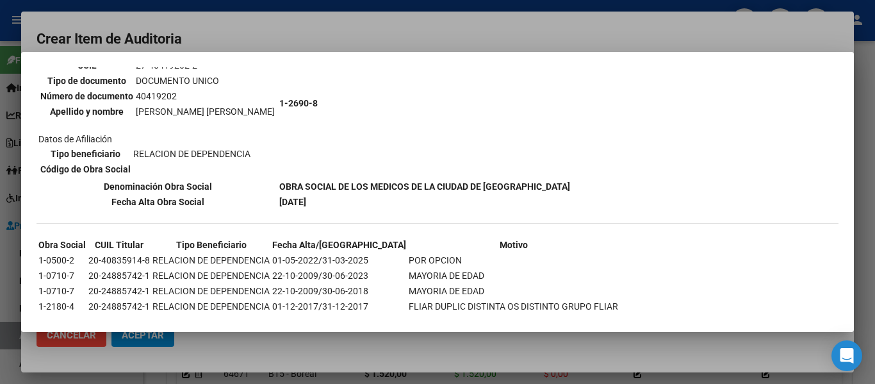
click at [318, 29] on div at bounding box center [437, 192] width 875 height 384
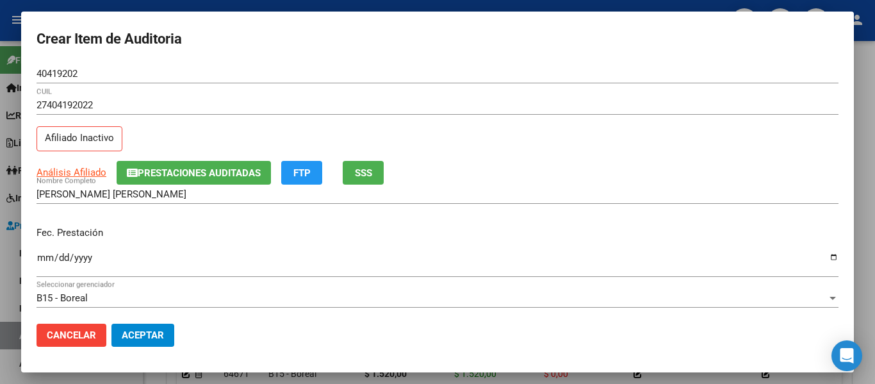
click at [43, 256] on input "Ingresar la fecha" at bounding box center [438, 262] width 802 height 21
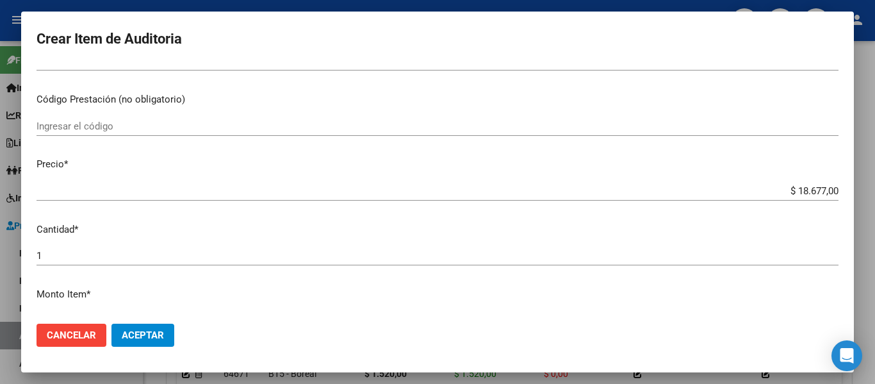
scroll to position [256, 0]
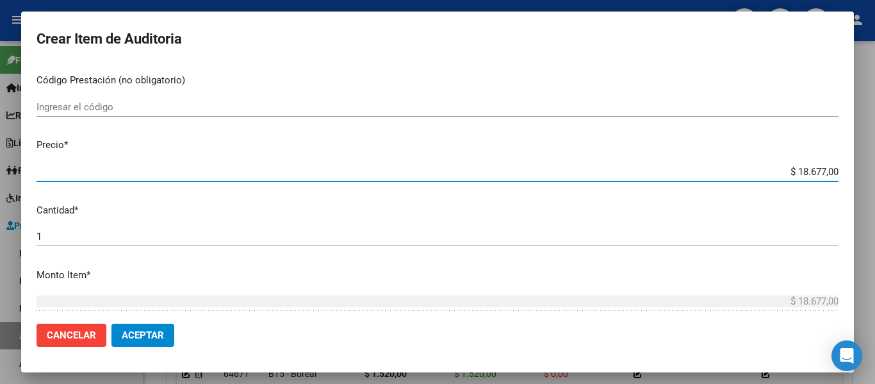
drag, startPoint x: 789, startPoint y: 170, endPoint x: 875, endPoint y: 166, distance: 86.0
click at [875, 166] on div "Crear Item de Auditoria 40419202 Nro Documento 27404192022 CUIL Afiliado Inacti…" at bounding box center [437, 192] width 875 height 384
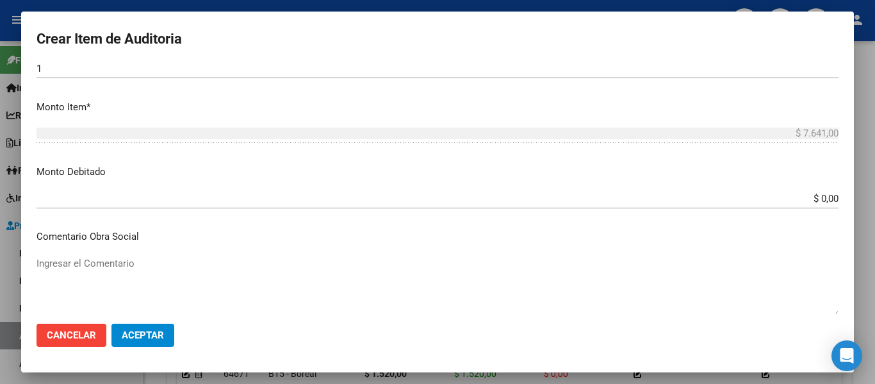
scroll to position [449, 0]
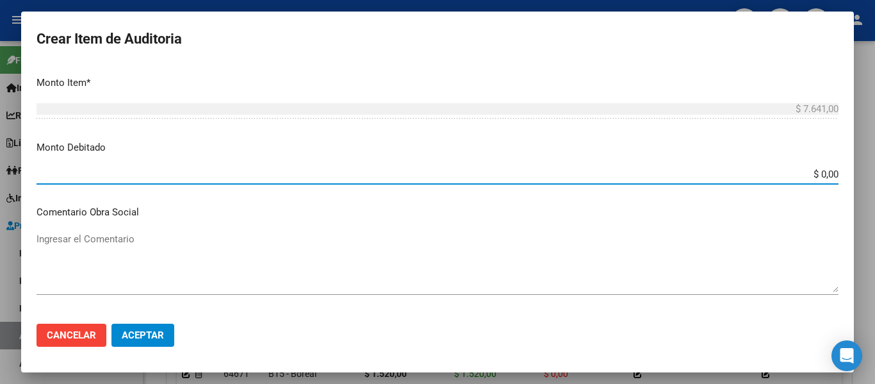
drag, startPoint x: 811, startPoint y: 176, endPoint x: 848, endPoint y: 175, distance: 36.5
click at [848, 175] on mat-dialog-content "40419202 Nro Documento 27404192022 CUIL Afiliado Inactivo Análisis Afiliado Pre…" at bounding box center [437, 188] width 833 height 249
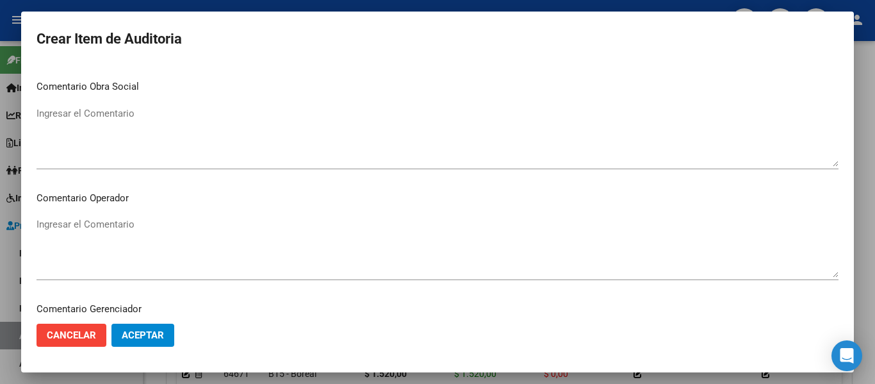
scroll to position [577, 0]
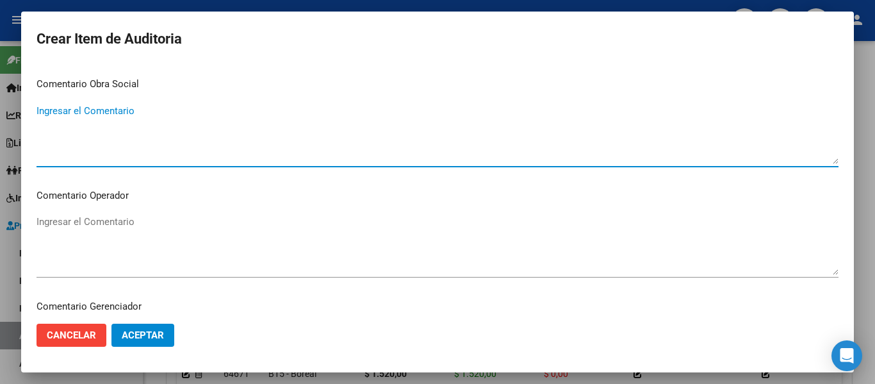
click at [88, 129] on textarea "Ingresar el Comentario" at bounding box center [438, 134] width 802 height 60
click at [267, 110] on textarea "PERTENECE A RENOS 1-2690-8 DESDE 01/04/2025 FC6-1059" at bounding box center [438, 134] width 802 height 60
drag, startPoint x: 304, startPoint y: 111, endPoint x: 0, endPoint y: 110, distance: 303.7
click at [0, 110] on div "Crear Item de Auditoria 40419202 Nro Documento 27404192022 CUIL Afiliado Inacti…" at bounding box center [437, 192] width 875 height 384
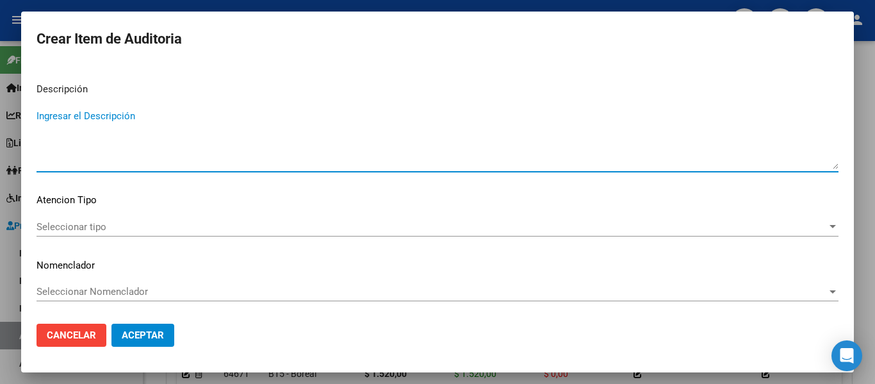
paste textarea "PERTENECE A RENOS 1-2690-8 DESDE 01/04/2025 FC 6-1059"
click at [78, 229] on span "Seleccionar tipo" at bounding box center [432, 227] width 791 height 12
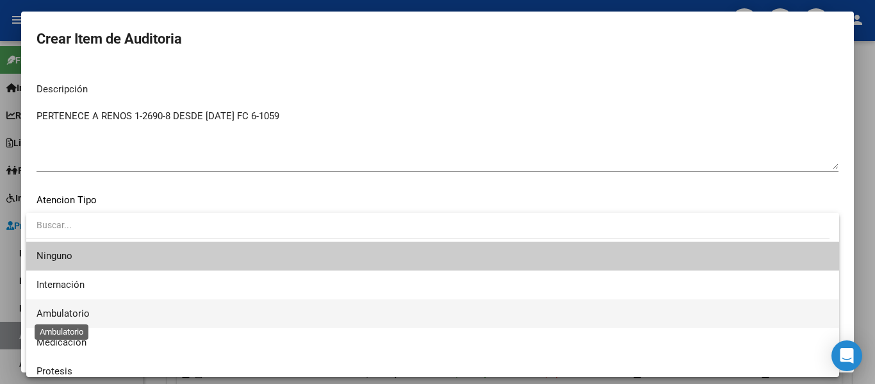
click at [64, 313] on span "Ambulatorio" at bounding box center [63, 314] width 53 height 12
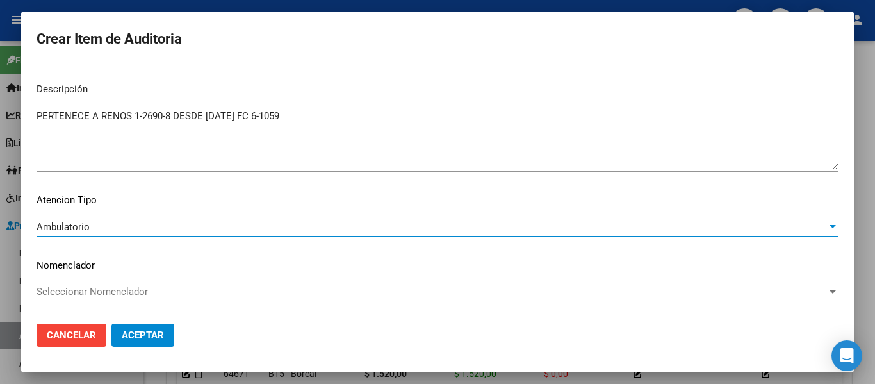
click at [135, 332] on span "Aceptar" at bounding box center [143, 335] width 42 height 12
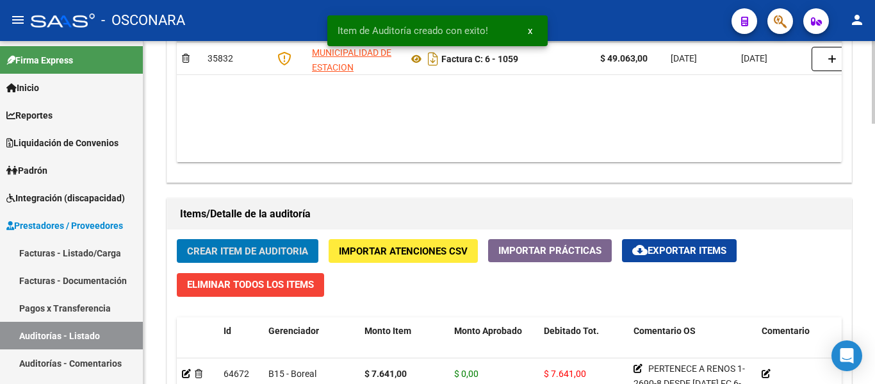
click at [220, 251] on span "Crear Item de Auditoria" at bounding box center [247, 251] width 121 height 12
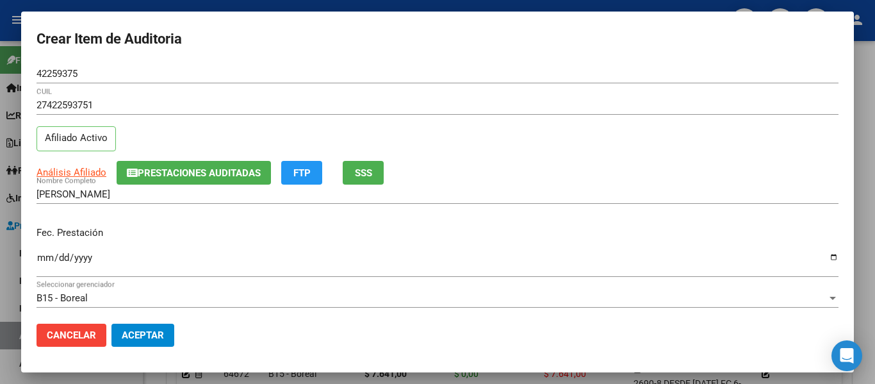
click at [34, 255] on mat-dialog-content "42259375 Nro Documento 27422593751 CUIL Afiliado Activo Análisis Afiliado Prest…" at bounding box center [437, 188] width 833 height 249
click at [45, 259] on input "Ingresar la fecha" at bounding box center [438, 262] width 802 height 21
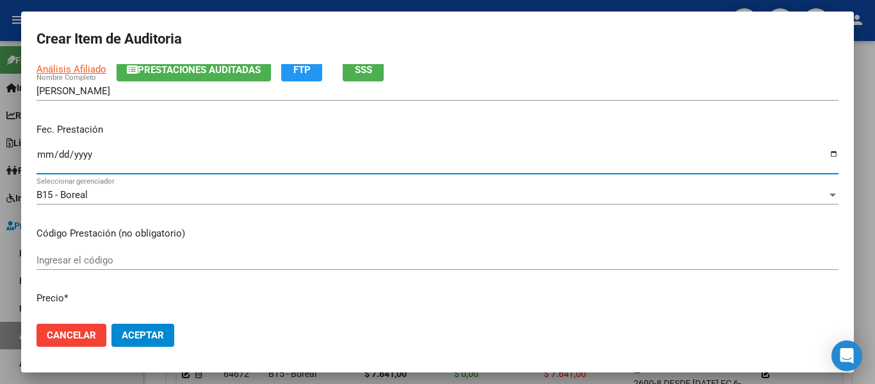
scroll to position [128, 0]
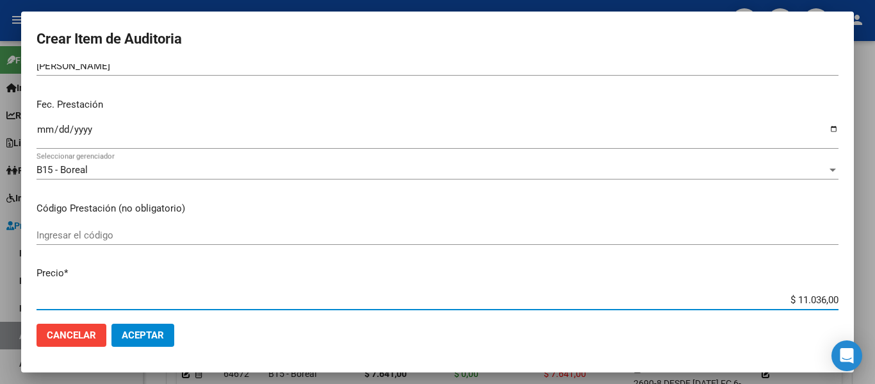
drag, startPoint x: 787, startPoint y: 296, endPoint x: 875, endPoint y: 286, distance: 88.4
click at [875, 286] on div "Crear Item de Auditoria 42259375 Nro Documento 27422593751 CUIL Afiliado Activo…" at bounding box center [437, 192] width 875 height 384
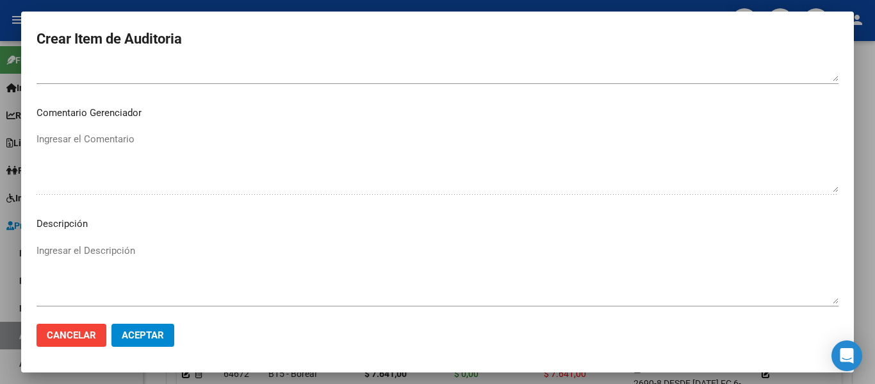
scroll to position [897, 0]
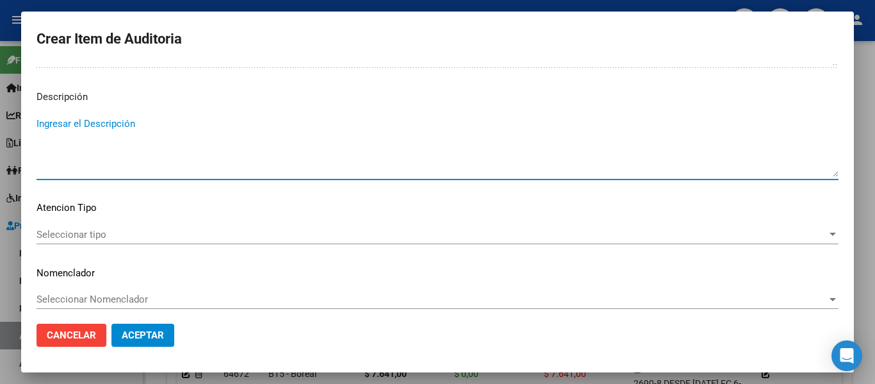
click at [149, 151] on textarea "Ingresar el Descripción" at bounding box center [438, 147] width 802 height 60
click at [54, 235] on span "Seleccionar tipo" at bounding box center [432, 235] width 791 height 12
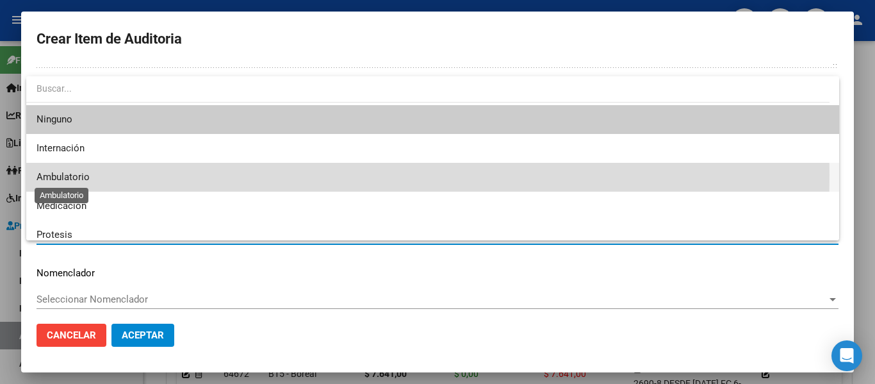
click at [70, 175] on span "Ambulatorio" at bounding box center [63, 177] width 53 height 12
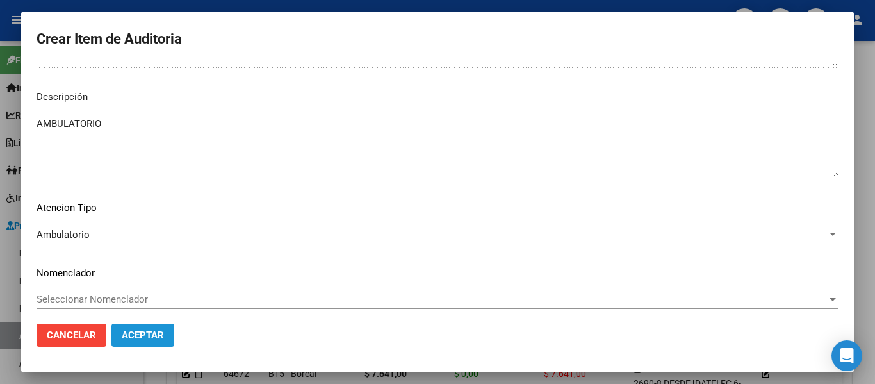
click at [144, 325] on button "Aceptar" at bounding box center [142, 335] width 63 height 23
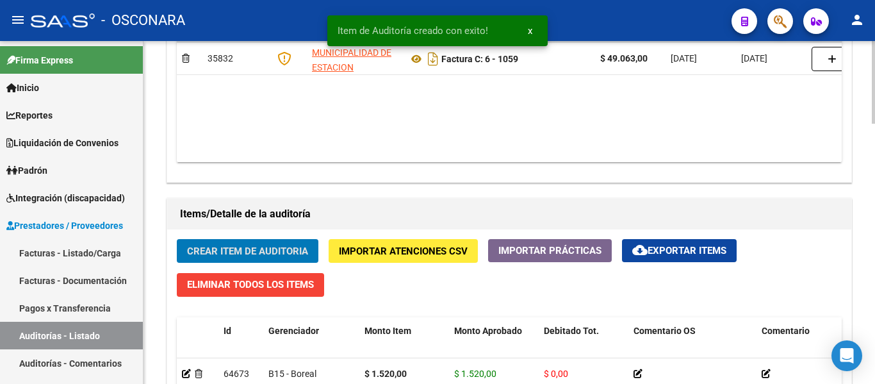
click at [185, 253] on button "Crear Item de Auditoria" at bounding box center [248, 251] width 142 height 24
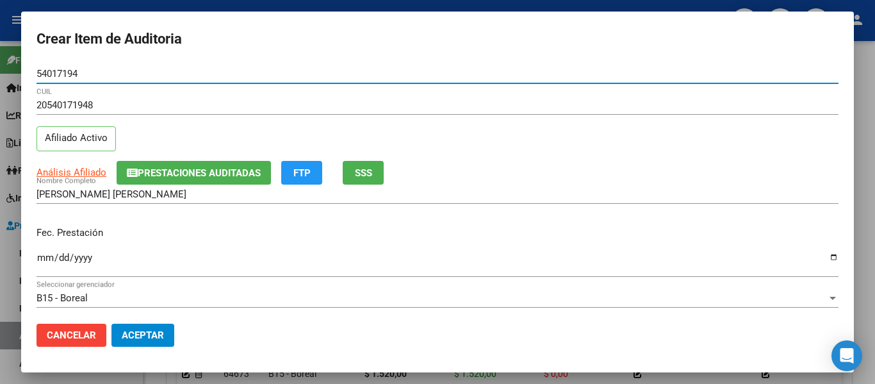
click at [217, 170] on span "Prestaciones Auditadas" at bounding box center [199, 173] width 123 height 12
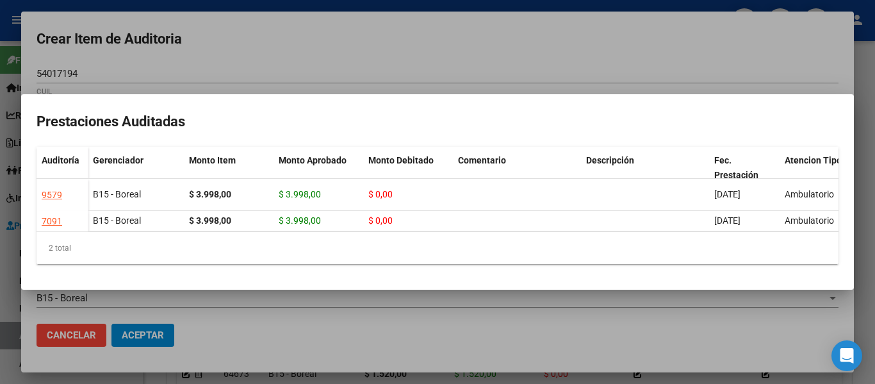
click at [227, 53] on div at bounding box center [437, 192] width 875 height 384
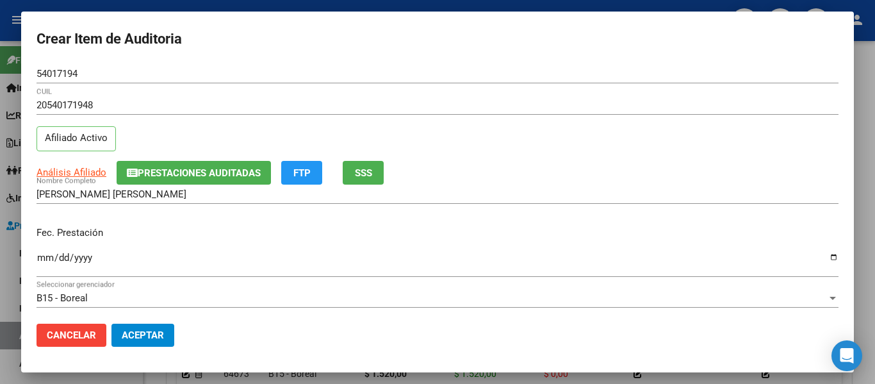
click at [361, 172] on span "SSS" at bounding box center [363, 173] width 17 height 12
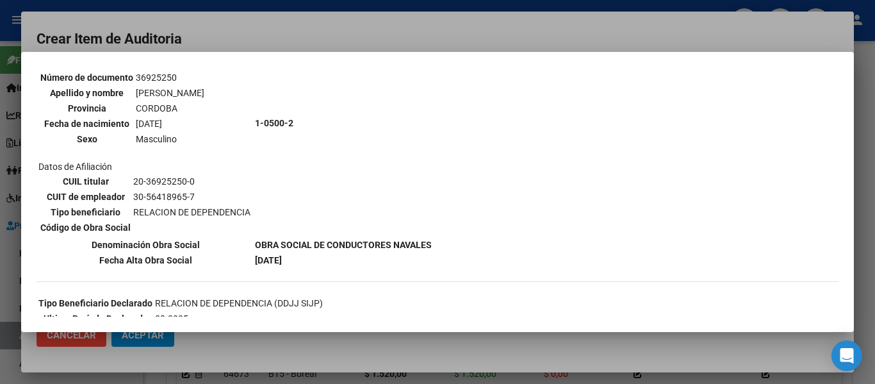
scroll to position [128, 0]
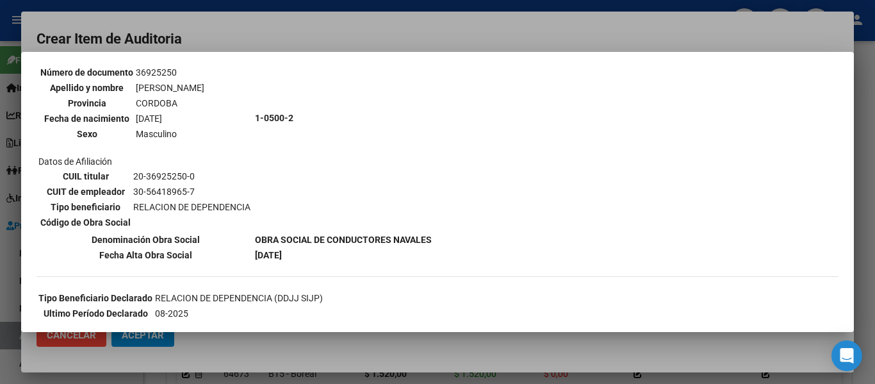
click at [273, 40] on div at bounding box center [437, 192] width 875 height 384
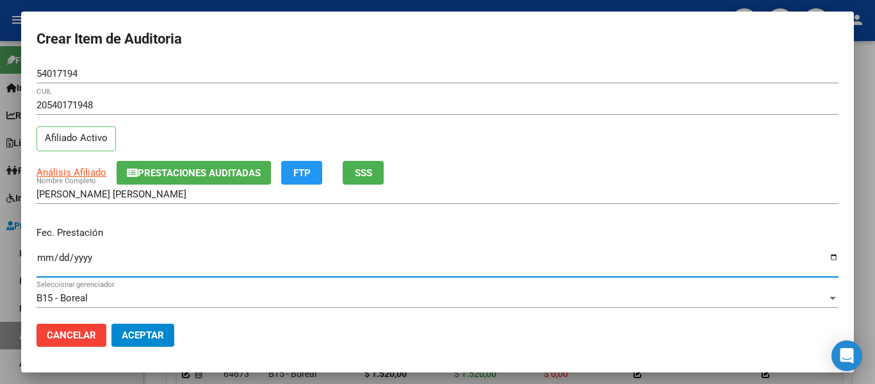
click at [49, 261] on input "Ingresar la fecha" at bounding box center [438, 262] width 802 height 21
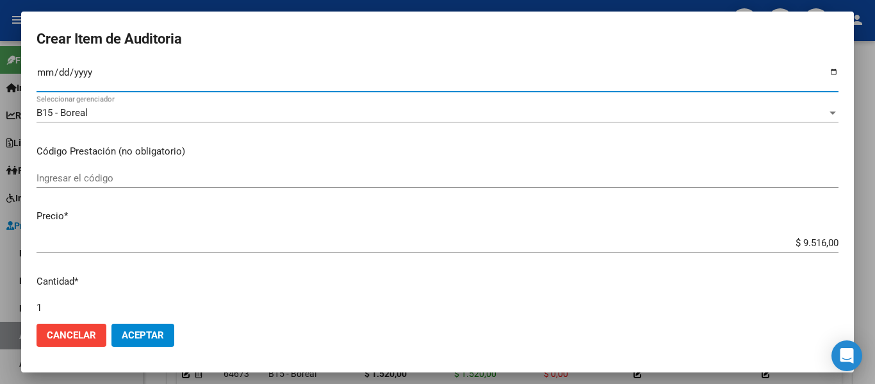
scroll to position [192, 0]
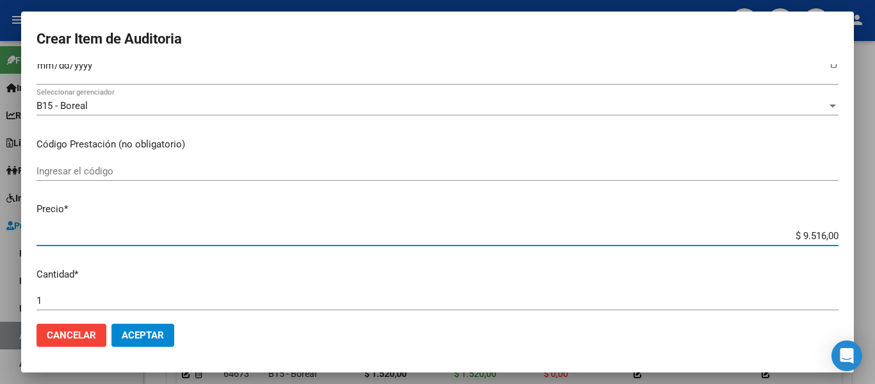
drag, startPoint x: 790, startPoint y: 238, endPoint x: 875, endPoint y: 216, distance: 87.5
click at [875, 216] on div "Crear Item de Auditoria 54017194 Nro Documento 20540171948 CUIL Afiliado Activo…" at bounding box center [437, 192] width 875 height 384
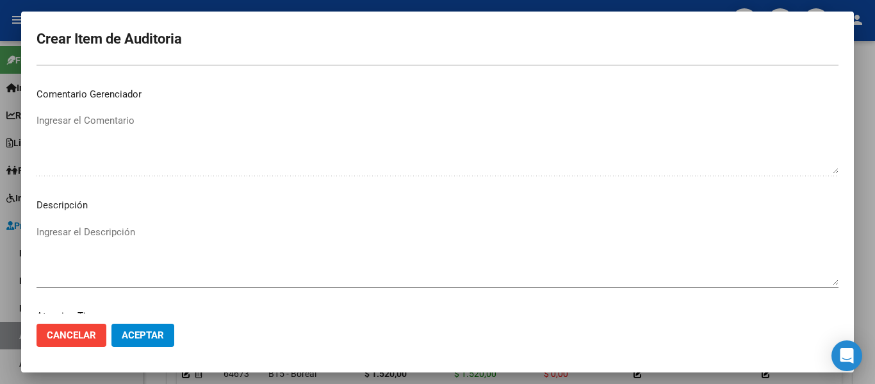
scroll to position [905, 0]
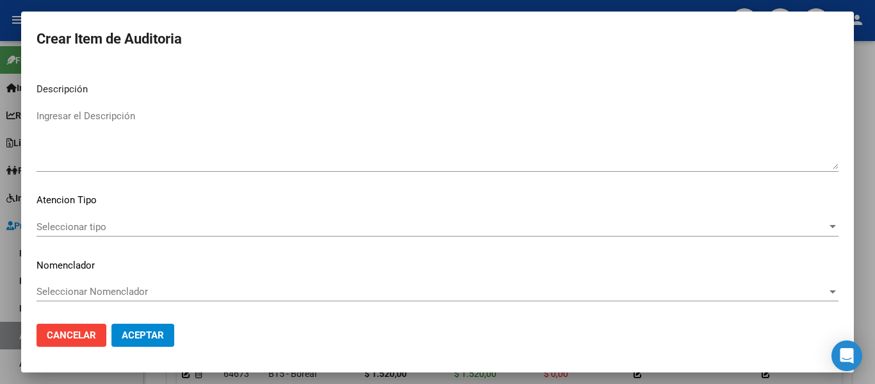
click at [165, 147] on textarea "Ingresar el Descripción" at bounding box center [438, 139] width 802 height 60
click at [53, 220] on div "Seleccionar tipo Seleccionar tipo" at bounding box center [438, 226] width 802 height 19
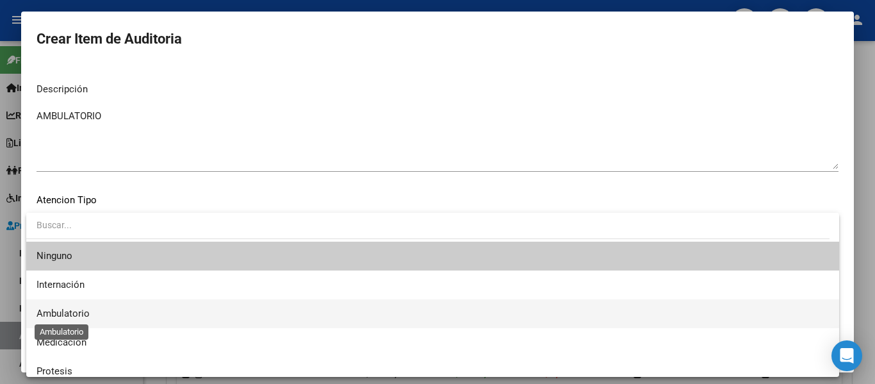
click at [79, 314] on span "Ambulatorio" at bounding box center [63, 314] width 53 height 12
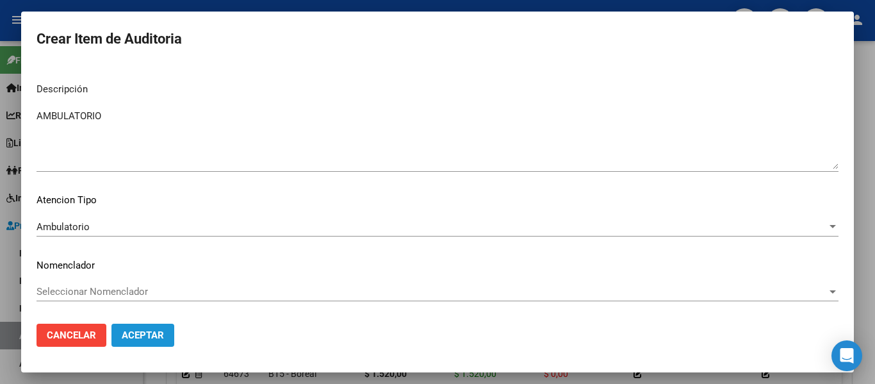
click at [156, 331] on span "Aceptar" at bounding box center [143, 335] width 42 height 12
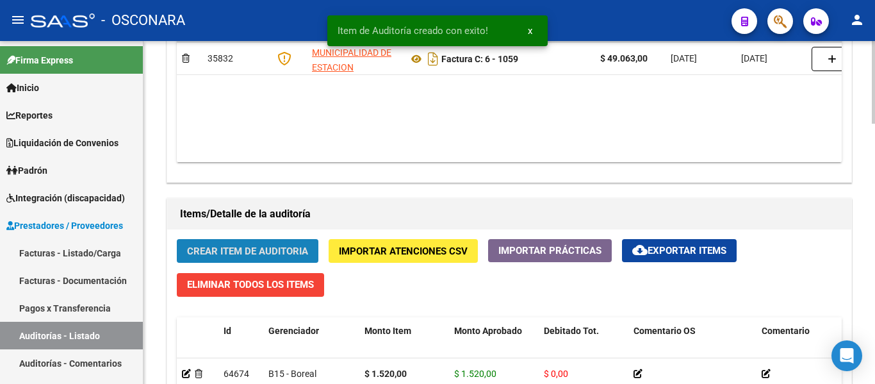
click at [217, 245] on span "Crear Item de Auditoria" at bounding box center [247, 251] width 121 height 12
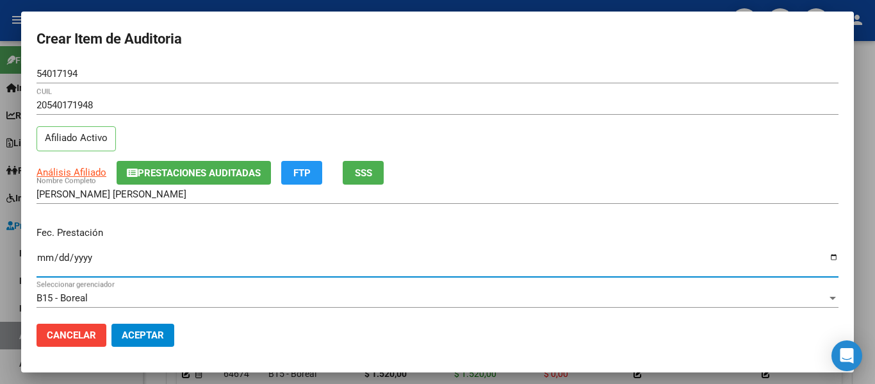
click at [45, 252] on input "Ingresar la fecha" at bounding box center [438, 262] width 802 height 21
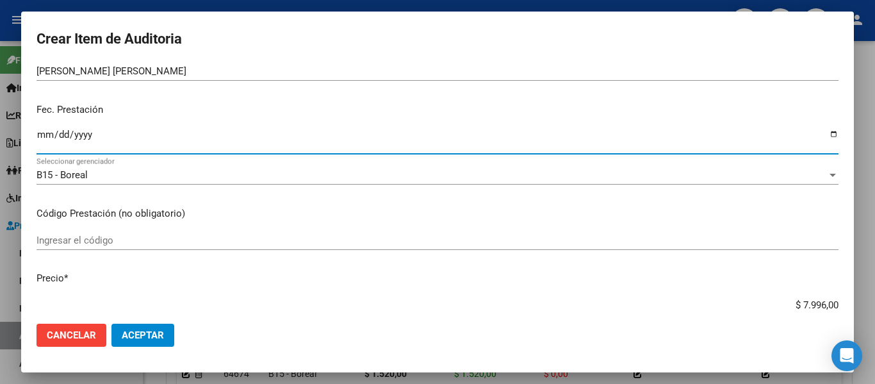
scroll to position [128, 0]
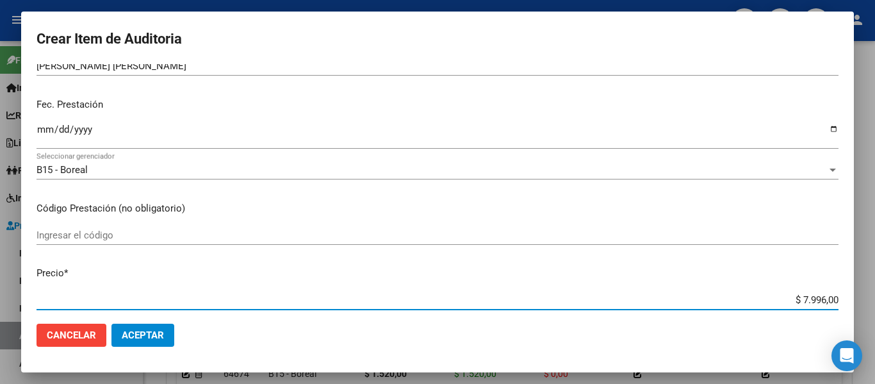
drag, startPoint x: 792, startPoint y: 299, endPoint x: 875, endPoint y: 297, distance: 82.7
click at [875, 297] on div "Crear Item de Auditoria 54017194 Nro Documento 20540171948 CUIL Afiliado Activo…" at bounding box center [437, 192] width 875 height 384
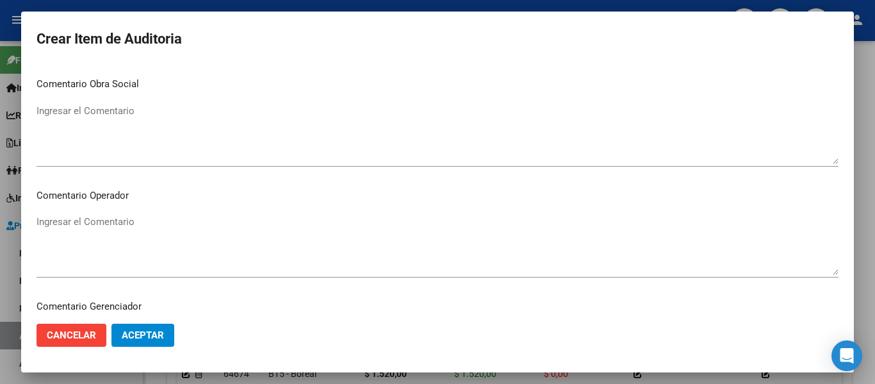
scroll to position [905, 0]
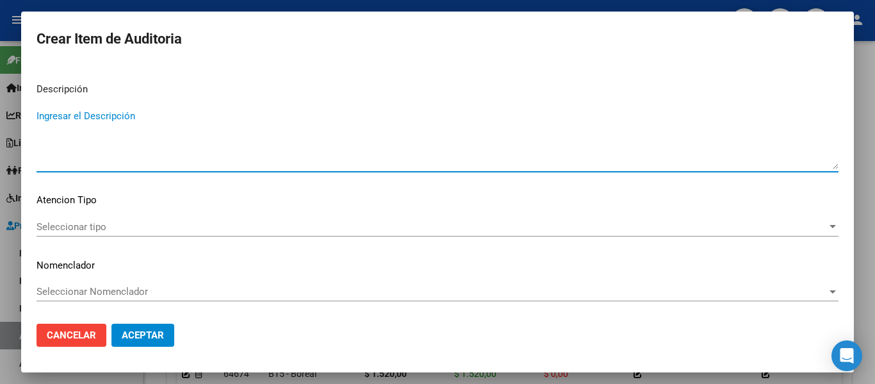
click at [129, 138] on textarea "Ingresar el Descripción" at bounding box center [438, 139] width 802 height 60
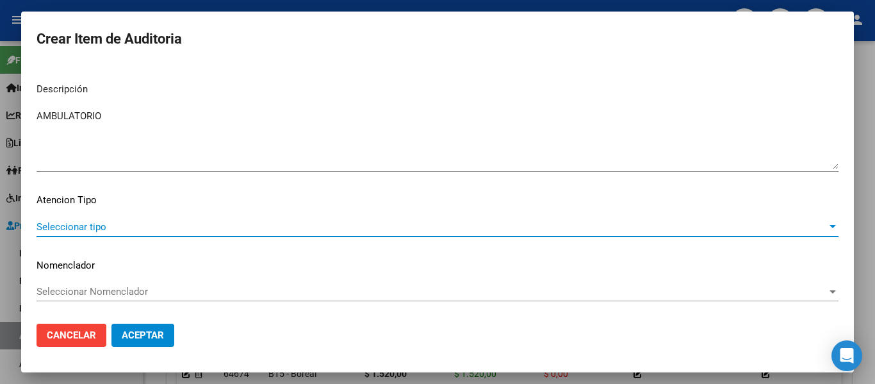
click at [71, 221] on span "Seleccionar tipo" at bounding box center [432, 227] width 791 height 12
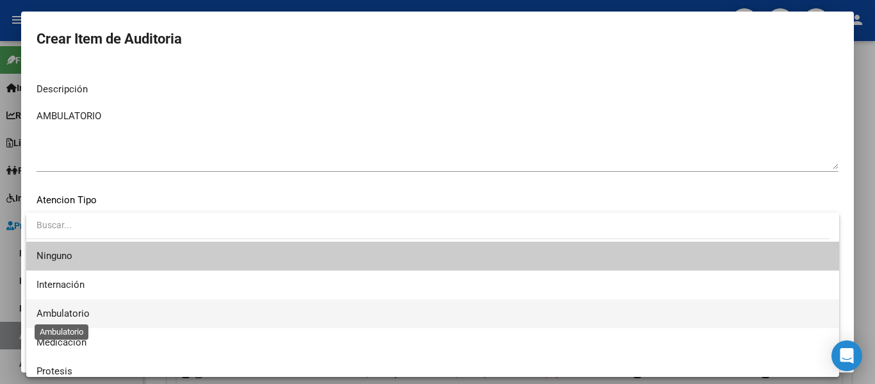
click at [47, 318] on span "Ambulatorio" at bounding box center [63, 314] width 53 height 12
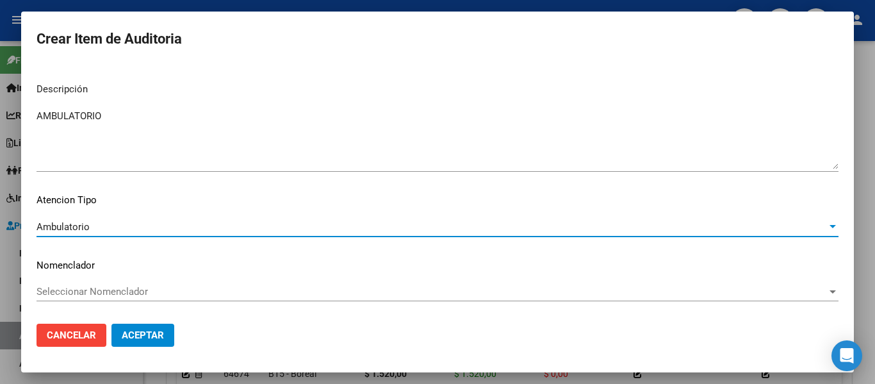
click at [129, 340] on span "Aceptar" at bounding box center [143, 335] width 42 height 12
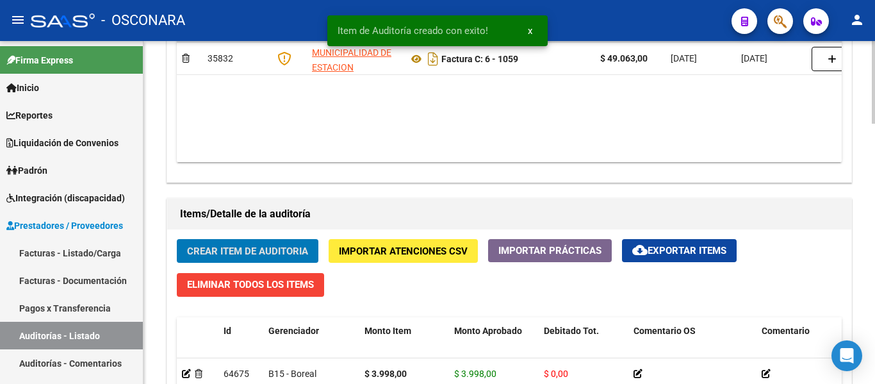
click at [229, 254] on span "Crear Item de Auditoria" at bounding box center [247, 251] width 121 height 12
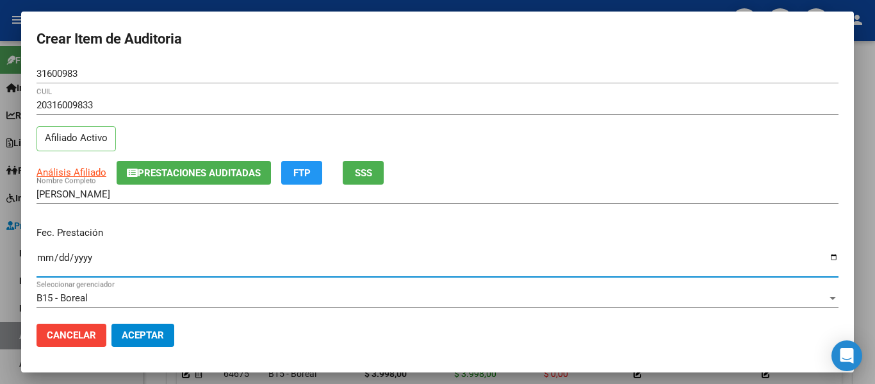
click at [45, 261] on input "Ingresar la fecha" at bounding box center [438, 262] width 802 height 21
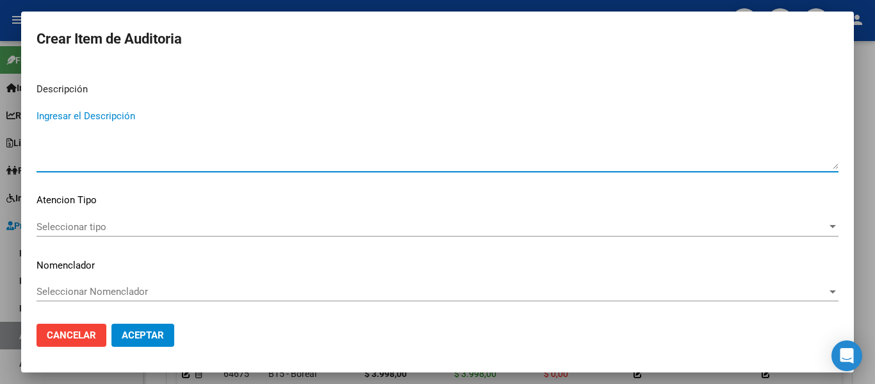
click at [83, 156] on textarea "Ingresar el Descripción" at bounding box center [438, 139] width 802 height 60
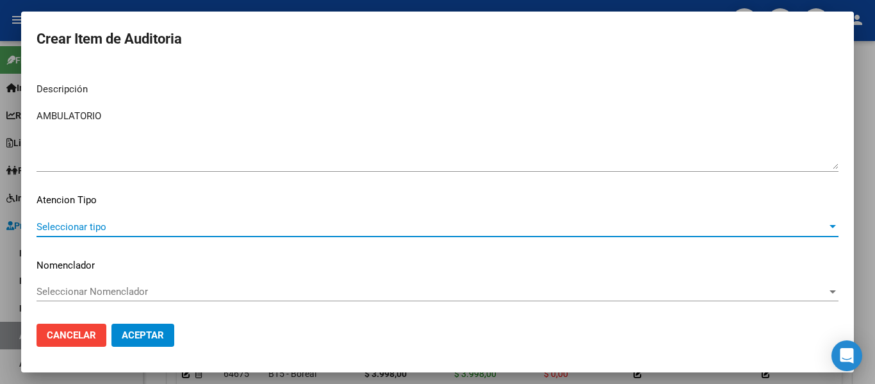
click at [60, 221] on span "Seleccionar tipo" at bounding box center [432, 227] width 791 height 12
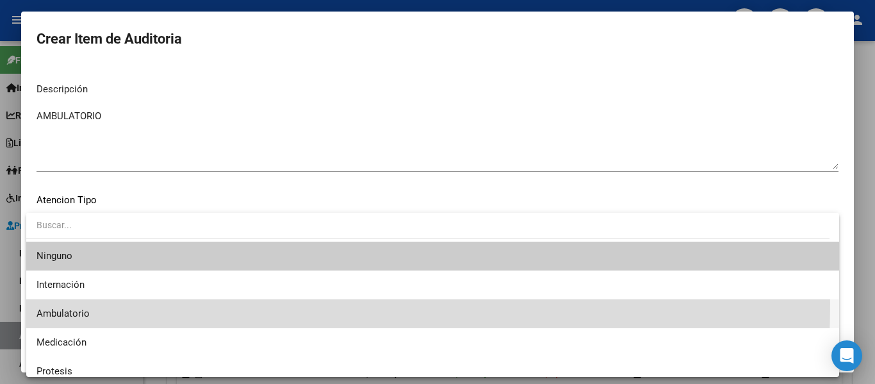
drag, startPoint x: 70, startPoint y: 303, endPoint x: 82, endPoint y: 315, distance: 16.8
click at [70, 304] on span "Ambulatorio" at bounding box center [433, 313] width 793 height 29
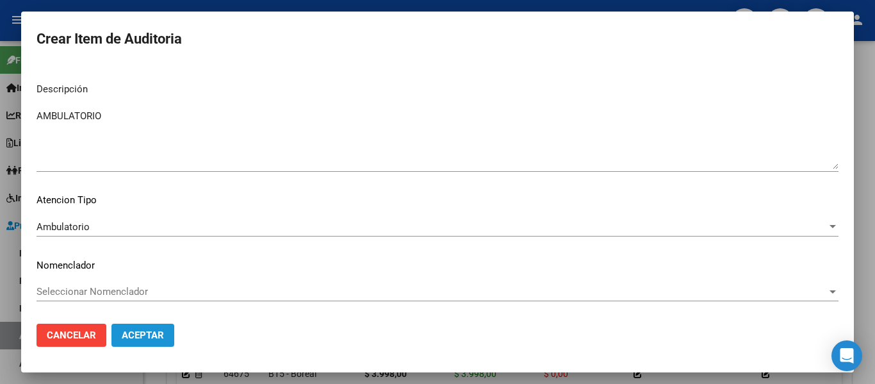
click at [128, 334] on span "Aceptar" at bounding box center [143, 335] width 42 height 12
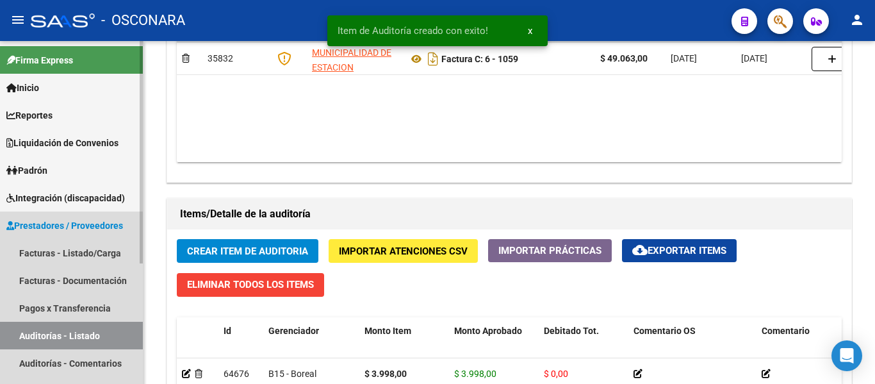
click at [129, 334] on link "Auditorías - Listado" at bounding box center [71, 336] width 143 height 28
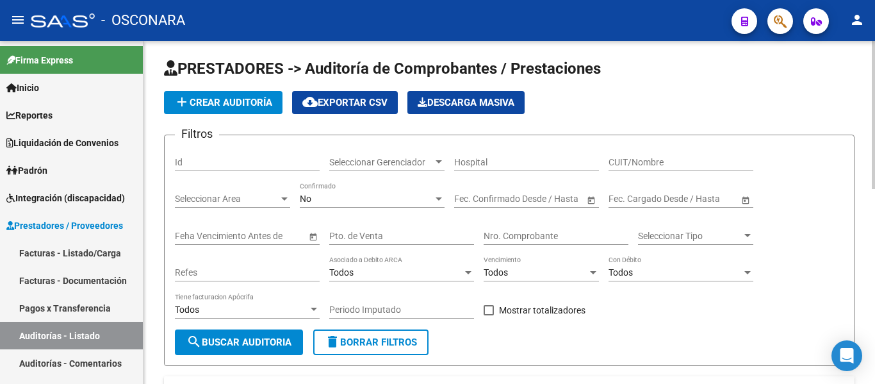
scroll to position [2, 0]
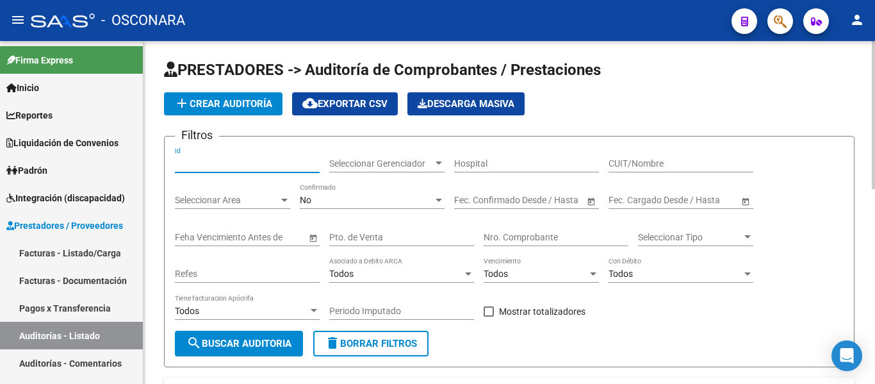
click at [199, 163] on input "Id" at bounding box center [247, 163] width 145 height 11
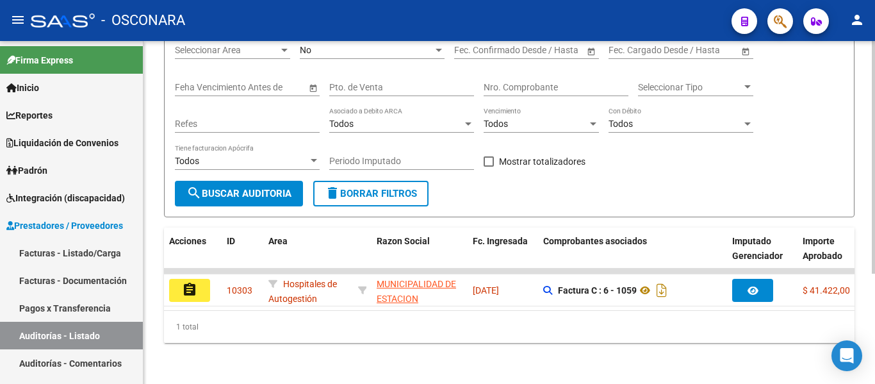
scroll to position [162, 0]
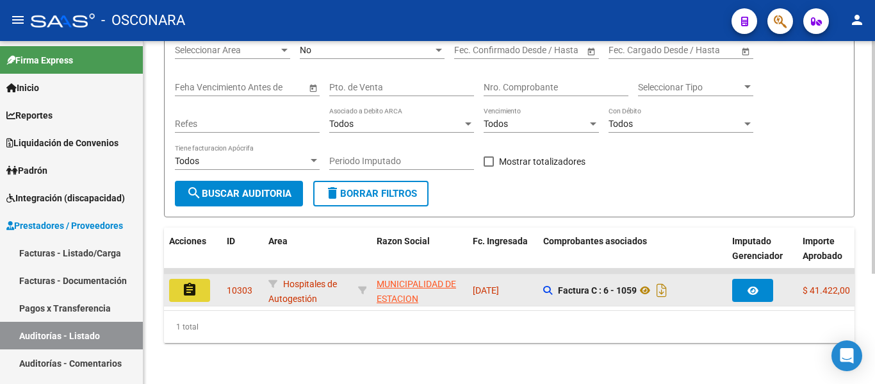
click at [181, 279] on button "assignment" at bounding box center [189, 290] width 41 height 23
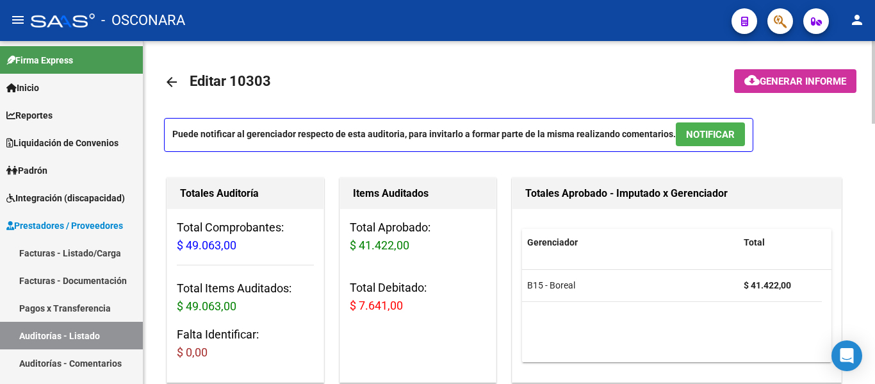
click at [786, 76] on span "Generar informe" at bounding box center [803, 82] width 86 height 12
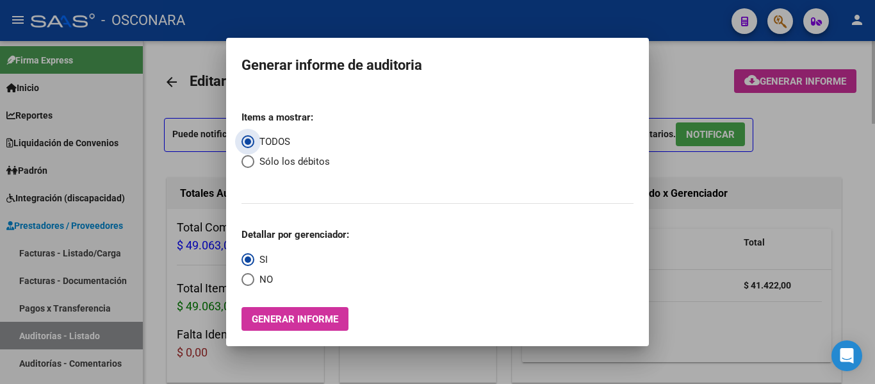
click at [681, 78] on div at bounding box center [437, 192] width 875 height 384
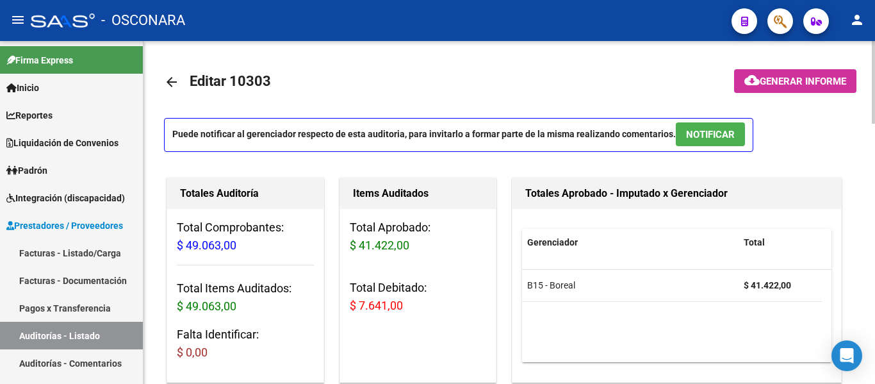
click at [721, 130] on span "NOTIFICAR" at bounding box center [710, 135] width 49 height 12
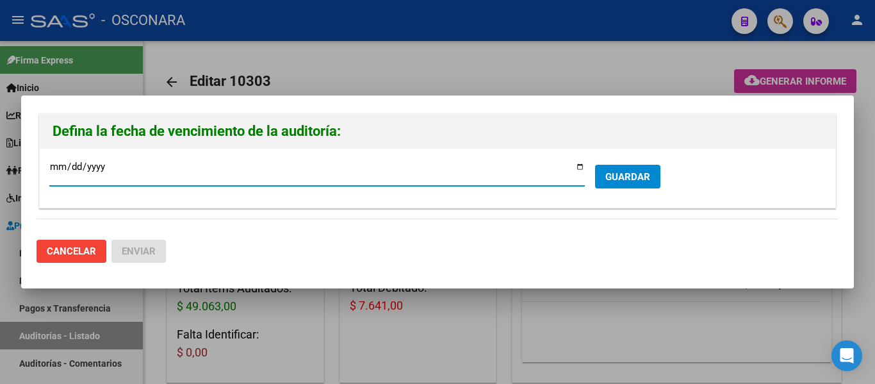
click at [581, 165] on input "2025-10-16" at bounding box center [317, 171] width 536 height 21
click at [639, 185] on button "GUARDAR" at bounding box center [627, 177] width 65 height 24
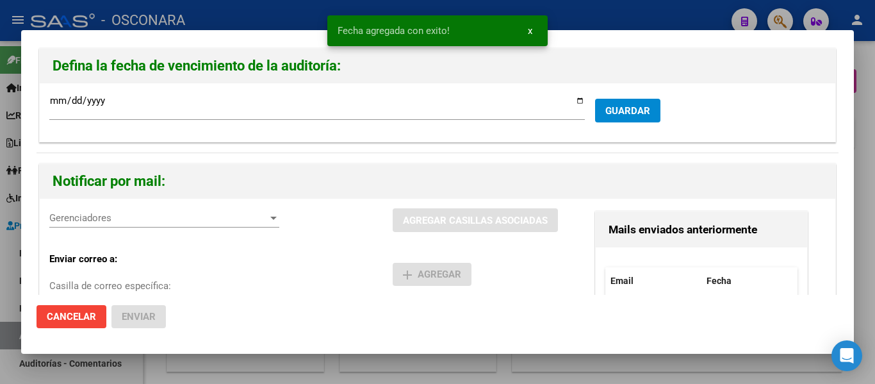
click at [171, 220] on span "Gerenciadores" at bounding box center [158, 218] width 218 height 12
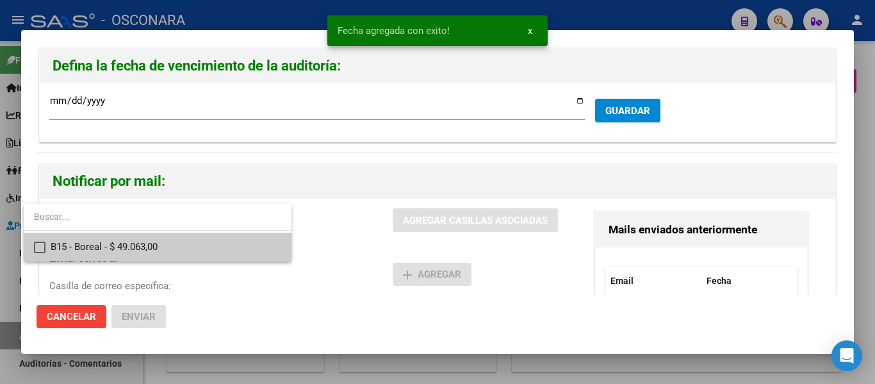
click at [131, 247] on span "B15 - Boreal - $ 49.063,00" at bounding box center [166, 247] width 231 height 29
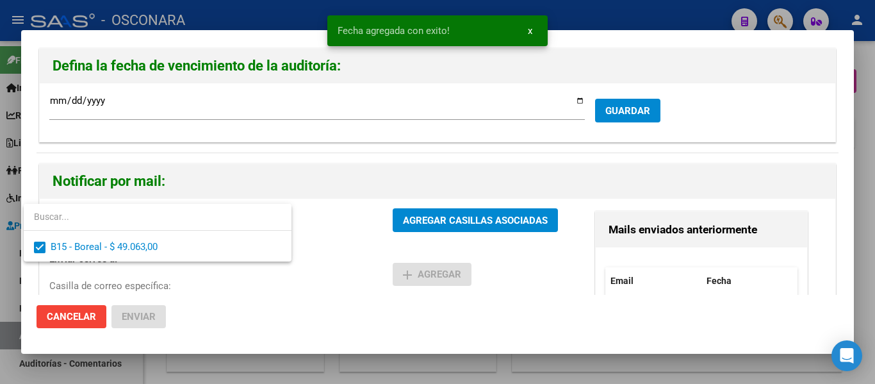
click at [463, 225] on div at bounding box center [437, 192] width 875 height 384
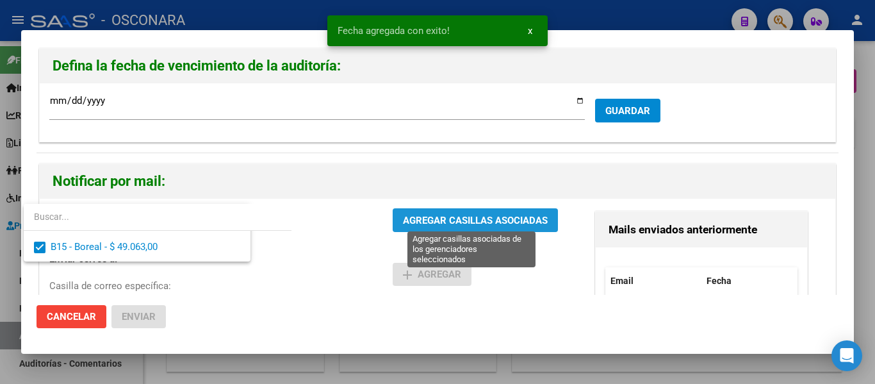
click at [463, 225] on span "AGREGAR CASILLAS ASOCIADAS" at bounding box center [475, 221] width 145 height 12
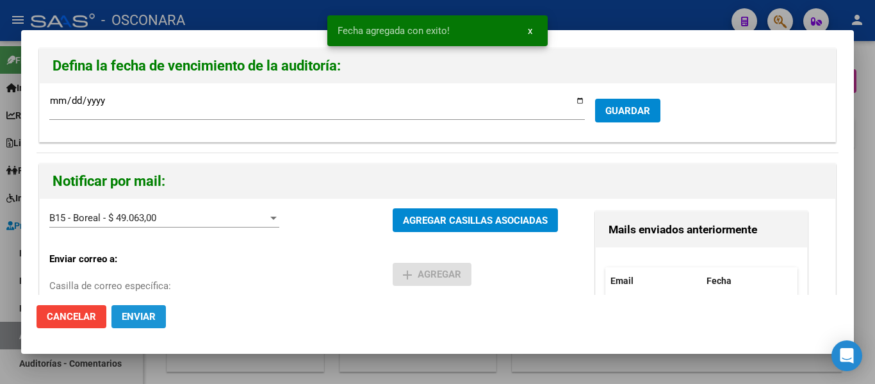
click at [162, 316] on button "Enviar" at bounding box center [138, 316] width 54 height 23
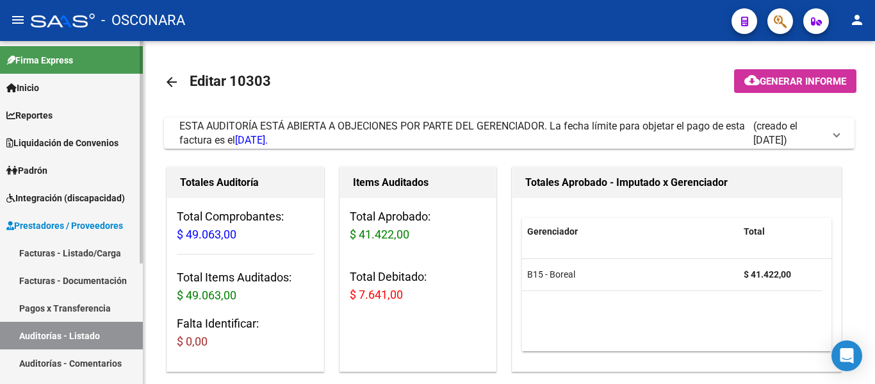
click at [69, 262] on link "Facturas - Listado/Carga" at bounding box center [71, 253] width 143 height 28
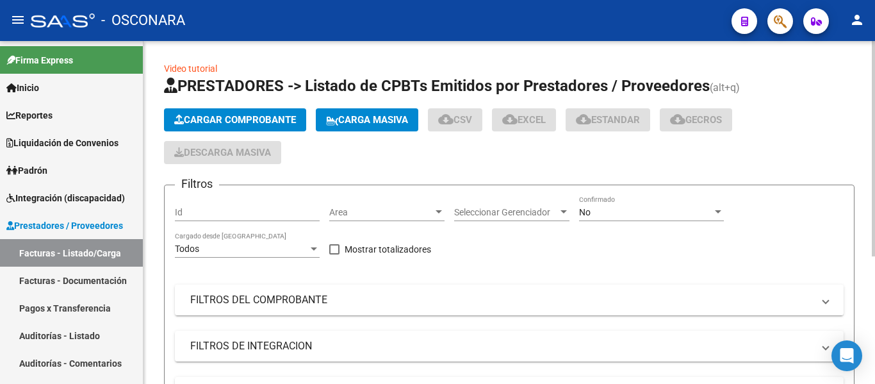
click at [229, 122] on span "Cargar Comprobante" at bounding box center [235, 120] width 122 height 12
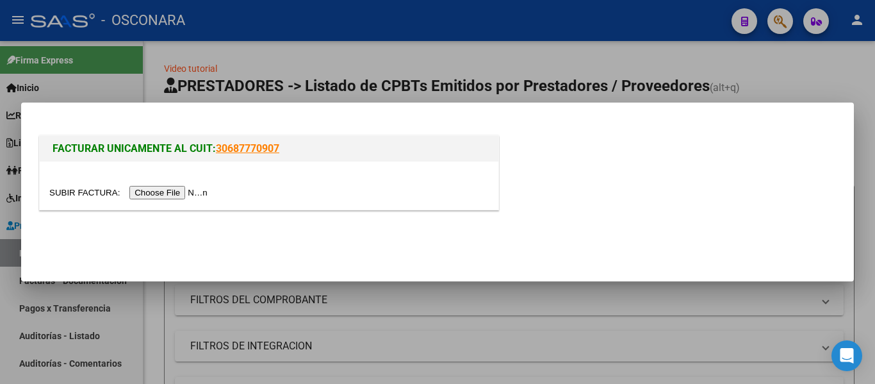
click at [190, 191] on input "file" at bounding box center [130, 192] width 162 height 13
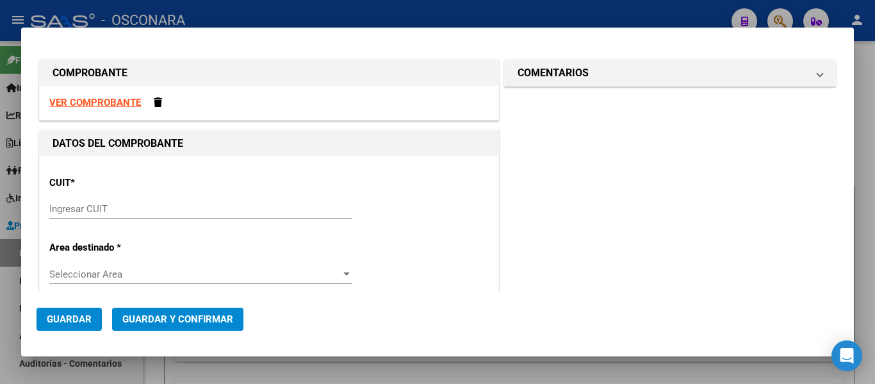
click at [144, 203] on input "Ingresar CUIT" at bounding box center [200, 209] width 303 height 12
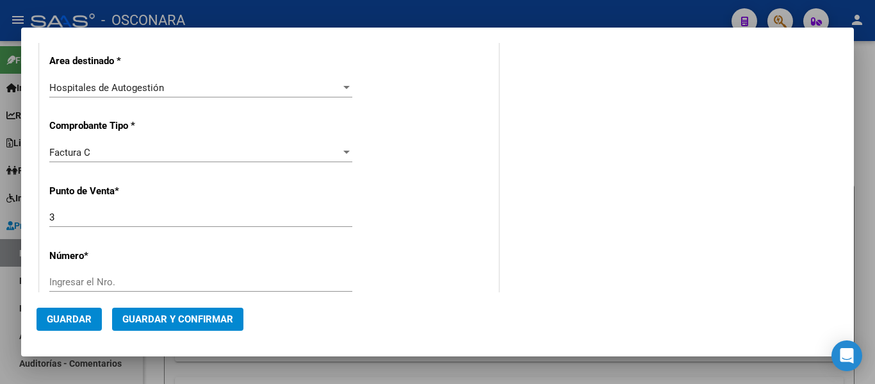
scroll to position [256, 0]
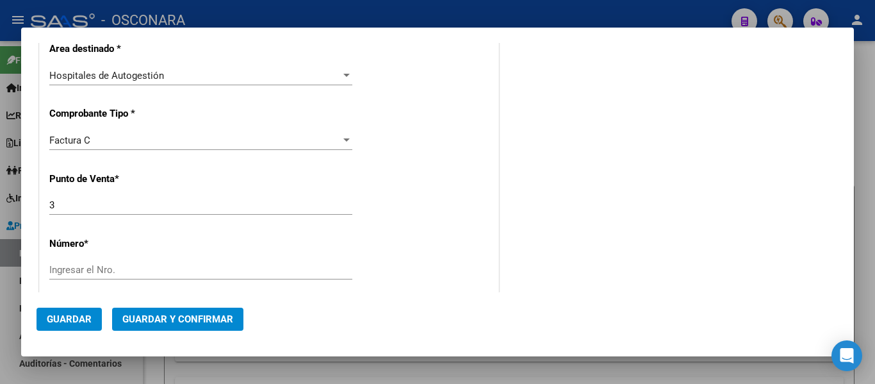
click at [76, 270] on input "Ingresar el Nro." at bounding box center [200, 270] width 303 height 12
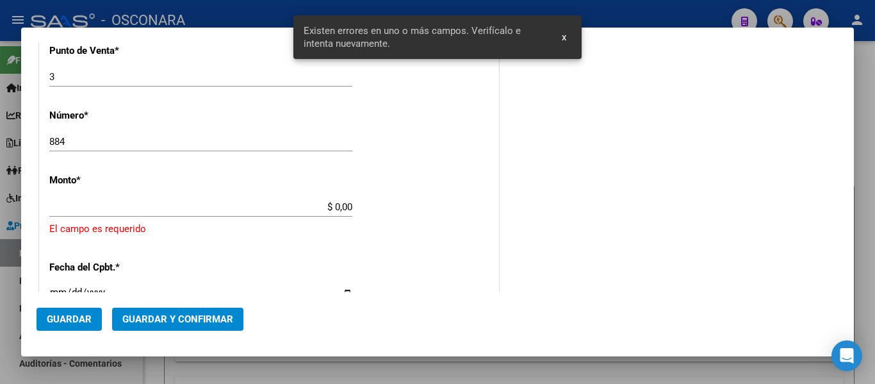
scroll to position [418, 0]
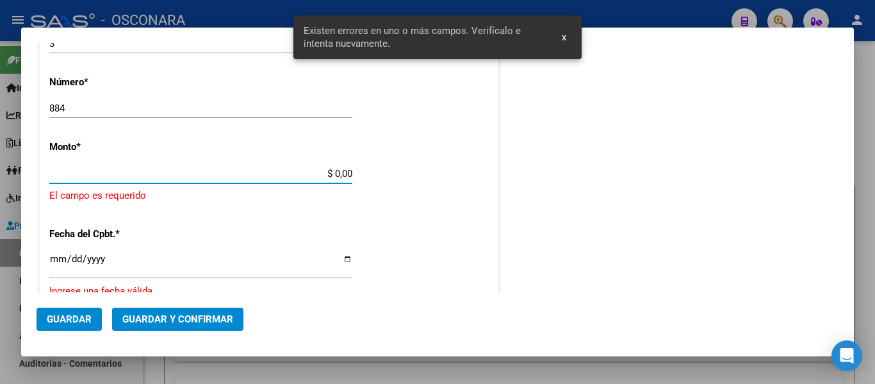
drag, startPoint x: 333, startPoint y: 172, endPoint x: 379, endPoint y: 173, distance: 46.8
click at [379, 173] on div "CUIT * 30-68099662-4 Ingresar CUIT ANALISIS PRESTADOR MUNICIPALIDAD DE TOLEDO A…" at bounding box center [269, 208] width 459 height 939
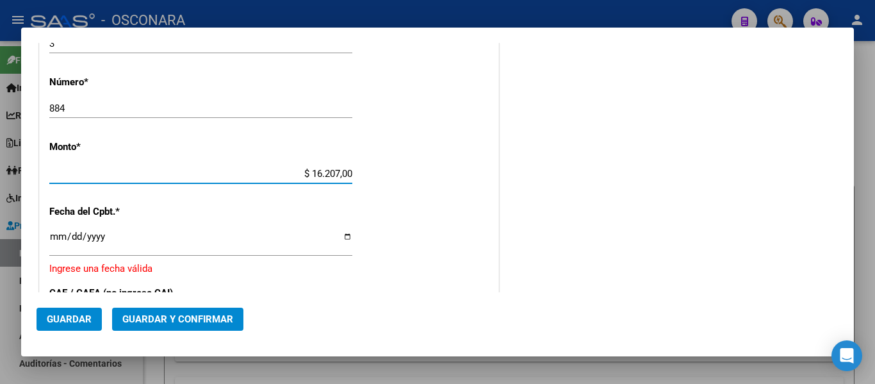
click at [57, 238] on input "Ingresar la fecha" at bounding box center [200, 241] width 303 height 21
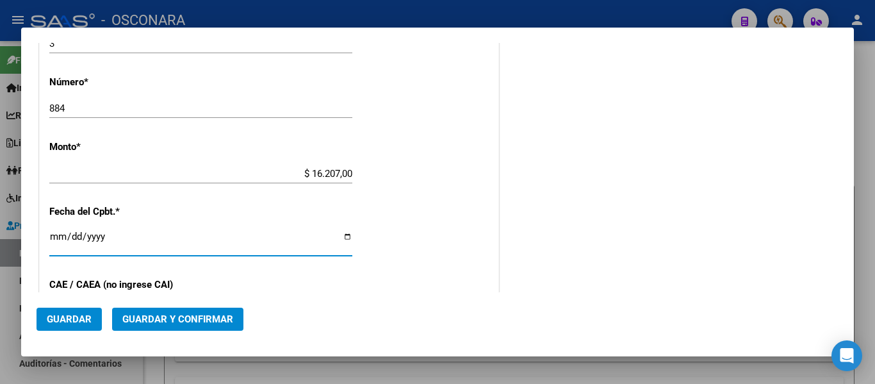
click at [169, 312] on button "Guardar y Confirmar" at bounding box center [177, 319] width 131 height 23
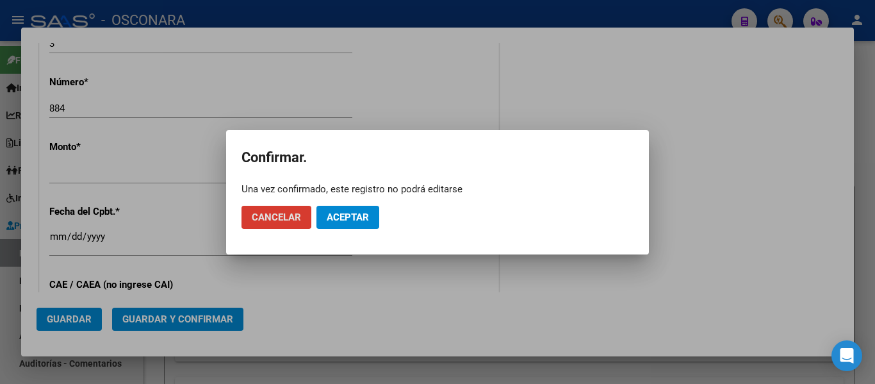
click at [364, 218] on span "Aceptar" at bounding box center [348, 217] width 42 height 12
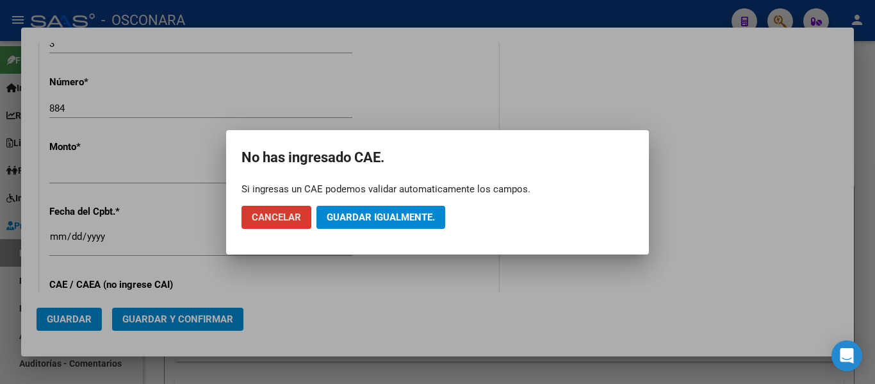
click at [364, 218] on span "Guardar igualmente." at bounding box center [381, 217] width 108 height 12
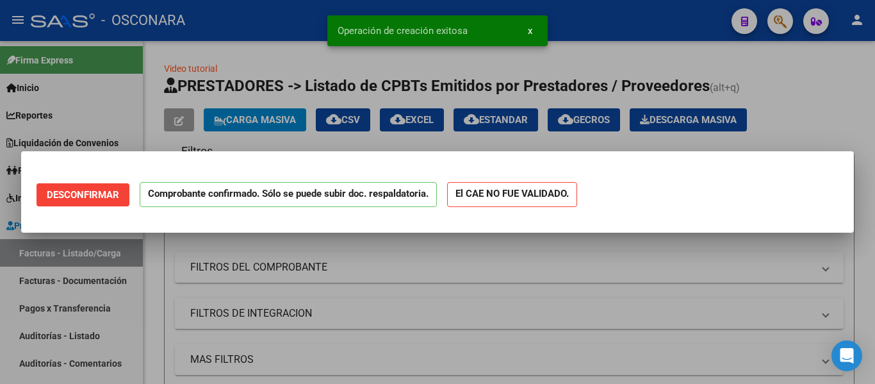
scroll to position [0, 0]
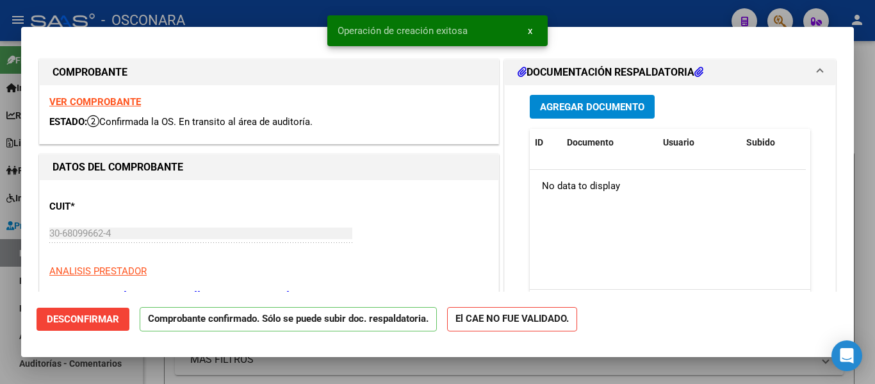
click at [1, 301] on div at bounding box center [437, 192] width 875 height 384
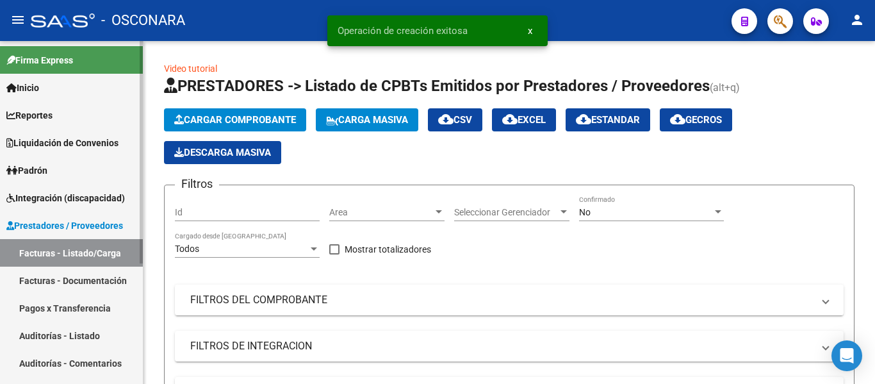
click at [60, 339] on link "Auditorías - Listado" at bounding box center [71, 336] width 143 height 28
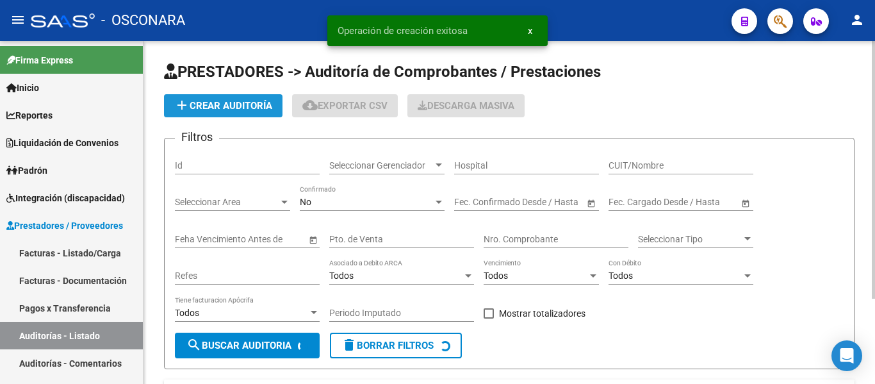
click at [208, 111] on button "add Crear Auditoría" at bounding box center [223, 105] width 119 height 23
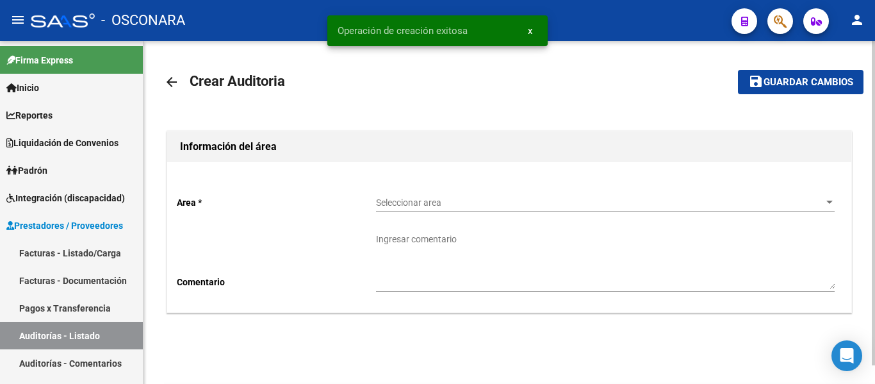
click at [431, 199] on span "Seleccionar area" at bounding box center [599, 202] width 447 height 11
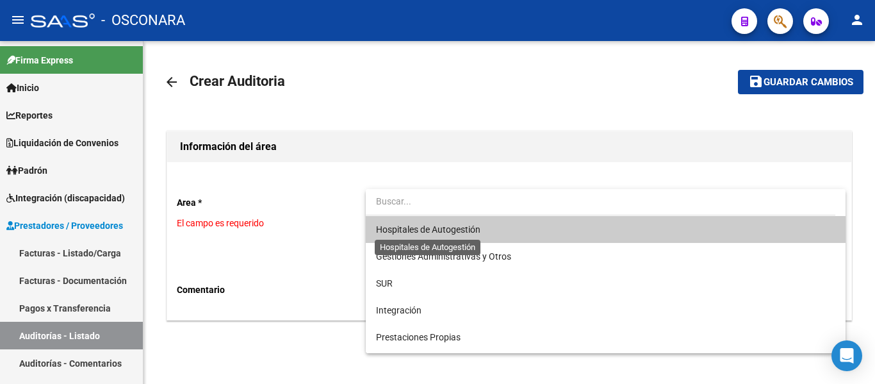
click at [428, 225] on span "Hospitales de Autogestión" at bounding box center [428, 229] width 104 height 10
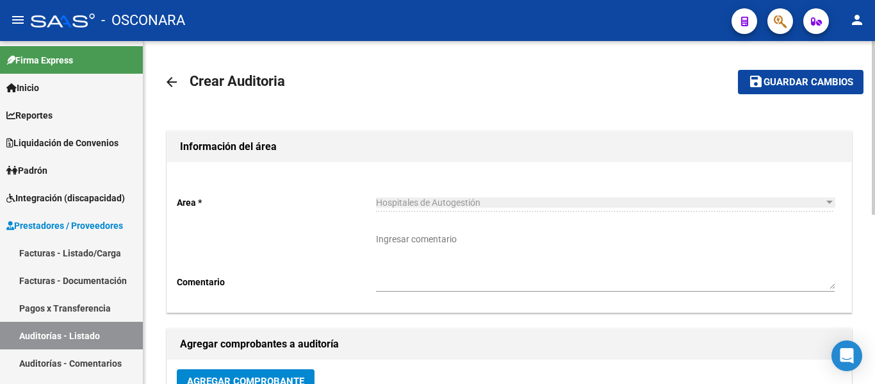
click at [250, 375] on span "Agregar Comprobante" at bounding box center [245, 381] width 117 height 12
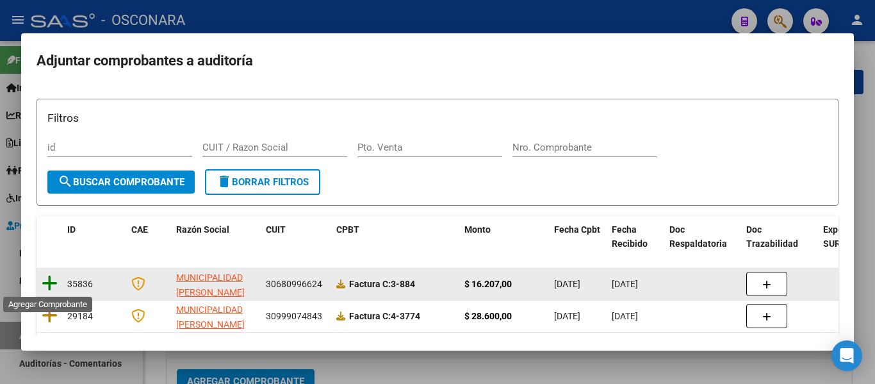
click at [42, 278] on icon at bounding box center [50, 283] width 16 height 18
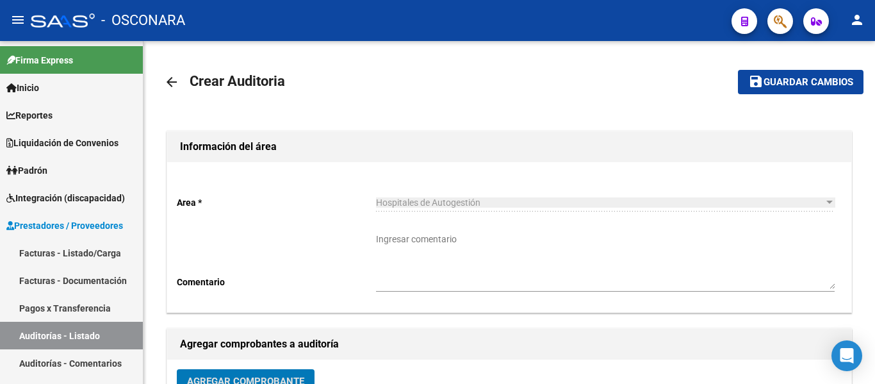
scroll to position [9, 0]
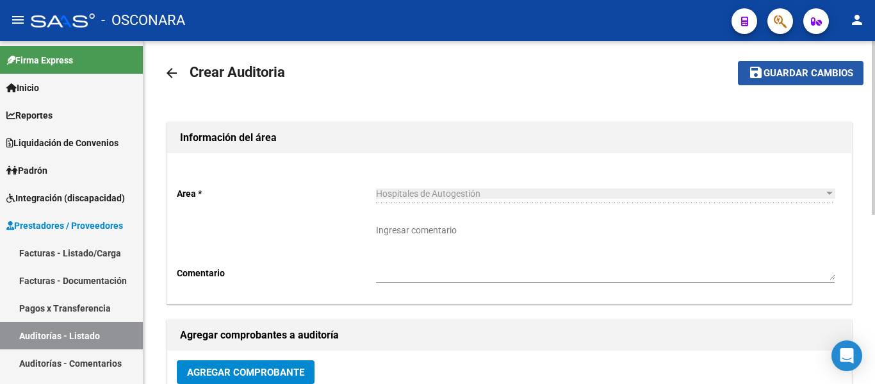
click at [802, 78] on span "Guardar cambios" at bounding box center [809, 74] width 90 height 12
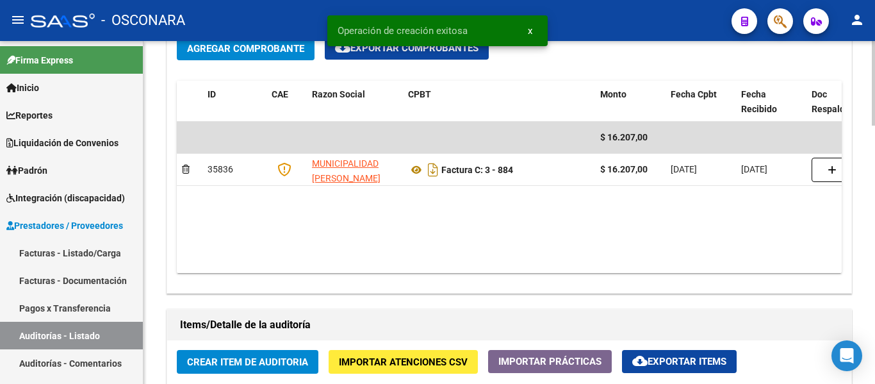
scroll to position [833, 0]
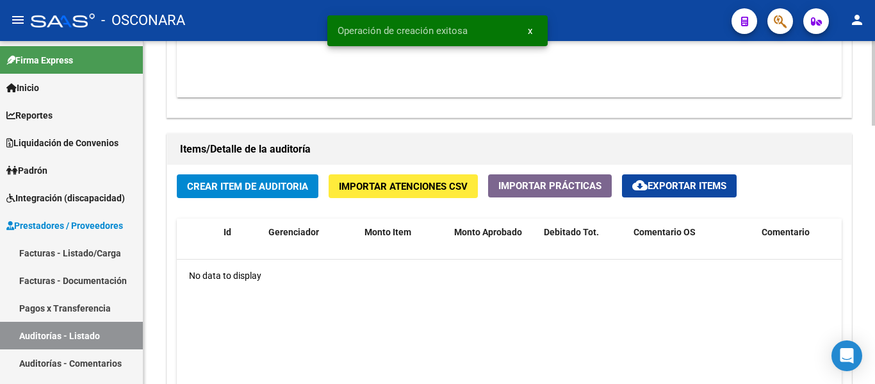
click at [256, 183] on span "Crear Item de Auditoria" at bounding box center [247, 187] width 121 height 12
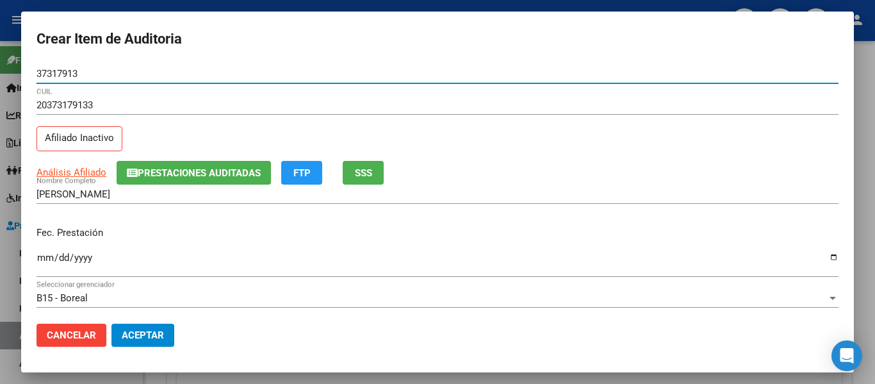
click at [363, 167] on span "SSS" at bounding box center [363, 173] width 17 height 12
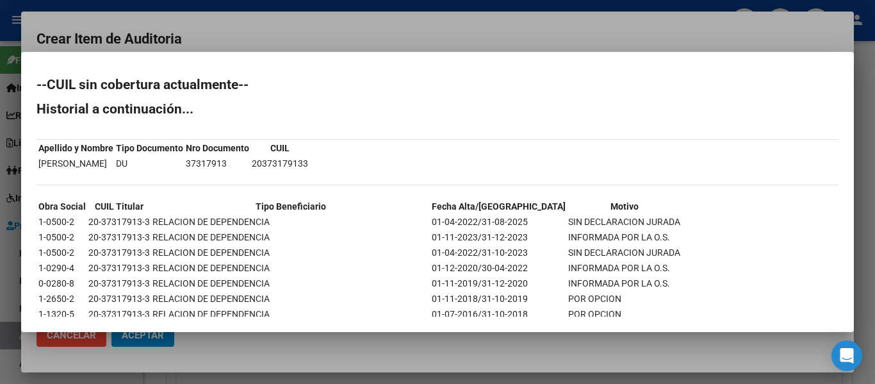
click at [332, 32] on div at bounding box center [437, 192] width 875 height 384
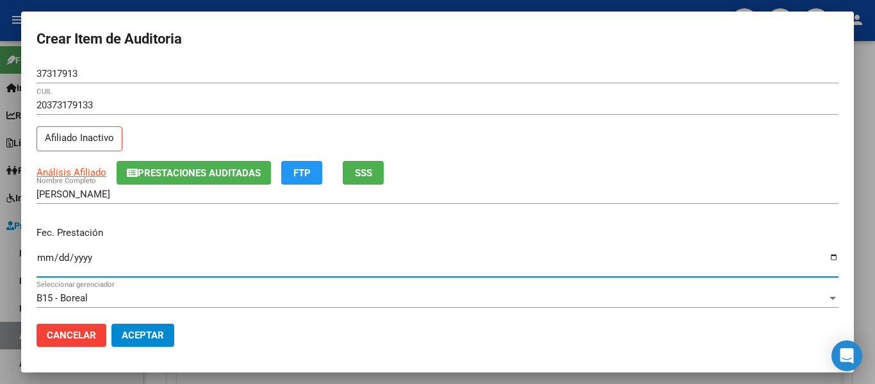
click at [41, 255] on input "Ingresar la fecha" at bounding box center [438, 262] width 802 height 21
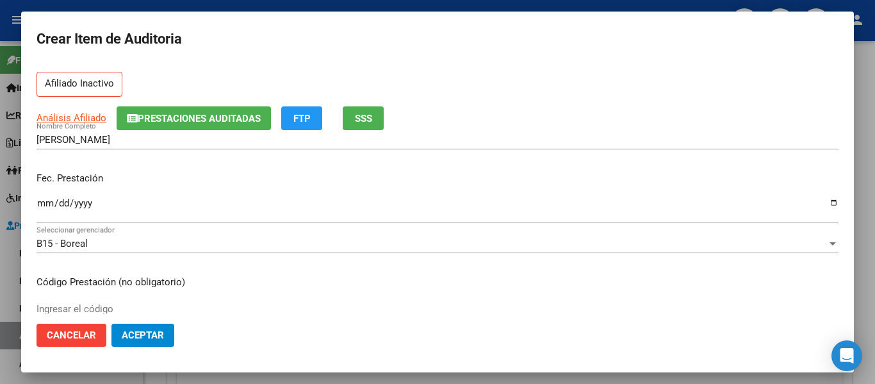
scroll to position [256, 0]
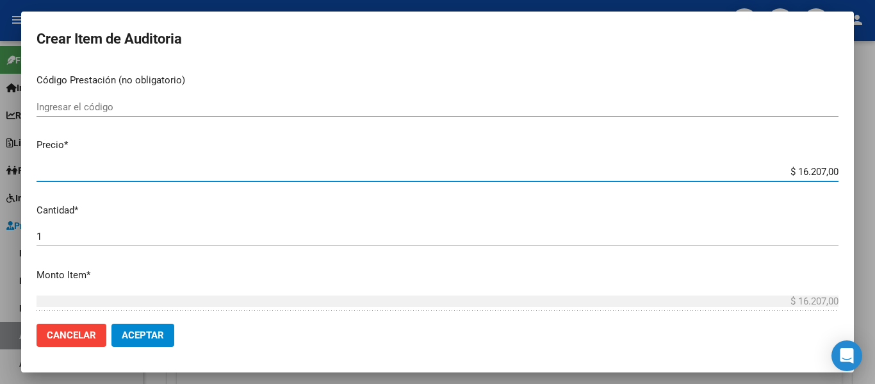
drag, startPoint x: 784, startPoint y: 169, endPoint x: 869, endPoint y: 176, distance: 85.5
click at [869, 175] on div "Crear Item de Auditoria 37317913 Nro Documento 20373179133 CUIL Afiliado Inacti…" at bounding box center [437, 192] width 875 height 384
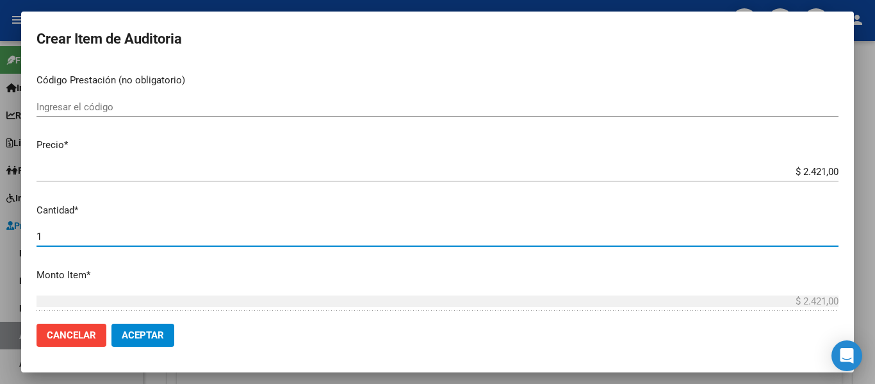
click at [111, 236] on input "1" at bounding box center [438, 237] width 802 height 12
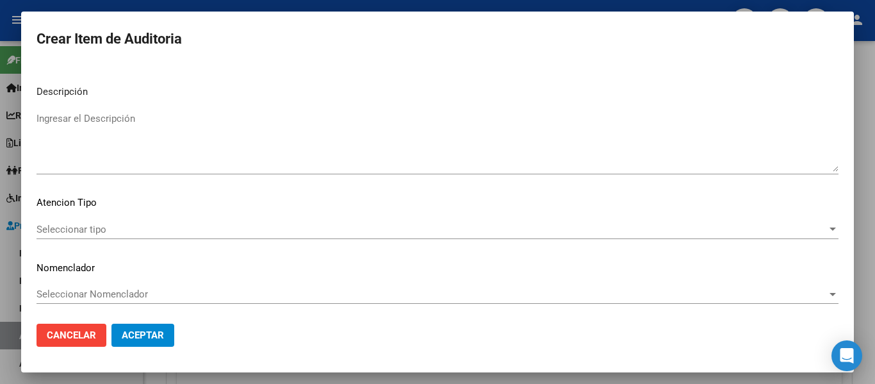
scroll to position [905, 0]
click at [167, 142] on textarea "Ingresar el Descripción" at bounding box center [438, 139] width 802 height 60
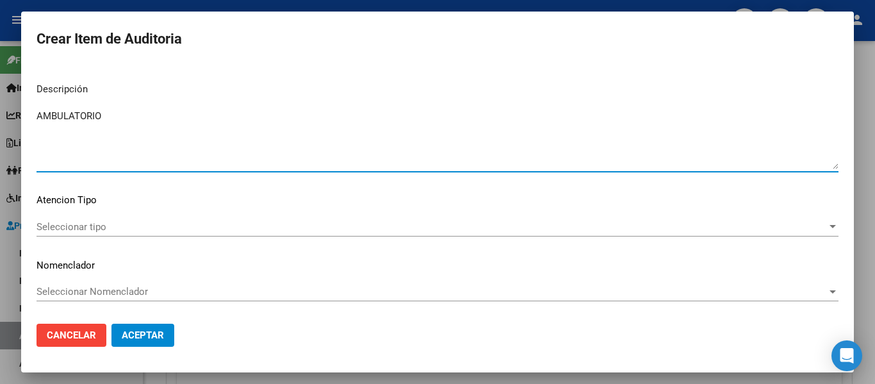
click at [76, 228] on span "Seleccionar tipo" at bounding box center [432, 227] width 791 height 12
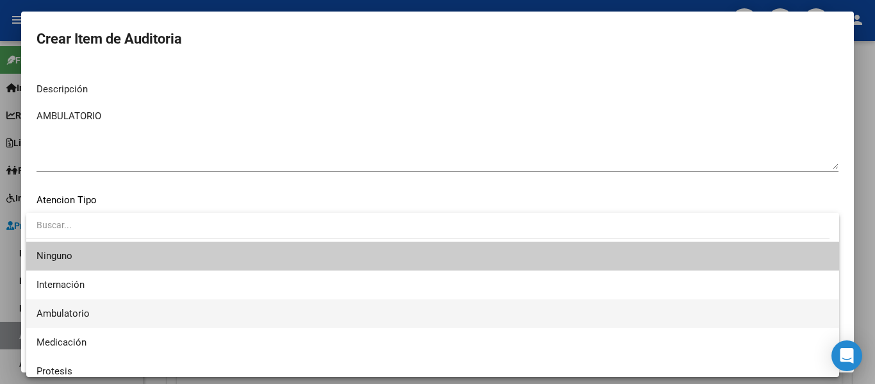
click at [60, 312] on span "Ambulatorio" at bounding box center [63, 314] width 53 height 12
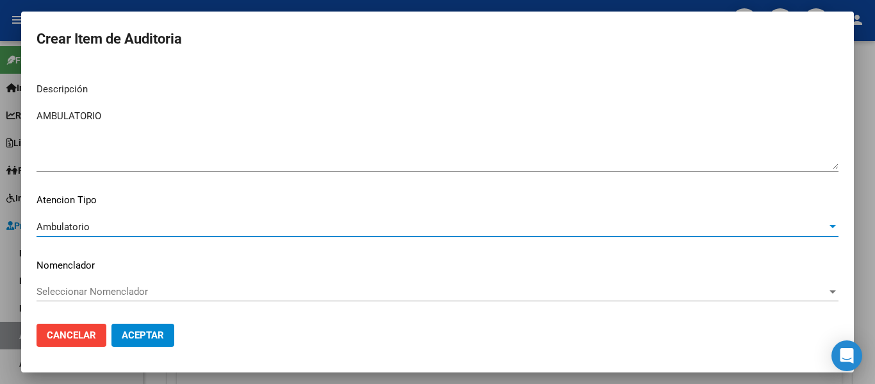
click at [123, 326] on button "Aceptar" at bounding box center [142, 335] width 63 height 23
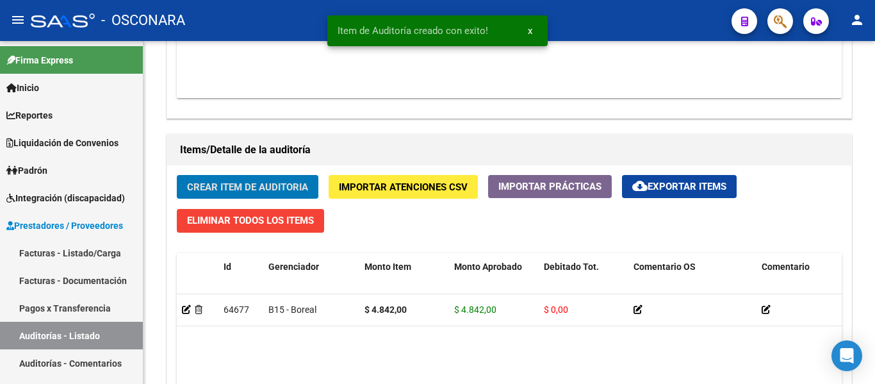
scroll to position [834, 0]
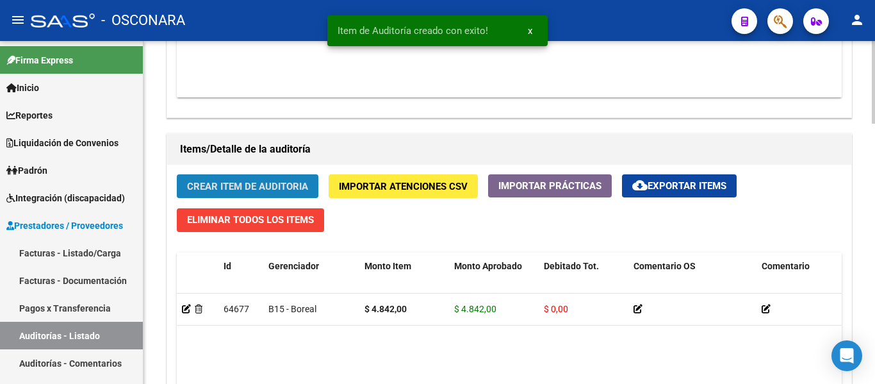
click at [242, 176] on button "Crear Item de Auditoria" at bounding box center [248, 186] width 142 height 24
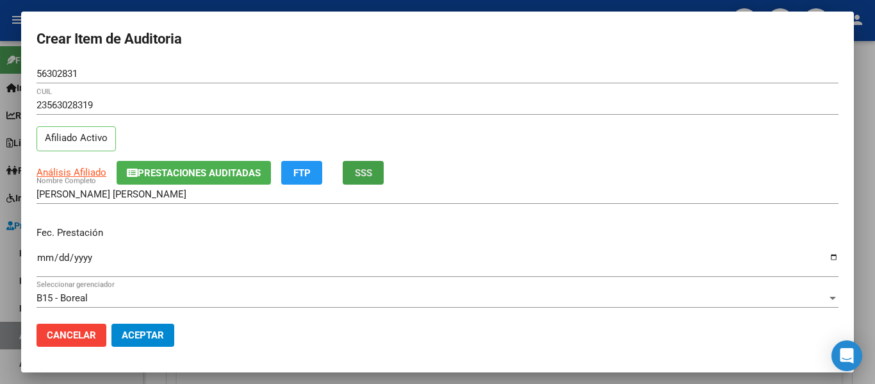
click at [381, 176] on button "SSS" at bounding box center [363, 173] width 41 height 24
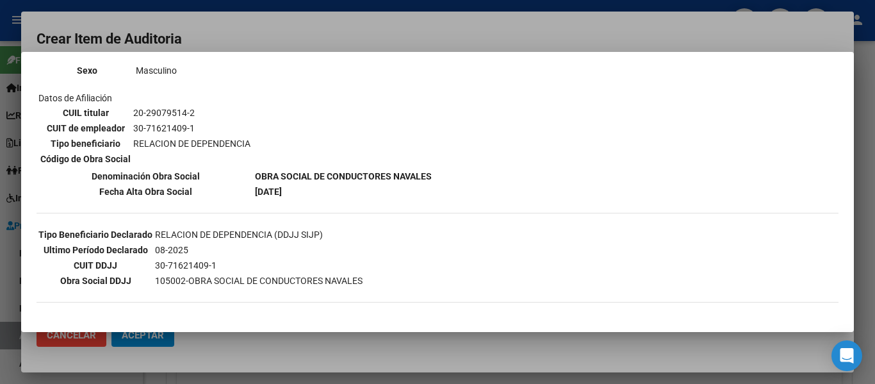
scroll to position [192, 0]
click at [310, 28] on div at bounding box center [437, 192] width 875 height 384
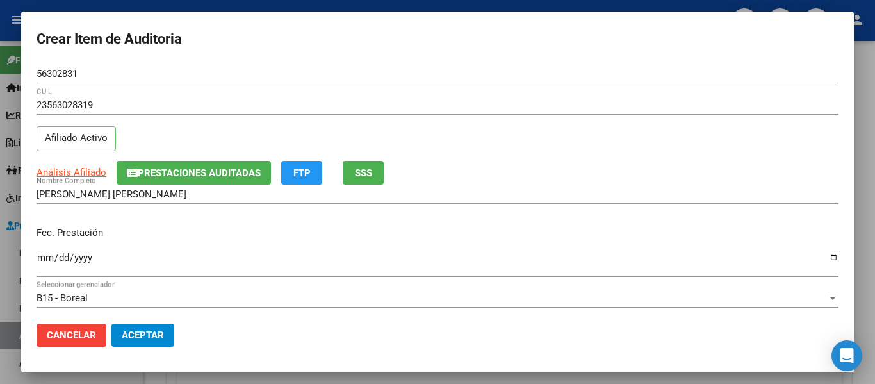
drag, startPoint x: 36, startPoint y: 258, endPoint x: 48, endPoint y: 256, distance: 12.3
click at [37, 258] on mat-dialog-content "56302831 Nro Documento 23563028319 CUIL Afiliado Activo Análisis Afiliado Prest…" at bounding box center [437, 188] width 833 height 249
click at [46, 259] on input "Ingresar la fecha" at bounding box center [438, 262] width 802 height 21
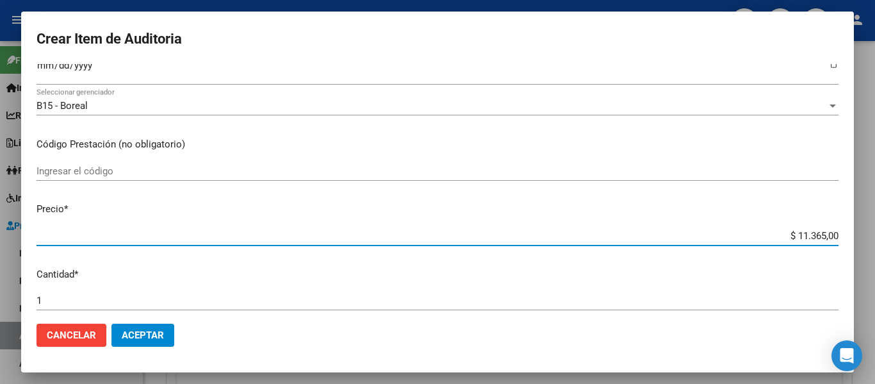
drag, startPoint x: 803, startPoint y: 236, endPoint x: 875, endPoint y: 239, distance: 71.8
click at [875, 239] on div "Crear Item de Auditoria 56302831 Nro Documento 23563028319 CUIL Afiliado Activo…" at bounding box center [437, 192] width 875 height 384
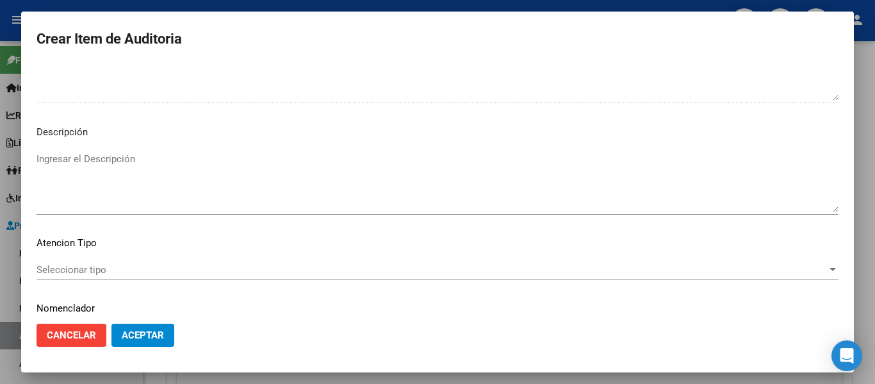
scroll to position [905, 0]
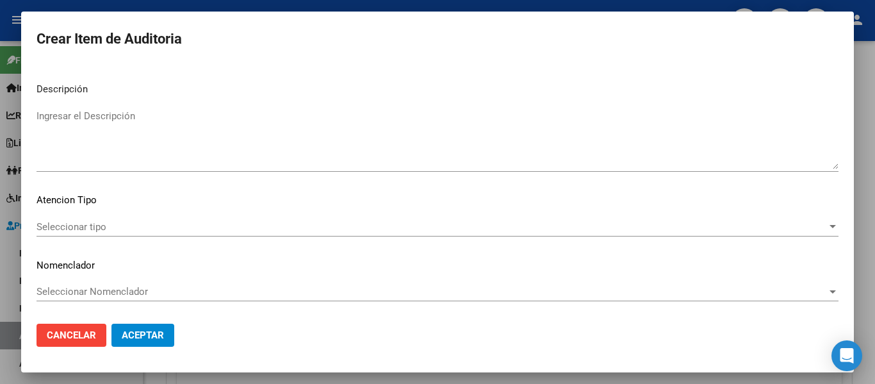
click at [187, 168] on textarea "Ingresar el Descripción" at bounding box center [438, 139] width 802 height 60
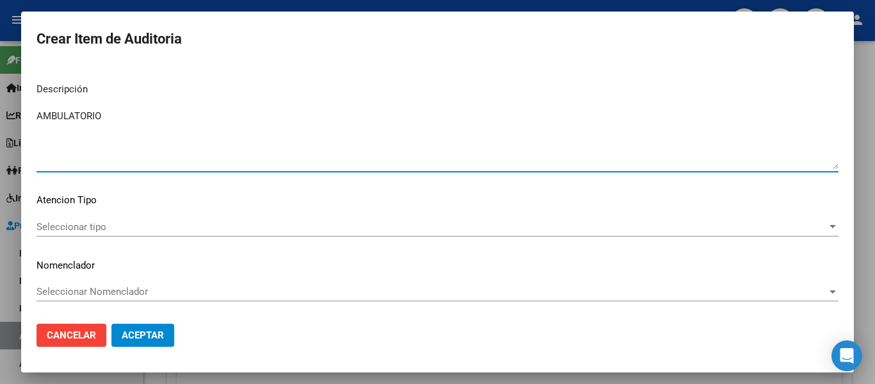
click at [79, 229] on span "Seleccionar tipo" at bounding box center [432, 227] width 791 height 12
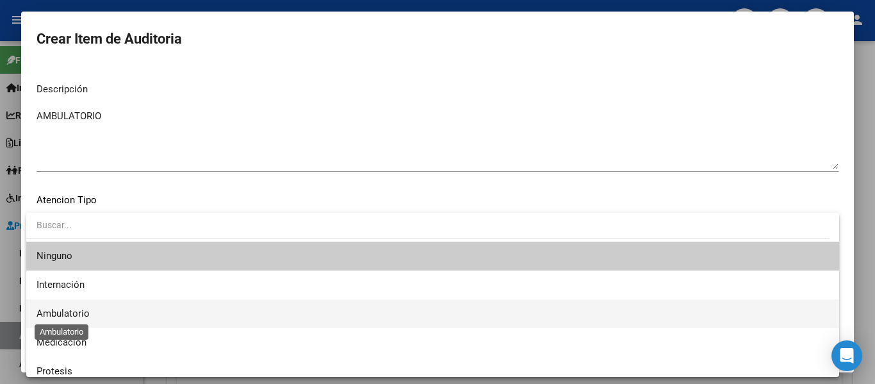
click at [72, 309] on span "Ambulatorio" at bounding box center [63, 314] width 53 height 12
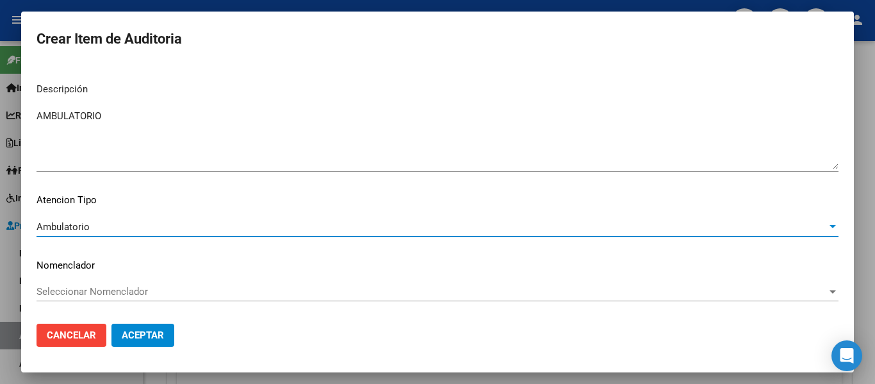
click at [121, 328] on button "Aceptar" at bounding box center [142, 335] width 63 height 23
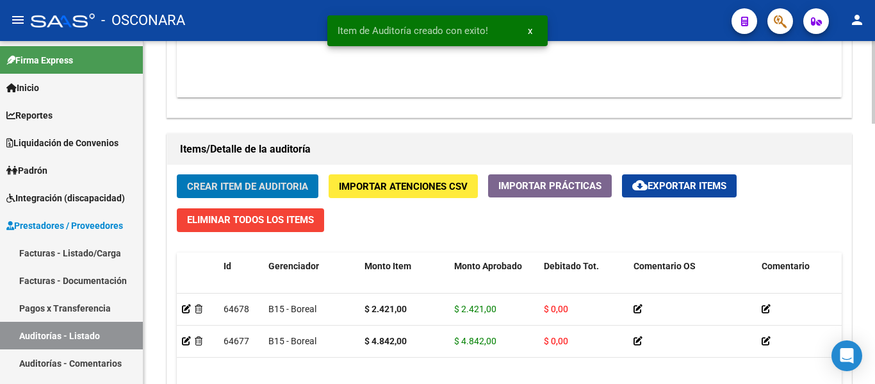
click at [252, 188] on span "Crear Item de Auditoria" at bounding box center [247, 187] width 121 height 12
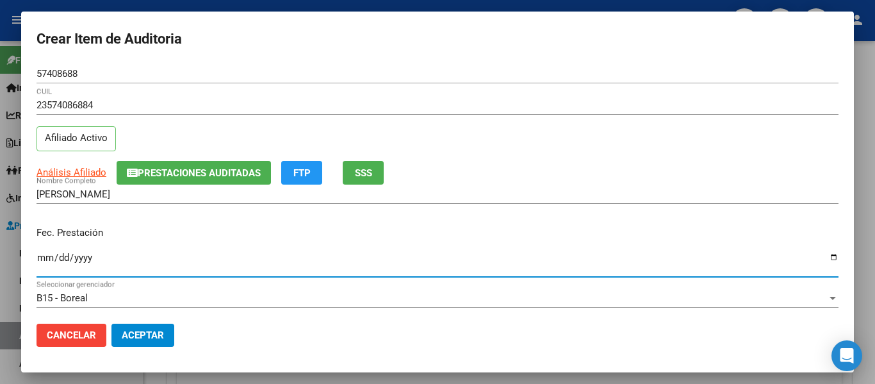
click at [45, 260] on input "Ingresar la fecha" at bounding box center [438, 262] width 802 height 21
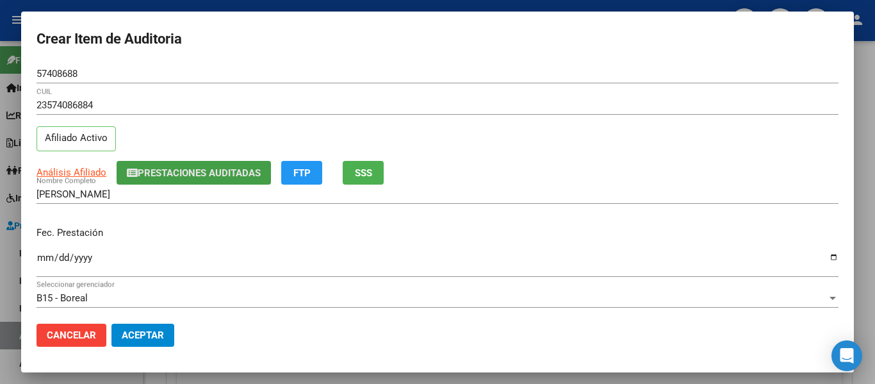
click at [188, 167] on span "Prestaciones Auditadas" at bounding box center [194, 173] width 134 height 12
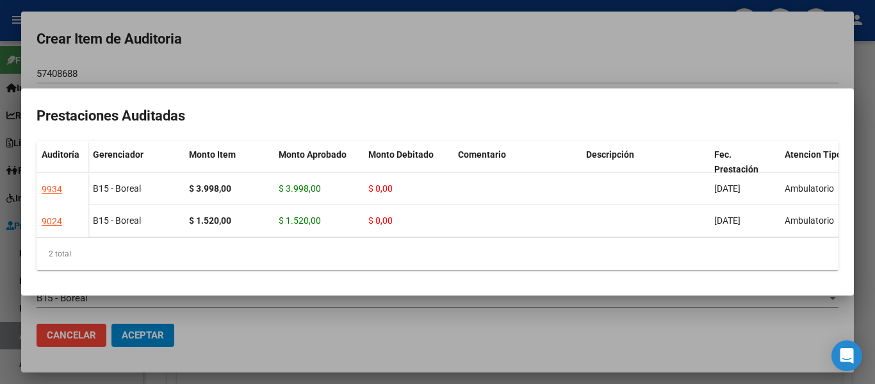
click at [474, 62] on div at bounding box center [437, 192] width 875 height 384
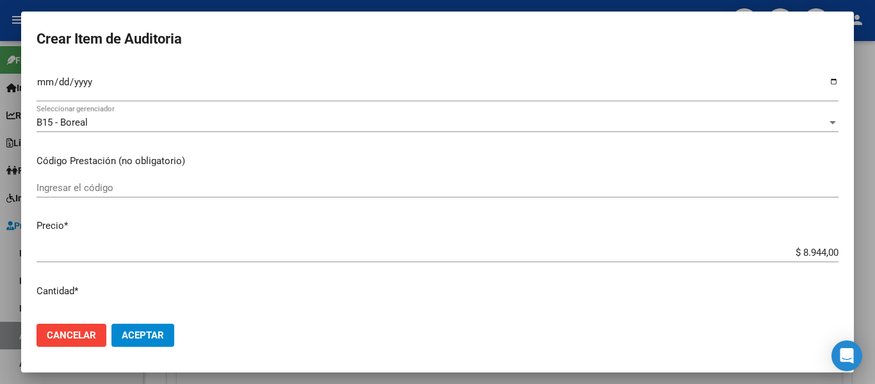
scroll to position [192, 0]
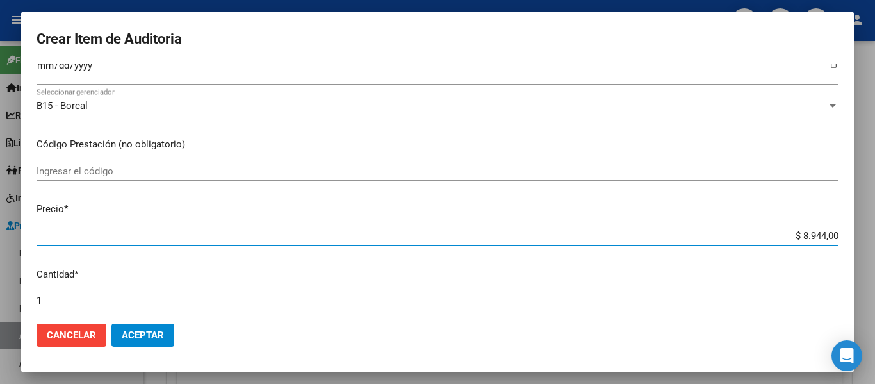
drag, startPoint x: 792, startPoint y: 233, endPoint x: 875, endPoint y: 241, distance: 83.1
click at [875, 241] on div "Crear Item de Auditoria 57408688 Nro Documento 23574086884 CUIL Afiliado Activo…" at bounding box center [437, 192] width 875 height 384
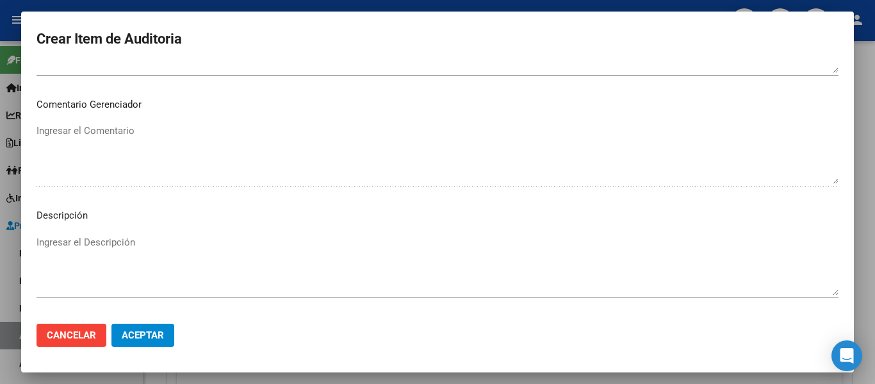
scroll to position [897, 0]
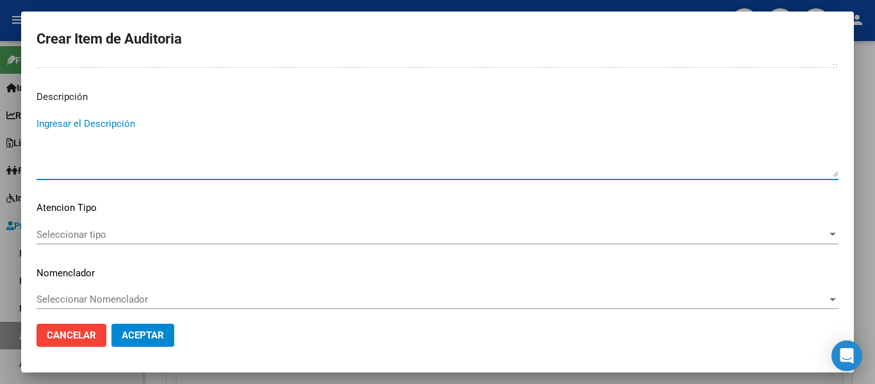
click at [185, 147] on textarea "Ingresar el Descripción" at bounding box center [438, 147] width 802 height 60
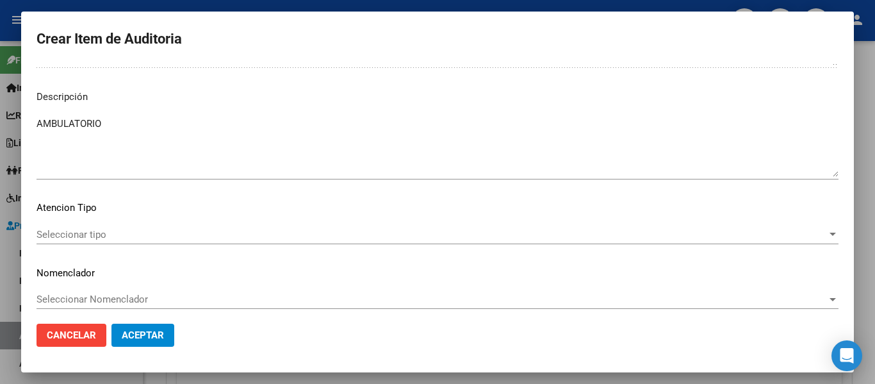
click at [92, 241] on div "Seleccionar tipo Seleccionar tipo" at bounding box center [438, 234] width 802 height 19
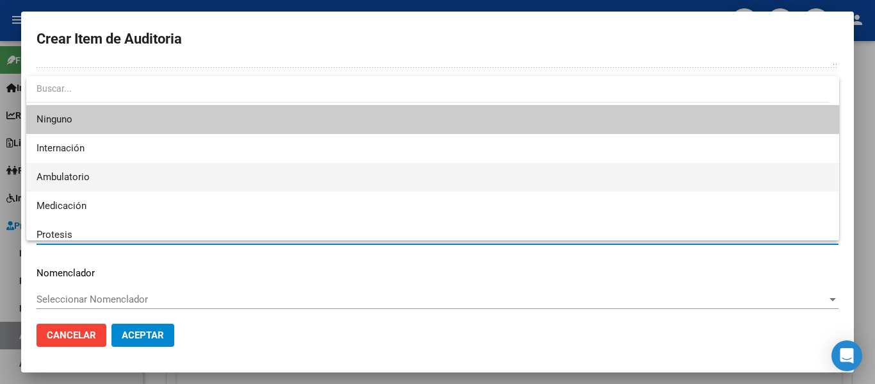
click at [74, 169] on span "Ambulatorio" at bounding box center [433, 177] width 793 height 29
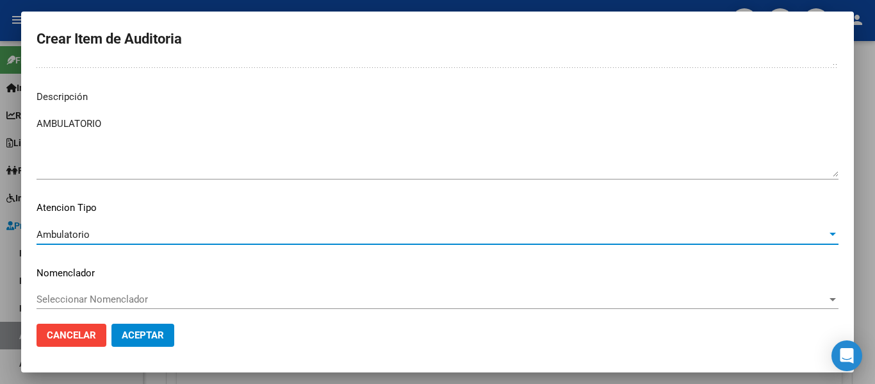
click at [148, 337] on span "Aceptar" at bounding box center [143, 335] width 42 height 12
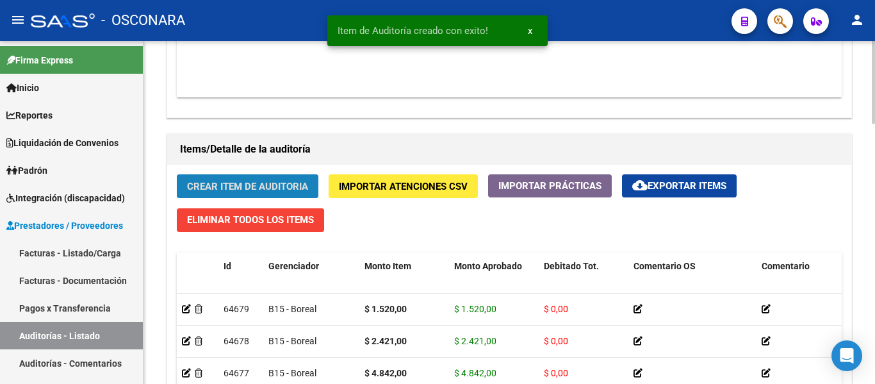
click at [248, 181] on span "Crear Item de Auditoria" at bounding box center [247, 187] width 121 height 12
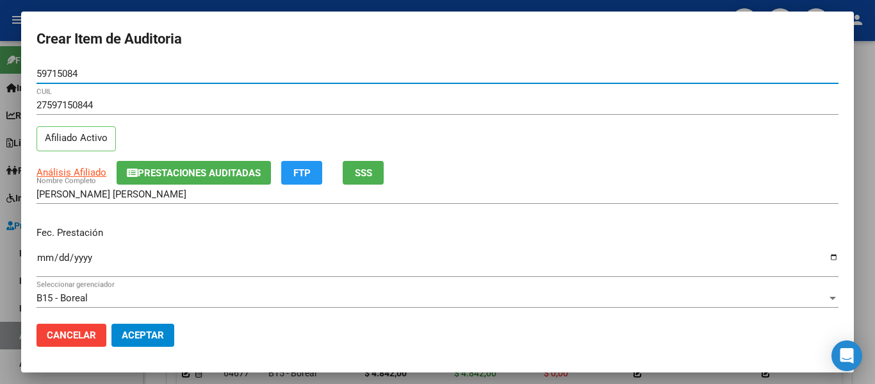
click at [359, 174] on span "SSS" at bounding box center [363, 173] width 17 height 12
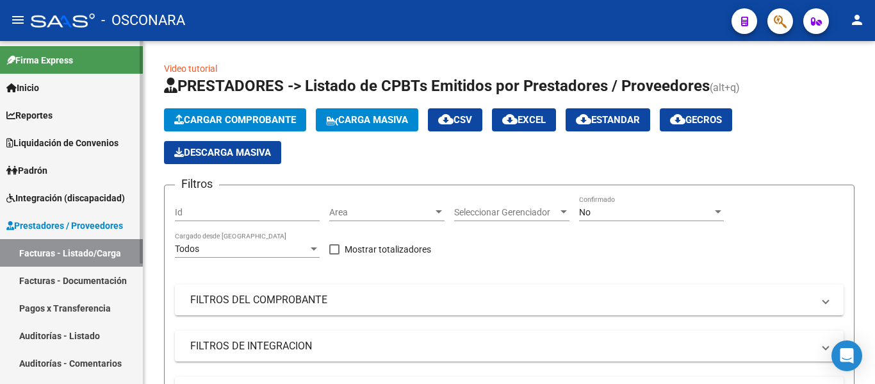
click at [47, 335] on link "Auditorías - Listado" at bounding box center [71, 336] width 143 height 28
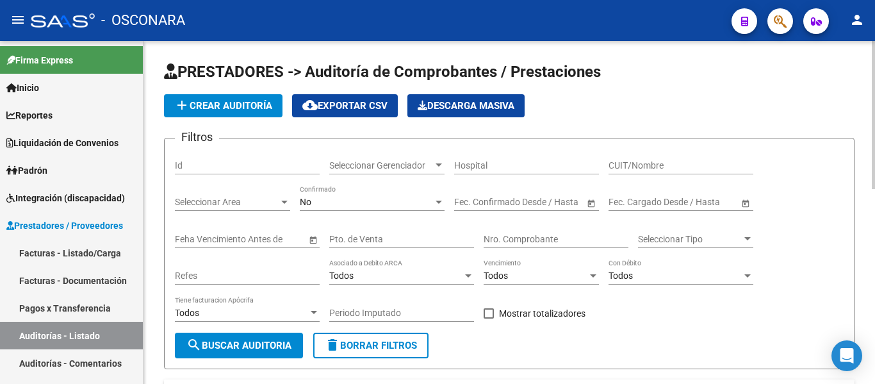
click at [209, 162] on input "Id" at bounding box center [247, 165] width 145 height 11
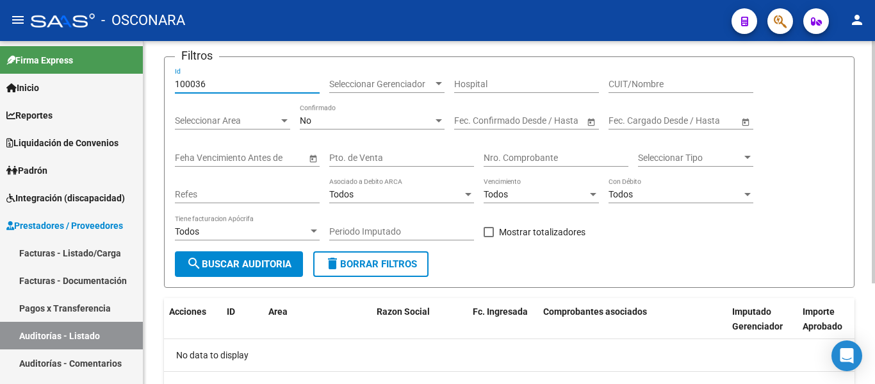
scroll to position [64, 0]
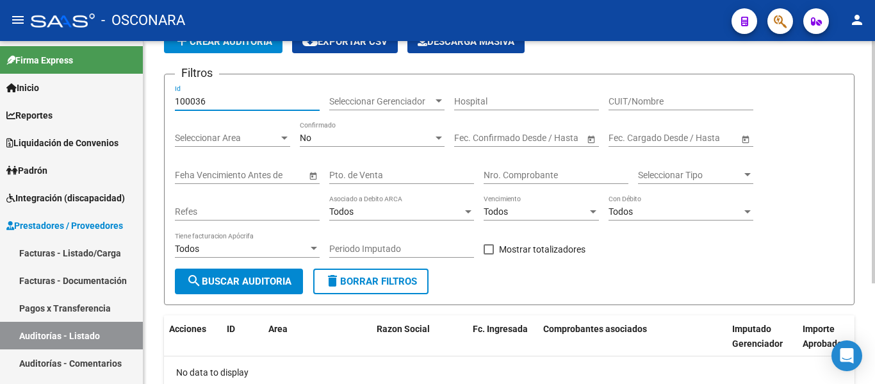
click at [192, 99] on input "100036" at bounding box center [247, 101] width 145 height 11
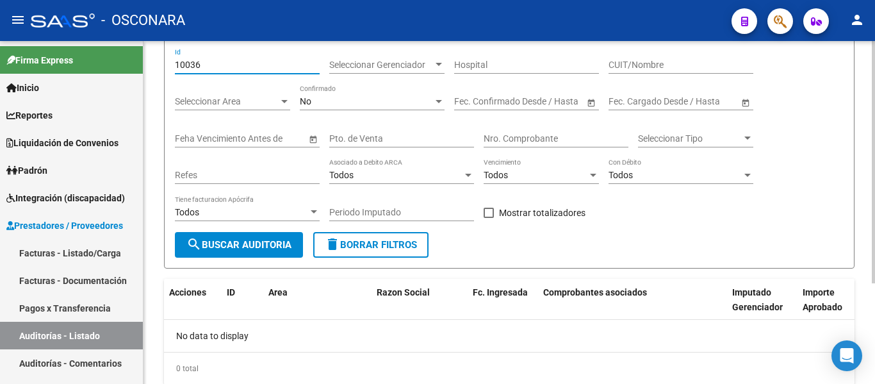
scroll to position [14, 0]
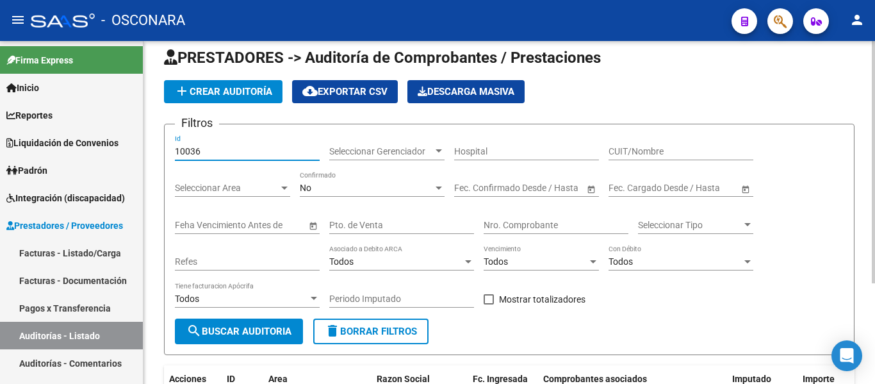
type input "10036"
click at [351, 186] on div "No" at bounding box center [366, 188] width 133 height 11
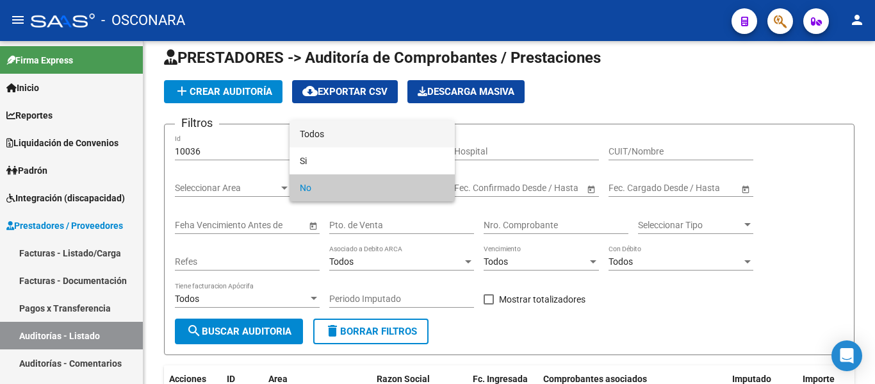
click at [356, 135] on span "Todos" at bounding box center [372, 133] width 145 height 27
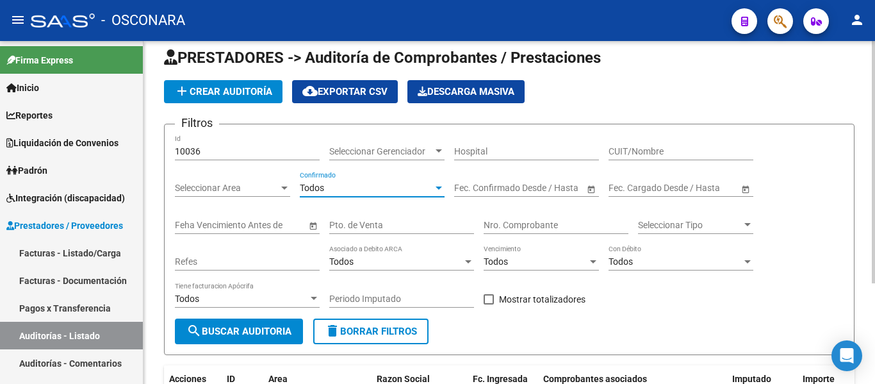
click at [230, 151] on input "10036" at bounding box center [247, 151] width 145 height 11
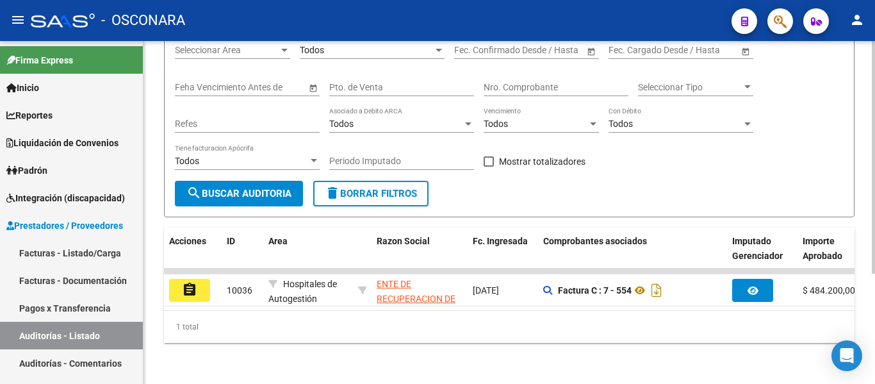
scroll to position [162, 0]
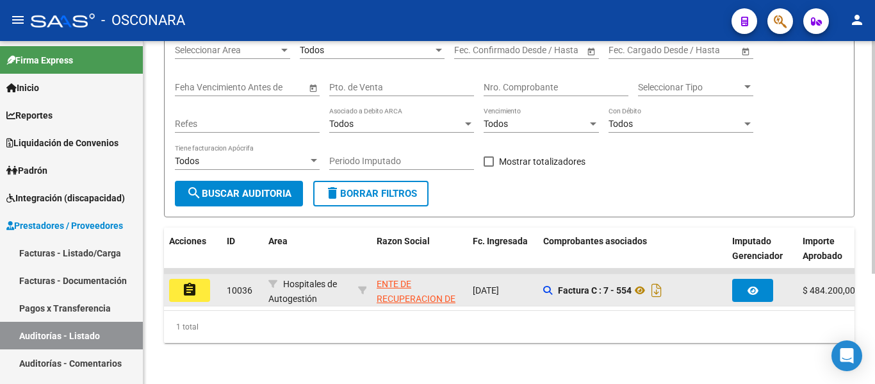
click at [188, 282] on mat-icon "assignment" at bounding box center [189, 289] width 15 height 15
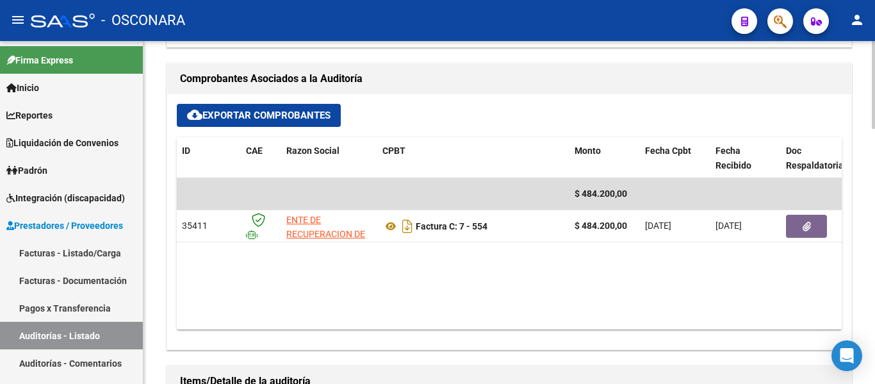
scroll to position [449, 0]
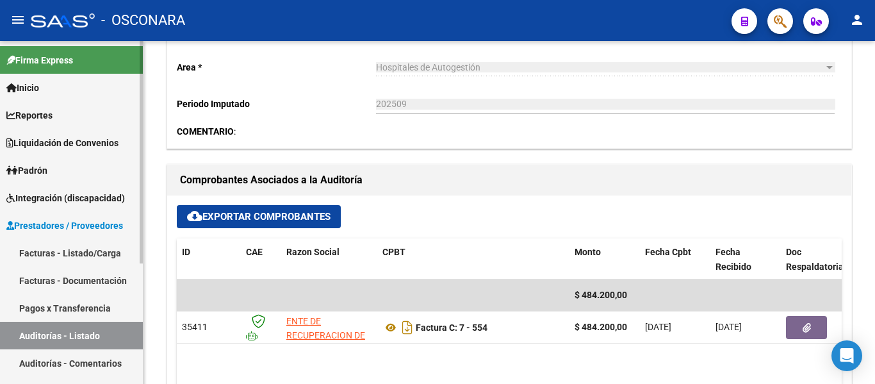
click at [47, 249] on link "Facturas - Listado/Carga" at bounding box center [71, 253] width 143 height 28
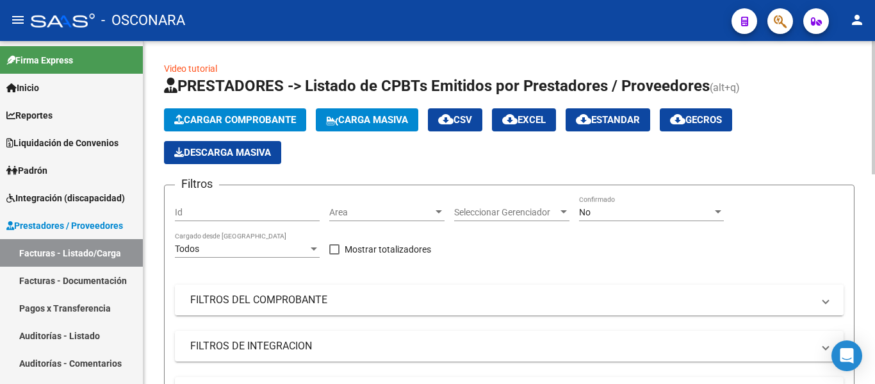
click at [297, 299] on mat-panel-title "FILTROS DEL COMPROBANTE" at bounding box center [501, 300] width 623 height 14
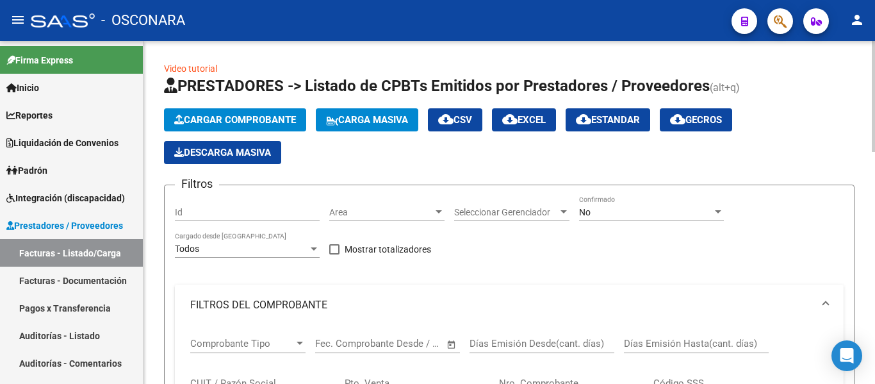
scroll to position [128, 0]
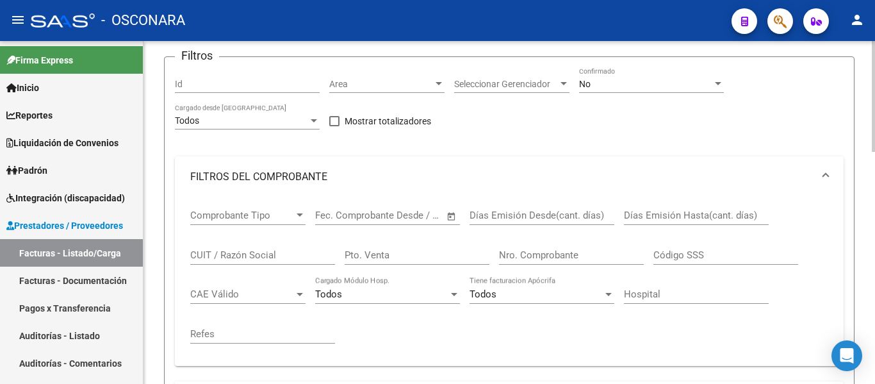
click at [402, 256] on input "Pto. Venta" at bounding box center [417, 255] width 145 height 12
type input "7"
click at [529, 258] on input "Nro. Comprobante" at bounding box center [571, 255] width 145 height 12
type input "554"
click at [632, 94] on div "No Confirmado" at bounding box center [651, 85] width 145 height 37
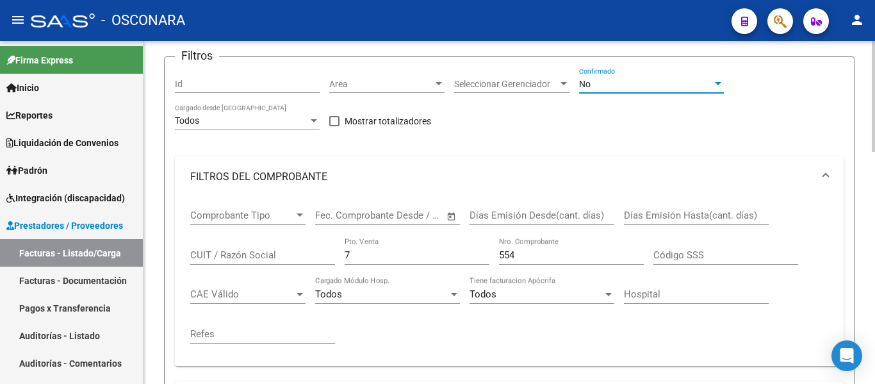
click at [609, 88] on div "No" at bounding box center [645, 84] width 133 height 11
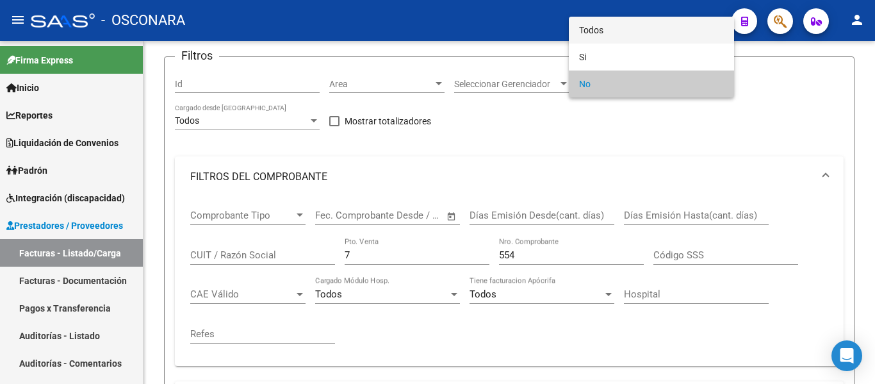
click at [592, 34] on span "Todos" at bounding box center [651, 30] width 145 height 27
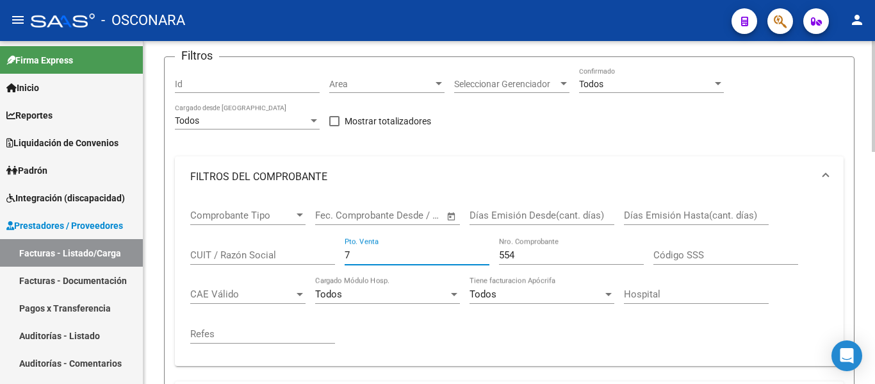
click at [356, 257] on input "7" at bounding box center [417, 255] width 145 height 12
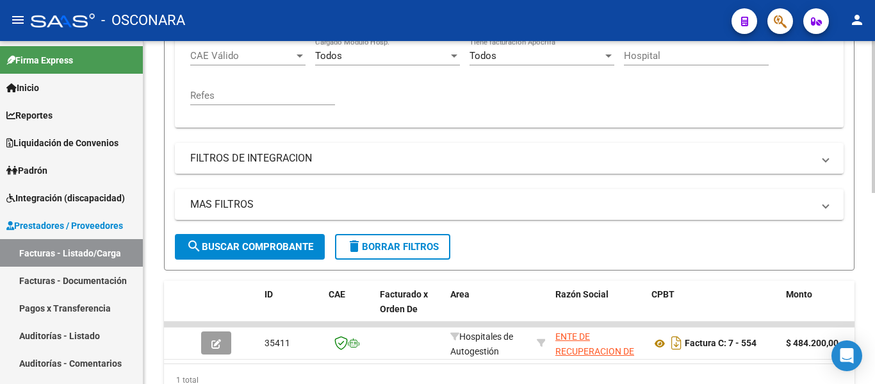
scroll to position [430, 0]
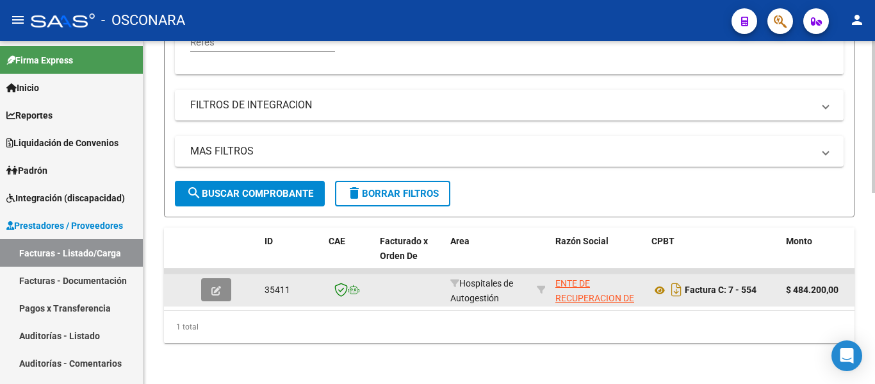
click at [209, 278] on button "button" at bounding box center [216, 289] width 30 height 23
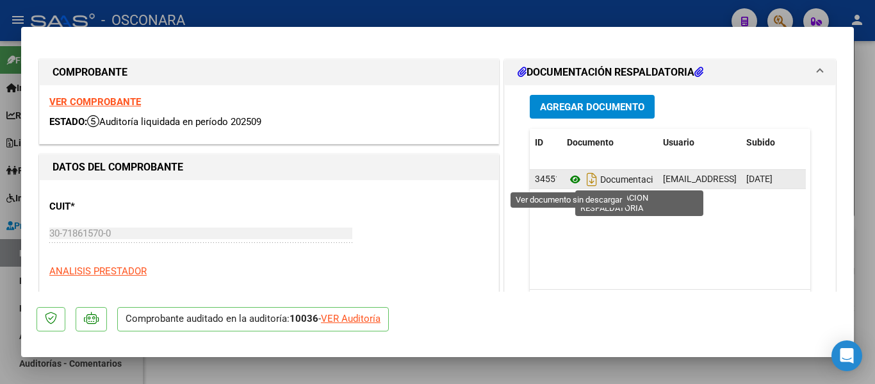
click at [569, 181] on icon at bounding box center [575, 179] width 17 height 15
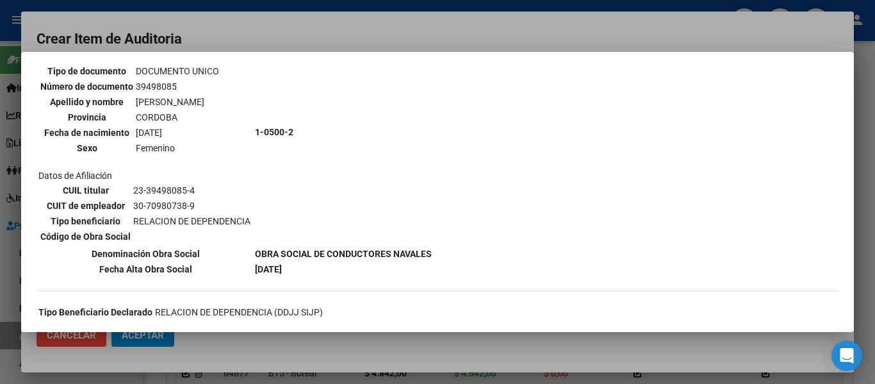
scroll to position [128, 0]
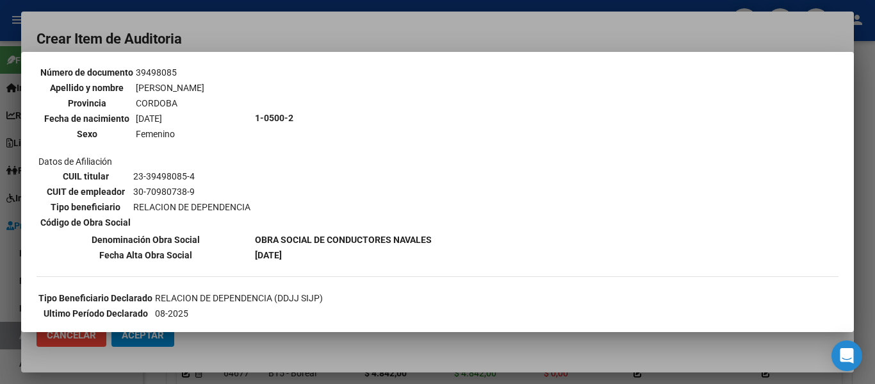
click at [326, 26] on div at bounding box center [437, 192] width 875 height 384
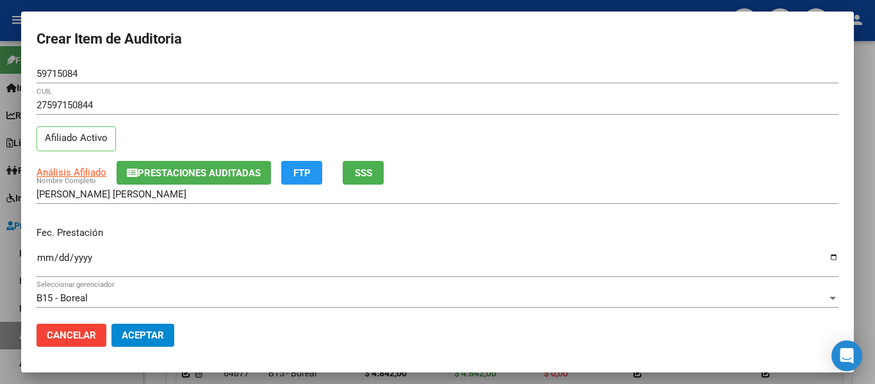
click at [44, 261] on input "Ingresar la fecha" at bounding box center [438, 262] width 802 height 21
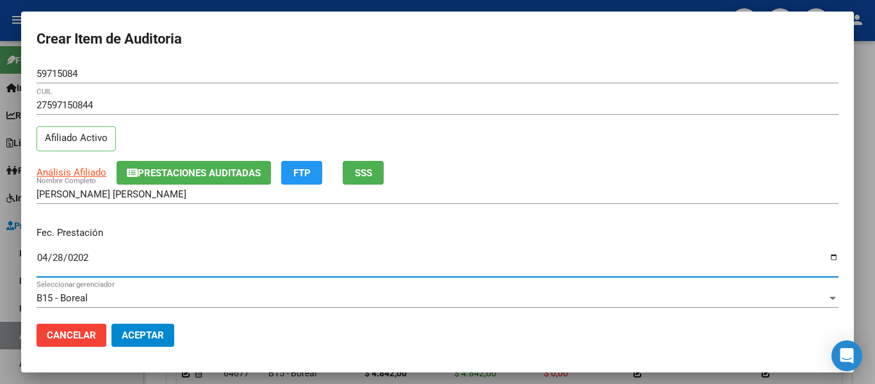
type input "2025-04-28"
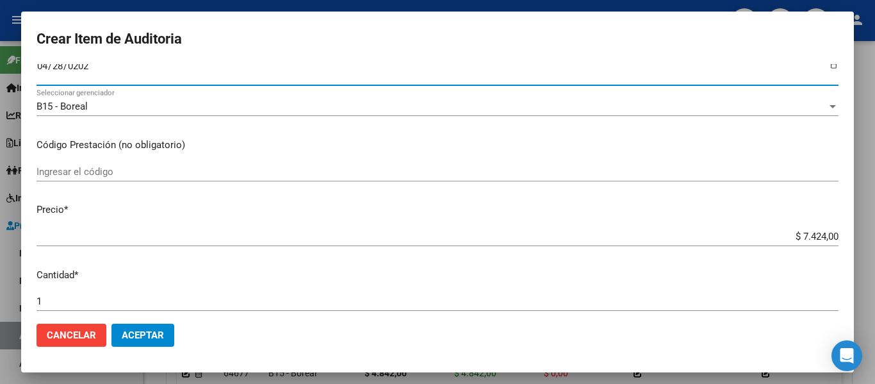
scroll to position [192, 0]
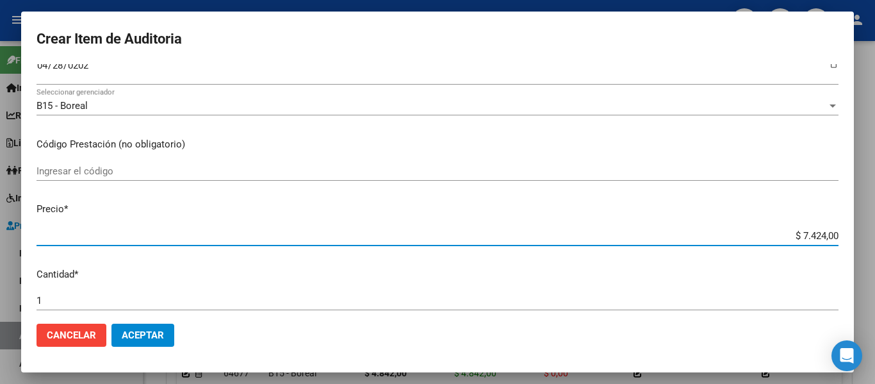
drag, startPoint x: 801, startPoint y: 236, endPoint x: 875, endPoint y: 251, distance: 75.1
click at [875, 251] on div "Crear Item de Auditoria 59715084 Nro Documento 27597150844 CUIL Afiliado Activo…" at bounding box center [437, 192] width 875 height 384
type input "$ 0,01"
type input "$ 0,15"
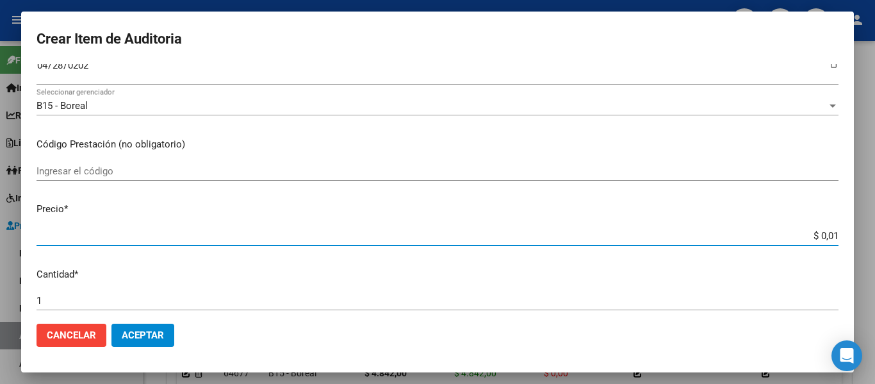
type input "$ 0,15"
type input "$ 1,52"
type input "$ 15,20"
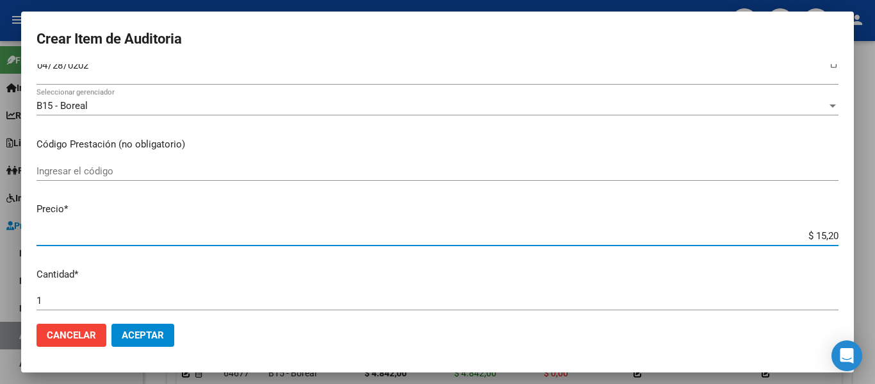
type input "$ 152,00"
type input "$ 1.520,00"
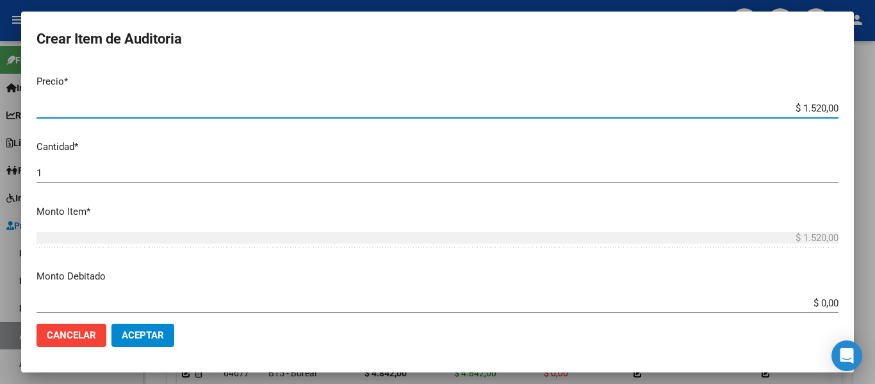
scroll to position [320, 0]
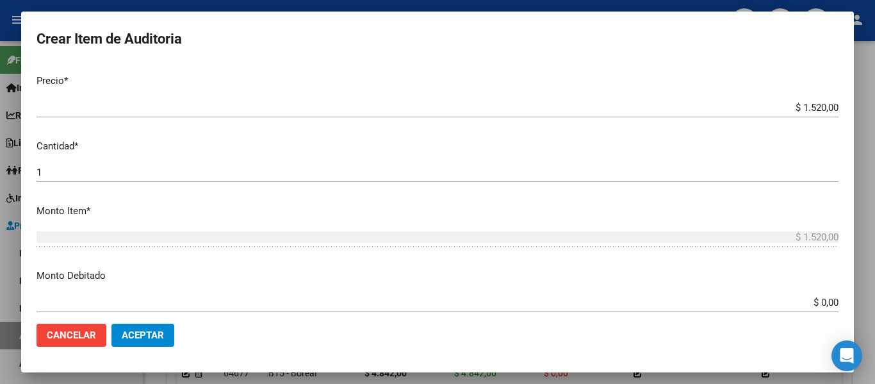
click at [154, 166] on div "1 Ingresar la cantidad" at bounding box center [438, 172] width 802 height 19
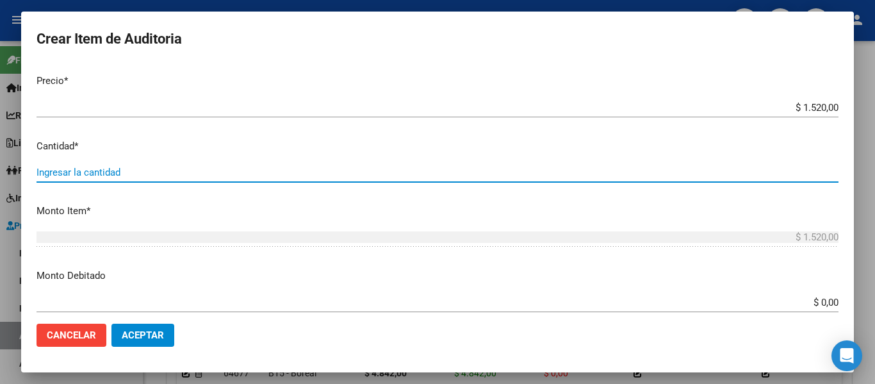
type input "2"
type input "$ 3.040,00"
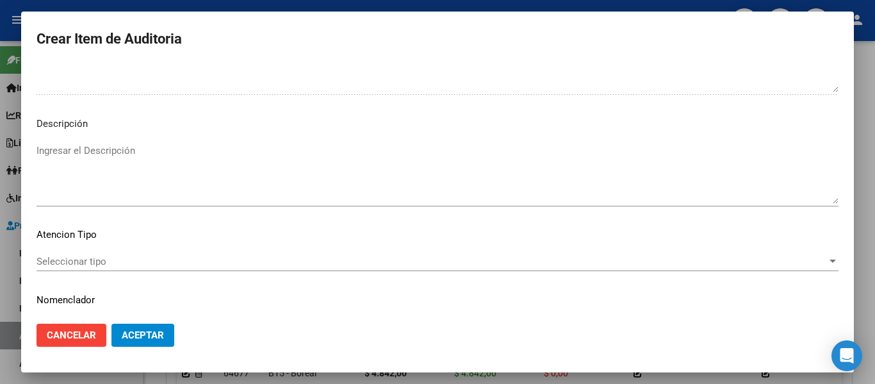
scroll to position [905, 0]
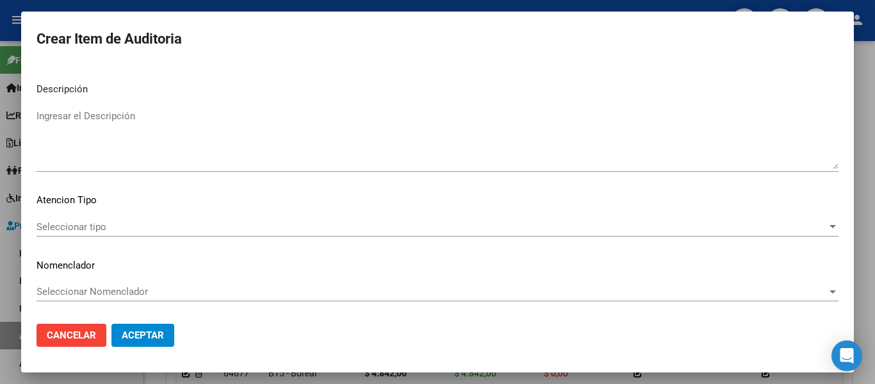
type input "2"
click at [122, 136] on textarea "Ingresar el Descripción" at bounding box center [438, 139] width 802 height 60
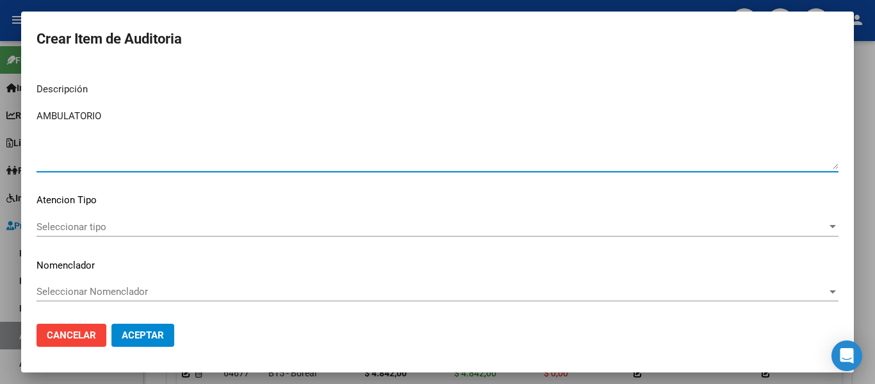
type textarea "AMBULATORIO"
click at [72, 224] on span "Seleccionar tipo" at bounding box center [432, 227] width 791 height 12
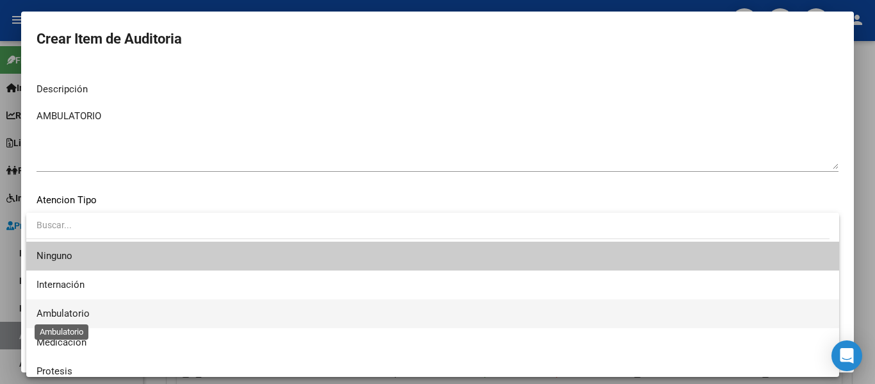
click at [62, 315] on span "Ambulatorio" at bounding box center [63, 314] width 53 height 12
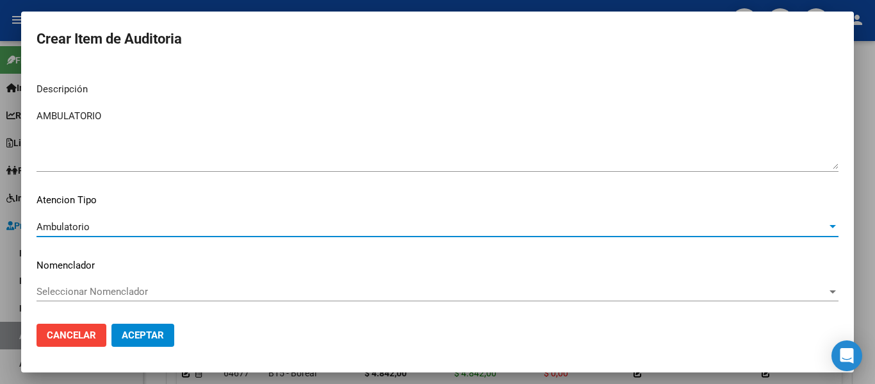
click at [151, 335] on span "Aceptar" at bounding box center [143, 335] width 42 height 12
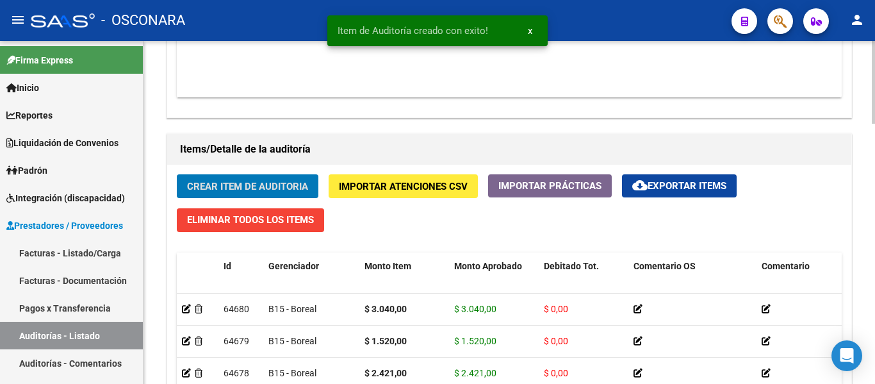
click at [218, 181] on span "Crear Item de Auditoria" at bounding box center [247, 187] width 121 height 12
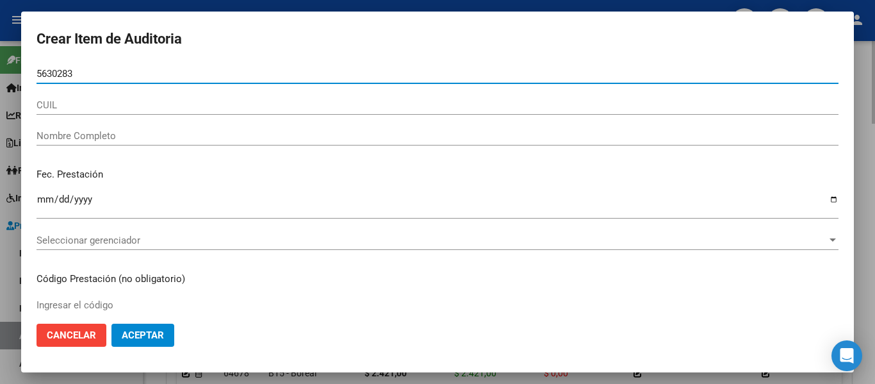
type input "56302831"
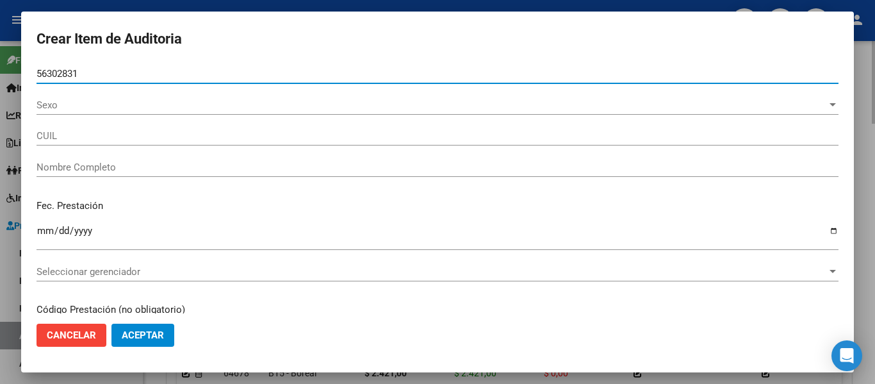
type input "23563028319"
type input "MEDINA MALDONADO YAMIL VALENTINO"
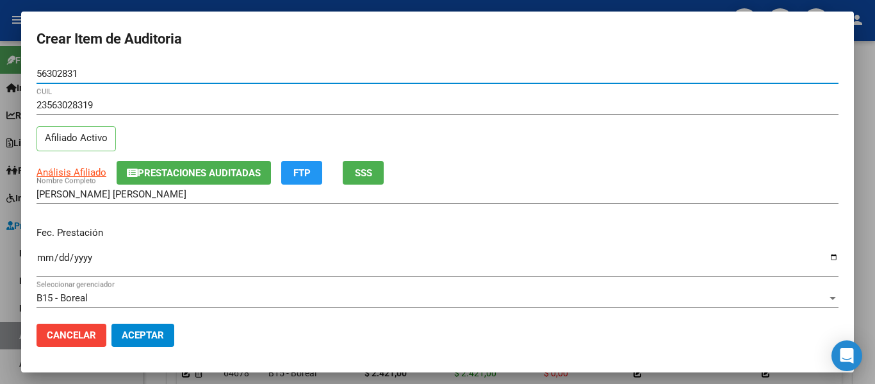
type input "56302831"
click at [365, 175] on span "SSS" at bounding box center [363, 173] width 17 height 12
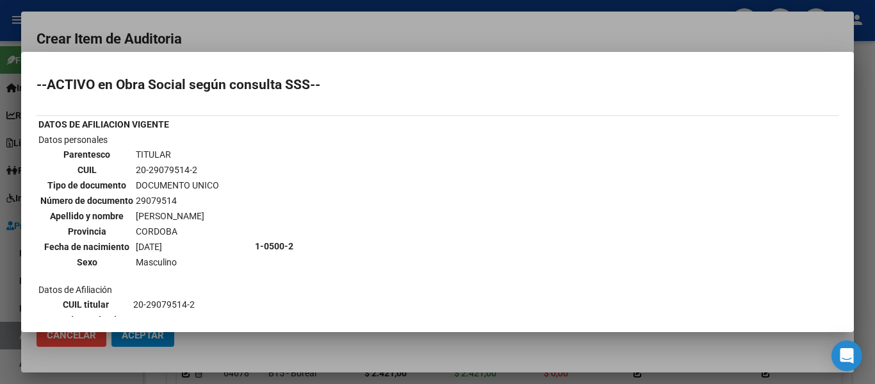
scroll to position [128, 0]
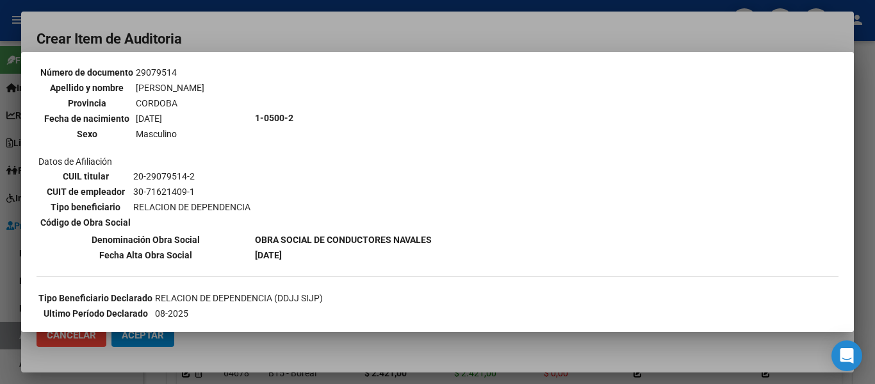
click at [317, 37] on div at bounding box center [437, 192] width 875 height 384
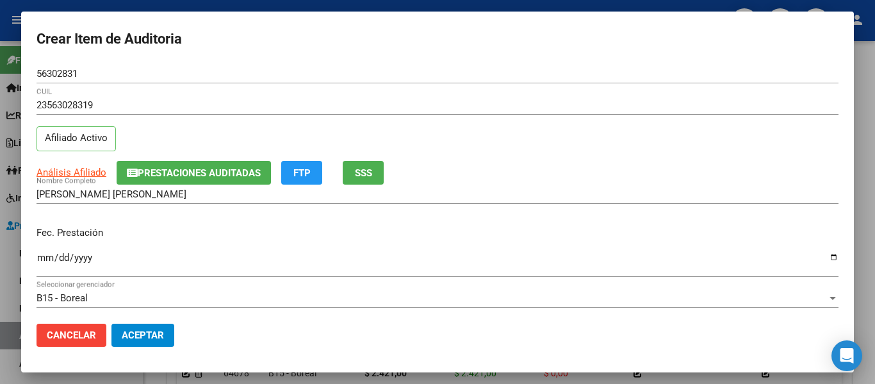
click at [45, 261] on input "Ingresar la fecha" at bounding box center [438, 262] width 802 height 21
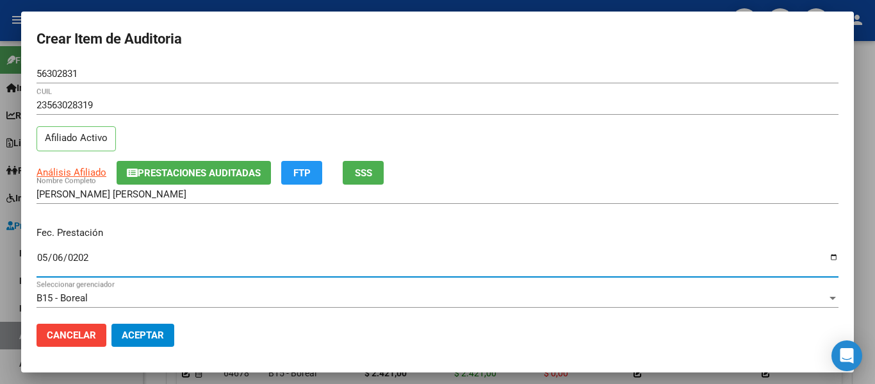
type input "2025-05-06"
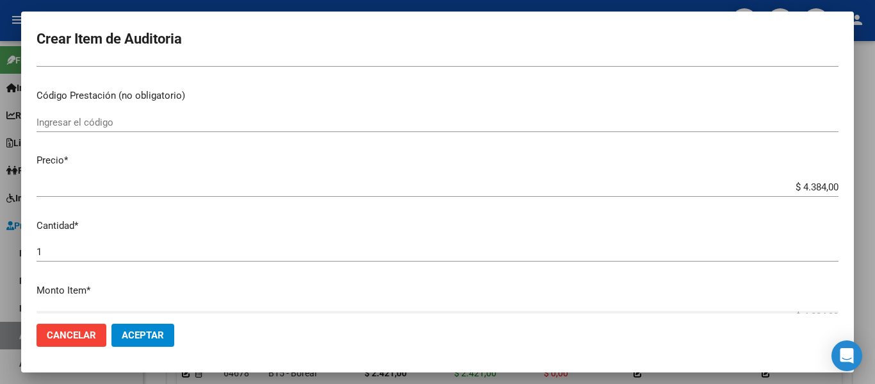
scroll to position [256, 0]
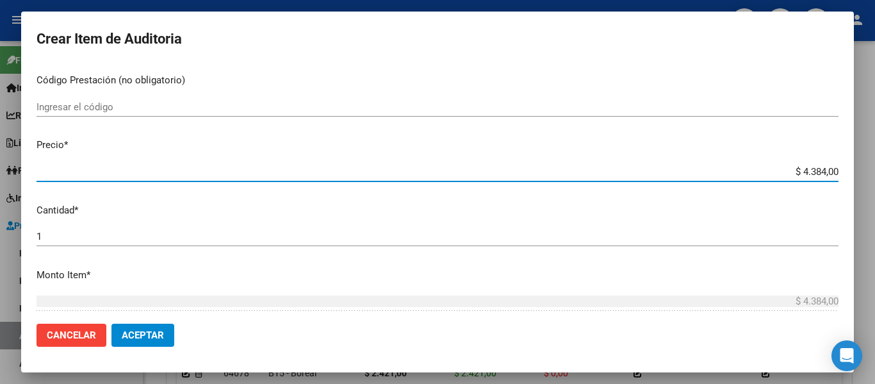
drag, startPoint x: 803, startPoint y: 169, endPoint x: 875, endPoint y: 182, distance: 72.9
click at [875, 182] on div "Crear Item de Auditoria 56302831 Nro Documento 23563028319 CUIL Afiliado Activo…" at bounding box center [437, 192] width 875 height 384
type input "$ 0,01"
type input "$ 0,19"
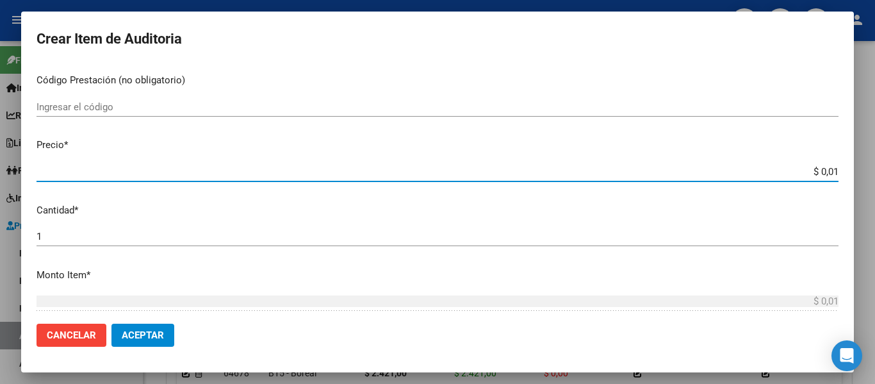
type input "$ 0,19"
type input "$ 1,96"
type input "$ 19,63"
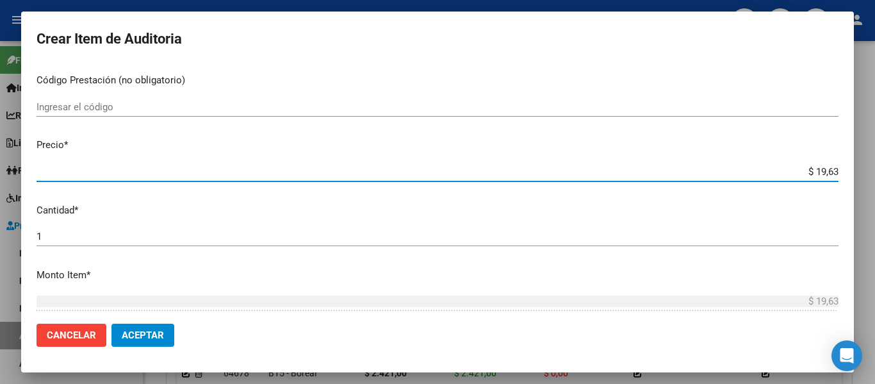
type input "$ 196,30"
type input "$ 1.963,00"
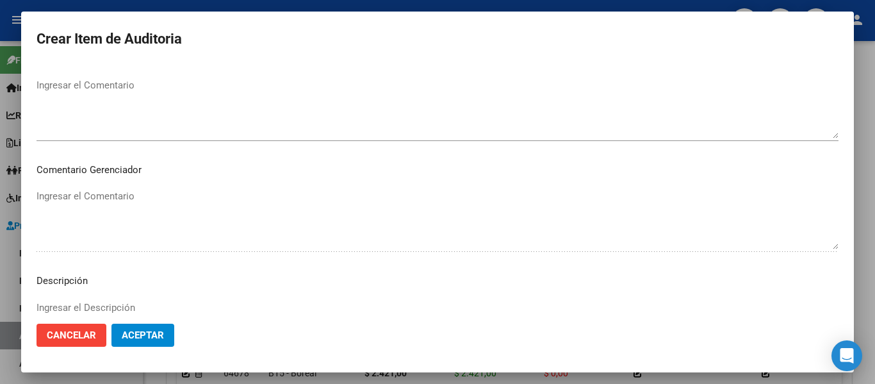
scroll to position [897, 0]
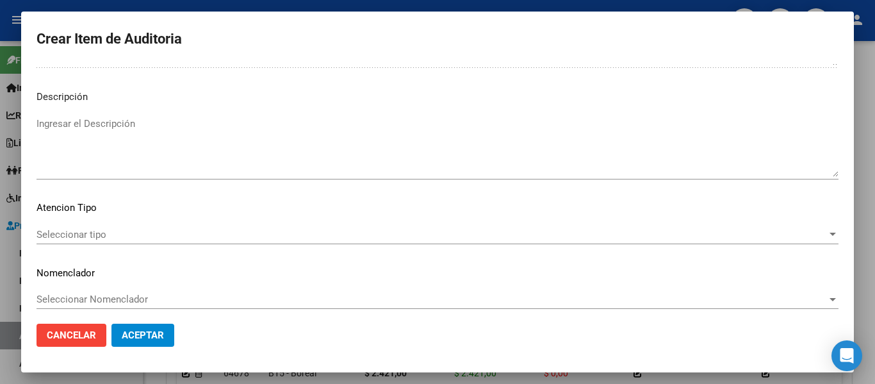
click at [115, 142] on textarea "Ingresar el Descripción" at bounding box center [438, 147] width 802 height 60
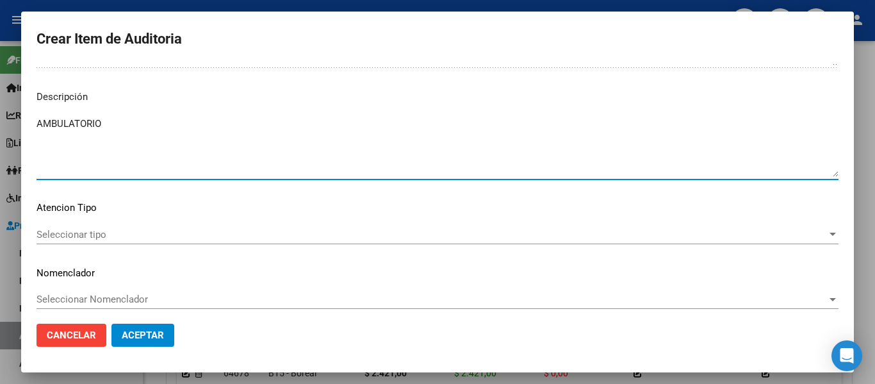
type textarea "AMBULATORIO"
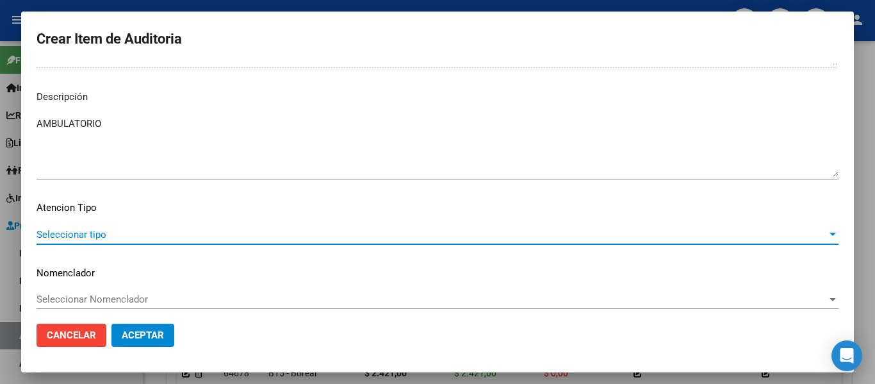
click at [70, 239] on span "Seleccionar tipo" at bounding box center [432, 235] width 791 height 12
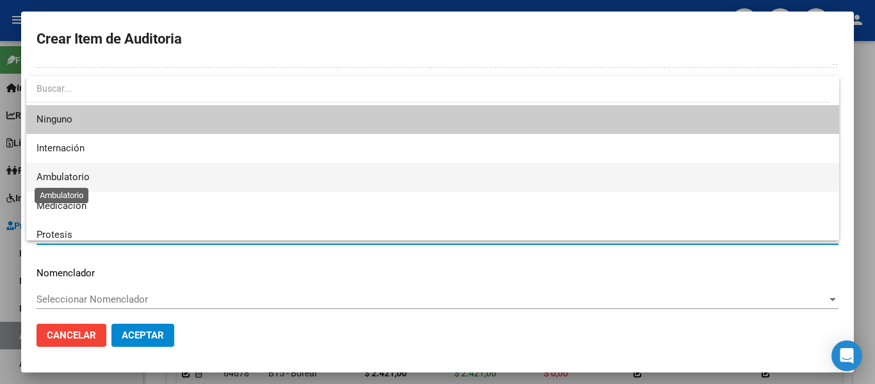
click at [80, 172] on span "Ambulatorio" at bounding box center [63, 177] width 53 height 12
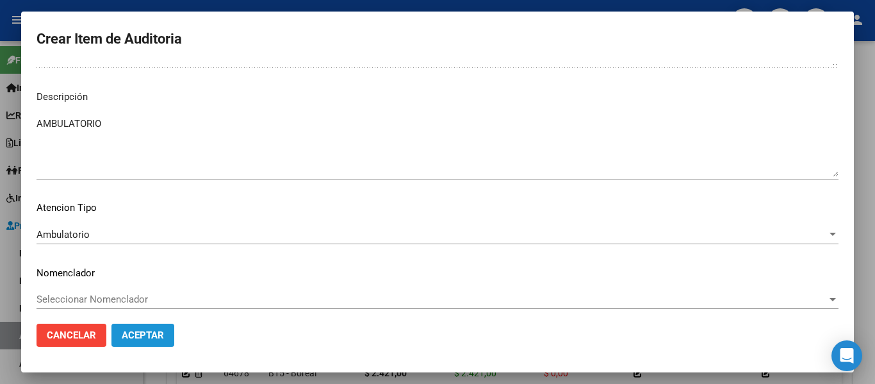
click at [141, 329] on button "Aceptar" at bounding box center [142, 335] width 63 height 23
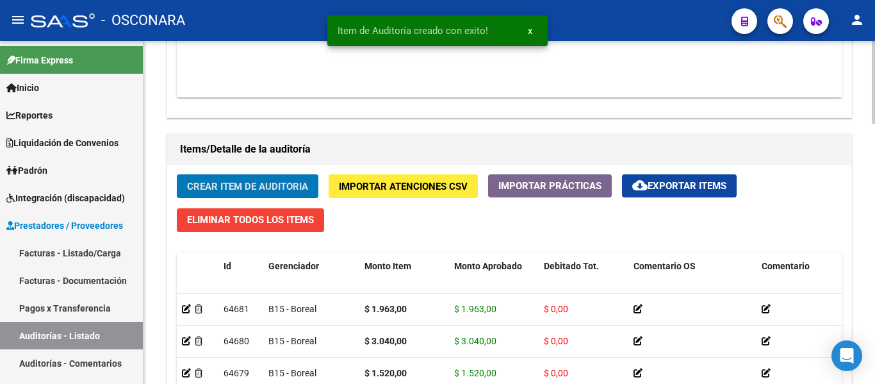
click at [254, 183] on span "Crear Item de Auditoria" at bounding box center [247, 187] width 121 height 12
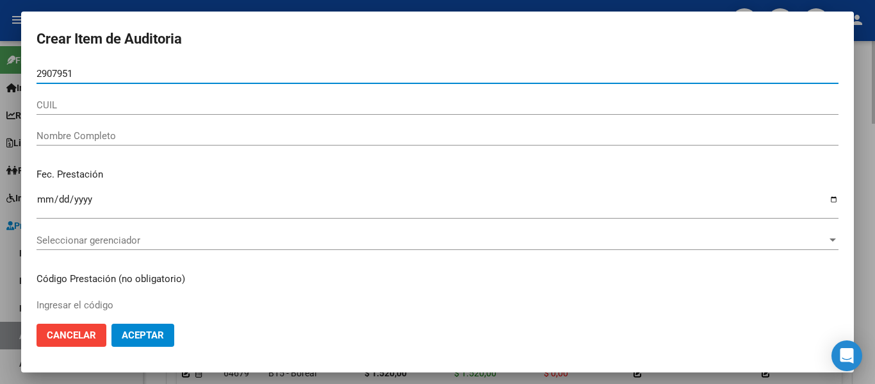
type input "29079514"
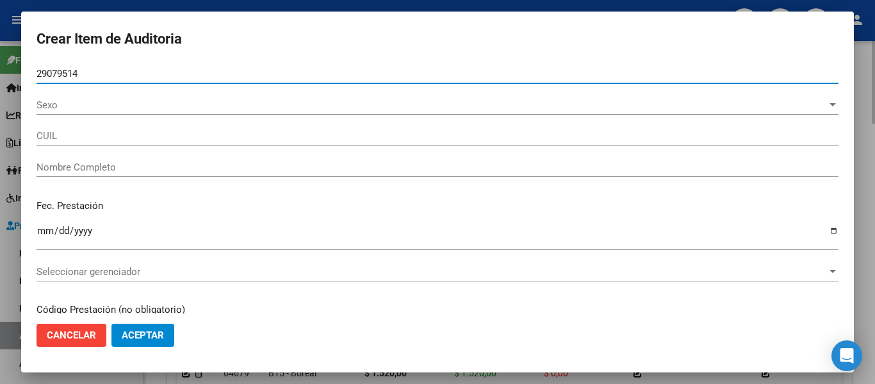
type input "20290795142"
type input "MEDINA ALBERTO MIGUEL"
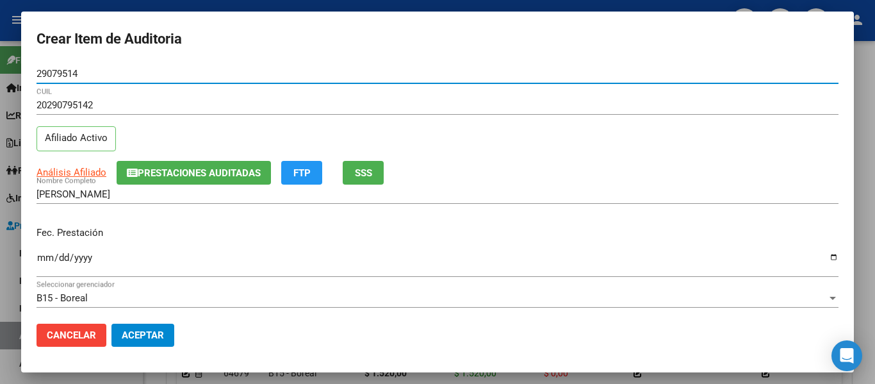
type input "29079514"
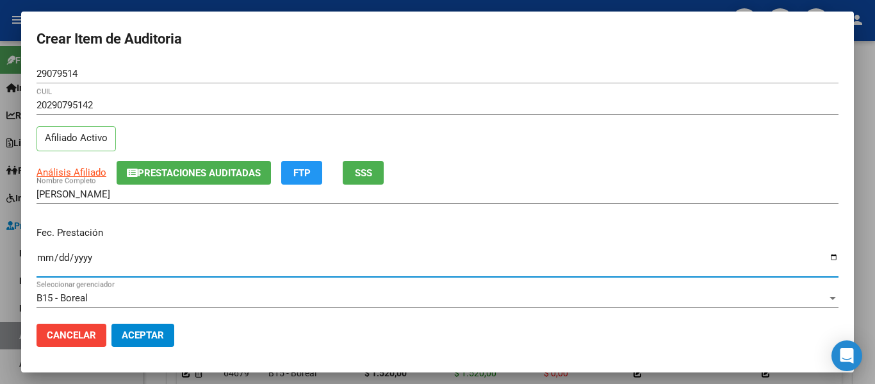
click at [50, 258] on input "Ingresar la fecha" at bounding box center [438, 262] width 802 height 21
type input "2025-05-19"
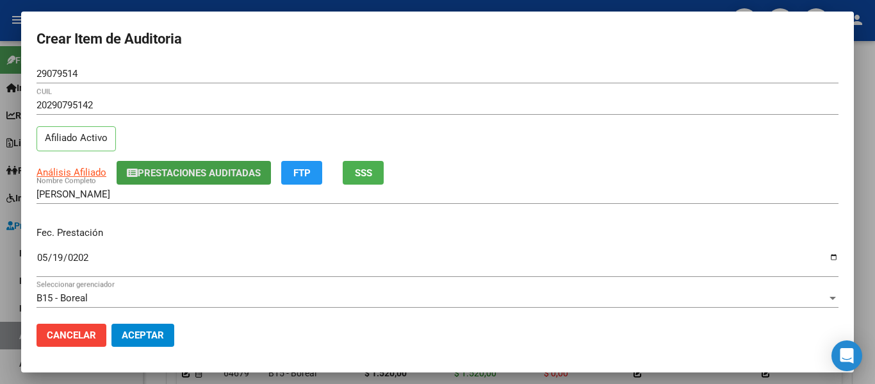
click at [186, 164] on button "Prestaciones Auditadas" at bounding box center [194, 173] width 154 height 24
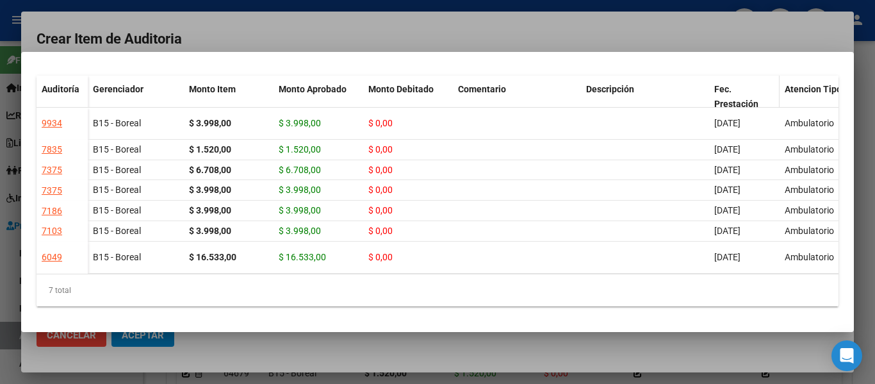
scroll to position [97, 0]
click at [582, 361] on div at bounding box center [437, 192] width 875 height 384
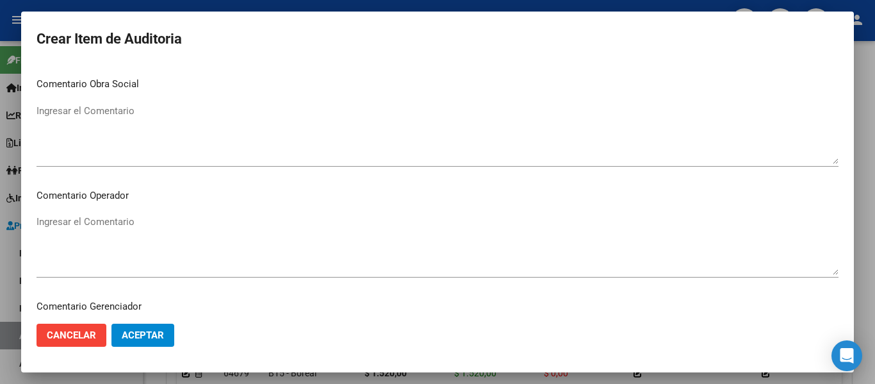
scroll to position [905, 0]
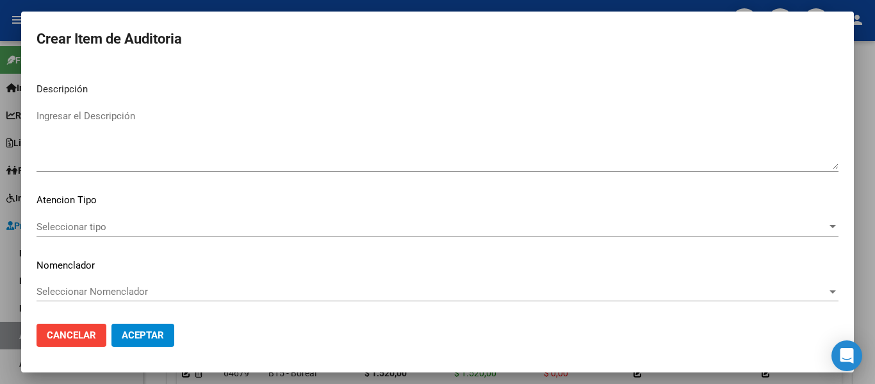
click at [189, 149] on textarea "Ingresar el Descripción" at bounding box center [438, 139] width 802 height 60
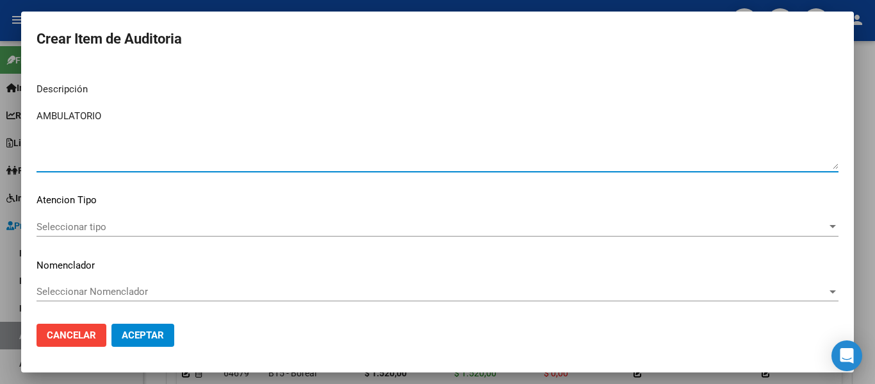
type textarea "AMBULATORIO"
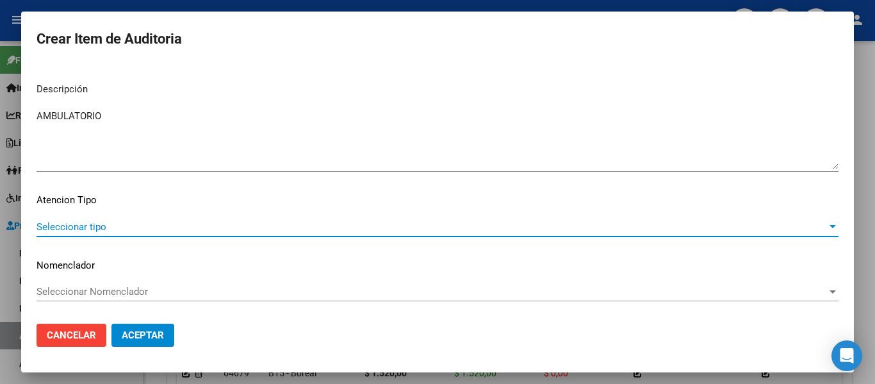
click at [65, 228] on span "Seleccionar tipo" at bounding box center [432, 227] width 791 height 12
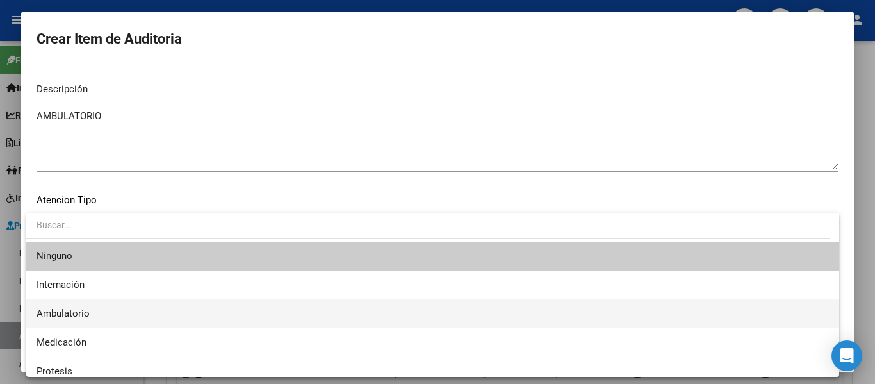
click at [62, 301] on span "Ambulatorio" at bounding box center [433, 313] width 793 height 29
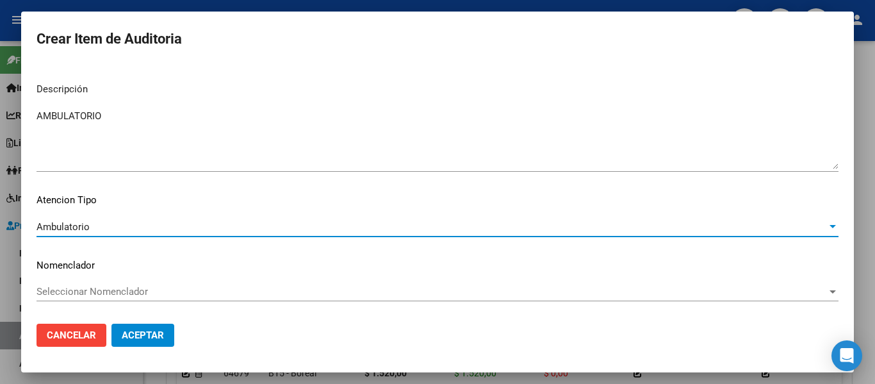
click at [136, 333] on span "Aceptar" at bounding box center [143, 335] width 42 height 12
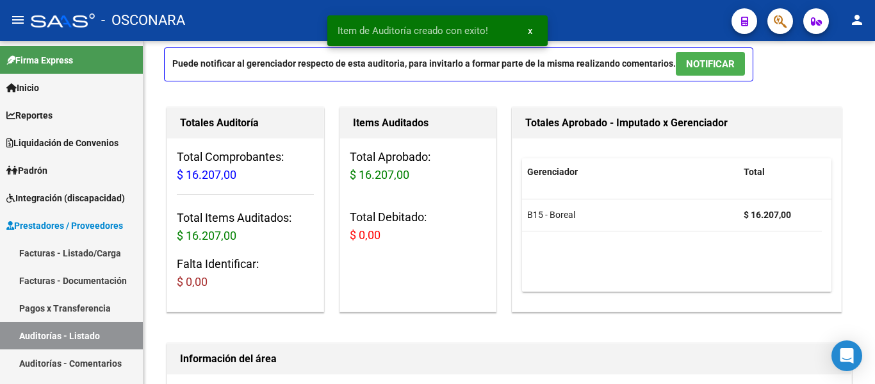
scroll to position [0, 0]
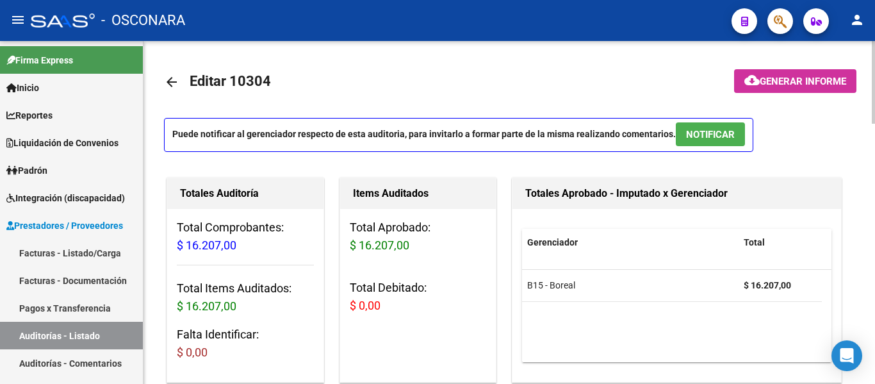
click at [698, 127] on button "NOTIFICAR" at bounding box center [710, 134] width 69 height 24
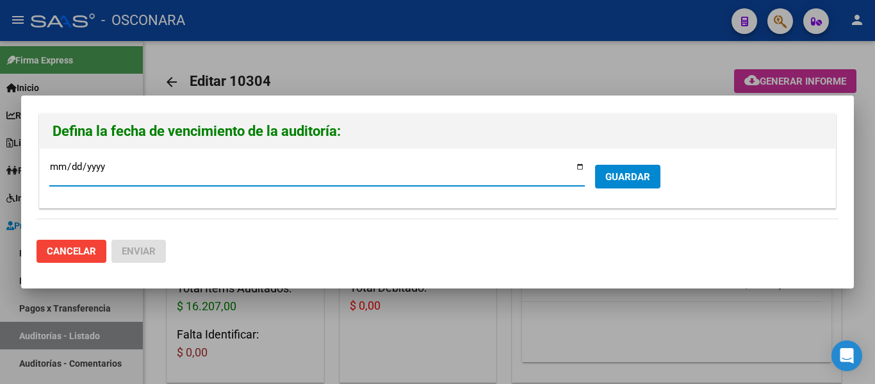
click at [576, 167] on input "2025-10-16" at bounding box center [317, 171] width 536 height 21
type input "2025-10-09"
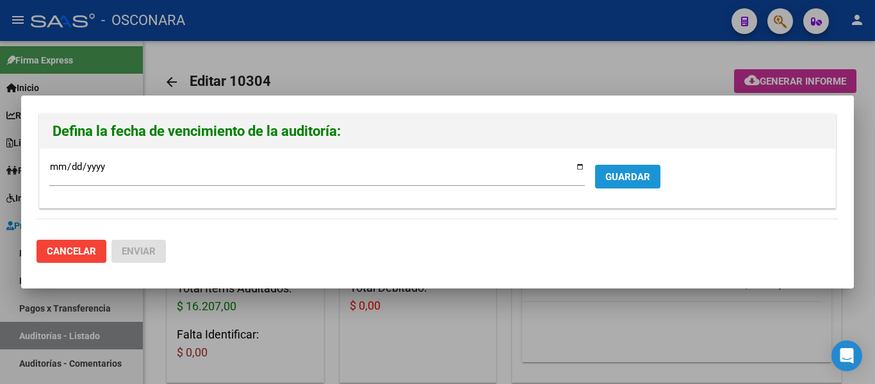
click at [612, 177] on span "GUARDAR" at bounding box center [627, 177] width 45 height 12
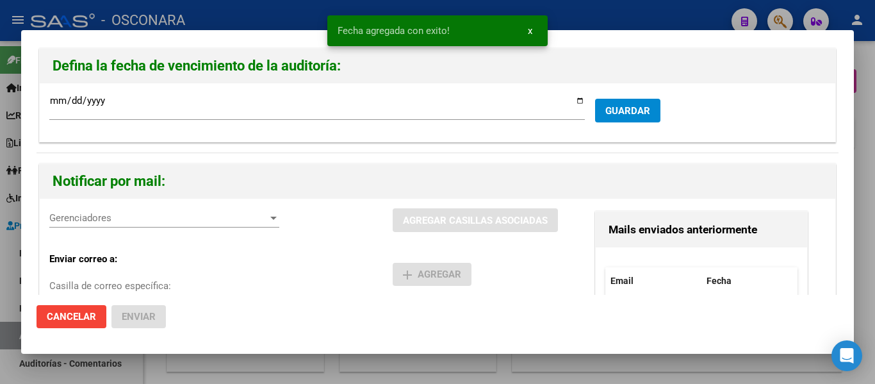
click at [101, 211] on div "Gerenciadores Gerenciadores" at bounding box center [164, 217] width 230 height 19
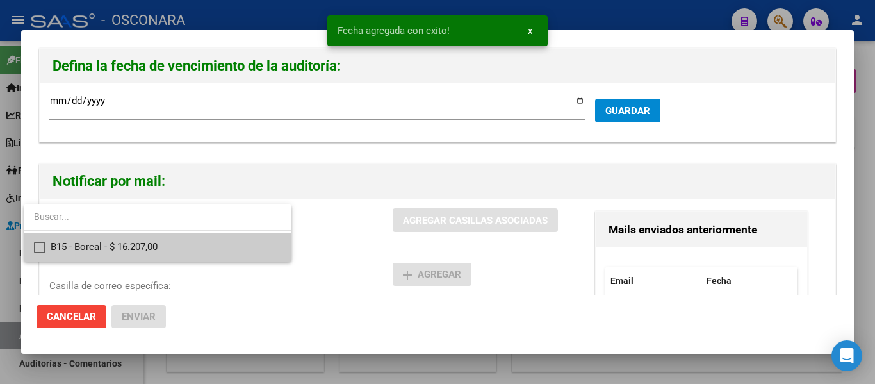
click at [109, 249] on span "B15 - Boreal - $ 16.207,00" at bounding box center [166, 247] width 231 height 29
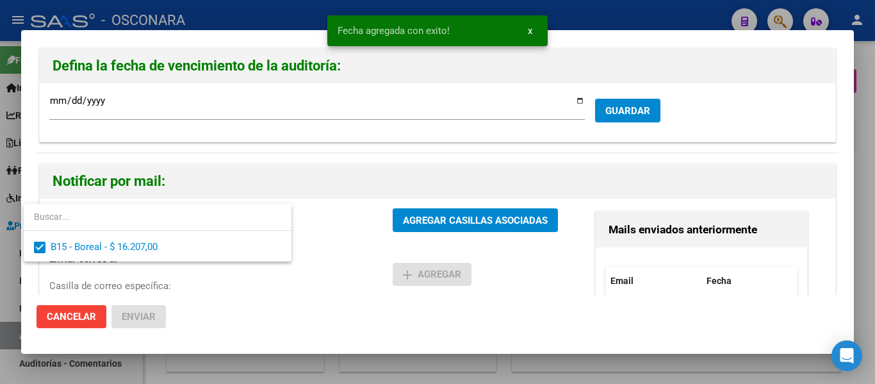
click at [438, 220] on div at bounding box center [437, 192] width 875 height 384
click at [439, 221] on span "AGREGAR CASILLAS ASOCIADAS" at bounding box center [475, 221] width 145 height 12
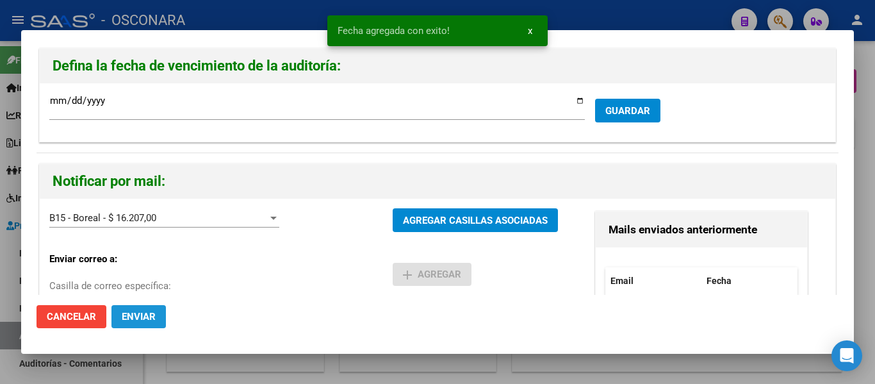
click at [144, 306] on button "Enviar" at bounding box center [138, 316] width 54 height 23
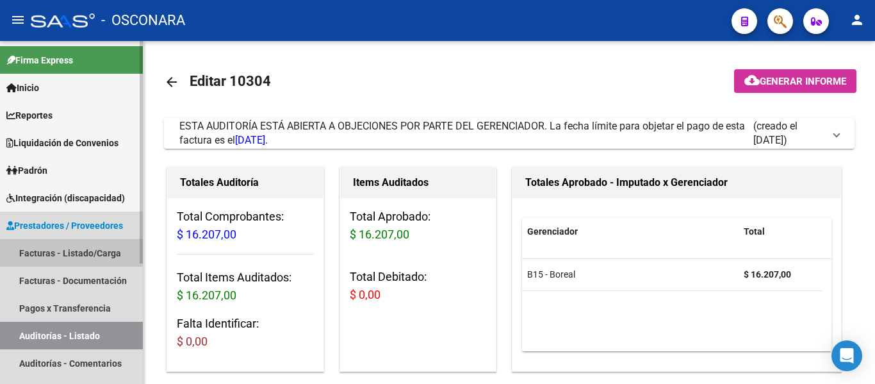
click at [69, 246] on link "Facturas - Listado/Carga" at bounding box center [71, 253] width 143 height 28
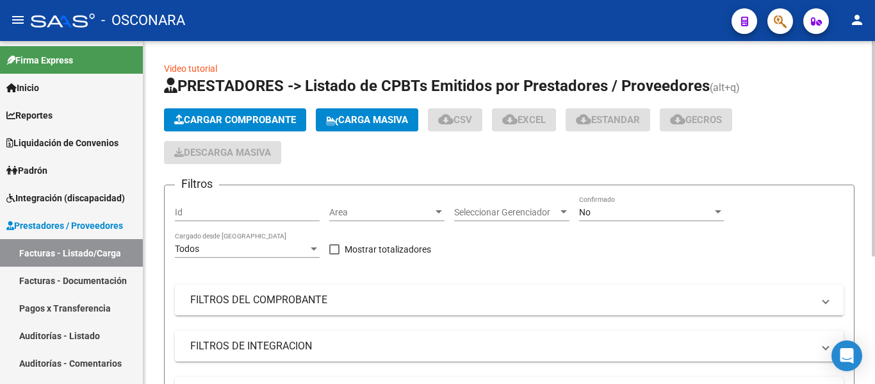
click at [239, 116] on span "Cargar Comprobante" at bounding box center [235, 120] width 122 height 12
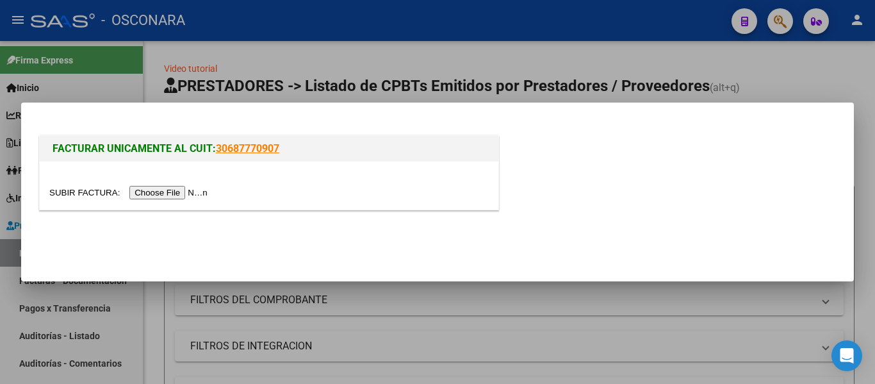
click at [148, 195] on input "file" at bounding box center [130, 192] width 162 height 13
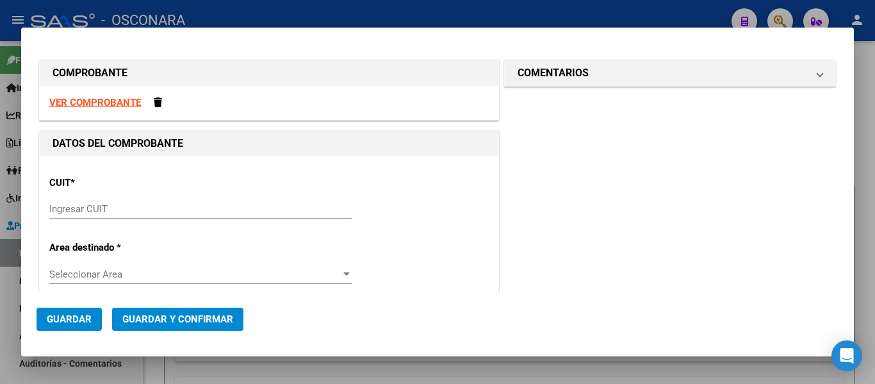
click at [105, 209] on input "Ingresar CUIT" at bounding box center [200, 209] width 303 height 12
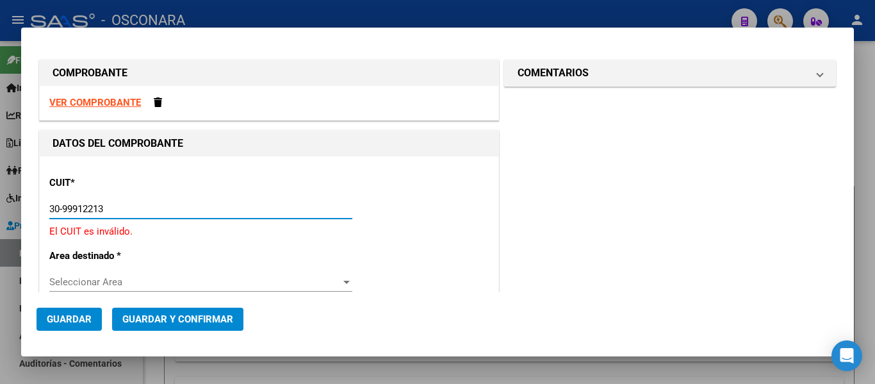
type input "30-99912213-9"
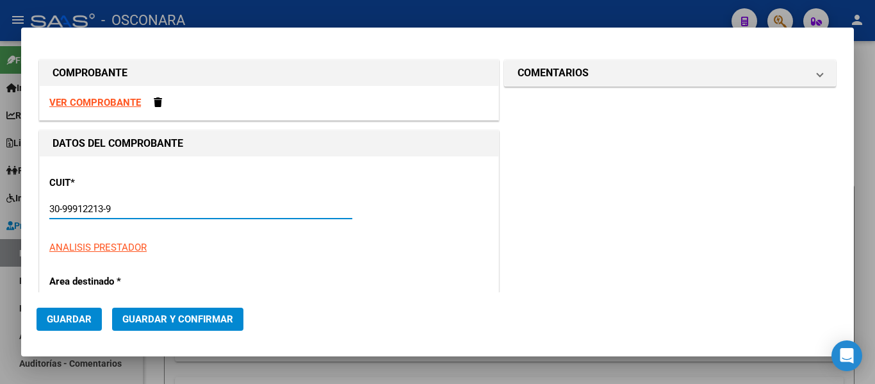
type input "101"
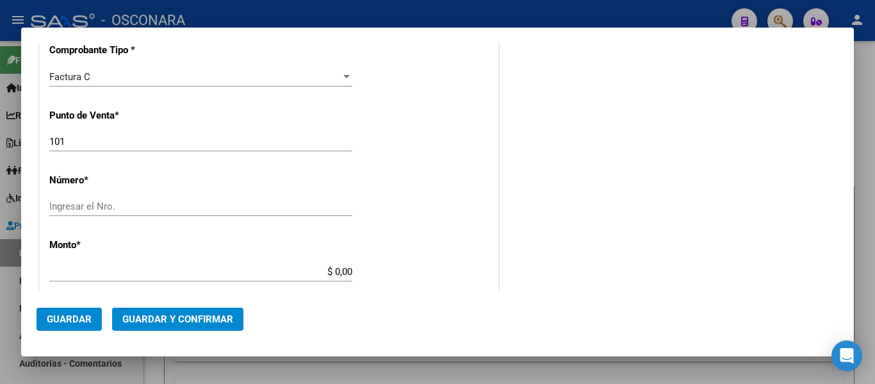
scroll to position [320, 0]
type input "30-99912213-9"
click at [67, 210] on input "Ingresar el Nro." at bounding box center [200, 206] width 303 height 12
type input "2495"
drag, startPoint x: 337, startPoint y: 271, endPoint x: 406, endPoint y: 267, distance: 68.7
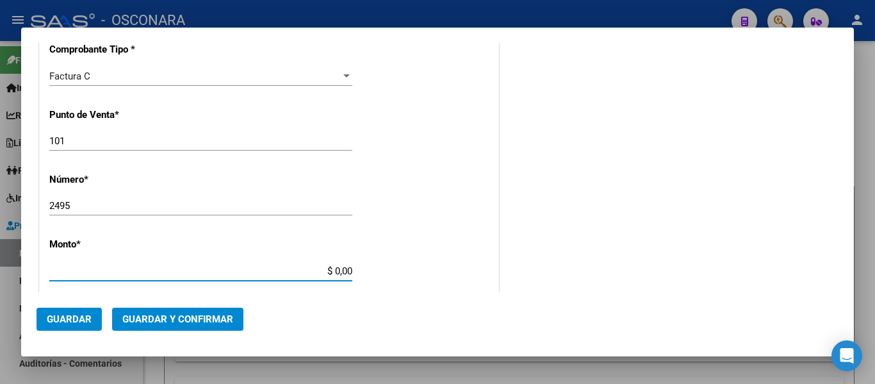
click at [406, 267] on div "CUIT * 30-99912213-9 Ingresar CUIT ANALISIS PRESTADOR MUNICIPALIDAD DE MONTE CR…" at bounding box center [269, 290] width 459 height 909
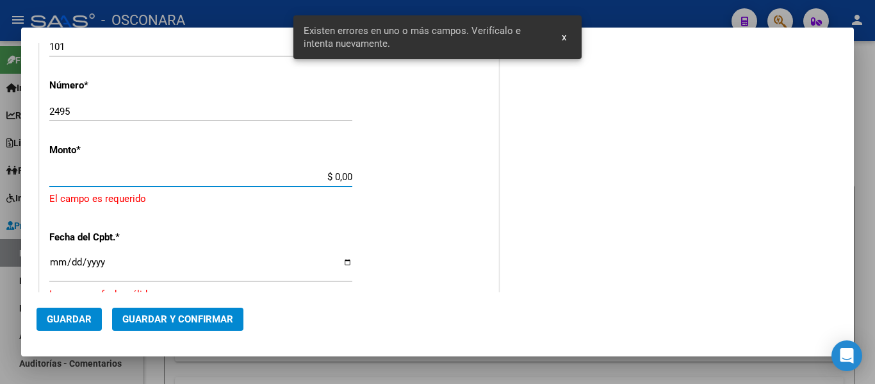
scroll to position [418, 0]
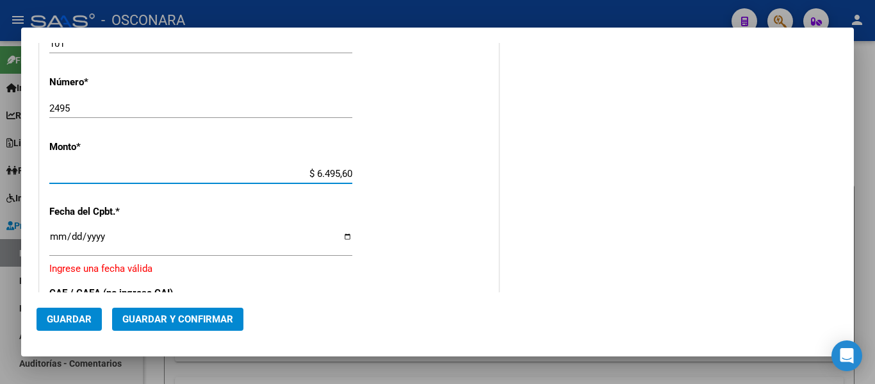
type input "$ 64.956,00"
click at [57, 238] on input "Ingresar la fecha" at bounding box center [200, 241] width 303 height 21
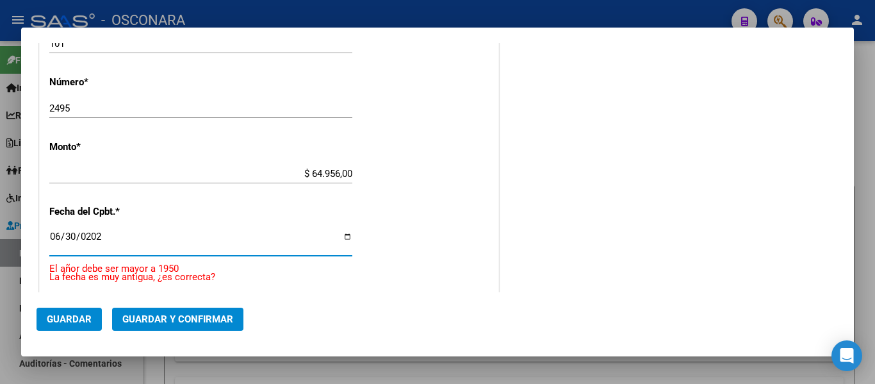
type input "2025-06-30"
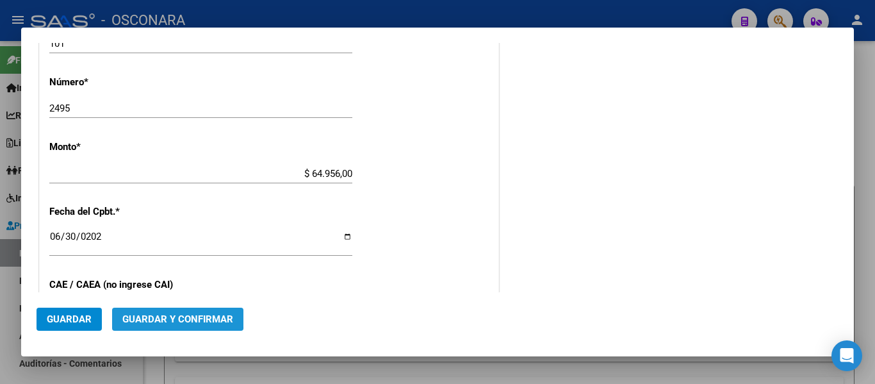
click at [177, 317] on span "Guardar y Confirmar" at bounding box center [177, 319] width 111 height 12
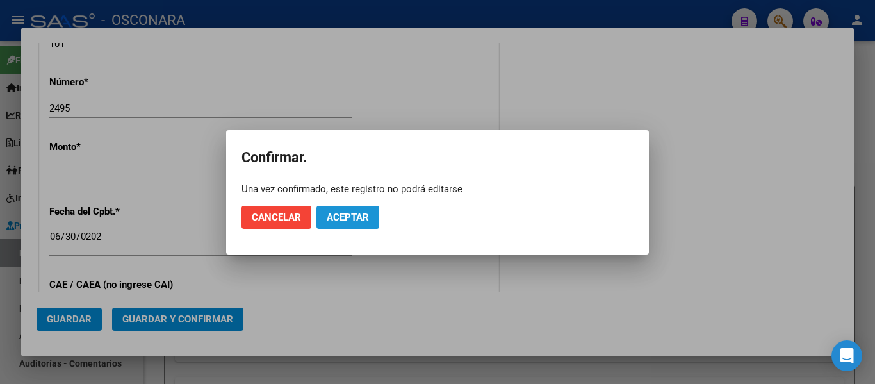
click at [342, 215] on span "Aceptar" at bounding box center [348, 217] width 42 height 12
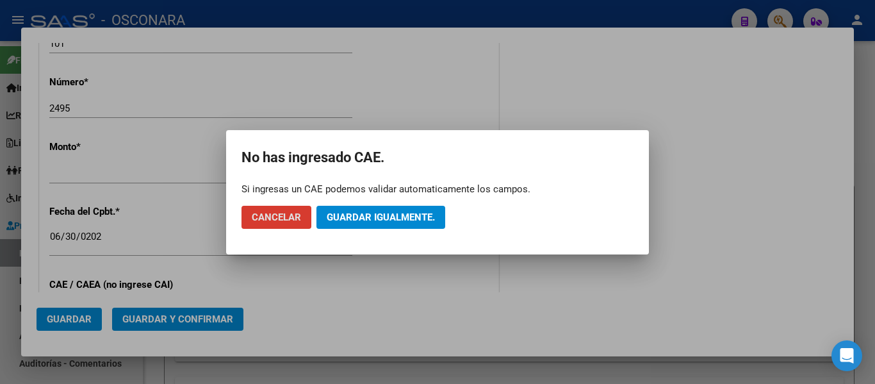
click at [381, 222] on span "Guardar igualmente." at bounding box center [381, 217] width 108 height 12
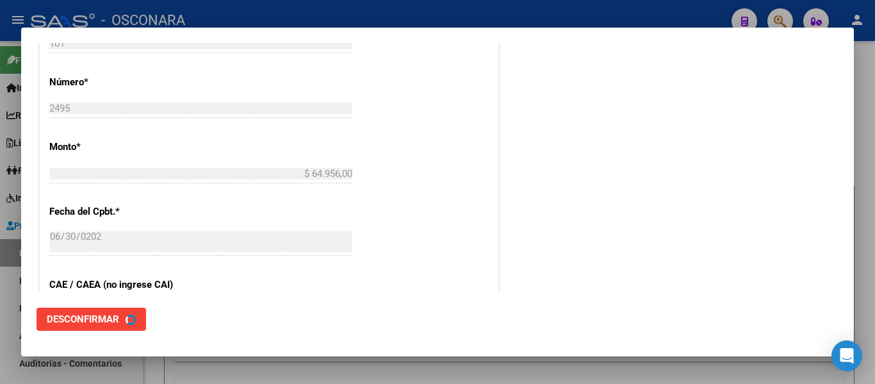
scroll to position [0, 0]
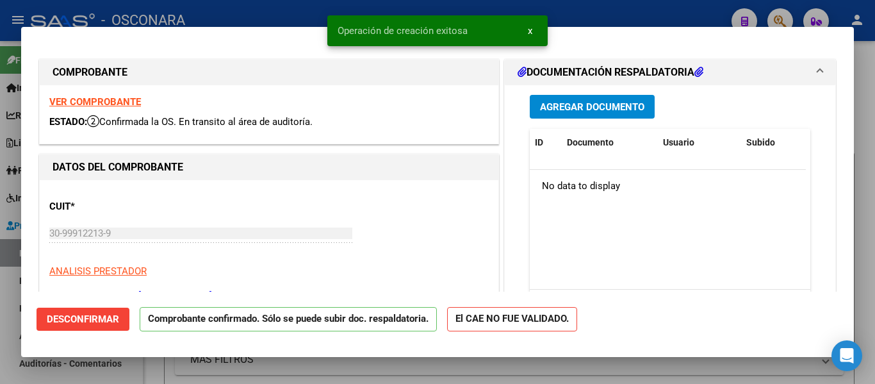
click at [0, 324] on div at bounding box center [437, 192] width 875 height 384
type input "$ 0,00"
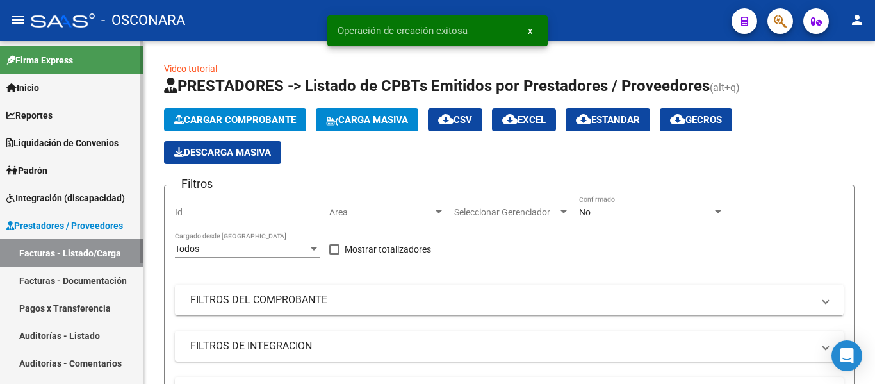
click at [32, 334] on link "Auditorías - Listado" at bounding box center [71, 336] width 143 height 28
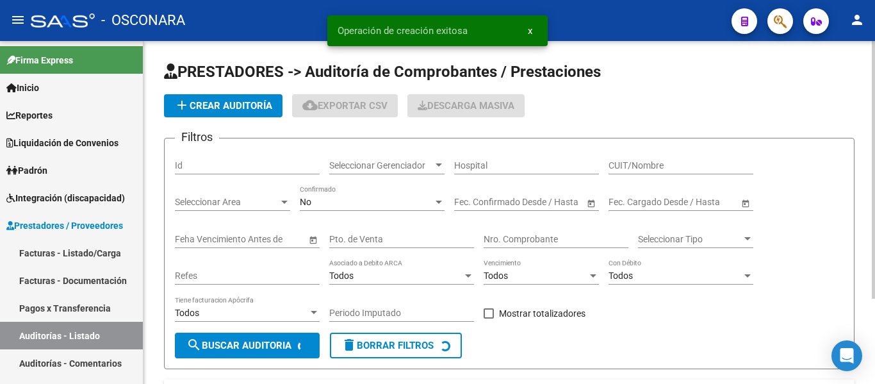
click at [220, 83] on h1 "PRESTADORES -> Auditoría de Comprobantes / Prestaciones" at bounding box center [509, 73] width 691 height 22
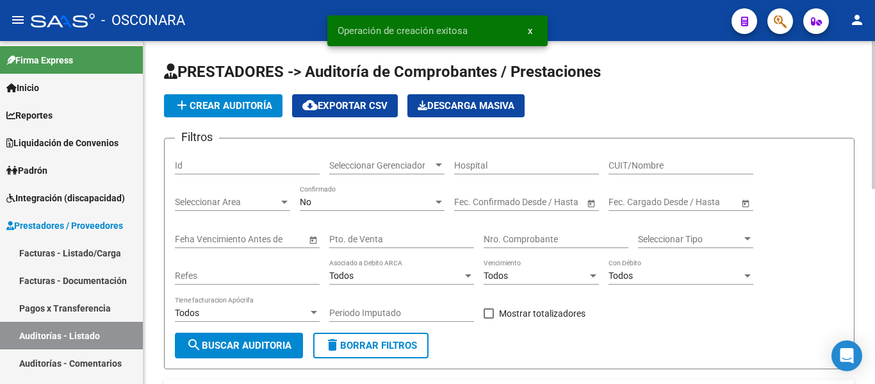
click at [217, 103] on span "add Crear Auditoría" at bounding box center [223, 106] width 98 height 12
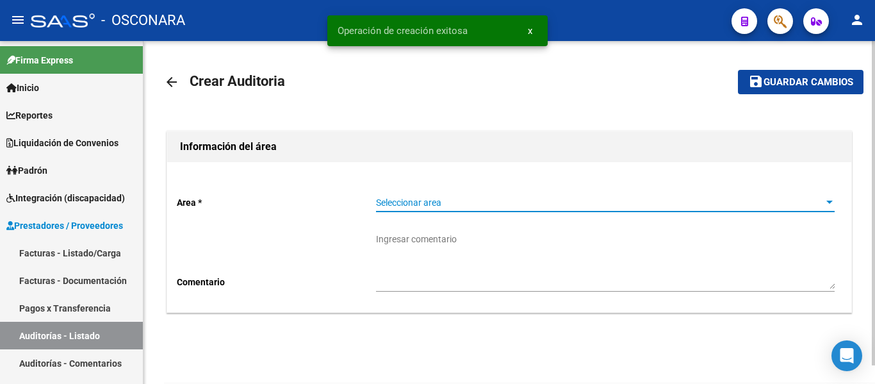
click at [413, 204] on span "Seleccionar area" at bounding box center [599, 202] width 447 height 11
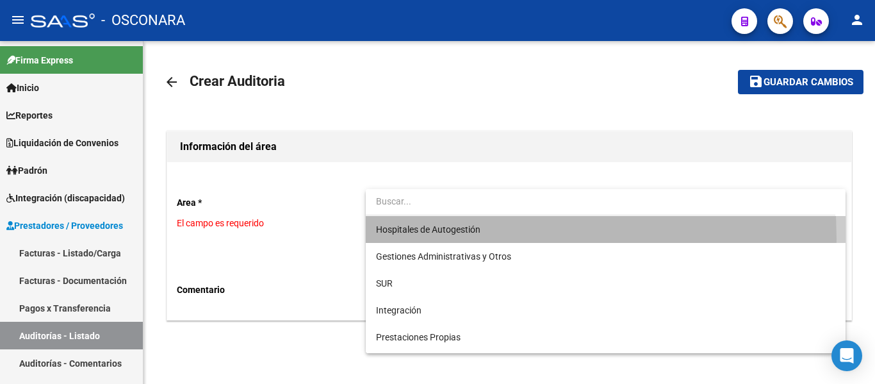
click at [413, 239] on span "Hospitales de Autogestión" at bounding box center [605, 229] width 459 height 27
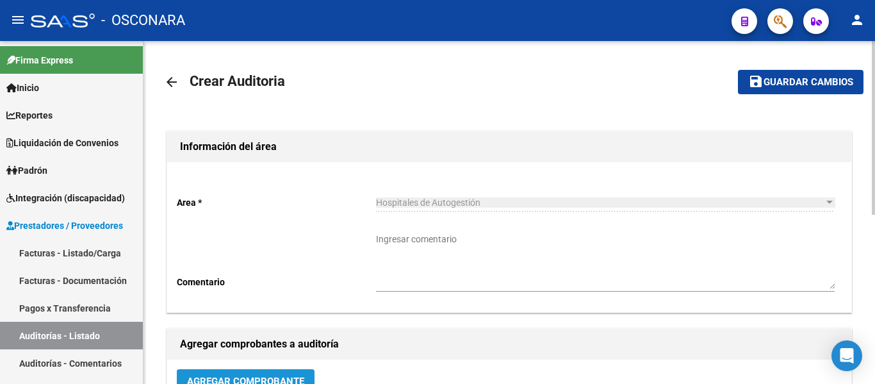
click at [250, 370] on button "Agregar Comprobante" at bounding box center [246, 381] width 138 height 24
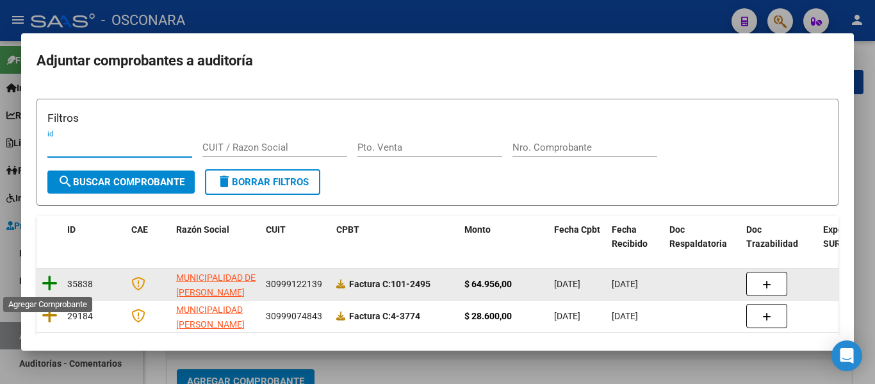
click at [53, 283] on icon at bounding box center [50, 283] width 16 height 18
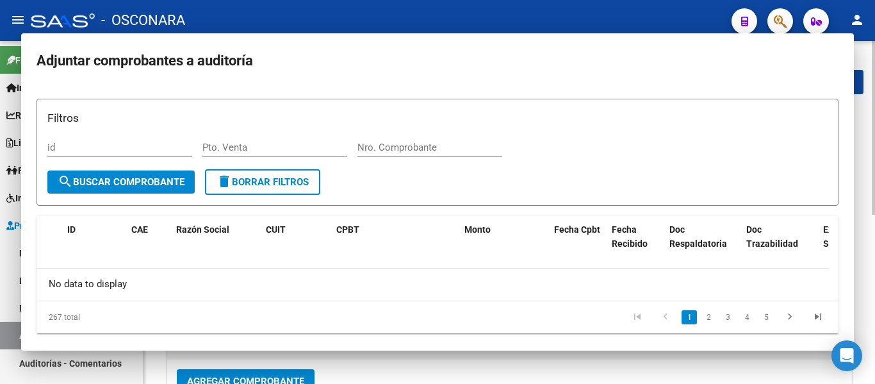
scroll to position [9, 0]
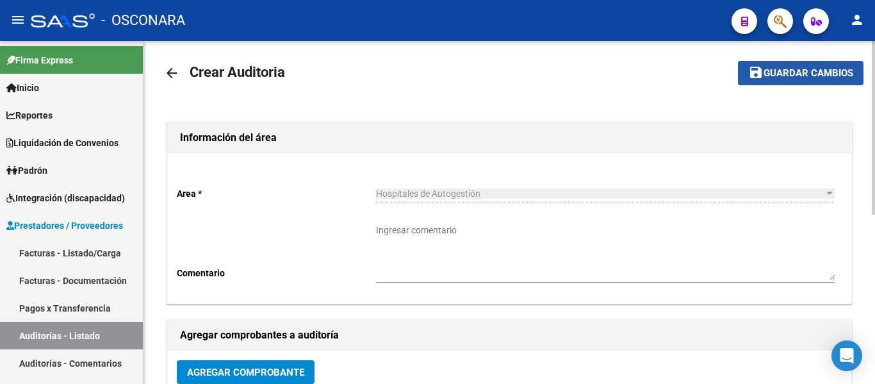
click at [771, 69] on span "Guardar cambios" at bounding box center [809, 74] width 90 height 12
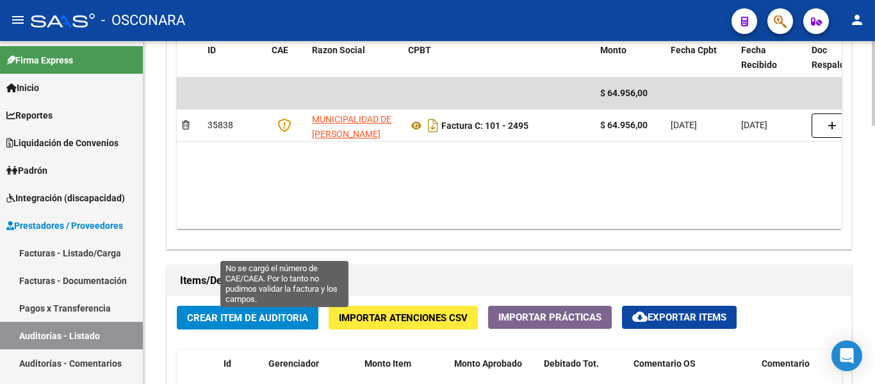
scroll to position [705, 0]
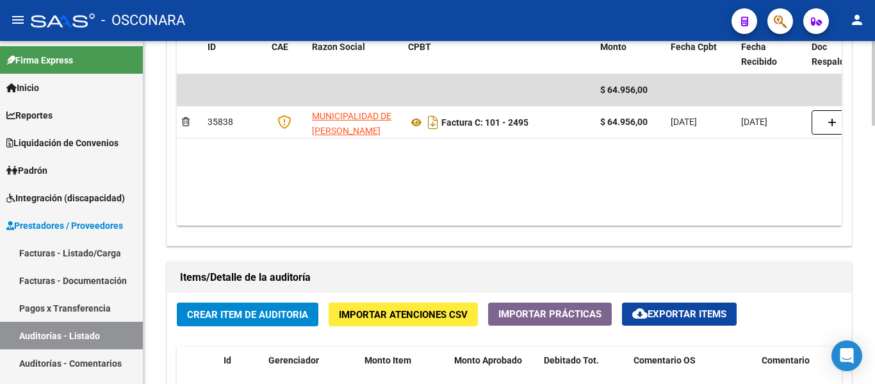
click at [270, 318] on span "Crear Item de Auditoria" at bounding box center [247, 315] width 121 height 12
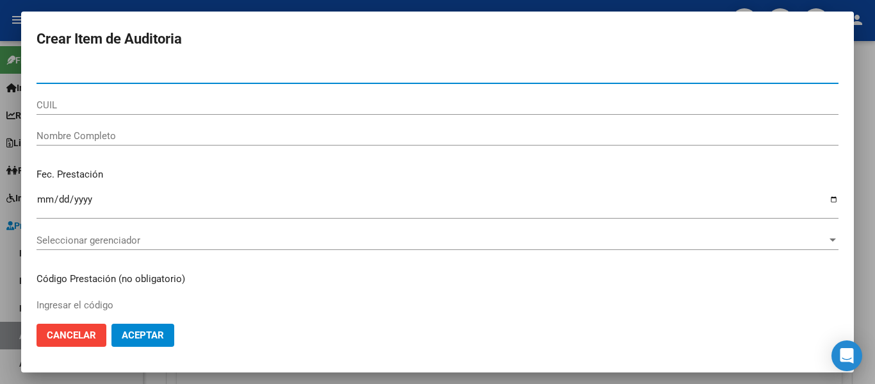
click at [81, 332] on span "Cancelar" at bounding box center [71, 335] width 49 height 12
